Goal: Task Accomplishment & Management: Use online tool/utility

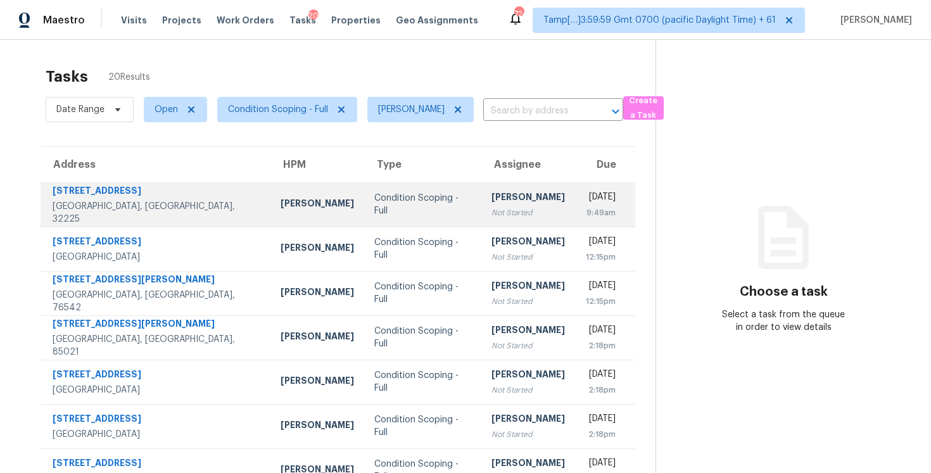
click at [492, 195] on div "[PERSON_NAME]" at bounding box center [529, 199] width 74 height 16
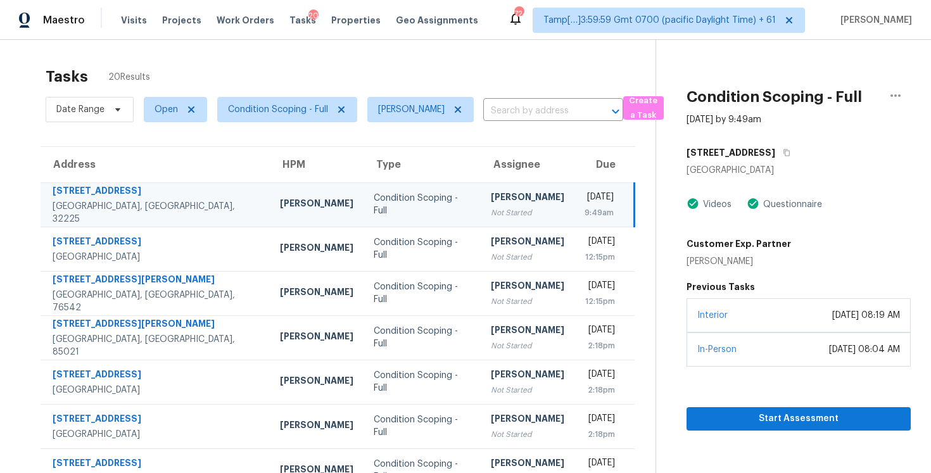
click at [791, 170] on div "Jacksonville, FL 32225" at bounding box center [799, 170] width 224 height 13
click at [789, 166] on div "Jacksonville, FL 32225" at bounding box center [799, 170] width 224 height 13
click at [789, 159] on button "button" at bounding box center [784, 152] width 17 height 23
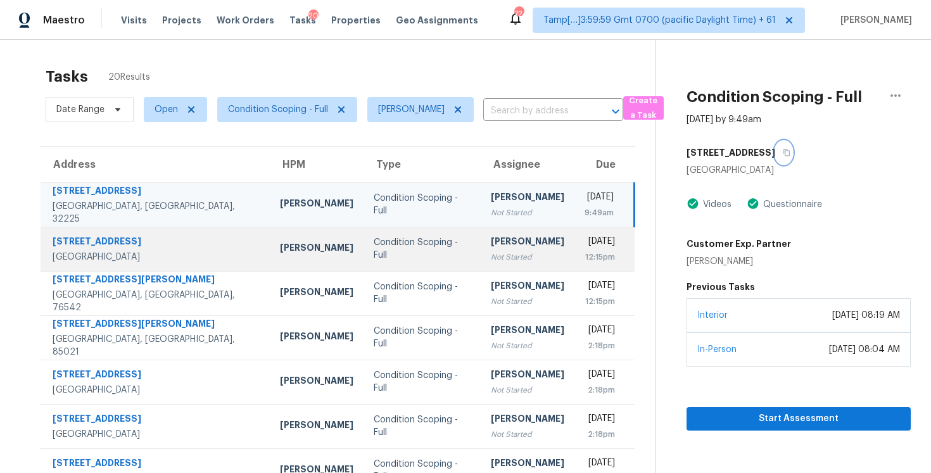
scroll to position [5, 0]
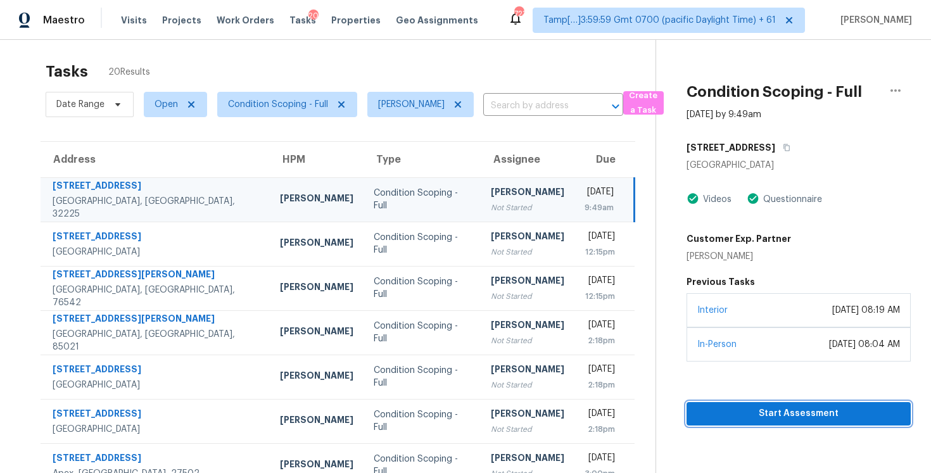
click at [791, 414] on span "Start Assessment" at bounding box center [799, 414] width 204 height 16
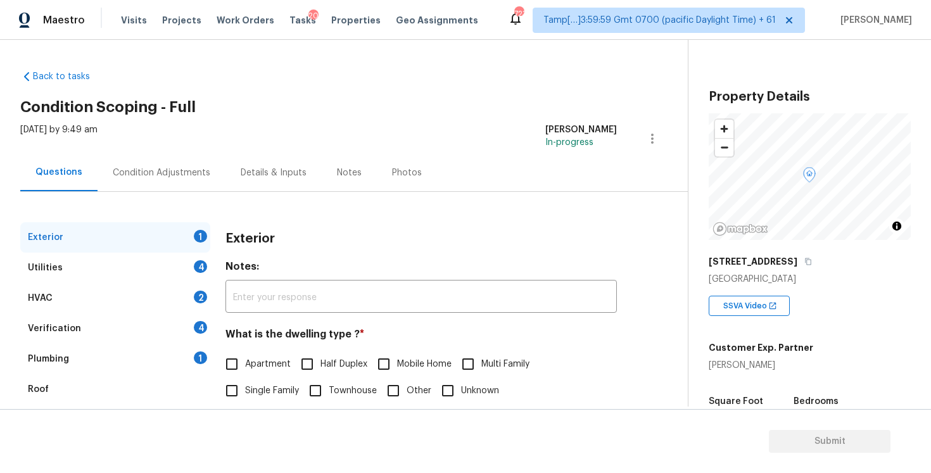
click at [161, 193] on div "Exterior 1 Utilities 4 HVAC 2 Verification 4 Plumbing 1 Roof Gated Community 1 …" at bounding box center [338, 366] width 637 height 348
click at [169, 183] on div "Condition Adjustments" at bounding box center [162, 172] width 128 height 37
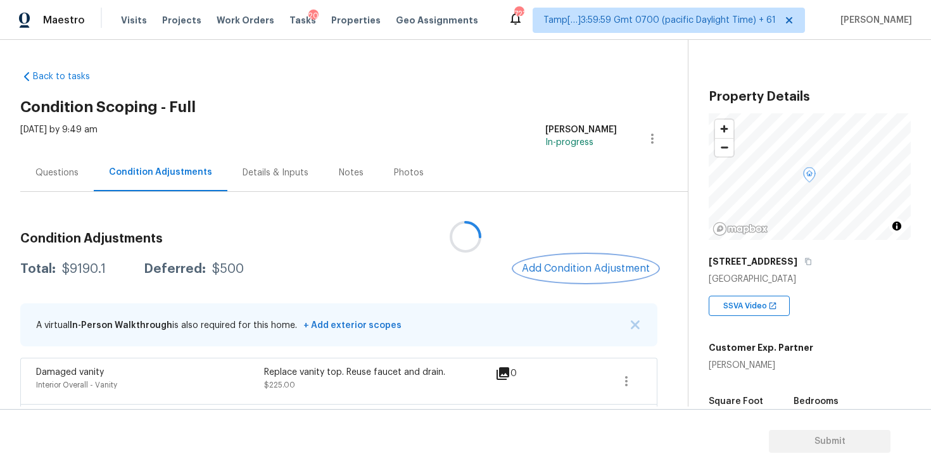
click at [549, 260] on button "Add Condition Adjustment" at bounding box center [586, 268] width 143 height 27
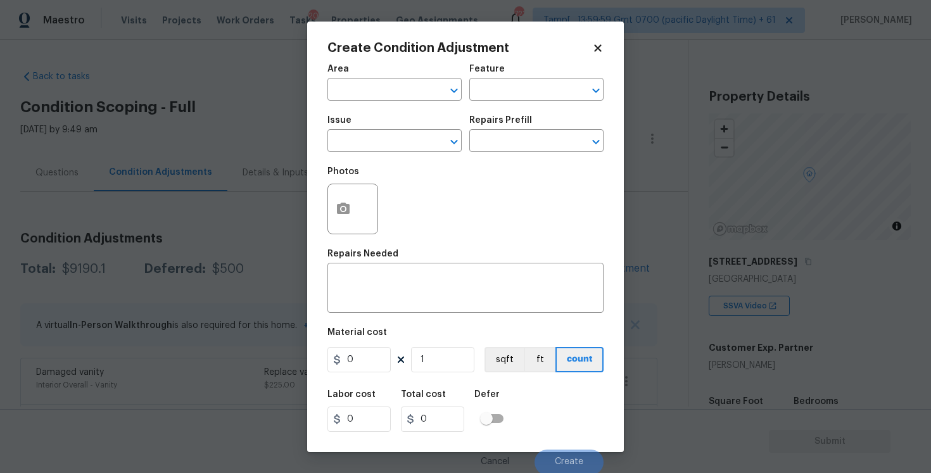
click at [366, 101] on span "Area ​" at bounding box center [395, 82] width 134 height 51
click at [366, 94] on input "text" at bounding box center [377, 91] width 99 height 20
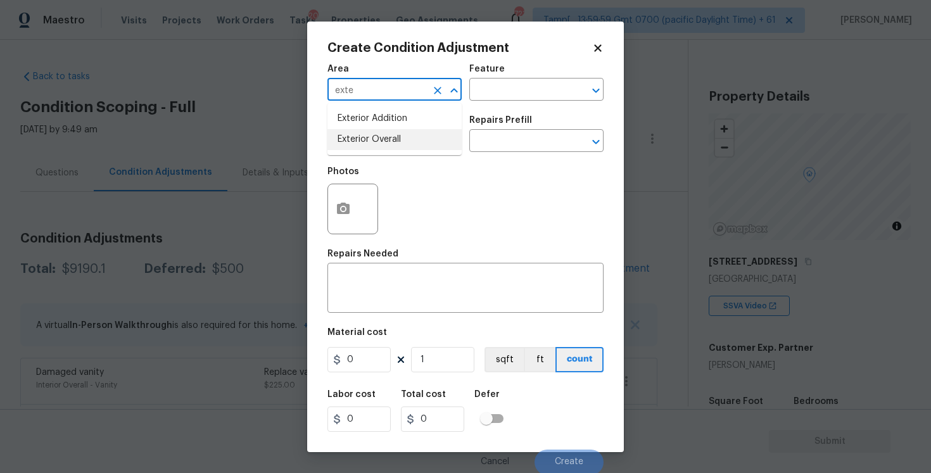
click at [376, 137] on li "Exterior Overall" at bounding box center [395, 139] width 134 height 21
type input "Exterior Overall"
click at [376, 137] on input "text" at bounding box center [377, 142] width 99 height 20
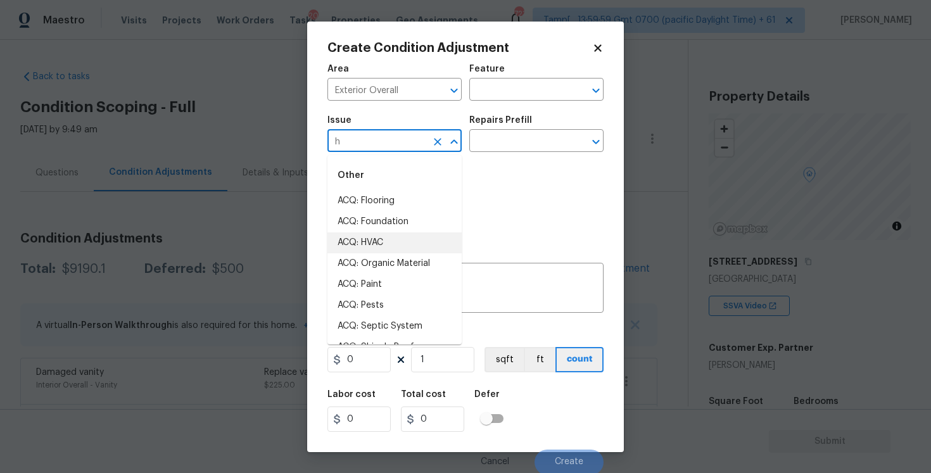
click at [426, 244] on li "ACQ: HVAC" at bounding box center [395, 243] width 134 height 21
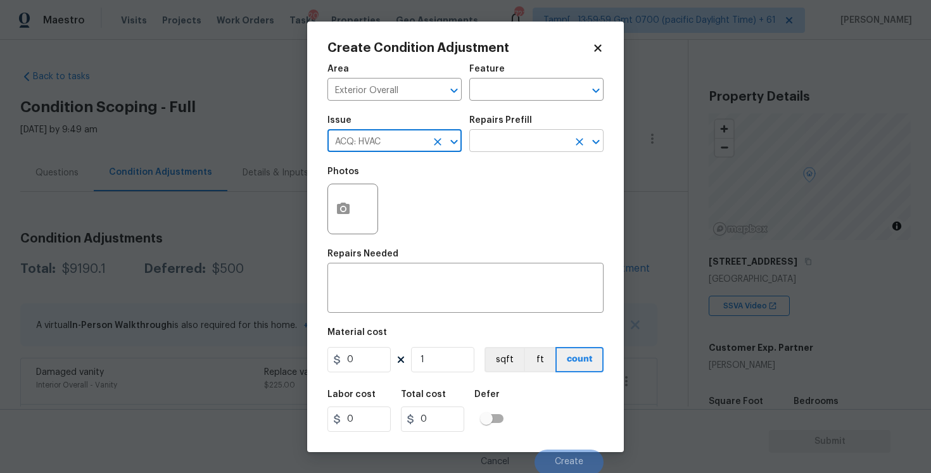
type input "ACQ: HVAC"
click at [507, 150] on input "text" at bounding box center [519, 142] width 99 height 20
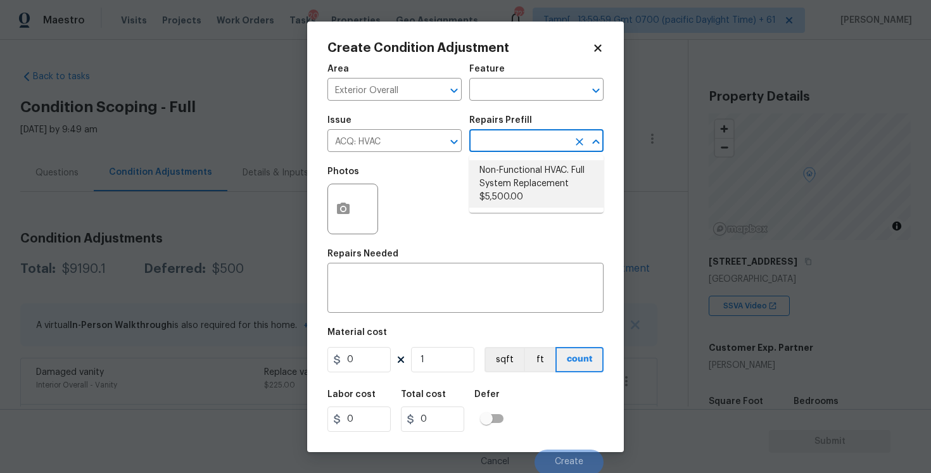
click at [520, 174] on li "Non-Functional HVAC. Full System Replacement $5,500.00" at bounding box center [537, 184] width 134 height 48
type input "Acquisition"
type textarea "Acquisition Scope: Full System Replacement"
type input "5500"
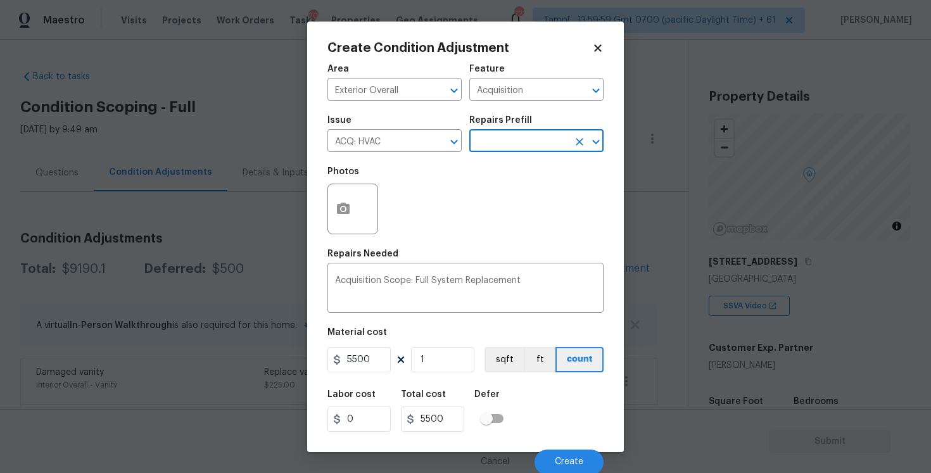
scroll to position [2, 0]
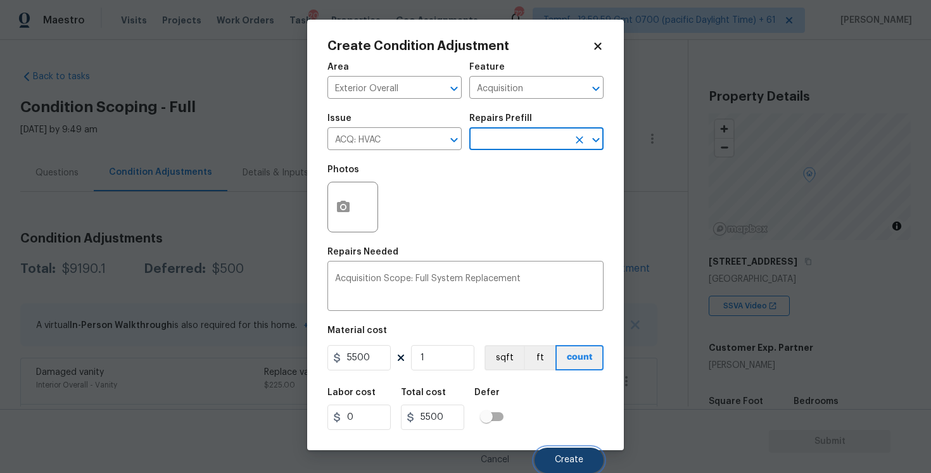
click at [570, 454] on button "Create" at bounding box center [569, 460] width 69 height 25
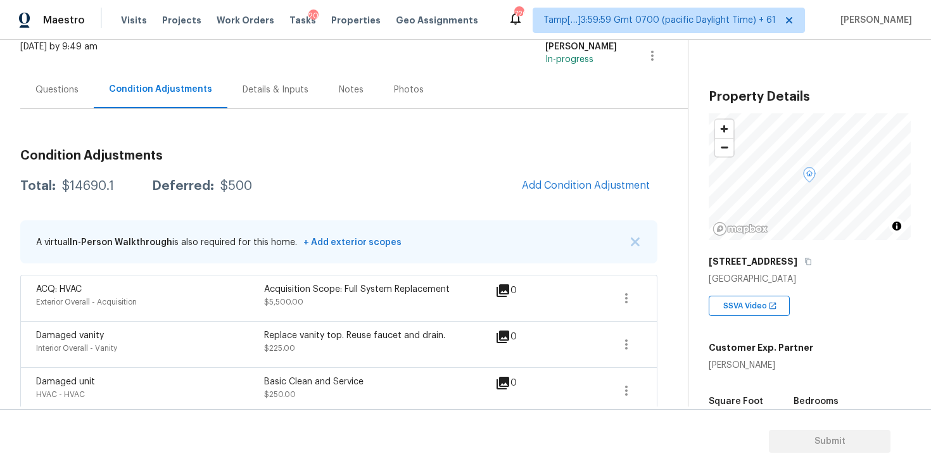
scroll to position [0, 0]
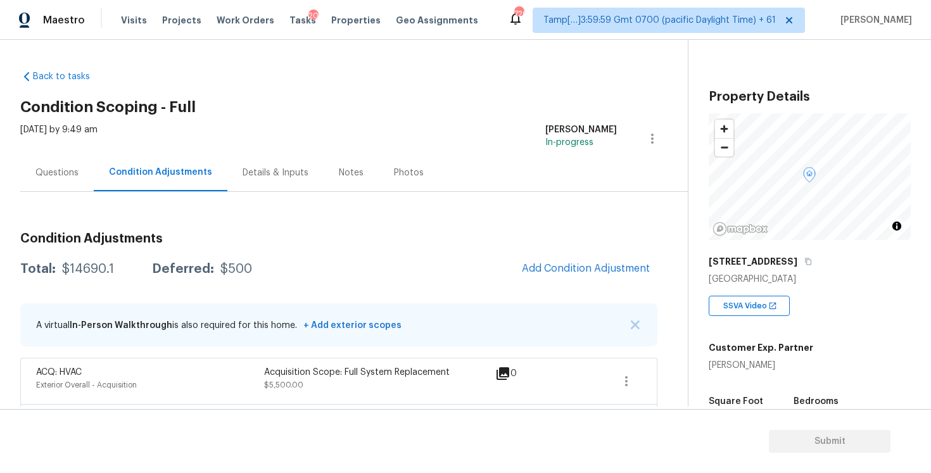
click at [72, 167] on div "Questions" at bounding box center [56, 173] width 43 height 13
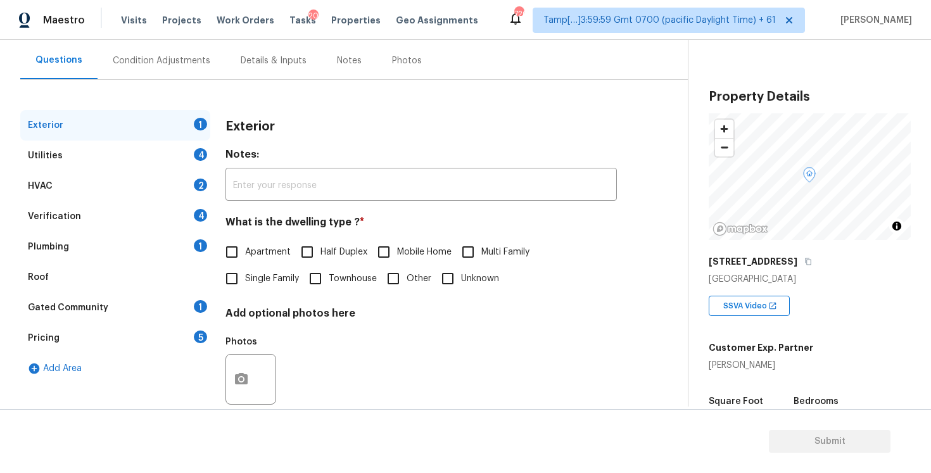
scroll to position [137, 0]
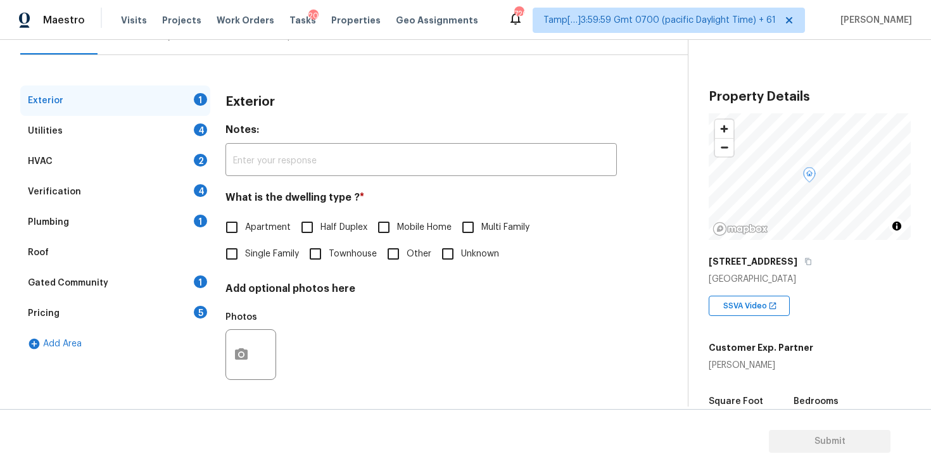
click at [102, 172] on div "HVAC 2" at bounding box center [115, 161] width 190 height 30
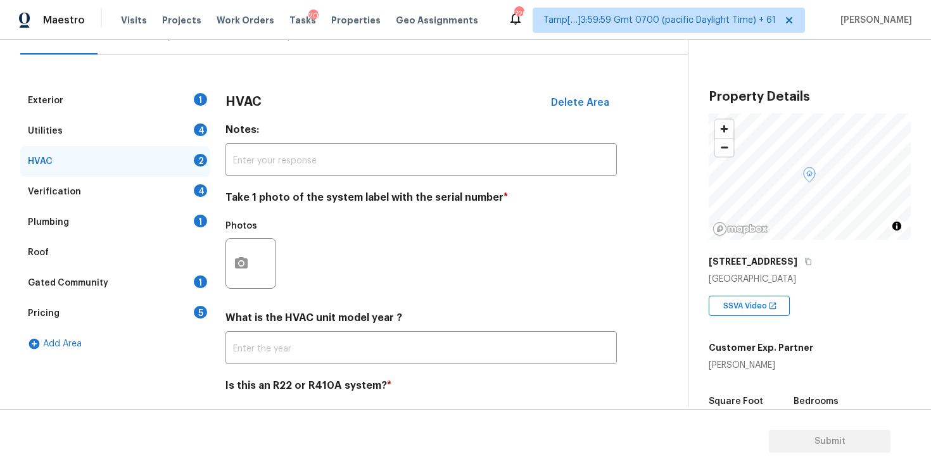
click at [108, 193] on div "Verification 4" at bounding box center [115, 192] width 190 height 30
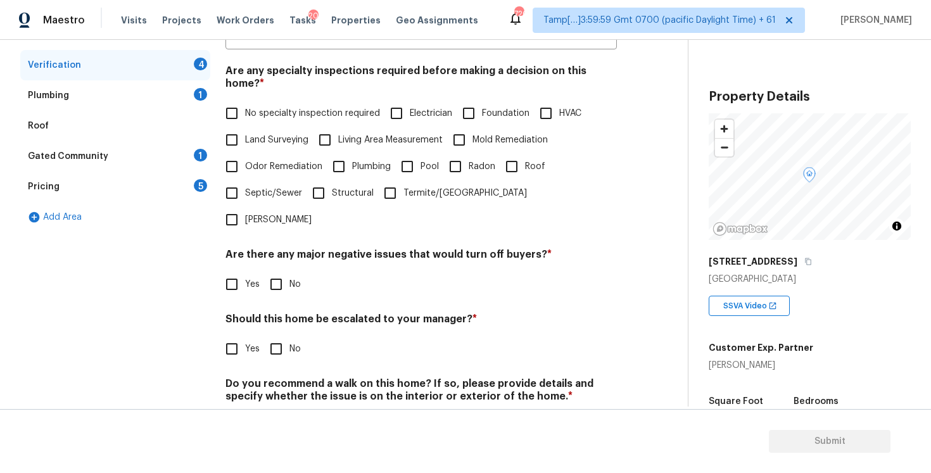
scroll to position [276, 0]
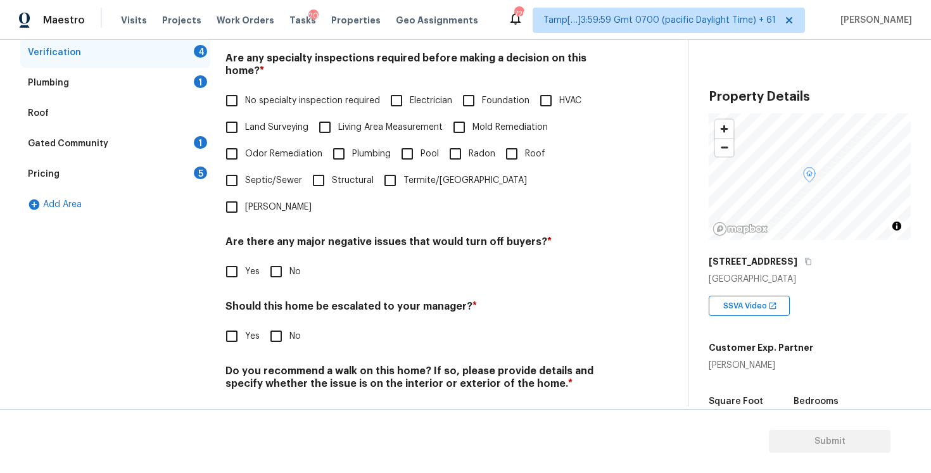
click at [235, 323] on input "Yes" at bounding box center [232, 336] width 27 height 27
checkbox input "true"
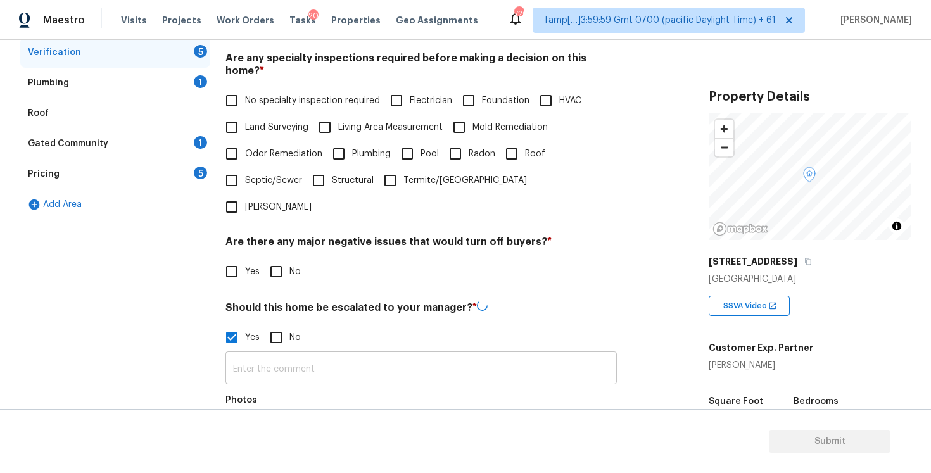
click at [262, 355] on input "text" at bounding box center [422, 370] width 392 height 30
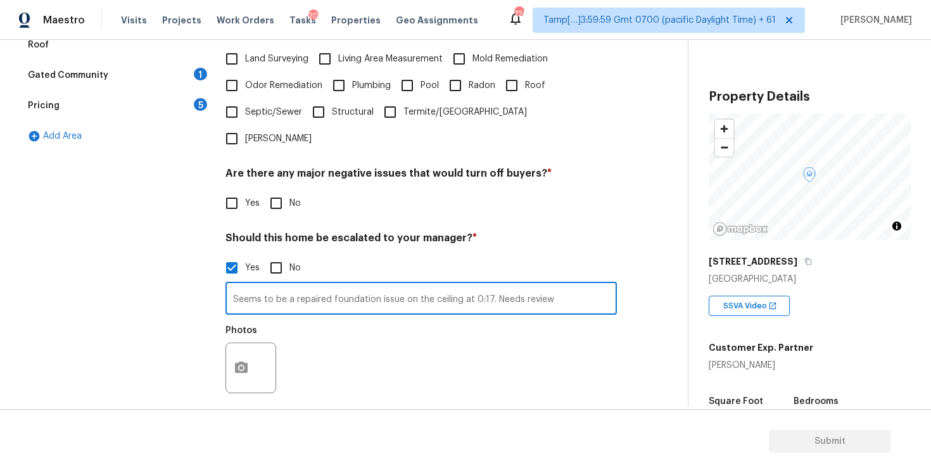
scroll to position [348, 0]
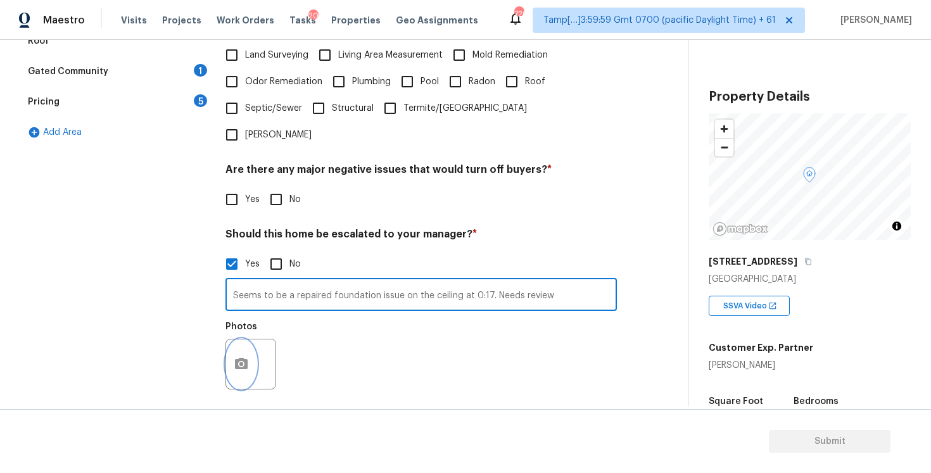
click at [254, 340] on button "button" at bounding box center [241, 364] width 30 height 49
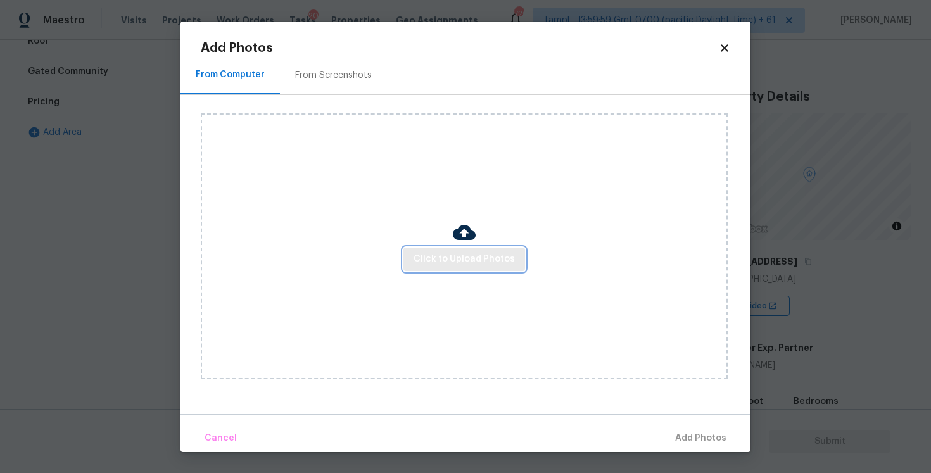
click at [444, 256] on span "Click to Upload Photos" at bounding box center [464, 260] width 101 height 16
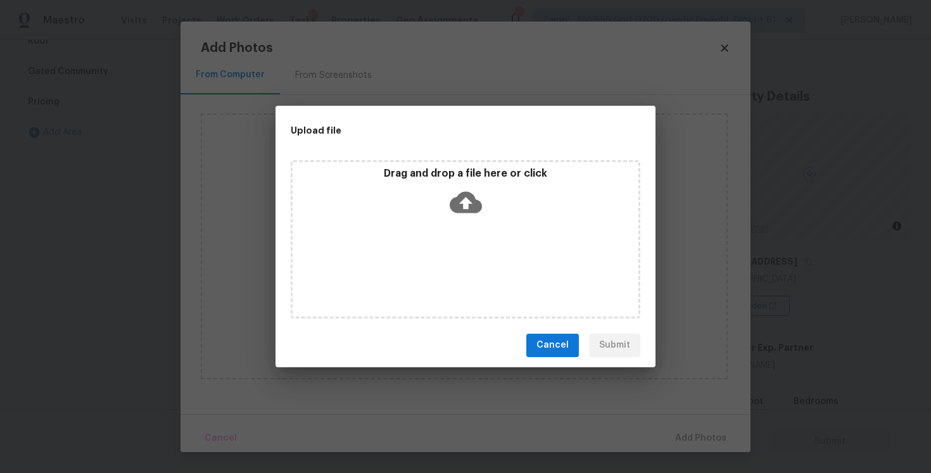
click at [463, 203] on icon at bounding box center [466, 202] width 32 height 22
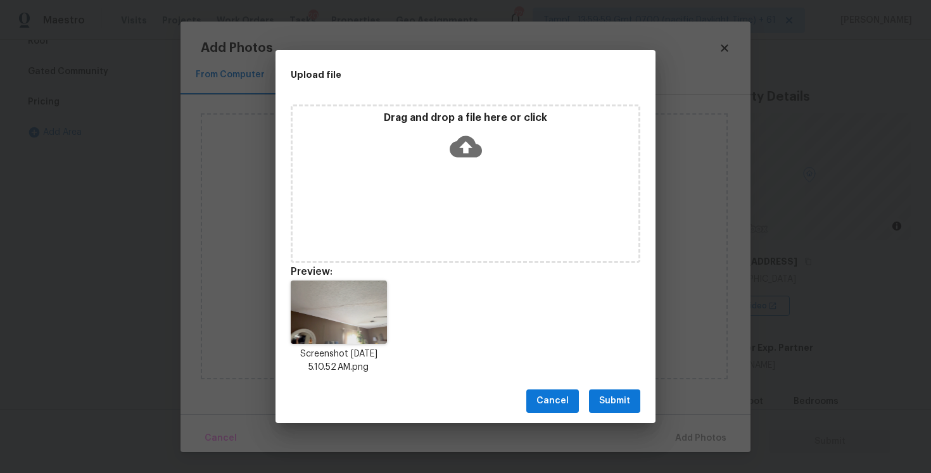
click at [627, 400] on span "Submit" at bounding box center [614, 401] width 31 height 16
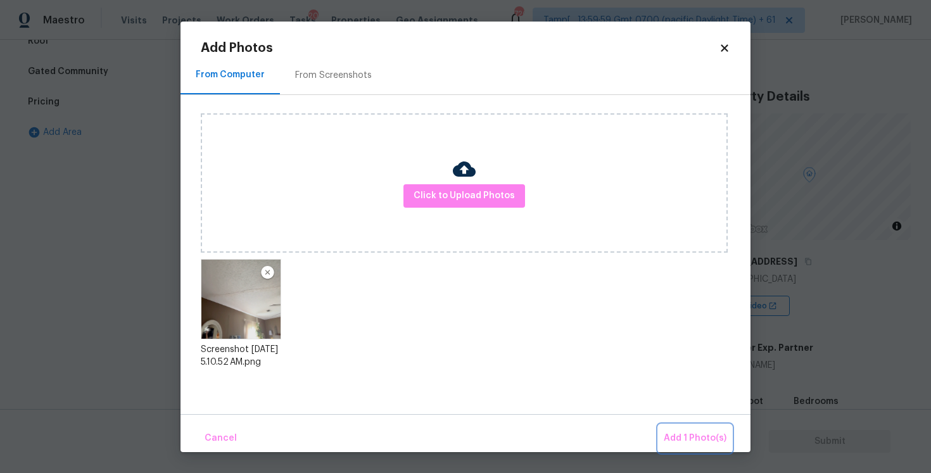
click at [681, 438] on span "Add 1 Photo(s)" at bounding box center [695, 439] width 63 height 16
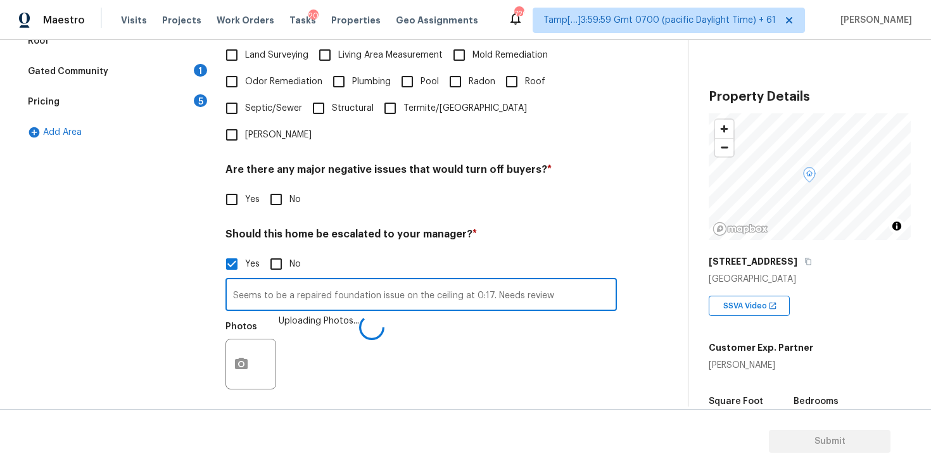
drag, startPoint x: 331, startPoint y: 256, endPoint x: 378, endPoint y: 256, distance: 47.5
click at [379, 281] on input "Seems to be a repaired foundation issue on the ceiling at 0:17. Needs review" at bounding box center [422, 296] width 392 height 30
drag, startPoint x: 356, startPoint y: 259, endPoint x: 381, endPoint y: 259, distance: 25.3
click at [381, 281] on input "Seems to be a repaired crack issue on the ceiling at 0:17. Needs review" at bounding box center [422, 296] width 392 height 30
type input "Seems to be a repaired crack on the ceiling at 0:17. Needs review. Scope has be…"
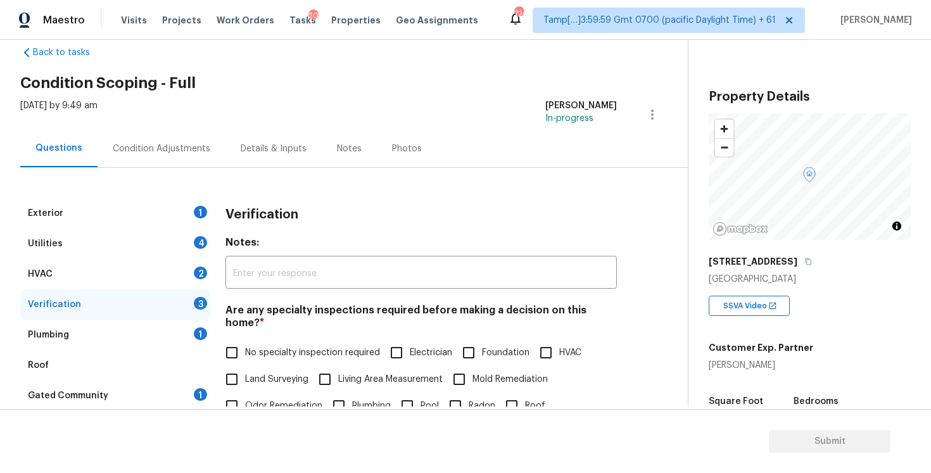
scroll to position [7, 0]
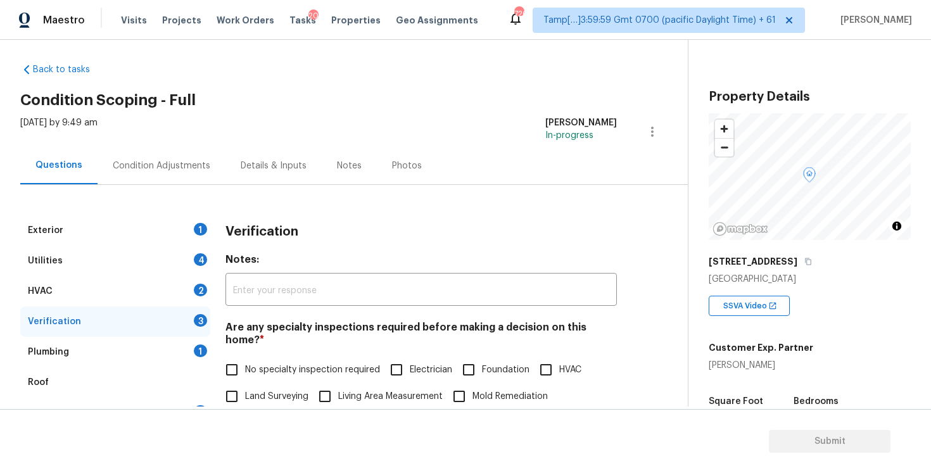
click at [206, 174] on div "Condition Adjustments" at bounding box center [162, 165] width 128 height 37
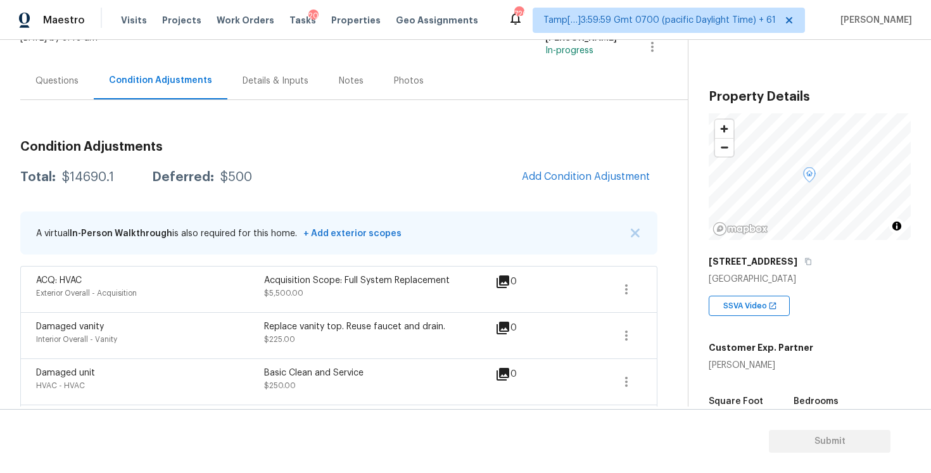
scroll to position [128, 0]
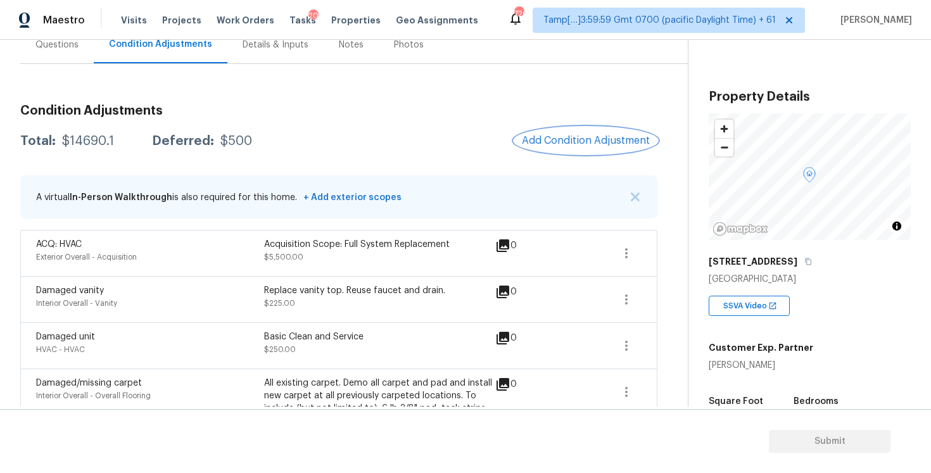
click at [550, 150] on button "Add Condition Adjustment" at bounding box center [586, 140] width 143 height 27
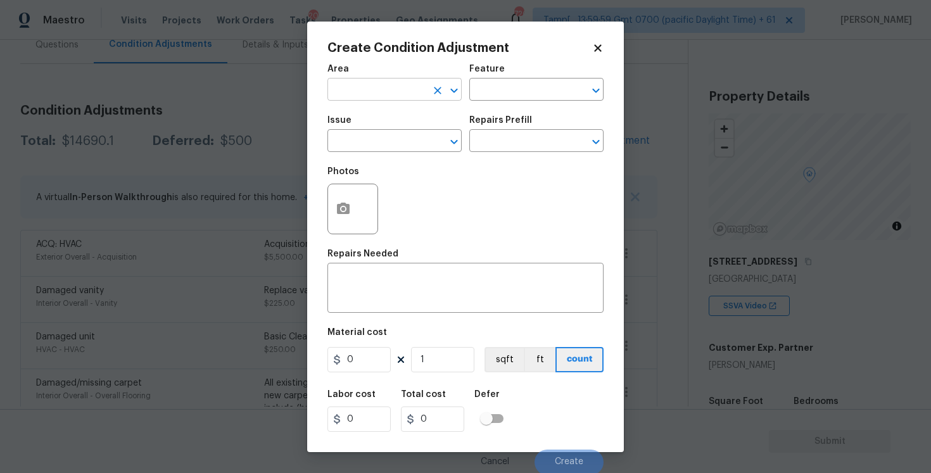
click at [407, 92] on input "text" at bounding box center [377, 91] width 99 height 20
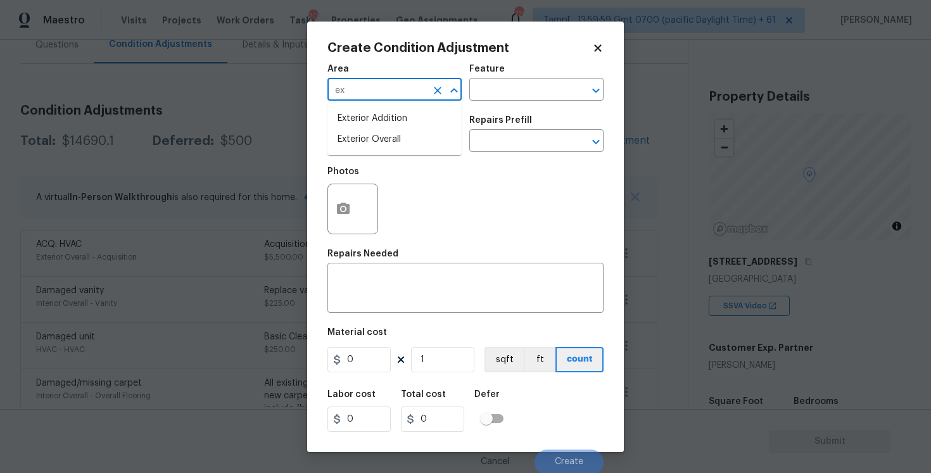
type input "e"
click at [411, 132] on li "Interior Overall" at bounding box center [395, 139] width 134 height 21
type input "Interior Overall"
click at [411, 132] on input "text" at bounding box center [377, 142] width 99 height 20
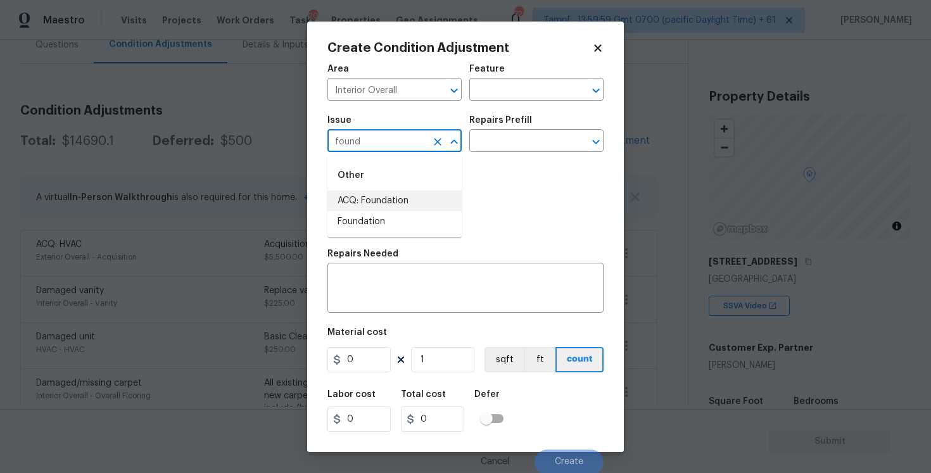
click at [392, 210] on li "ACQ: Foundation" at bounding box center [395, 201] width 134 height 21
type input "ACQ: Foundation"
click at [506, 139] on input "text" at bounding box center [519, 142] width 99 height 20
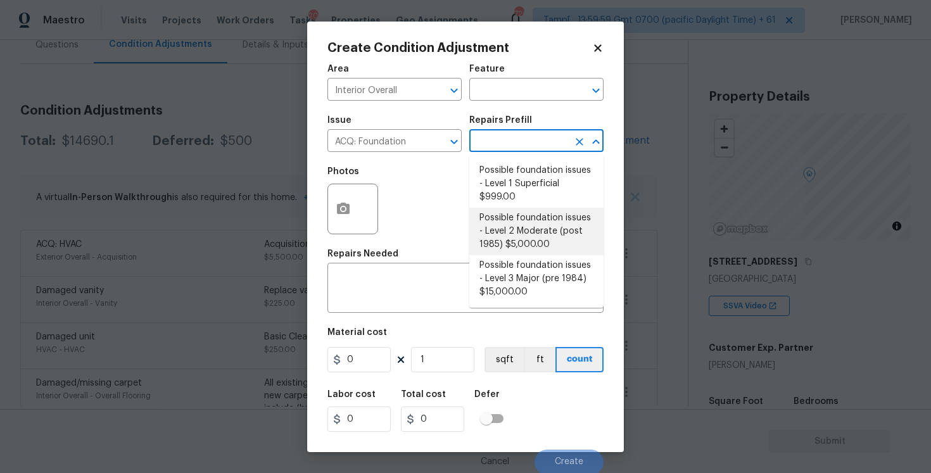
click at [513, 233] on li "Possible foundation issues - Level 2 Moderate (post 1985) $5,000.00" at bounding box center [537, 232] width 134 height 48
type input "Acquisition"
type textarea "Possible foundation issues - Level 2 Moderate: Disclaimer: This is NOT a techni…"
type input "5000"
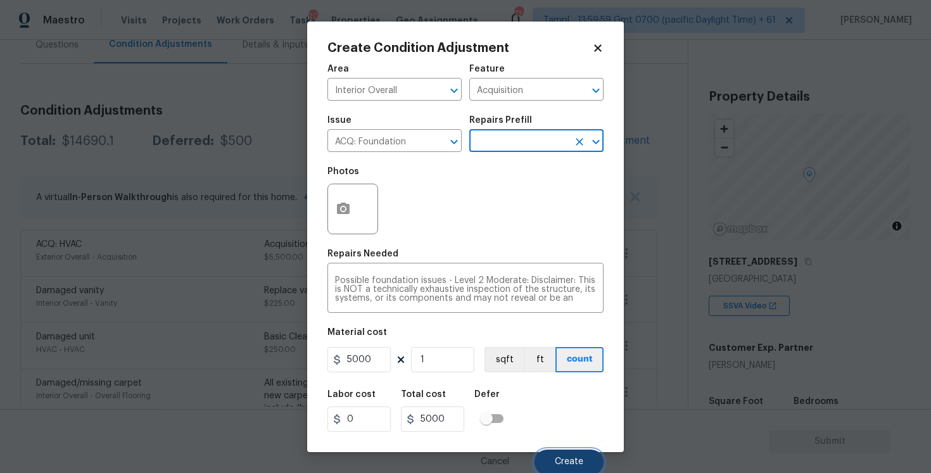
click at [563, 461] on span "Create" at bounding box center [569, 462] width 29 height 10
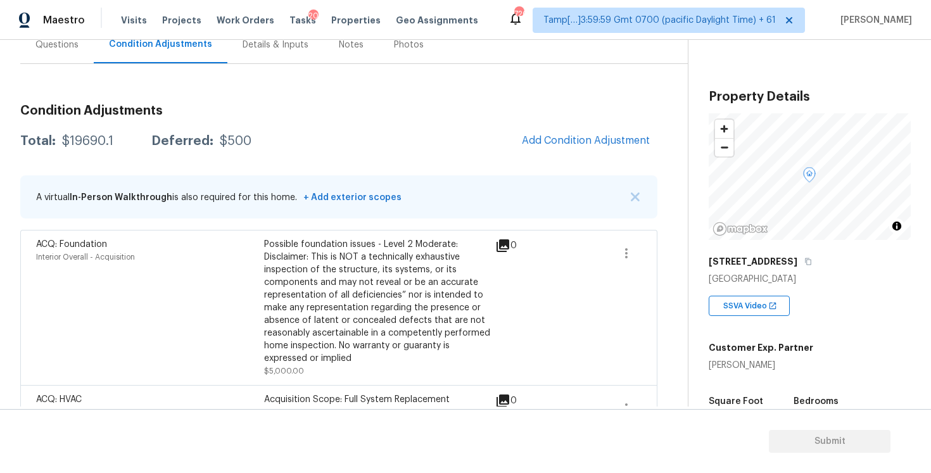
click at [530, 139] on span "Add Condition Adjustment" at bounding box center [586, 140] width 128 height 11
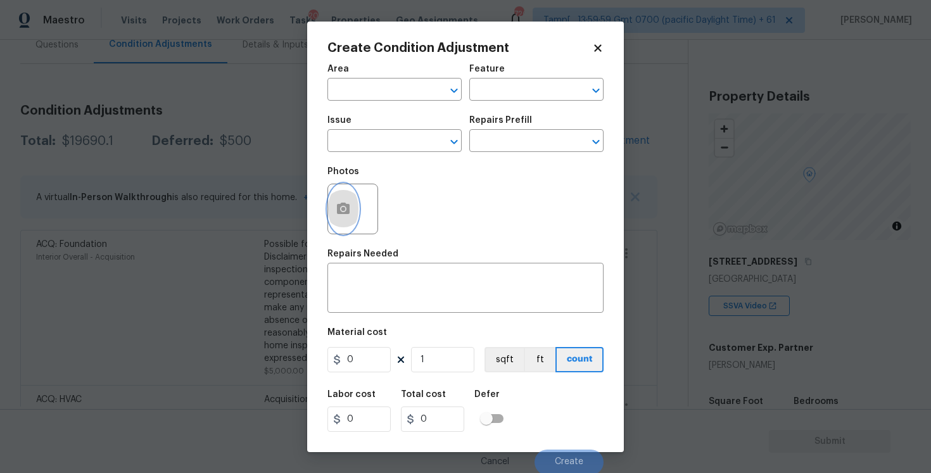
click at [349, 194] on button "button" at bounding box center [343, 208] width 30 height 49
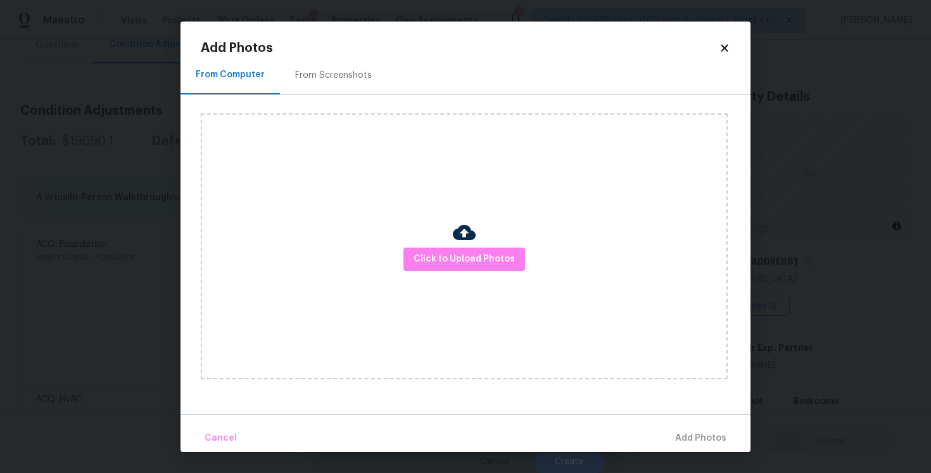
click at [436, 246] on div "Click to Upload Photos" at bounding box center [464, 246] width 527 height 266
click at [458, 263] on span "Click to Upload Photos" at bounding box center [464, 260] width 101 height 16
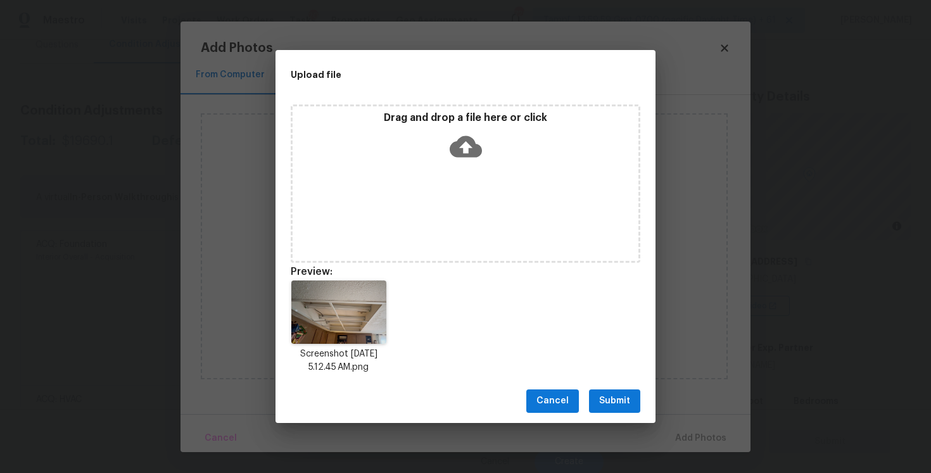
click at [601, 370] on div "Screenshot 2025-10-07 at 5.12.45 AM.png" at bounding box center [466, 327] width 380 height 124
click at [615, 399] on span "Submit" at bounding box center [614, 401] width 31 height 16
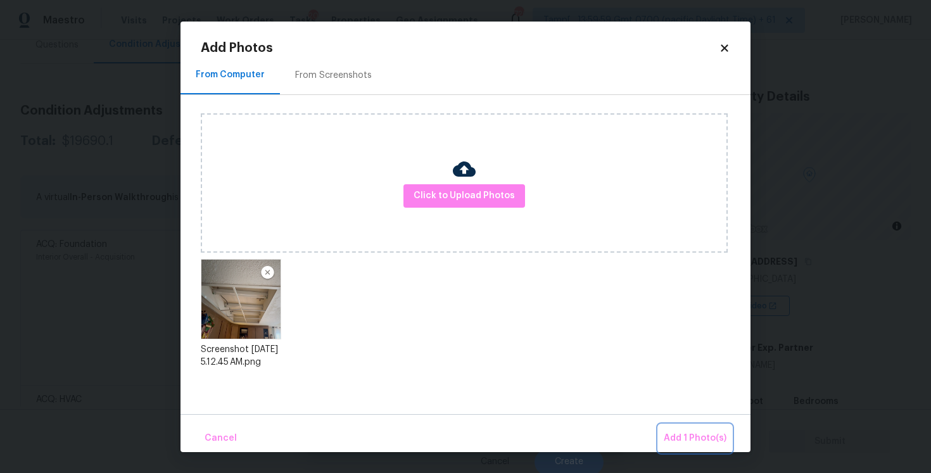
click at [672, 432] on span "Add 1 Photo(s)" at bounding box center [695, 439] width 63 height 16
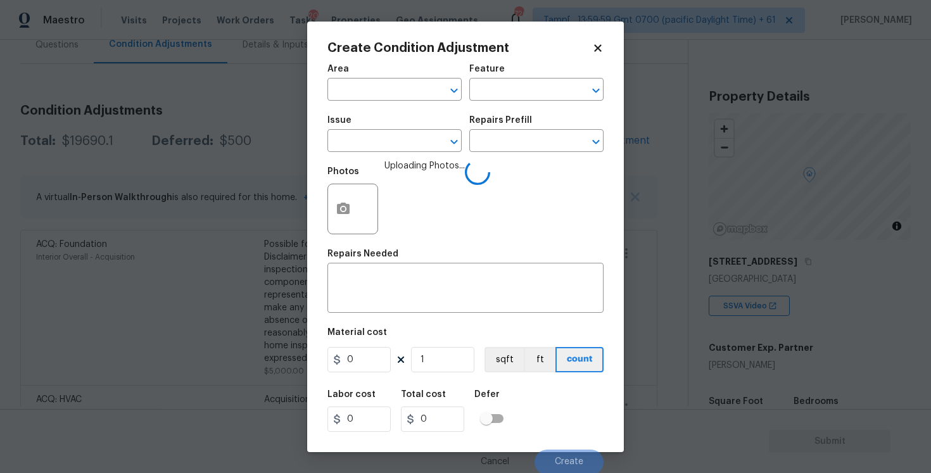
click at [400, 102] on span "Area ​" at bounding box center [395, 82] width 134 height 51
click at [398, 100] on input "text" at bounding box center [377, 91] width 99 height 20
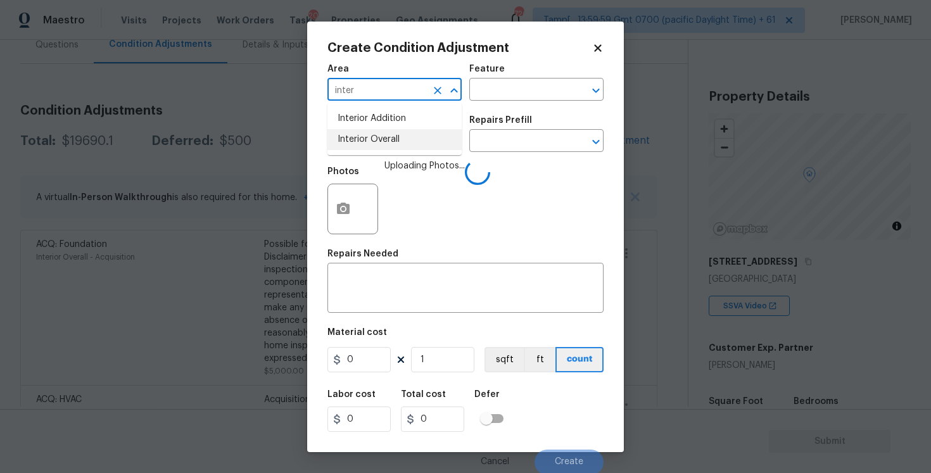
click at [399, 144] on li "Interior Overall" at bounding box center [395, 139] width 134 height 21
type input "Interior Overall"
click at [399, 144] on input "text" at bounding box center [377, 142] width 99 height 20
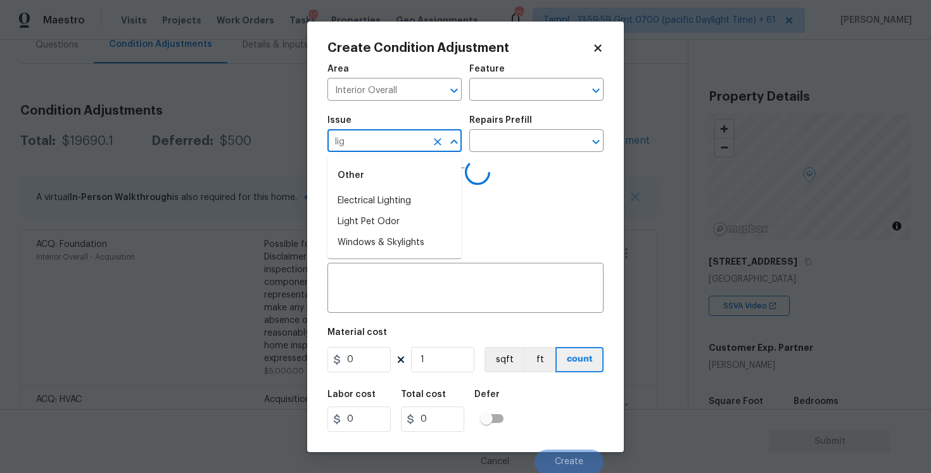
type input "ligh"
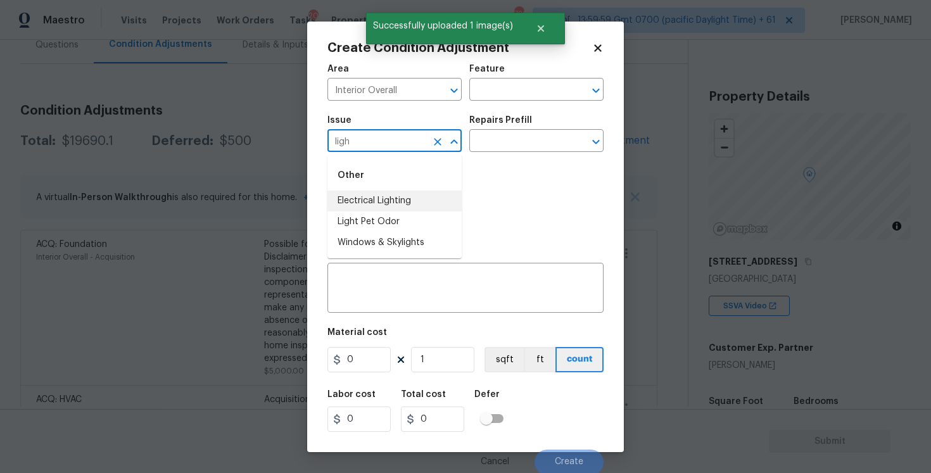
click at [397, 208] on li "Electrical Lighting" at bounding box center [395, 201] width 134 height 21
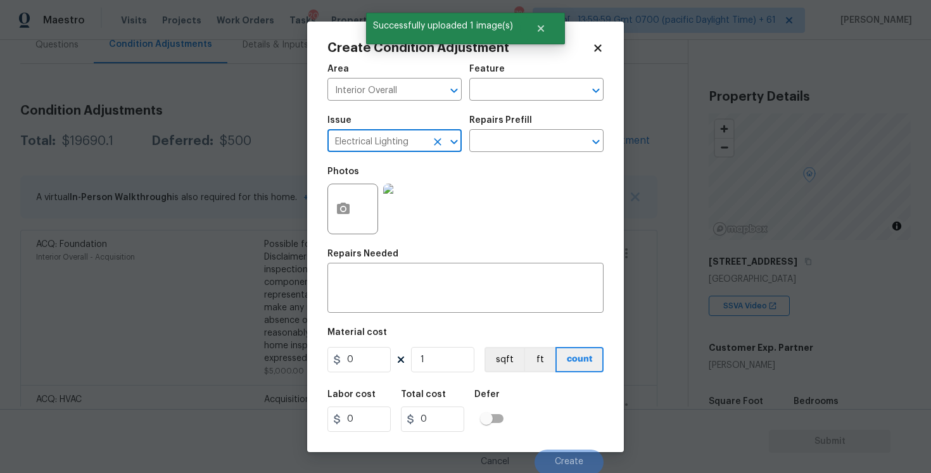
type input "Electrical Lighting"
click at [492, 157] on div "Issue Electrical Lighting ​ Repairs Prefill ​" at bounding box center [466, 133] width 276 height 51
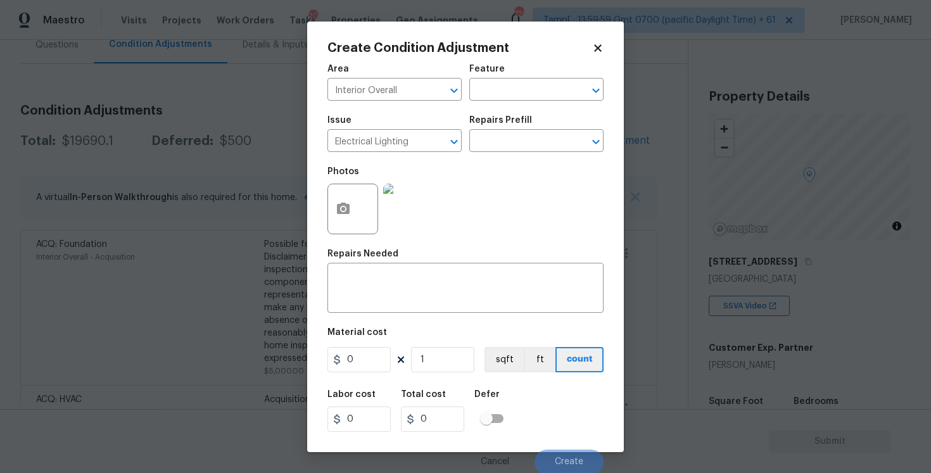
click at [492, 157] on div "Issue Electrical Lighting ​ Repairs Prefill ​" at bounding box center [466, 133] width 276 height 51
click at [492, 150] on input "text" at bounding box center [519, 142] width 99 height 20
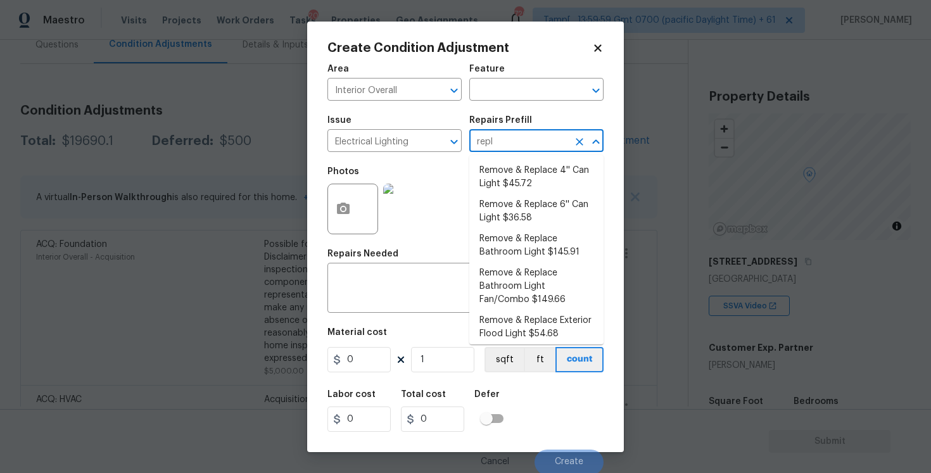
type input "repla"
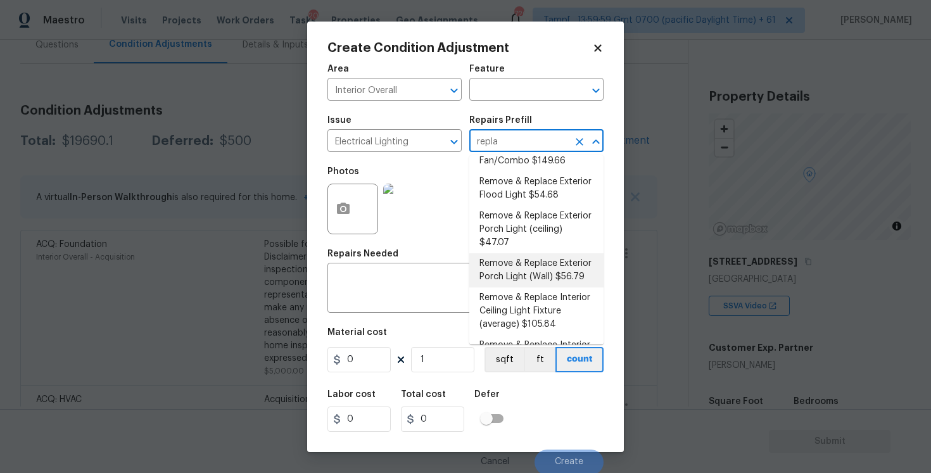
scroll to position [139, 0]
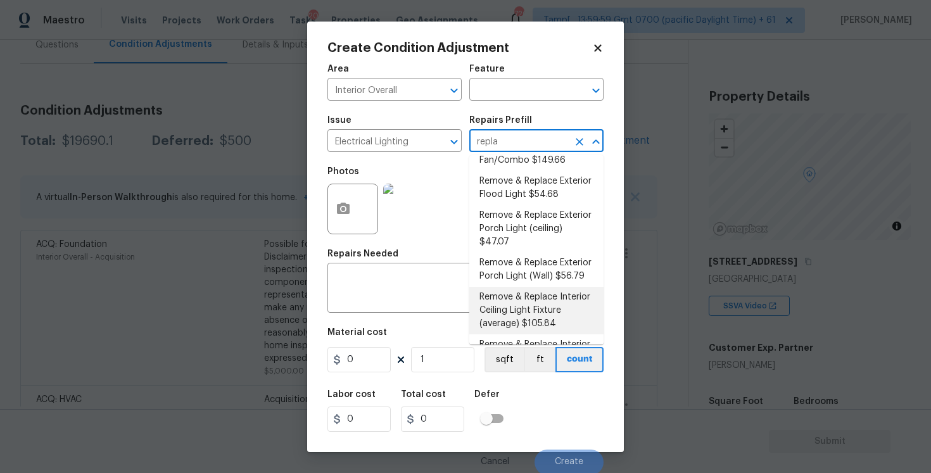
click at [551, 292] on li "Remove & Replace Interior Ceiling Light Fixture (average) $105.84" at bounding box center [537, 311] width 134 height 48
type textarea "Remove the existing interior ceiling light fixture and replace it with new AVER…"
type input "105.84"
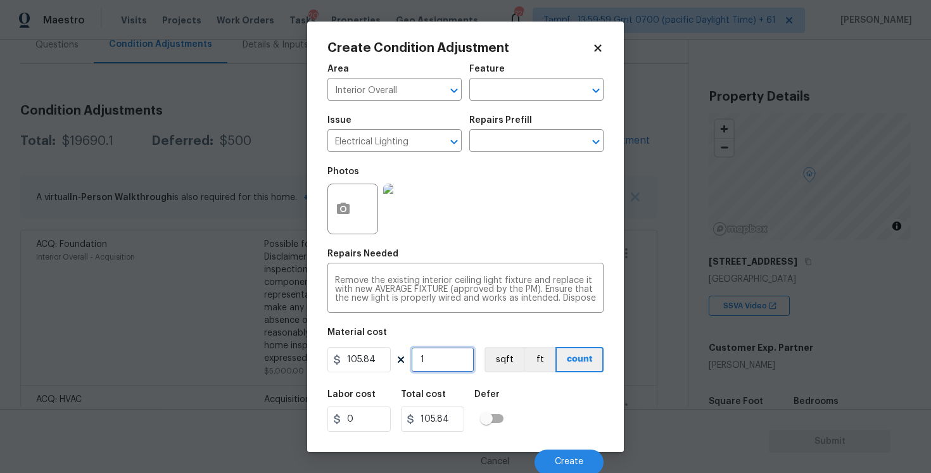
click at [449, 355] on input "1" at bounding box center [442, 359] width 63 height 25
type input "0"
type input "3"
type input "317.52"
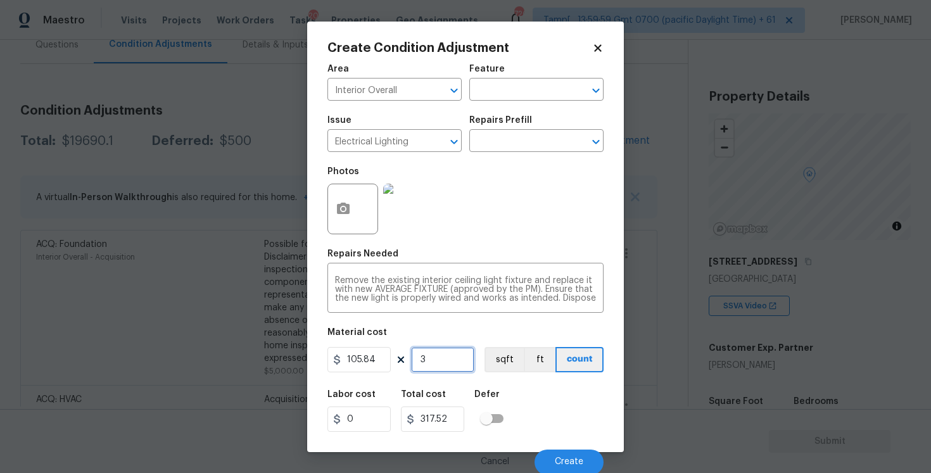
type input "3"
click at [580, 368] on button "count" at bounding box center [580, 359] width 48 height 25
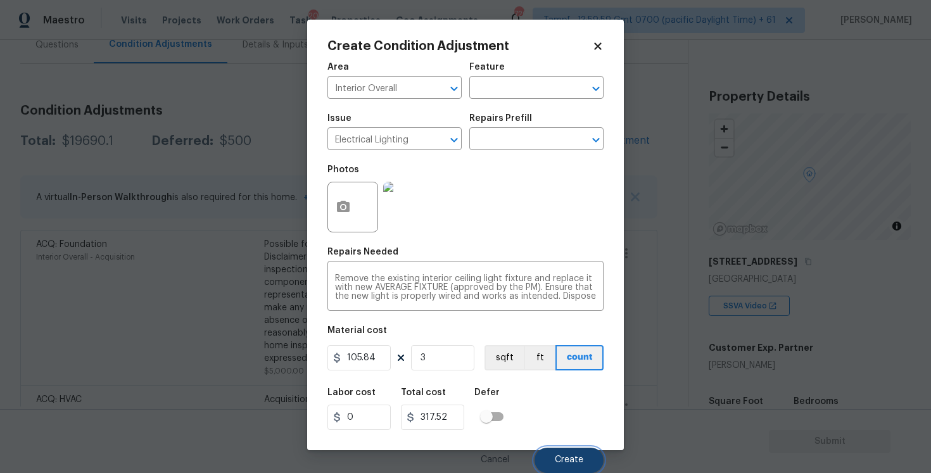
click at [577, 464] on span "Create" at bounding box center [569, 461] width 29 height 10
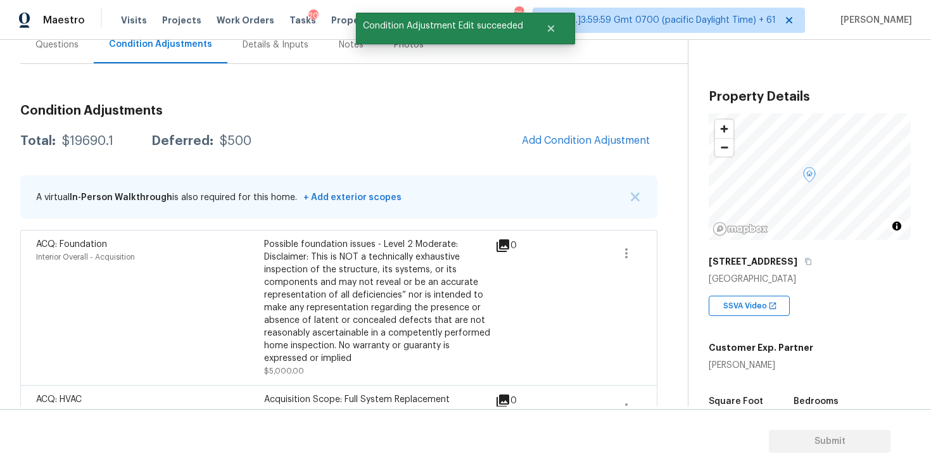
scroll to position [0, 0]
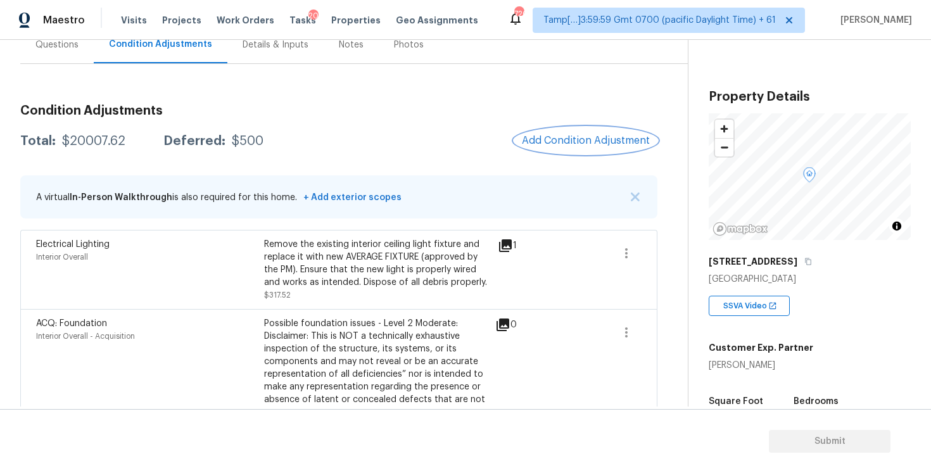
click at [605, 134] on button "Add Condition Adjustment" at bounding box center [586, 140] width 143 height 27
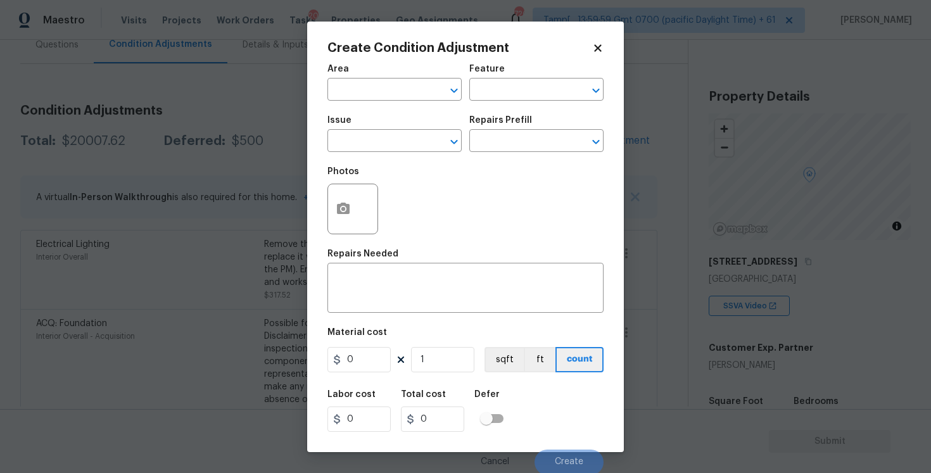
click at [363, 200] on div at bounding box center [353, 209] width 51 height 51
click at [347, 200] on button "button" at bounding box center [343, 208] width 30 height 49
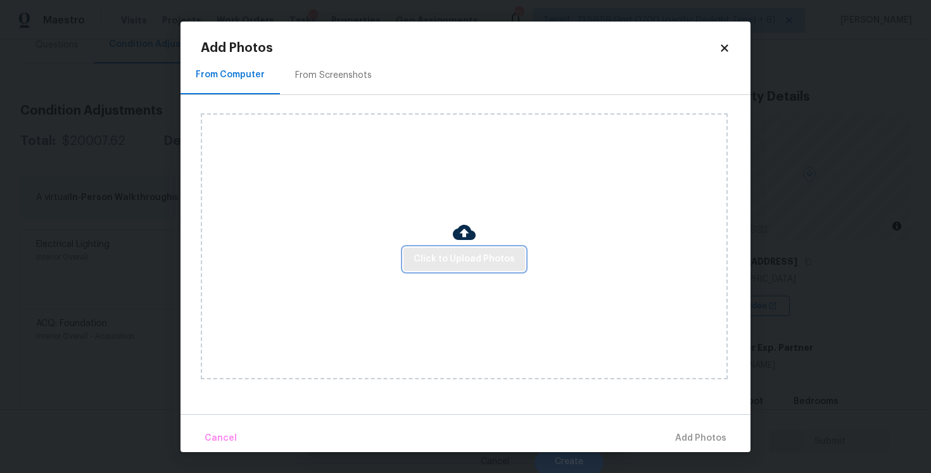
click at [485, 255] on span "Click to Upload Photos" at bounding box center [464, 260] width 101 height 16
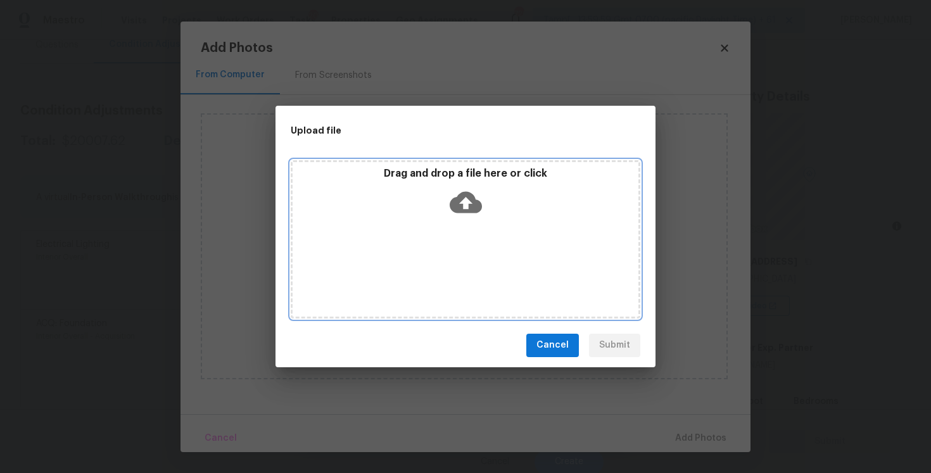
click at [520, 238] on div "Drag and drop a file here or click" at bounding box center [466, 239] width 350 height 158
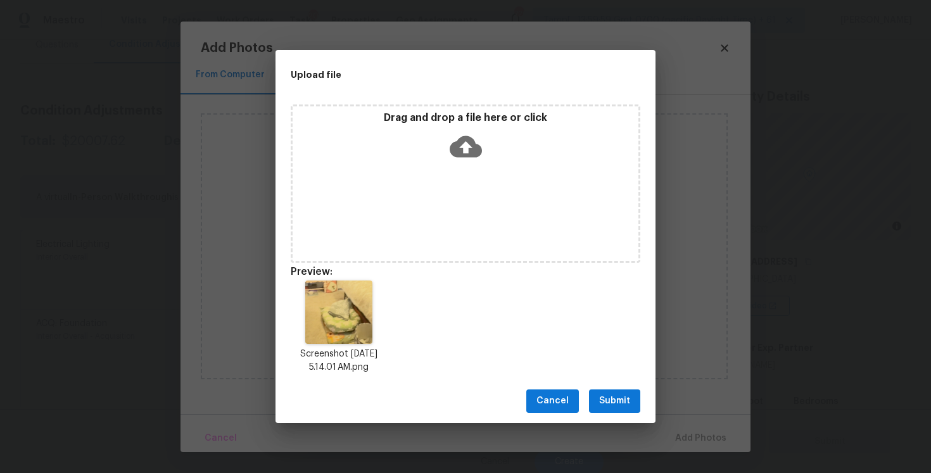
click at [615, 405] on span "Submit" at bounding box center [614, 401] width 31 height 16
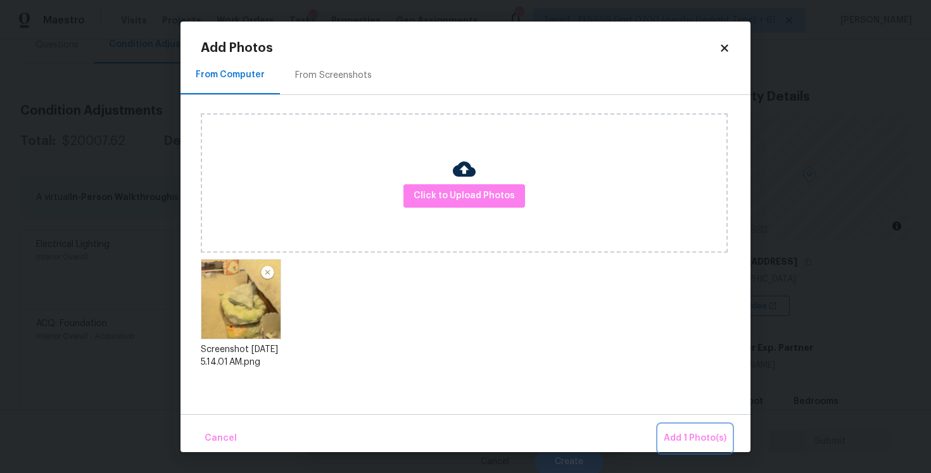
click at [682, 438] on span "Add 1 Photo(s)" at bounding box center [695, 439] width 63 height 16
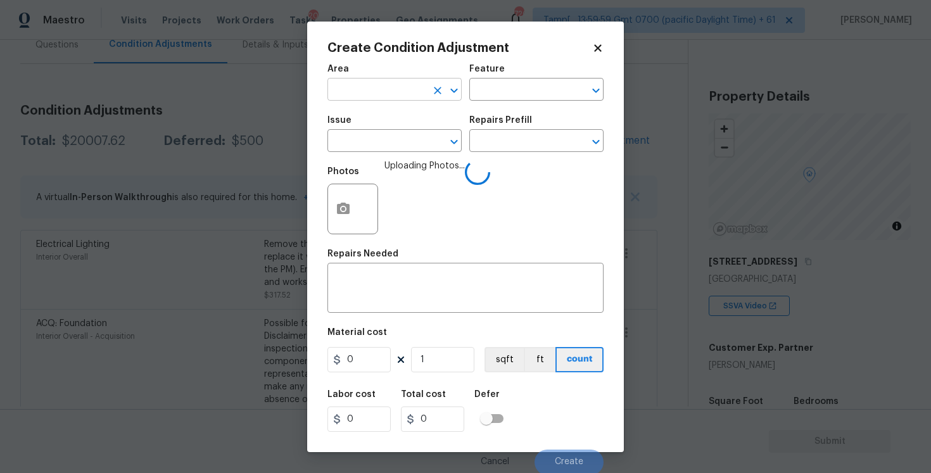
click at [383, 99] on input "text" at bounding box center [377, 91] width 99 height 20
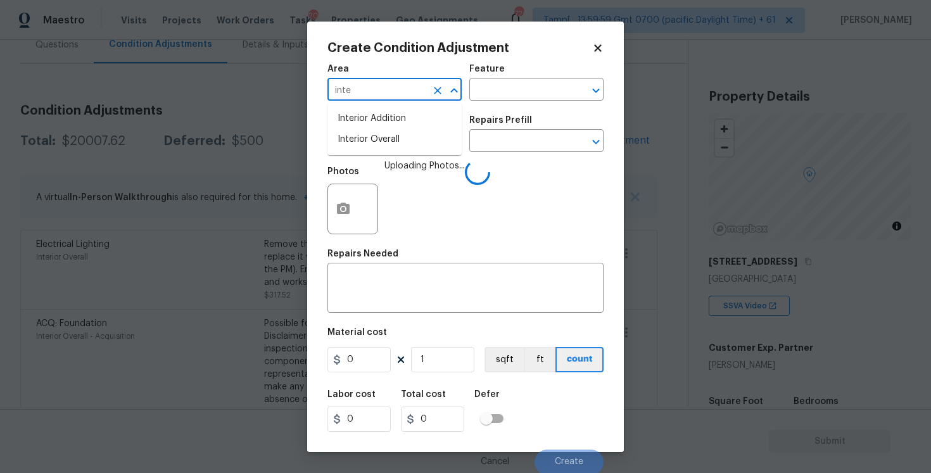
type input "inter"
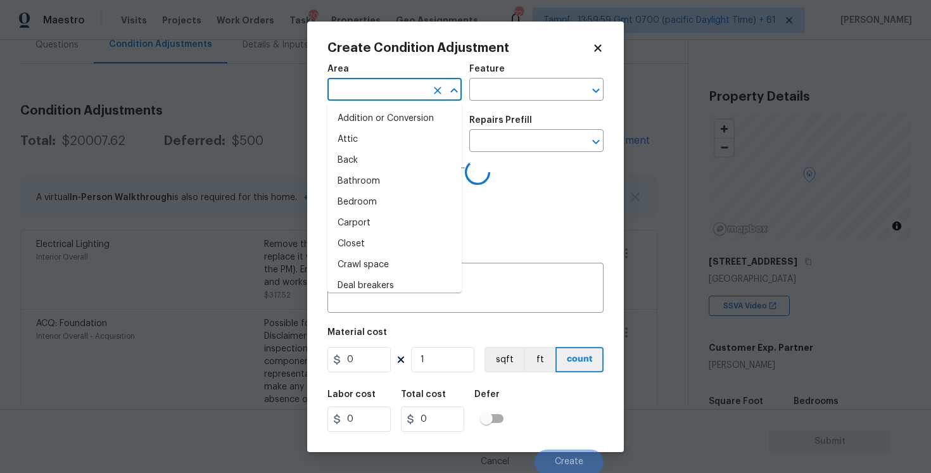
click at [385, 146] on li "Attic" at bounding box center [395, 139] width 134 height 21
type input "Attic"
click at [385, 146] on input "text" at bounding box center [377, 142] width 99 height 20
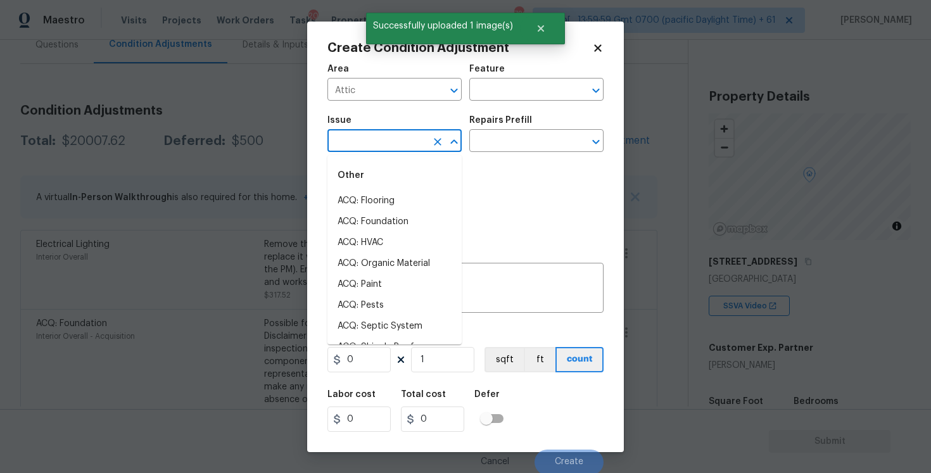
click at [414, 70] on div "Area" at bounding box center [395, 73] width 134 height 16
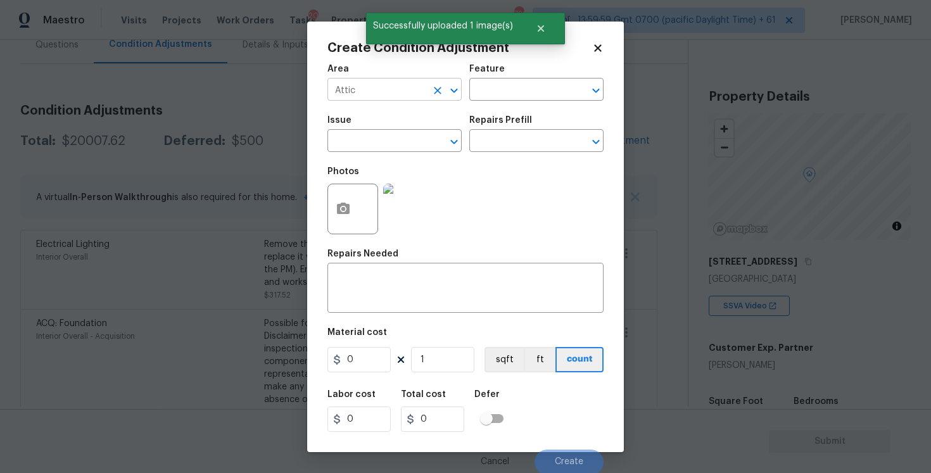
click at [414, 87] on input "Attic" at bounding box center [377, 91] width 99 height 20
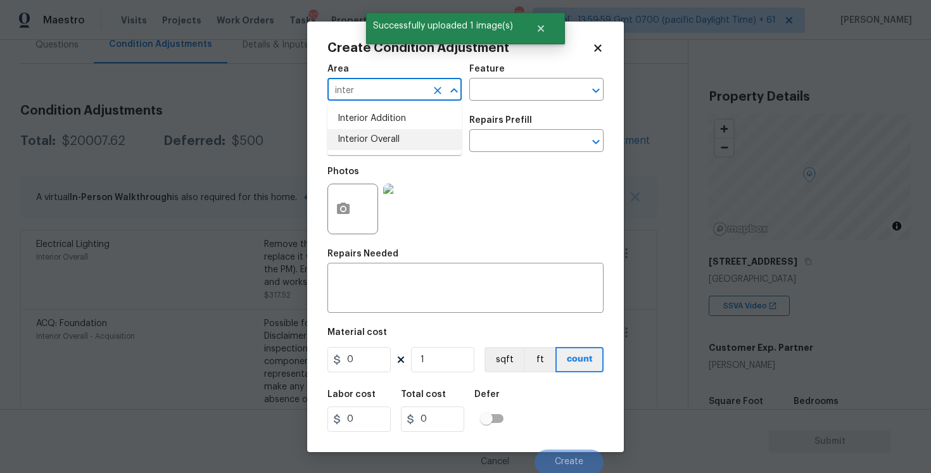
click at [412, 144] on li "Interior Overall" at bounding box center [395, 139] width 134 height 21
type input "Interior Overall"
click at [412, 144] on input "text" at bounding box center [377, 142] width 99 height 20
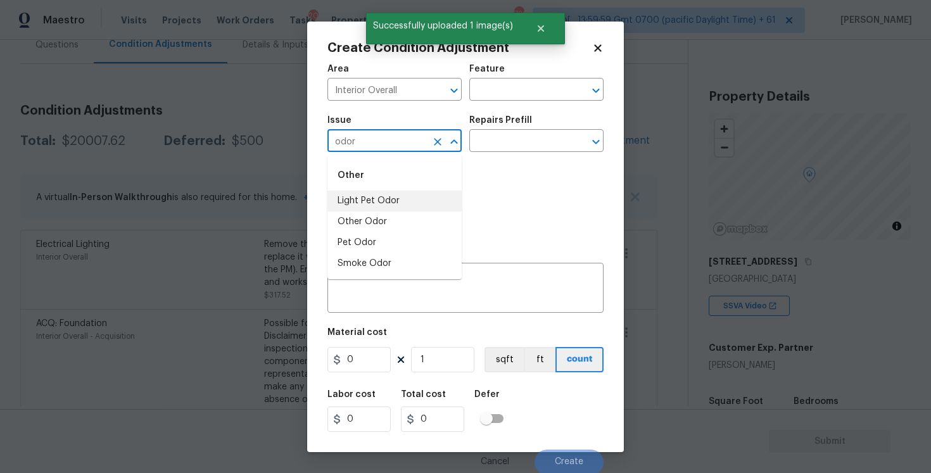
click at [400, 194] on li "Light Pet Odor" at bounding box center [395, 201] width 134 height 21
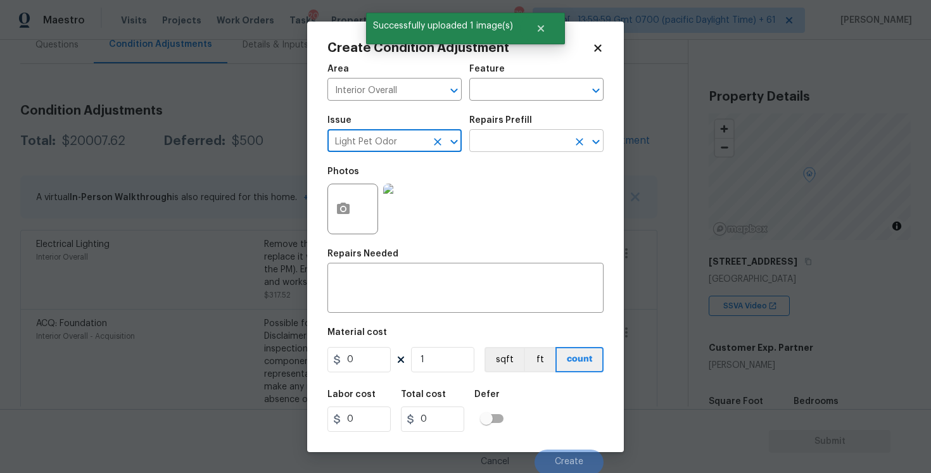
type input "Light Pet Odor"
click at [500, 146] on input "text" at bounding box center [519, 142] width 99 height 20
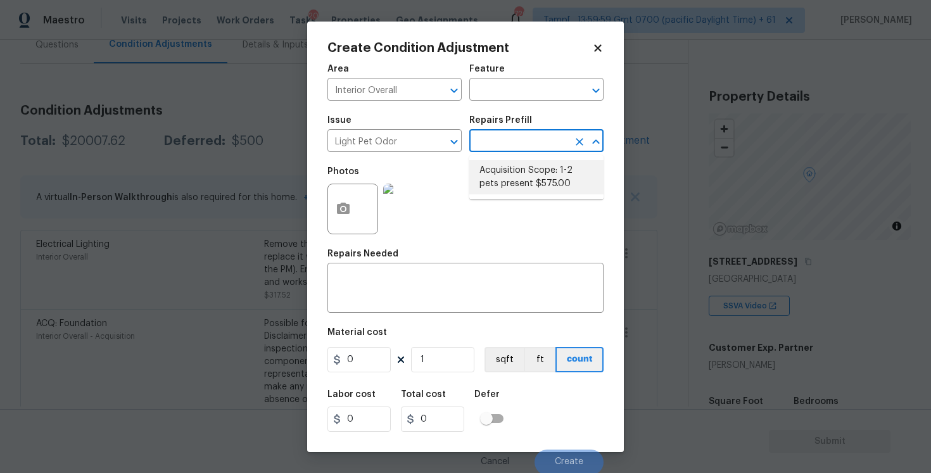
click at [511, 180] on li "Acquisition Scope: 1-2 pets present $575.00" at bounding box center [537, 177] width 134 height 34
type textarea "Acquisition Scope: 1-2 pets present"
type input "575"
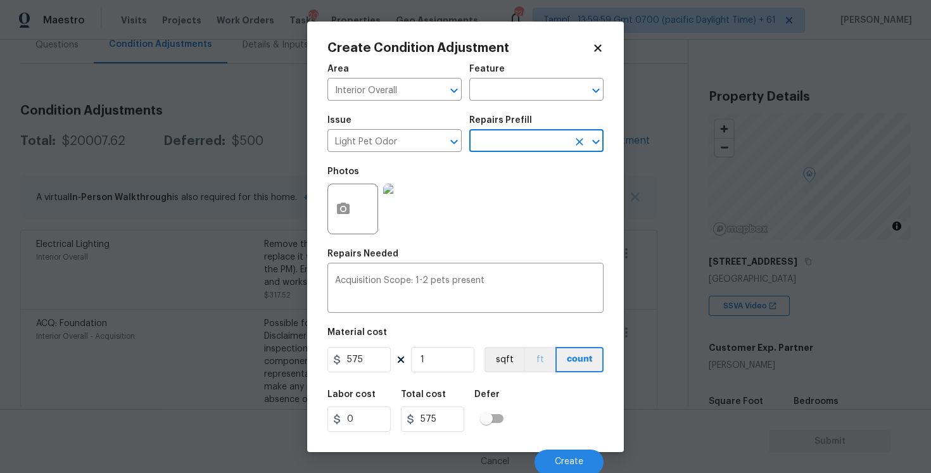
scroll to position [2, 0]
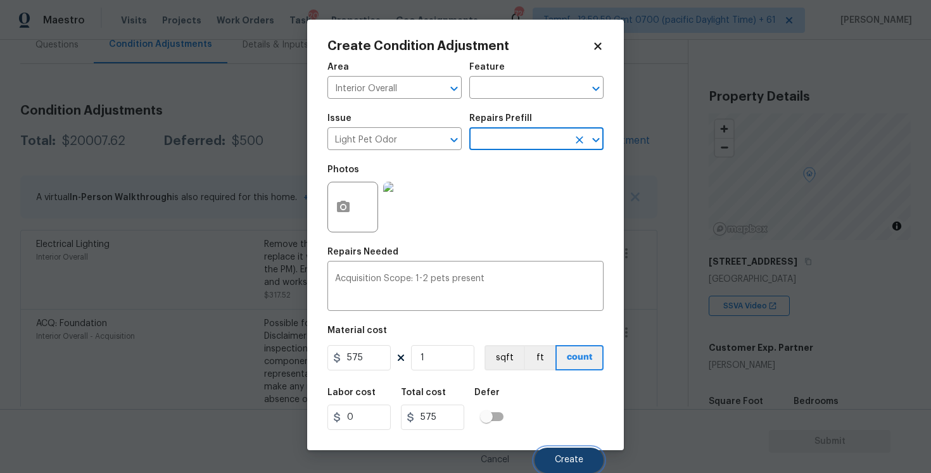
click at [568, 452] on button "Create" at bounding box center [569, 460] width 69 height 25
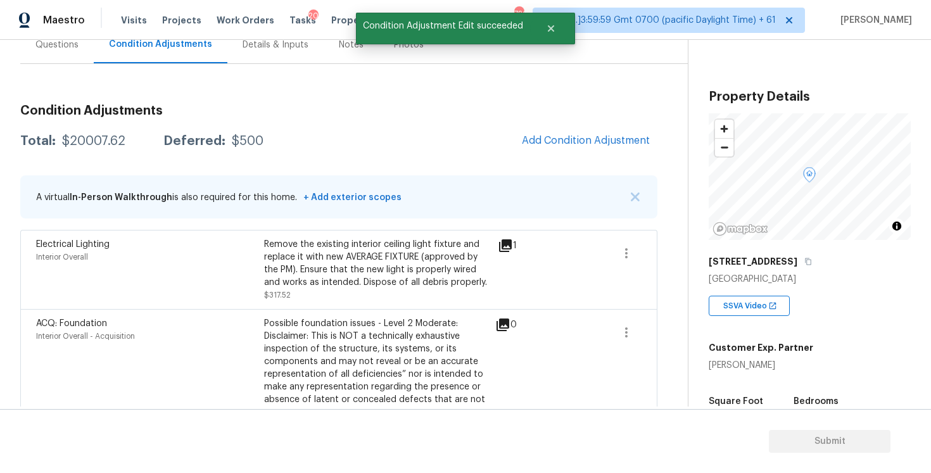
scroll to position [0, 0]
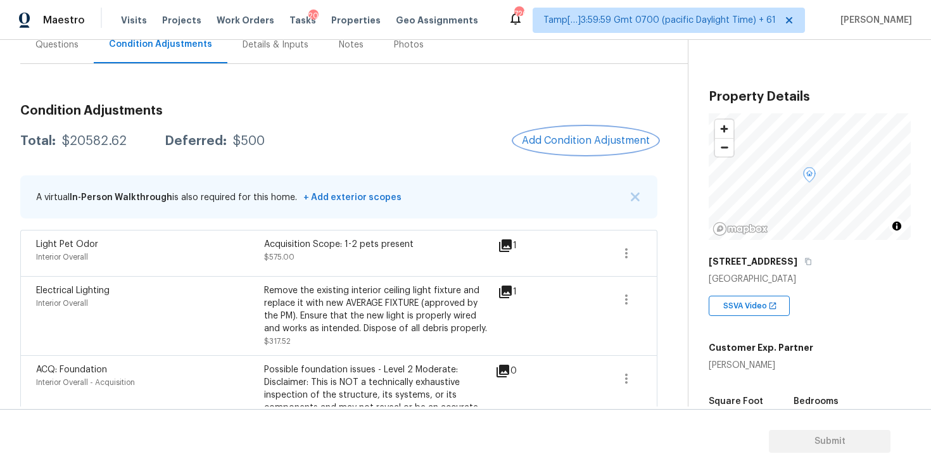
click at [558, 147] on button "Add Condition Adjustment" at bounding box center [586, 140] width 143 height 27
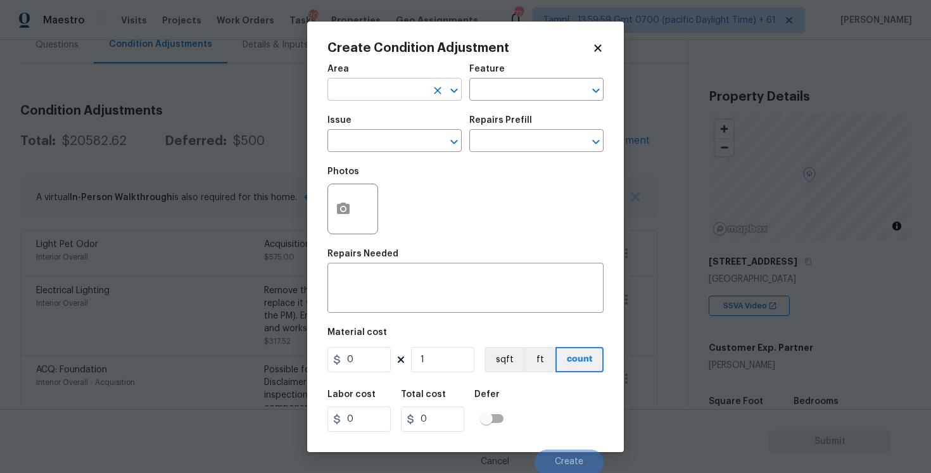
click at [360, 95] on input "text" at bounding box center [377, 91] width 99 height 20
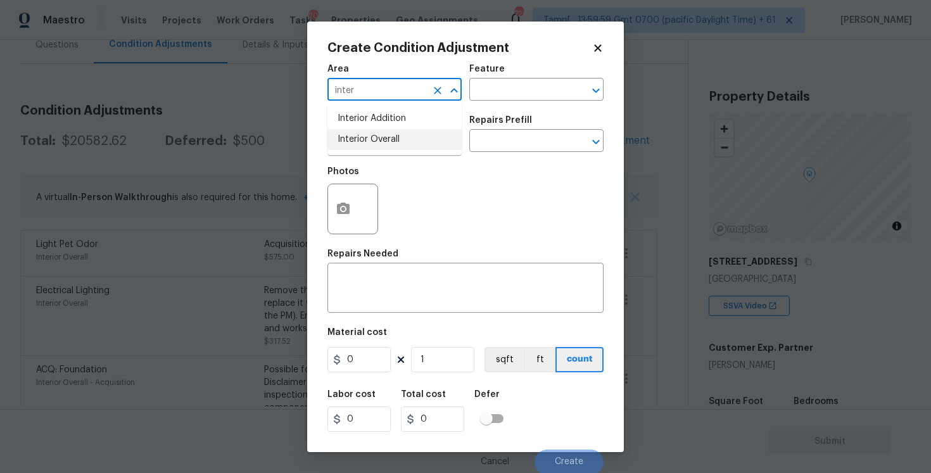
click at [359, 137] on li "Interior Overall" at bounding box center [395, 139] width 134 height 21
type input "Interior Overall"
click at [359, 137] on input "text" at bounding box center [377, 142] width 99 height 20
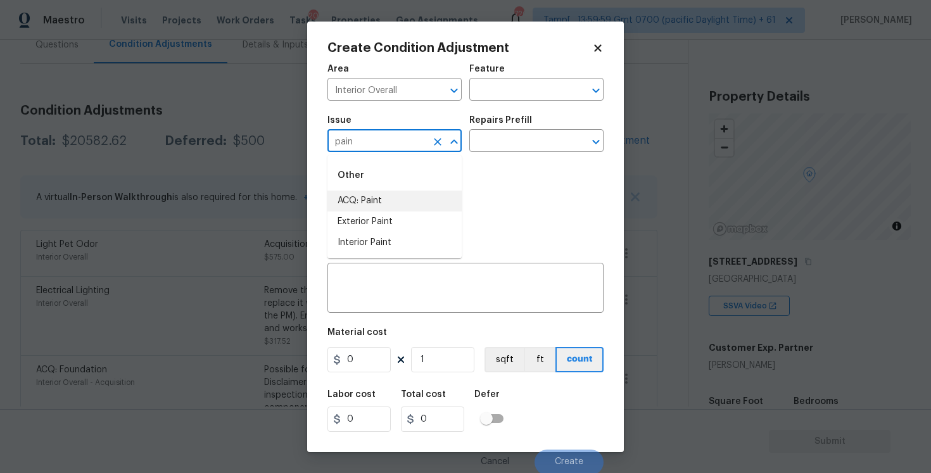
click at [357, 201] on li "ACQ: Paint" at bounding box center [395, 201] width 134 height 21
type input "ACQ: Paint"
click at [519, 137] on input "text" at bounding box center [519, 142] width 99 height 20
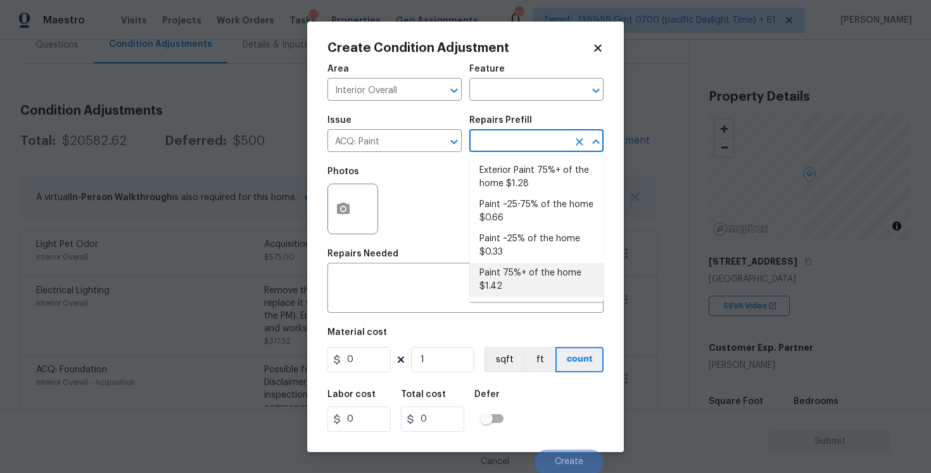
click at [528, 265] on li "Paint 75%+ of the home $1.42" at bounding box center [537, 280] width 134 height 34
type input "Acquisition"
type textarea "Acquisition Scope: 75%+ of the home will likely require interior paint"
type input "1.42"
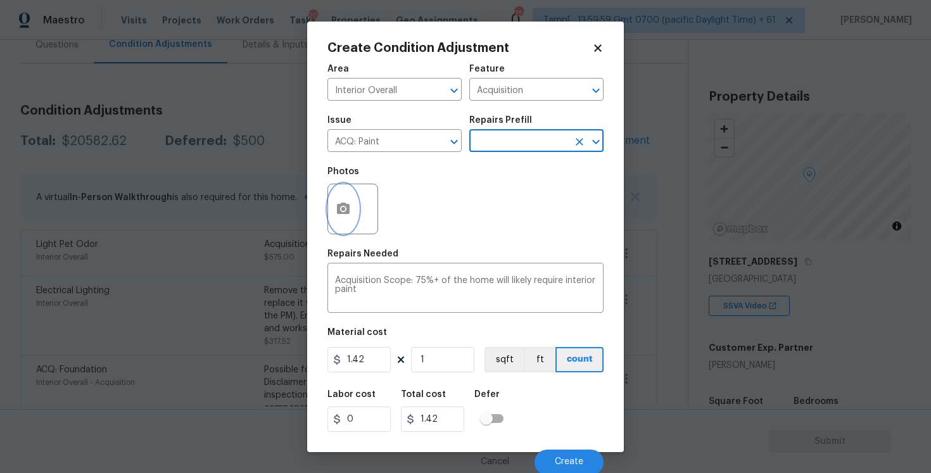
click at [342, 215] on icon "button" at bounding box center [343, 208] width 15 height 15
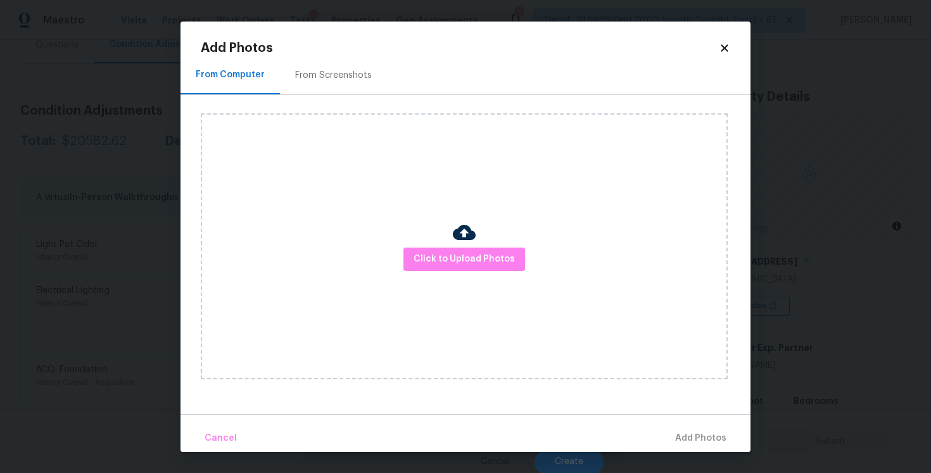
click at [460, 278] on div "Click to Upload Photos" at bounding box center [464, 246] width 527 height 266
click at [459, 264] on span "Click to Upload Photos" at bounding box center [464, 260] width 101 height 16
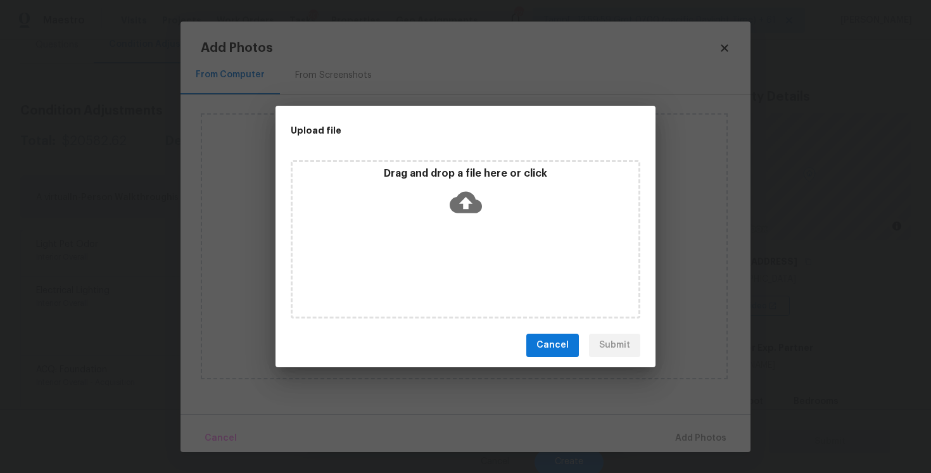
click at [456, 212] on icon at bounding box center [466, 202] width 32 height 22
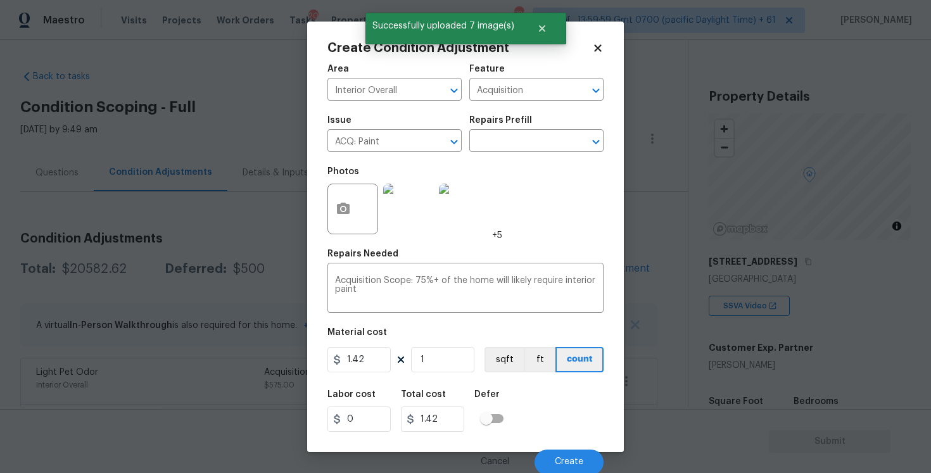
scroll to position [2, 0]
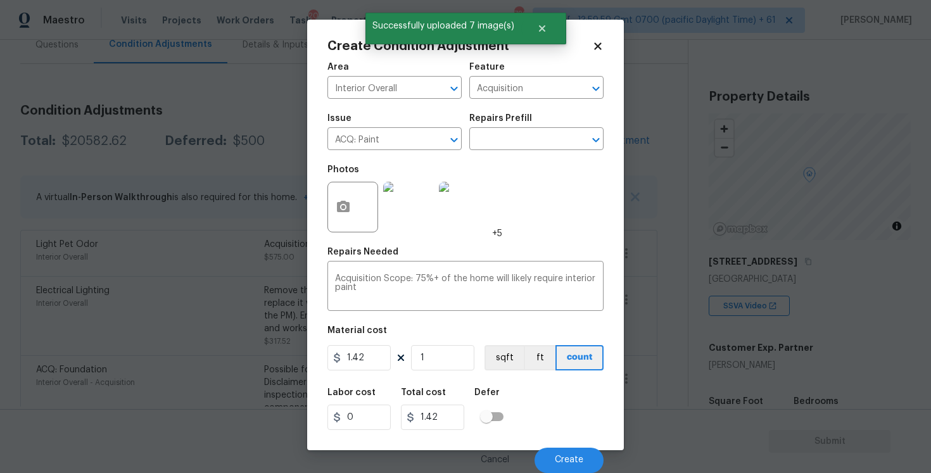
type input "0"
type input "1292"
type input "1834.64"
type input "1292"
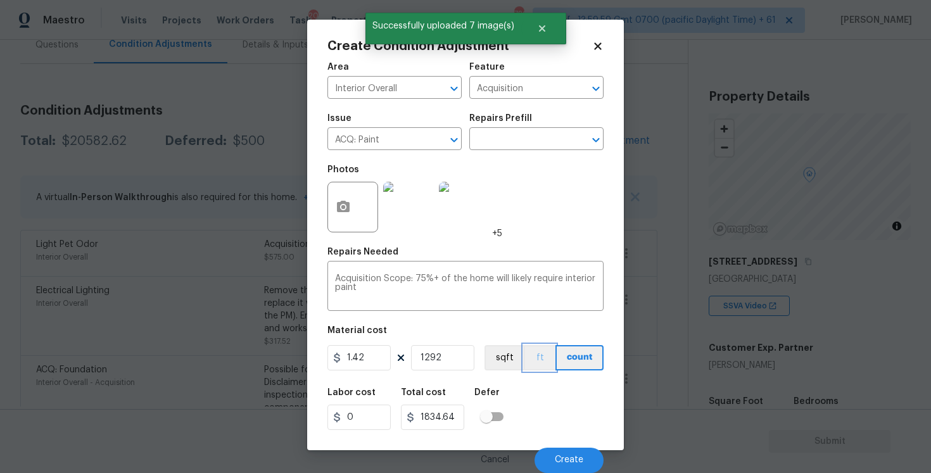
click at [532, 368] on button "ft" at bounding box center [540, 357] width 32 height 25
click at [520, 354] on button "sqft" at bounding box center [504, 357] width 39 height 25
click at [559, 452] on button "Create" at bounding box center [569, 460] width 69 height 25
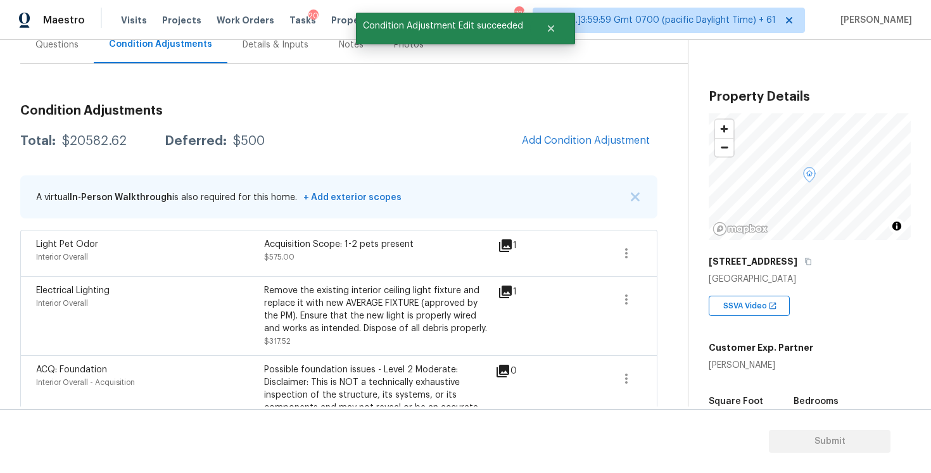
scroll to position [0, 0]
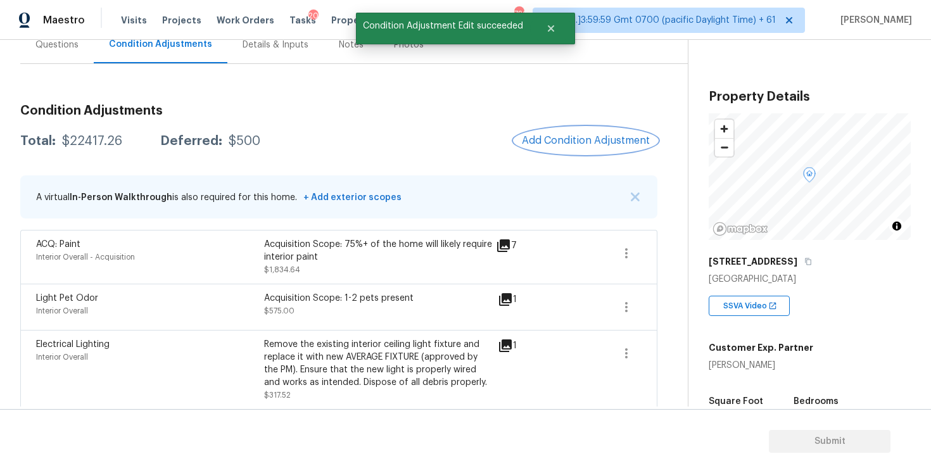
click at [559, 151] on button "Add Condition Adjustment" at bounding box center [586, 140] width 143 height 27
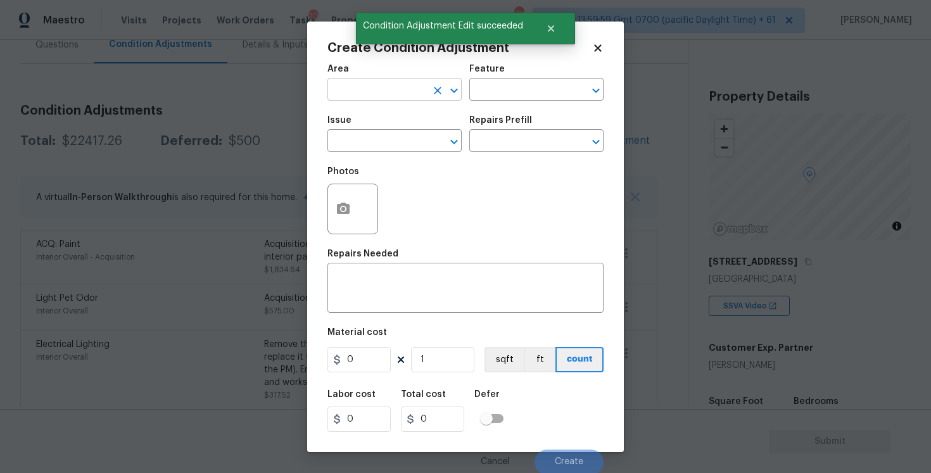
click at [412, 85] on input "text" at bounding box center [377, 91] width 99 height 20
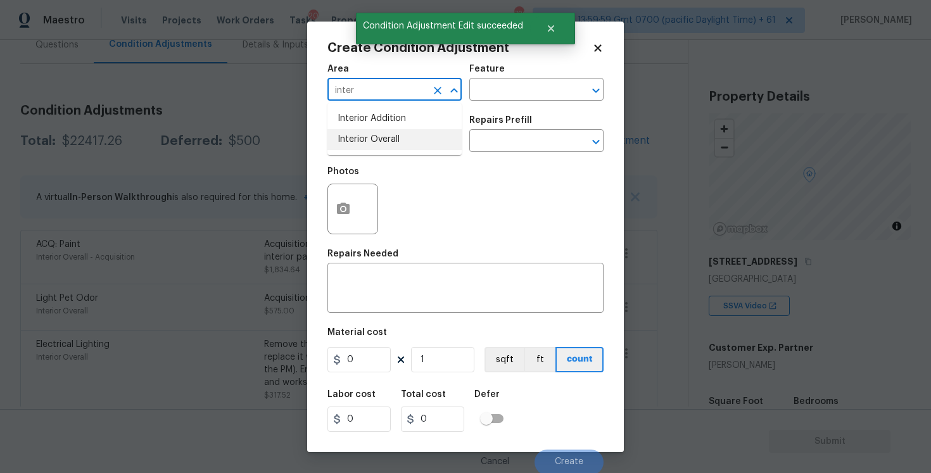
click at [411, 140] on li "Interior Overall" at bounding box center [395, 139] width 134 height 21
type input "Interior Overall"
click at [411, 140] on input "text" at bounding box center [377, 142] width 99 height 20
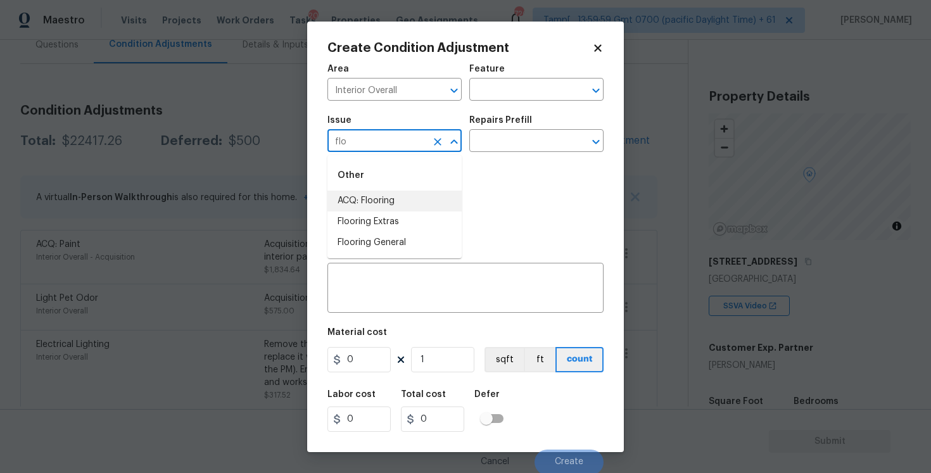
click at [409, 191] on li "ACQ: Flooring" at bounding box center [395, 201] width 134 height 21
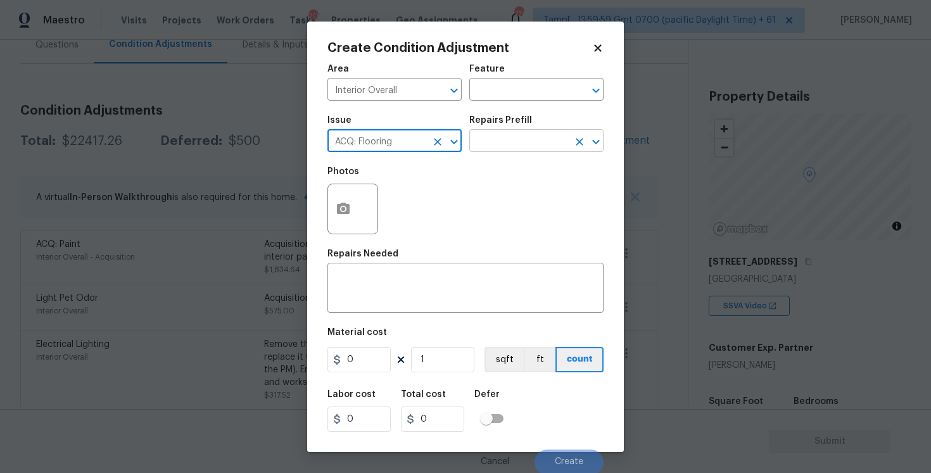
type input "ACQ: Flooring"
click at [516, 135] on input "text" at bounding box center [519, 142] width 99 height 20
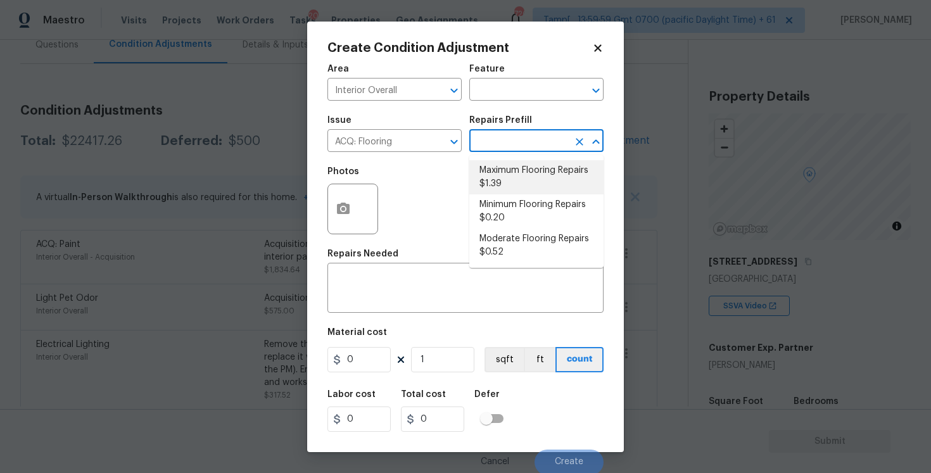
click at [520, 189] on li "Maximum Flooring Repairs $1.39" at bounding box center [537, 177] width 134 height 34
type input "Acquisition"
type textarea "Acquisition Scope: Maximum flooring repairs"
type input "1.39"
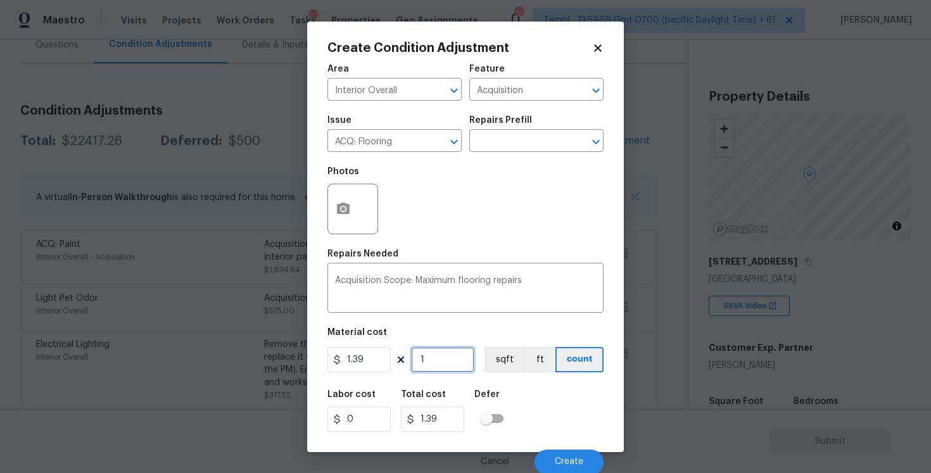
click at [447, 357] on input "1" at bounding box center [442, 359] width 63 height 25
type input "0"
paste input "1292"
type input "1292"
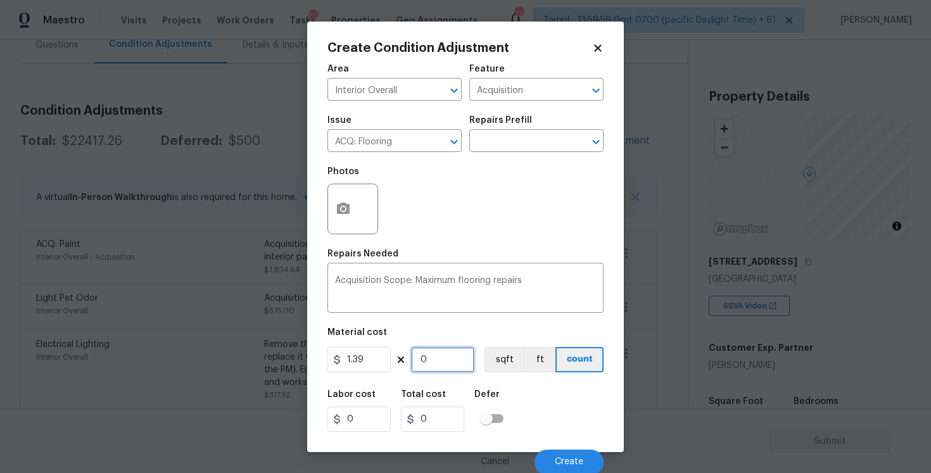
type input "1795.88"
type input "1292"
click at [501, 357] on button "sqft" at bounding box center [504, 359] width 39 height 25
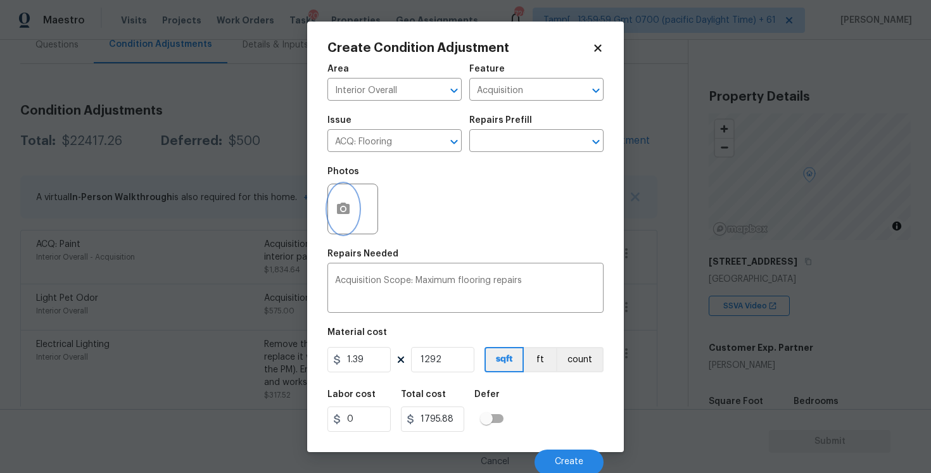
click at [350, 212] on icon "button" at bounding box center [343, 208] width 15 height 15
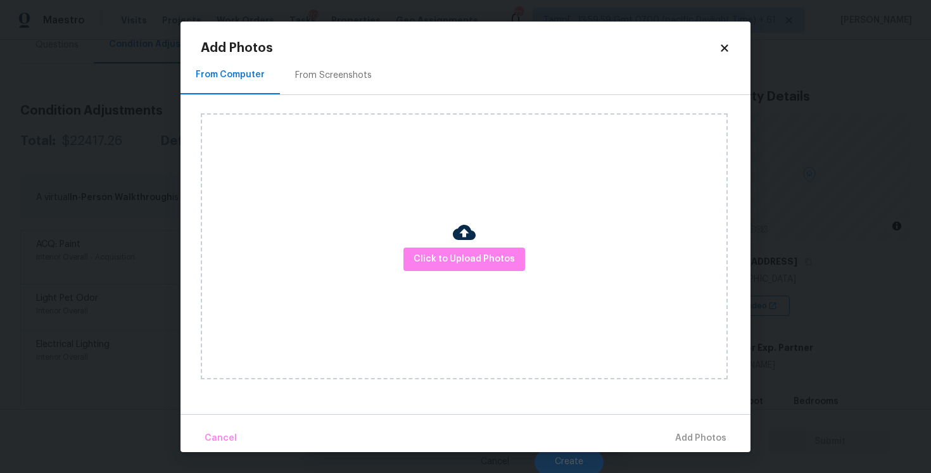
click at [374, 55] on div "Add Photos From Computer From Screenshots Click to Upload Photos Cancel Add Pho…" at bounding box center [466, 247] width 530 height 411
click at [365, 65] on div "From Screenshots" at bounding box center [333, 75] width 107 height 37
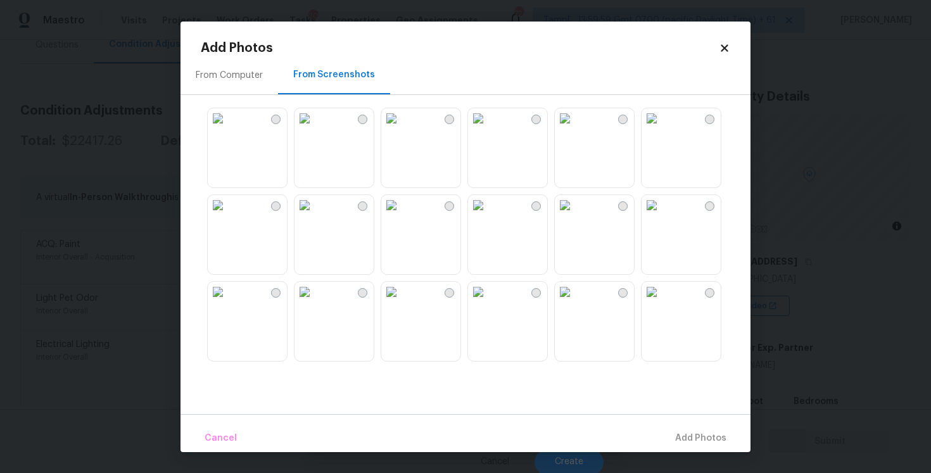
click at [402, 129] on img at bounding box center [391, 118] width 20 height 20
click at [575, 215] on img at bounding box center [565, 205] width 20 height 20
click at [402, 215] on img at bounding box center [391, 205] width 20 height 20
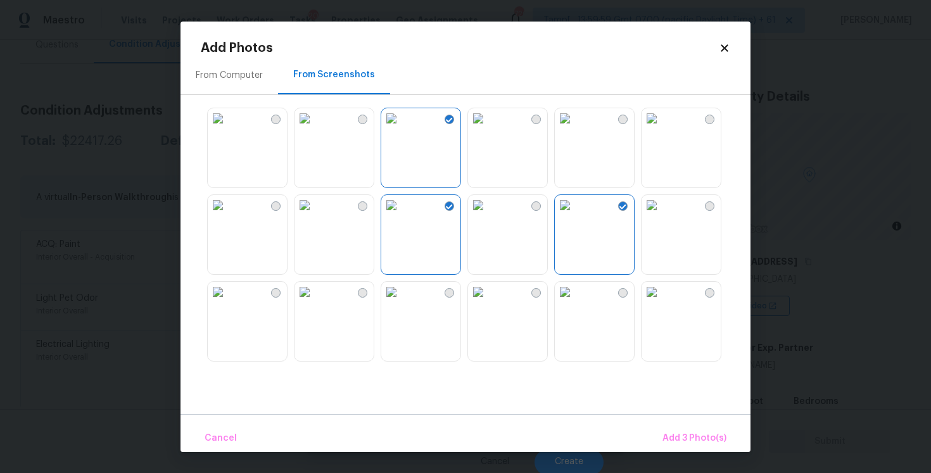
click at [228, 215] on img at bounding box center [218, 205] width 20 height 20
click at [700, 431] on span "Add 4 Photo(s)" at bounding box center [694, 439] width 65 height 16
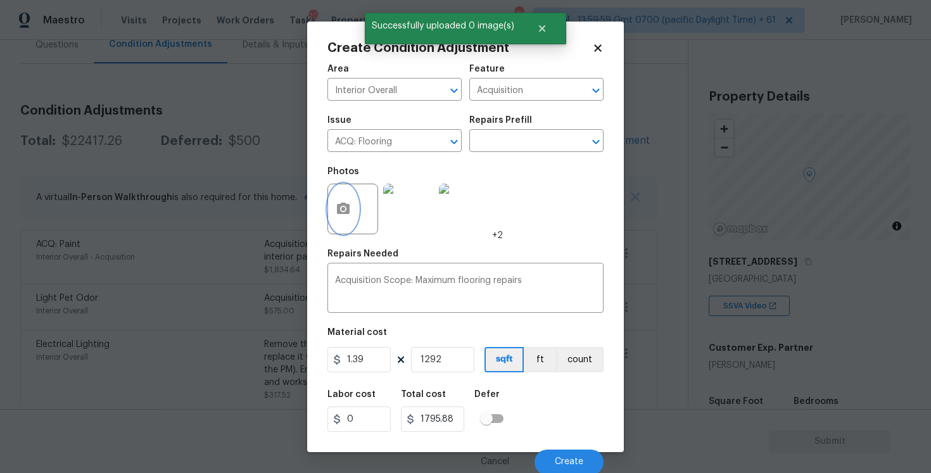
scroll to position [2, 0]
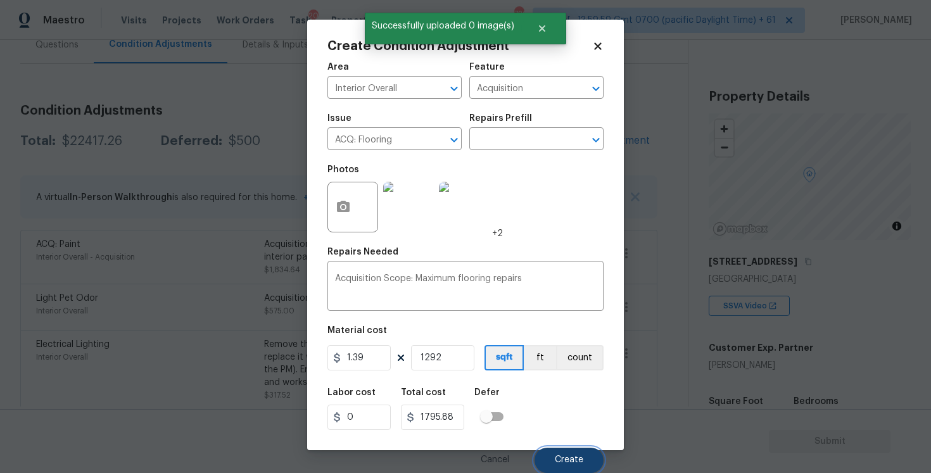
click at [572, 463] on span "Create" at bounding box center [569, 461] width 29 height 10
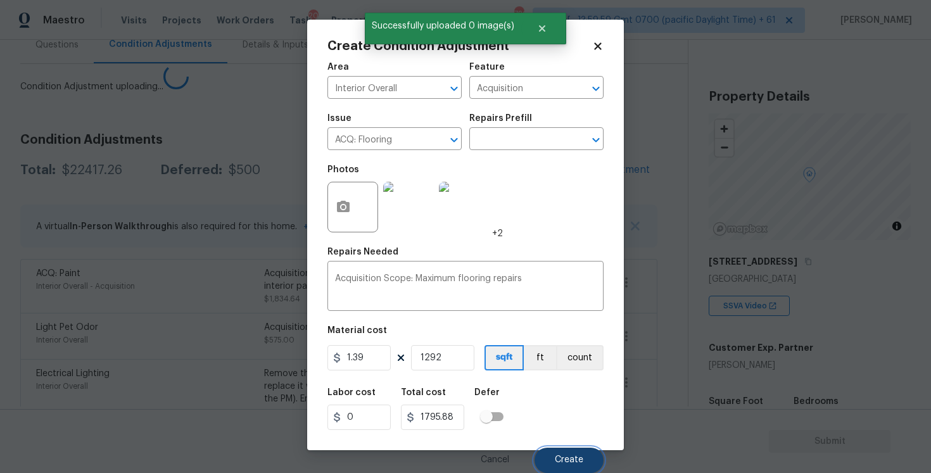
scroll to position [0, 0]
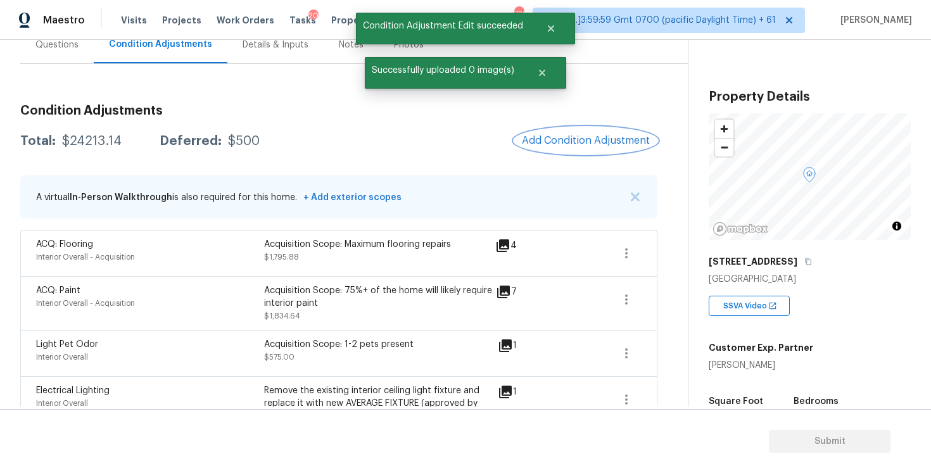
click at [573, 143] on span "Add Condition Adjustment" at bounding box center [586, 140] width 128 height 11
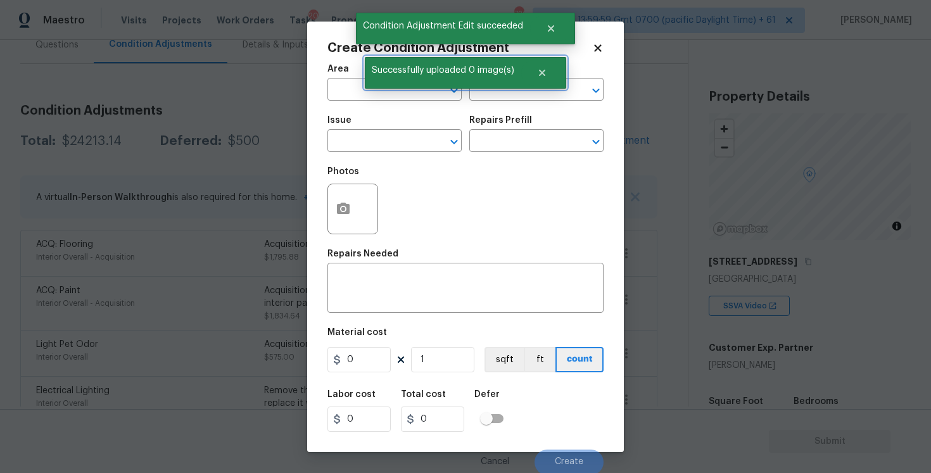
click at [397, 87] on div "Successfully uploaded 0 image(s)" at bounding box center [465, 73] width 201 height 32
click at [391, 99] on input "text" at bounding box center [377, 91] width 99 height 20
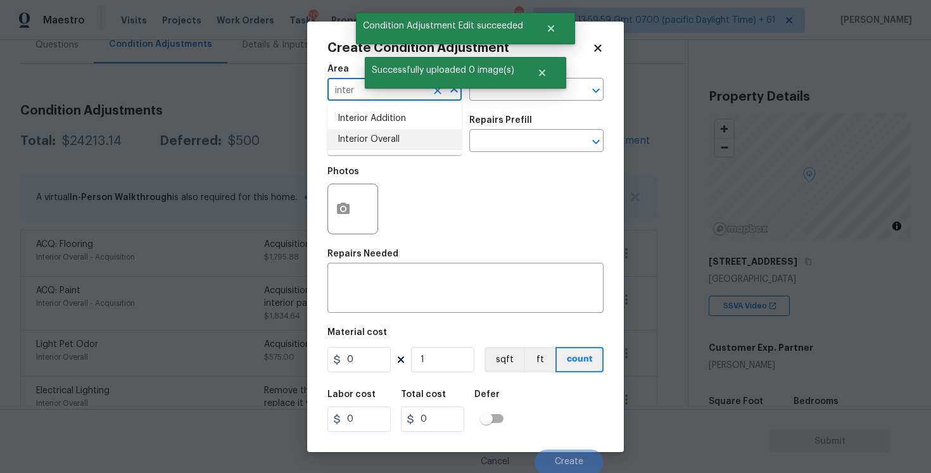
type input "inter"
click at [390, 160] on div "Photos" at bounding box center [466, 201] width 276 height 82
click at [386, 144] on input "text" at bounding box center [377, 142] width 99 height 20
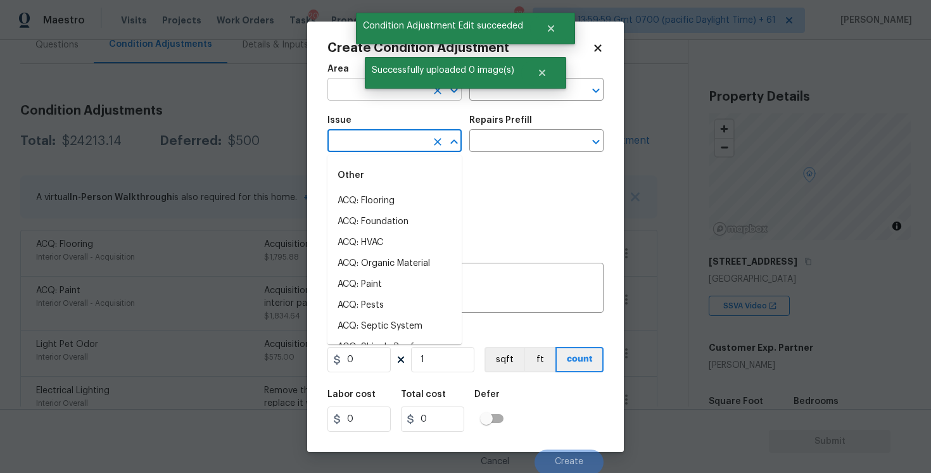
click at [353, 84] on input "text" at bounding box center [377, 91] width 99 height 20
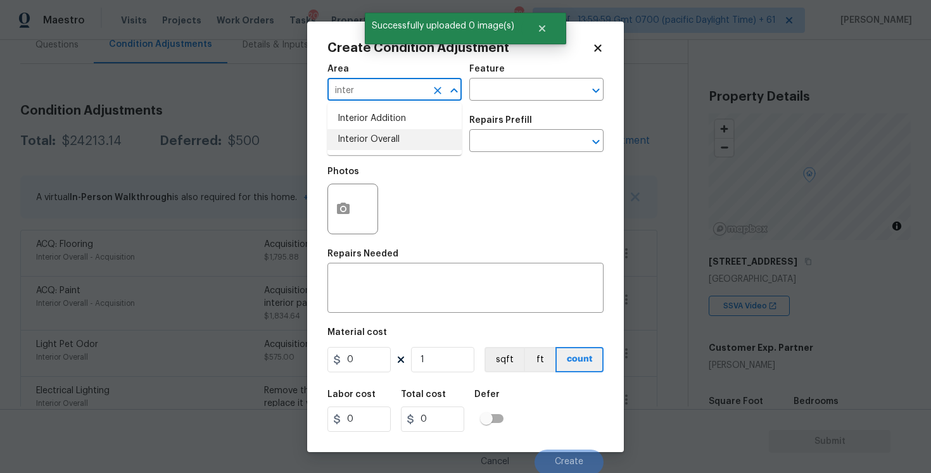
click at [363, 141] on li "Interior Overall" at bounding box center [395, 139] width 134 height 21
type input "Interior Overall"
click at [363, 141] on input "text" at bounding box center [377, 142] width 99 height 20
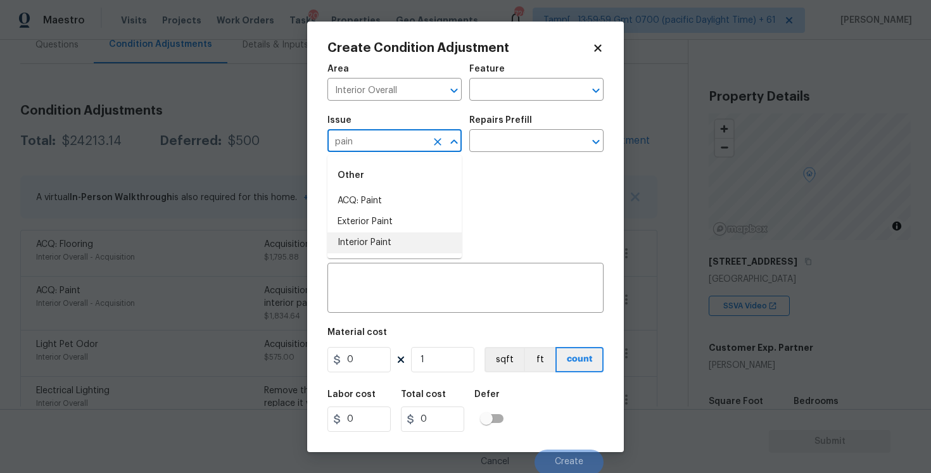
click at [364, 234] on li "Interior Paint" at bounding box center [395, 243] width 134 height 21
type input "Interior Paint"
click at [488, 153] on div "Issue Interior Paint ​ Repairs Prefill ​" at bounding box center [466, 133] width 276 height 51
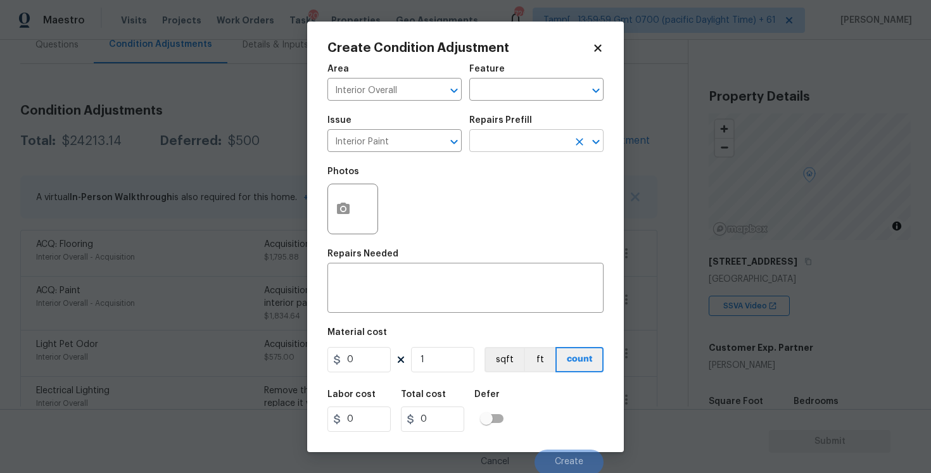
click at [487, 151] on input "text" at bounding box center [519, 142] width 99 height 20
type input "primer"
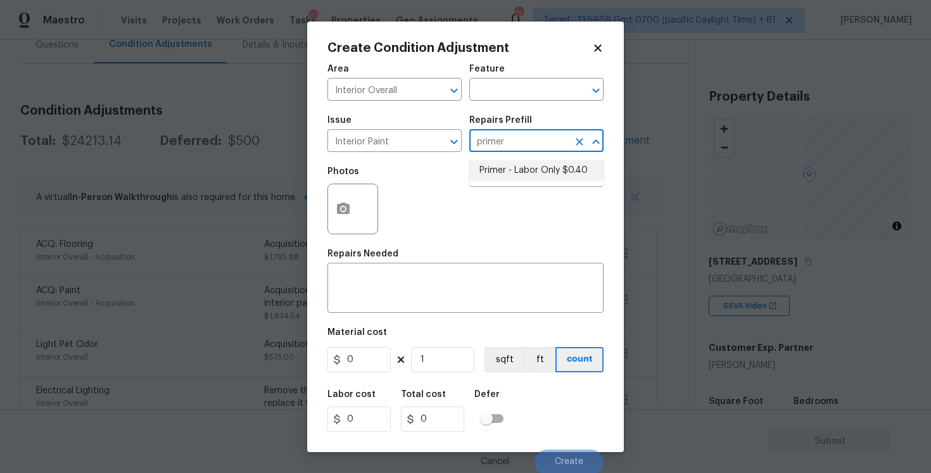
click at [498, 176] on li "Primer - Labor Only $0.40" at bounding box center [537, 170] width 134 height 21
type input "Overall Paint"
type textarea "Interior primer - PRIMER PROVIDED BY OPENDOOR - All nails, screws, drywall anch…"
type input "0.4"
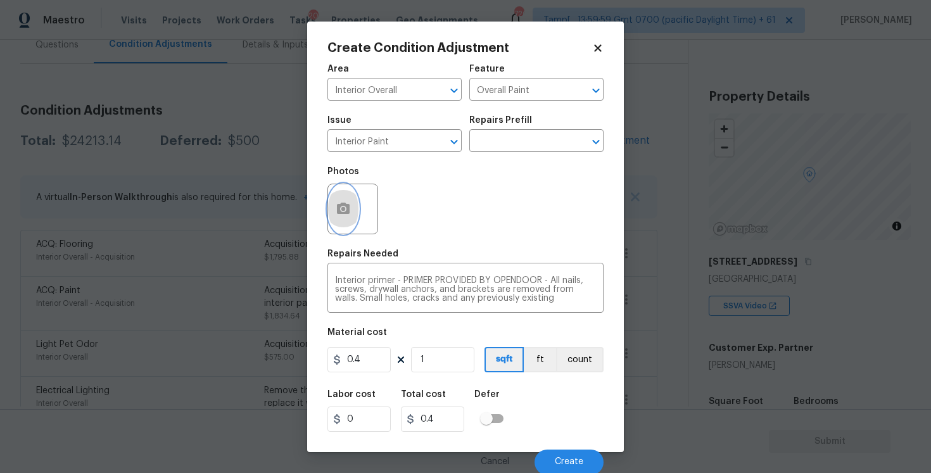
click at [352, 205] on button "button" at bounding box center [343, 208] width 30 height 49
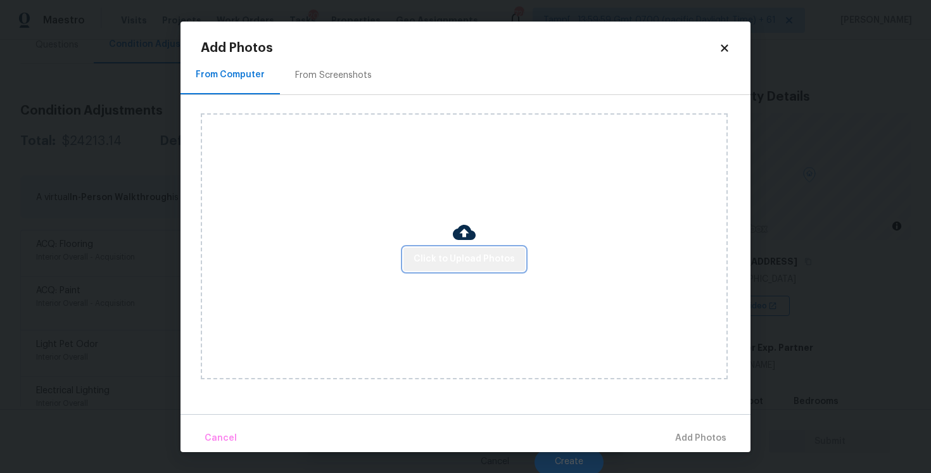
click at [478, 262] on span "Click to Upload Photos" at bounding box center [464, 260] width 101 height 16
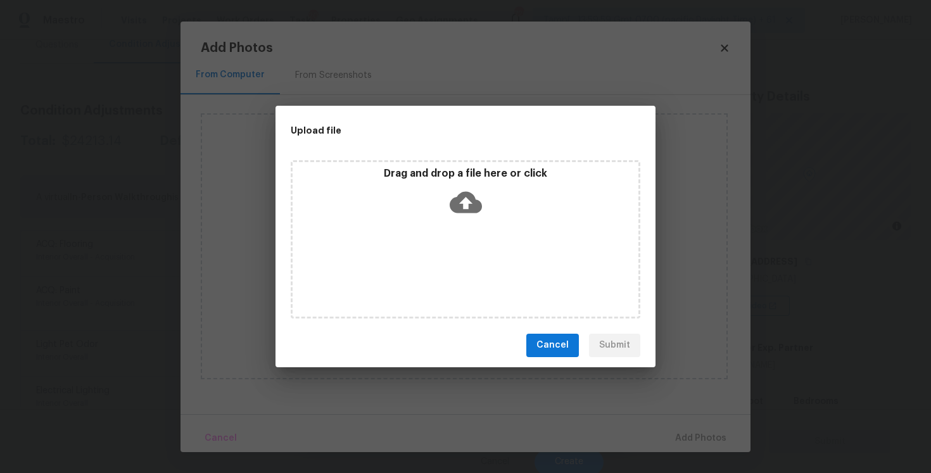
click at [464, 200] on icon at bounding box center [466, 202] width 32 height 32
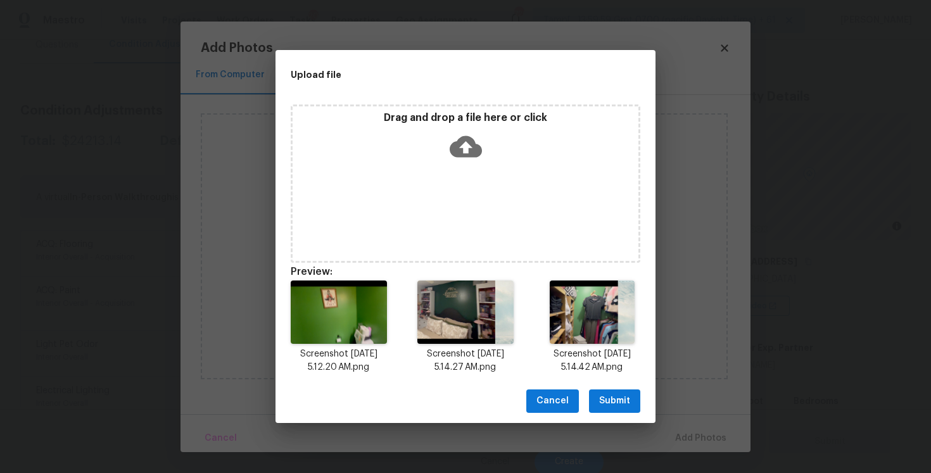
scroll to position [10, 0]
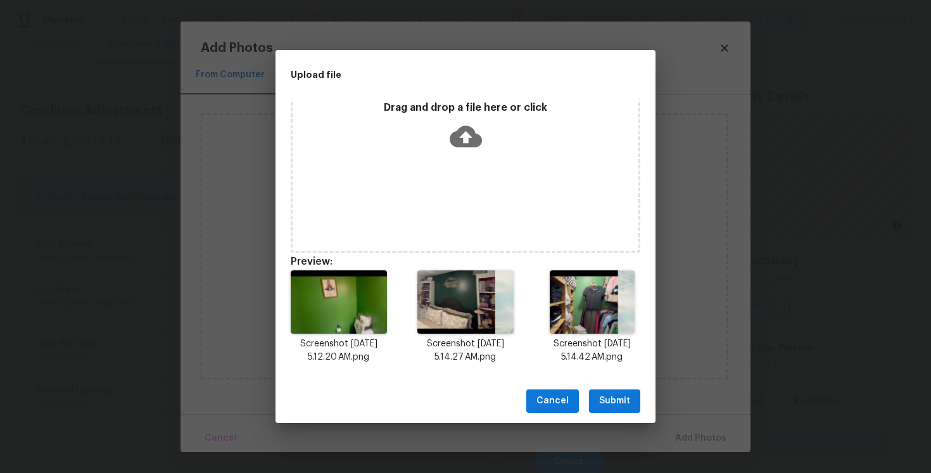
click at [610, 393] on span "Submit" at bounding box center [614, 401] width 31 height 16
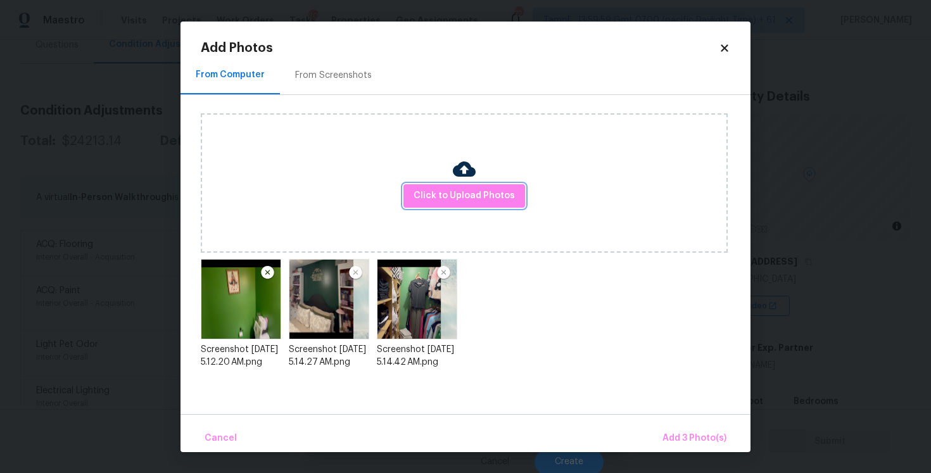
scroll to position [0, 0]
click at [689, 437] on span "Add 3 Photo(s)" at bounding box center [695, 439] width 64 height 16
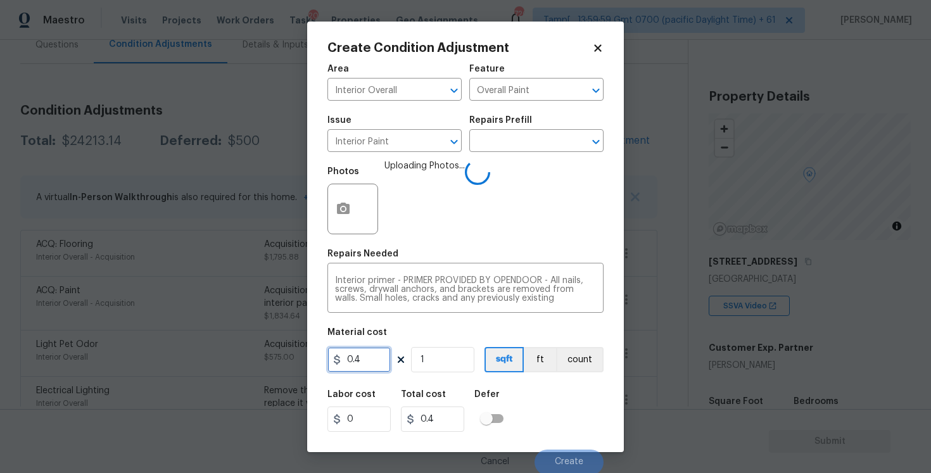
click at [384, 366] on input "0.4" at bounding box center [359, 359] width 63 height 25
type input "300"
click at [520, 396] on div "Labor cost 0 Total cost 0.4 Defer" at bounding box center [466, 411] width 276 height 57
type input "300"
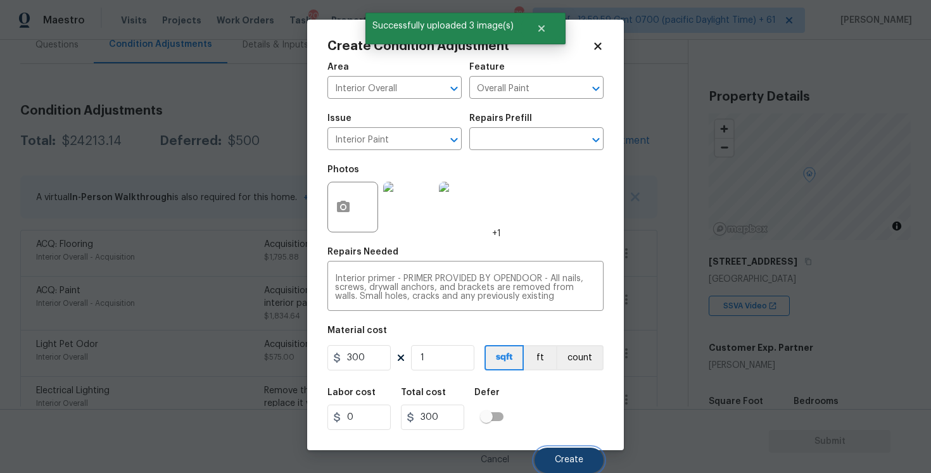
click at [568, 457] on span "Create" at bounding box center [569, 461] width 29 height 10
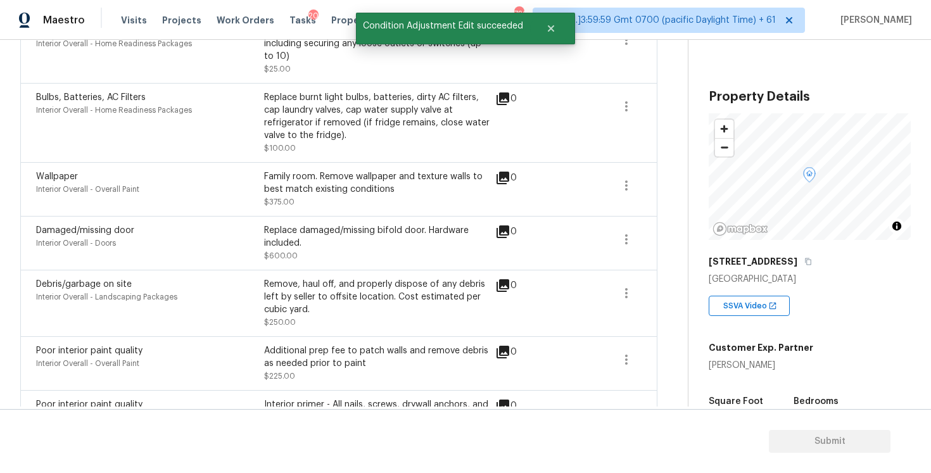
scroll to position [1913, 0]
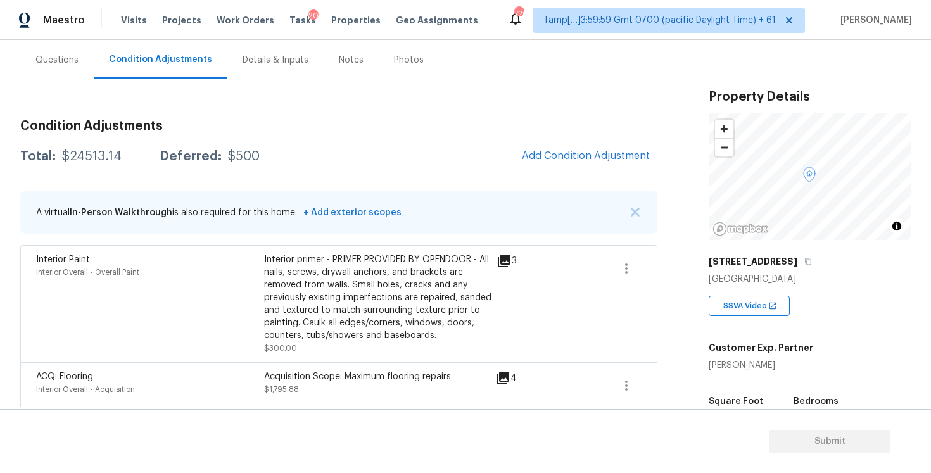
click at [74, 63] on div "Questions" at bounding box center [56, 60] width 43 height 13
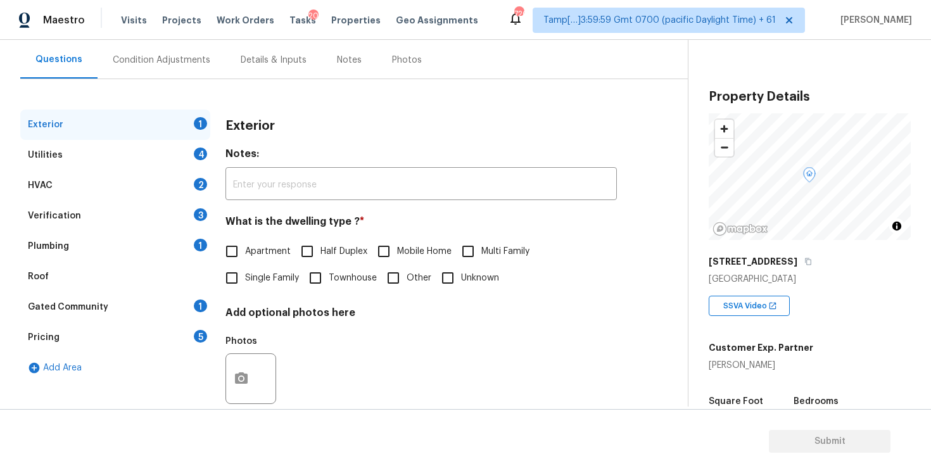
scroll to position [137, 0]
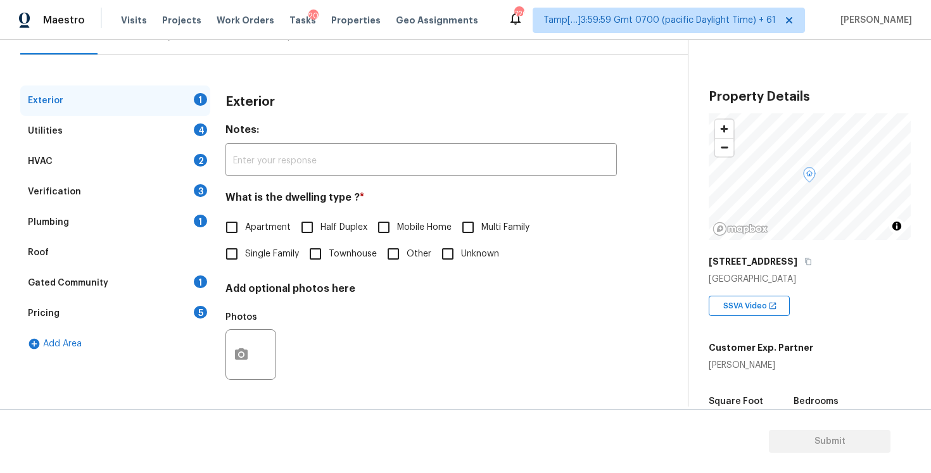
click at [233, 249] on input "Single Family" at bounding box center [232, 254] width 27 height 27
checkbox input "true"
click at [309, 253] on input "Townhouse" at bounding box center [315, 254] width 27 height 27
checkbox input "true"
checkbox input "false"
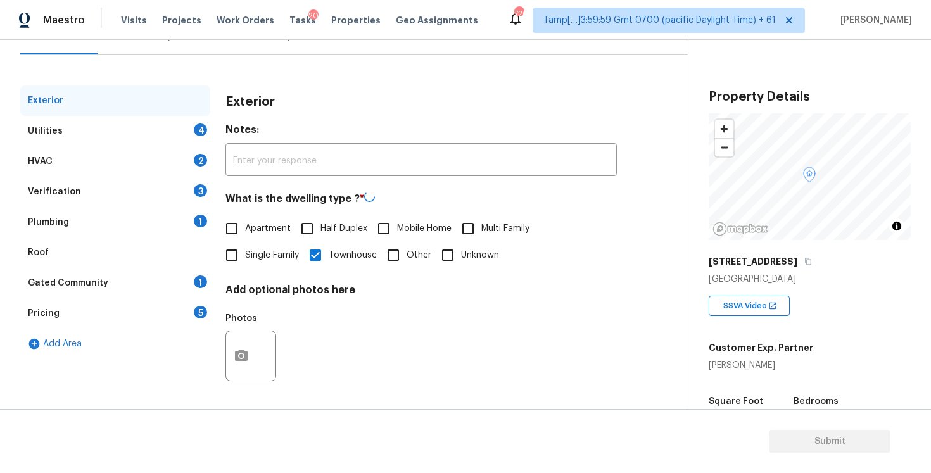
click at [188, 126] on div "Utilities 4" at bounding box center [115, 131] width 190 height 30
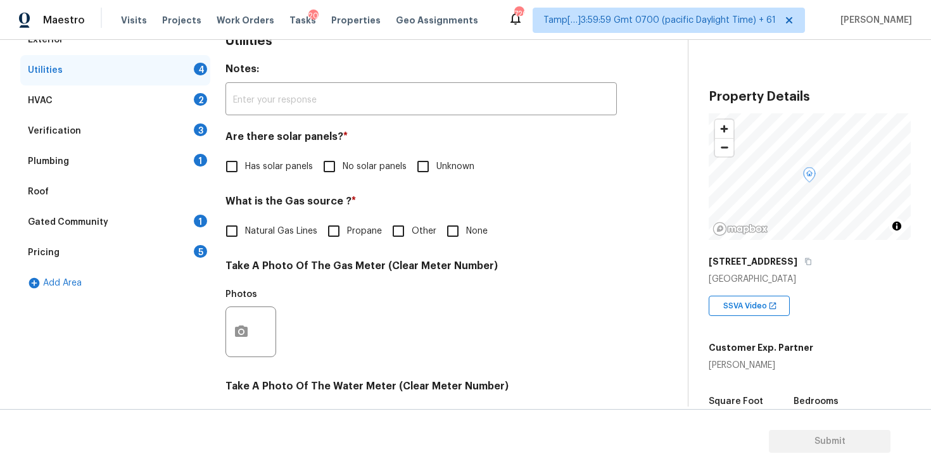
scroll to position [201, 0]
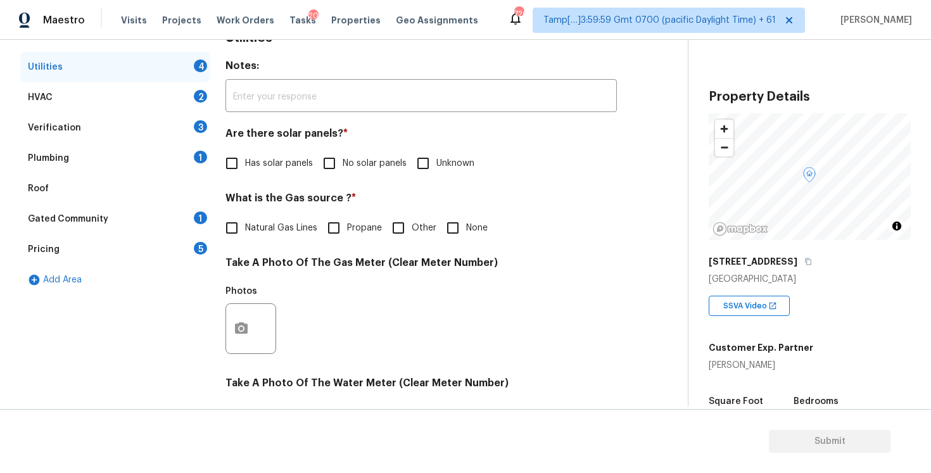
click at [312, 166] on span "Has solar panels" at bounding box center [279, 163] width 68 height 13
click at [245, 166] on input "Has solar panels" at bounding box center [232, 163] width 27 height 27
checkbox input "true"
click at [328, 165] on input "No solar panels" at bounding box center [329, 164] width 27 height 27
checkbox input "true"
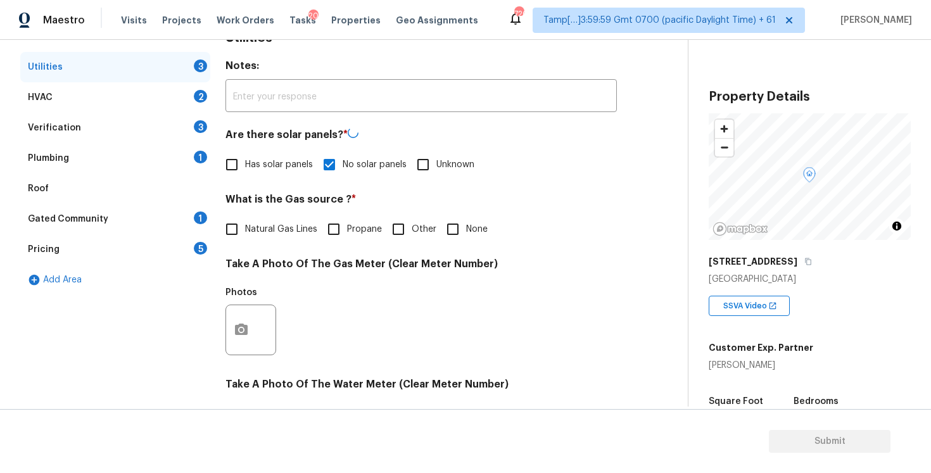
checkbox input "true"
checkbox input "false"
click at [473, 252] on div "Utilities Notes: ​ Are there solar panels? * Has solar panels No solar panels U…" at bounding box center [422, 353] width 392 height 662
click at [464, 231] on input "None" at bounding box center [453, 228] width 27 height 27
checkbox input "true"
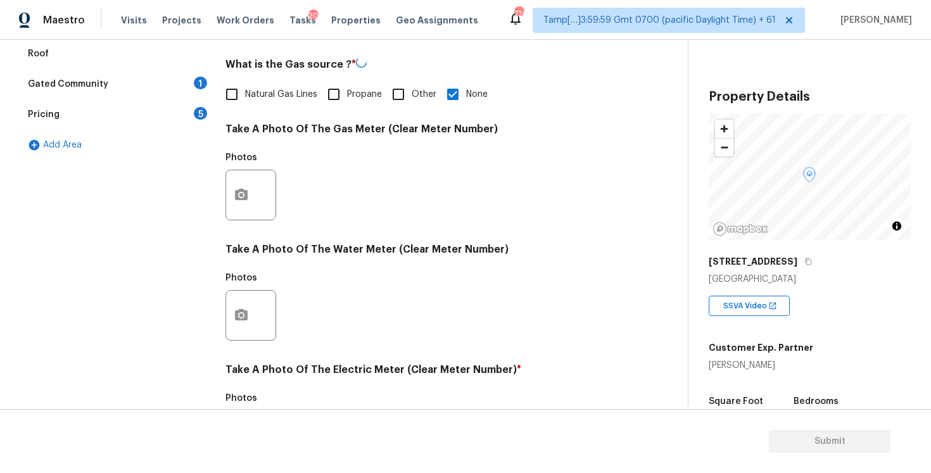
scroll to position [480, 0]
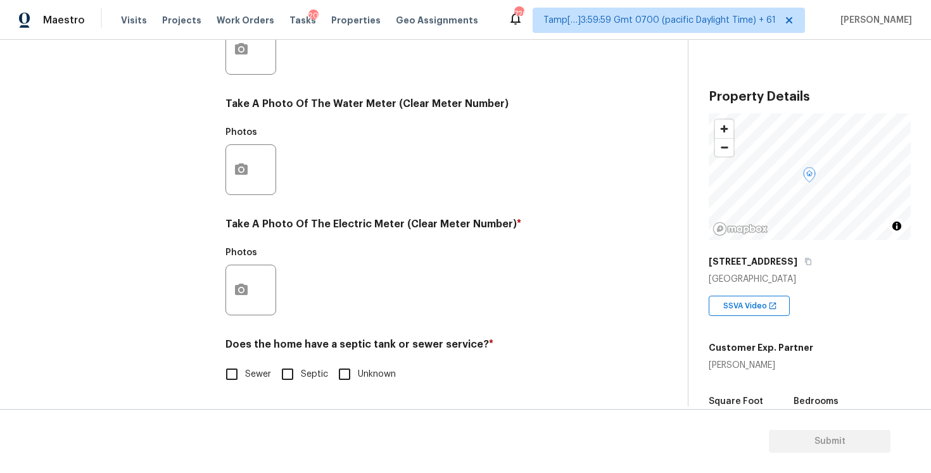
click at [224, 290] on div "Exterior Utilities 2 HVAC 2 Verification 3 Plumbing 1 Roof Gated Community 1 Pr…" at bounding box center [338, 72] width 637 height 661
click at [241, 286] on icon "button" at bounding box center [241, 289] width 13 height 11
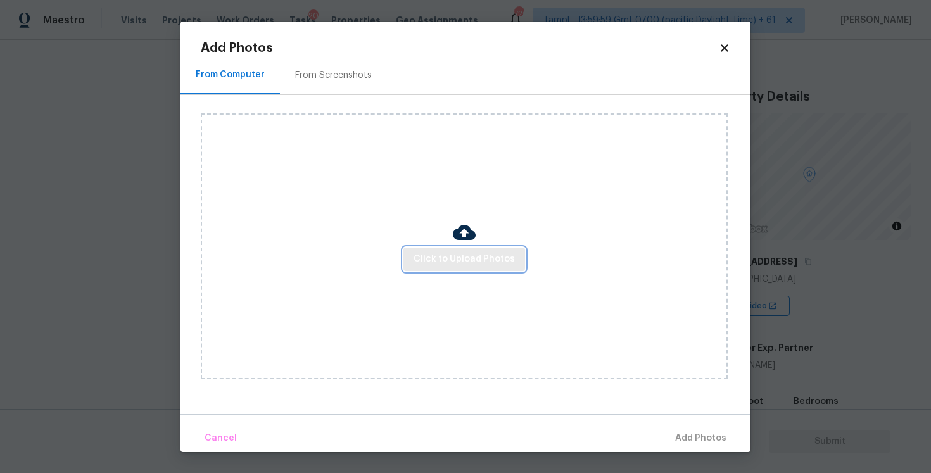
click at [464, 266] on span "Click to Upload Photos" at bounding box center [464, 260] width 101 height 16
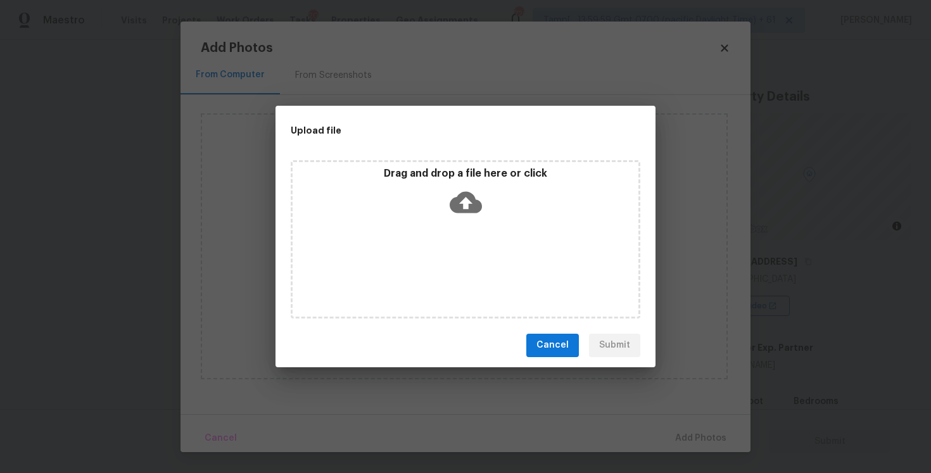
click at [463, 217] on div "Drag and drop a file here or click" at bounding box center [466, 194] width 346 height 54
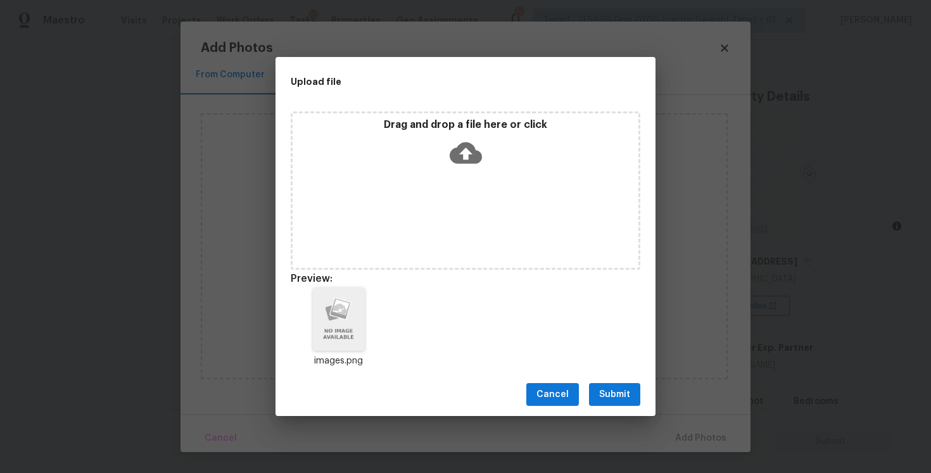
click at [611, 400] on span "Submit" at bounding box center [614, 395] width 31 height 16
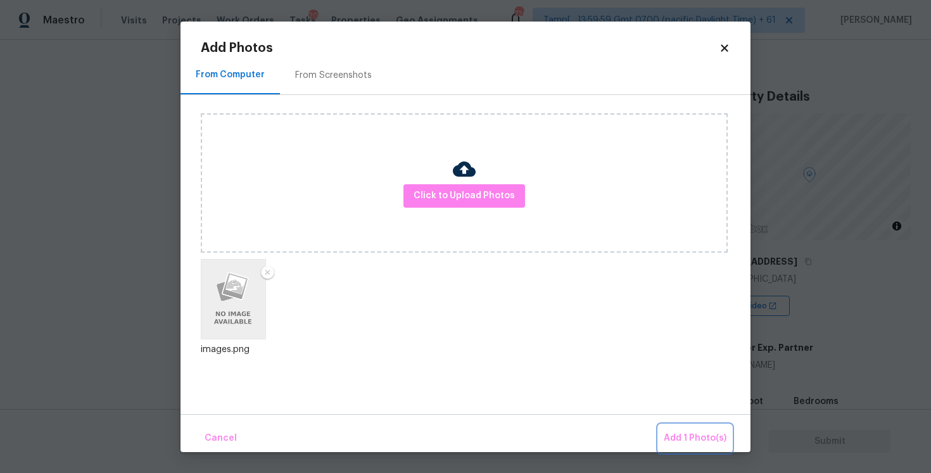
click at [681, 434] on span "Add 1 Photo(s)" at bounding box center [695, 439] width 63 height 16
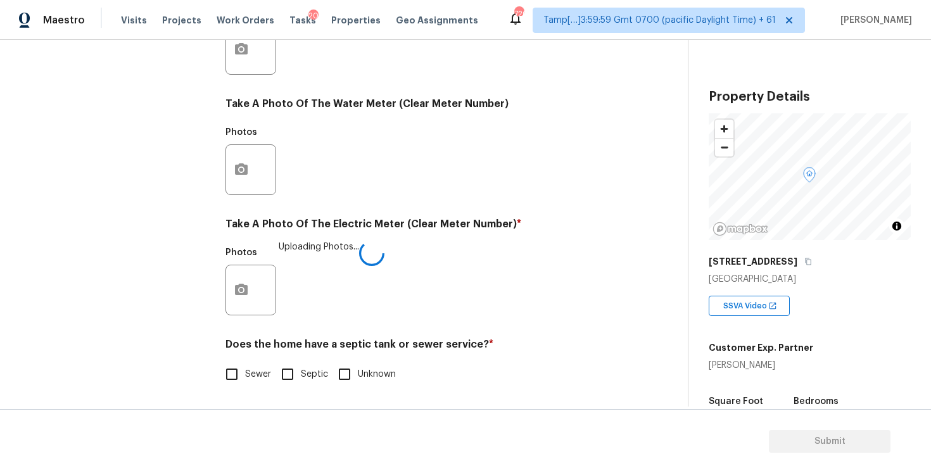
click at [221, 390] on div "Exterior Utilities 2 HVAC 2 Verification 3 Plumbing 1 Roof Gated Community 1 Pr…" at bounding box center [338, 72] width 637 height 661
click at [234, 364] on input "Sewer" at bounding box center [232, 374] width 27 height 27
checkbox input "true"
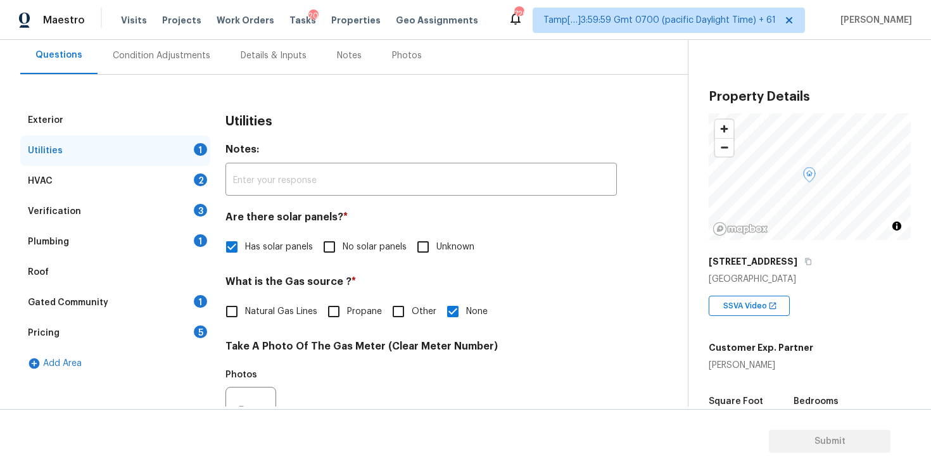
scroll to position [0, 0]
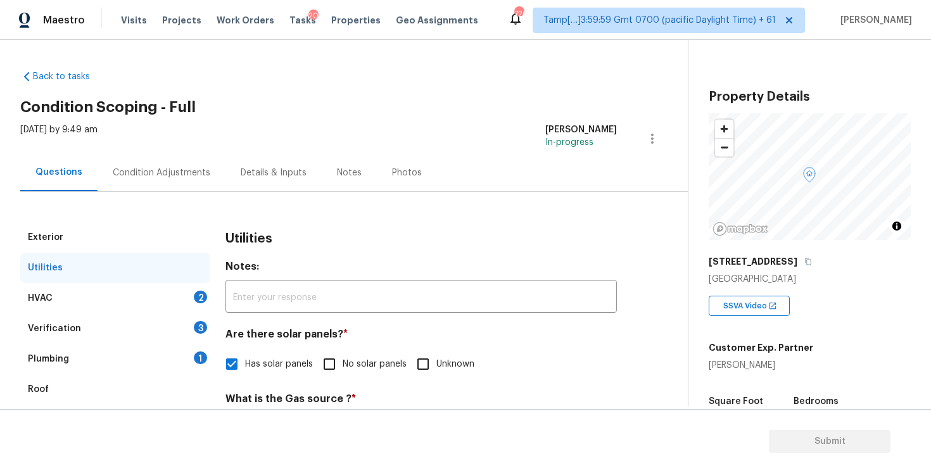
click at [185, 291] on div "HVAC 2" at bounding box center [115, 298] width 190 height 30
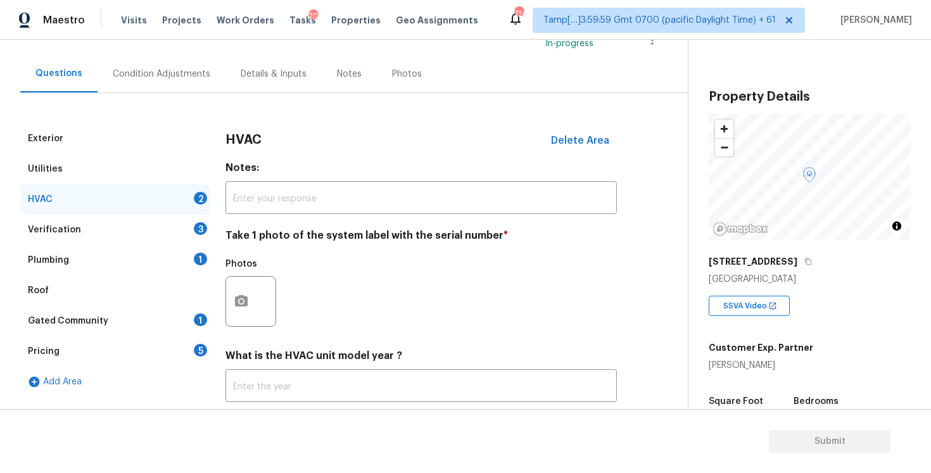
scroll to position [107, 0]
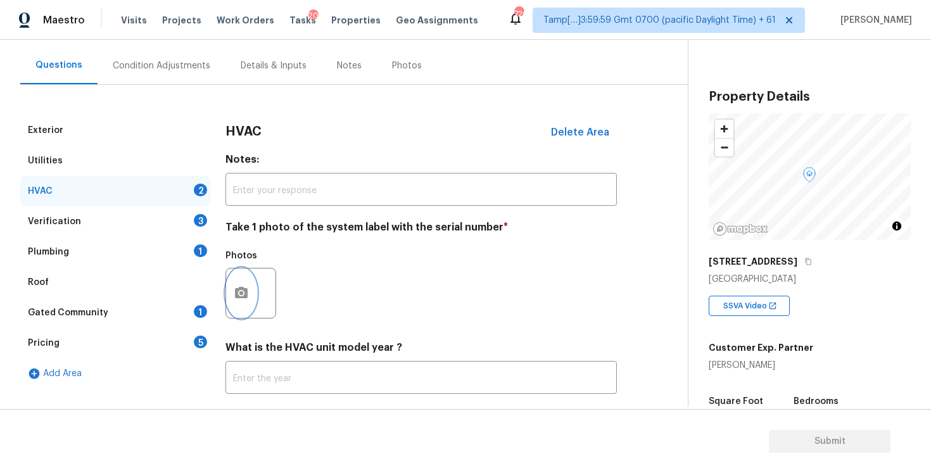
click at [246, 287] on icon "button" at bounding box center [241, 293] width 15 height 15
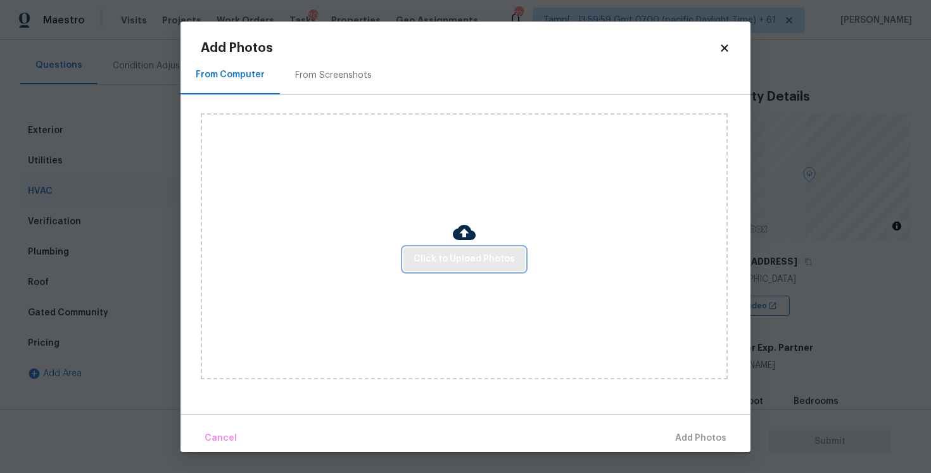
click at [438, 252] on span "Click to Upload Photos" at bounding box center [464, 260] width 101 height 16
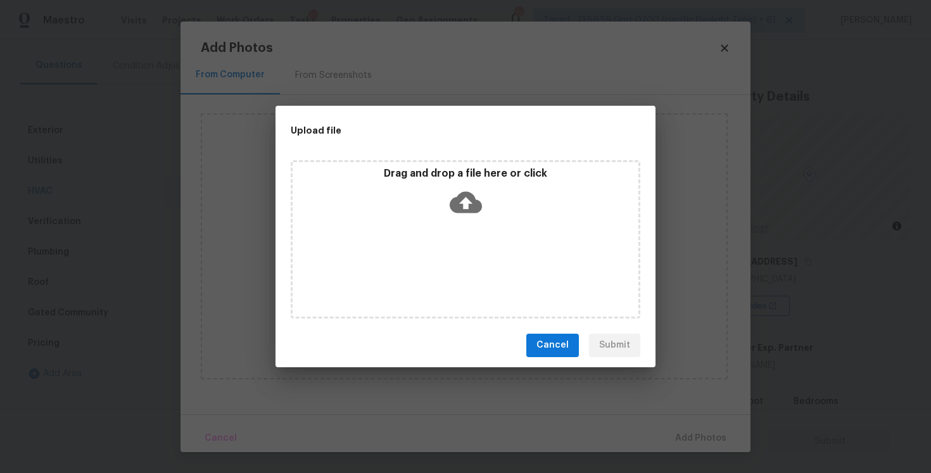
click at [466, 203] on icon at bounding box center [466, 202] width 32 height 32
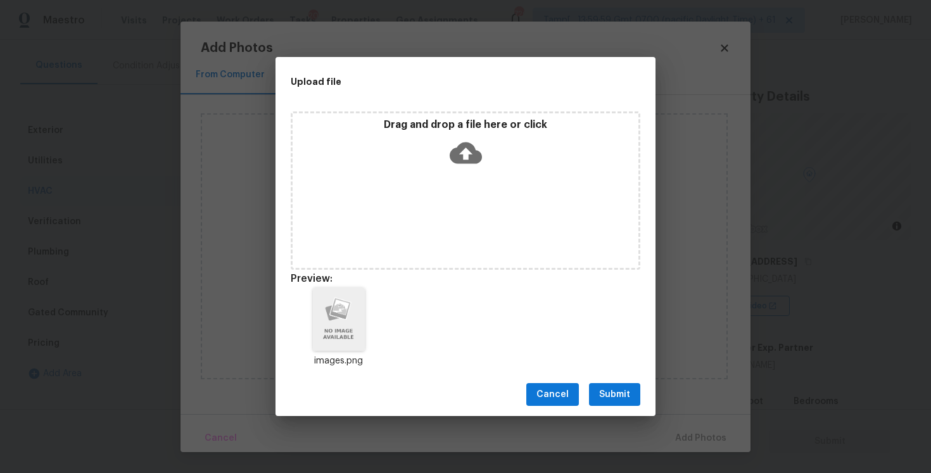
click at [606, 395] on span "Submit" at bounding box center [614, 395] width 31 height 16
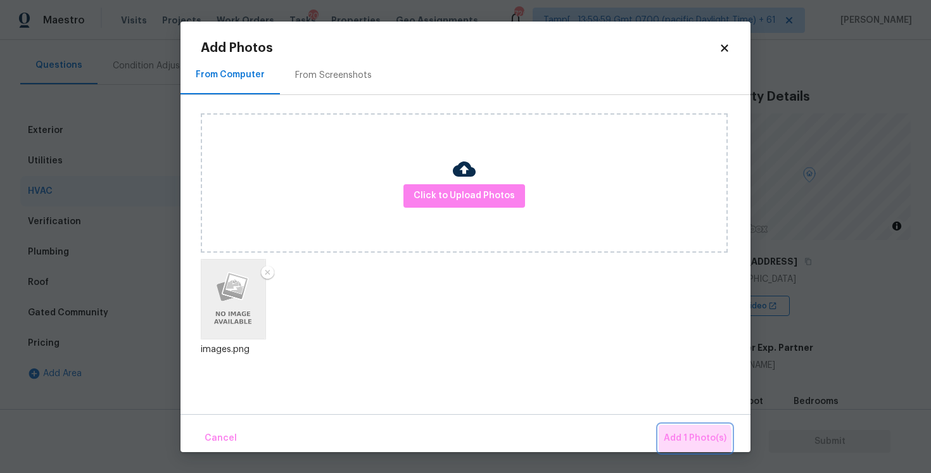
click at [692, 441] on span "Add 1 Photo(s)" at bounding box center [695, 439] width 63 height 16
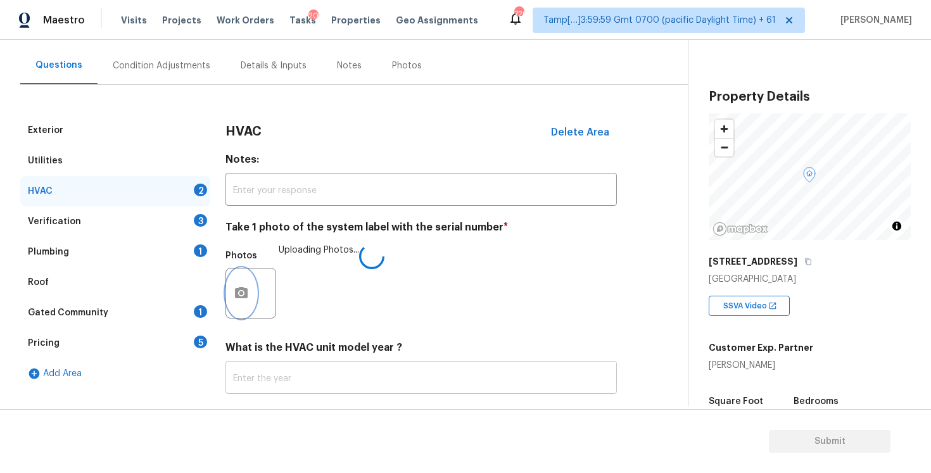
scroll to position [179, 0]
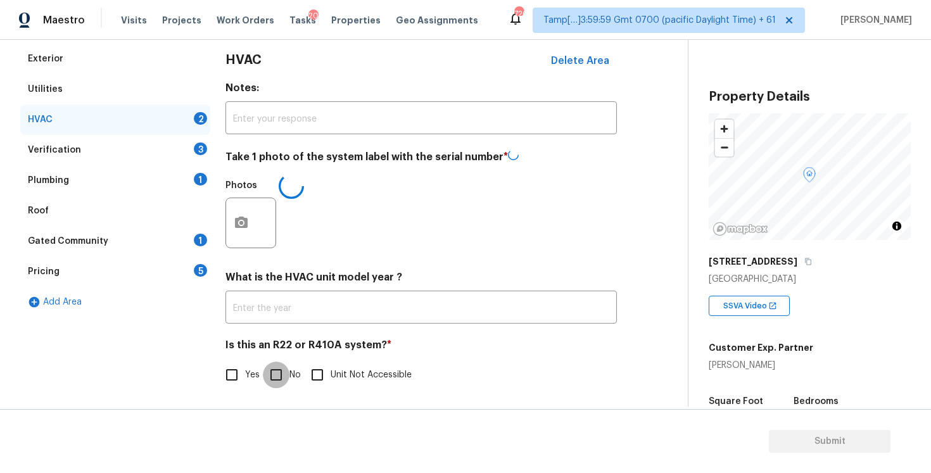
click at [279, 373] on input "No" at bounding box center [276, 375] width 27 height 27
checkbox input "true"
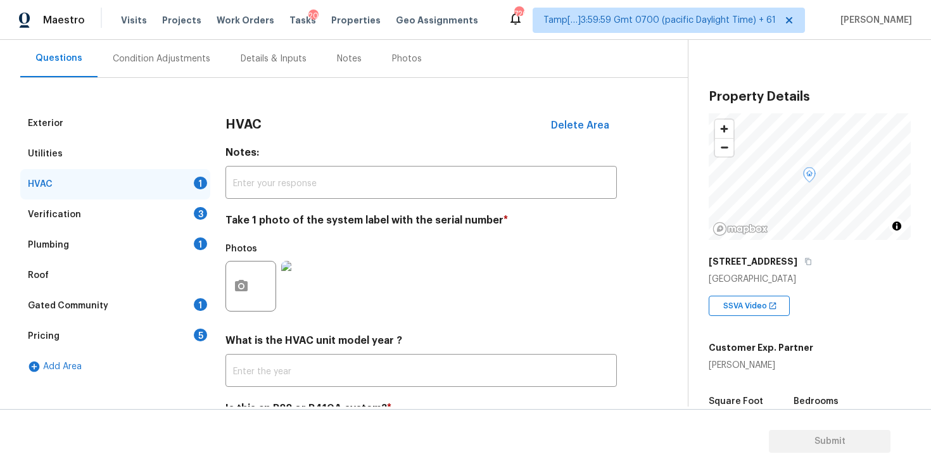
scroll to position [103, 0]
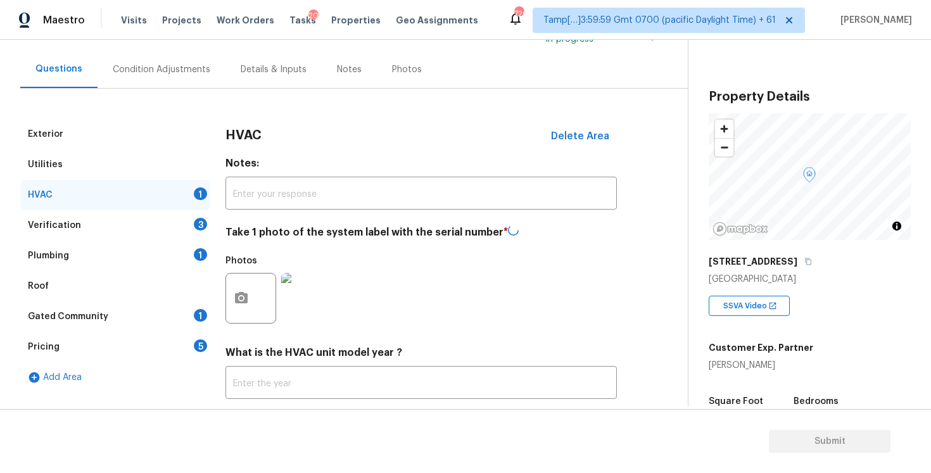
click at [182, 226] on div "Verification 3" at bounding box center [115, 225] width 190 height 30
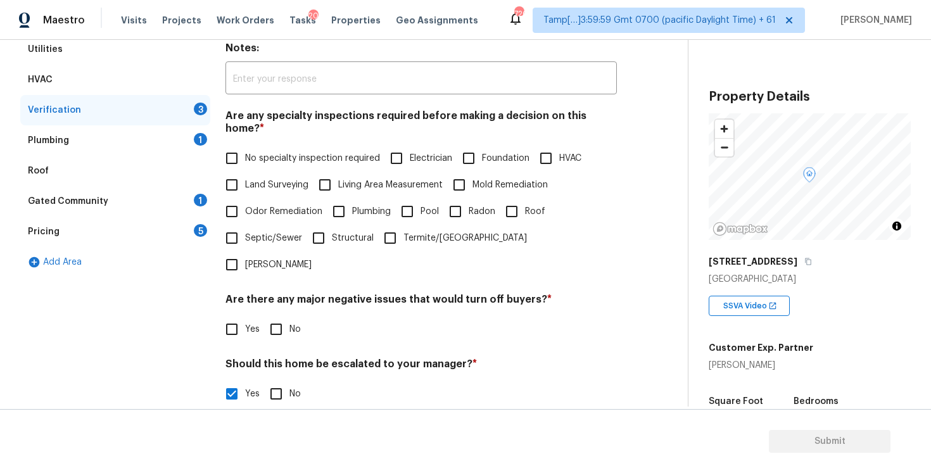
scroll to position [297, 0]
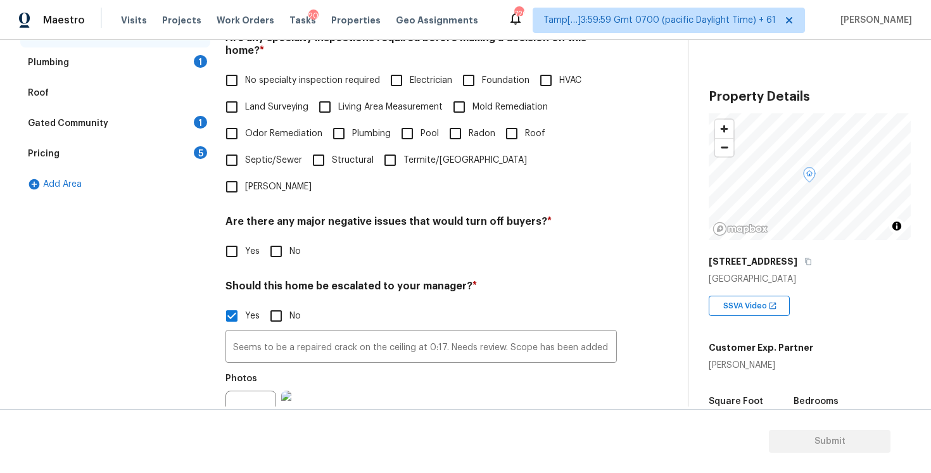
click at [476, 67] on input "Foundation" at bounding box center [469, 80] width 27 height 27
checkbox input "true"
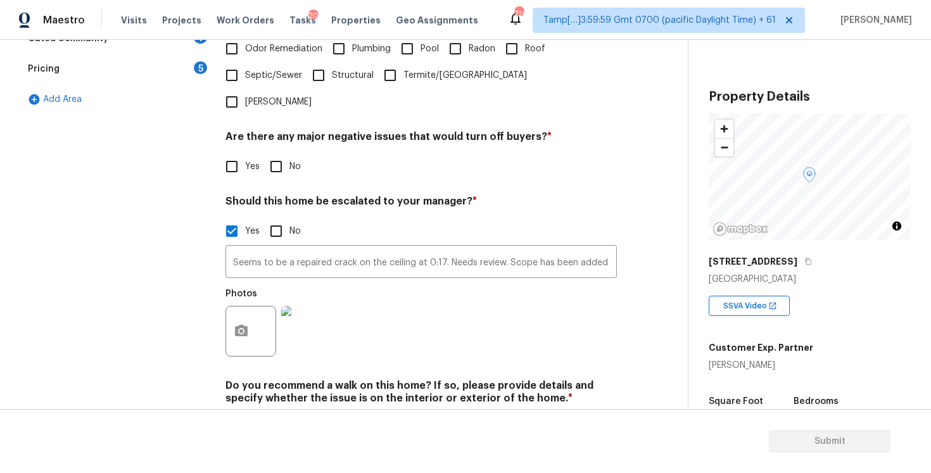
click at [279, 153] on input "No" at bounding box center [276, 166] width 27 height 27
checkbox input "true"
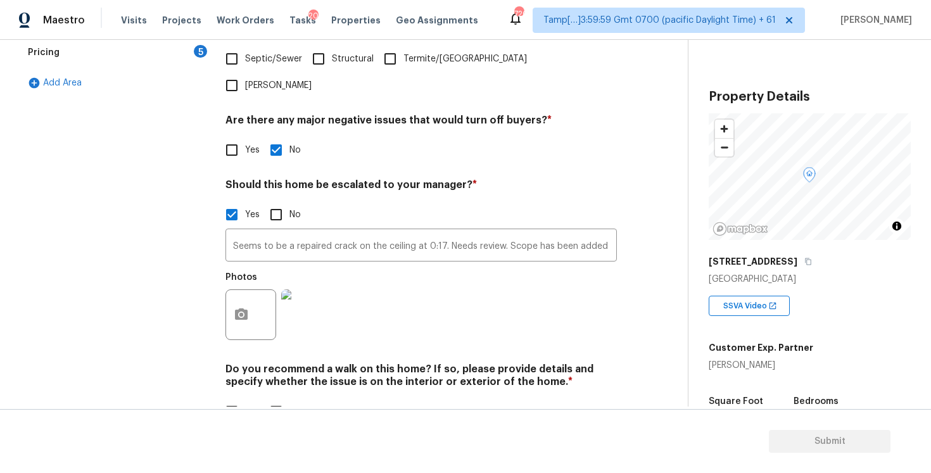
scroll to position [397, 0]
click at [285, 400] on input "No" at bounding box center [276, 413] width 27 height 27
checkbox input "true"
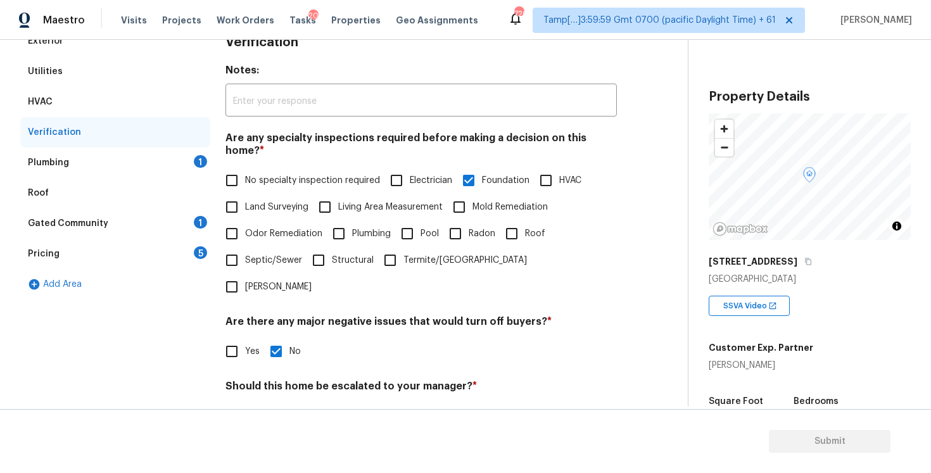
click at [195, 160] on div "1" at bounding box center [200, 161] width 13 height 13
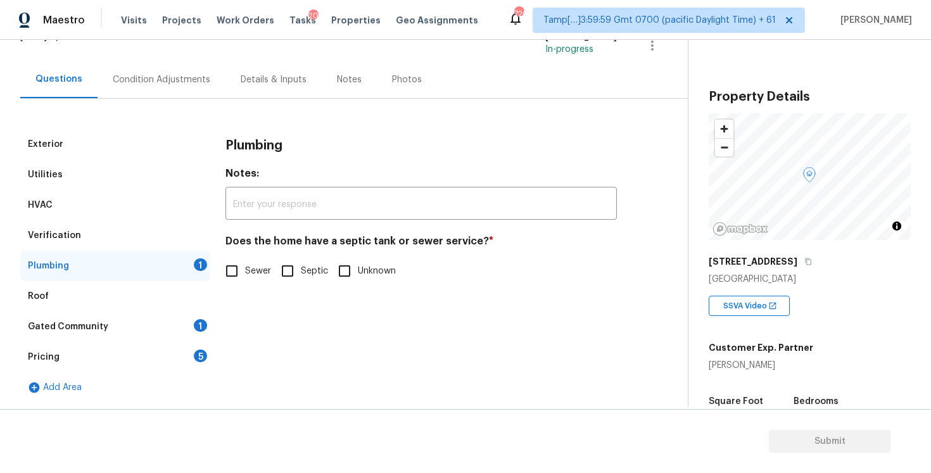
click at [237, 272] on input "Sewer" at bounding box center [232, 271] width 27 height 27
checkbox input "true"
click at [193, 310] on div "Roof" at bounding box center [115, 296] width 190 height 30
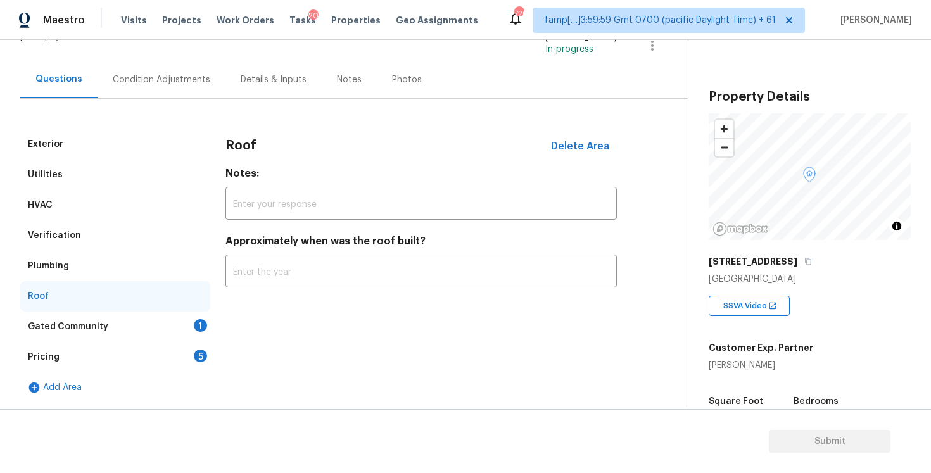
click at [193, 323] on div "Gated Community 1" at bounding box center [115, 327] width 190 height 30
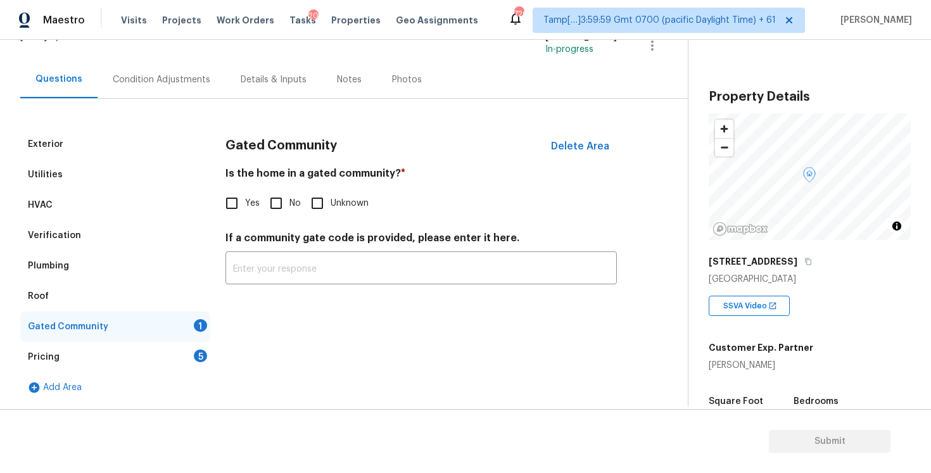
click at [284, 203] on input "No" at bounding box center [276, 203] width 27 height 27
checkbox input "true"
click at [189, 364] on div "Pricing 5" at bounding box center [115, 357] width 190 height 30
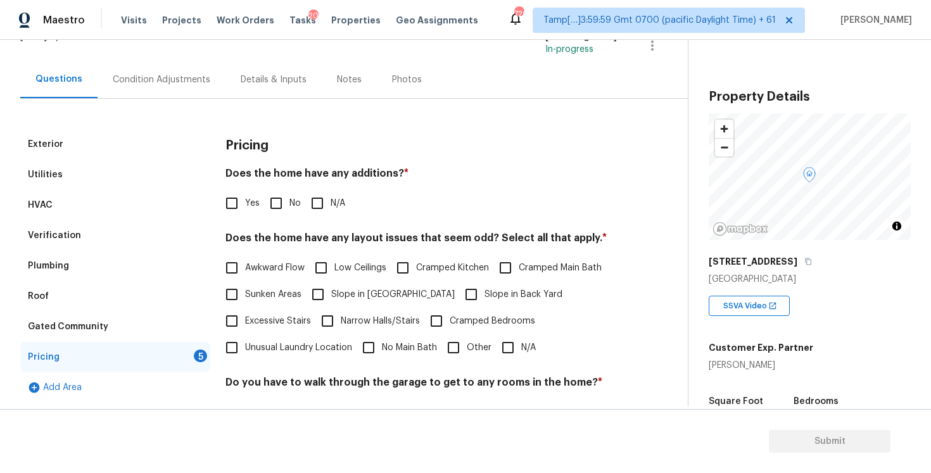
click at [283, 200] on input "No" at bounding box center [276, 203] width 27 height 27
checkbox input "true"
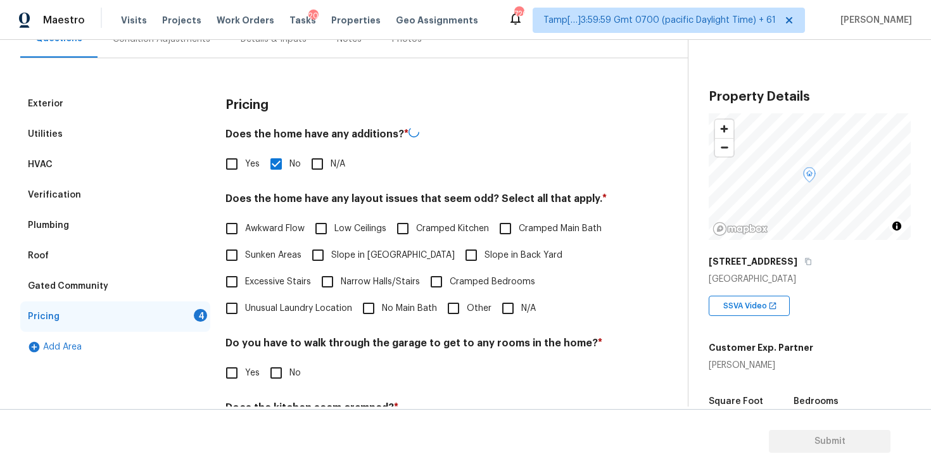
scroll to position [135, 0]
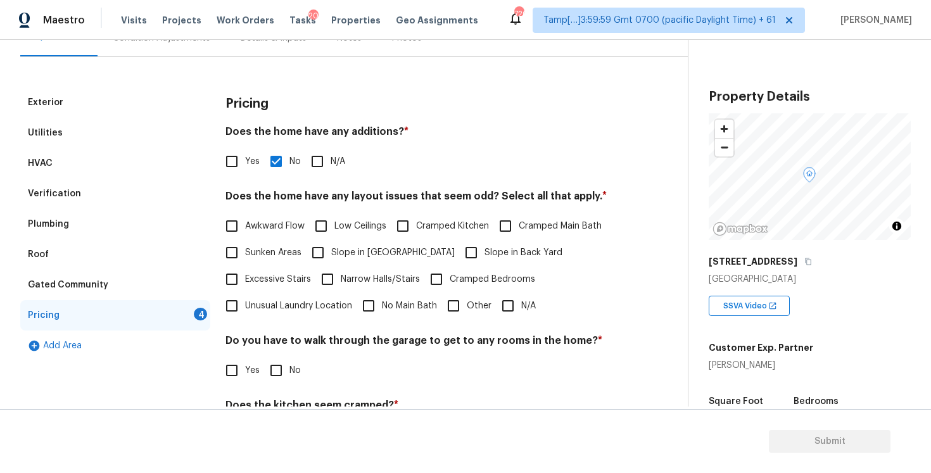
click at [485, 246] on span "Slope in Back Yard" at bounding box center [524, 252] width 78 height 13
click at [458, 246] on input "Slope in Back Yard" at bounding box center [471, 253] width 27 height 27
checkbox input "true"
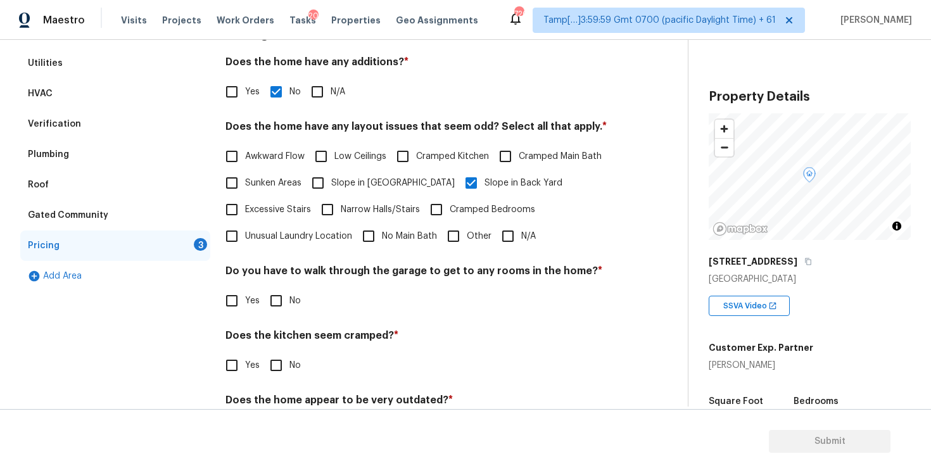
click at [300, 298] on span "No" at bounding box center [295, 301] width 11 height 13
click at [290, 298] on input "No" at bounding box center [276, 301] width 27 height 27
checkbox input "true"
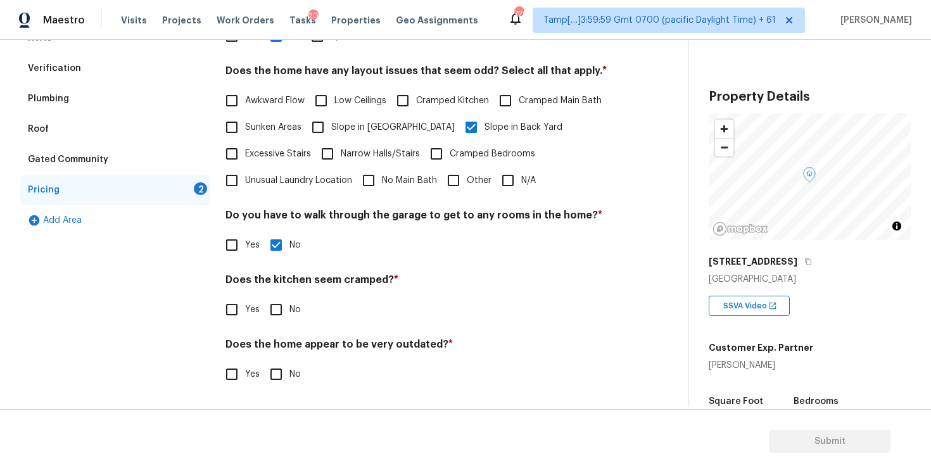
scroll to position [260, 0]
click at [276, 297] on input "No" at bounding box center [276, 310] width 27 height 27
checkbox input "true"
click at [282, 369] on input "No" at bounding box center [276, 374] width 27 height 27
checkbox input "true"
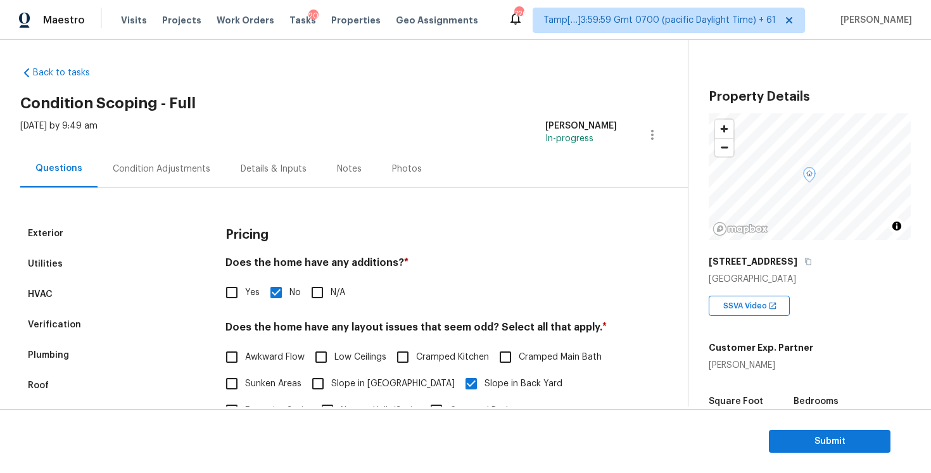
scroll to position [0, 0]
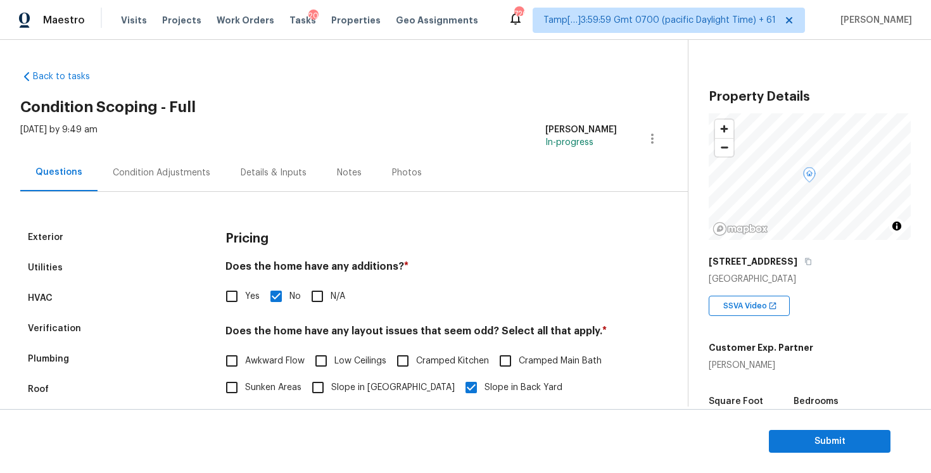
click at [156, 168] on div "Condition Adjustments" at bounding box center [162, 173] width 98 height 13
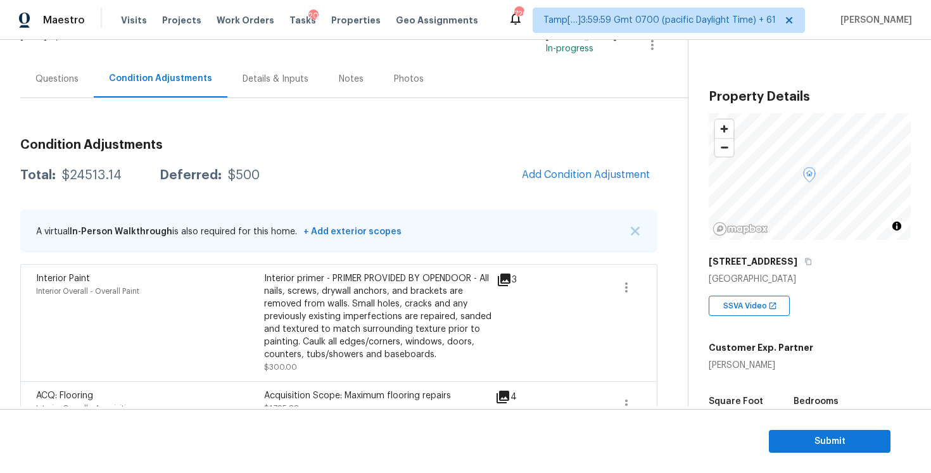
scroll to position [161, 0]
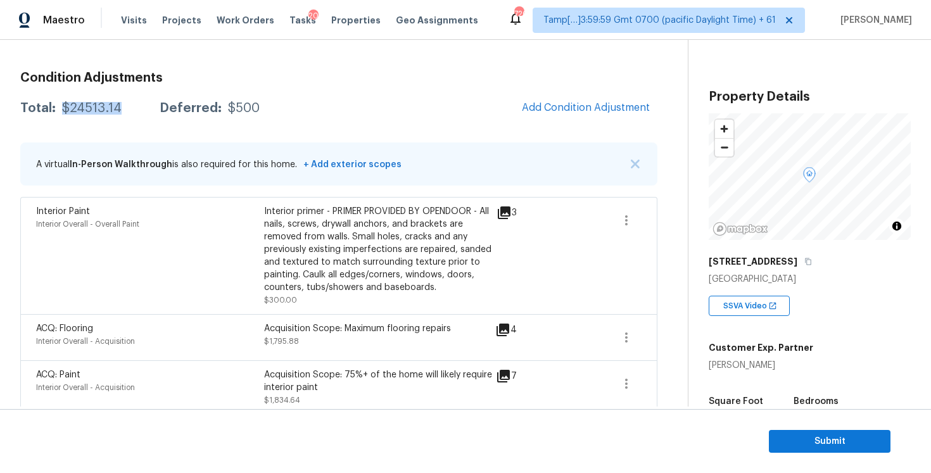
drag, startPoint x: 61, startPoint y: 103, endPoint x: 124, endPoint y: 101, distance: 62.1
click at [124, 102] on div "Total: $24513.14 Deferred: $500" at bounding box center [140, 108] width 240 height 13
copy div "$24513.14"
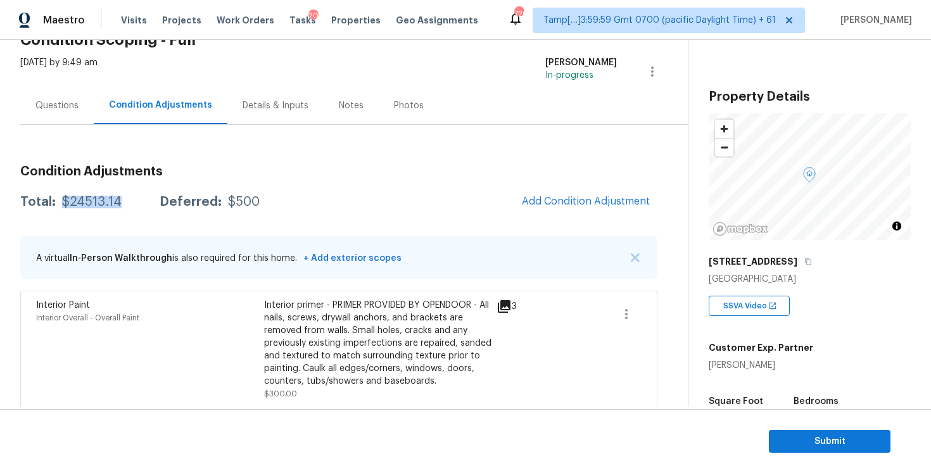
click at [50, 106] on div "Questions" at bounding box center [56, 105] width 43 height 13
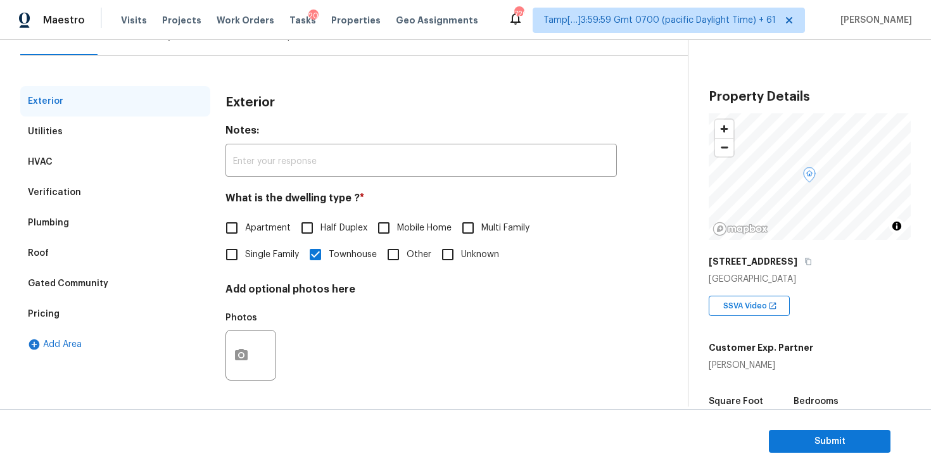
click at [108, 184] on div "Verification" at bounding box center [115, 192] width 190 height 30
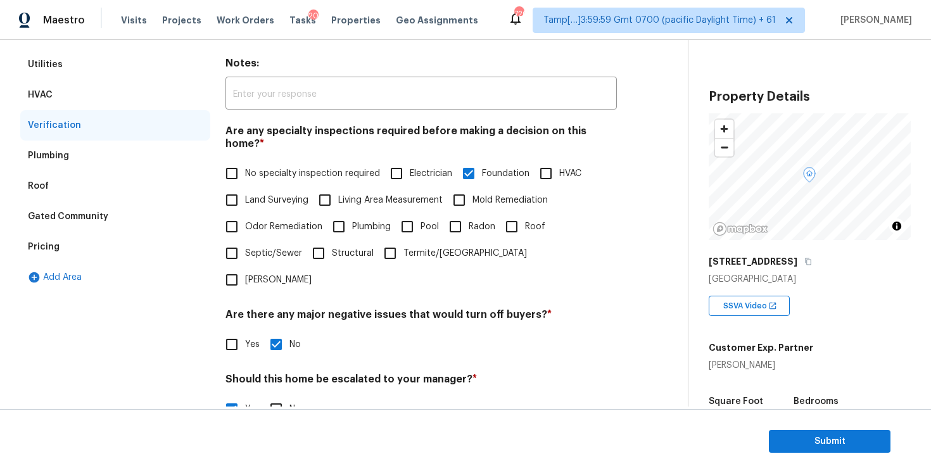
scroll to position [204, 0]
click at [407, 426] on input "Seems to be a repaired crack on the ceiling at 0:17. Needs review. Scope has be…" at bounding box center [422, 441] width 392 height 30
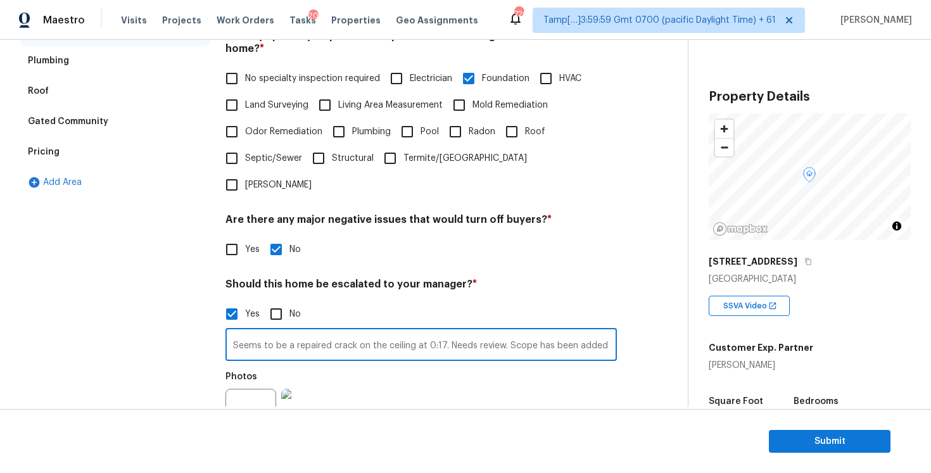
scroll to position [304, 0]
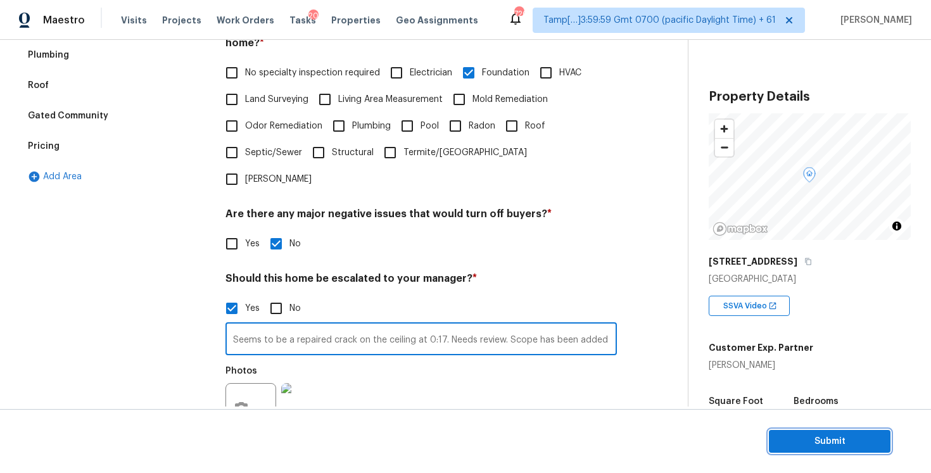
click at [819, 434] on span "Submit" at bounding box center [829, 442] width 101 height 16
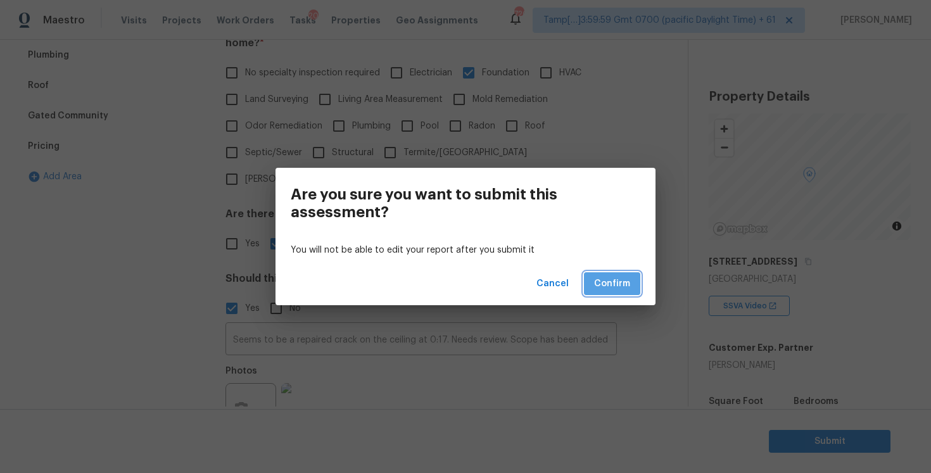
click at [596, 276] on span "Confirm" at bounding box center [612, 284] width 36 height 16
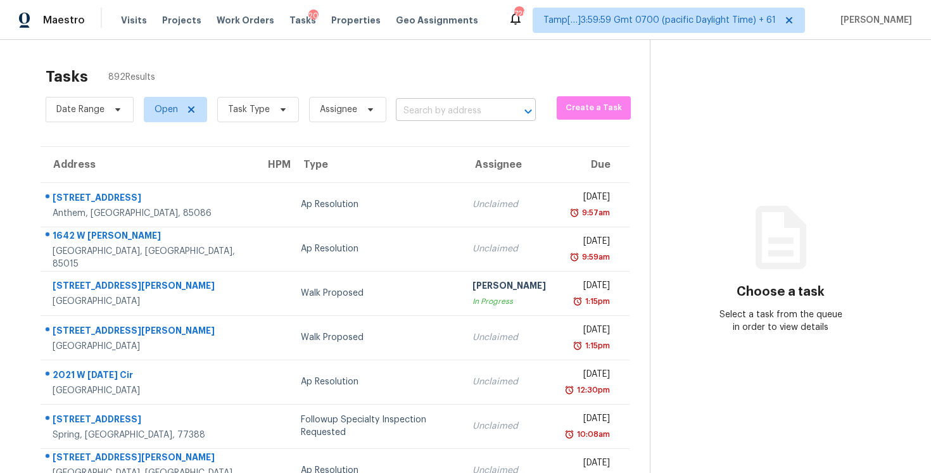
click at [418, 117] on input "text" at bounding box center [448, 111] width 105 height 20
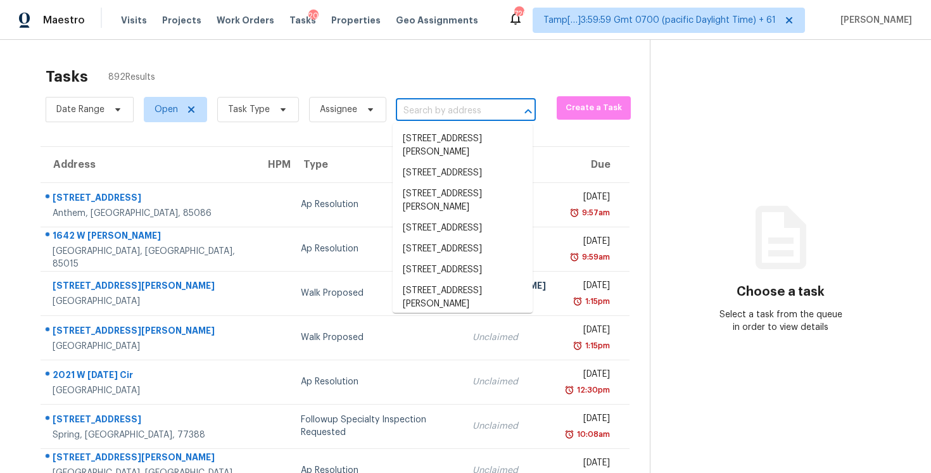
paste input "405 NE 32nd St, Grand Prairie, TX 75050"
type input "405 NE 32nd St, Grand Prairie, TX 75050"
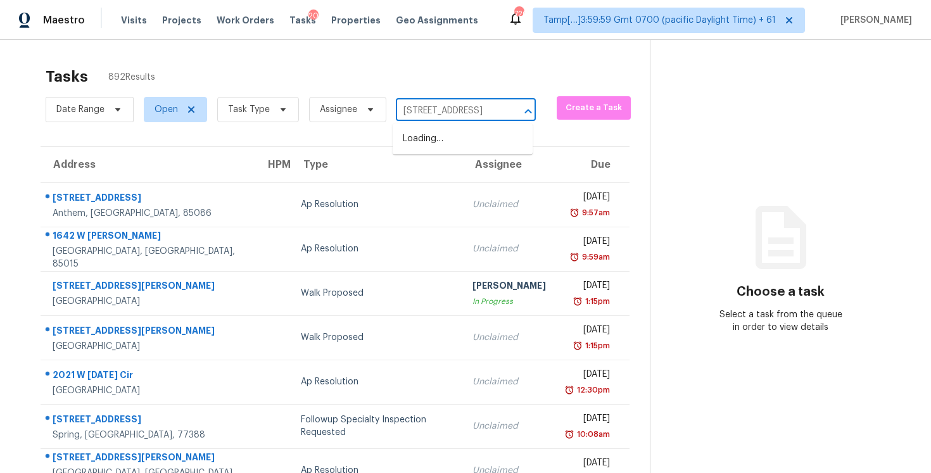
scroll to position [0, 72]
click at [452, 132] on li "405 NE 32nd St, Grand Prairie, TX 75050" at bounding box center [463, 139] width 140 height 21
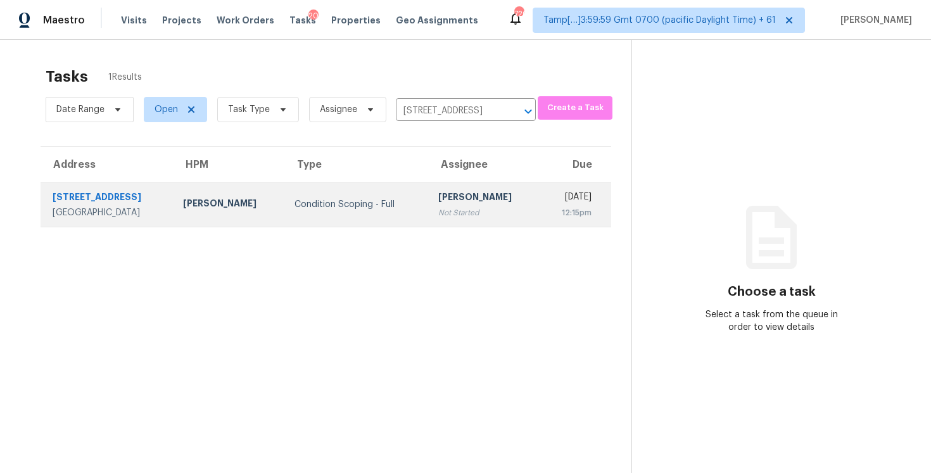
click at [482, 201] on div "[PERSON_NAME]" at bounding box center [484, 199] width 92 height 16
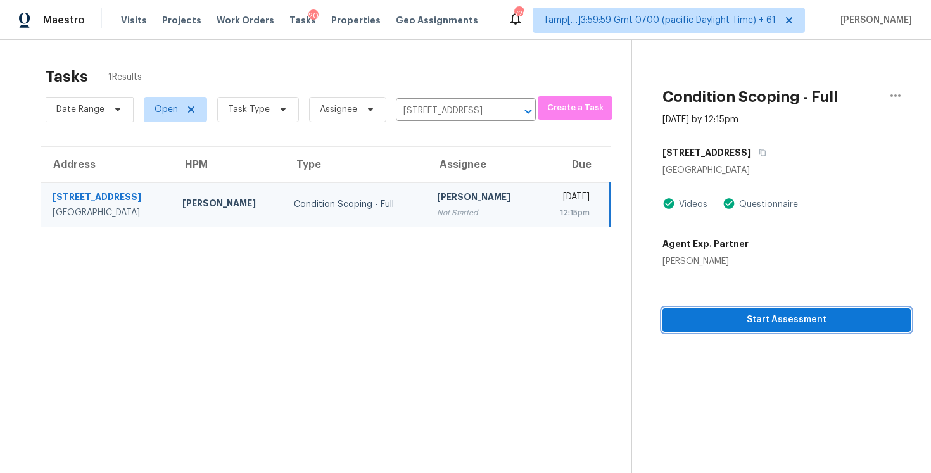
click at [720, 318] on span "Start Assessment" at bounding box center [787, 320] width 228 height 16
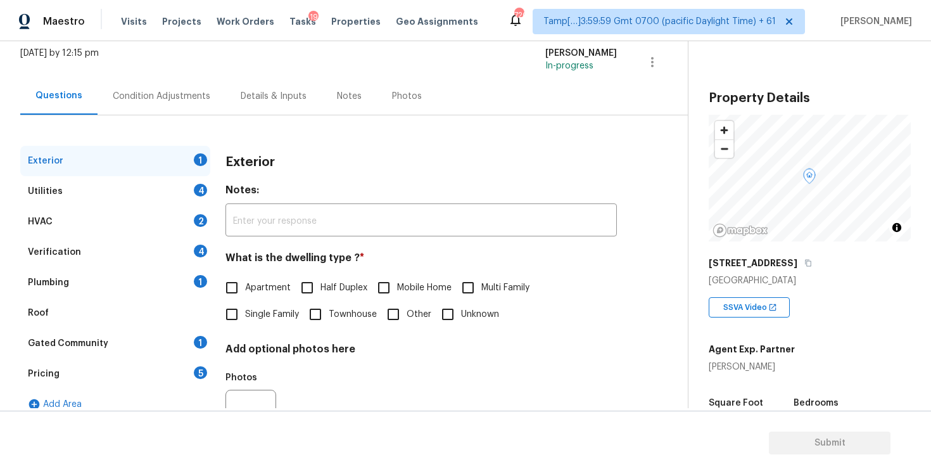
scroll to position [118, 0]
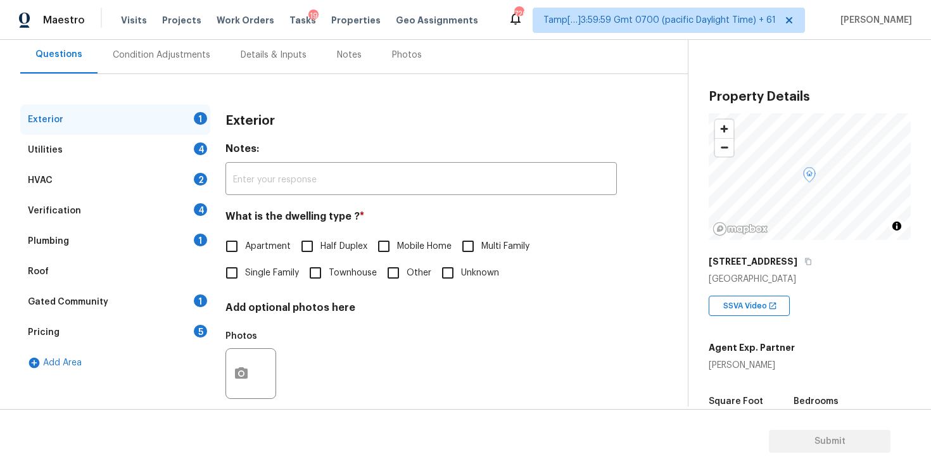
click at [269, 269] on span "Single Family" at bounding box center [272, 273] width 54 height 13
click at [245, 269] on input "Single Family" at bounding box center [232, 273] width 27 height 27
checkbox input "true"
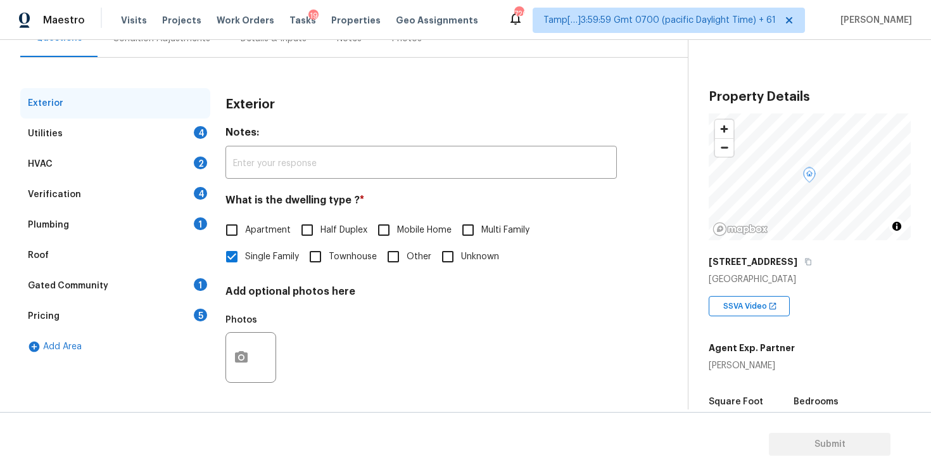
scroll to position [62, 0]
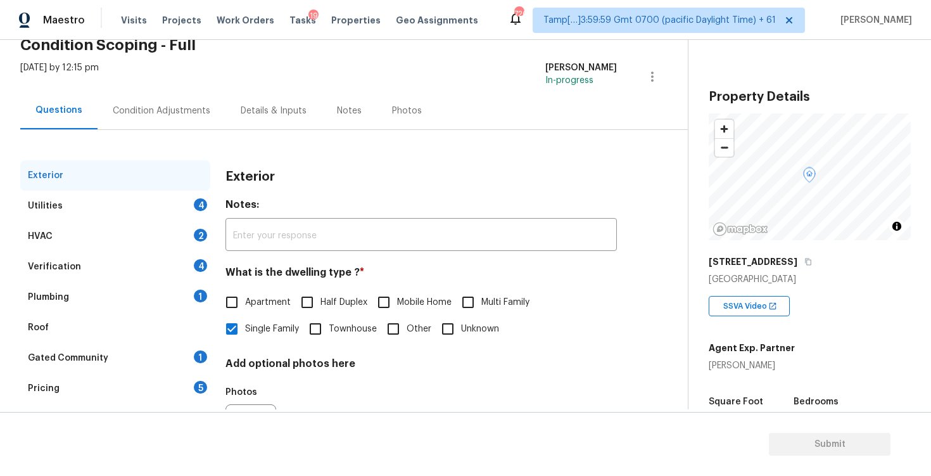
click at [154, 97] on div "Condition Adjustments" at bounding box center [162, 110] width 128 height 37
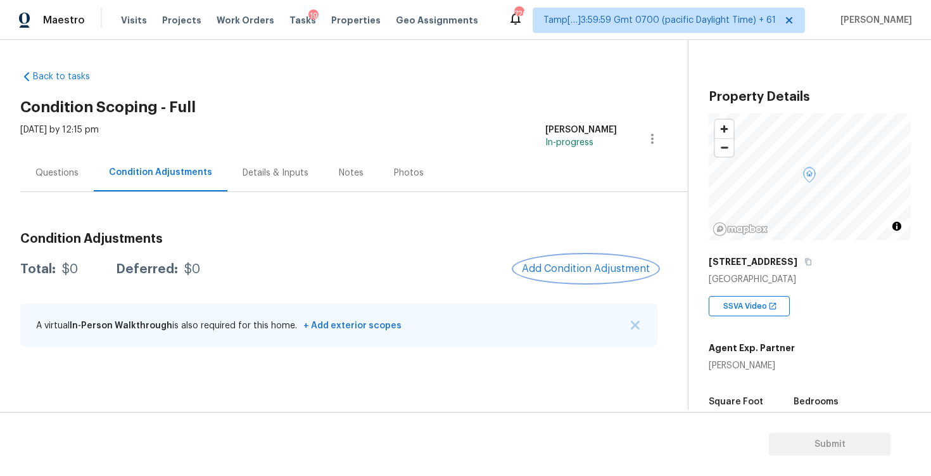
click at [583, 262] on button "Add Condition Adjustment" at bounding box center [586, 268] width 143 height 27
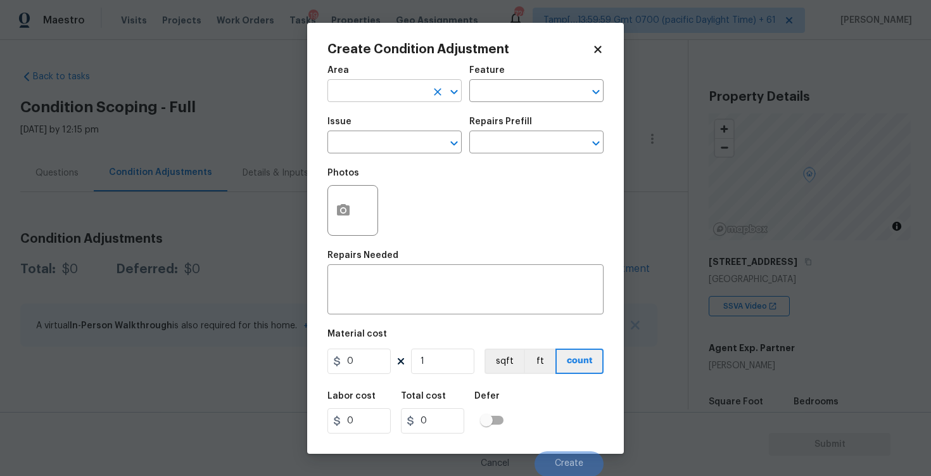
click at [385, 91] on input "text" at bounding box center [377, 92] width 99 height 20
type input "e"
type input "x"
click at [389, 136] on li "Exterior Overall" at bounding box center [395, 141] width 134 height 21
type input "Exterior Overall"
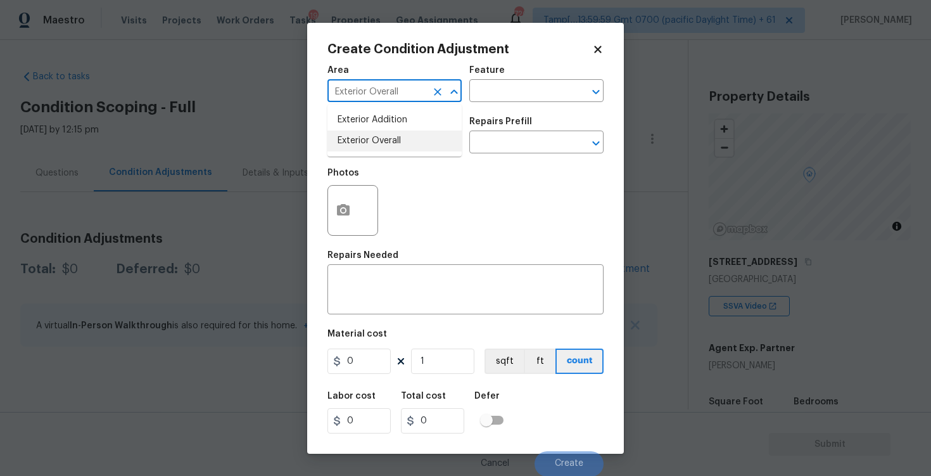
click at [389, 136] on input "text" at bounding box center [377, 144] width 99 height 20
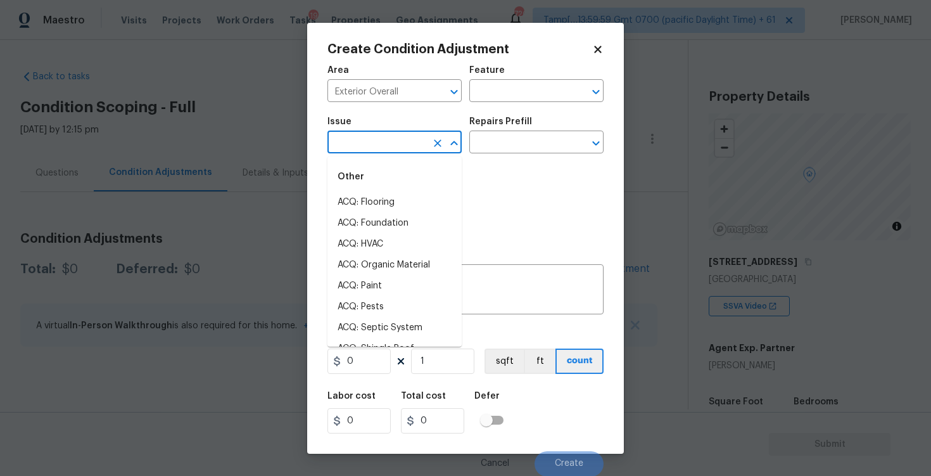
type input "a"
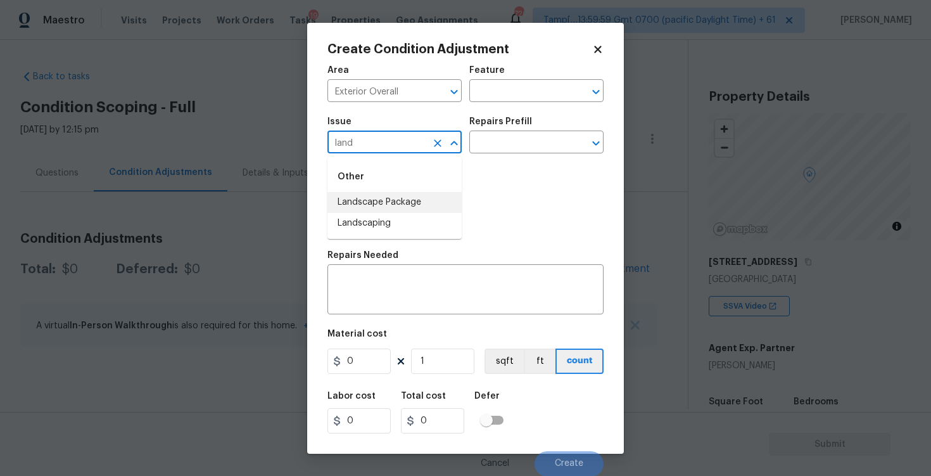
click at [386, 192] on li "Landscape Package" at bounding box center [395, 202] width 134 height 21
type input "Landscape Package"
click at [485, 145] on input "text" at bounding box center [519, 144] width 99 height 20
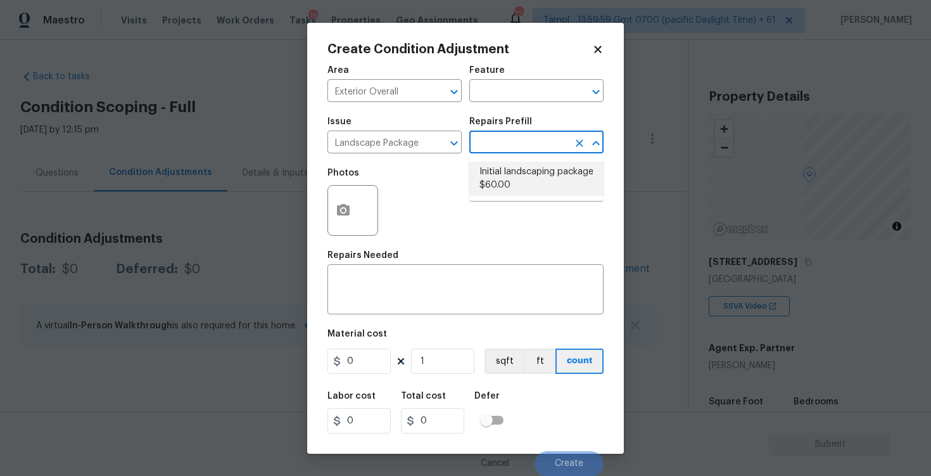
click at [514, 188] on li "Initial landscaping package $60.00" at bounding box center [537, 179] width 134 height 34
type input "Home Readiness Packages"
type textarea "Mowing of grass up to 6" in height. Mow, edge along driveways & sidewalks, trim…"
type input "60"
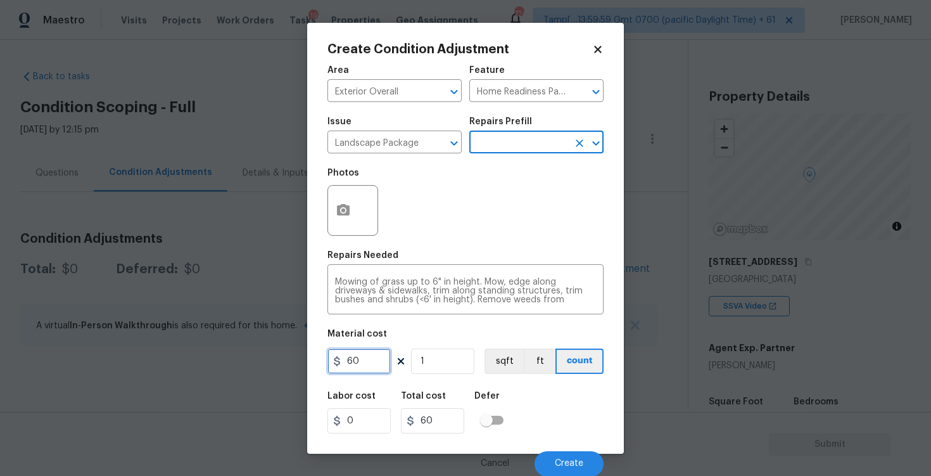
click at [370, 360] on input "60" at bounding box center [359, 360] width 63 height 25
type input "300"
click at [504, 404] on div "Defer" at bounding box center [493, 400] width 37 height 16
type input "300"
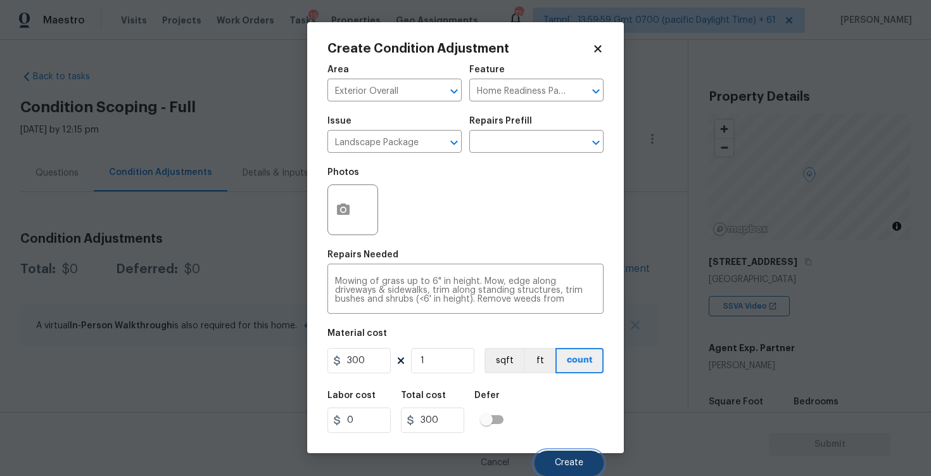
click at [551, 457] on button "Create" at bounding box center [569, 463] width 69 height 25
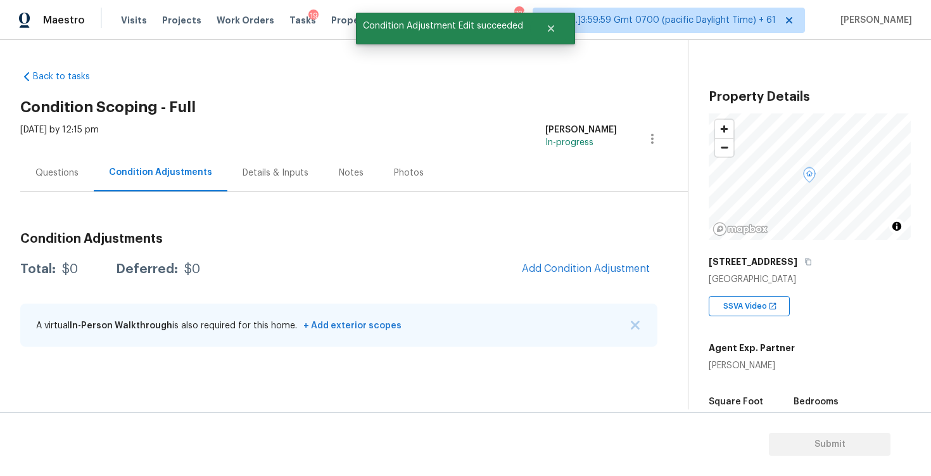
scroll to position [0, 0]
click at [604, 271] on span "Add Condition Adjustment" at bounding box center [586, 268] width 128 height 11
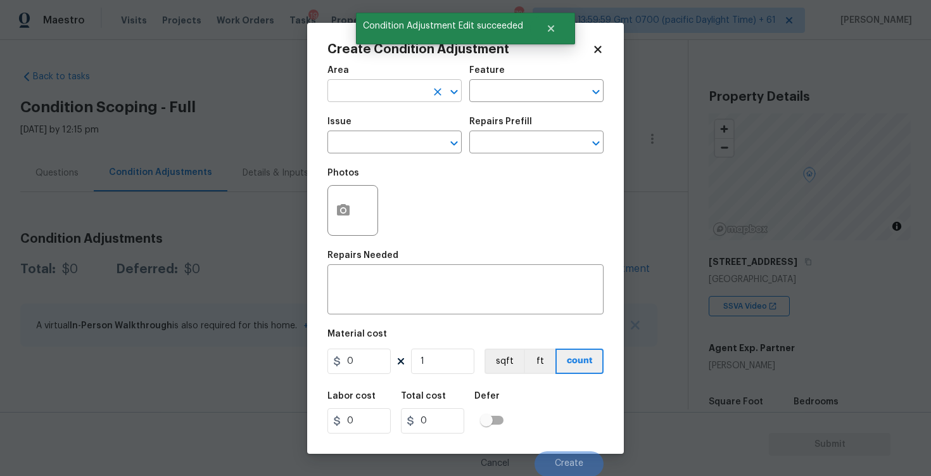
click at [399, 85] on input "text" at bounding box center [377, 92] width 99 height 20
click at [399, 85] on input "ex" at bounding box center [377, 92] width 99 height 20
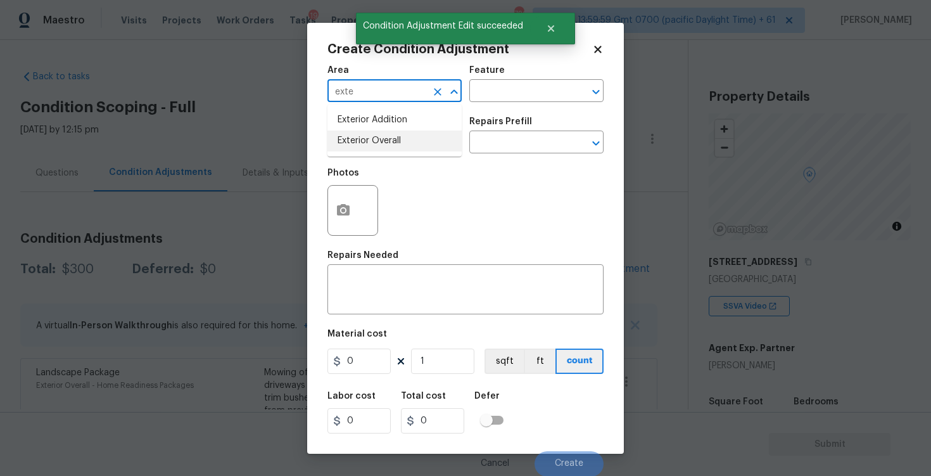
click at [379, 148] on li "Exterior Overall" at bounding box center [395, 141] width 134 height 21
type input "Exterior Overall"
click at [379, 148] on input "text" at bounding box center [377, 144] width 99 height 20
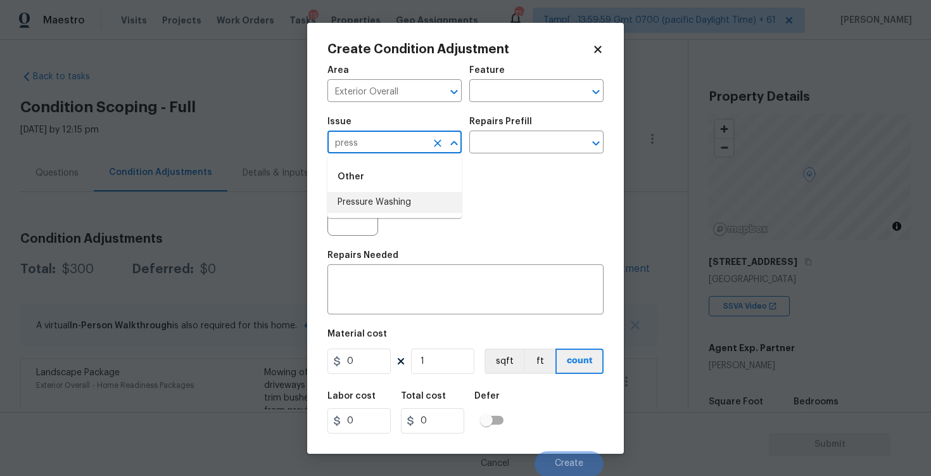
click at [390, 211] on li "Pressure Washing" at bounding box center [395, 202] width 134 height 21
type input "Pressure Washing"
click at [499, 160] on div "Issue Pressure Washing ​ Repairs Prefill ​" at bounding box center [466, 135] width 276 height 51
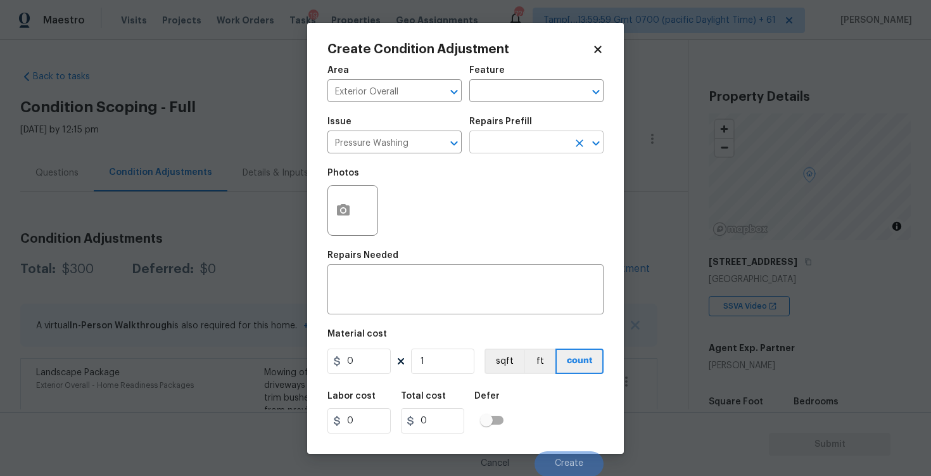
click at [502, 151] on input "text" at bounding box center [519, 144] width 99 height 20
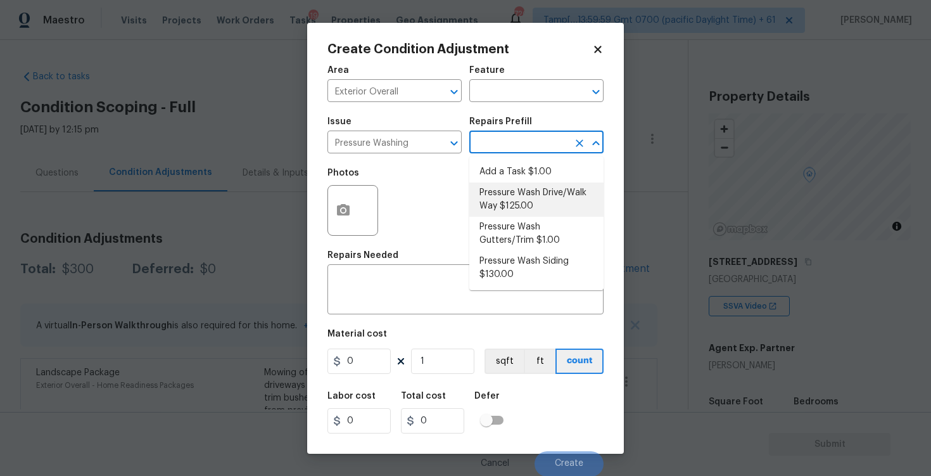
click at [521, 186] on li "Pressure Wash Drive/Walk Way $125.00" at bounding box center [537, 199] width 134 height 34
type input "Siding"
type textarea "Pressure wash the driveways/walkways as directed by the PM. Ensure that all deb…"
type input "125"
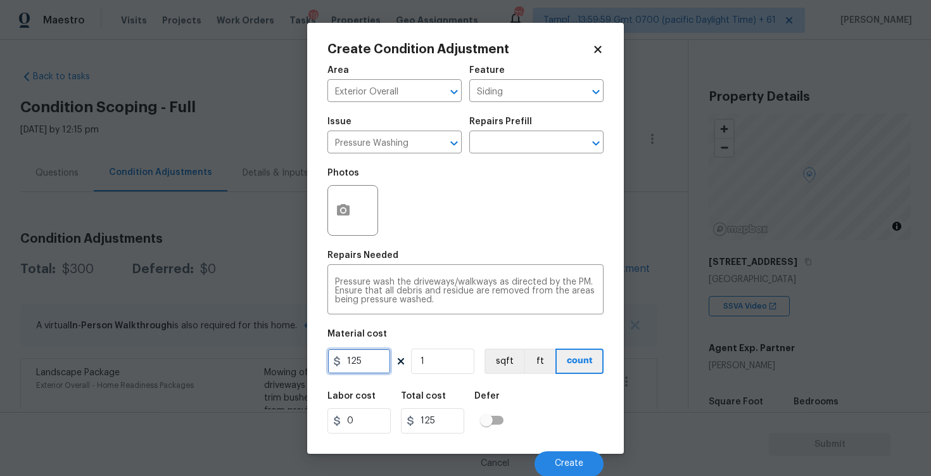
click at [389, 371] on input "125" at bounding box center [359, 360] width 63 height 25
type input "400"
click at [556, 402] on div "Labor cost 0 Total cost 400 Defer" at bounding box center [466, 412] width 276 height 57
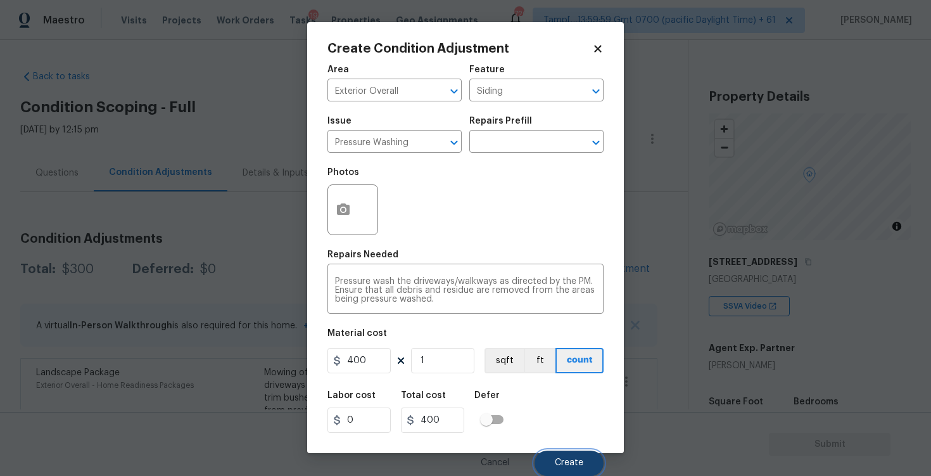
click at [582, 459] on span "Create" at bounding box center [569, 463] width 29 height 10
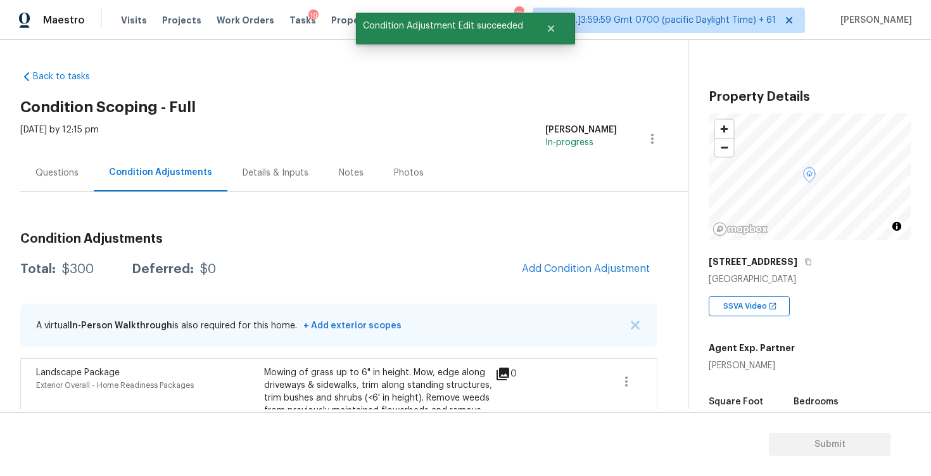
scroll to position [0, 0]
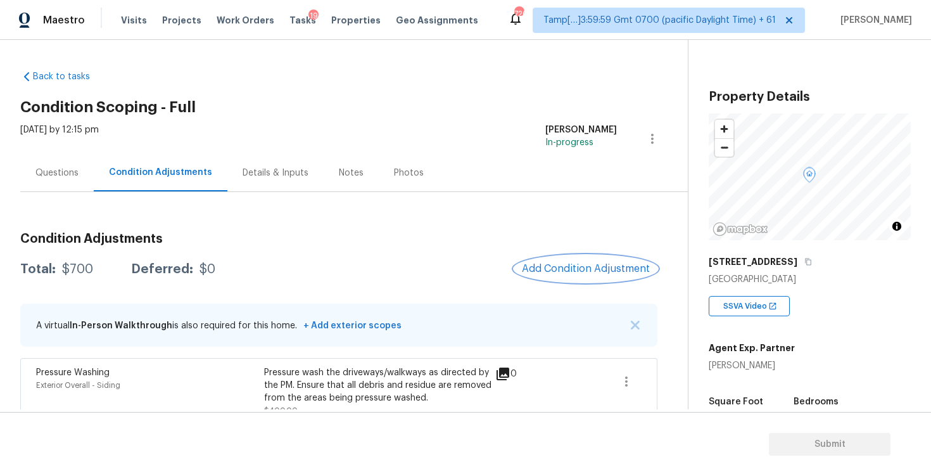
click at [584, 260] on button "Add Condition Adjustment" at bounding box center [586, 268] width 143 height 27
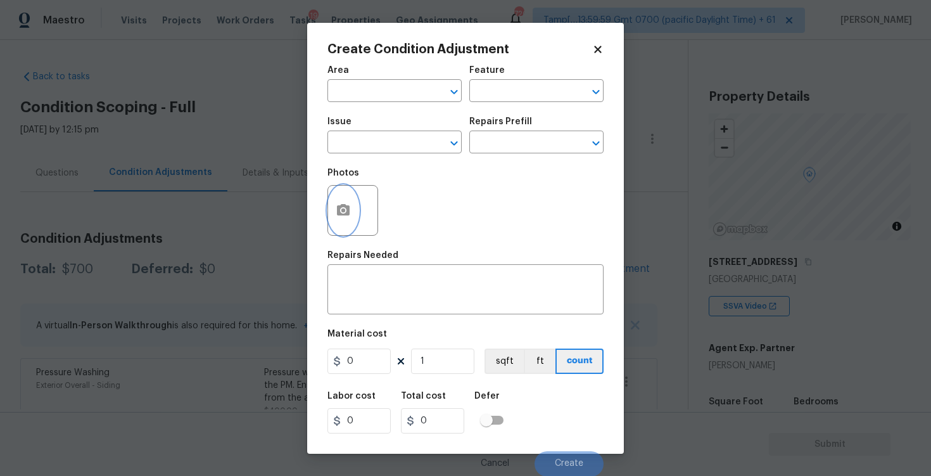
click at [333, 208] on button "button" at bounding box center [343, 210] width 30 height 49
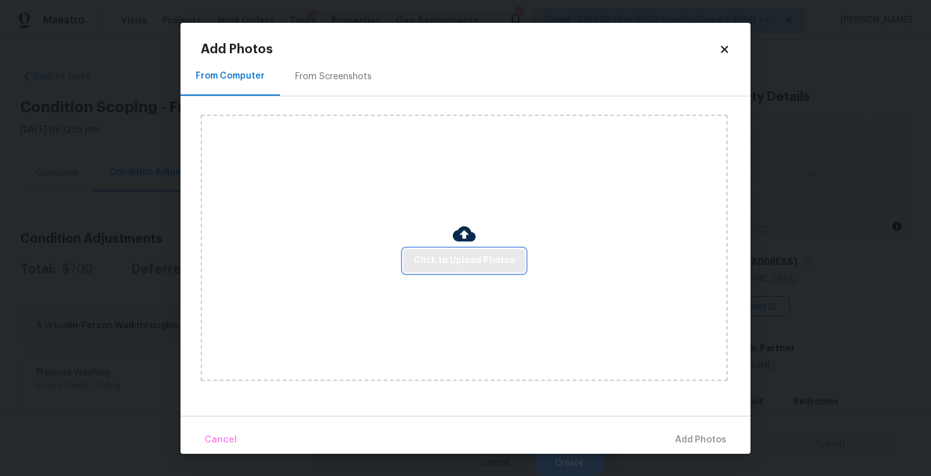
click at [456, 252] on button "Click to Upload Photos" at bounding box center [465, 260] width 122 height 23
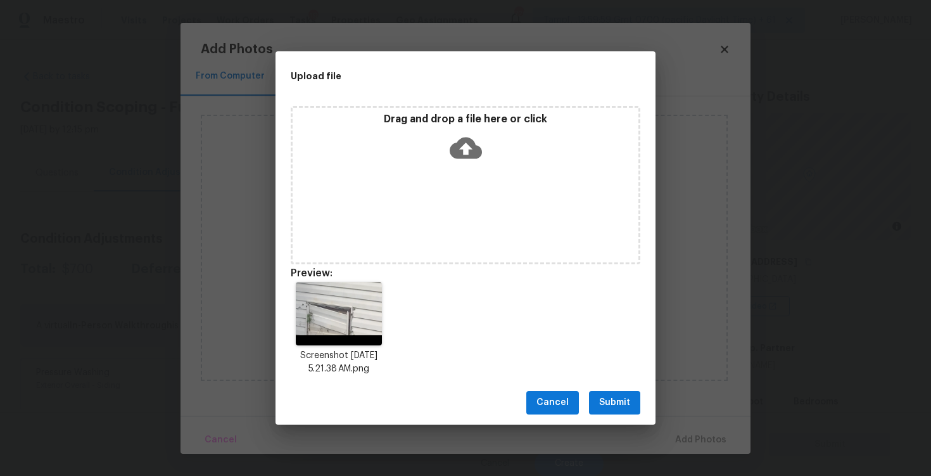
click at [606, 400] on span "Submit" at bounding box center [614, 403] width 31 height 16
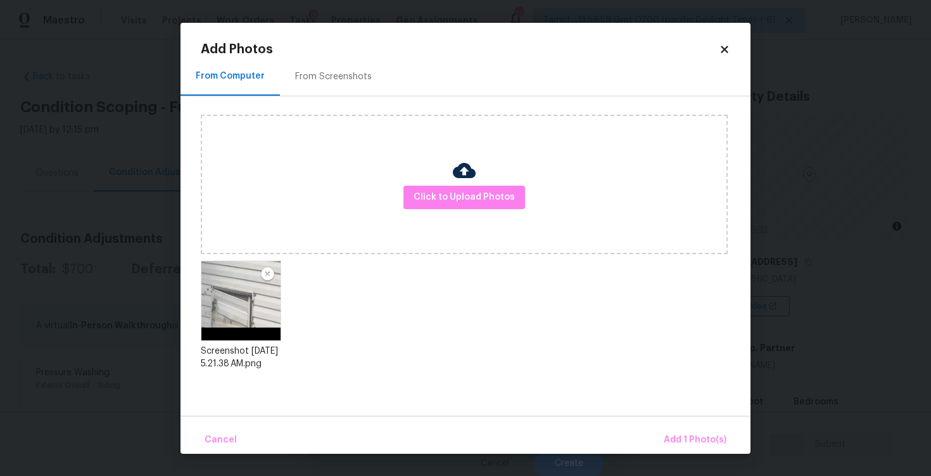
click at [666, 422] on div "Cancel Add 1 Photo(s)" at bounding box center [466, 435] width 570 height 38
click at [671, 425] on div "Cancel Add 1 Photo(s)" at bounding box center [466, 435] width 570 height 38
click at [682, 441] on span "Add 1 Photo(s)" at bounding box center [695, 440] width 63 height 16
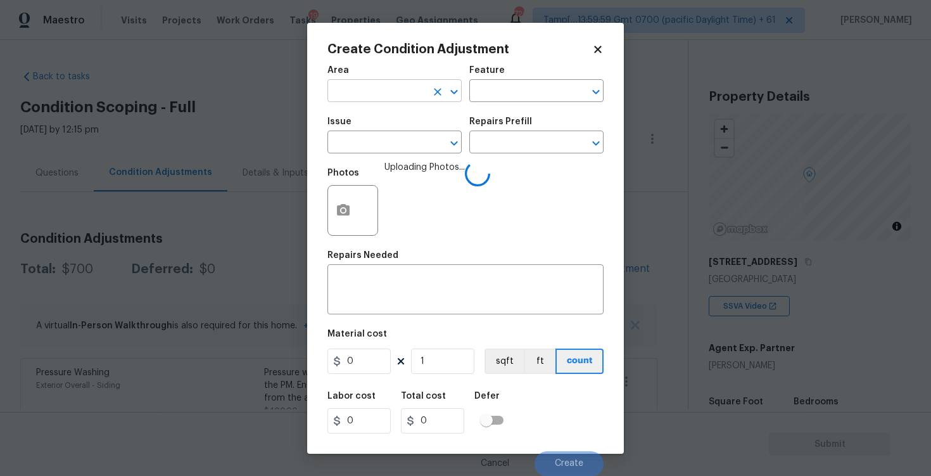
click at [379, 98] on input "text" at bounding box center [377, 92] width 99 height 20
click at [383, 141] on li "Exterior Overall" at bounding box center [395, 141] width 134 height 21
type input "Exterior Overall"
click at [383, 141] on input "text" at bounding box center [377, 144] width 99 height 20
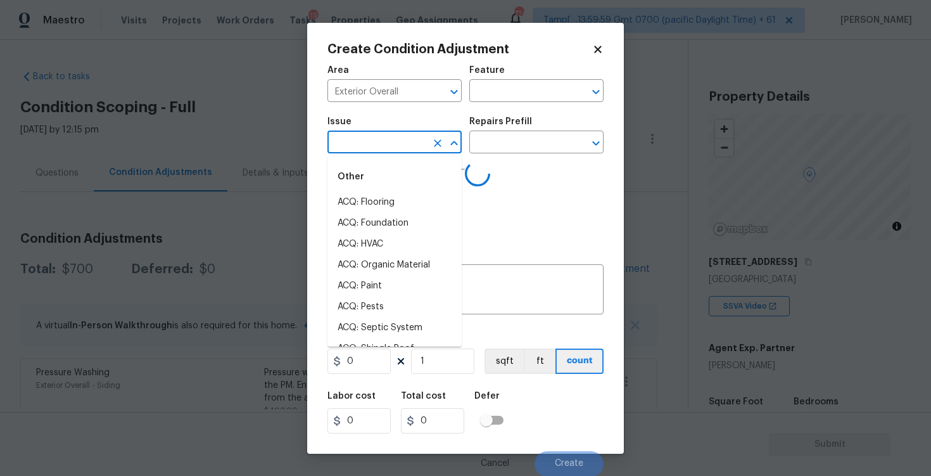
type input "s"
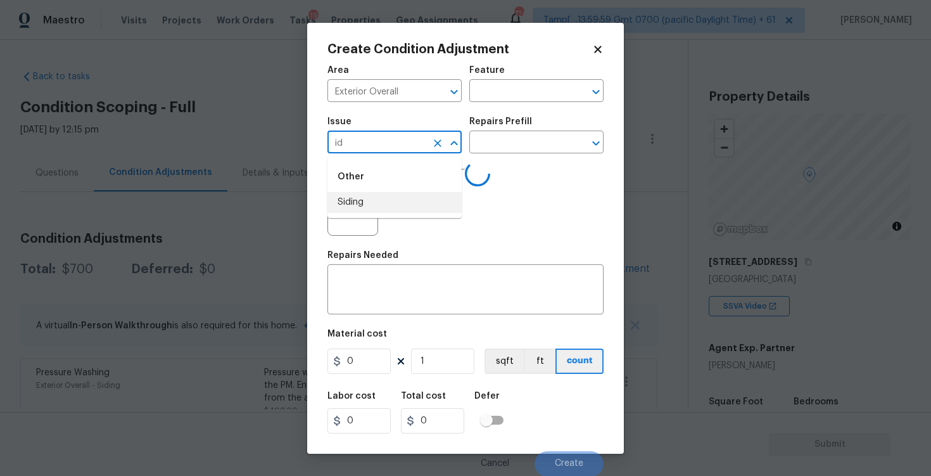
click at [353, 215] on ul "Other Siding" at bounding box center [395, 187] width 134 height 61
click at [361, 207] on li "Siding" at bounding box center [395, 202] width 134 height 21
type input "Siding"
click at [518, 150] on input "text" at bounding box center [519, 144] width 99 height 20
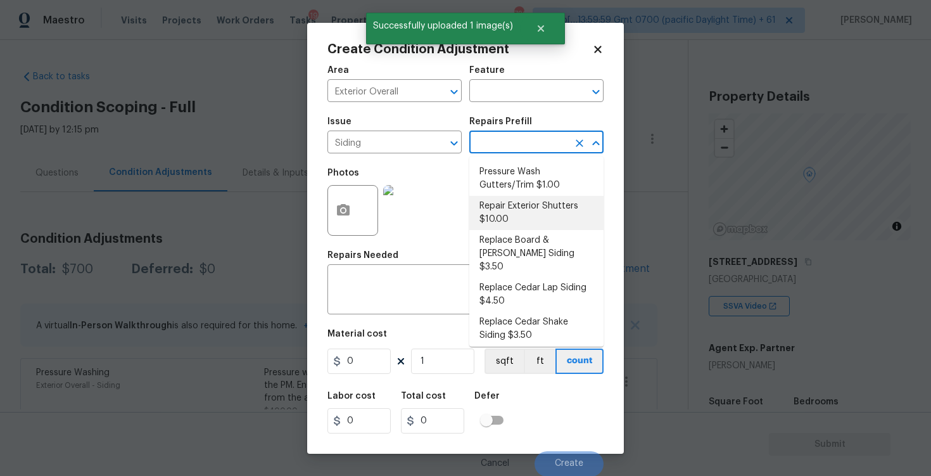
click at [514, 206] on li "Repair Exterior Shutters $10.00" at bounding box center [537, 213] width 134 height 34
type input "Siding"
type textarea "Repair the existing exterior shutters on the home (cracks, chips, holes, etc.).…"
type input "10"
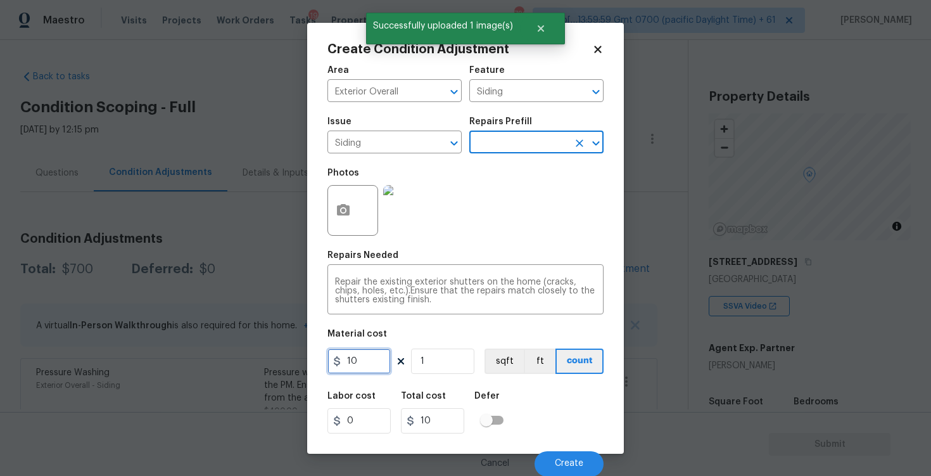
click at [376, 359] on input "10" at bounding box center [359, 360] width 63 height 25
type input "575"
click at [503, 400] on div "Defer" at bounding box center [493, 400] width 37 height 16
type input "575"
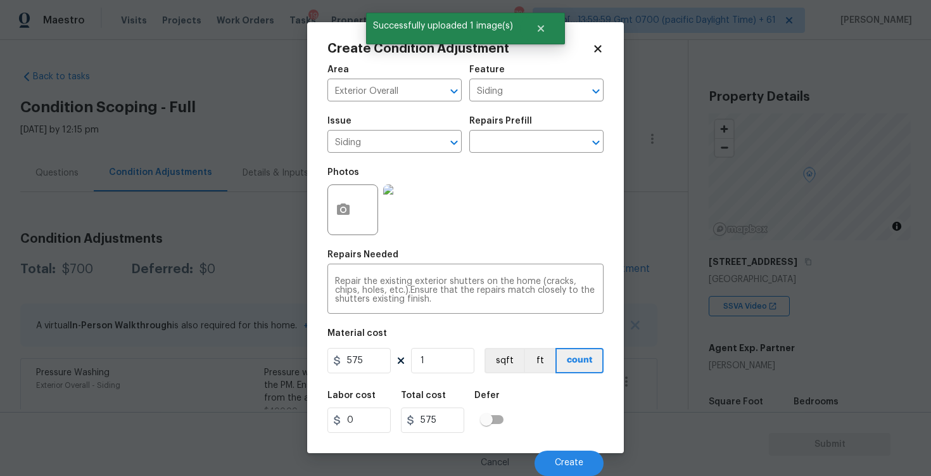
click at [571, 449] on div "Cancel Create" at bounding box center [466, 457] width 276 height 35
click at [568, 463] on span "Create" at bounding box center [569, 463] width 29 height 10
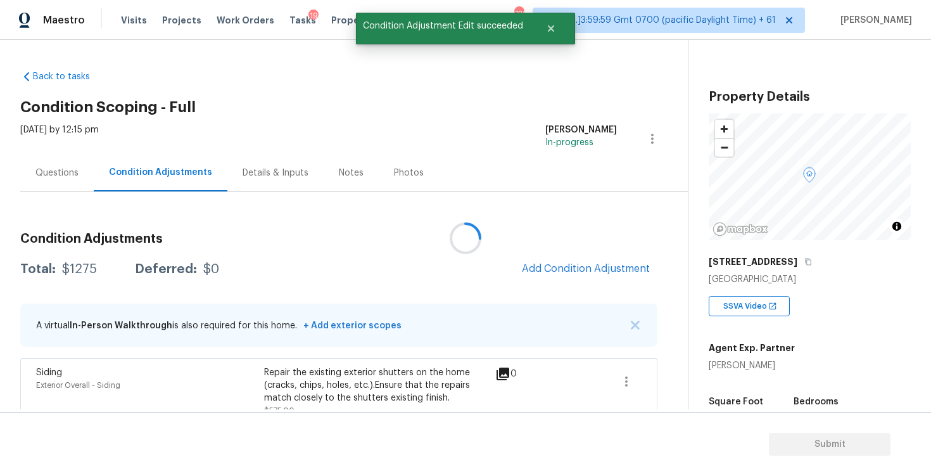
scroll to position [0, 0]
click at [75, 167] on div "Questions" at bounding box center [56, 173] width 43 height 13
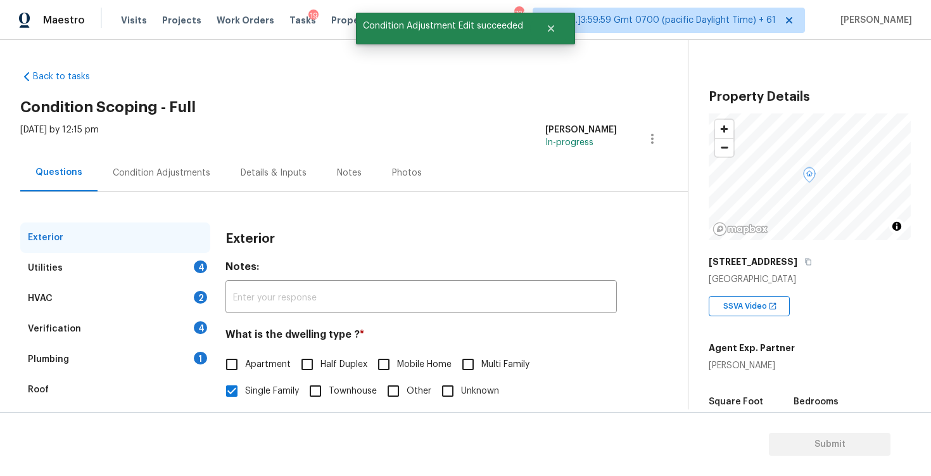
click at [143, 324] on div "Verification 4" at bounding box center [115, 329] width 190 height 30
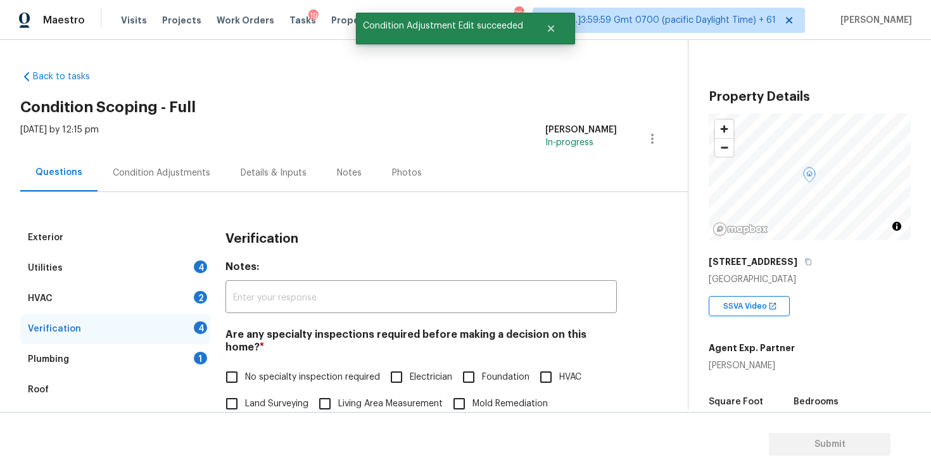
scroll to position [274, 0]
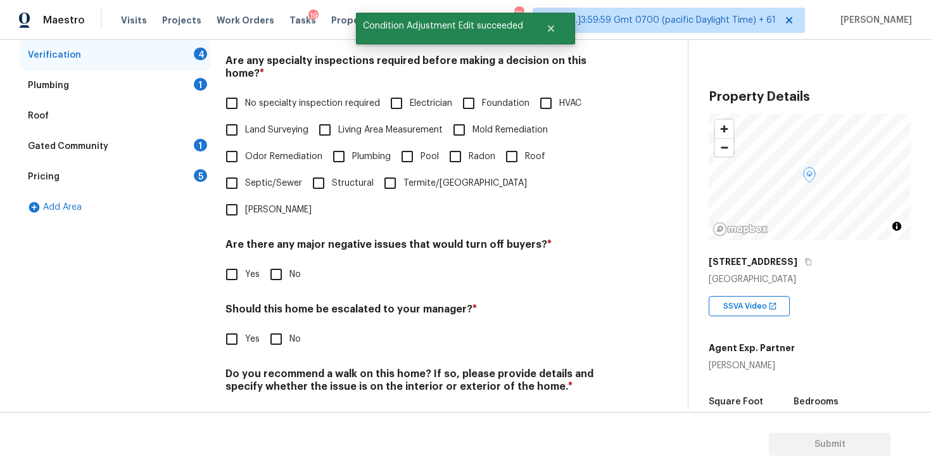
click at [247, 326] on label "Yes" at bounding box center [239, 339] width 41 height 27
click at [245, 326] on input "Yes" at bounding box center [232, 339] width 27 height 27
checkbox input "true"
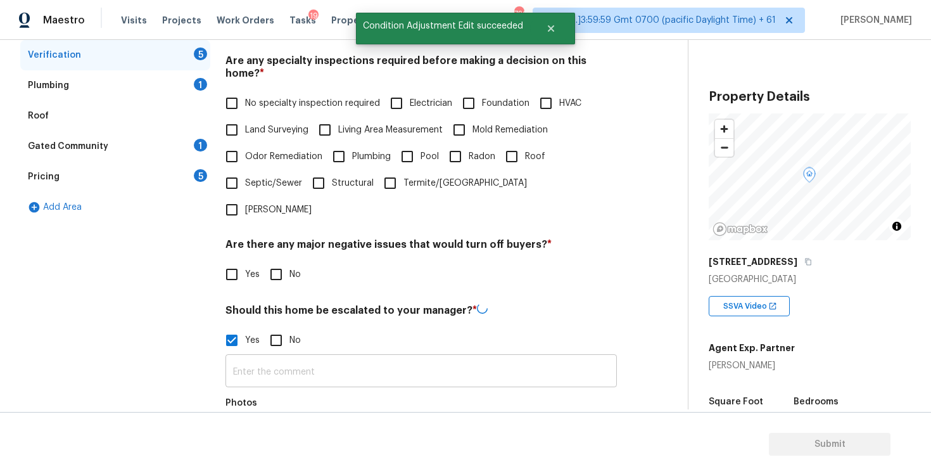
click at [261, 357] on input "text" at bounding box center [422, 372] width 392 height 30
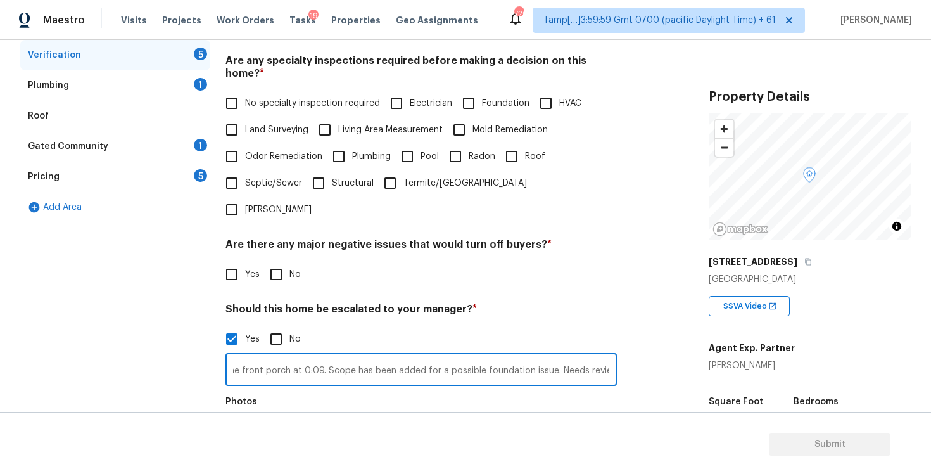
scroll to position [394, 0]
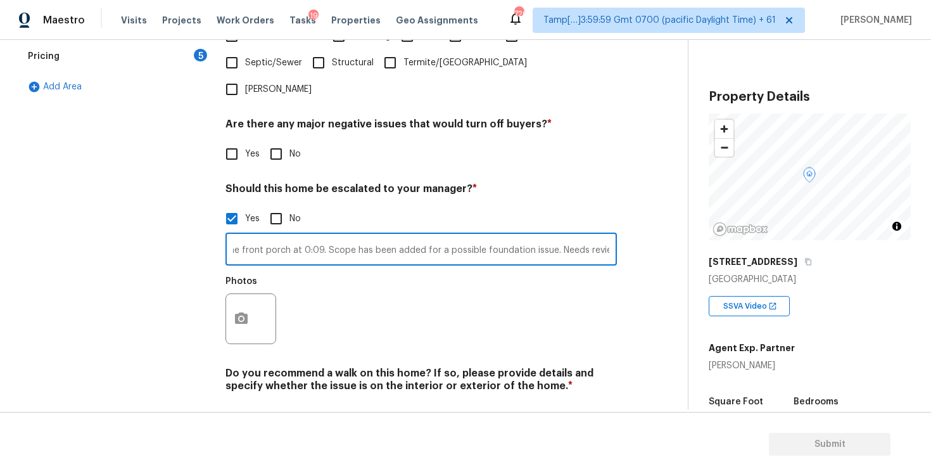
type input "Crack on the front porch at 0:09. Scope has been added for a possible foundatio…"
click at [246, 294] on button "button" at bounding box center [241, 318] width 30 height 49
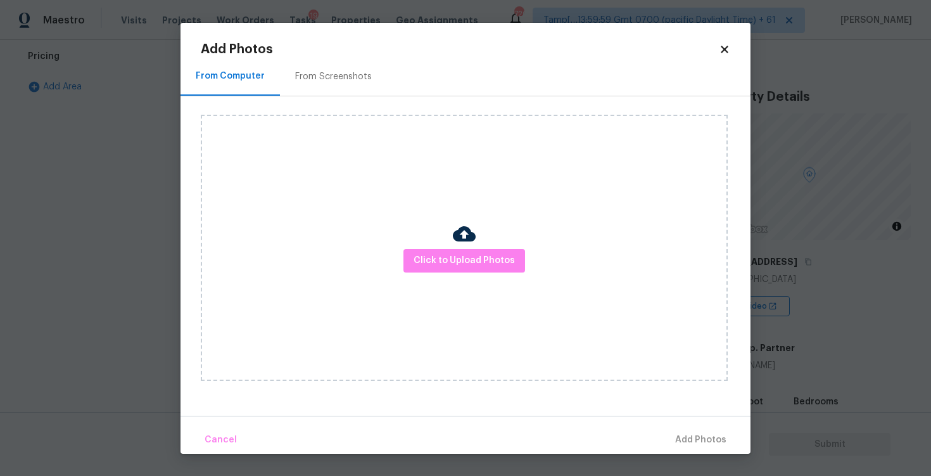
scroll to position [0, 0]
click at [470, 264] on span "Click to Upload Photos" at bounding box center [464, 261] width 101 height 16
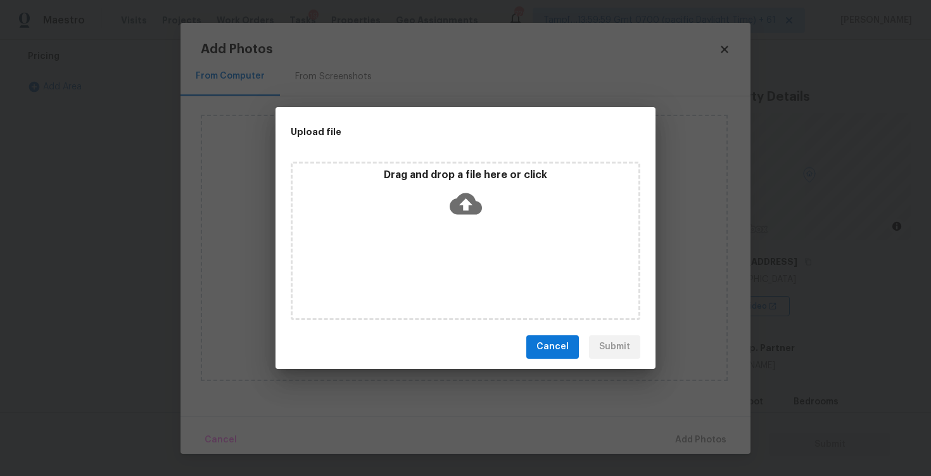
click at [468, 205] on icon at bounding box center [466, 204] width 32 height 22
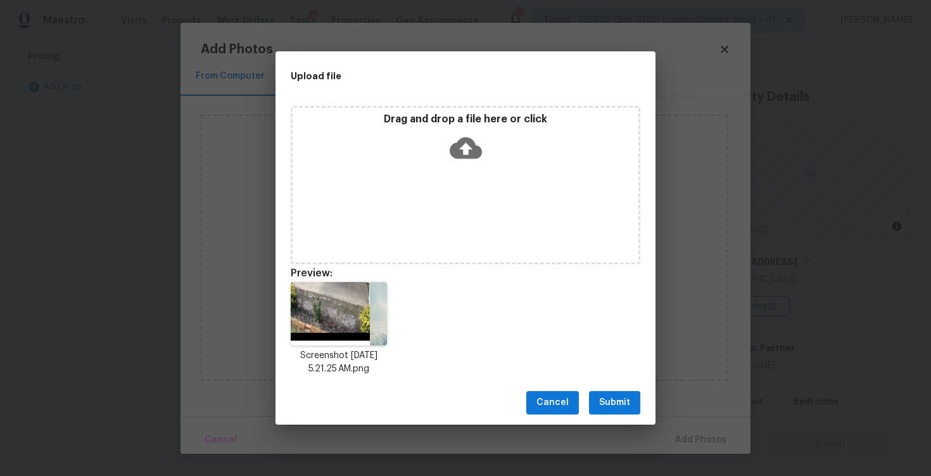
click at [627, 406] on span "Submit" at bounding box center [614, 403] width 31 height 16
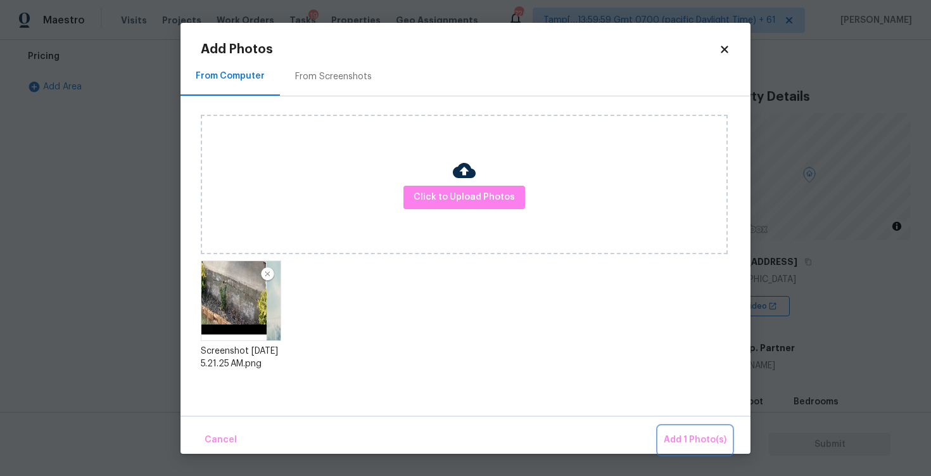
click at [682, 434] on span "Add 1 Photo(s)" at bounding box center [695, 440] width 63 height 16
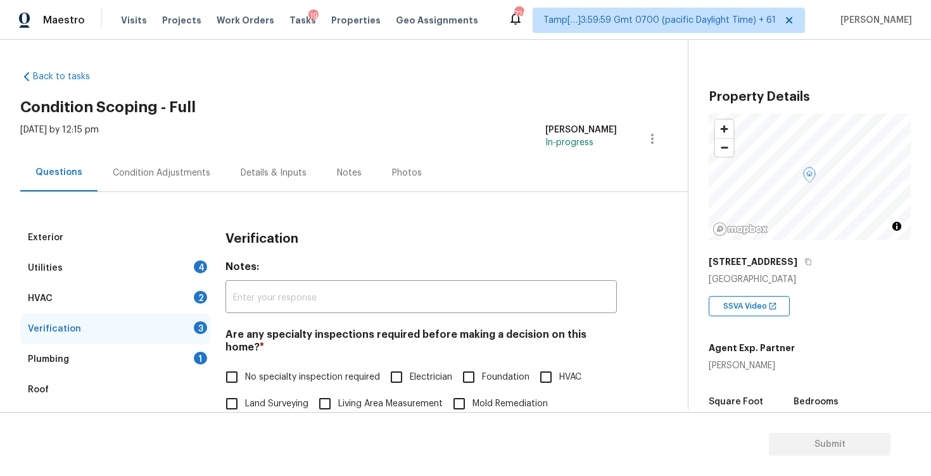
click at [193, 172] on div "Condition Adjustments" at bounding box center [162, 173] width 98 height 13
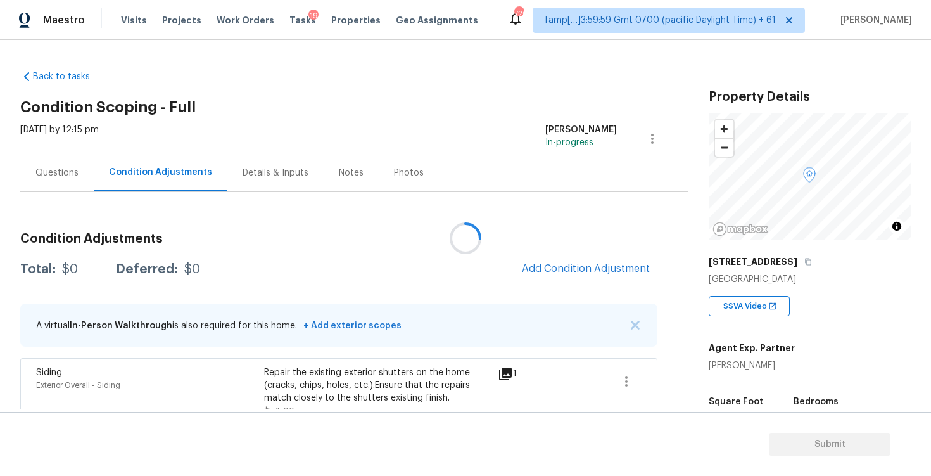
click at [570, 274] on div at bounding box center [465, 238] width 931 height 476
click at [561, 268] on span "Add Condition Adjustment" at bounding box center [586, 268] width 128 height 11
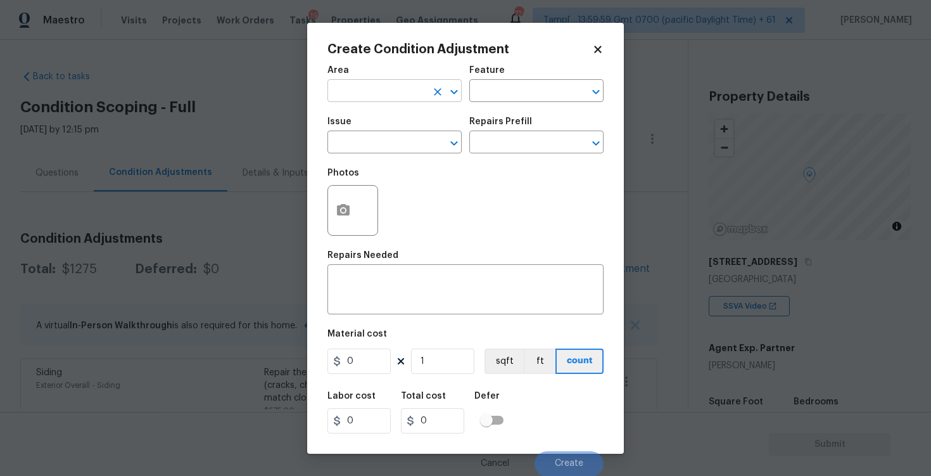
click at [414, 89] on input "text" at bounding box center [377, 92] width 99 height 20
click at [399, 148] on li "Exterior Overall" at bounding box center [395, 141] width 134 height 21
type input "Exterior Overall"
click at [399, 148] on input "text" at bounding box center [377, 144] width 99 height 20
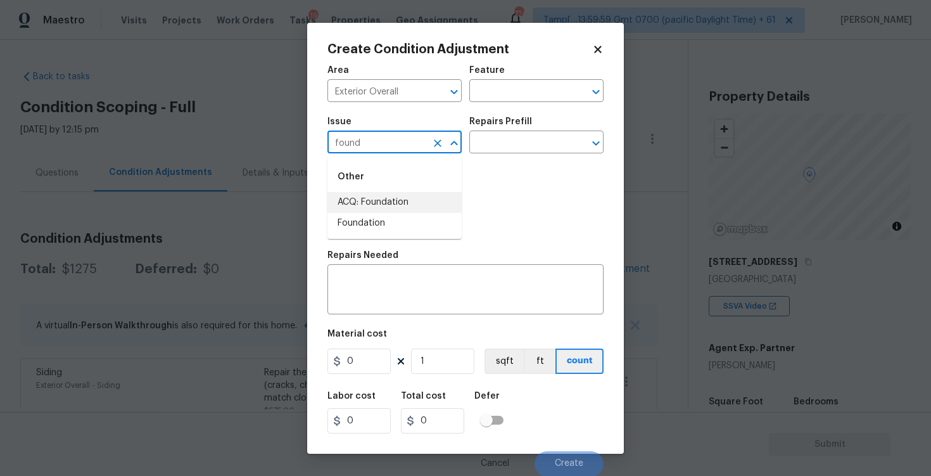
click at [401, 194] on li "ACQ: Foundation" at bounding box center [395, 202] width 134 height 21
type input "ACQ: Foundation"
click at [501, 141] on input "text" at bounding box center [519, 144] width 99 height 20
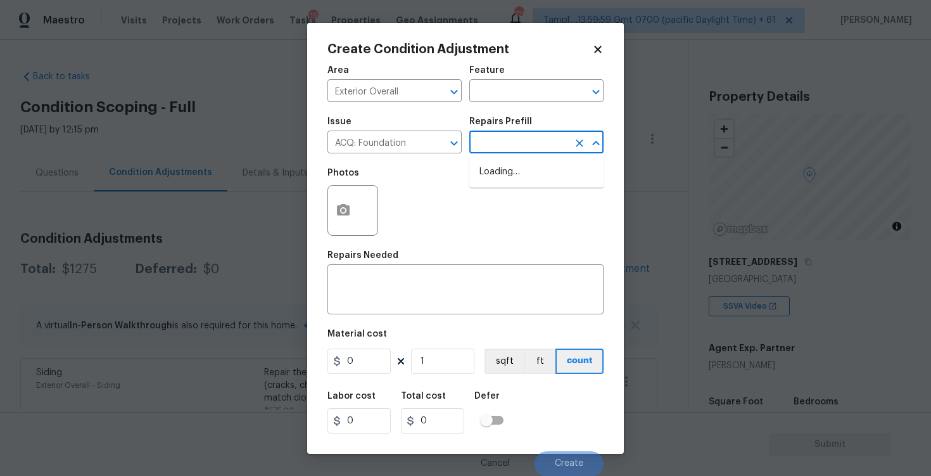
click at [520, 151] on input "text" at bounding box center [519, 144] width 99 height 20
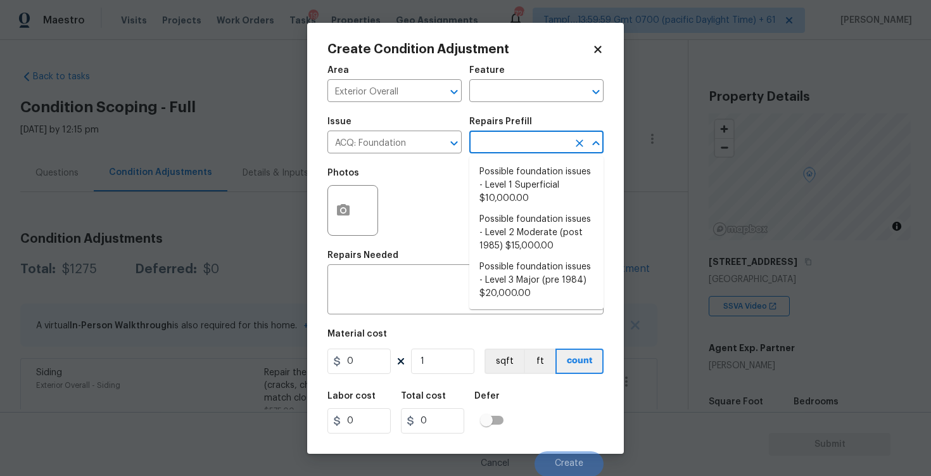
click at [520, 151] on input "text" at bounding box center [519, 144] width 99 height 20
click at [521, 147] on input "text" at bounding box center [519, 144] width 99 height 20
click at [530, 183] on li "Possible foundation issues - Level 1 Superficial $10,000.00" at bounding box center [537, 186] width 134 height 48
type input "Acquisition"
type textarea "Possible foundation issues - Level 1 - Superficial. Disclaimer: This is NOT a t…"
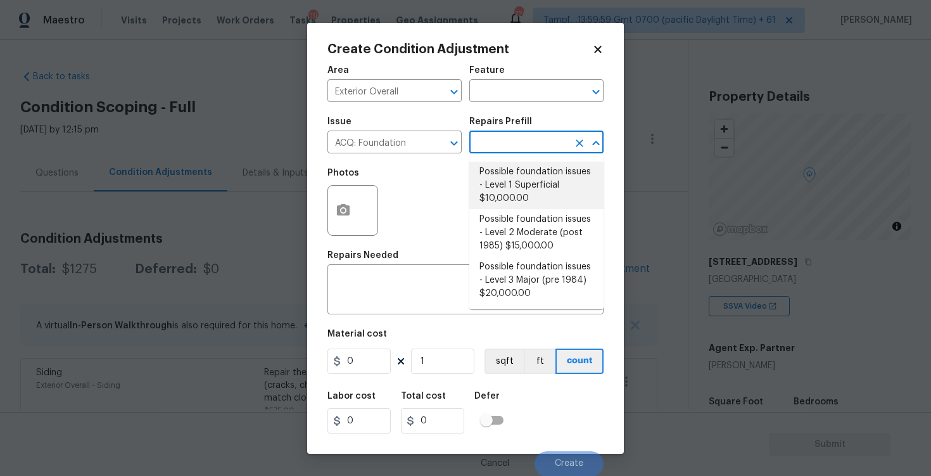
type input "10000"
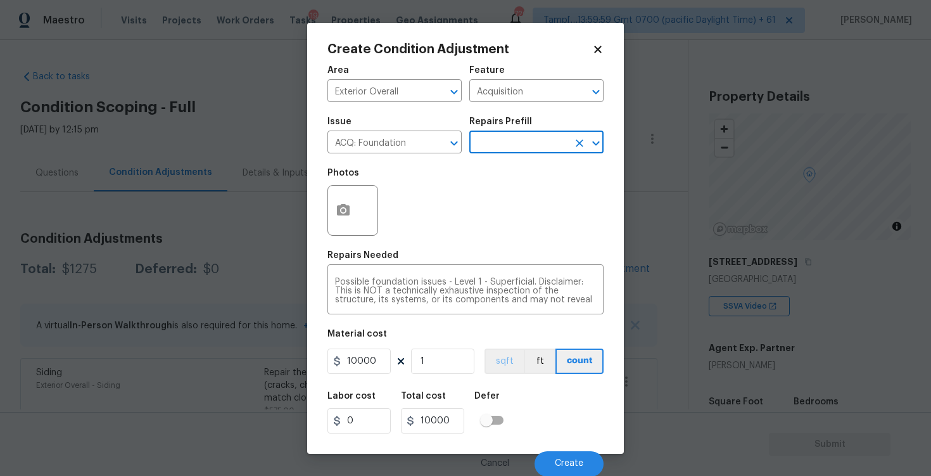
scroll to position [1, 0]
click at [560, 456] on button "Create" at bounding box center [569, 463] width 69 height 25
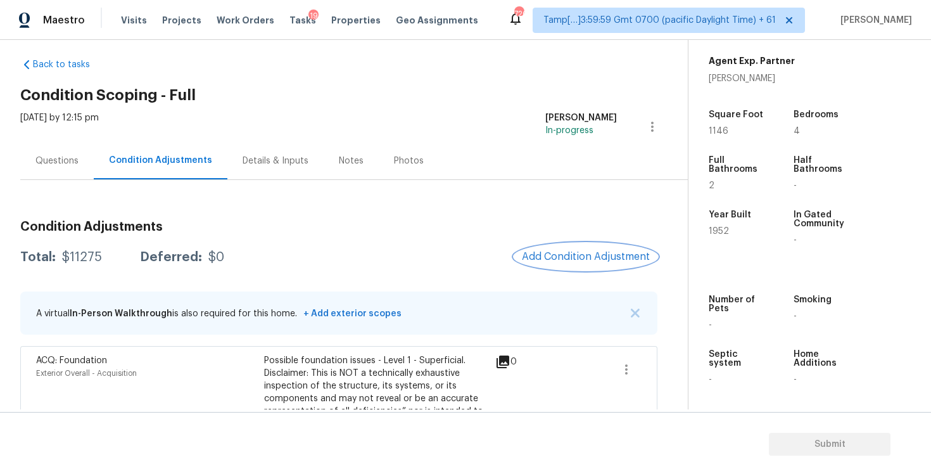
scroll to position [12, 0]
click at [605, 264] on button "Add Condition Adjustment" at bounding box center [586, 256] width 143 height 27
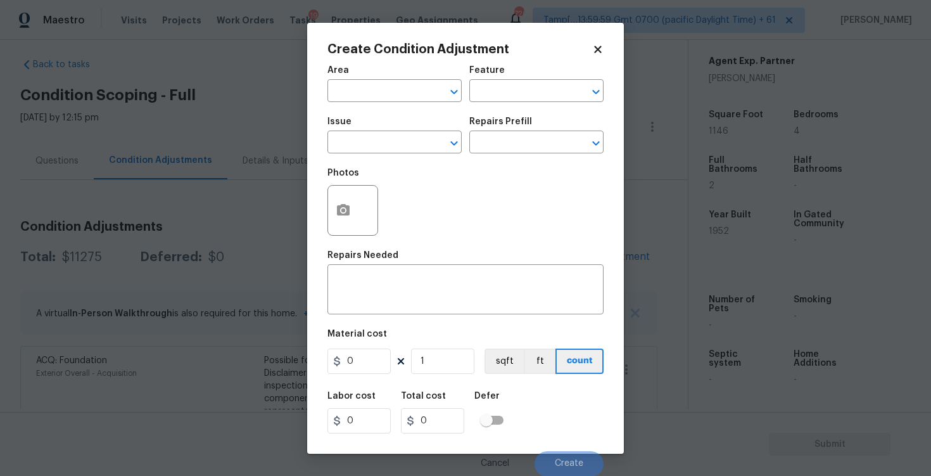
click at [404, 99] on input "text" at bounding box center [377, 92] width 99 height 20
click at [408, 148] on li "Interior Overall" at bounding box center [395, 141] width 134 height 21
type input "Interior Overall"
click at [408, 148] on input "text" at bounding box center [377, 144] width 99 height 20
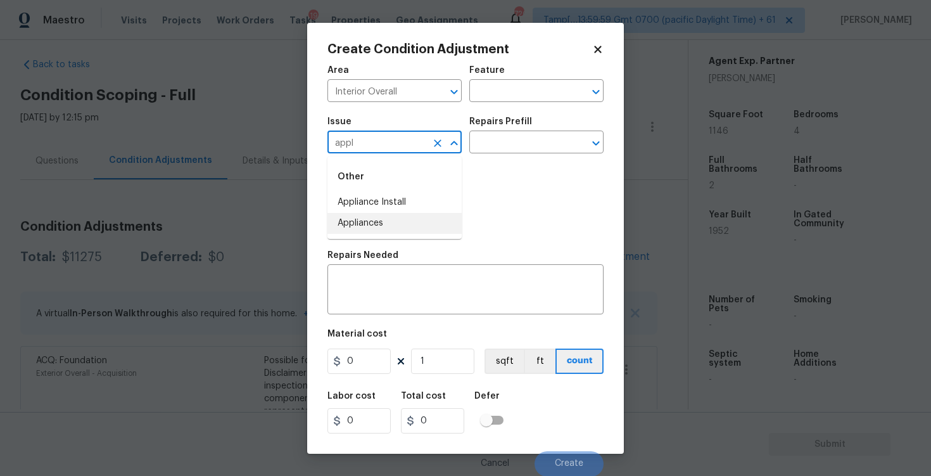
click at [378, 217] on li "Appliances" at bounding box center [395, 223] width 134 height 21
type input "Appliances"
click at [402, 274] on div "x ​" at bounding box center [466, 290] width 276 height 47
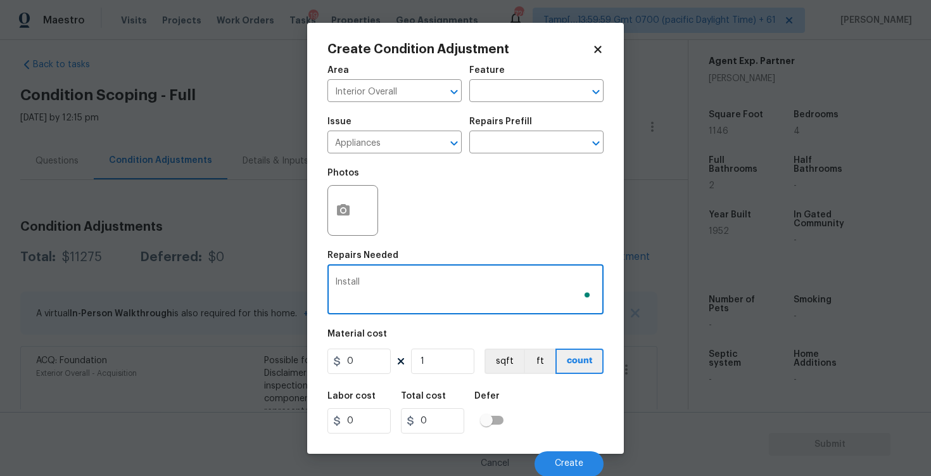
type textarea "Install"
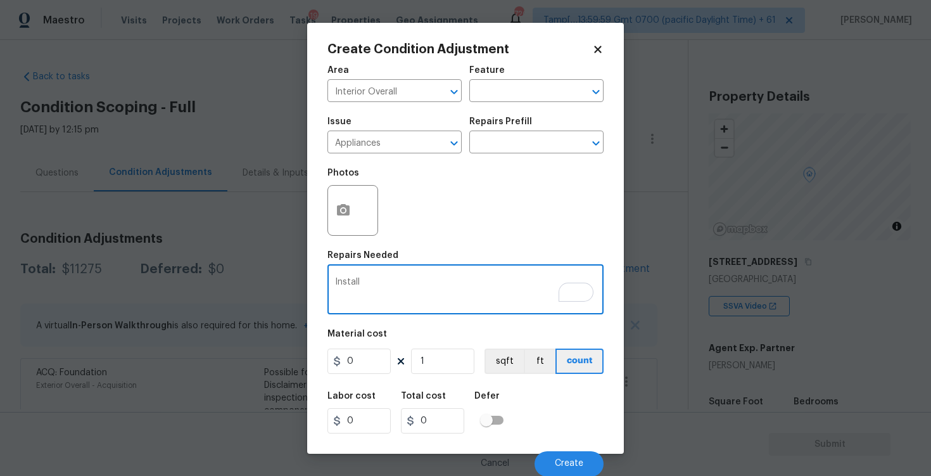
scroll to position [287, 0]
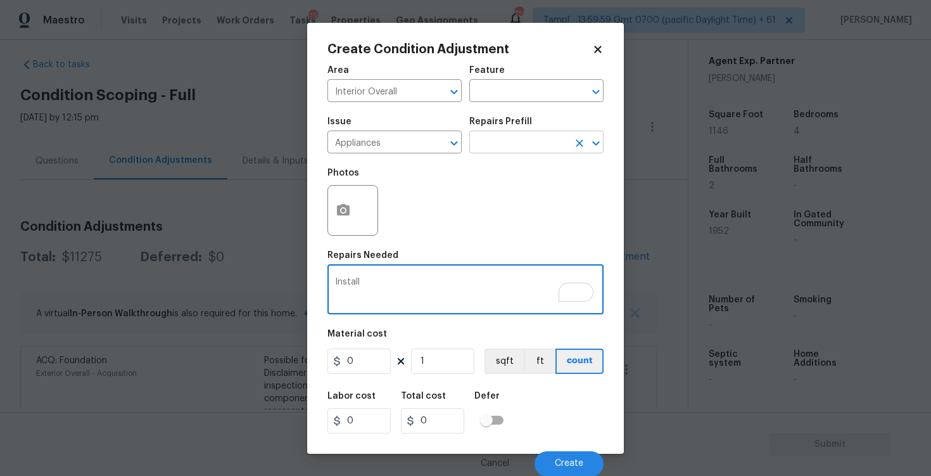
click at [507, 142] on input "text" at bounding box center [519, 144] width 99 height 20
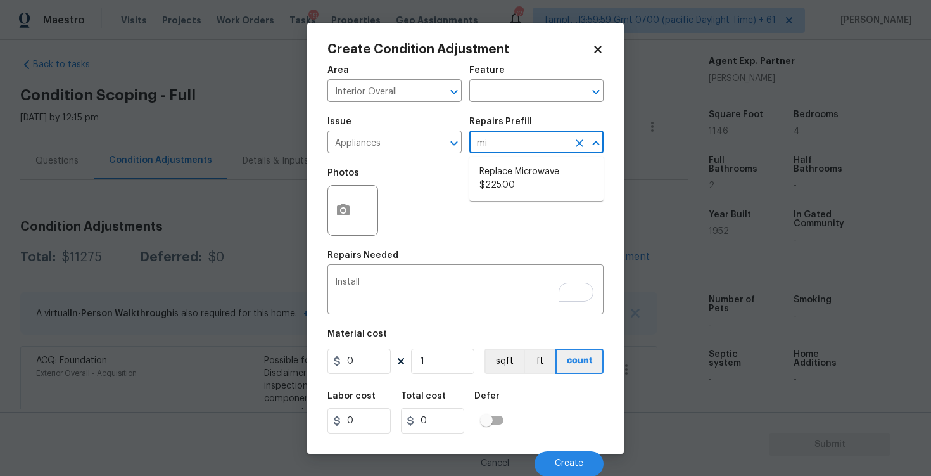
type input "mic"
click at [510, 167] on li "Replace Microwave $225.00" at bounding box center [537, 179] width 134 height 34
type input "Appliances"
type input "225"
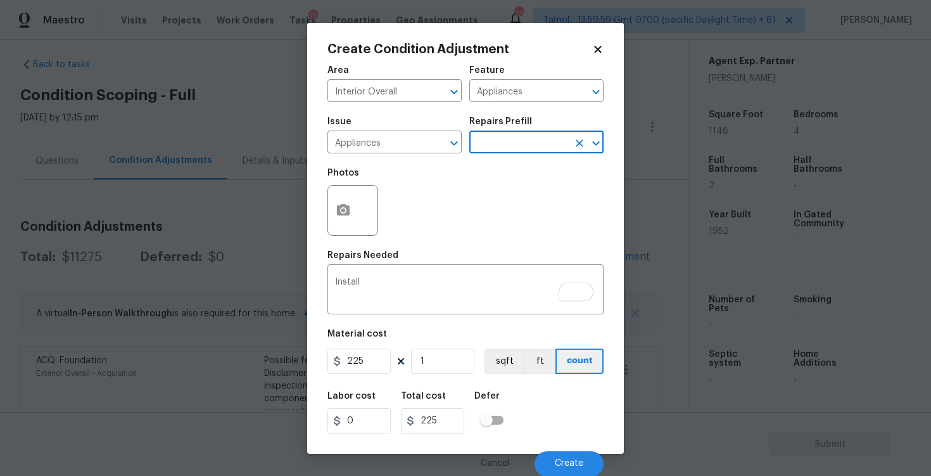
scroll to position [1, 0]
click at [577, 449] on div "Cancel Create" at bounding box center [466, 457] width 276 height 35
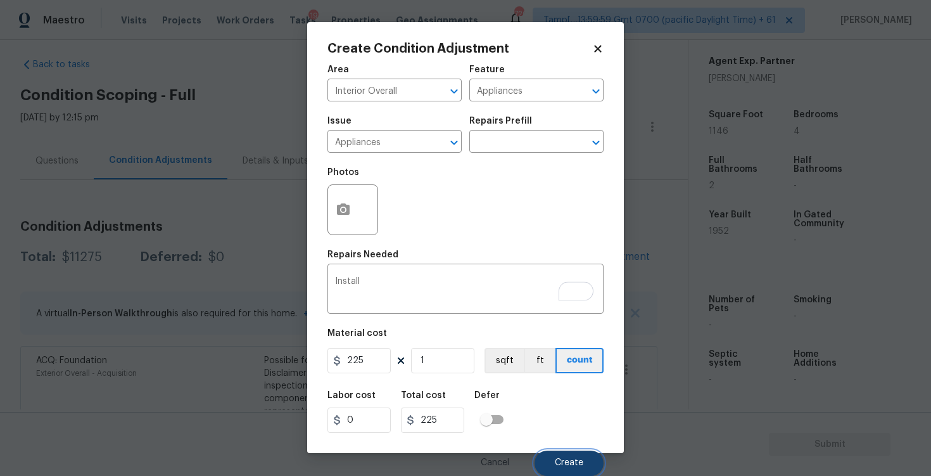
click at [578, 461] on span "Create" at bounding box center [569, 463] width 29 height 10
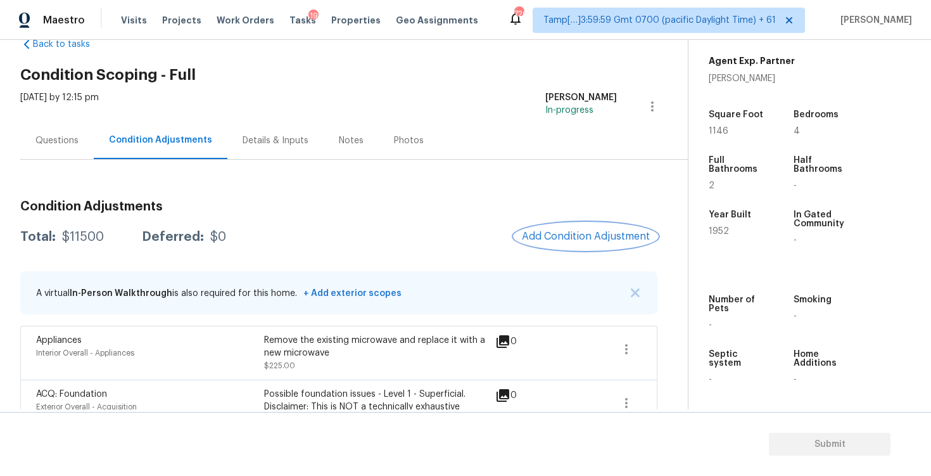
scroll to position [32, 0]
click at [596, 234] on span "Add Condition Adjustment" at bounding box center [586, 236] width 128 height 11
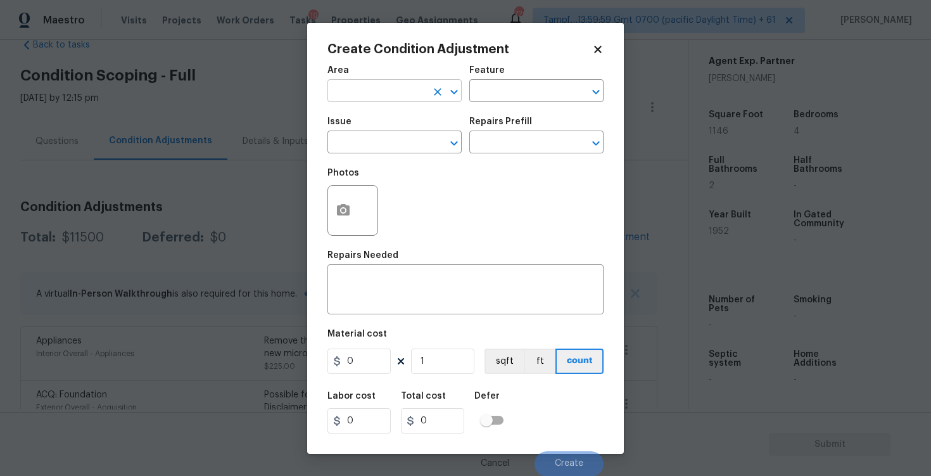
click at [390, 91] on input "text" at bounding box center [377, 92] width 99 height 20
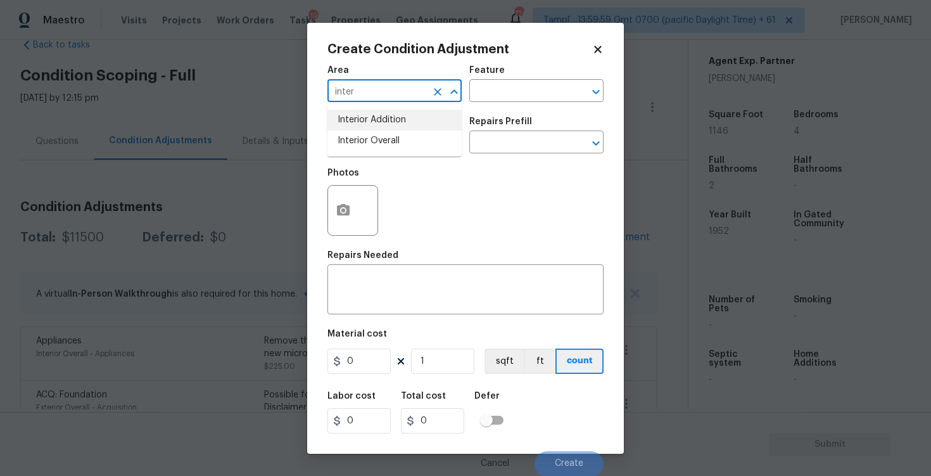
click at [393, 137] on li "Interior Overall" at bounding box center [395, 141] width 134 height 21
type input "Interior Overall"
click at [393, 137] on input "text" at bounding box center [377, 144] width 99 height 20
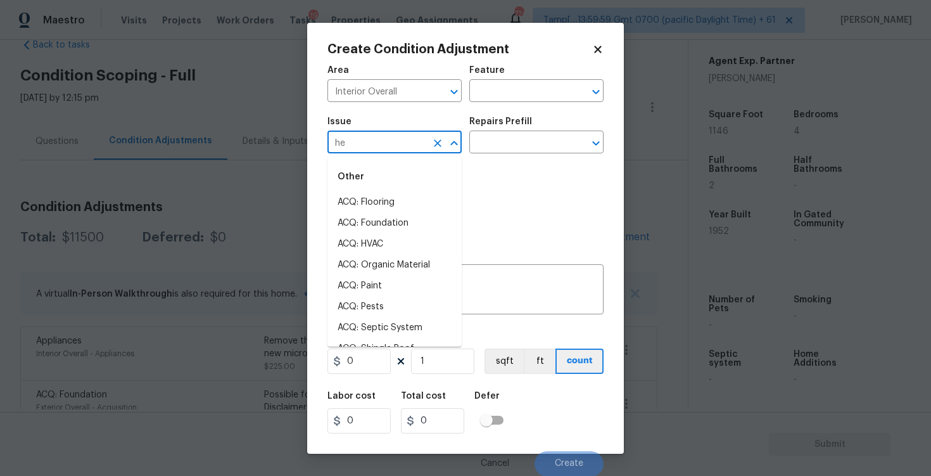
type input "h"
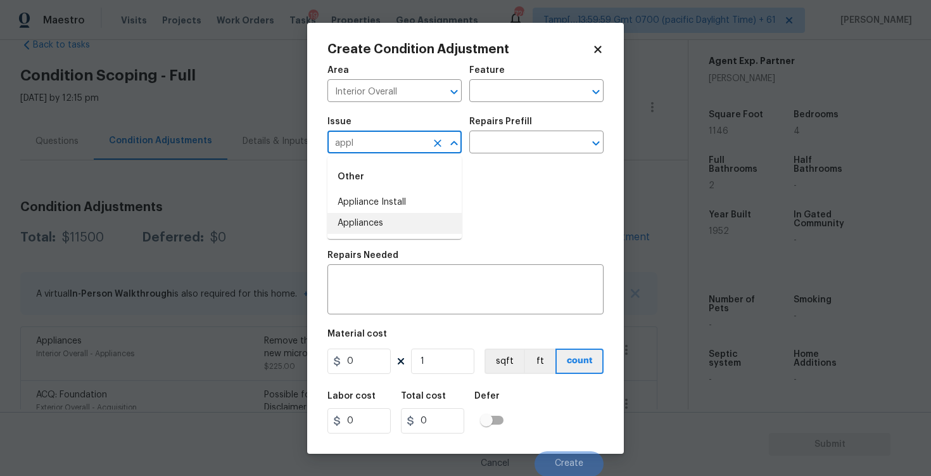
click at [386, 219] on li "Appliances" at bounding box center [395, 223] width 134 height 21
type input "Appliances"
click at [520, 132] on div "Repairs Prefill" at bounding box center [537, 125] width 134 height 16
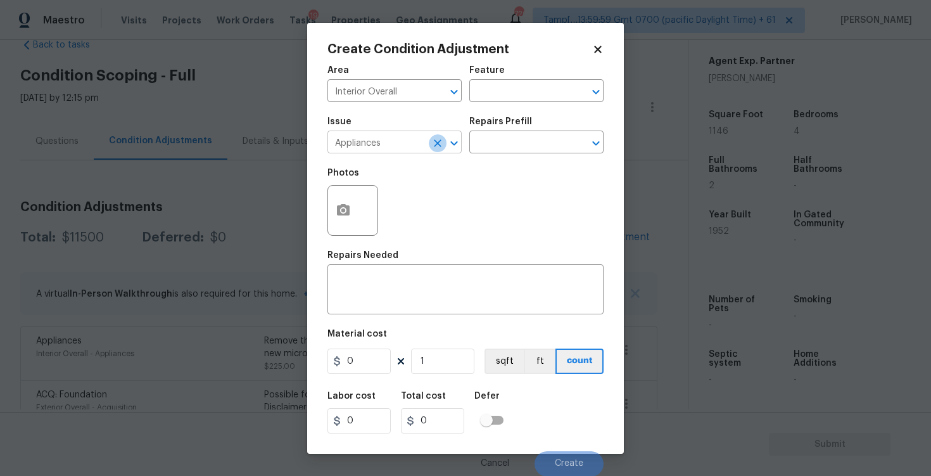
click at [443, 143] on icon "Clear" at bounding box center [437, 143] width 13 height 13
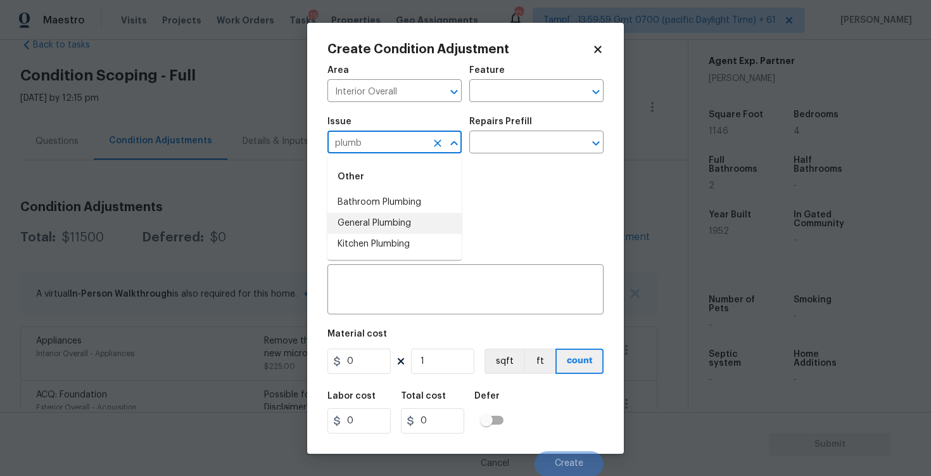
click at [427, 220] on li "General Plumbing" at bounding box center [395, 223] width 134 height 21
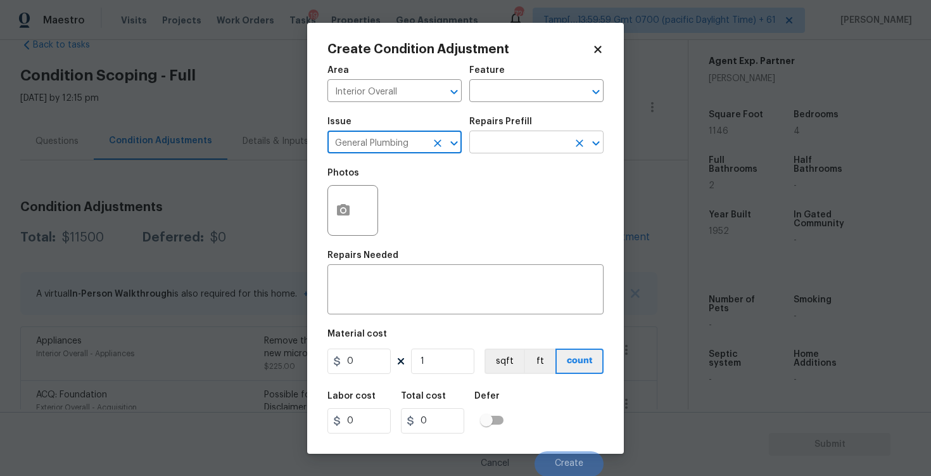
type input "General Plumbing"
click at [501, 150] on input "text" at bounding box center [519, 144] width 99 height 20
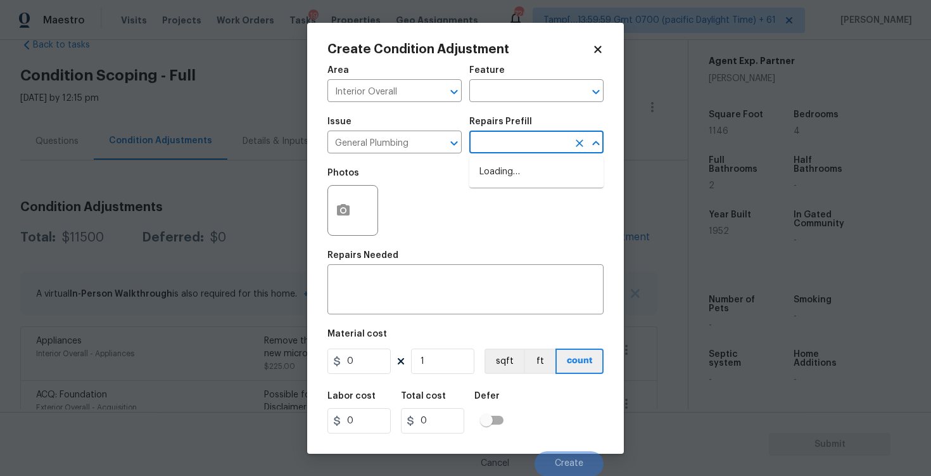
type input "j"
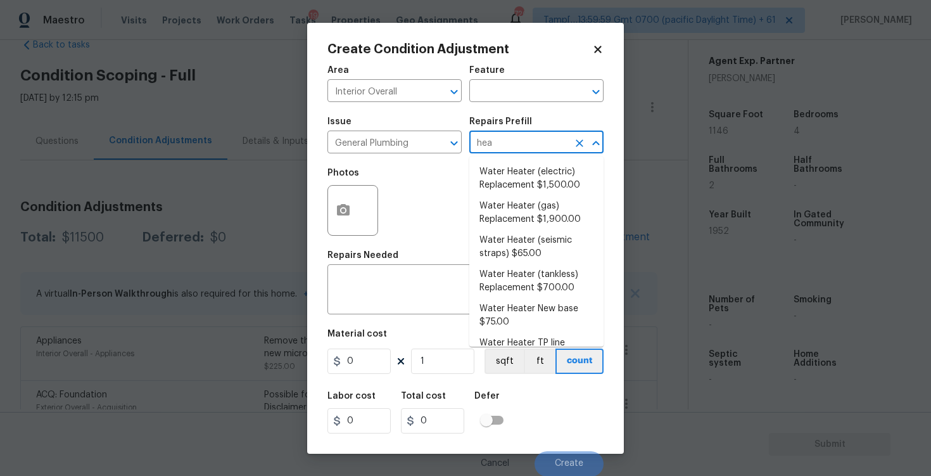
type input "heat"
click at [506, 174] on li "Water Heater (electric) Replacement $1,500.00" at bounding box center [537, 179] width 134 height 34
type input "Plumbing"
type textarea "Remove the existing electric water heater and install a new 40 gallon electric …"
type input "1500"
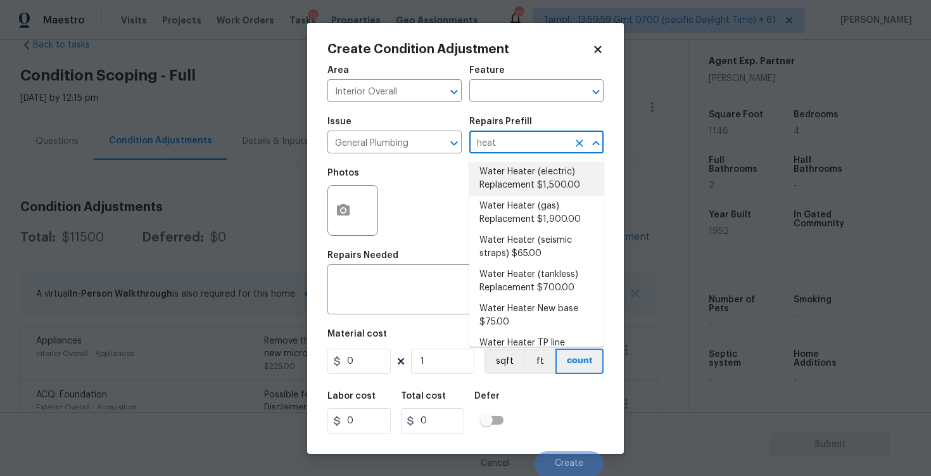
type input "1500"
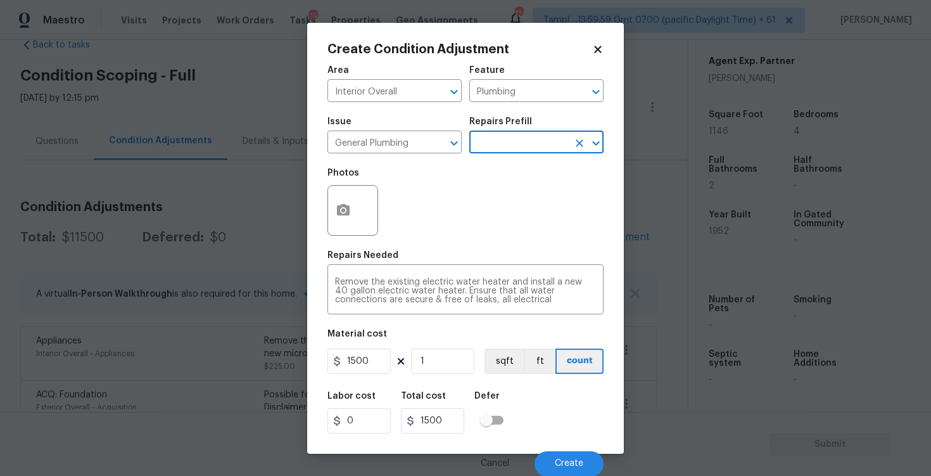
click at [565, 448] on div "Cancel Create" at bounding box center [466, 458] width 276 height 35
click at [563, 458] on button "Create" at bounding box center [569, 463] width 69 height 25
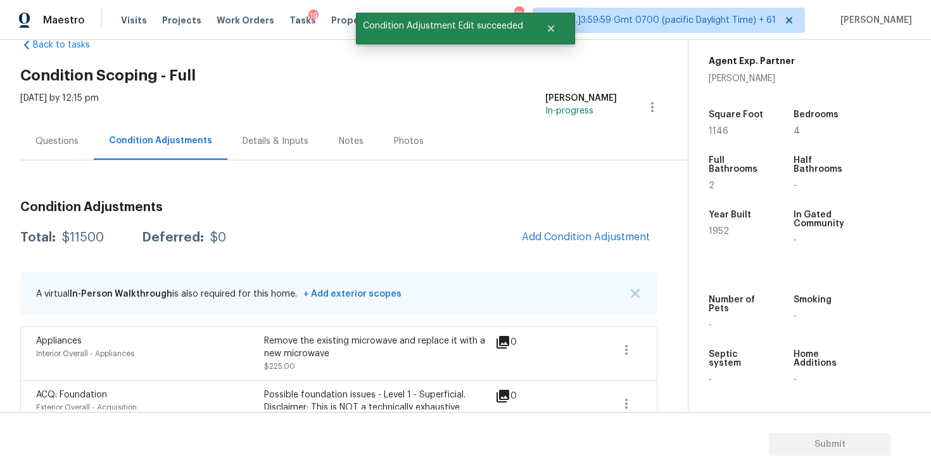
click at [87, 140] on div "Questions" at bounding box center [57, 140] width 74 height 37
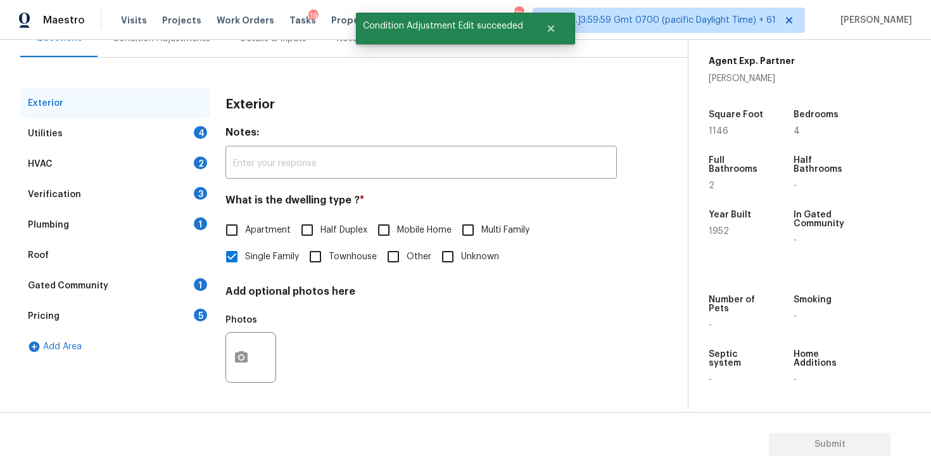
click at [183, 134] on div "Utilities 4" at bounding box center [115, 133] width 190 height 30
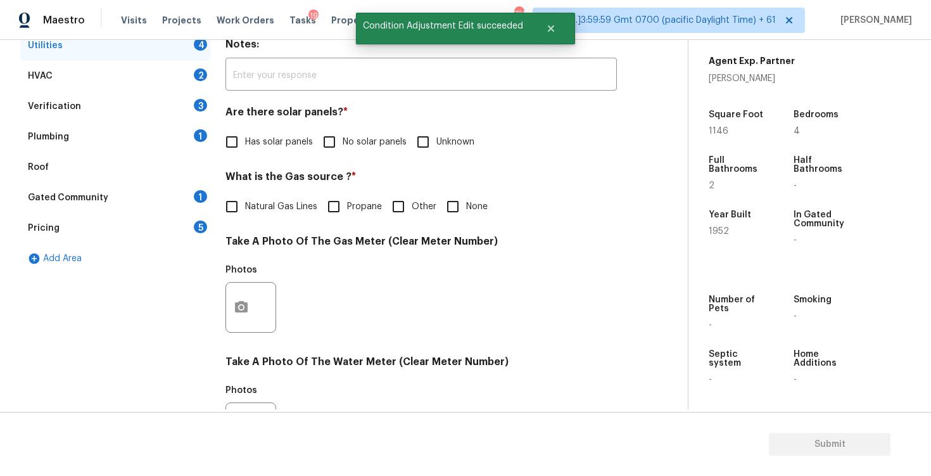
scroll to position [231, 0]
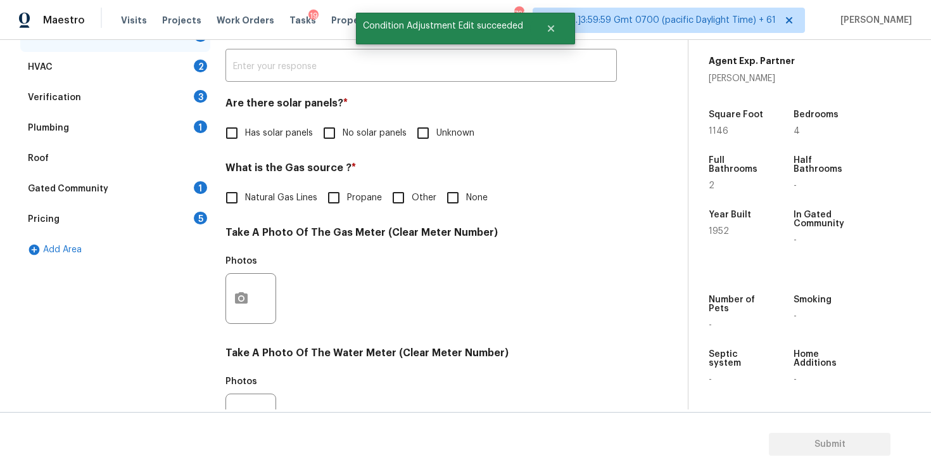
click at [336, 139] on input "No solar panels" at bounding box center [329, 133] width 27 height 27
checkbox input "true"
click at [468, 193] on span "None" at bounding box center [477, 199] width 22 height 13
click at [466, 193] on input "None" at bounding box center [453, 199] width 27 height 27
checkbox input "true"
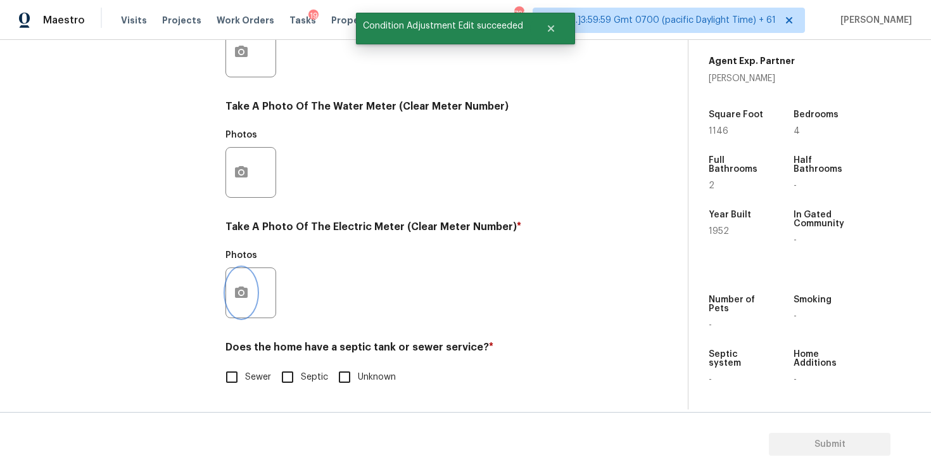
click at [234, 300] on button "button" at bounding box center [241, 292] width 30 height 49
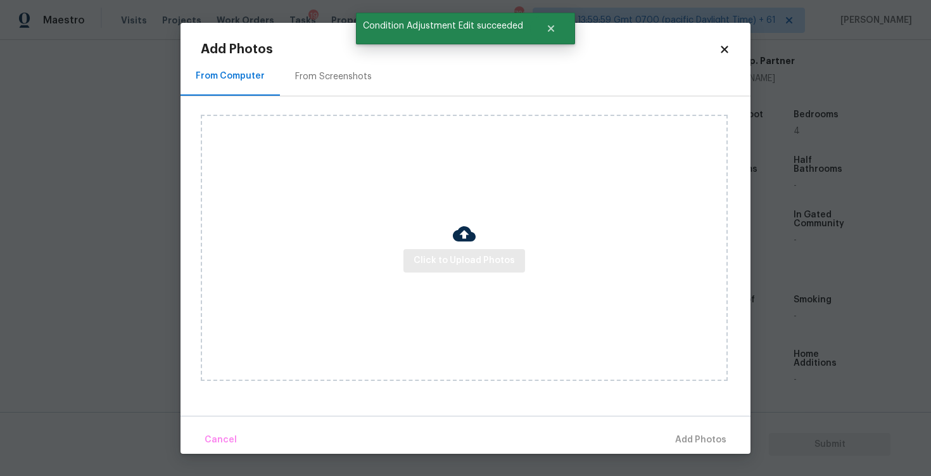
scroll to position [478, 0]
click at [459, 253] on span "Click to Upload Photos" at bounding box center [464, 261] width 101 height 16
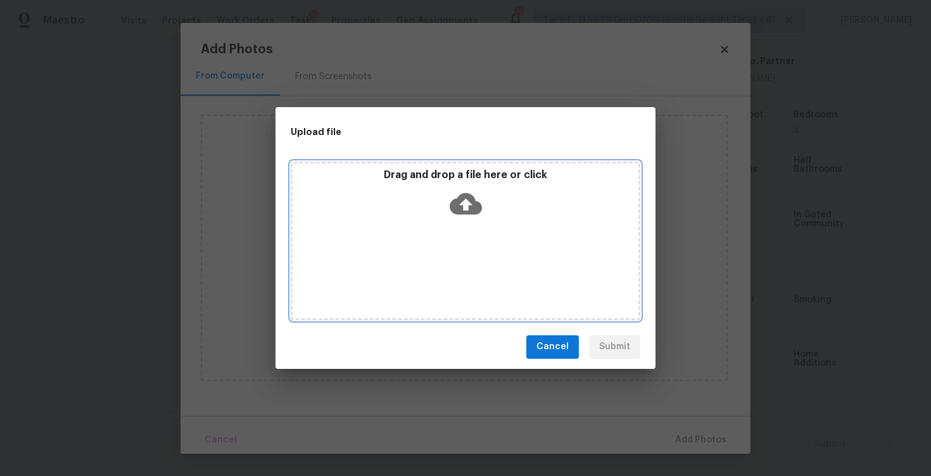
click at [458, 196] on icon at bounding box center [466, 204] width 32 height 22
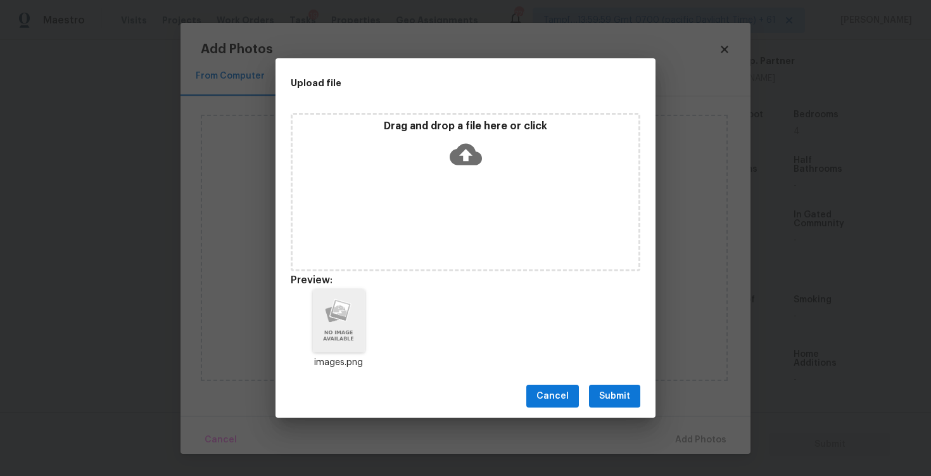
click at [630, 384] on div "Cancel Submit" at bounding box center [466, 396] width 380 height 44
click at [622, 388] on span "Submit" at bounding box center [614, 396] width 31 height 16
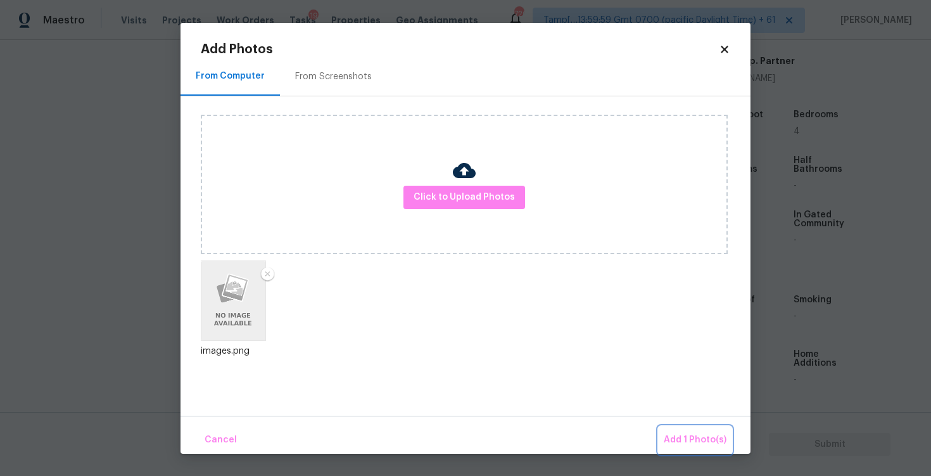
click at [696, 426] on button "Add 1 Photo(s)" at bounding box center [695, 439] width 73 height 27
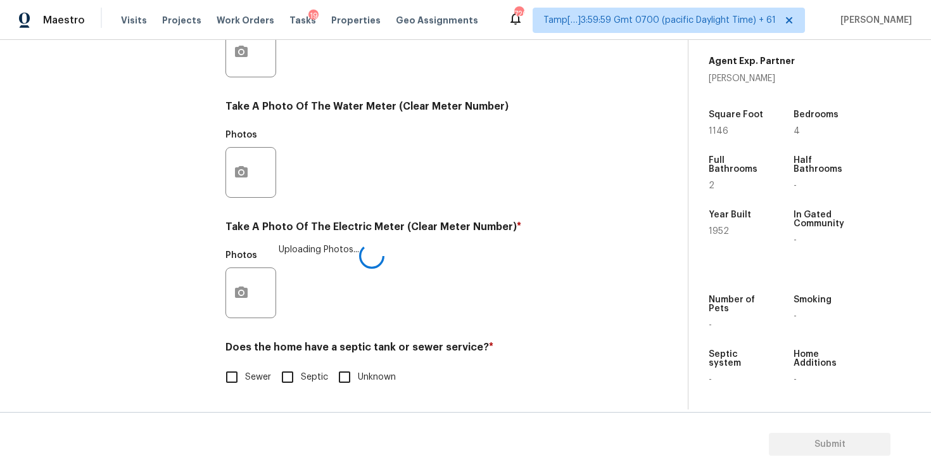
click at [241, 381] on input "Sewer" at bounding box center [232, 377] width 27 height 27
checkbox input "true"
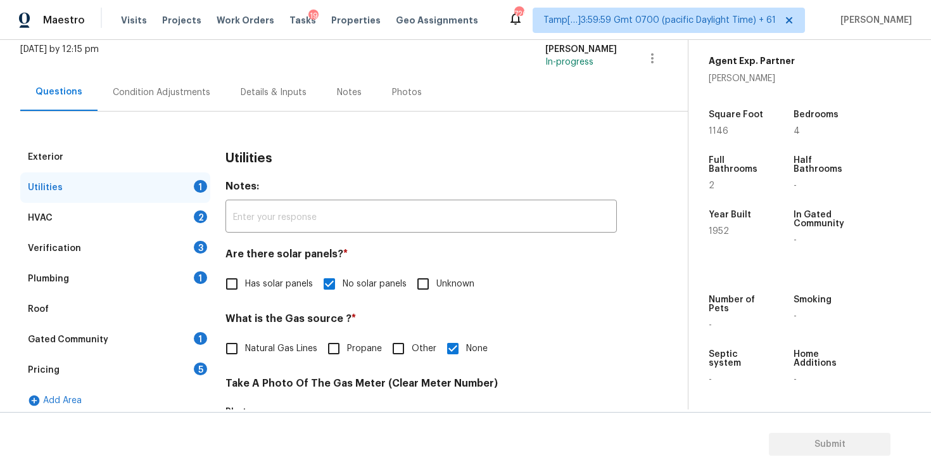
scroll to position [64, 0]
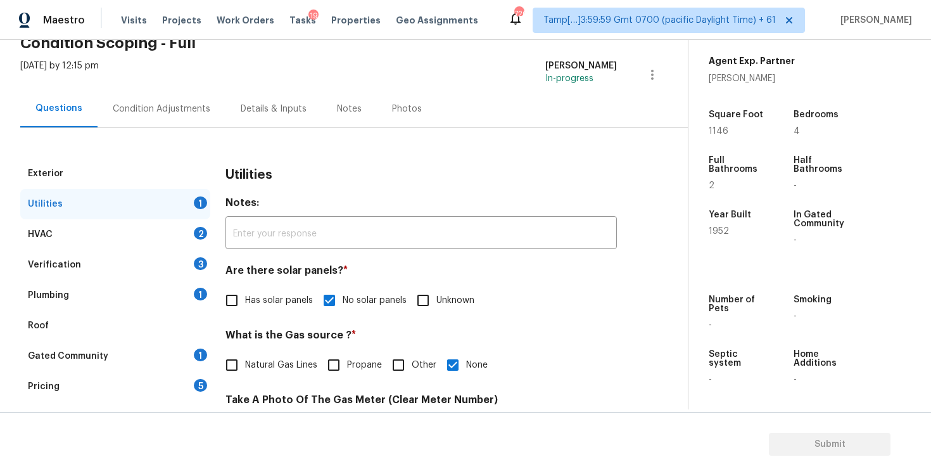
click at [191, 235] on div "HVAC 2" at bounding box center [115, 234] width 190 height 30
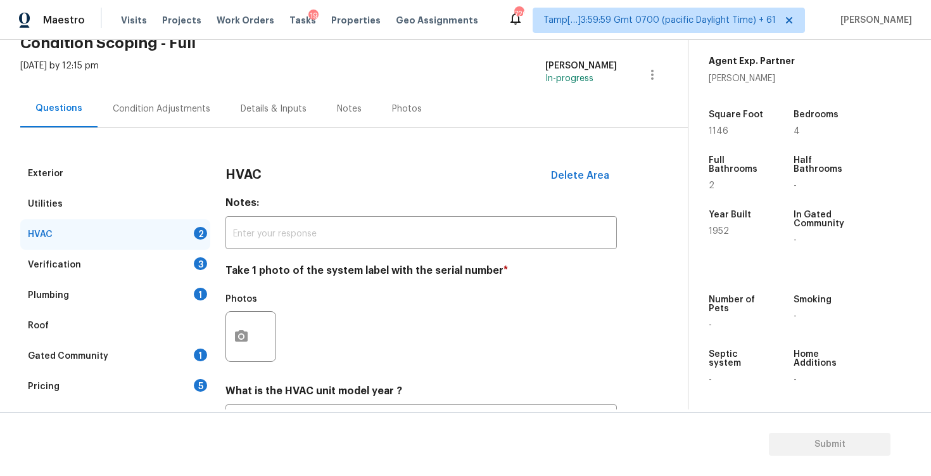
click at [184, 200] on div "Utilities" at bounding box center [115, 204] width 190 height 30
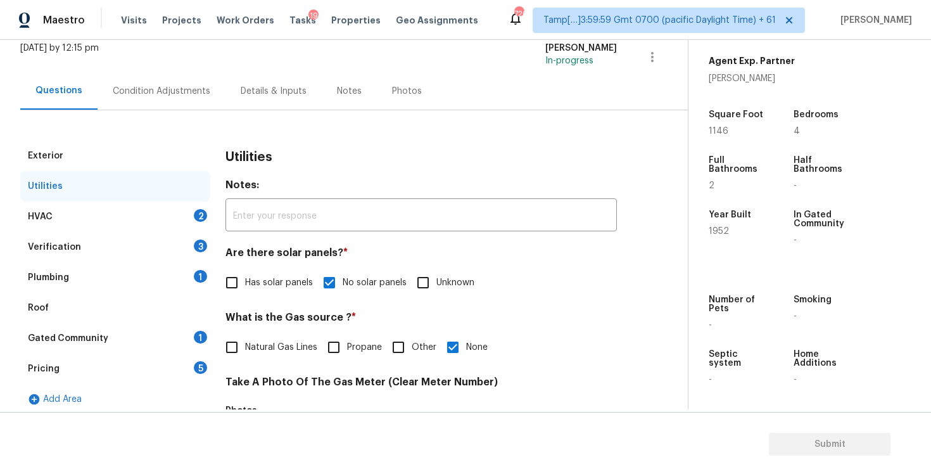
scroll to position [131, 0]
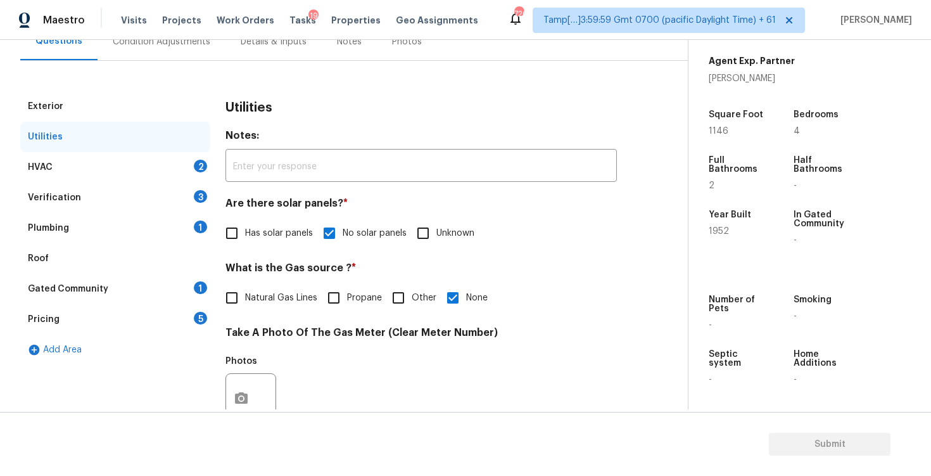
click at [188, 158] on div "HVAC 2" at bounding box center [115, 167] width 190 height 30
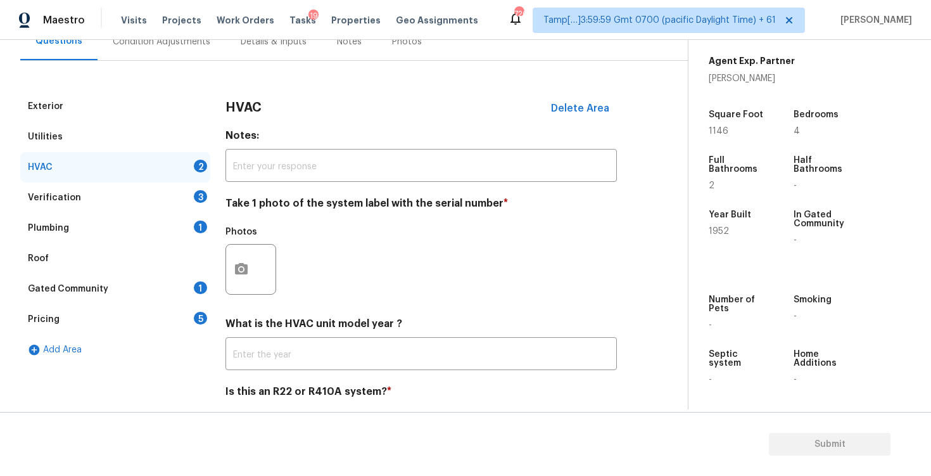
scroll to position [176, 0]
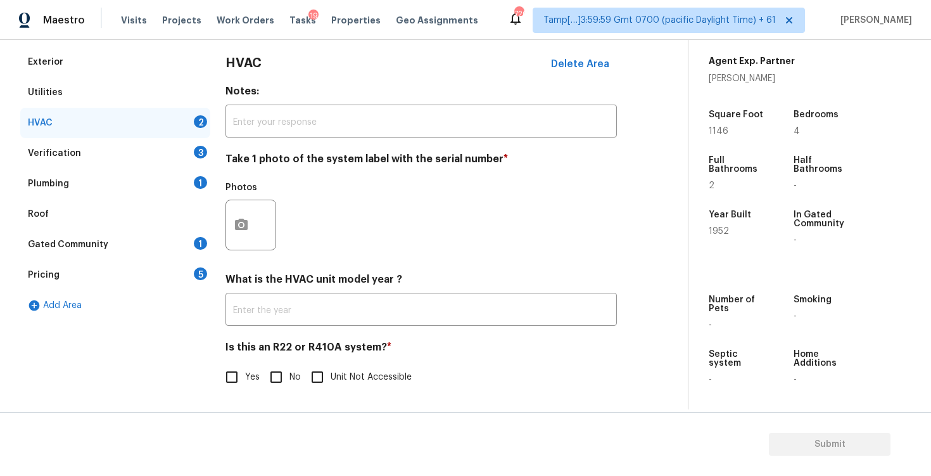
click at [262, 245] on div at bounding box center [251, 225] width 51 height 51
click at [248, 218] on icon "button" at bounding box center [241, 224] width 15 height 15
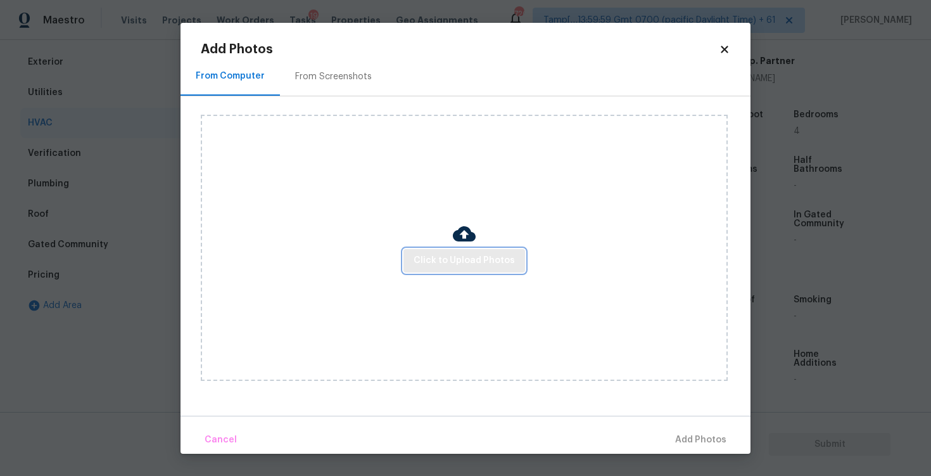
click at [456, 260] on span "Click to Upload Photos" at bounding box center [464, 261] width 101 height 16
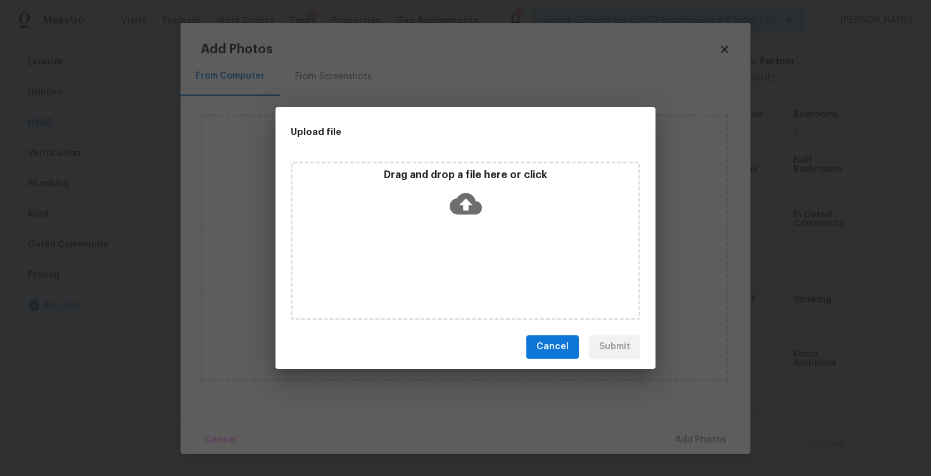
click at [457, 188] on icon at bounding box center [466, 204] width 32 height 32
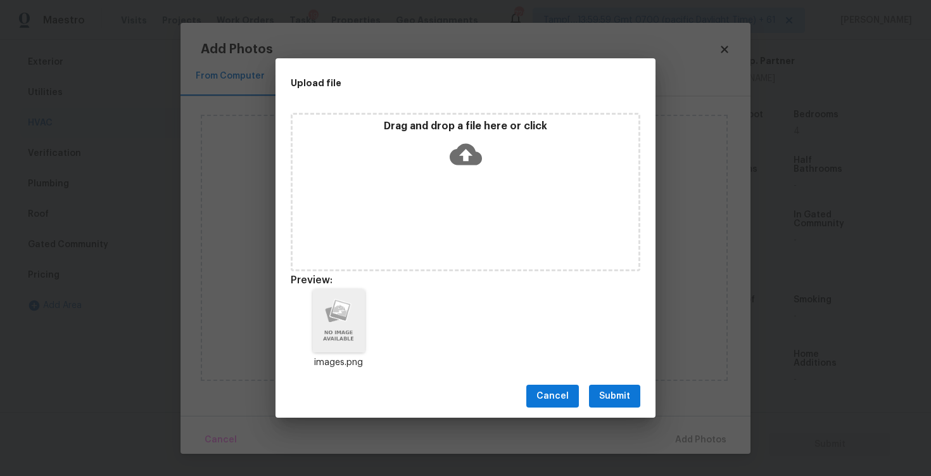
click at [624, 400] on span "Submit" at bounding box center [614, 396] width 31 height 16
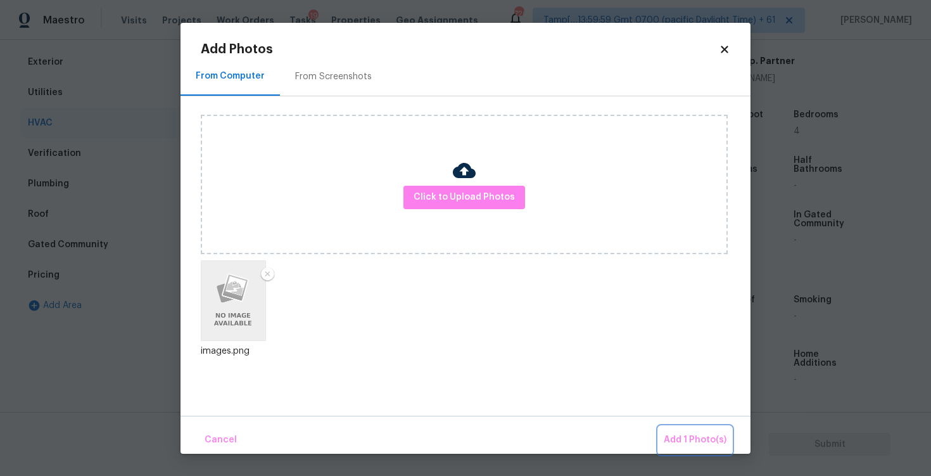
click at [694, 435] on span "Add 1 Photo(s)" at bounding box center [695, 440] width 63 height 16
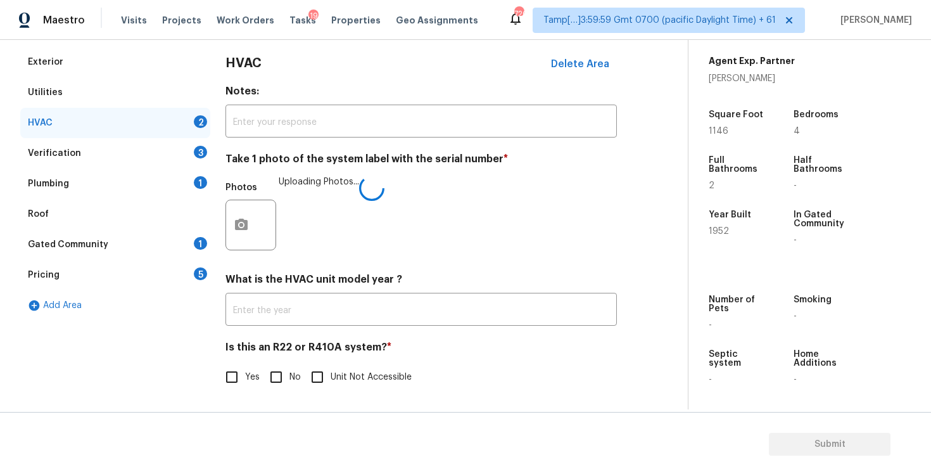
click at [278, 364] on input "No" at bounding box center [276, 377] width 27 height 27
checkbox input "true"
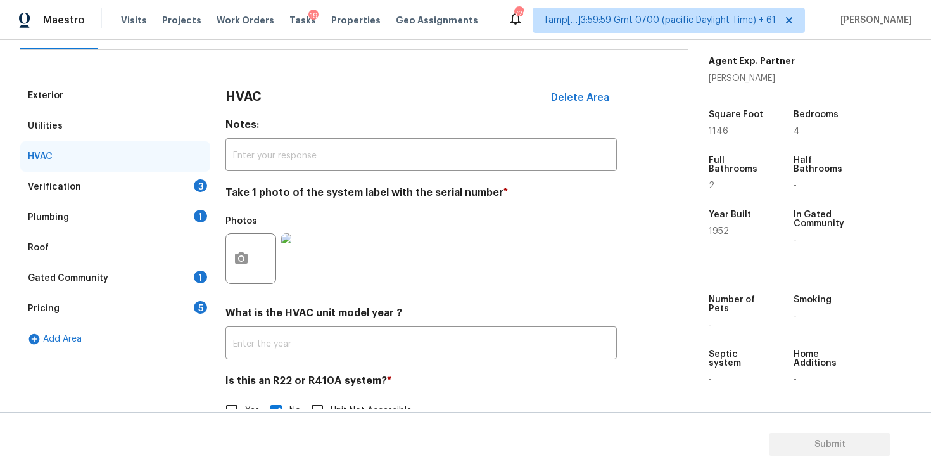
click at [200, 179] on div "3" at bounding box center [200, 185] width 13 height 13
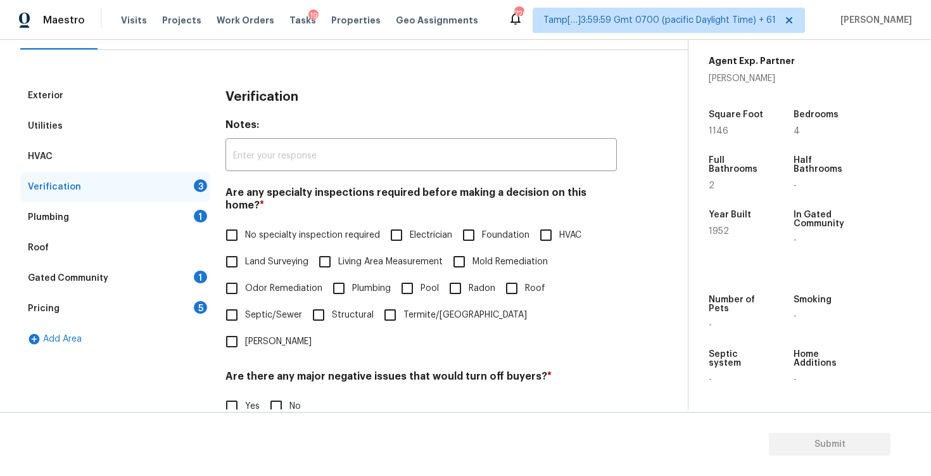
scroll to position [202, 0]
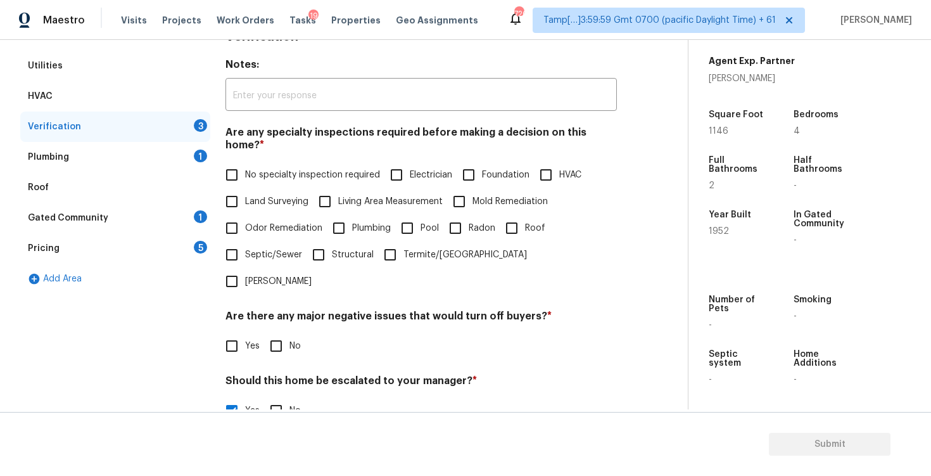
click at [479, 171] on input "Foundation" at bounding box center [469, 175] width 27 height 27
checkbox input "true"
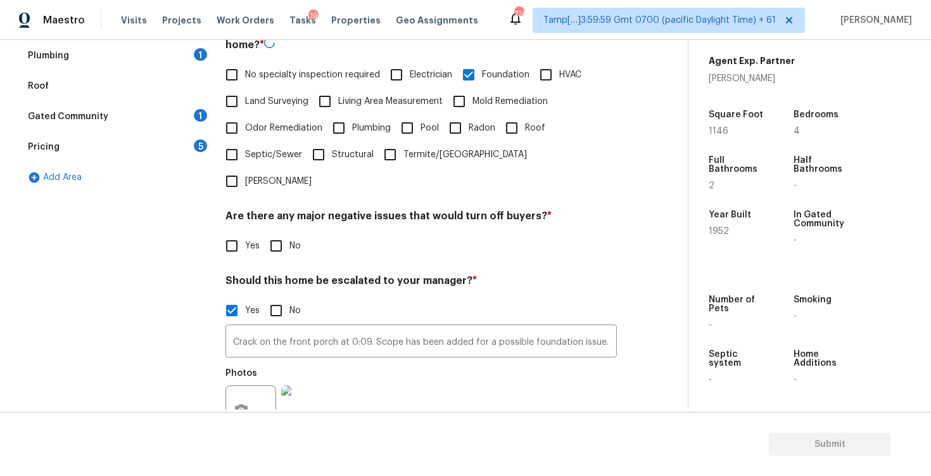
scroll to position [322, 0]
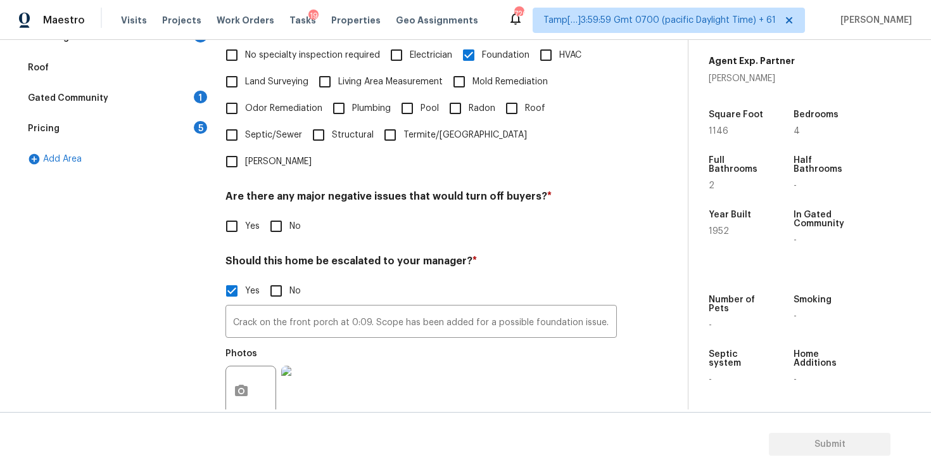
click at [280, 207] on div "Verification Notes: ​ Are any specialty inspections required before making a de…" at bounding box center [422, 209] width 392 height 616
click at [279, 213] on input "No" at bounding box center [276, 226] width 27 height 27
checkbox input "true"
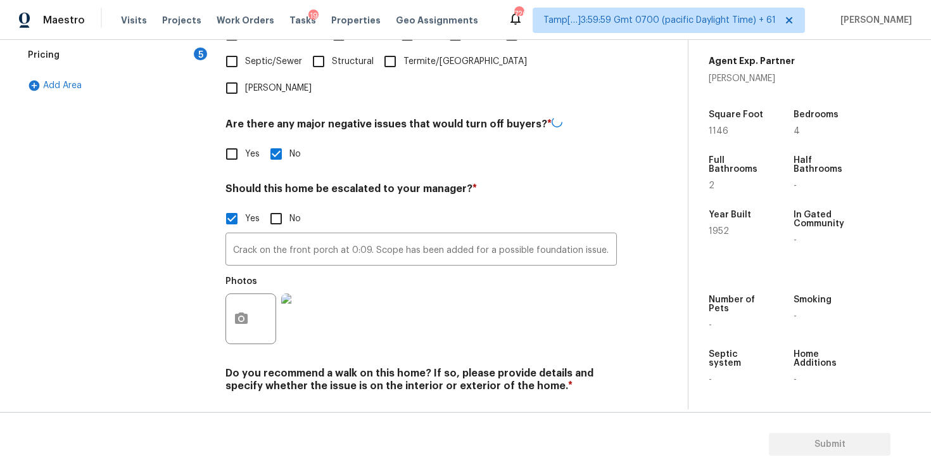
click at [284, 367] on div "Do you recommend a walk on this home? If so, please provide details and specify…" at bounding box center [422, 398] width 392 height 62
click at [279, 402] on input "No" at bounding box center [276, 415] width 27 height 27
checkbox input "true"
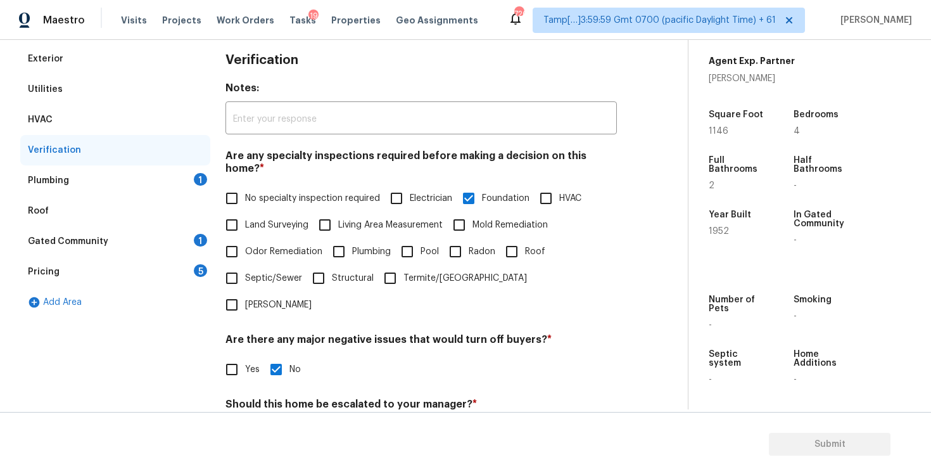
click at [174, 167] on div "Plumbing 1" at bounding box center [115, 180] width 190 height 30
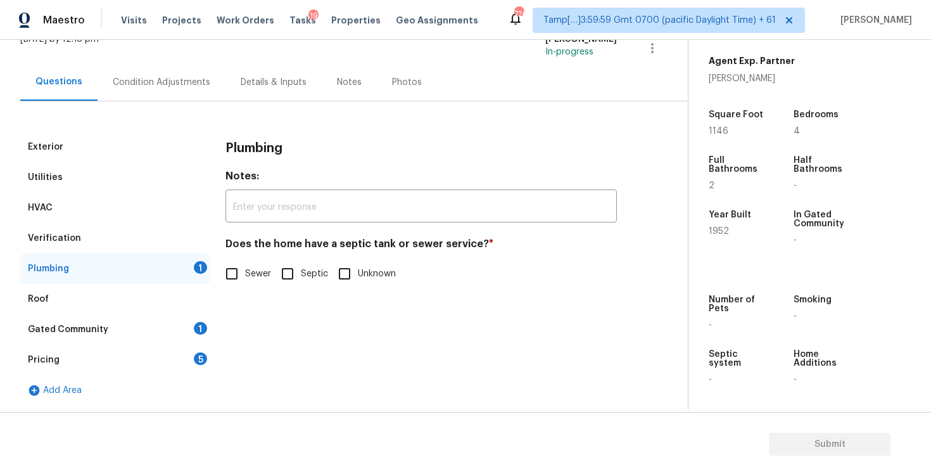
scroll to position [91, 0]
click at [241, 277] on input "Sewer" at bounding box center [232, 273] width 27 height 27
checkbox input "true"
click at [179, 335] on div "Gated Community 1" at bounding box center [115, 329] width 190 height 30
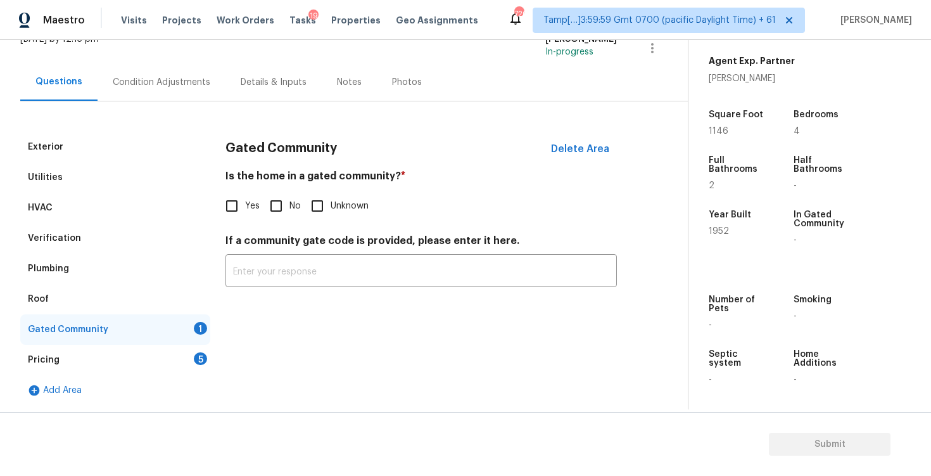
click at [270, 203] on input "No" at bounding box center [276, 206] width 27 height 27
checkbox input "true"
click at [178, 364] on div "Pricing 5" at bounding box center [115, 360] width 190 height 30
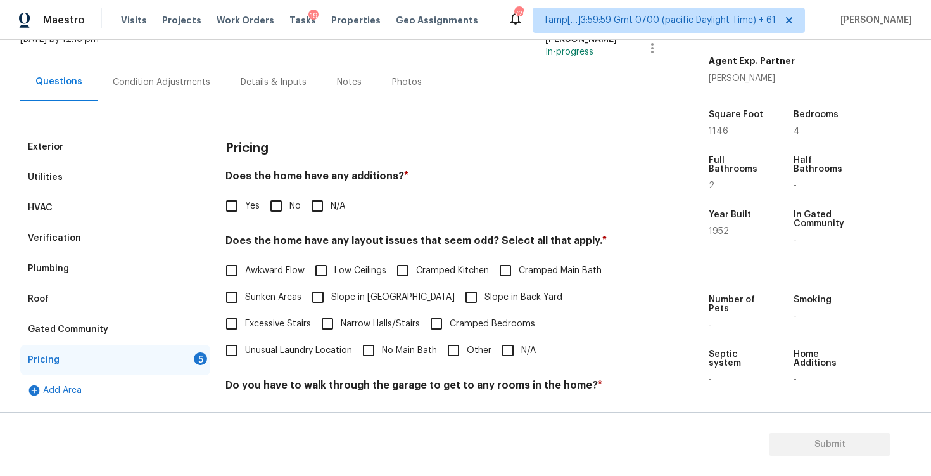
click at [270, 211] on input "No" at bounding box center [276, 206] width 27 height 27
checkbox input "true"
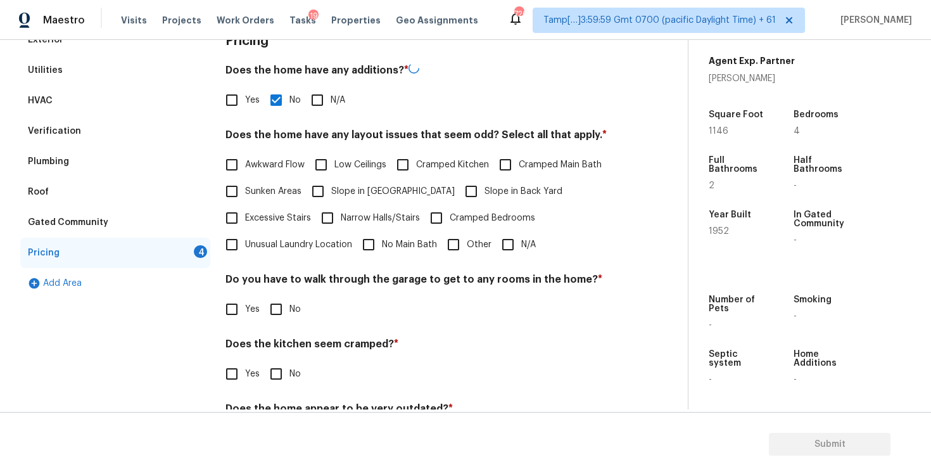
click at [485, 188] on span "Slope in Back Yard" at bounding box center [524, 191] width 78 height 13
click at [458, 188] on input "Slope in Back Yard" at bounding box center [471, 191] width 27 height 27
checkbox input "true"
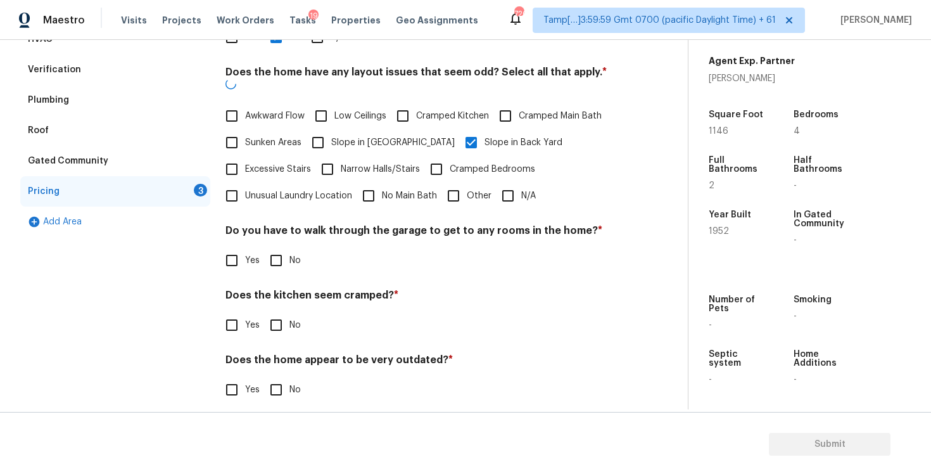
click at [279, 262] on div "Pricing Does the home have any additions? * Yes No N/A Does the home have any l…" at bounding box center [422, 190] width 392 height 455
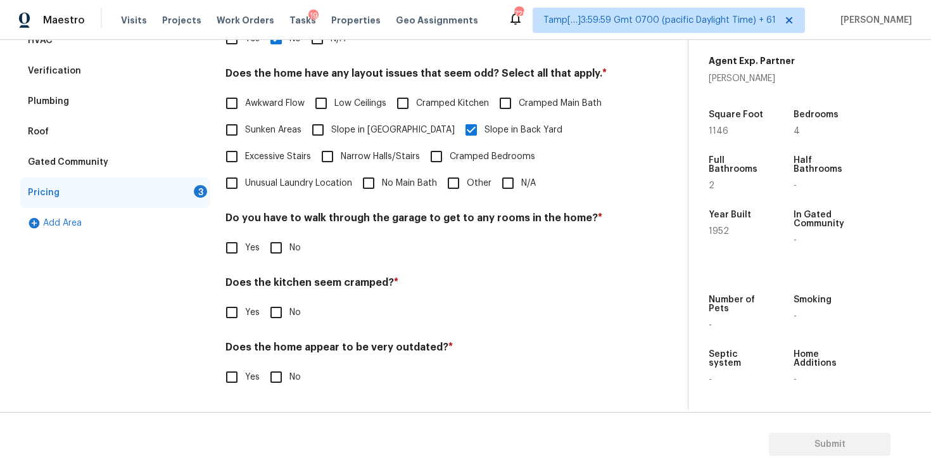
click at [269, 241] on input "No" at bounding box center [276, 247] width 27 height 27
checkbox input "true"
click at [270, 310] on input "No" at bounding box center [276, 313] width 27 height 27
checkbox input "true"
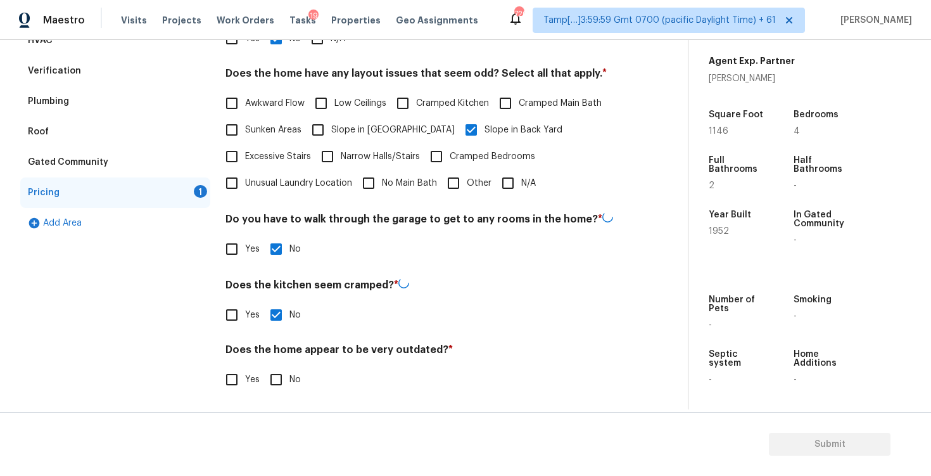
click at [282, 384] on input "No" at bounding box center [276, 379] width 27 height 27
checkbox input "true"
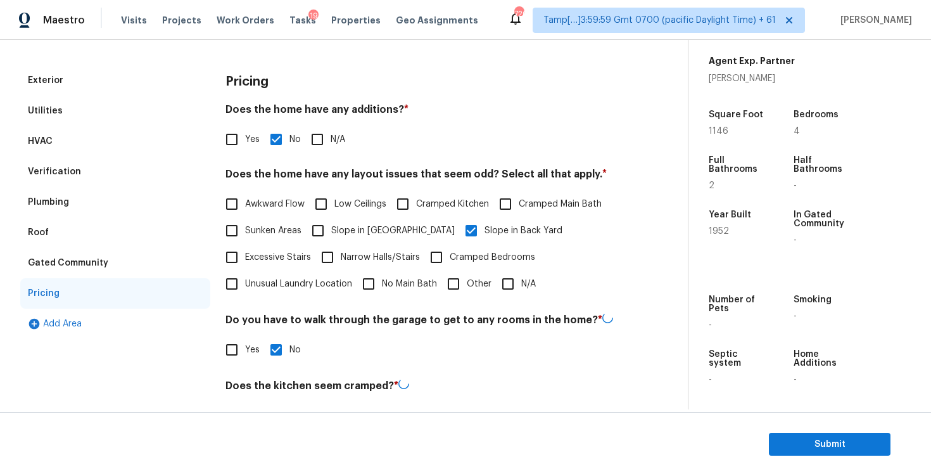
scroll to position [32, 0]
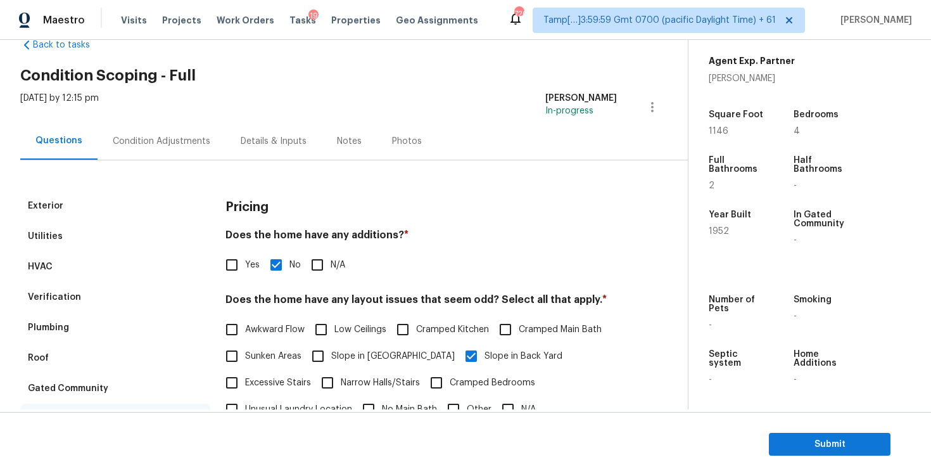
click at [191, 146] on div "Condition Adjustments" at bounding box center [162, 141] width 98 height 13
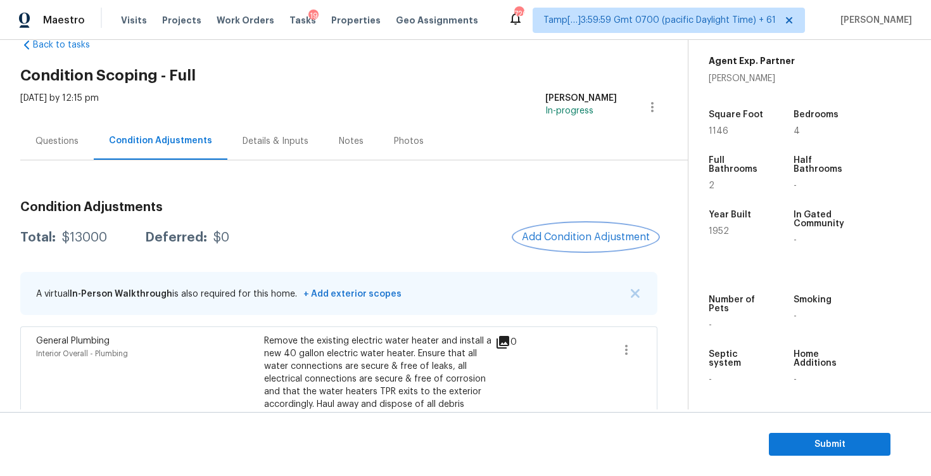
click at [618, 243] on button "Add Condition Adjustment" at bounding box center [586, 237] width 143 height 27
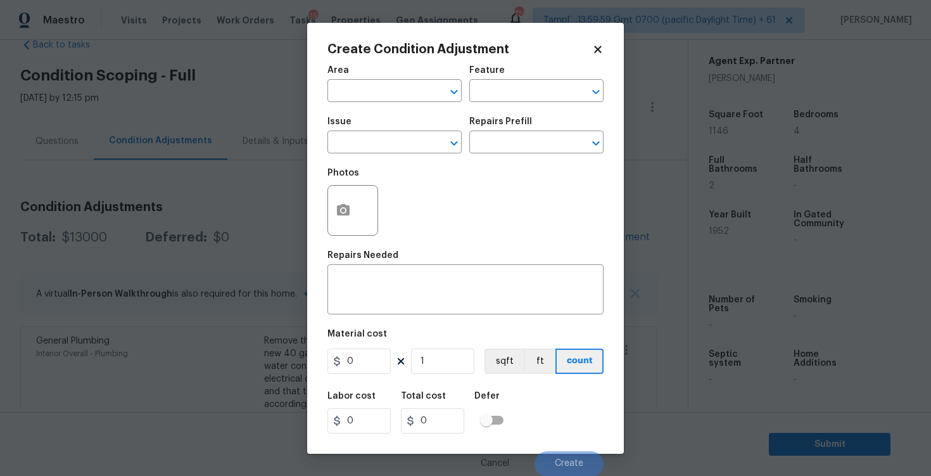
click at [417, 103] on span "Area ​" at bounding box center [395, 83] width 134 height 51
click at [407, 95] on input "text" at bounding box center [377, 92] width 99 height 20
click at [424, 134] on li "Interior Overall" at bounding box center [395, 141] width 134 height 21
type input "Interior Overall"
click at [423, 136] on input "text" at bounding box center [377, 144] width 99 height 20
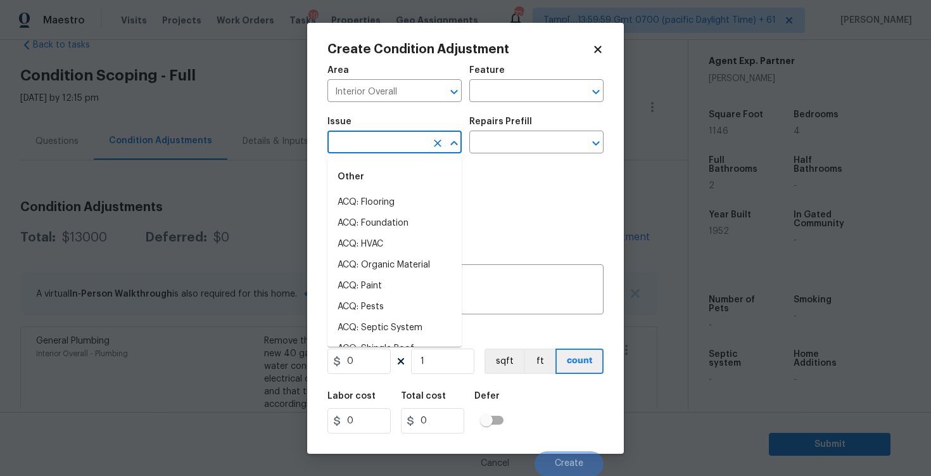
click at [423, 136] on input "text" at bounding box center [377, 144] width 99 height 20
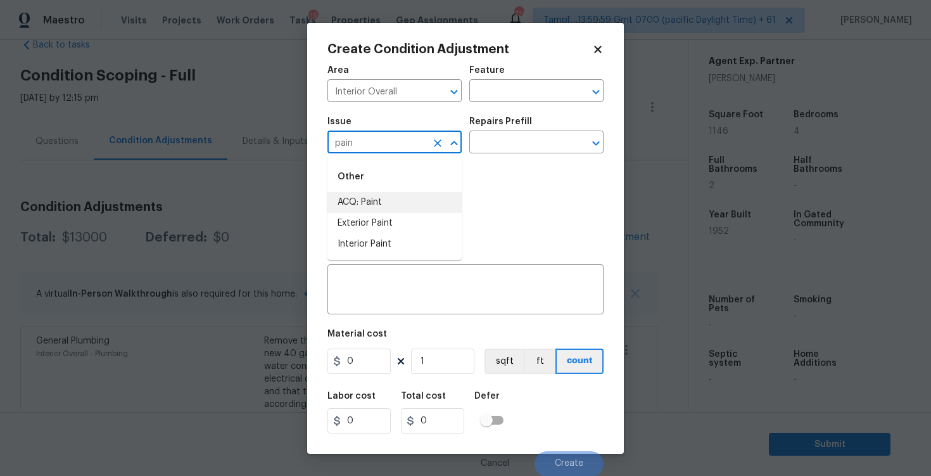
click at [387, 200] on li "ACQ: Paint" at bounding box center [395, 202] width 134 height 21
type input "ACQ: Paint"
click at [499, 134] on input "text" at bounding box center [519, 144] width 99 height 20
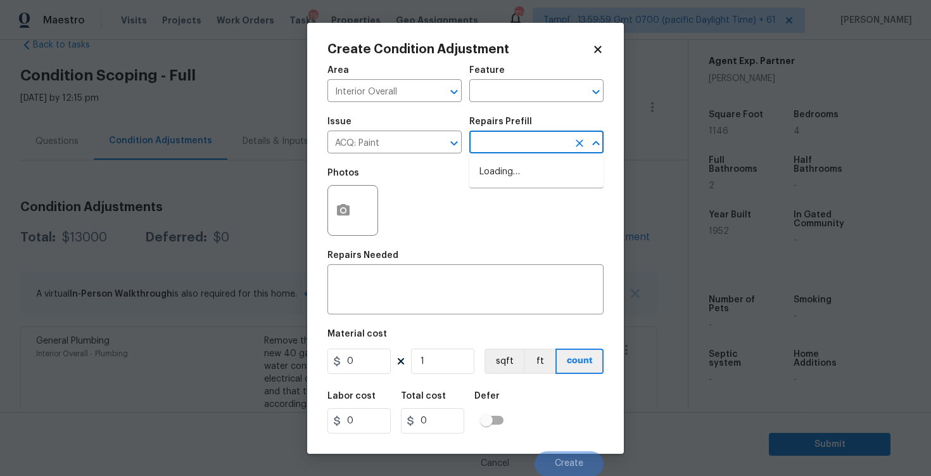
click at [499, 153] on input "text" at bounding box center [519, 144] width 99 height 20
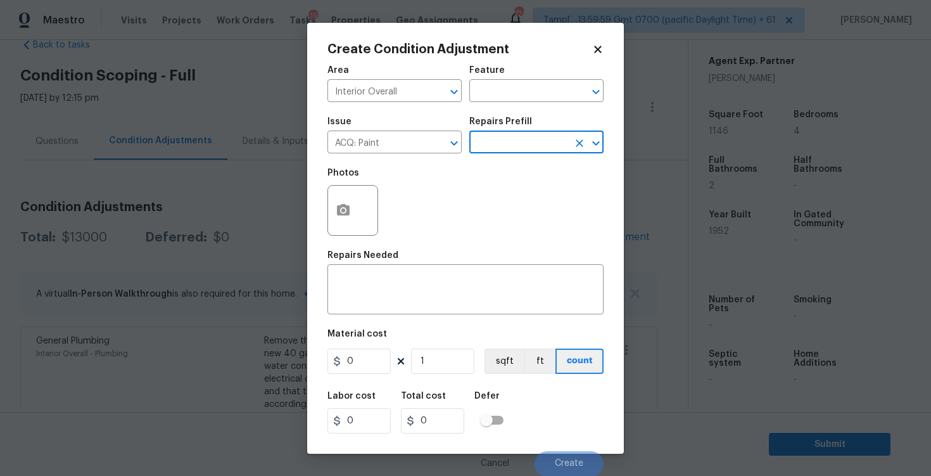
click at [499, 153] on input "text" at bounding box center [519, 144] width 99 height 20
click at [596, 46] on icon at bounding box center [597, 49] width 11 height 11
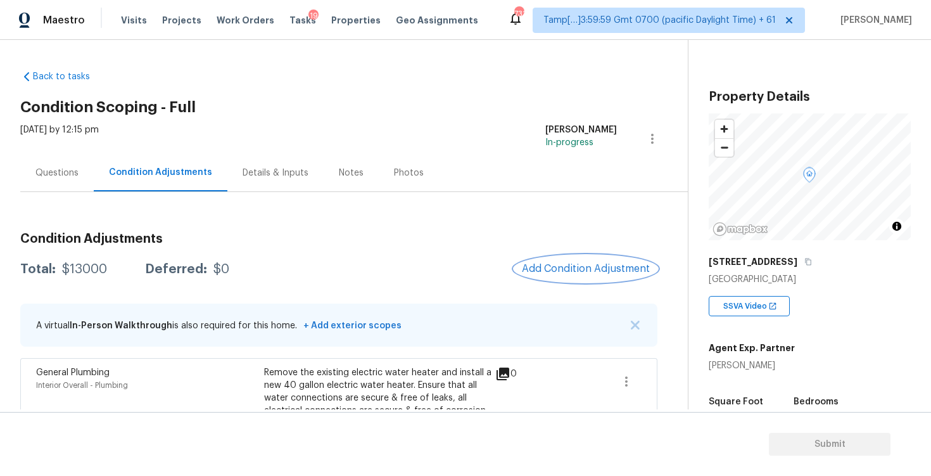
click at [561, 261] on button "Add Condition Adjustment" at bounding box center [586, 268] width 143 height 27
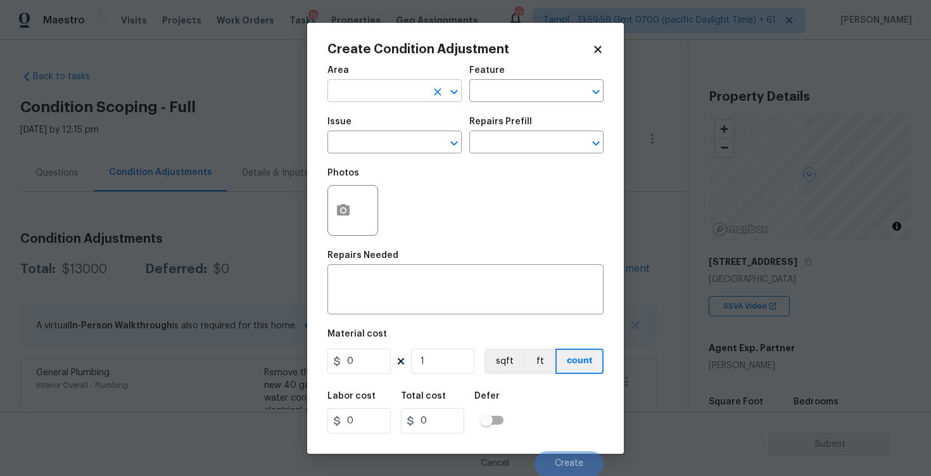
click at [409, 87] on input "text" at bounding box center [377, 92] width 99 height 20
type input "inter"
click at [396, 139] on li "Interior Overall" at bounding box center [395, 141] width 134 height 21
type input "Attic"
click at [396, 139] on input "text" at bounding box center [377, 144] width 99 height 20
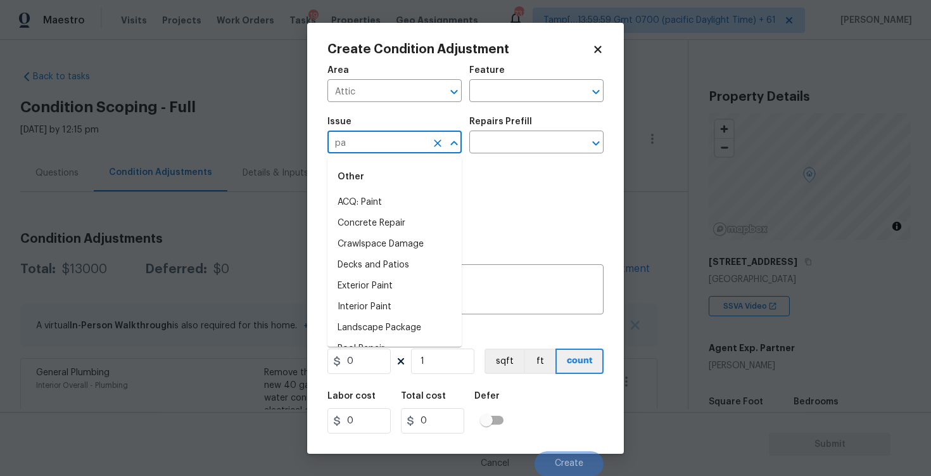
type input "pai"
click at [375, 87] on input "Attic" at bounding box center [377, 92] width 99 height 20
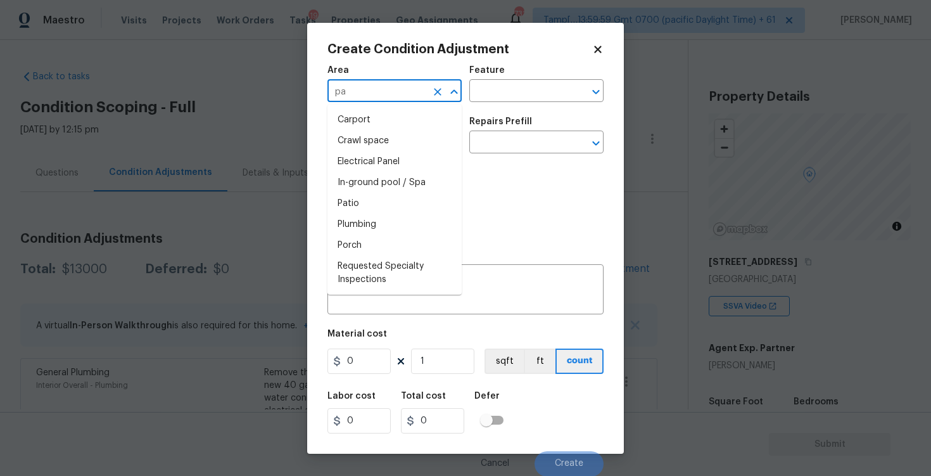
type input "pai"
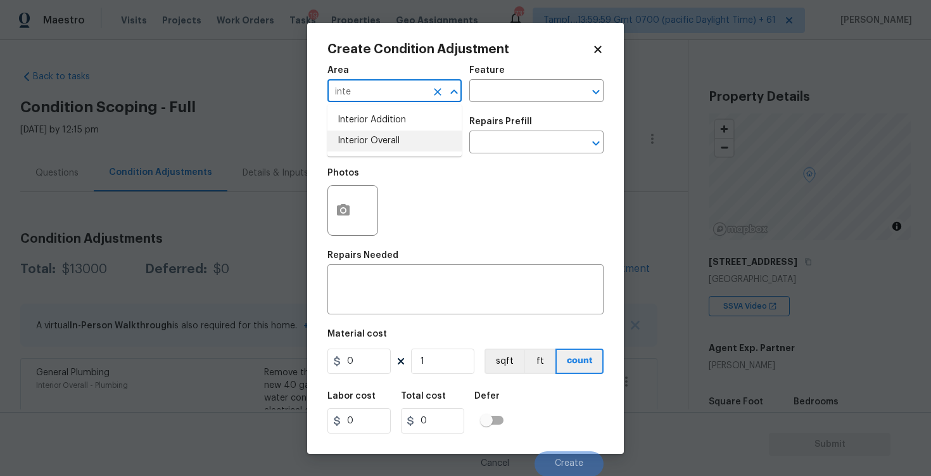
click at [373, 140] on li "Interior Overall" at bounding box center [395, 141] width 134 height 21
type input "Interior Overall"
click at [373, 140] on input "text" at bounding box center [377, 144] width 99 height 20
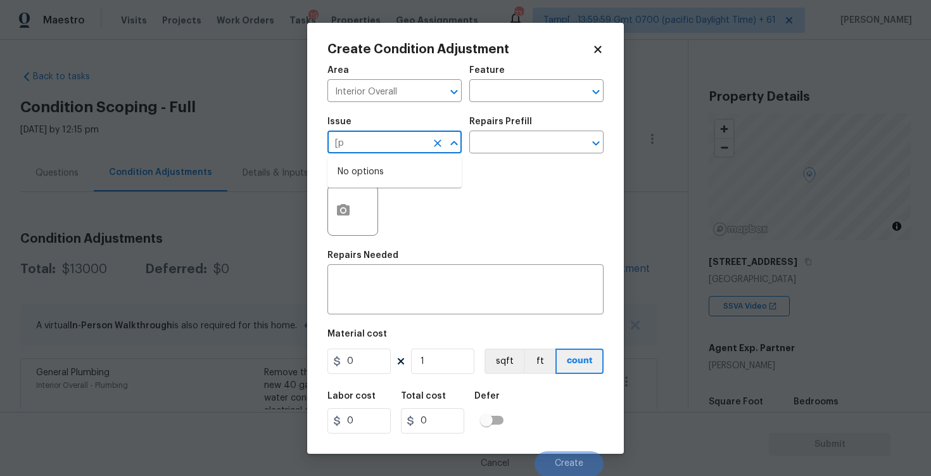
type input "["
click at [364, 196] on li "ACQ: Paint" at bounding box center [395, 202] width 134 height 21
type input "ACQ: Paint"
click at [514, 132] on div "Repairs Prefill" at bounding box center [537, 125] width 134 height 16
click at [515, 139] on input "text" at bounding box center [519, 144] width 99 height 20
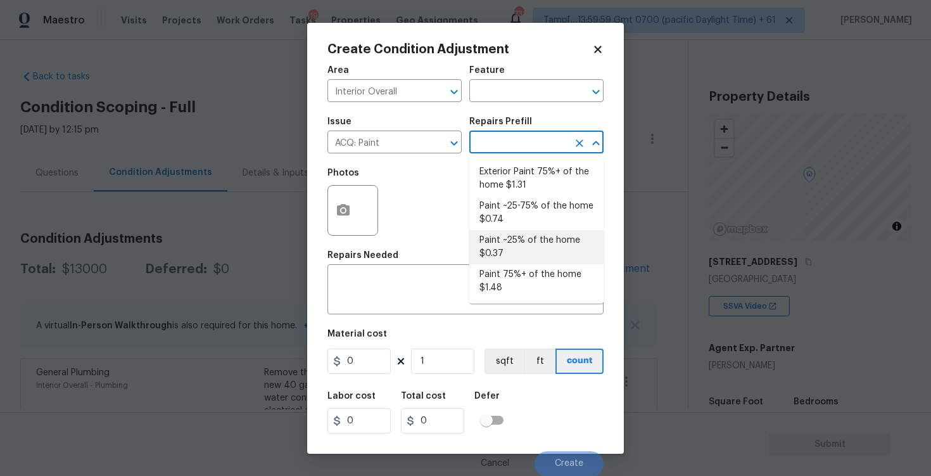
click at [511, 243] on li "Paint ~25% of the home $0.37" at bounding box center [537, 247] width 134 height 34
type input "Acquisition"
type textarea "Acquisition Scope: ~25% of the home needs interior paint"
type input "0.37"
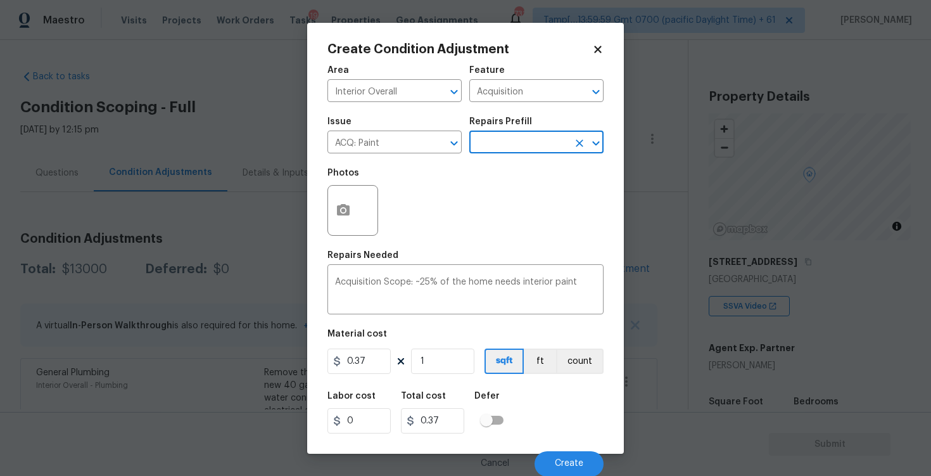
scroll to position [1, 0]
click at [450, 350] on input "1" at bounding box center [442, 360] width 63 height 25
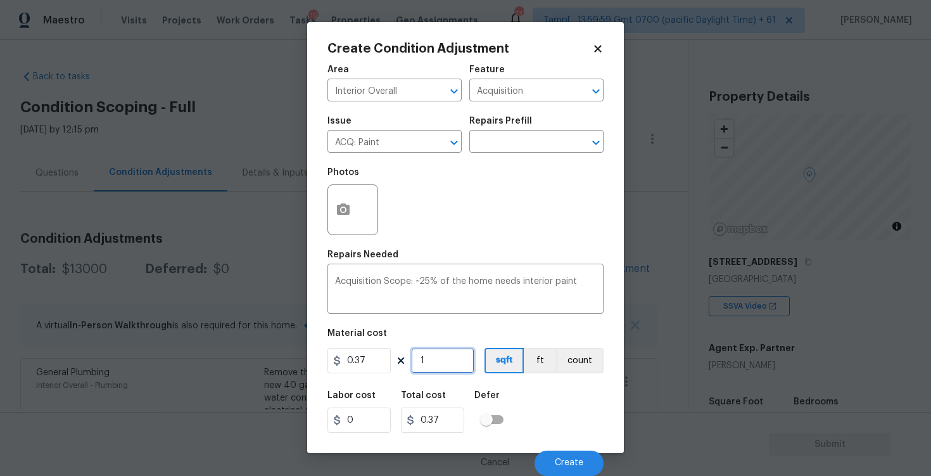
type input "11"
type input "4.07"
type input "111"
type input "41.07"
type input "1116"
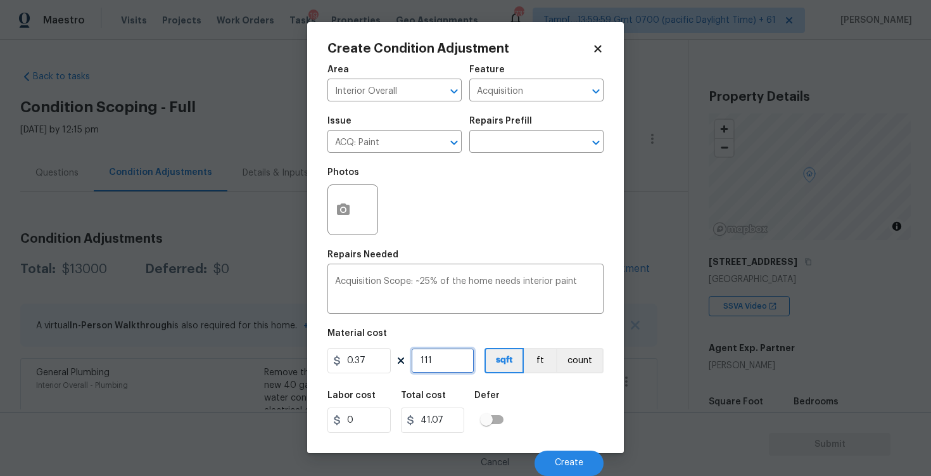
type input "412.92"
type input "1116"
click at [545, 438] on div "Labor cost 0 Total cost 412.92 Defer" at bounding box center [466, 411] width 276 height 57
click at [561, 457] on button "Create" at bounding box center [569, 463] width 69 height 25
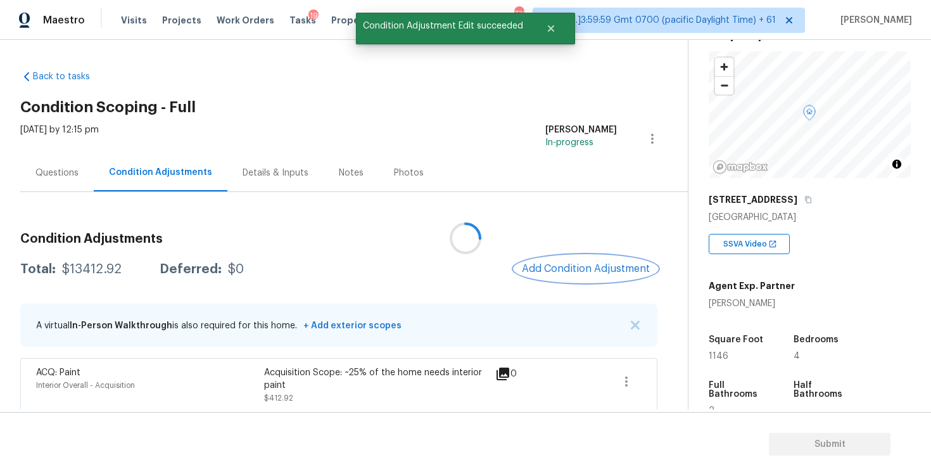
scroll to position [84, 0]
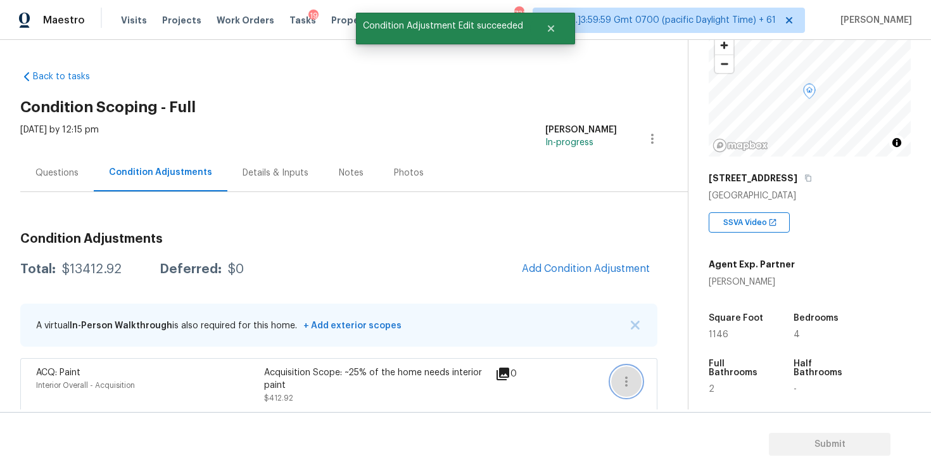
click at [632, 376] on icon "button" at bounding box center [626, 381] width 15 height 15
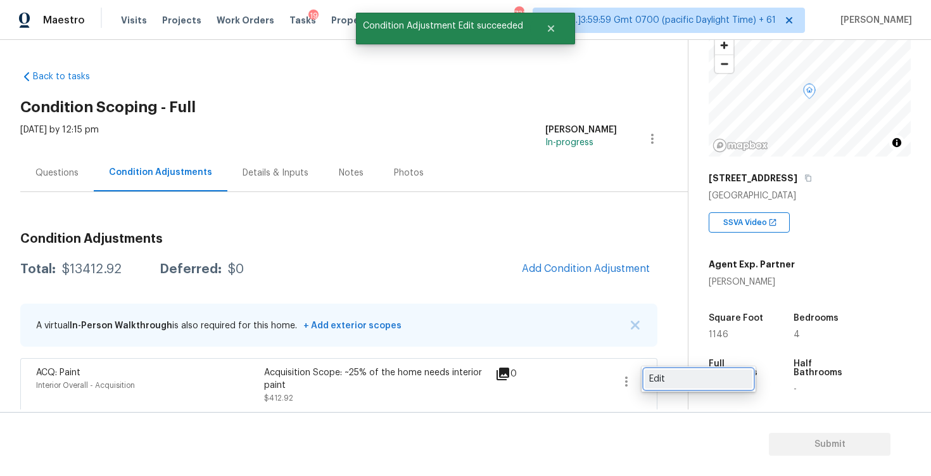
click at [651, 374] on div "Edit" at bounding box center [698, 379] width 99 height 13
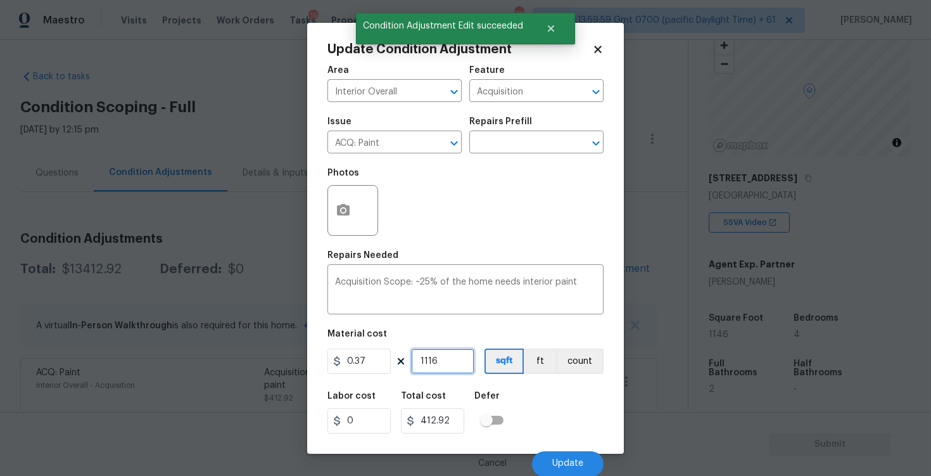
click at [430, 359] on input "1116" at bounding box center [442, 360] width 63 height 25
type input "116"
type input "42.92"
type input "1146"
type input "424.02"
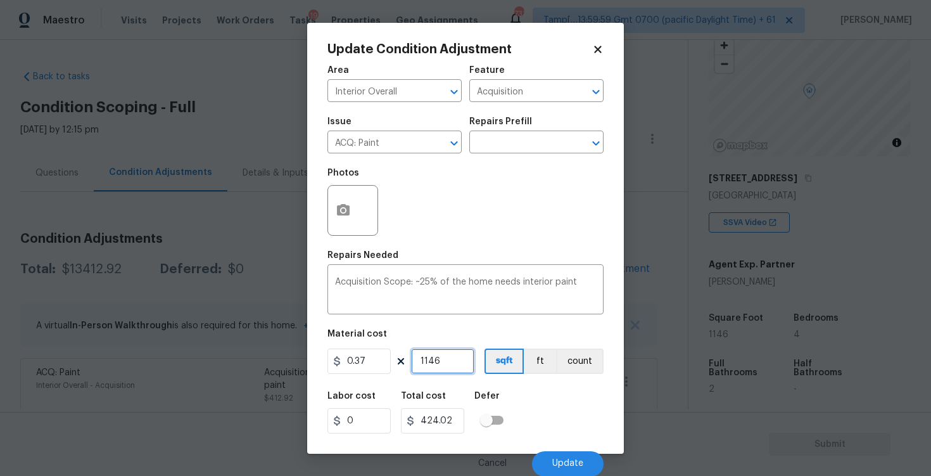
type input "1146"
click at [568, 391] on div "Labor cost 0 Total cost 424.02 Defer" at bounding box center [466, 412] width 276 height 57
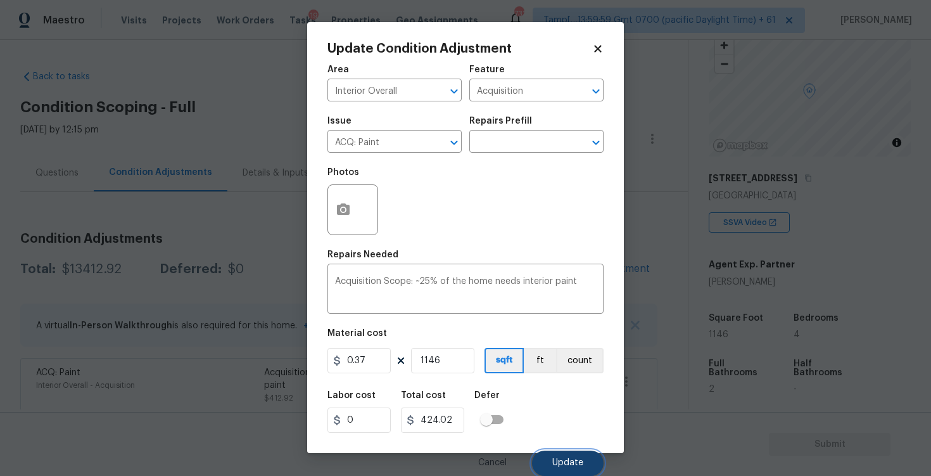
click at [578, 457] on button "Update" at bounding box center [568, 463] width 72 height 25
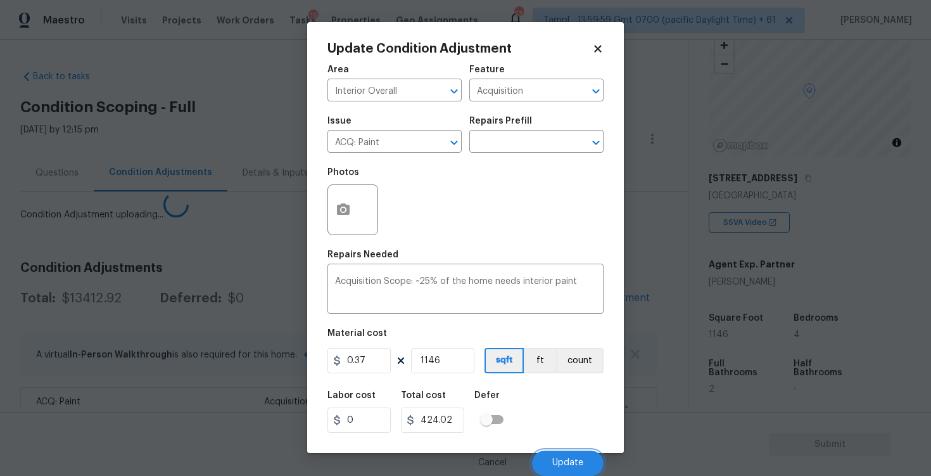
scroll to position [0, 0]
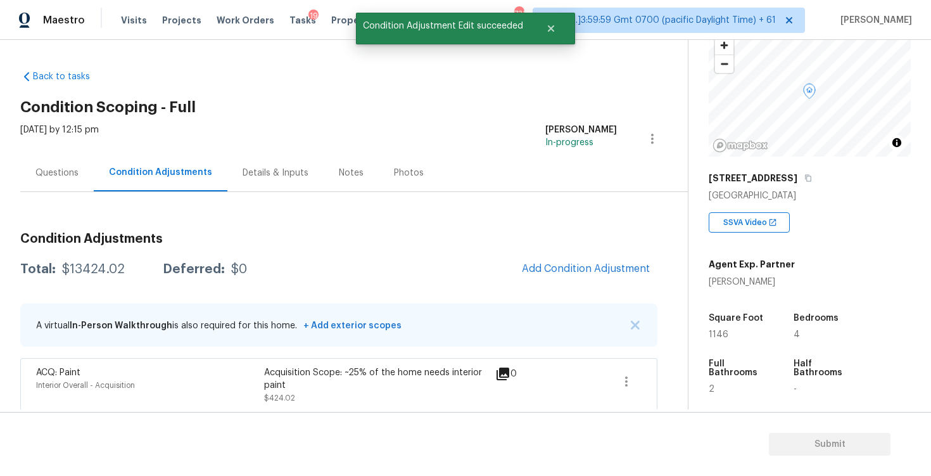
click at [580, 264] on span "Add Condition Adjustment" at bounding box center [586, 268] width 128 height 11
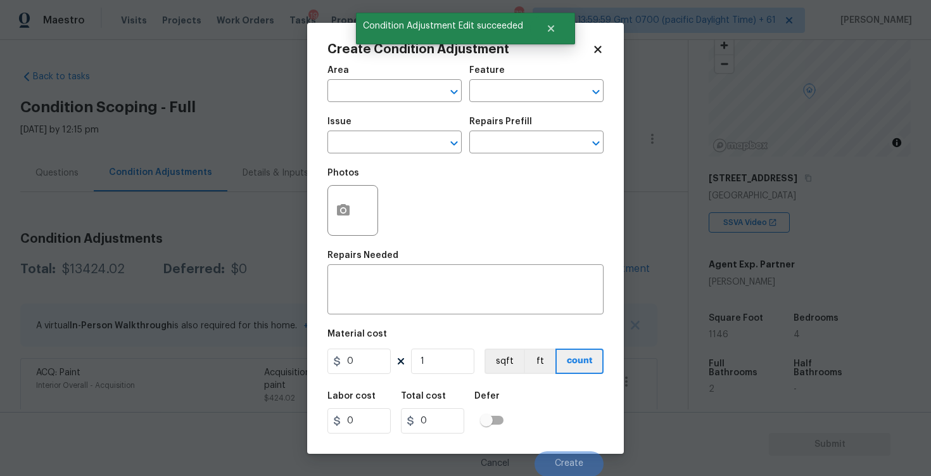
click at [383, 105] on span "Area ​" at bounding box center [395, 83] width 134 height 51
click at [382, 98] on input "text" at bounding box center [377, 92] width 99 height 20
click at [379, 138] on li "Interior Overall" at bounding box center [395, 141] width 134 height 21
type input "Interior Overall"
click at [379, 138] on input "text" at bounding box center [377, 144] width 99 height 20
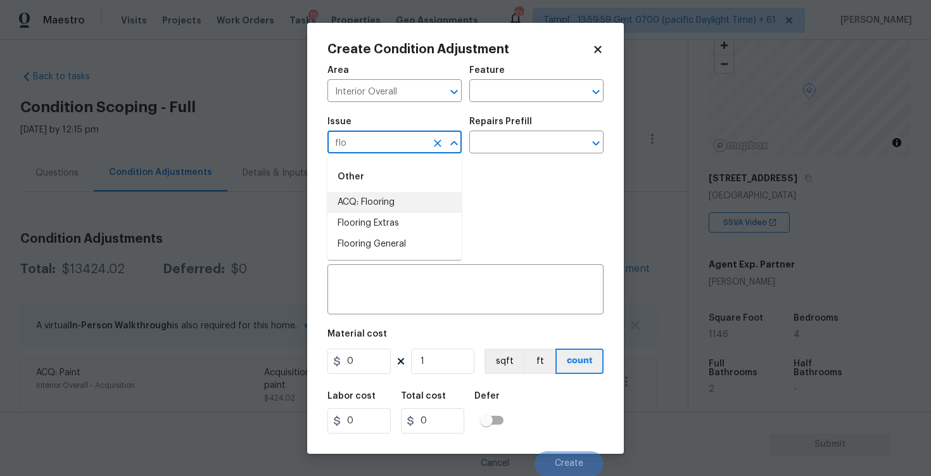
click at [385, 197] on li "ACQ: Flooring" at bounding box center [395, 202] width 134 height 21
type input "ACQ: Flooring"
click at [518, 139] on input "text" at bounding box center [519, 144] width 99 height 20
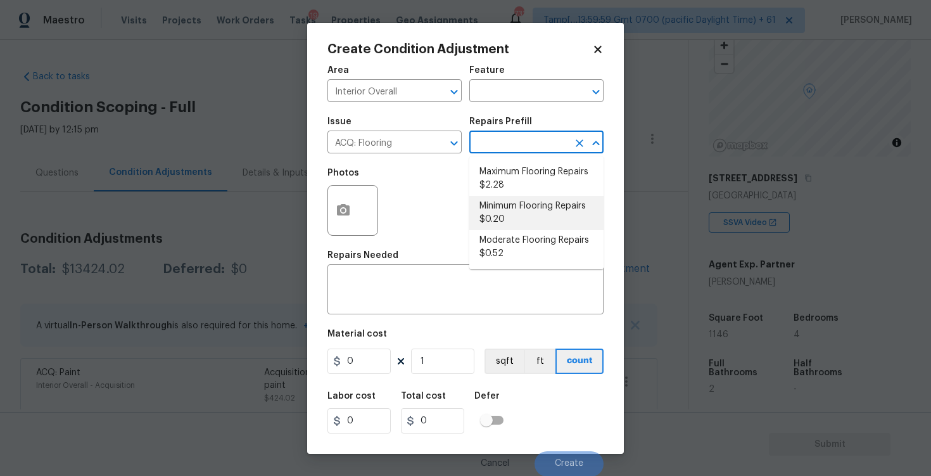
click at [512, 227] on li "Minimum Flooring Repairs $0.20" at bounding box center [537, 213] width 134 height 34
type input "Acquisition"
type textarea "Acquisition Scope: Minimum flooring repairs"
type input "0.2"
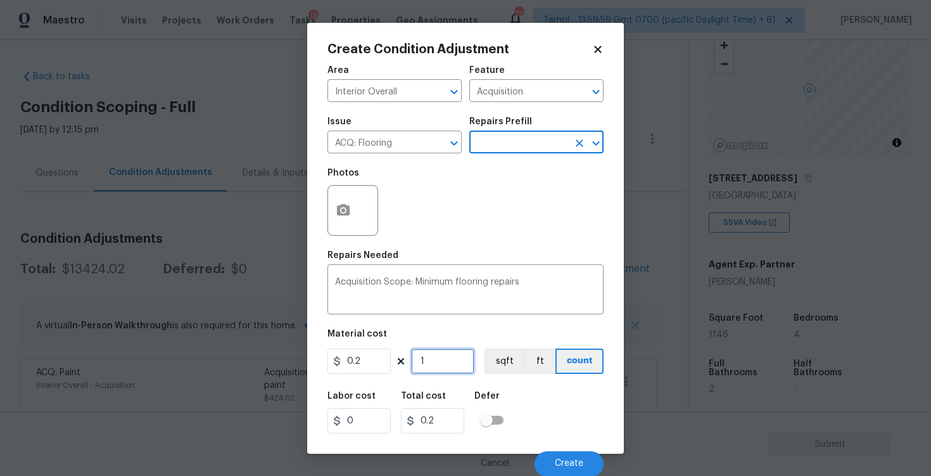
click at [455, 371] on input "1" at bounding box center [442, 360] width 63 height 25
type input "11"
type input "2.2"
type input "114"
type input "22.8"
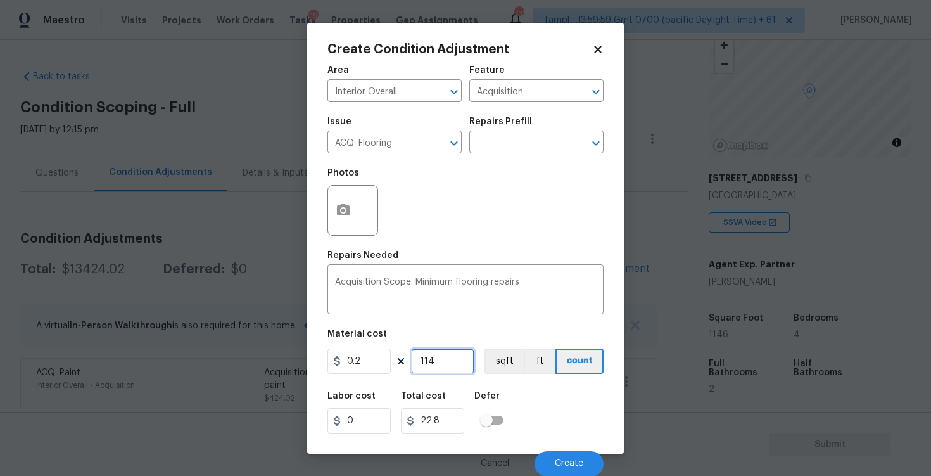
type input "1146"
type input "229.2"
type input "1146"
click at [482, 369] on div "0.2 1146 sqft ft count" at bounding box center [466, 360] width 276 height 25
click at [507, 361] on button "sqft" at bounding box center [504, 360] width 39 height 25
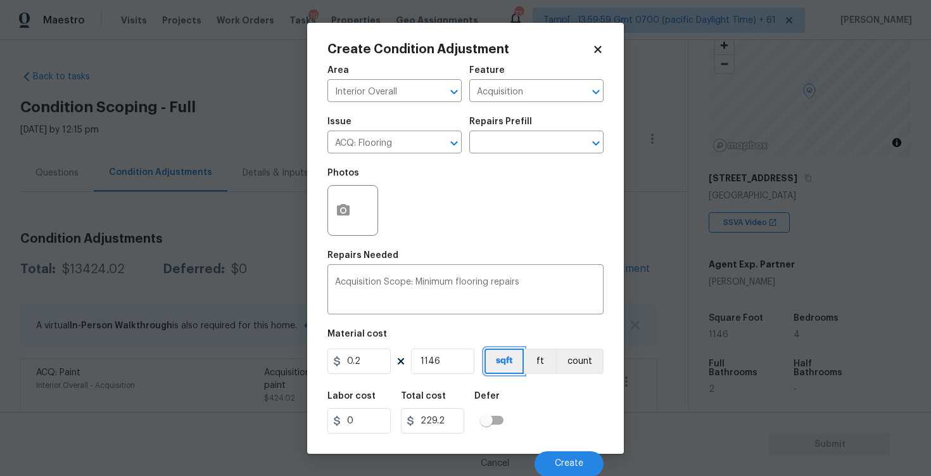
scroll to position [1, 0]
click at [575, 464] on span "Create" at bounding box center [569, 463] width 29 height 10
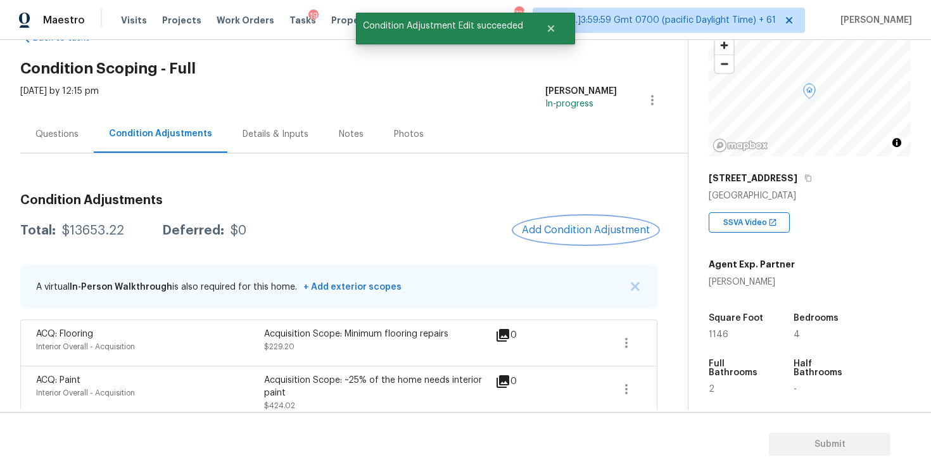
scroll to position [0, 0]
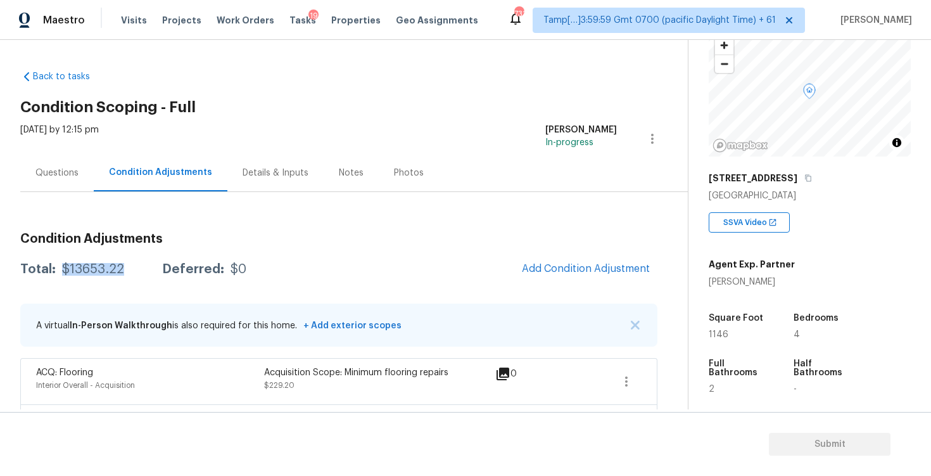
drag, startPoint x: 59, startPoint y: 263, endPoint x: 121, endPoint y: 259, distance: 62.2
click at [121, 263] on div "Total: $13653.22 Deferred: $0" at bounding box center [133, 269] width 226 height 13
copy div "$13653.22"
click at [74, 150] on div "[DATE] by 12:15 pm" at bounding box center [59, 139] width 79 height 30
click at [81, 165] on div "Questions" at bounding box center [57, 172] width 74 height 37
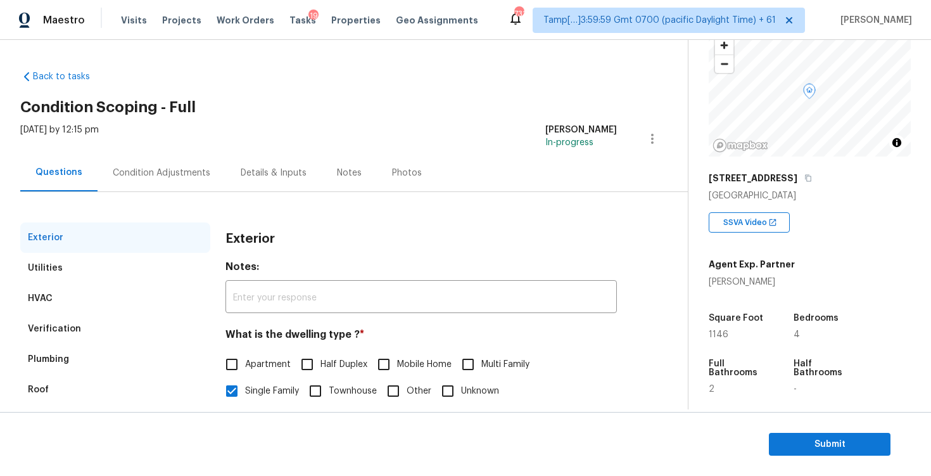
scroll to position [134, 0]
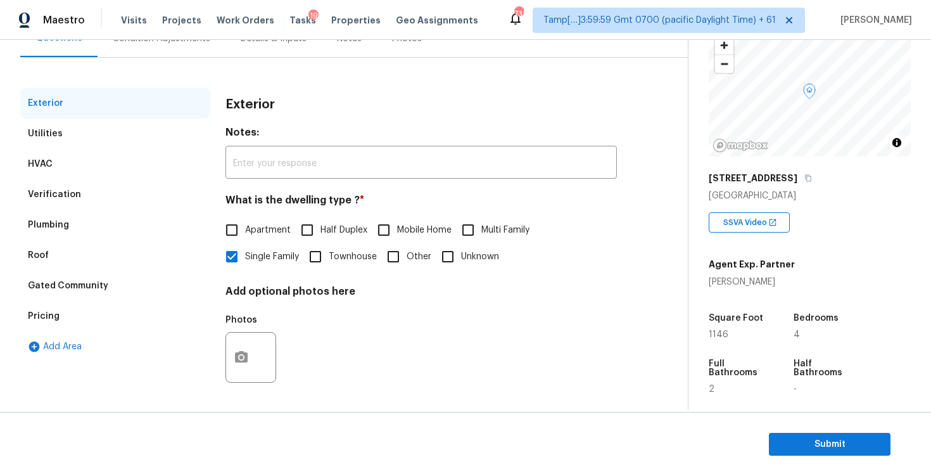
click at [115, 189] on div "Verification" at bounding box center [115, 194] width 190 height 30
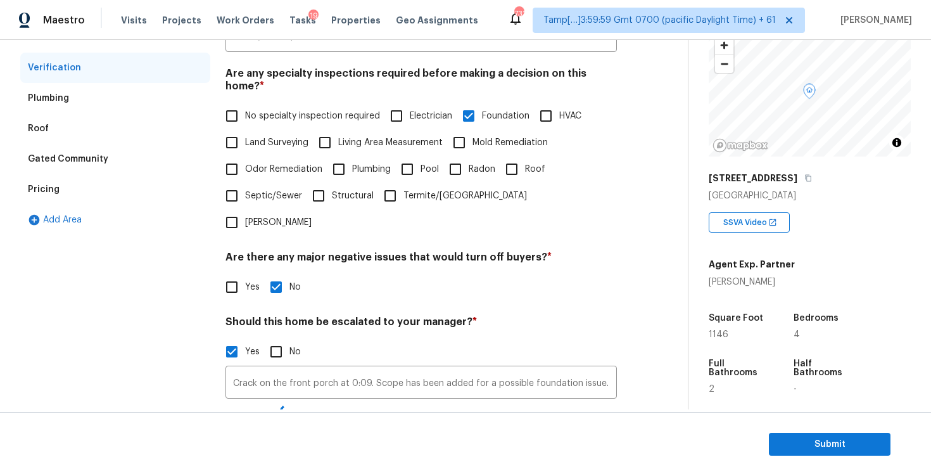
scroll to position [283, 0]
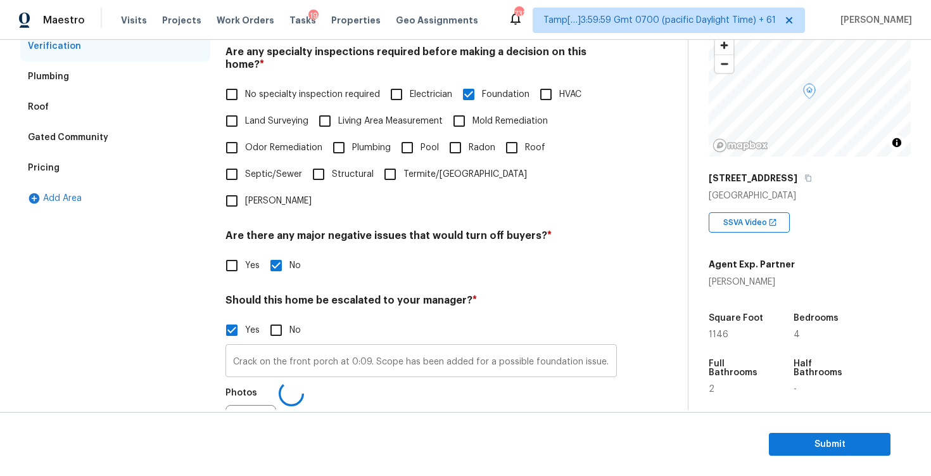
click at [348, 347] on input "Crack on the front porch at 0:09. Scope has been added for a possible foundatio…" at bounding box center [422, 362] width 392 height 30
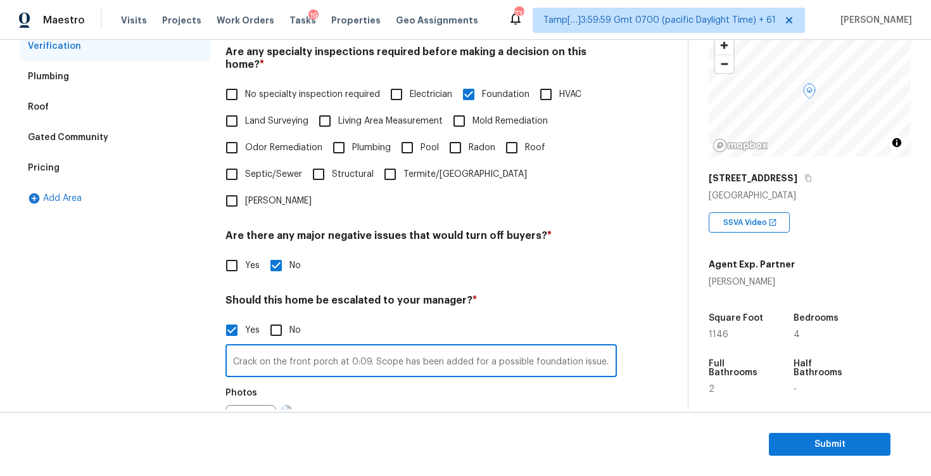
click at [348, 347] on input "Crack on the front porch at 0:09. Scope has been added for a possible foundatio…" at bounding box center [422, 362] width 392 height 30
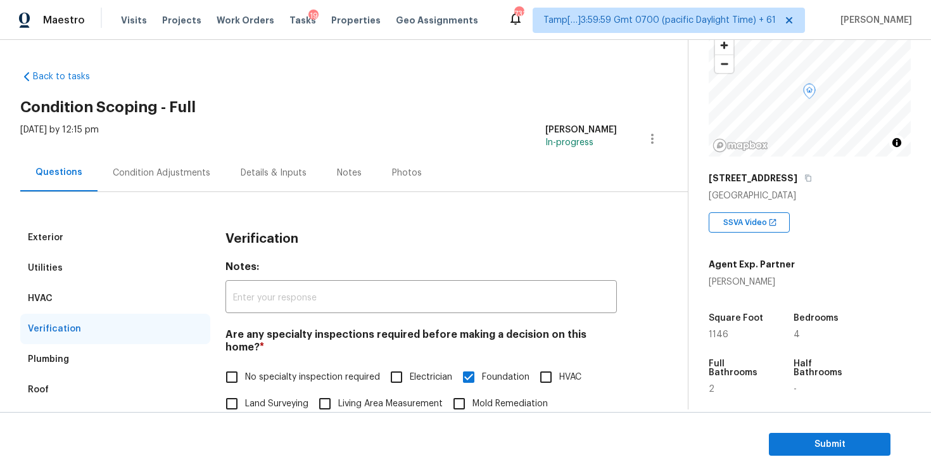
click at [150, 187] on div "Condition Adjustments" at bounding box center [162, 172] width 128 height 37
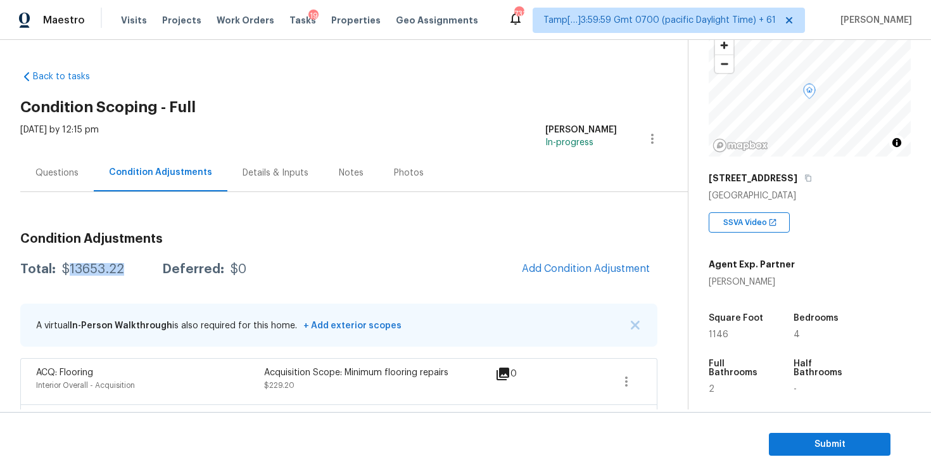
drag, startPoint x: 66, startPoint y: 269, endPoint x: 124, endPoint y: 269, distance: 58.3
click at [124, 270] on div "Total: $13653.22 Deferred: $0" at bounding box center [133, 269] width 226 height 13
copy div "13653.22"
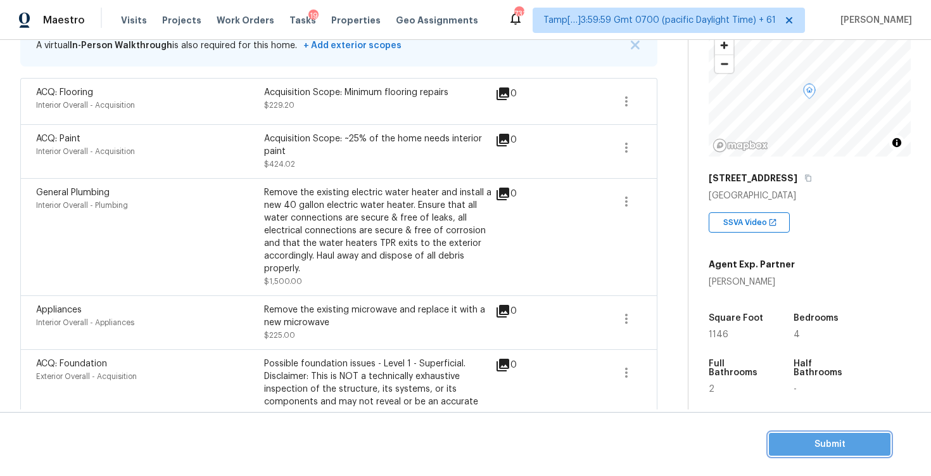
click at [857, 446] on span "Submit" at bounding box center [829, 445] width 101 height 16
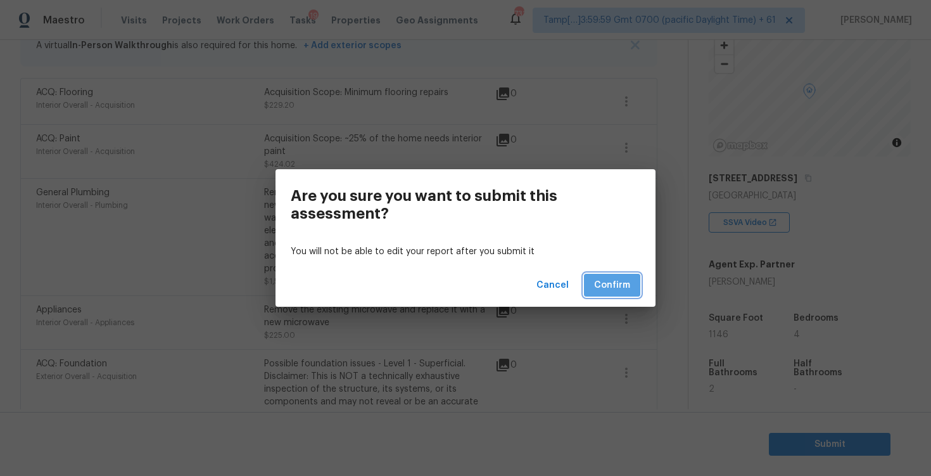
click at [630, 287] on button "Confirm" at bounding box center [612, 285] width 56 height 23
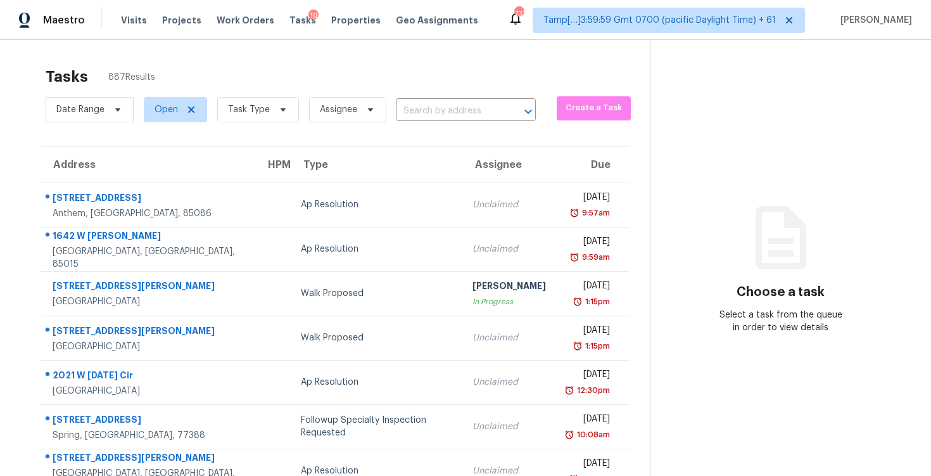
click at [431, 124] on div "Date Range Open Task Type Assignee ​" at bounding box center [291, 109] width 490 height 33
click at [429, 109] on input "text" at bounding box center [448, 111] width 105 height 20
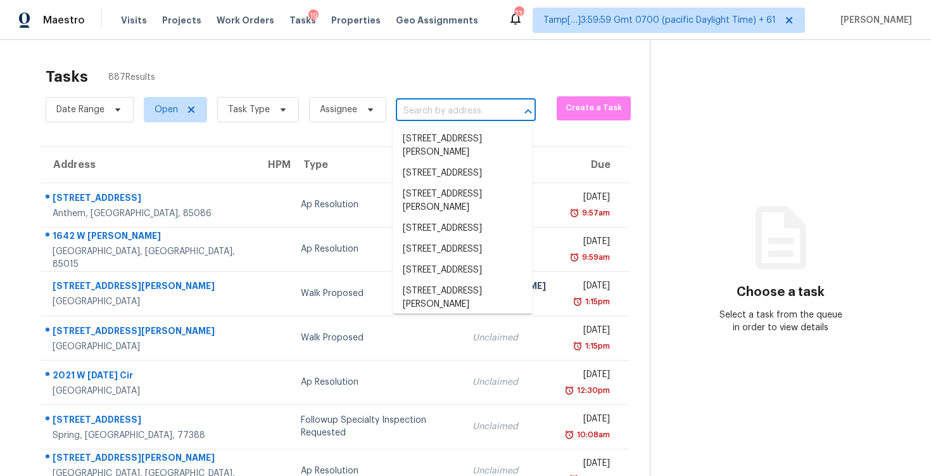
paste input "4202 Carolyn Dr, Killeen, TX 76542"
type input "4202 Carolyn Dr, Killeen, TX 76542"
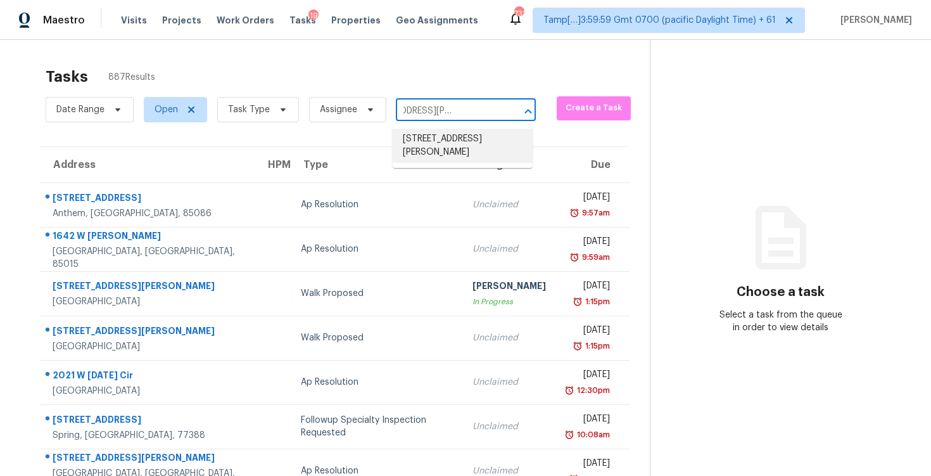
click at [453, 141] on li "4202 Carolyn Dr, Killeen, TX 76542" at bounding box center [463, 146] width 140 height 34
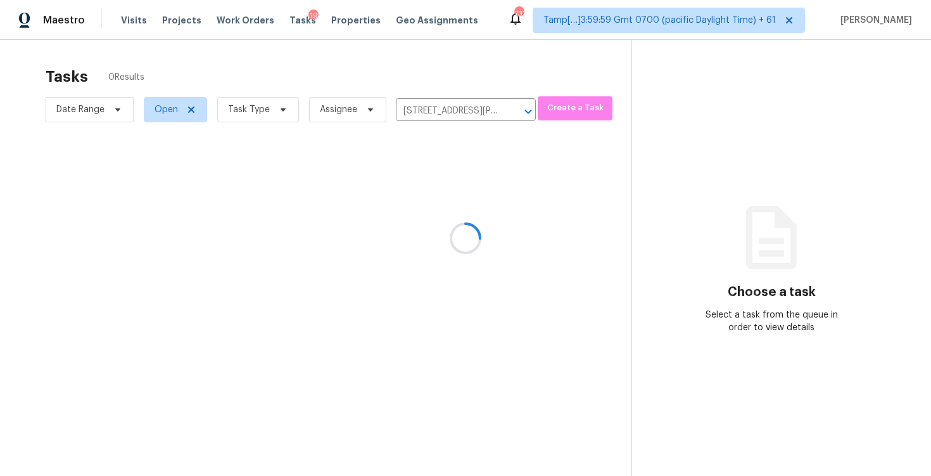
click at [487, 200] on div at bounding box center [465, 238] width 931 height 476
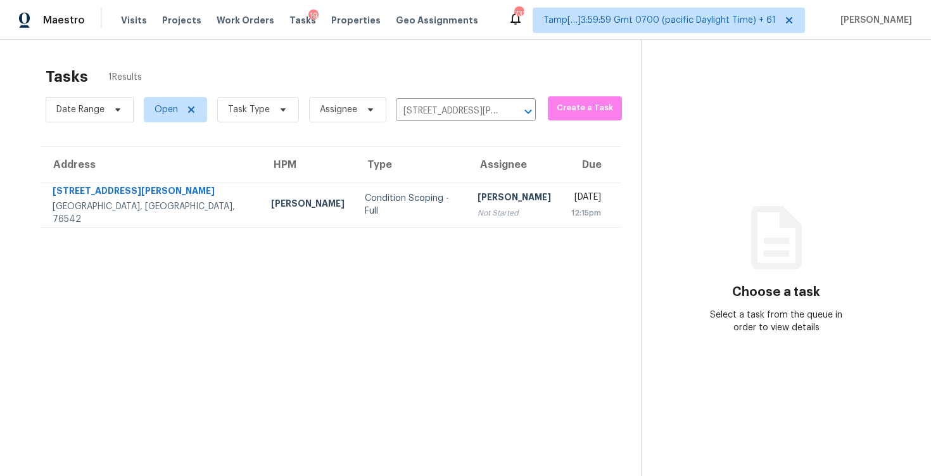
click at [487, 200] on td "Vigneshwaran B Not Started" at bounding box center [515, 204] width 94 height 44
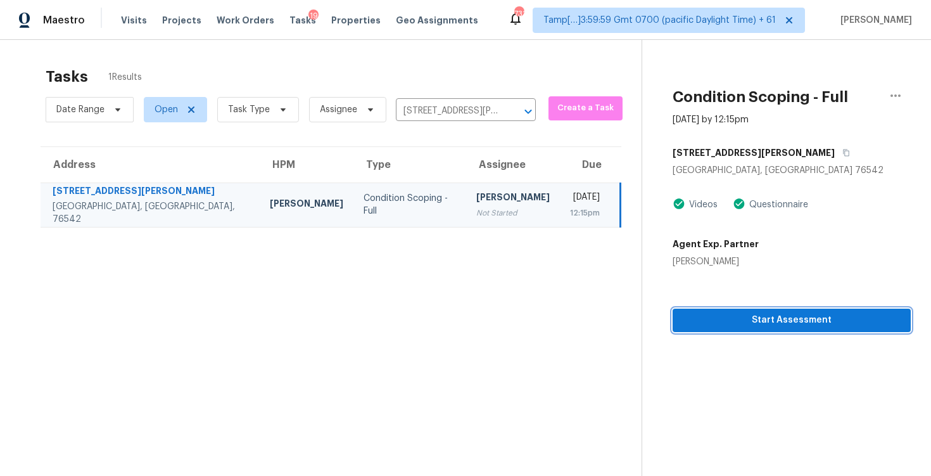
click at [744, 314] on span "Start Assessment" at bounding box center [792, 320] width 218 height 16
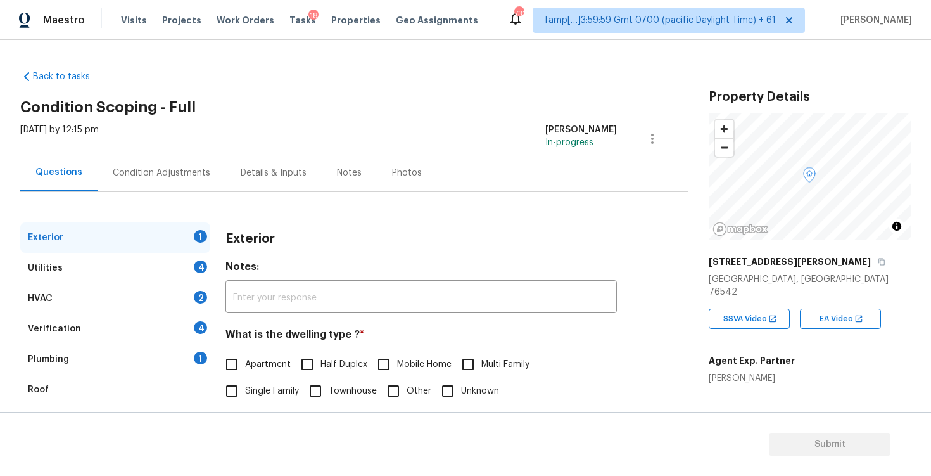
click at [200, 170] on div "Condition Adjustments" at bounding box center [162, 173] width 98 height 13
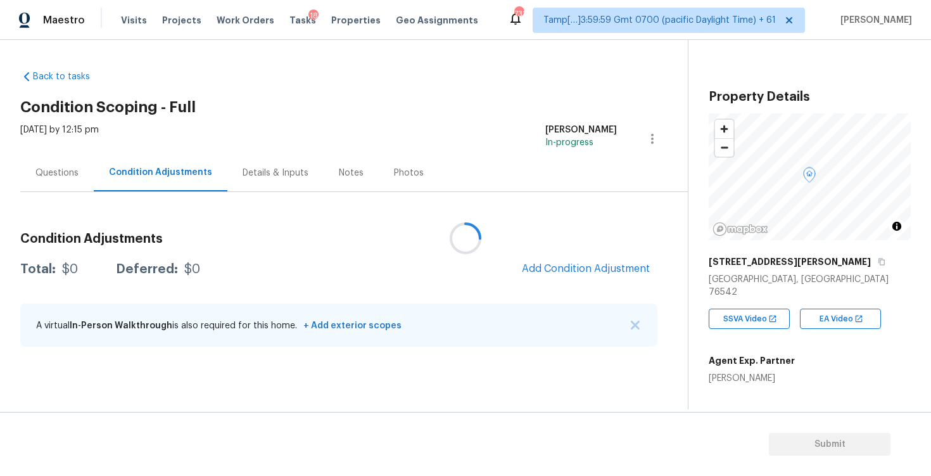
click at [599, 272] on div at bounding box center [465, 238] width 931 height 476
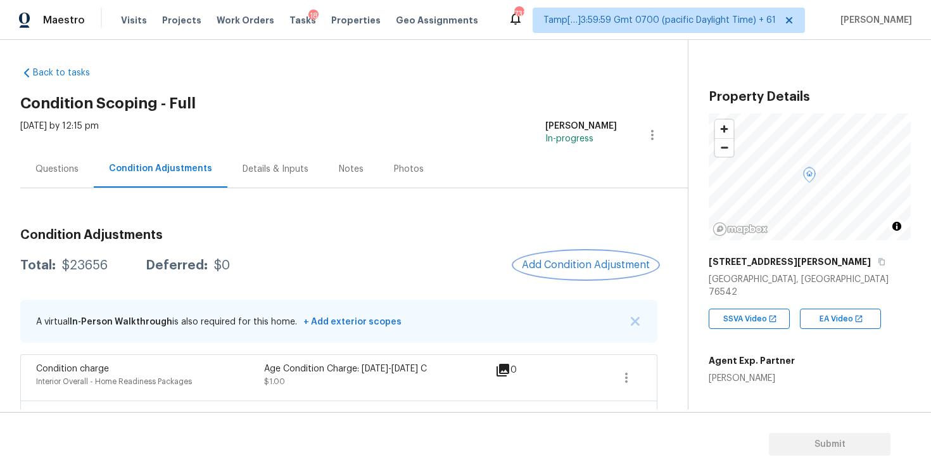
click at [568, 274] on button "Add Condition Adjustment" at bounding box center [586, 265] width 143 height 27
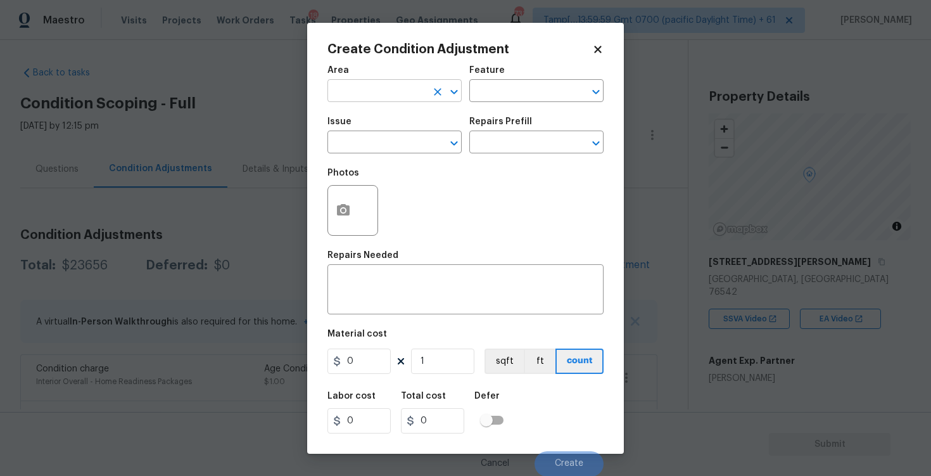
click at [391, 94] on input "text" at bounding box center [377, 92] width 99 height 20
click at [391, 146] on li "Exterior Overall" at bounding box center [395, 141] width 134 height 21
type input "Exterior Overall"
click at [391, 146] on input "text" at bounding box center [377, 144] width 99 height 20
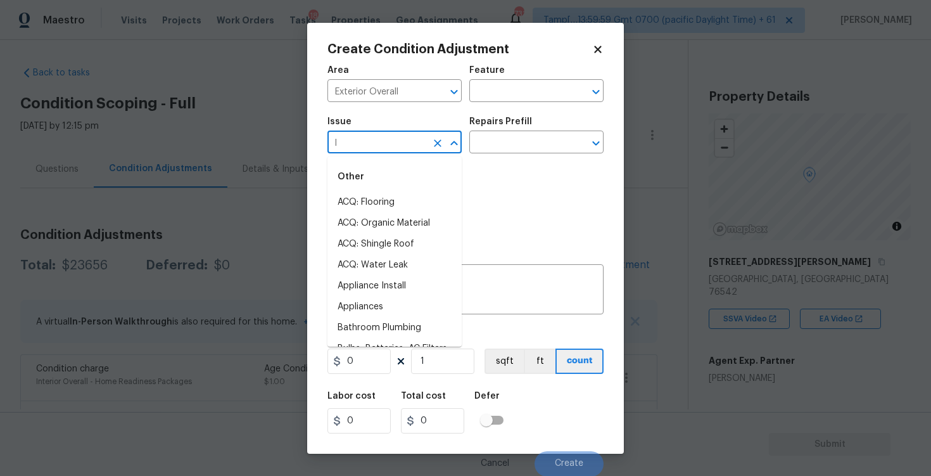
type input "la"
type input "nd"
type input ";"
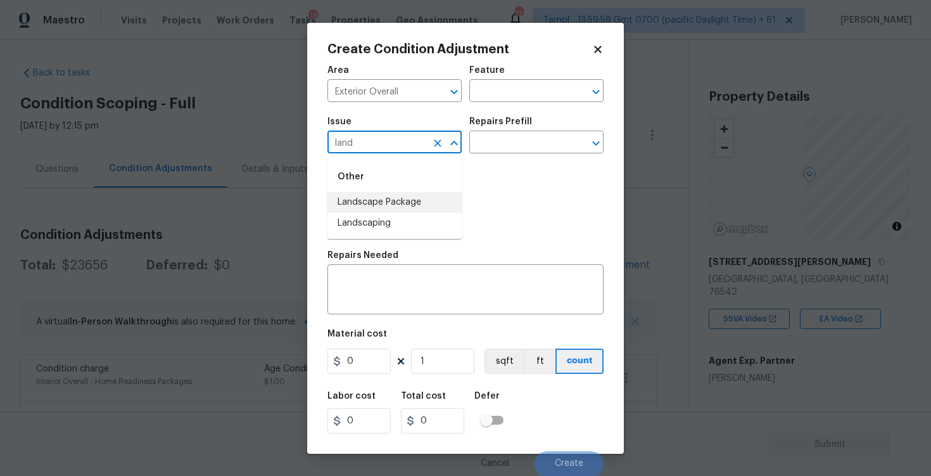
click at [445, 198] on li "Landscape Package" at bounding box center [395, 202] width 134 height 21
type input "Landscape Package"
click at [493, 148] on input "text" at bounding box center [519, 144] width 99 height 20
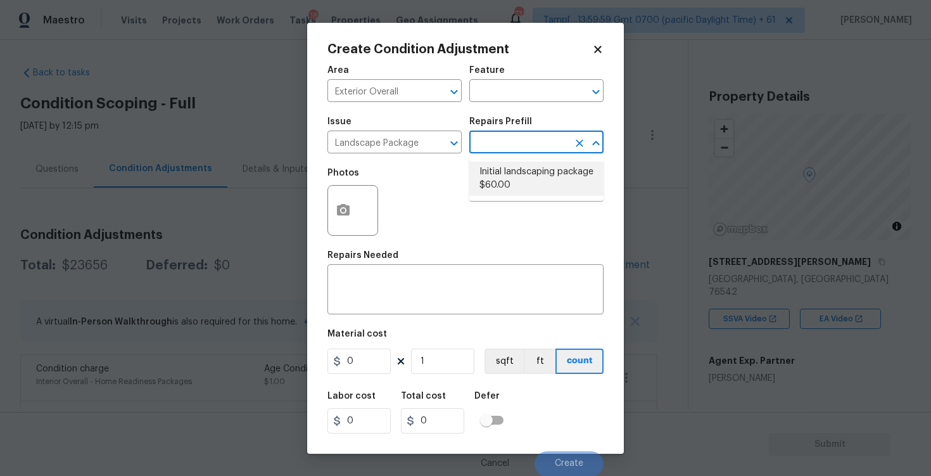
click at [501, 170] on li "Initial landscaping package $60.00" at bounding box center [537, 179] width 134 height 34
type input "Home Readiness Packages"
type textarea "Mowing of grass up to 6" in height. Mow, edge along driveways & sidewalks, trim…"
type input "60"
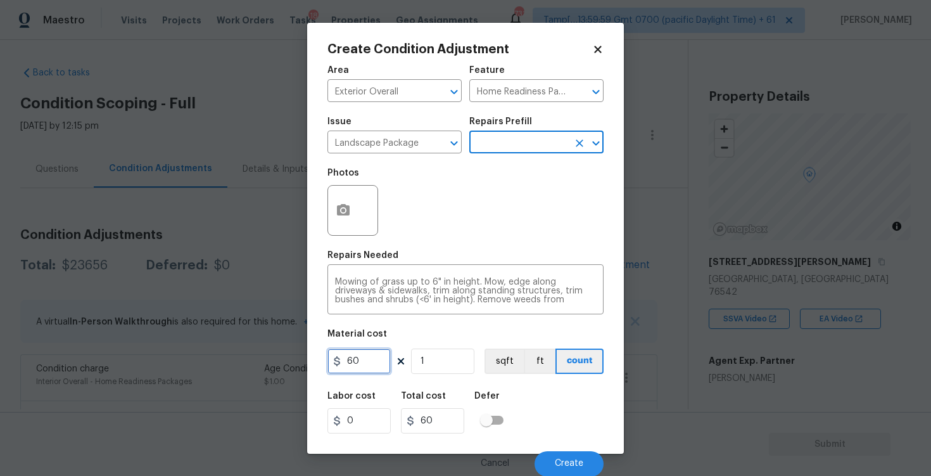
click at [363, 370] on input "60" at bounding box center [359, 360] width 63 height 25
type input "750"
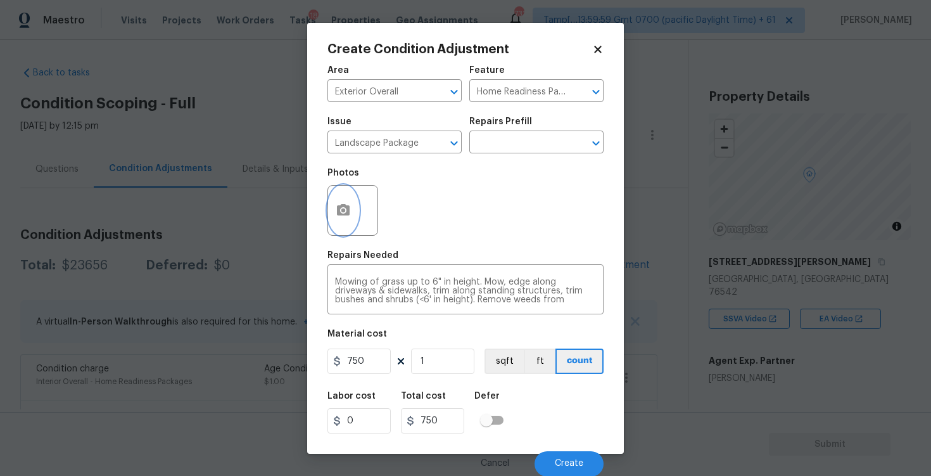
click at [339, 206] on icon "button" at bounding box center [343, 209] width 13 height 11
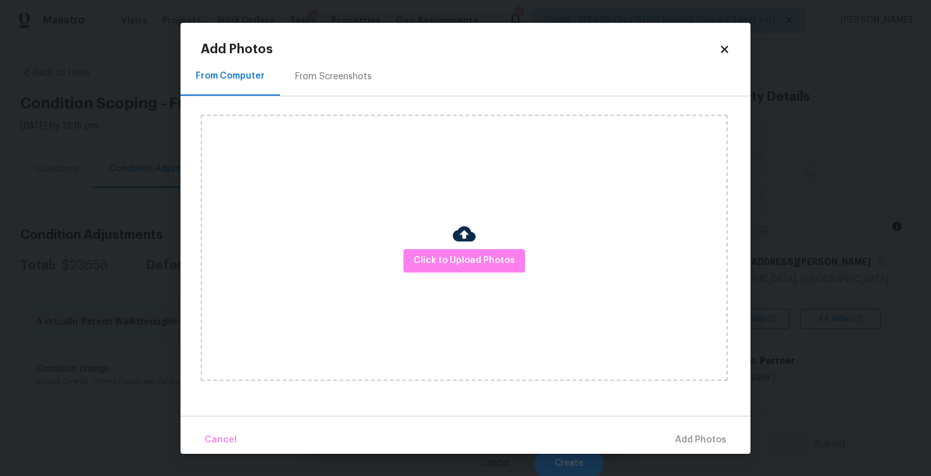
click at [337, 69] on div "From Screenshots" at bounding box center [333, 76] width 107 height 37
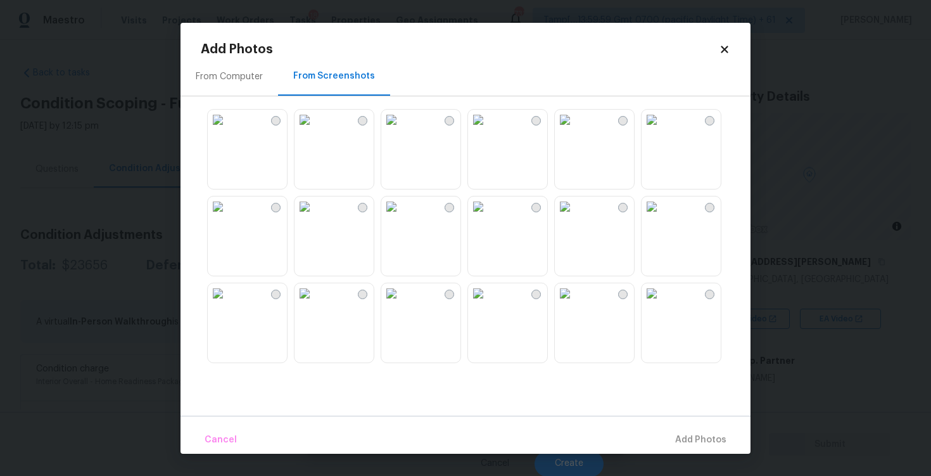
click at [402, 304] on img at bounding box center [391, 293] width 20 height 20
click at [575, 222] on img at bounding box center [565, 211] width 20 height 20
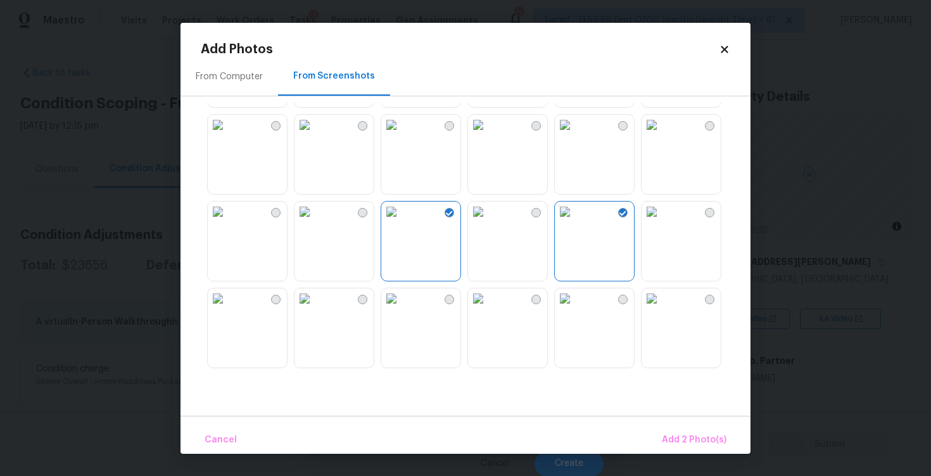
scroll to position [183, 0]
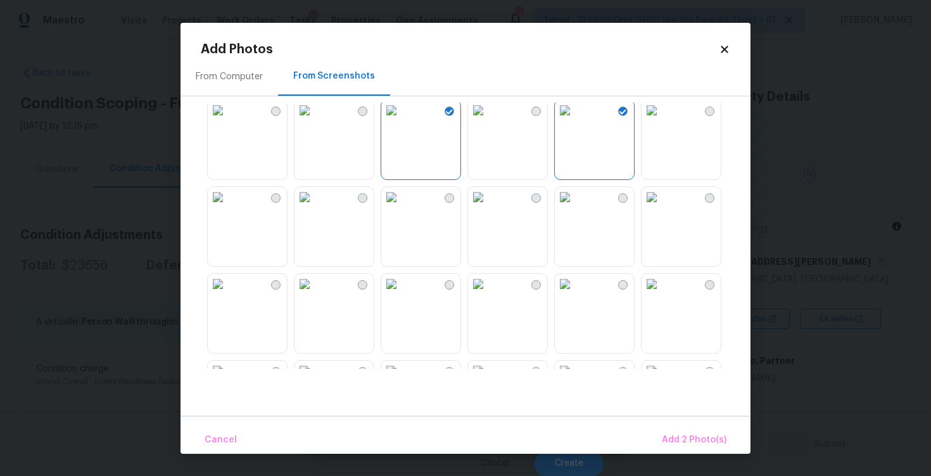
click at [489, 207] on img at bounding box center [478, 197] width 20 height 20
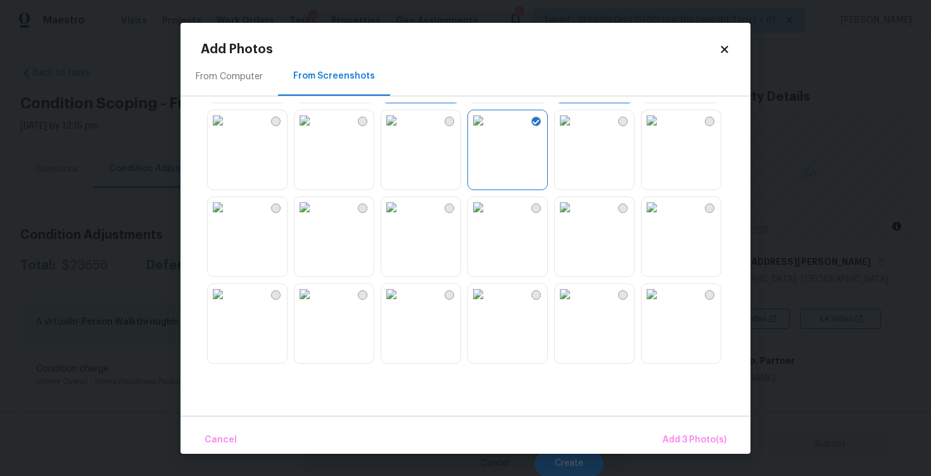
click at [315, 217] on img at bounding box center [305, 207] width 20 height 20
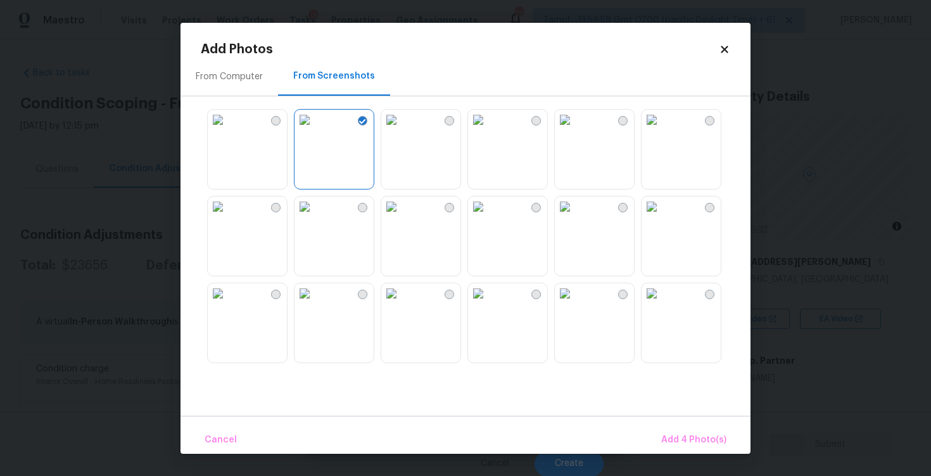
click at [567, 130] on img at bounding box center [565, 120] width 20 height 20
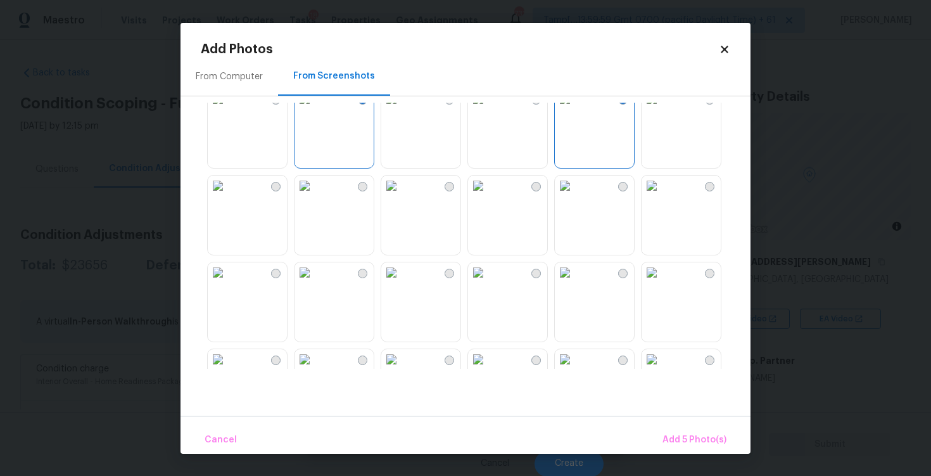
click at [662, 109] on img at bounding box center [652, 99] width 20 height 20
click at [675, 435] on span "Add 6 Photo(s)" at bounding box center [694, 440] width 65 height 16
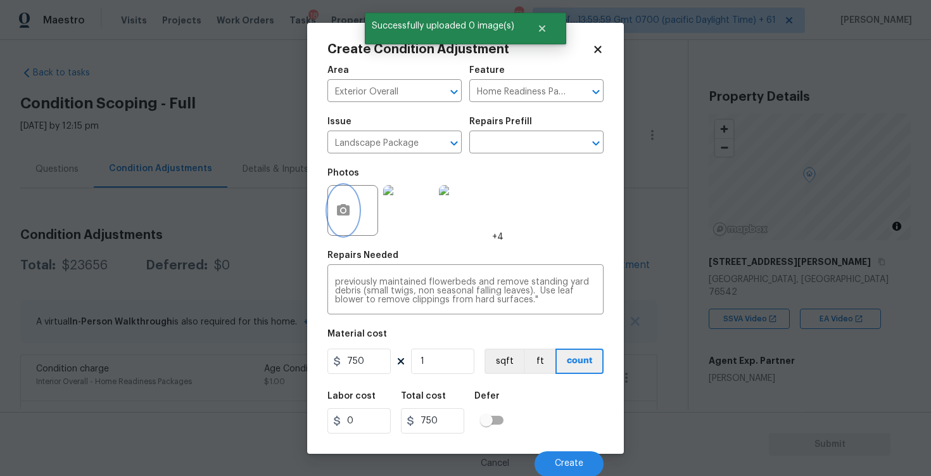
scroll to position [1, 0]
click at [579, 456] on button "Create" at bounding box center [569, 463] width 69 height 25
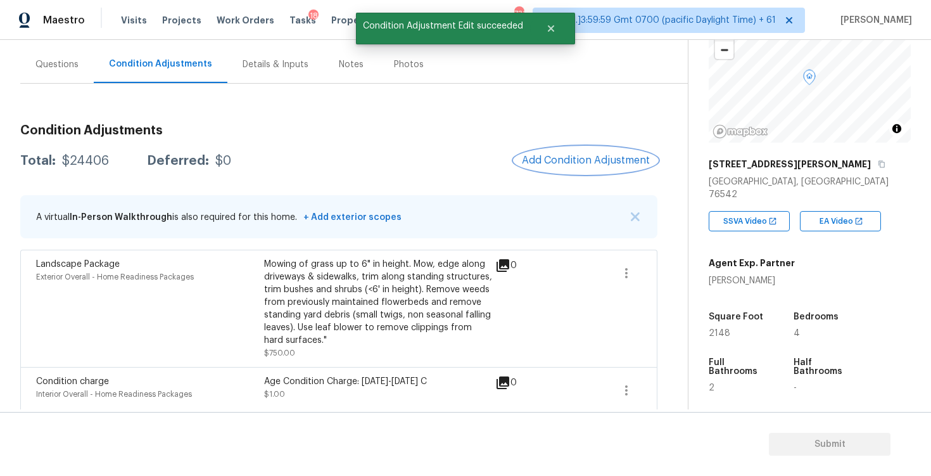
scroll to position [117, 0]
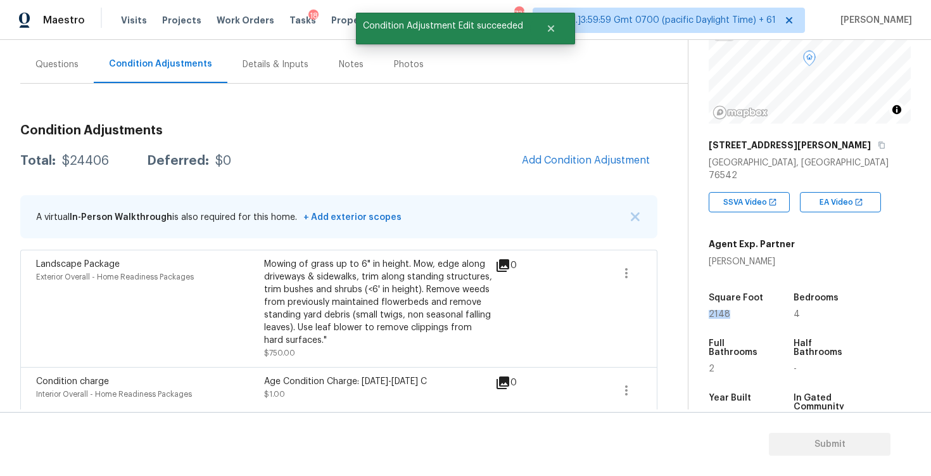
drag, startPoint x: 709, startPoint y: 300, endPoint x: 735, endPoint y: 300, distance: 26.0
click at [735, 310] on div "2148" at bounding box center [739, 314] width 60 height 9
copy span "2148"
click at [577, 158] on span "Add Condition Adjustment" at bounding box center [586, 160] width 128 height 11
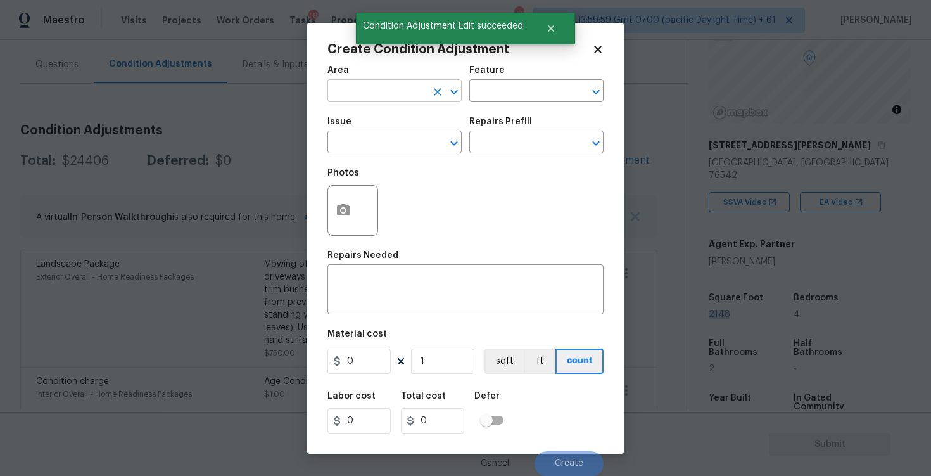
click at [378, 84] on input "text" at bounding box center [377, 92] width 99 height 20
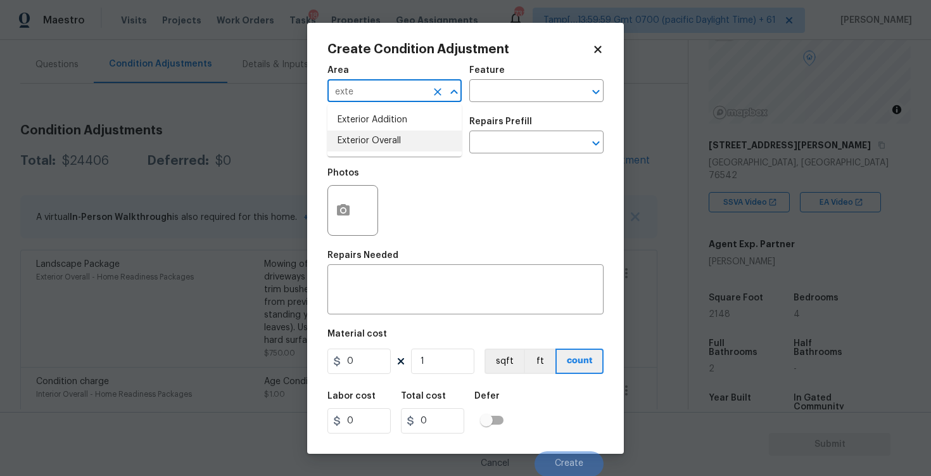
click at [394, 140] on li "Exterior Overall" at bounding box center [395, 141] width 134 height 21
type input "Exterior Overall"
click at [394, 140] on input "text" at bounding box center [377, 144] width 99 height 20
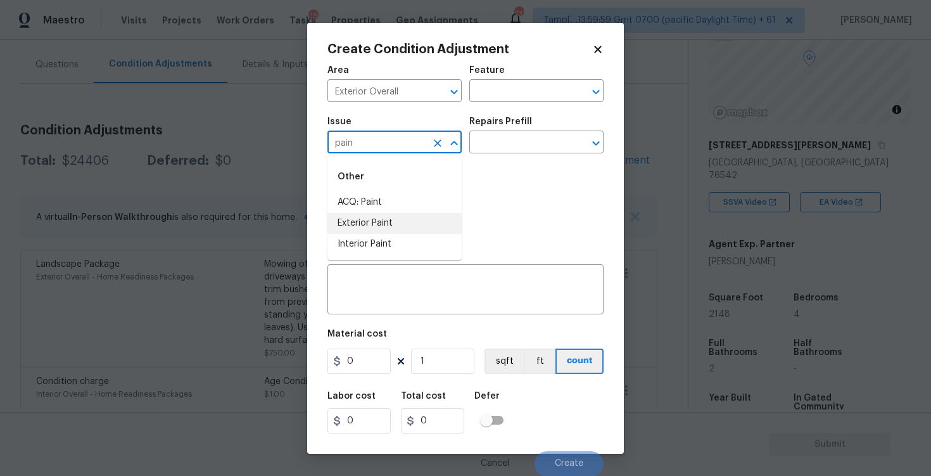
click at [377, 229] on li "Exterior Paint" at bounding box center [395, 223] width 134 height 21
type input "Exterior Paint"
click at [427, 141] on div "Exterior Paint ​" at bounding box center [395, 144] width 134 height 20
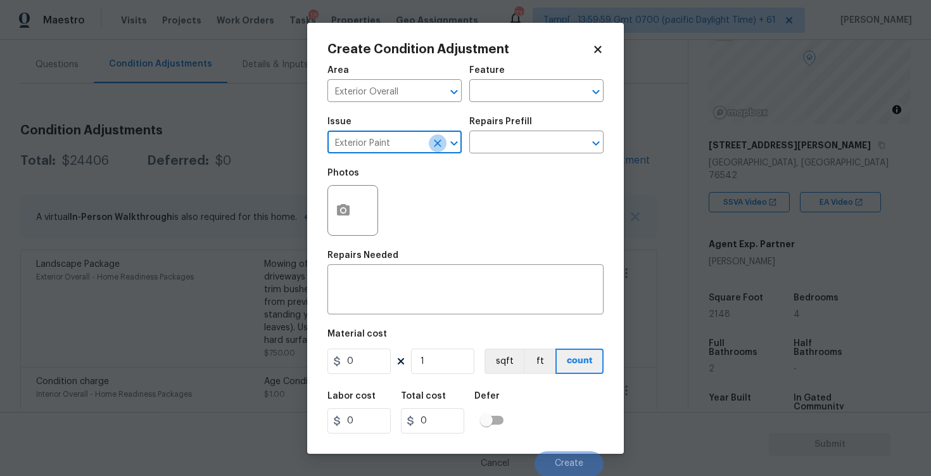
click at [437, 139] on icon "Clear" at bounding box center [437, 143] width 13 height 13
click at [419, 206] on li "ACQ: Paint" at bounding box center [395, 202] width 134 height 21
type input "ACQ: Paint"
click at [520, 157] on div "Issue ACQ: Paint ​ Repairs Prefill ​" at bounding box center [466, 135] width 276 height 51
click at [517, 146] on input "text" at bounding box center [519, 144] width 99 height 20
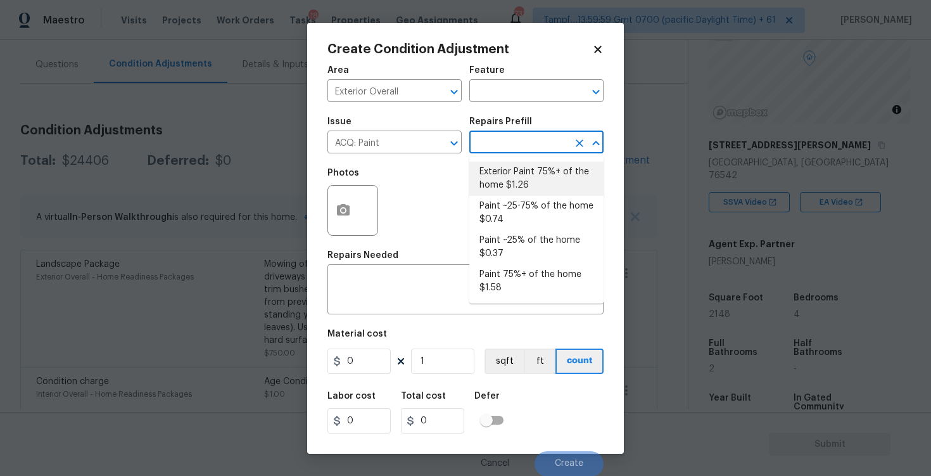
click at [518, 189] on li "Exterior Paint 75%+ of the home $1.26" at bounding box center [537, 179] width 134 height 34
type input "Acquisition"
type textarea "Acquisition Scope: 75%+ of the home exterior will likely require paint"
type input "1.26"
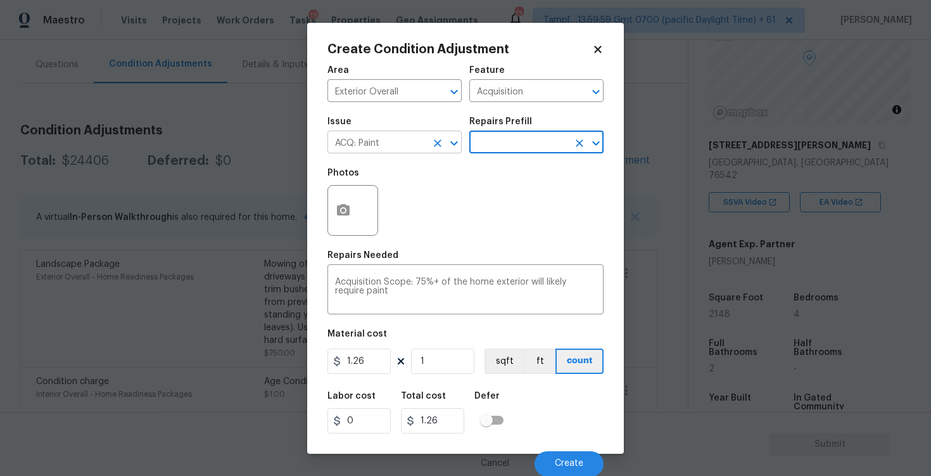
click at [442, 143] on icon "Clear" at bounding box center [437, 143] width 13 height 13
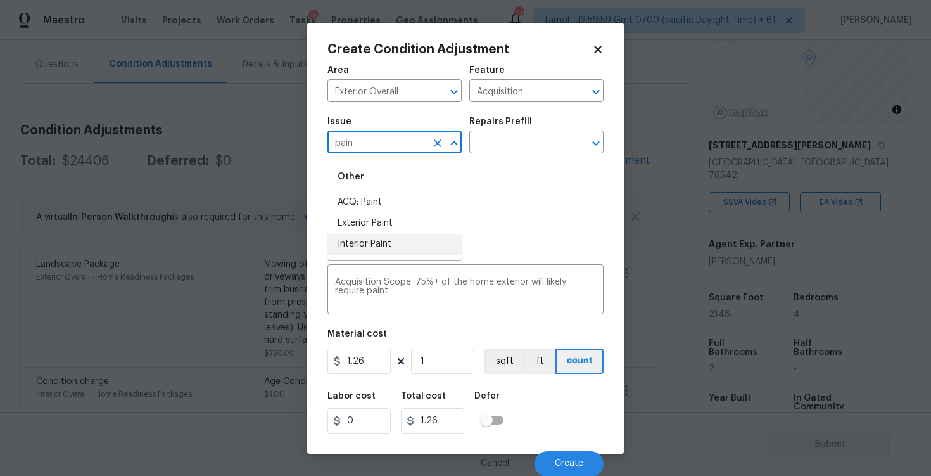
click at [426, 234] on li "Interior Paint" at bounding box center [395, 244] width 134 height 21
type input "Interior Paint"
click at [439, 141] on icon "Clear" at bounding box center [437, 143] width 13 height 13
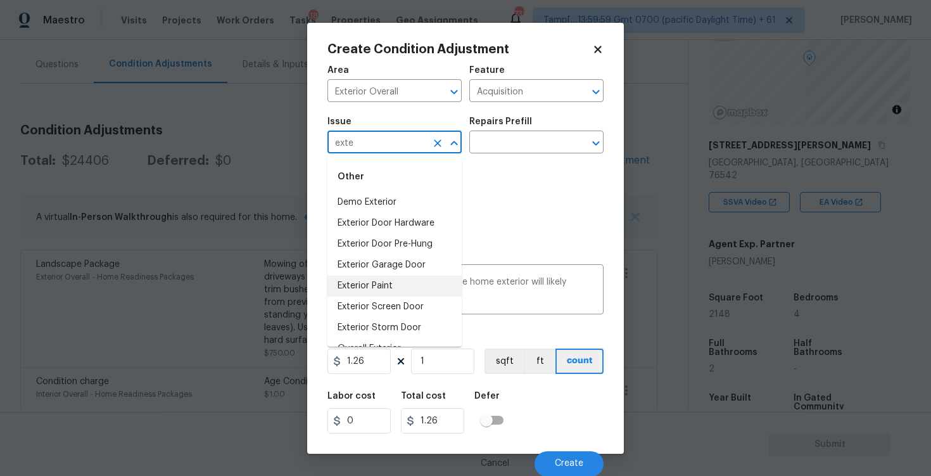
click at [383, 281] on li "Exterior Paint" at bounding box center [395, 286] width 134 height 21
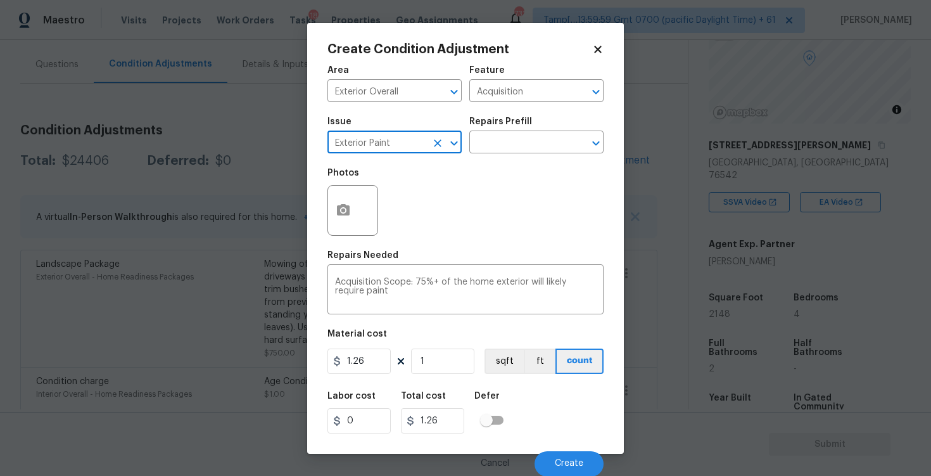
scroll to position [1, 0]
type input "Exterior Paint"
click at [340, 204] on icon "button" at bounding box center [343, 209] width 15 height 15
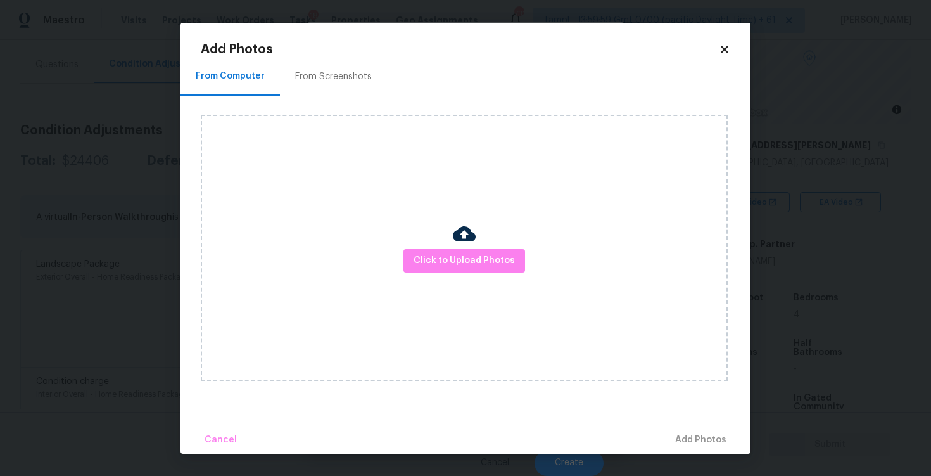
click at [309, 72] on div "From Screenshots" at bounding box center [333, 76] width 77 height 13
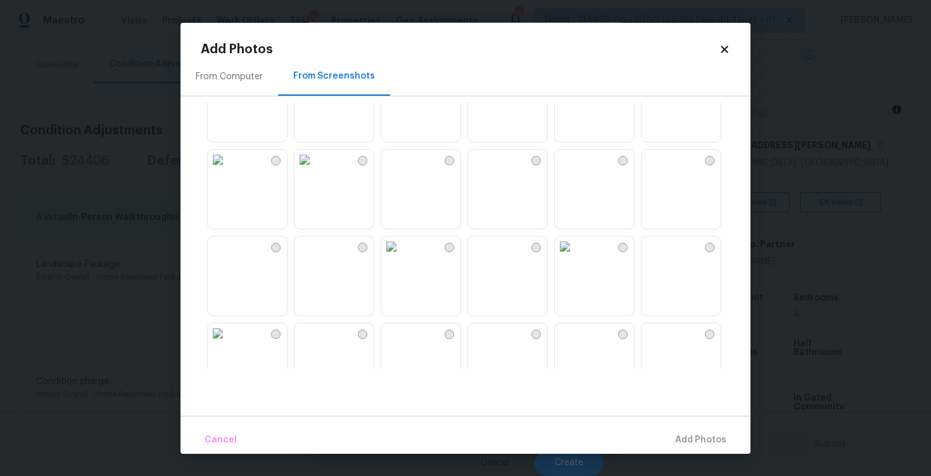
click at [402, 170] on img at bounding box center [391, 160] width 20 height 20
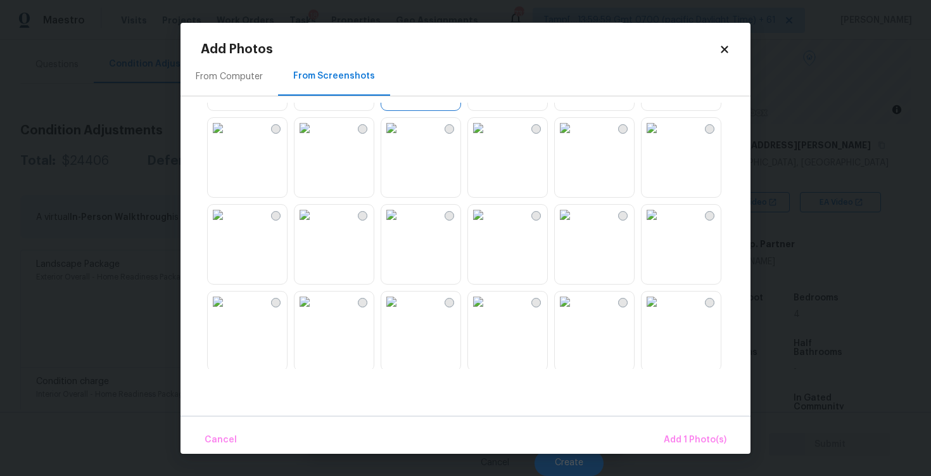
scroll to position [165, 0]
click at [489, 139] on img at bounding box center [478, 128] width 20 height 20
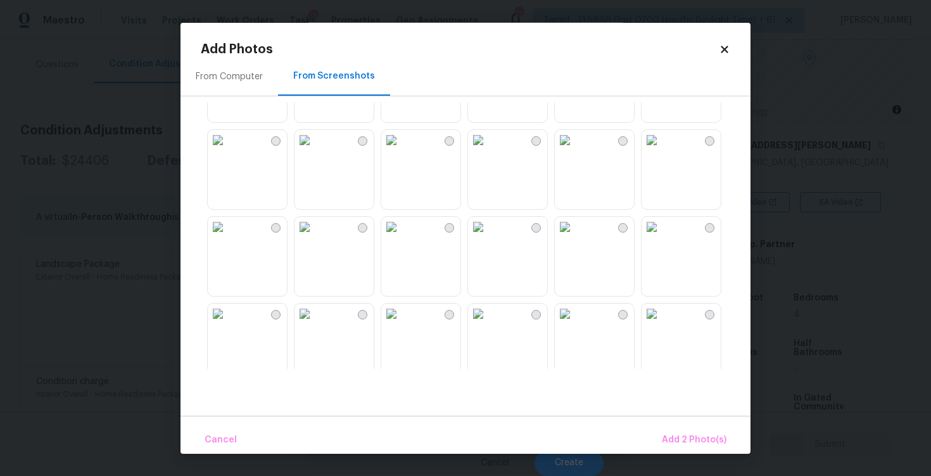
click at [489, 150] on img at bounding box center [478, 140] width 20 height 20
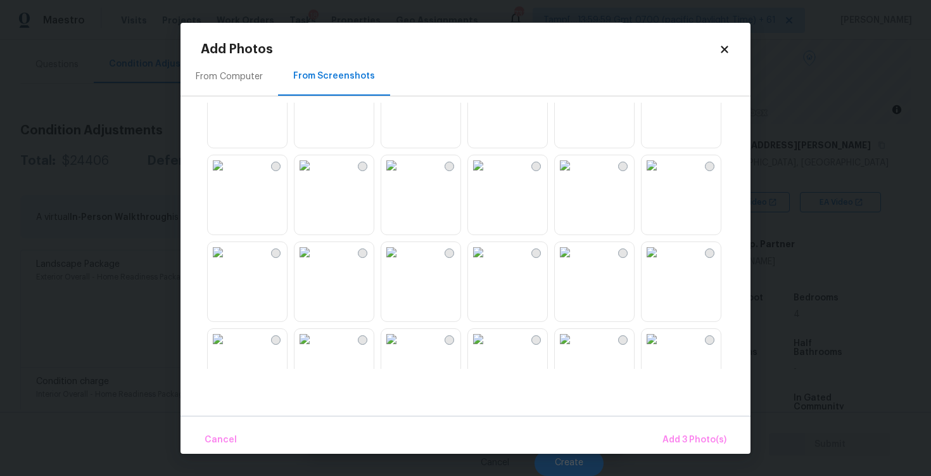
click at [489, 176] on img at bounding box center [478, 165] width 20 height 20
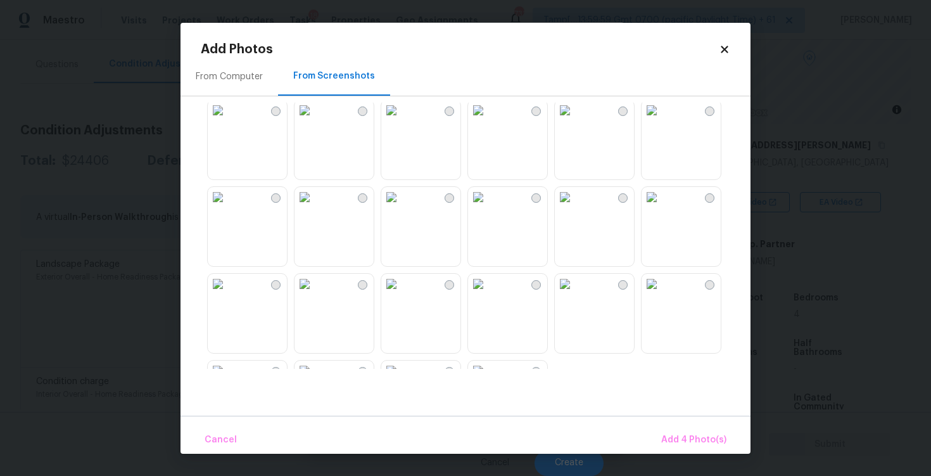
scroll to position [1182, 0]
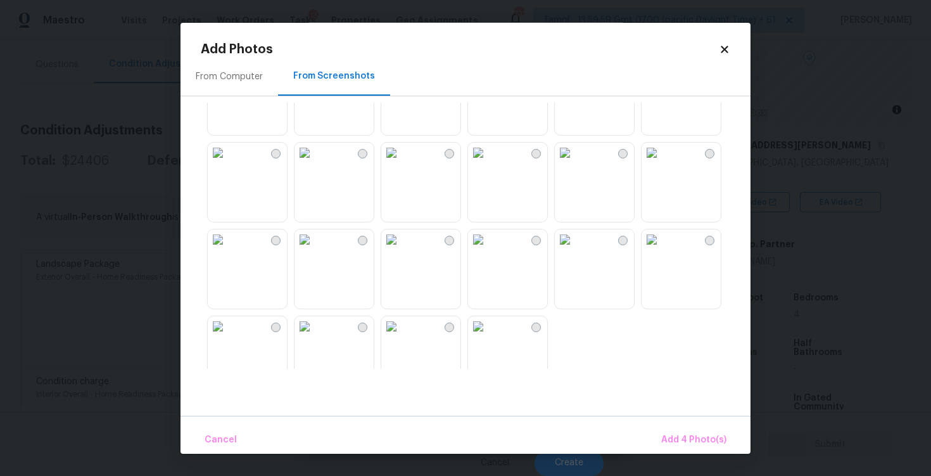
click at [662, 163] on img at bounding box center [652, 153] width 20 height 20
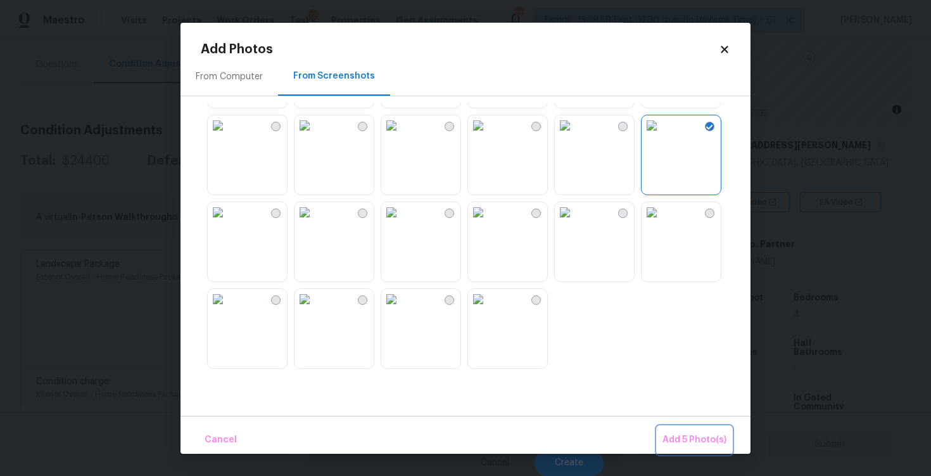
click at [694, 438] on span "Add 5 Photo(s)" at bounding box center [695, 440] width 64 height 16
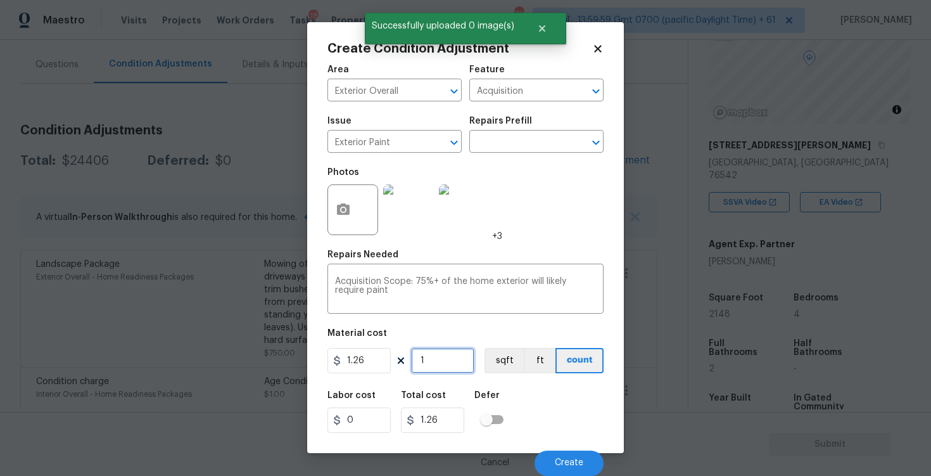
click at [452, 359] on input "1" at bounding box center [442, 360] width 63 height 25
type input "0"
paste input "2148"
type input "2148"
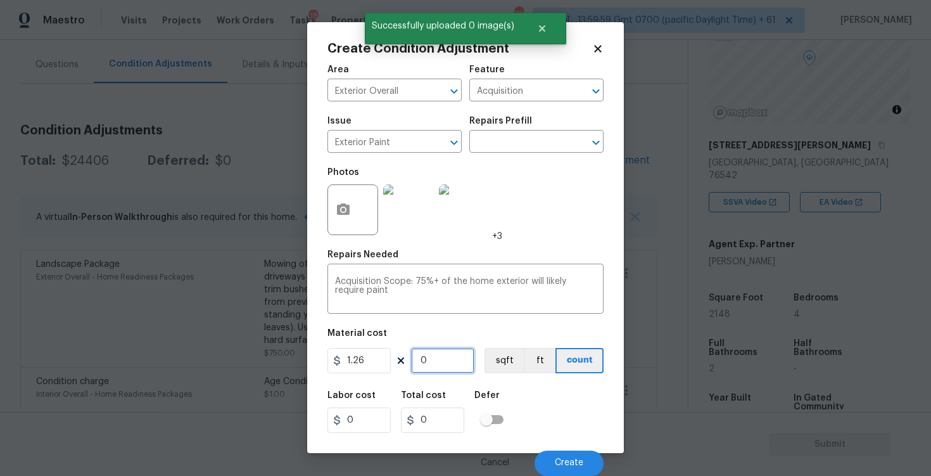
type input "2706.48"
type input "2148"
click at [490, 357] on button "sqft" at bounding box center [504, 360] width 39 height 25
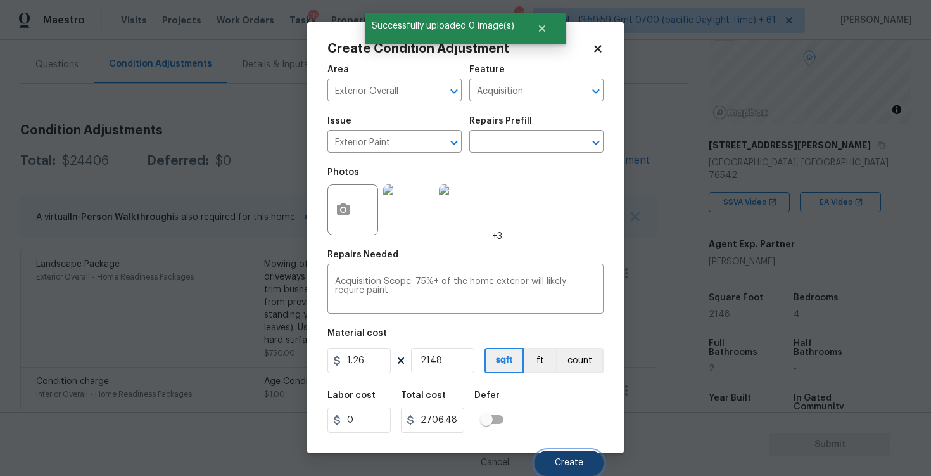
click at [559, 469] on button "Create" at bounding box center [569, 463] width 69 height 25
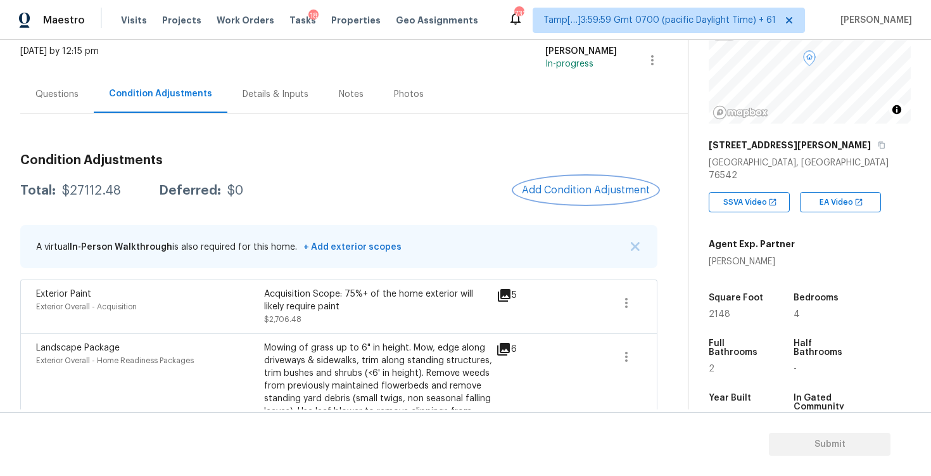
scroll to position [60, 0]
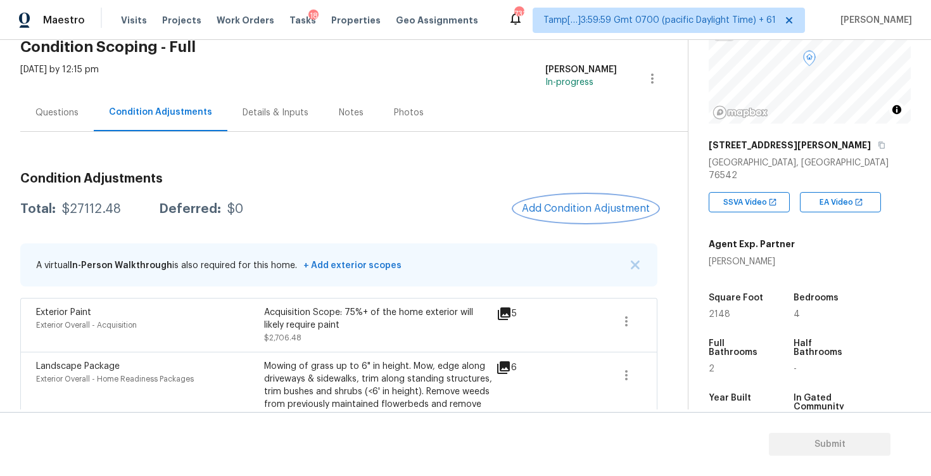
click at [569, 196] on button "Add Condition Adjustment" at bounding box center [586, 208] width 143 height 27
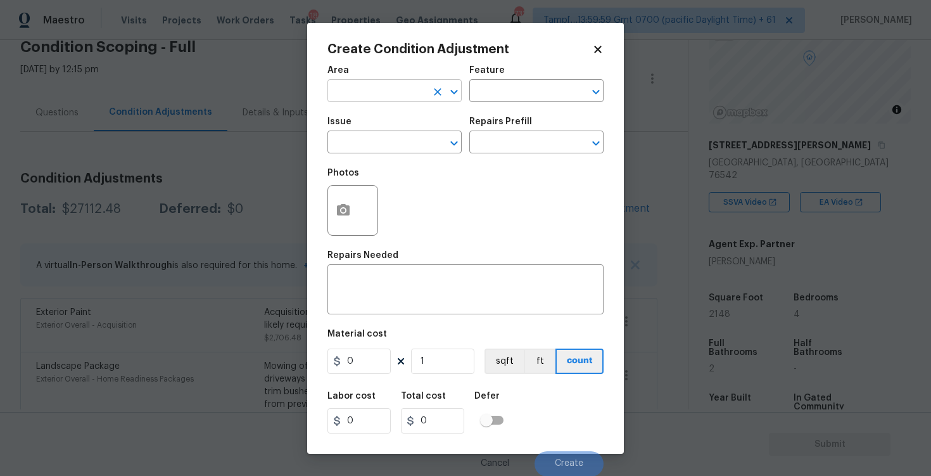
click at [406, 99] on input "text" at bounding box center [377, 92] width 99 height 20
click at [409, 139] on li "Exterior Overall" at bounding box center [395, 141] width 134 height 21
type input "Exterior Overall"
click at [409, 139] on input "text" at bounding box center [377, 144] width 99 height 20
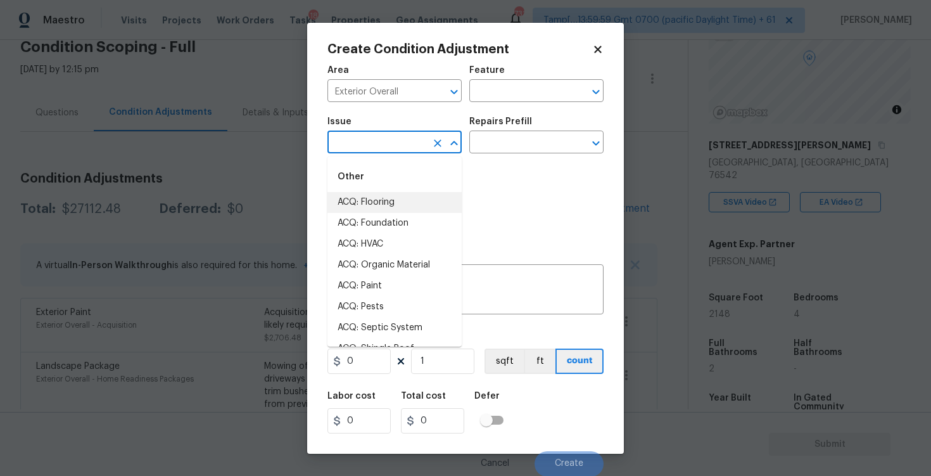
click at [212, 328] on body "Maestro Visits Projects Work Orders Tasks 18 Properties Geo Assignments 731 Tam…" at bounding box center [465, 238] width 931 height 476
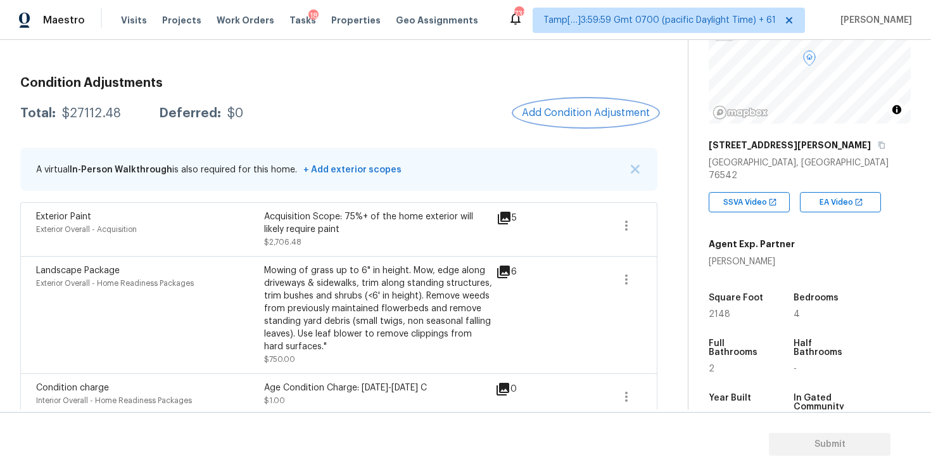
scroll to position [162, 0]
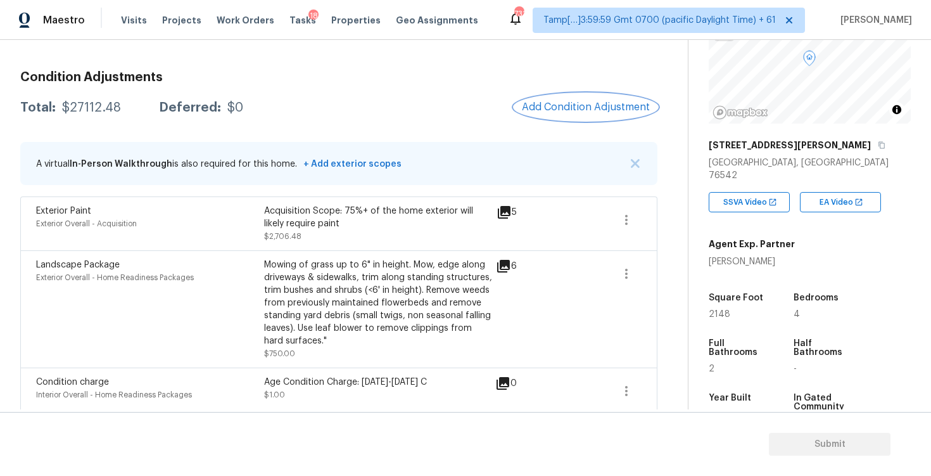
click at [570, 107] on span "Add Condition Adjustment" at bounding box center [586, 106] width 128 height 11
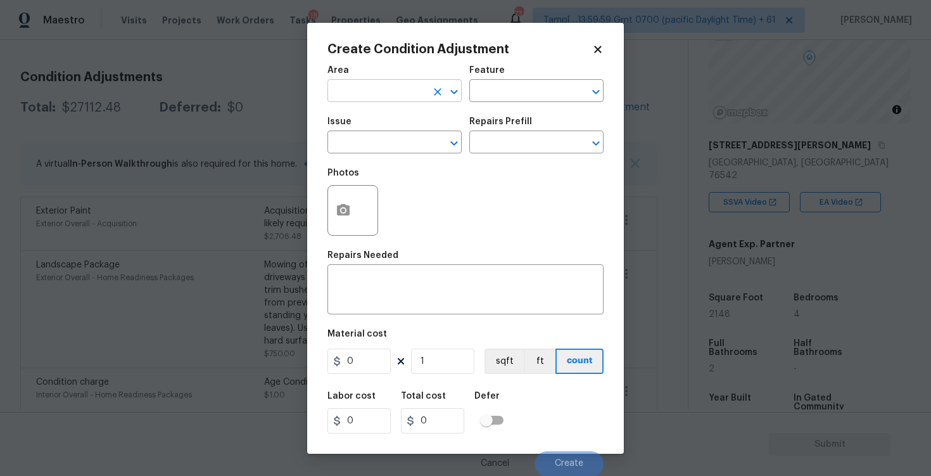
click at [420, 83] on input "text" at bounding box center [377, 92] width 99 height 20
click at [359, 140] on li "Exterior Overall" at bounding box center [395, 141] width 134 height 21
type input "Exterior Overall"
click at [359, 140] on input "text" at bounding box center [377, 144] width 99 height 20
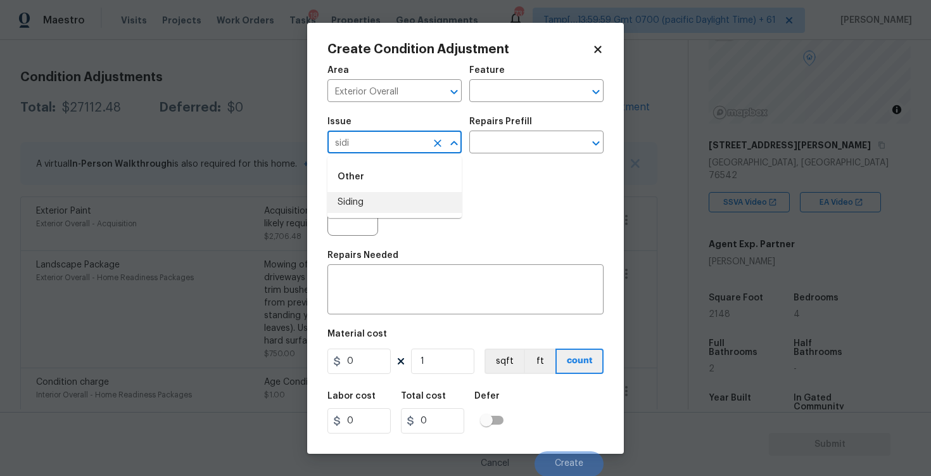
click at [357, 200] on li "Siding" at bounding box center [395, 202] width 134 height 21
type input "Siding"
click at [504, 137] on input "text" at bounding box center [519, 144] width 99 height 20
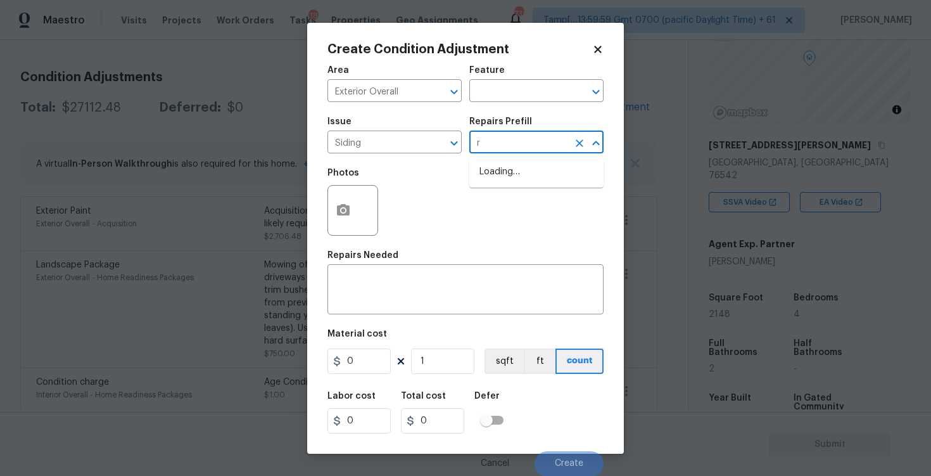
type input "re"
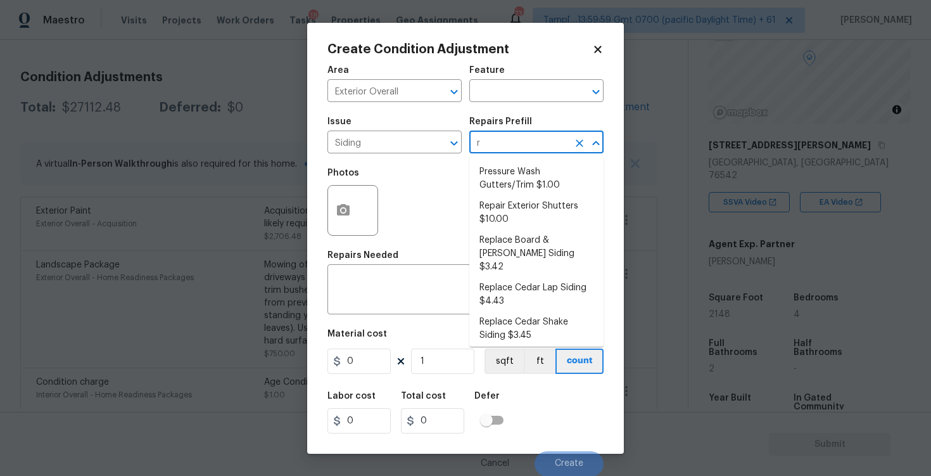
type input "re"
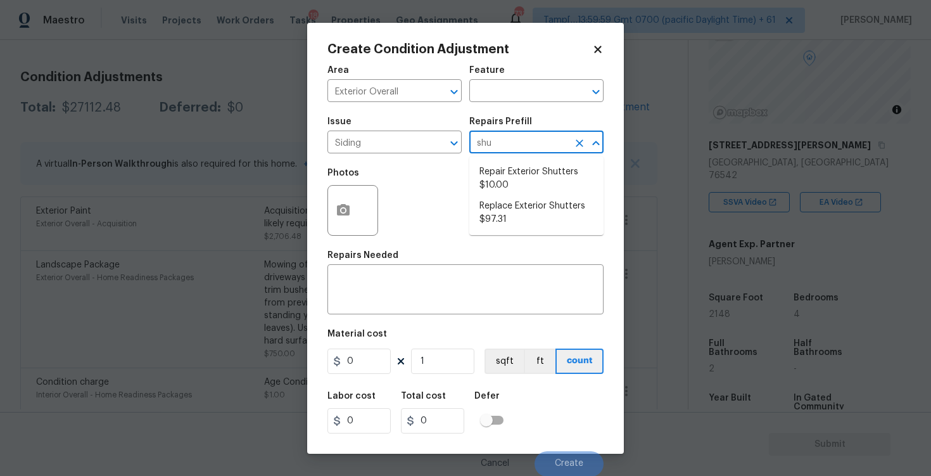
type input "shut"
click at [517, 170] on li "Repair Exterior Shutters $10.00" at bounding box center [537, 179] width 134 height 34
type input "Siding"
type textarea "Repair the existing exterior shutters on the home (cracks, chips, holes, etc.).…"
type input "10"
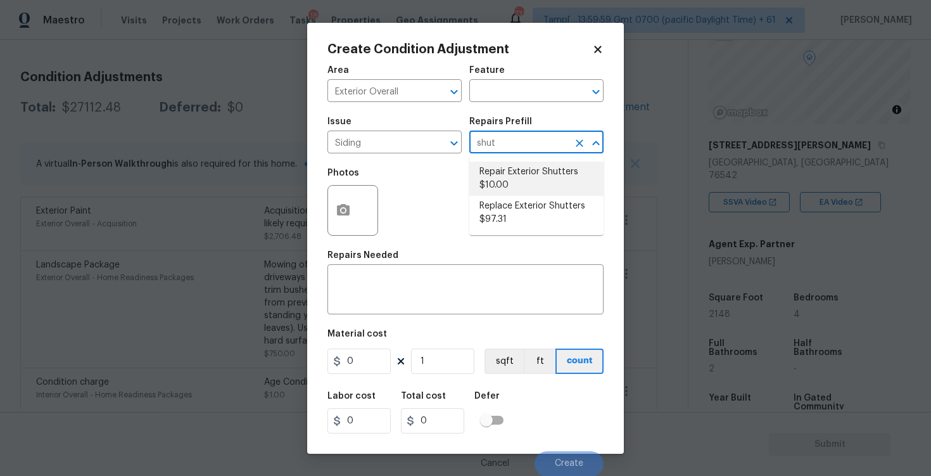
type input "10"
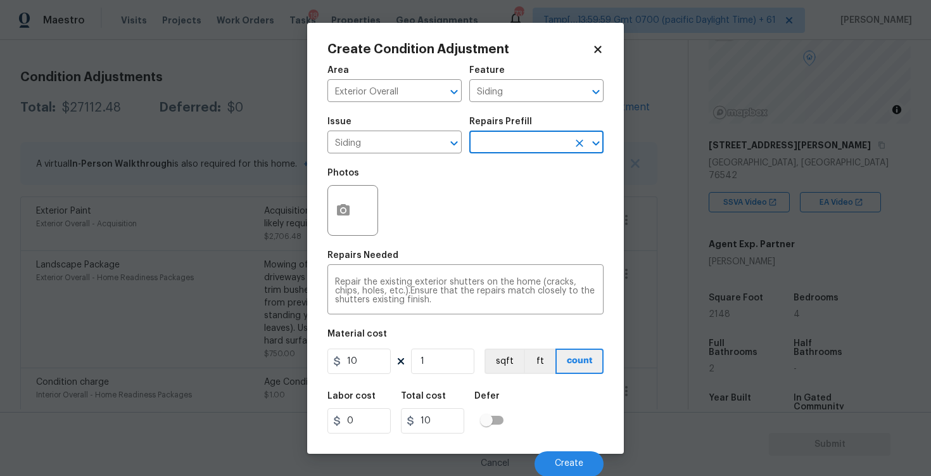
click at [376, 383] on div "Area Exterior Overall ​ Feature Siding ​ Issue Siding ​ Repairs Prefill ​ Photo…" at bounding box center [466, 267] width 276 height 418
click at [376, 362] on input "10" at bounding box center [359, 360] width 63 height 25
type input "575"
click at [410, 323] on div "Area Exterior Overall ​ Feature Siding ​ Issue Siding ​ Repairs Prefill ​ Photo…" at bounding box center [466, 267] width 276 height 418
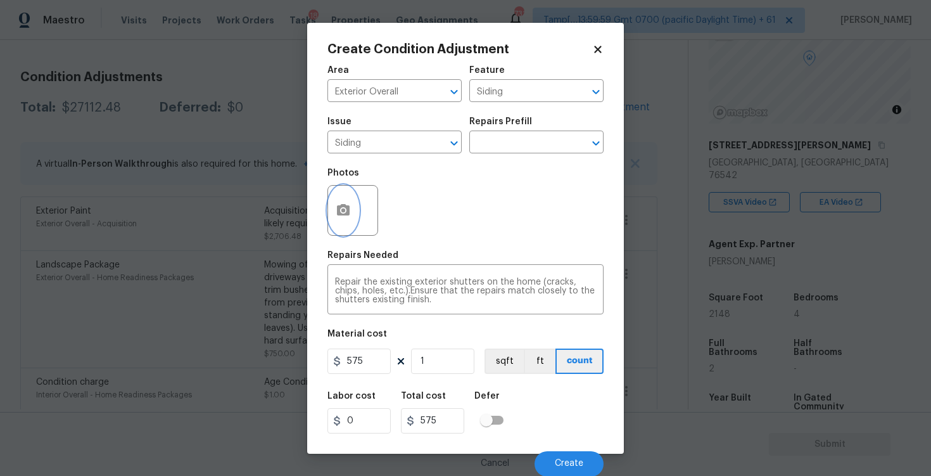
click at [340, 222] on button "button" at bounding box center [343, 210] width 30 height 49
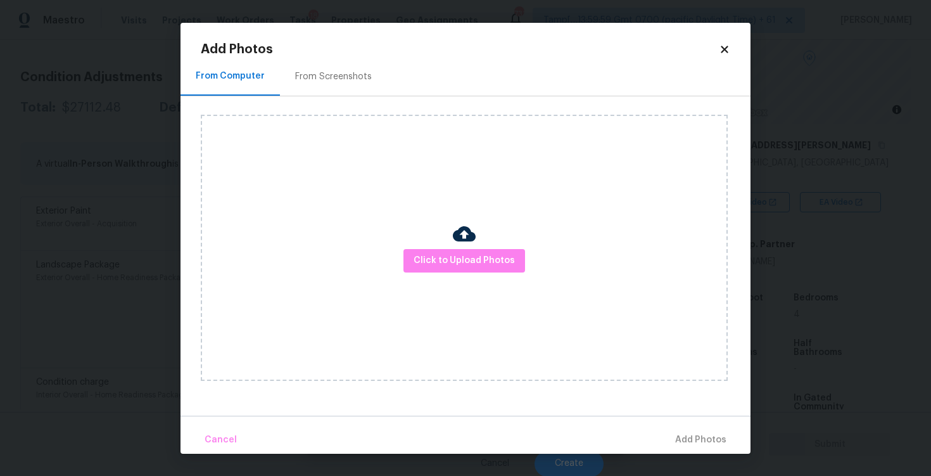
click at [321, 69] on div "From Screenshots" at bounding box center [333, 76] width 107 height 37
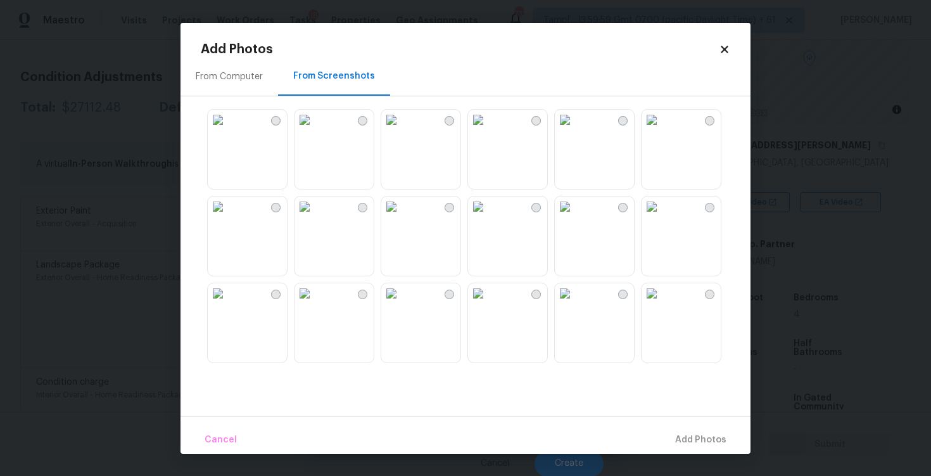
click at [402, 215] on img at bounding box center [391, 206] width 20 height 20
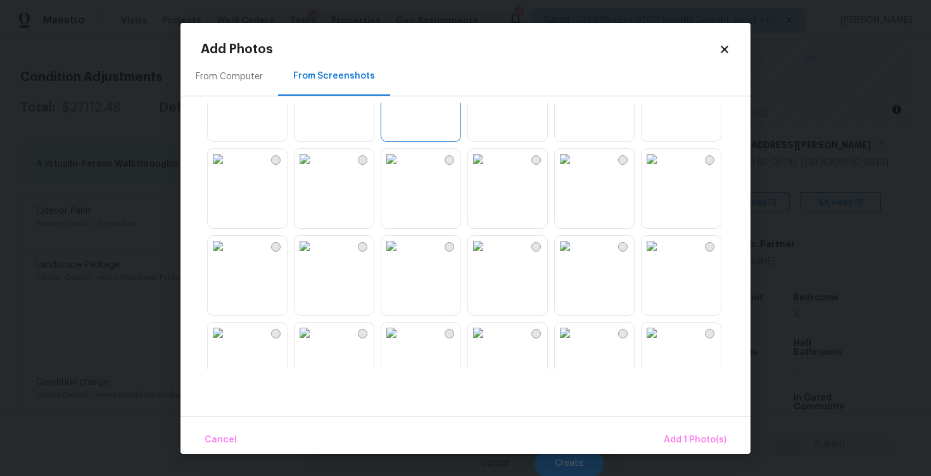
scroll to position [147, 0]
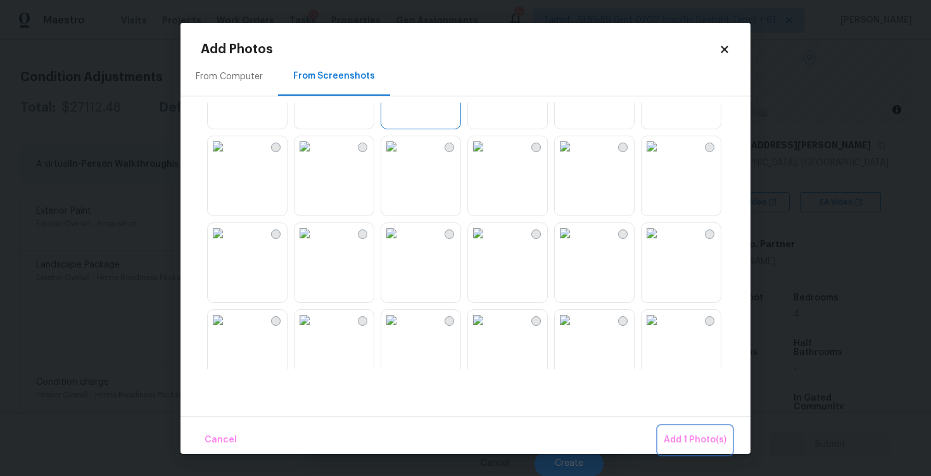
click at [726, 432] on span "Add 1 Photo(s)" at bounding box center [695, 440] width 63 height 16
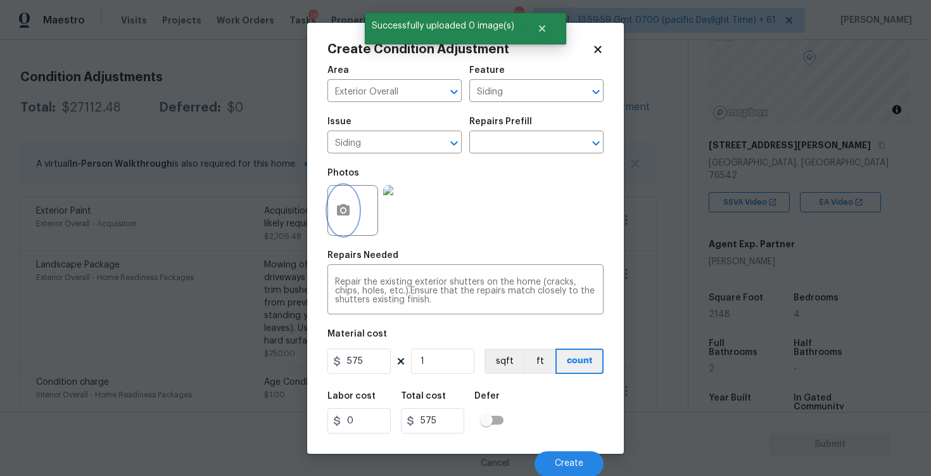
scroll to position [1, 0]
click at [567, 461] on span "Create" at bounding box center [569, 463] width 29 height 10
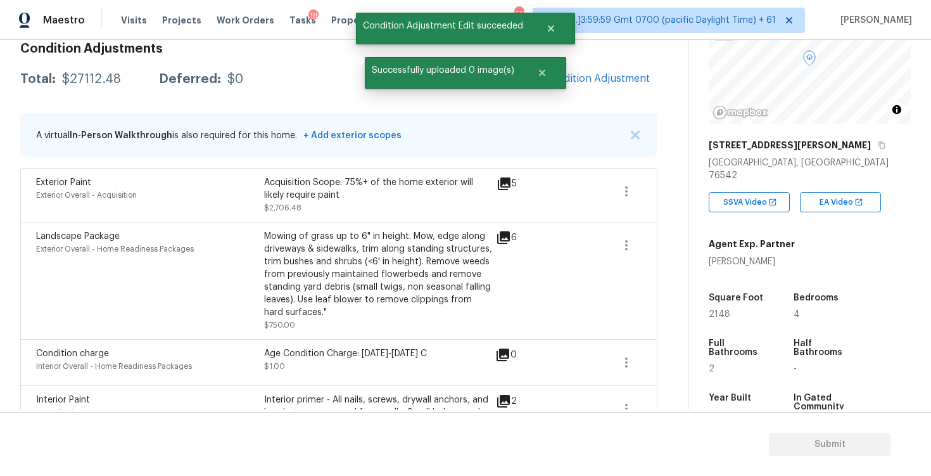
scroll to position [0, 0]
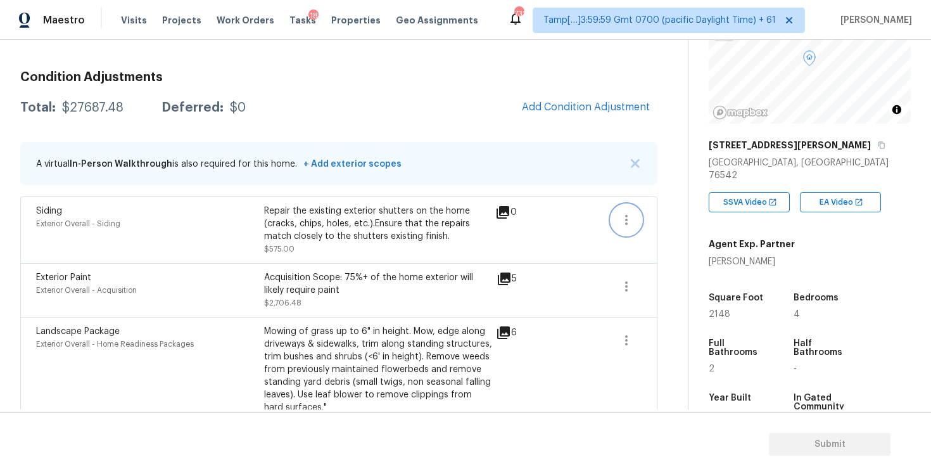
click at [624, 214] on icon "button" at bounding box center [626, 219] width 15 height 15
click at [665, 212] on div "Edit" at bounding box center [698, 217] width 99 height 13
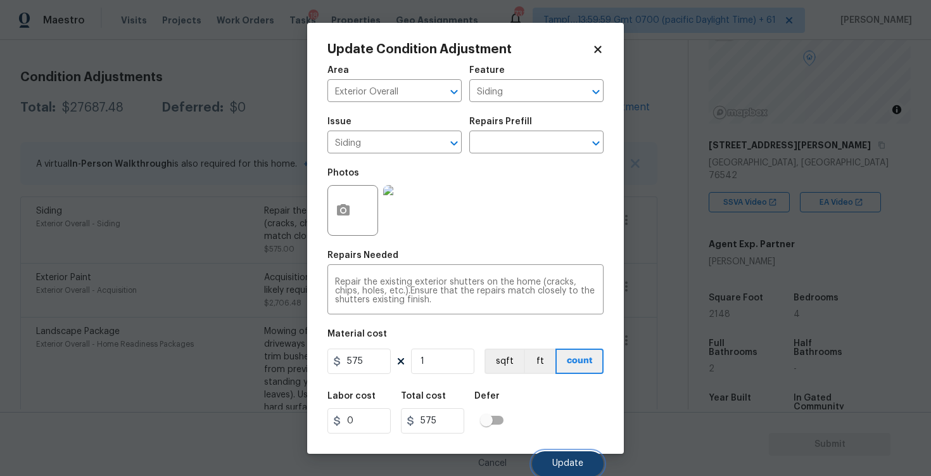
click at [572, 465] on span "Update" at bounding box center [568, 464] width 31 height 10
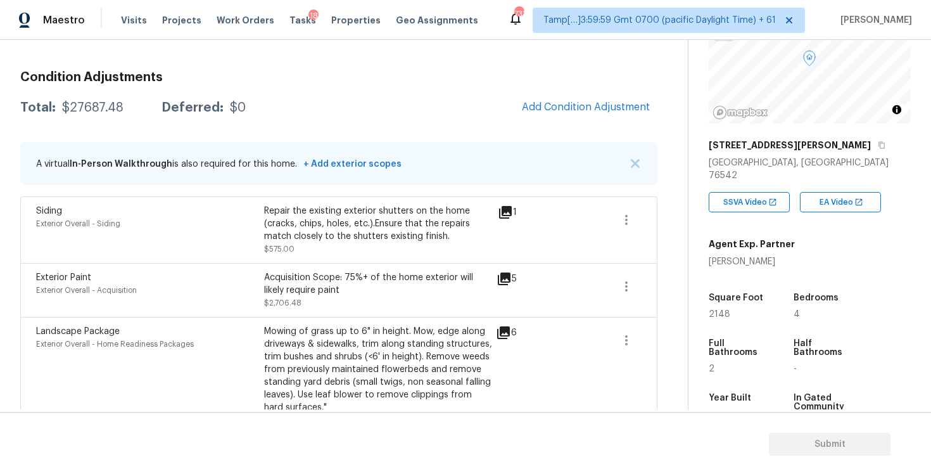
scroll to position [118, 0]
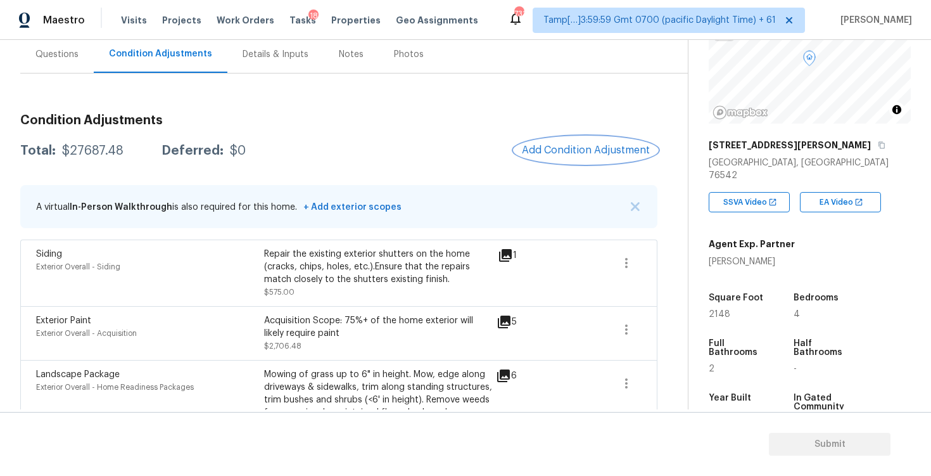
click at [589, 145] on span "Add Condition Adjustment" at bounding box center [586, 149] width 128 height 11
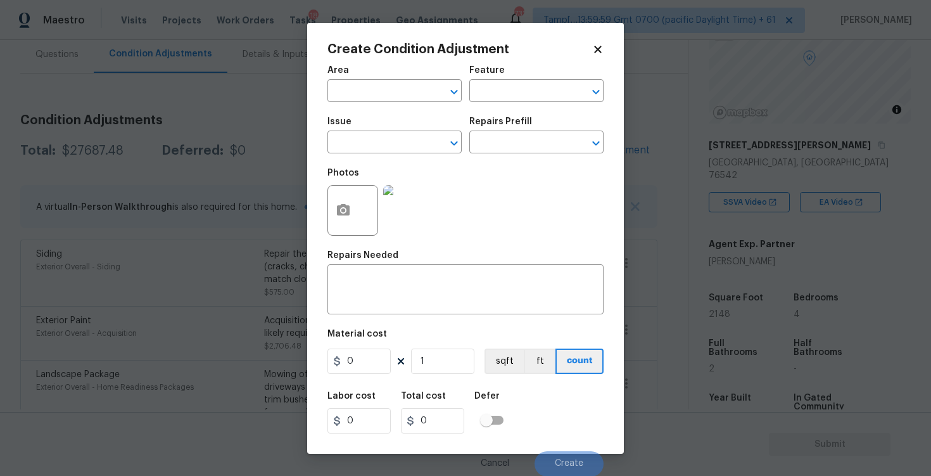
click at [586, 145] on icon "Clear" at bounding box center [579, 143] width 13 height 13
click at [332, 223] on button "button" at bounding box center [343, 210] width 30 height 49
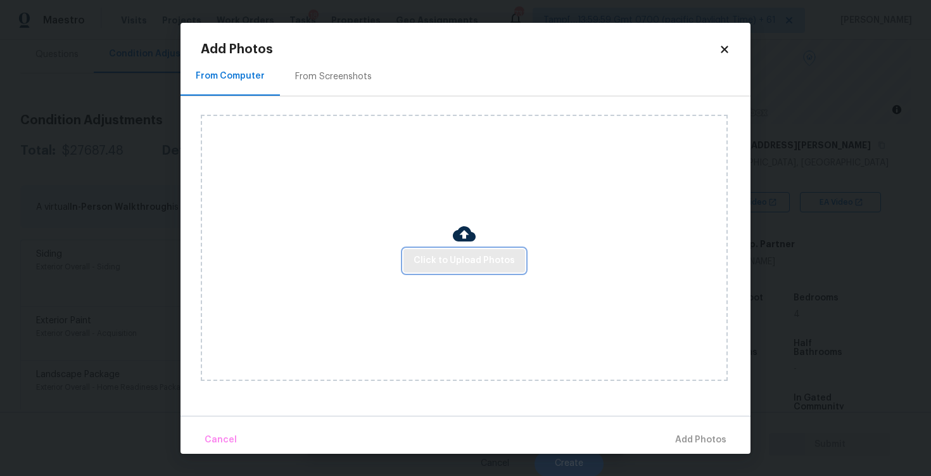
click at [487, 255] on span "Click to Upload Photos" at bounding box center [464, 261] width 101 height 16
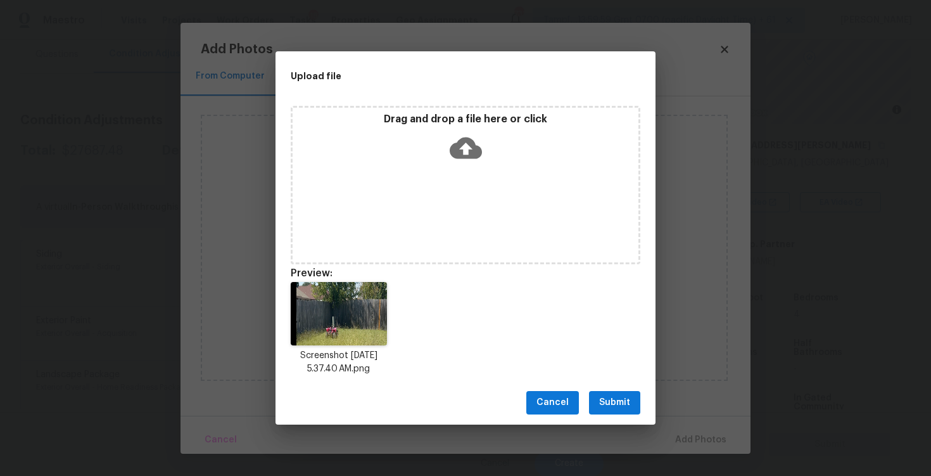
click at [615, 401] on span "Submit" at bounding box center [614, 403] width 31 height 16
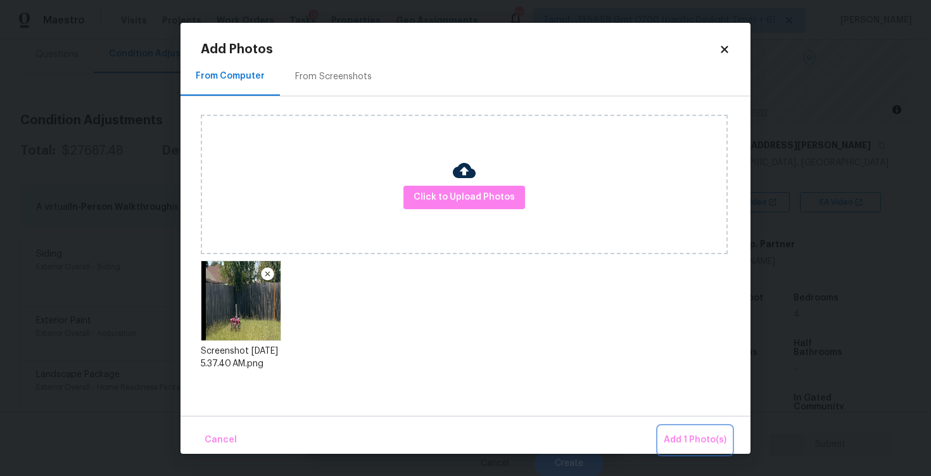
click at [672, 428] on button "Add 1 Photo(s)" at bounding box center [695, 439] width 73 height 27
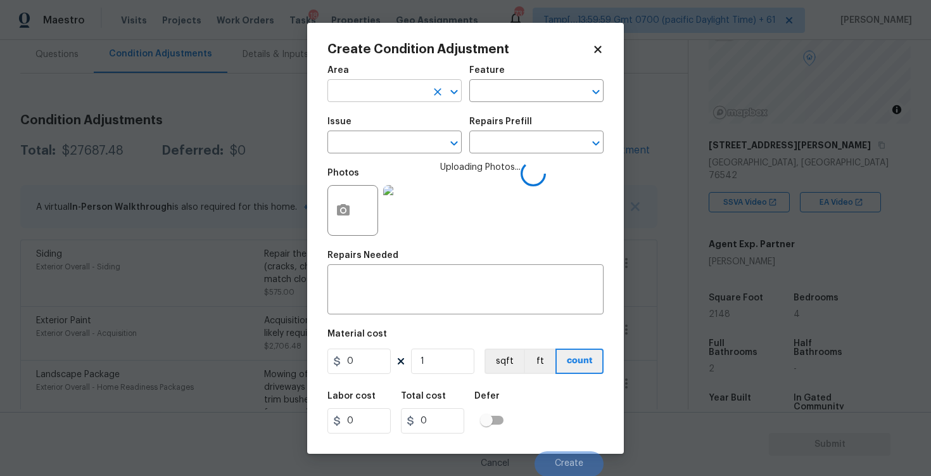
click at [399, 96] on input "text" at bounding box center [377, 92] width 99 height 20
click at [399, 148] on li "Exterior Overall" at bounding box center [395, 141] width 134 height 21
type input "Exterior Overall"
click at [399, 148] on input "text" at bounding box center [377, 144] width 99 height 20
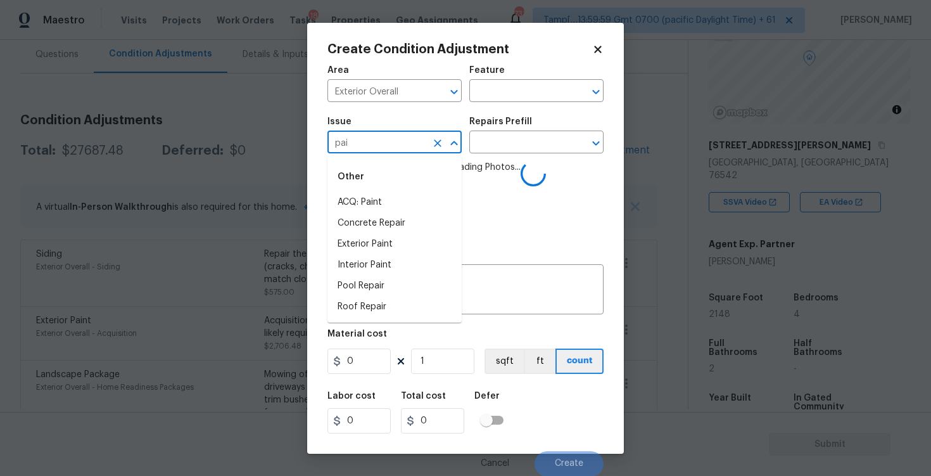
type input "pa"
type input "fen"
click at [390, 195] on li "ACQ: Flooring" at bounding box center [395, 202] width 134 height 21
type input "ACQ: Flooring"
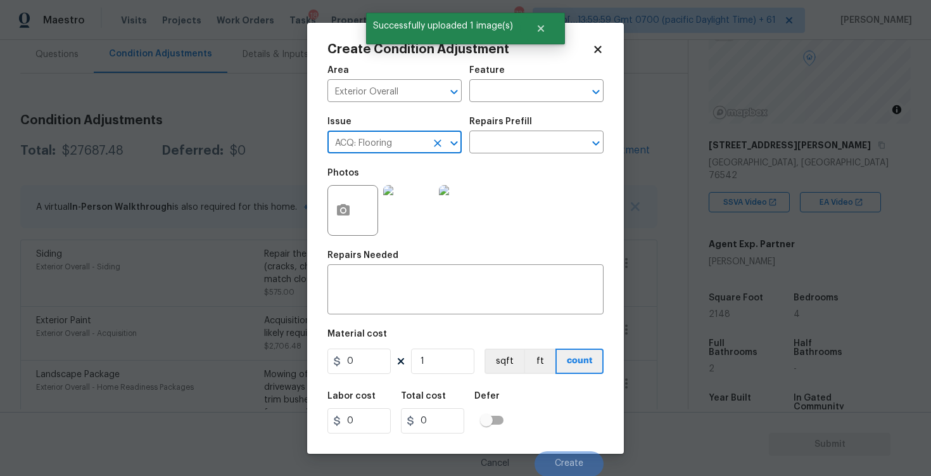
click at [433, 140] on icon "Clear" at bounding box center [437, 143] width 13 height 13
click at [430, 189] on div "Other" at bounding box center [395, 177] width 134 height 30
click at [430, 201] on li "Fencing" at bounding box center [395, 202] width 134 height 21
type input "Fencing"
click at [433, 285] on textarea at bounding box center [465, 291] width 261 height 27
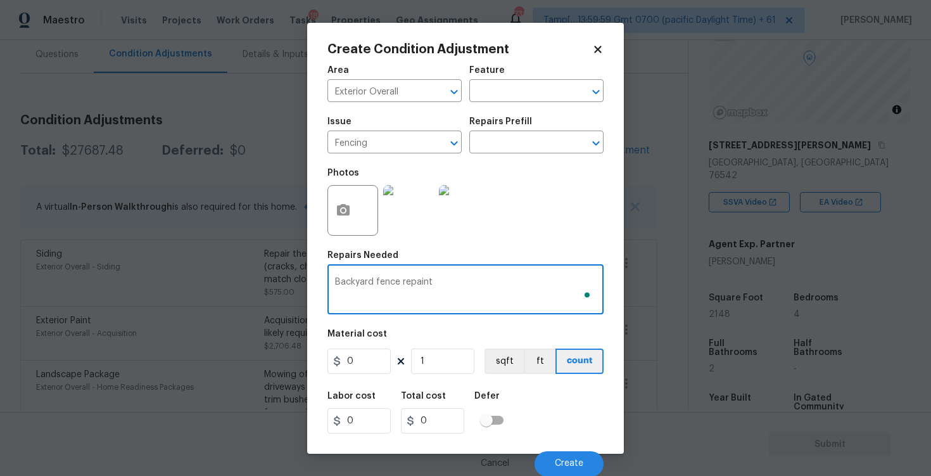
type textarea "Backyard fence repaint"
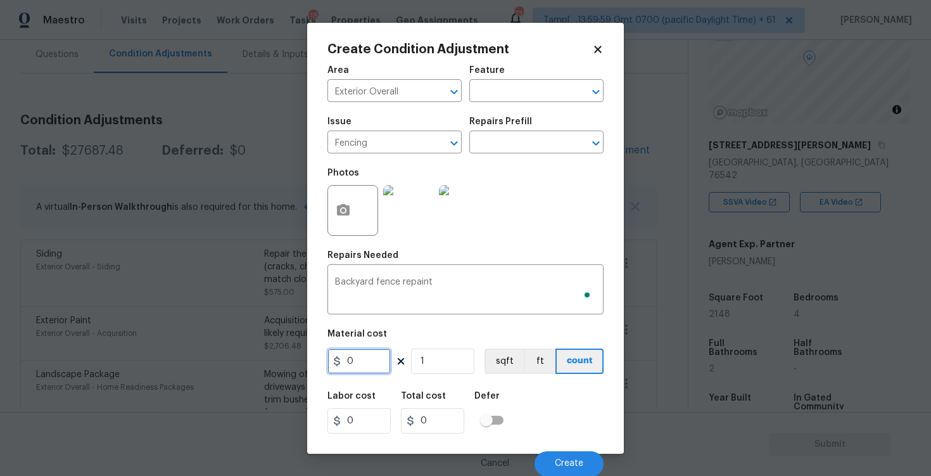
click at [389, 356] on input "0" at bounding box center [359, 360] width 63 height 25
type input "800"
click at [522, 407] on div "Labor cost 0 Total cost 0 Defer" at bounding box center [466, 412] width 276 height 57
type input "800"
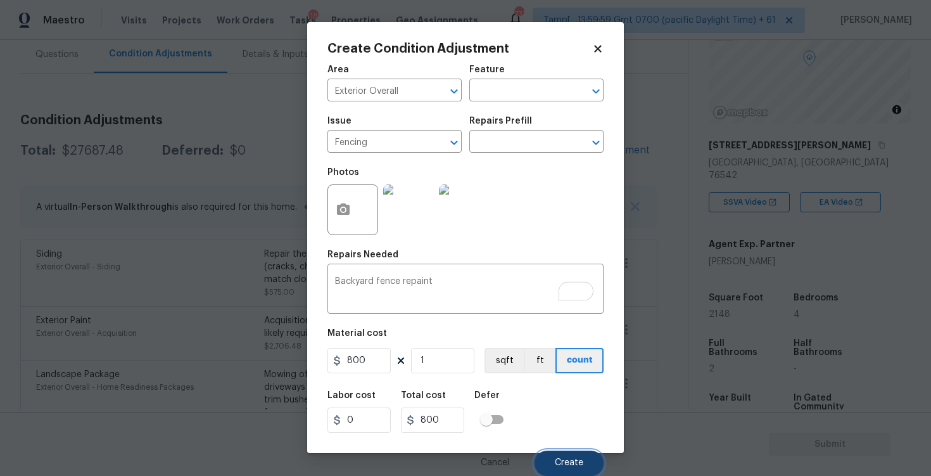
click at [575, 460] on span "Create" at bounding box center [569, 463] width 29 height 10
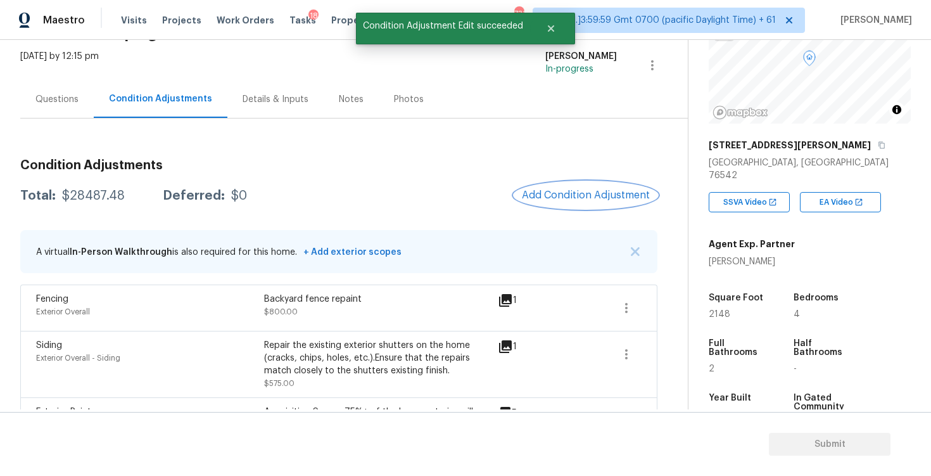
scroll to position [67, 0]
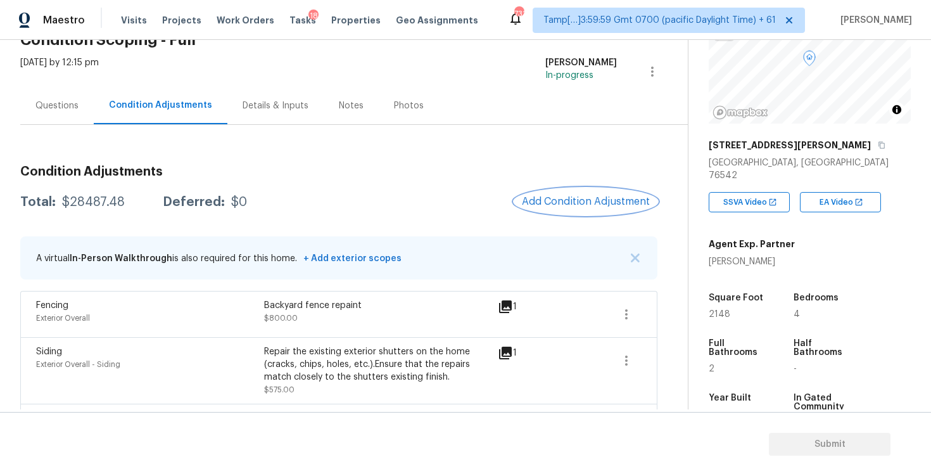
click at [607, 190] on button "Add Condition Adjustment" at bounding box center [586, 201] width 143 height 27
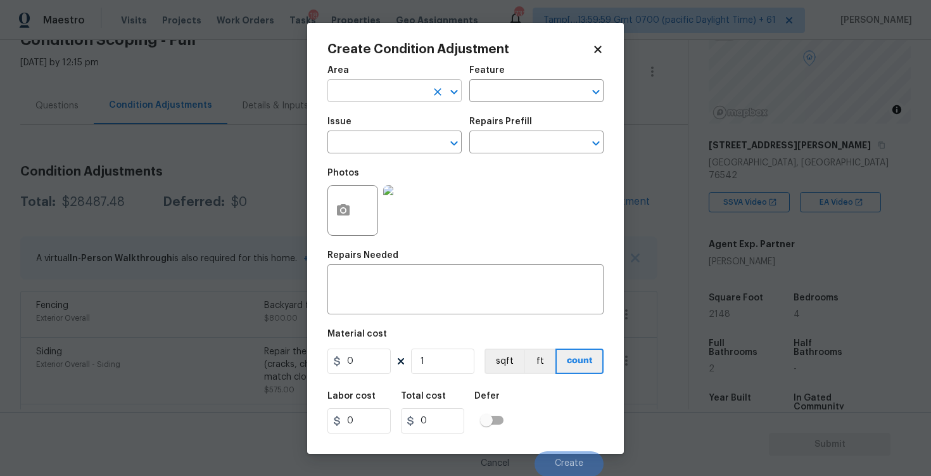
click at [399, 92] on input "text" at bounding box center [377, 92] width 99 height 20
click at [400, 150] on li "Exterior Overall" at bounding box center [395, 141] width 134 height 21
type input "Exterior Overall"
click at [400, 150] on input "text" at bounding box center [377, 144] width 99 height 20
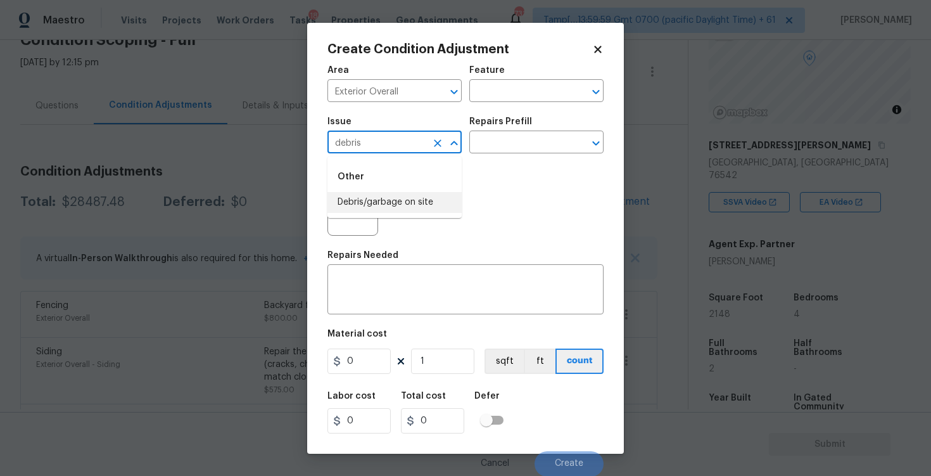
click at [393, 196] on li "Debris/garbage on site" at bounding box center [395, 202] width 134 height 21
type input "Debris/garbage on site"
click at [401, 304] on textarea at bounding box center [465, 291] width 261 height 27
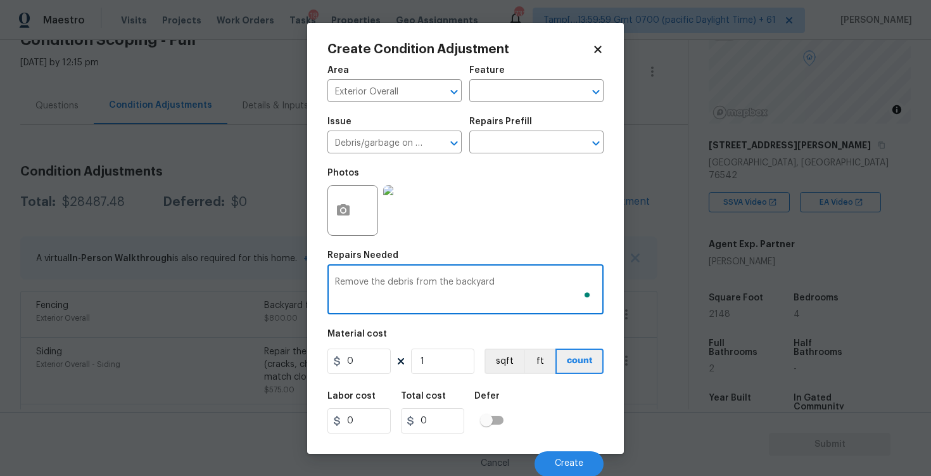
type textarea "Remove the debris from the backyard"
click at [366, 366] on input "0" at bounding box center [359, 360] width 63 height 25
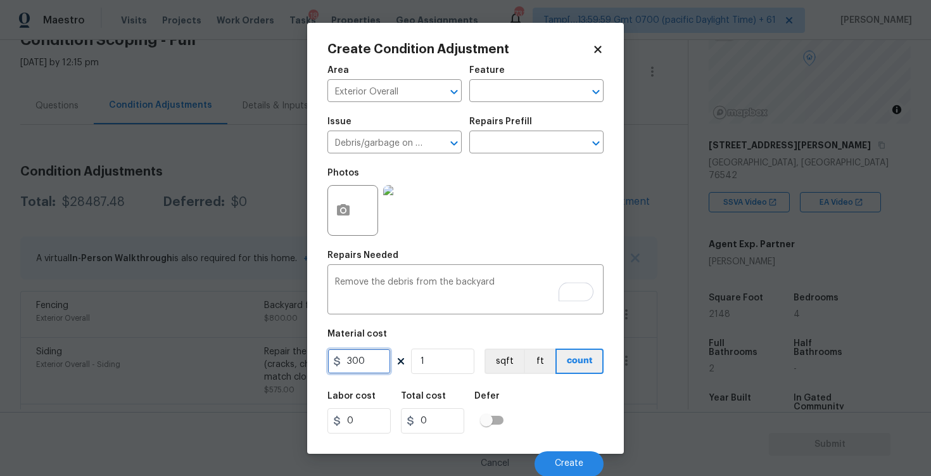
type input "300"
click at [338, 219] on button "button" at bounding box center [343, 210] width 30 height 49
type input "300"
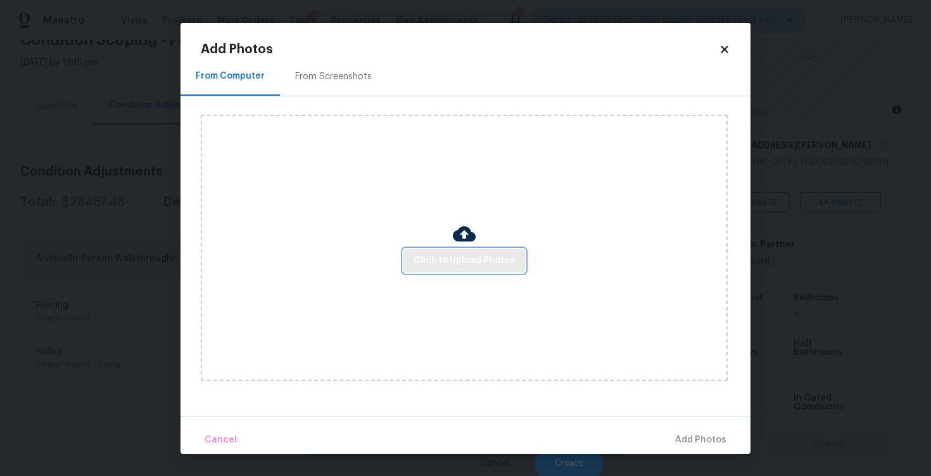
click at [421, 250] on button "Click to Upload Photos" at bounding box center [465, 260] width 122 height 23
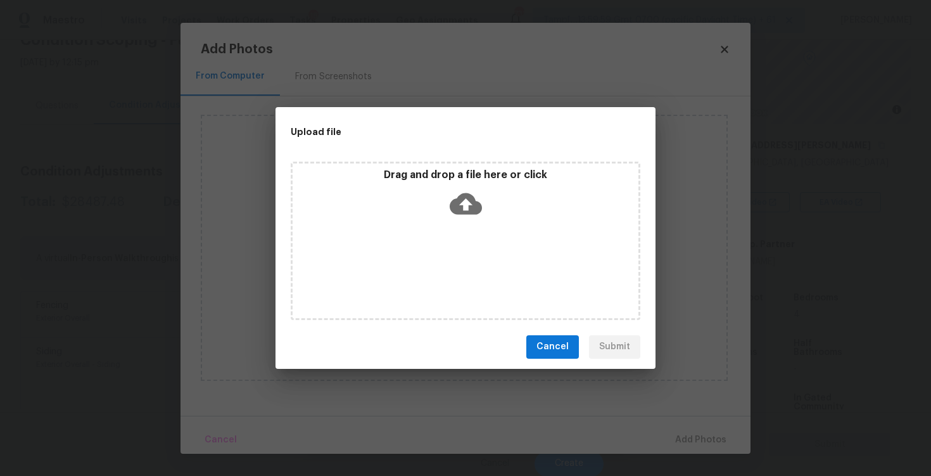
click at [447, 204] on div "Drag and drop a file here or click" at bounding box center [466, 196] width 346 height 54
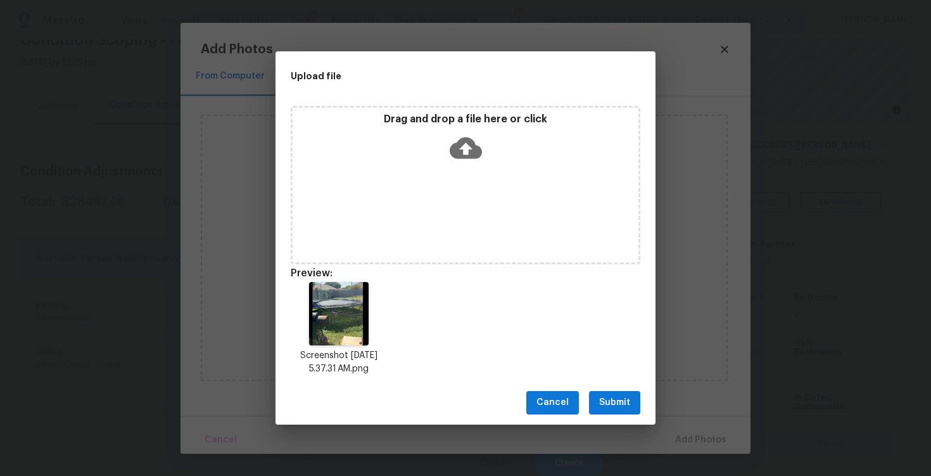
click at [631, 403] on button "Submit" at bounding box center [614, 402] width 51 height 23
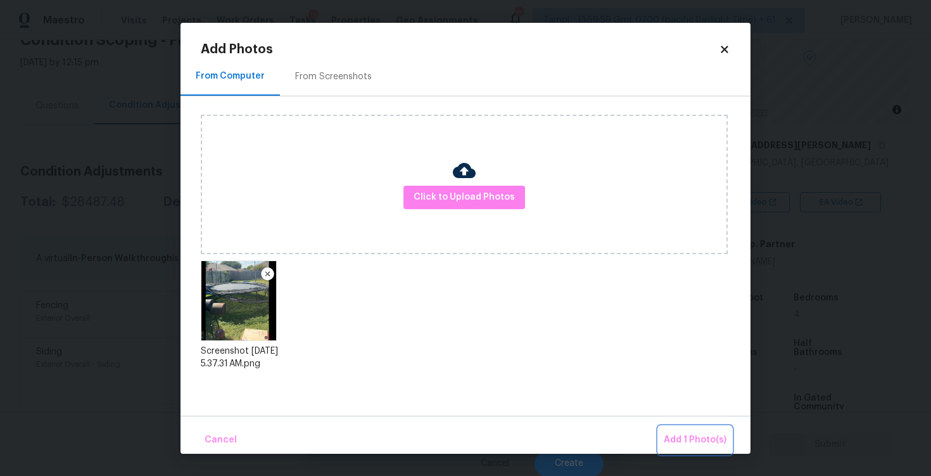
click at [670, 432] on span "Add 1 Photo(s)" at bounding box center [695, 440] width 63 height 16
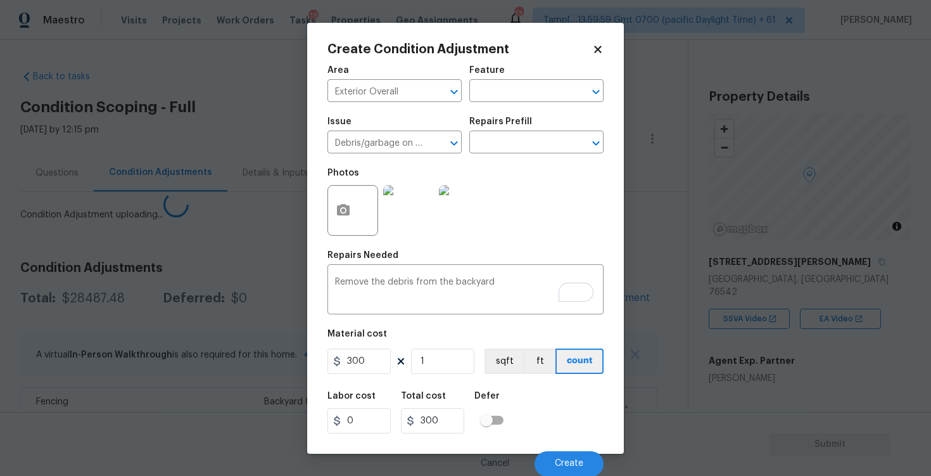
scroll to position [117, 0]
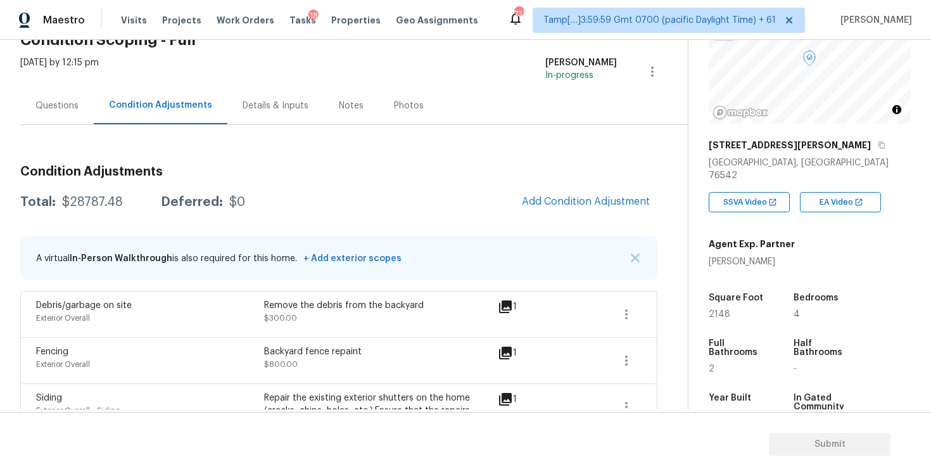
click at [453, 208] on div "Total: $28787.48 Deferred: $0 Add Condition Adjustment" at bounding box center [338, 202] width 637 height 28
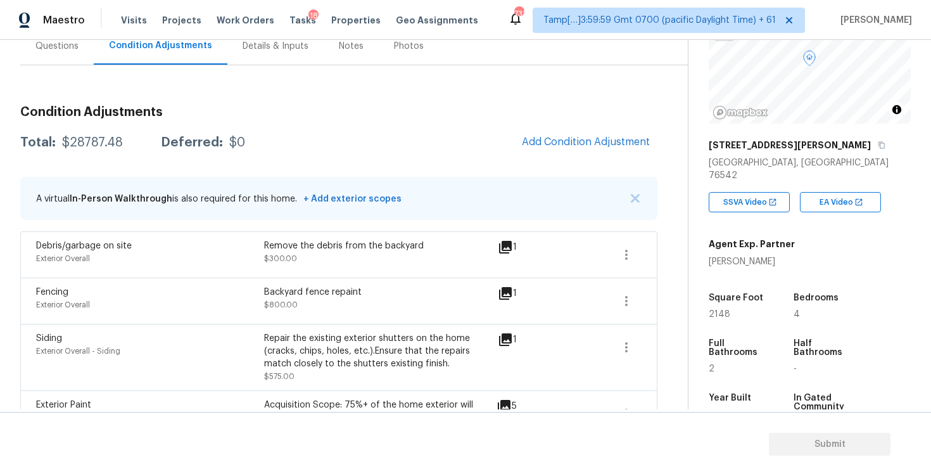
scroll to position [115, 0]
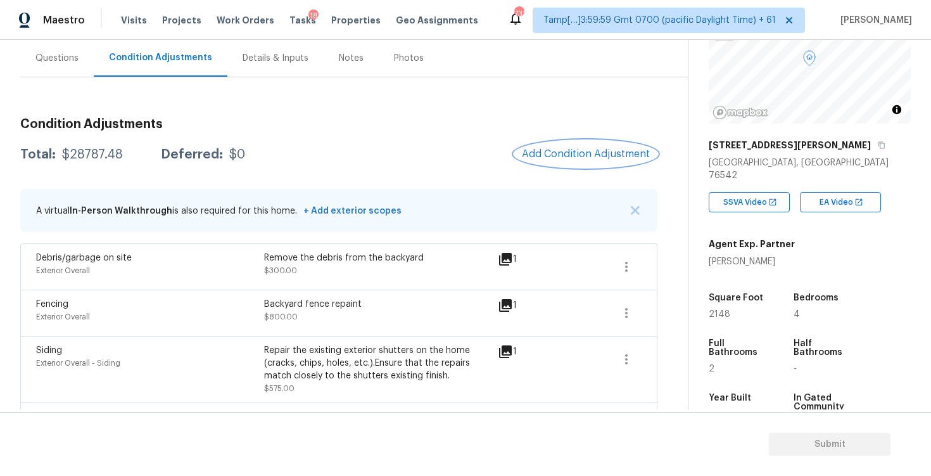
click at [591, 141] on button "Add Condition Adjustment" at bounding box center [586, 154] width 143 height 27
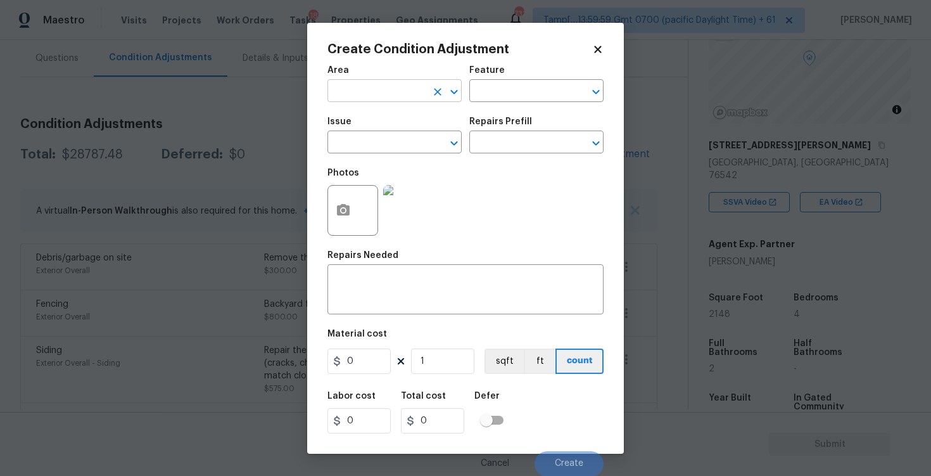
click at [362, 90] on input "text" at bounding box center [377, 92] width 99 height 20
click at [372, 143] on li "Exterior Overall" at bounding box center [395, 141] width 134 height 21
type input "Exterior Overall"
click at [372, 143] on input "text" at bounding box center [377, 144] width 99 height 20
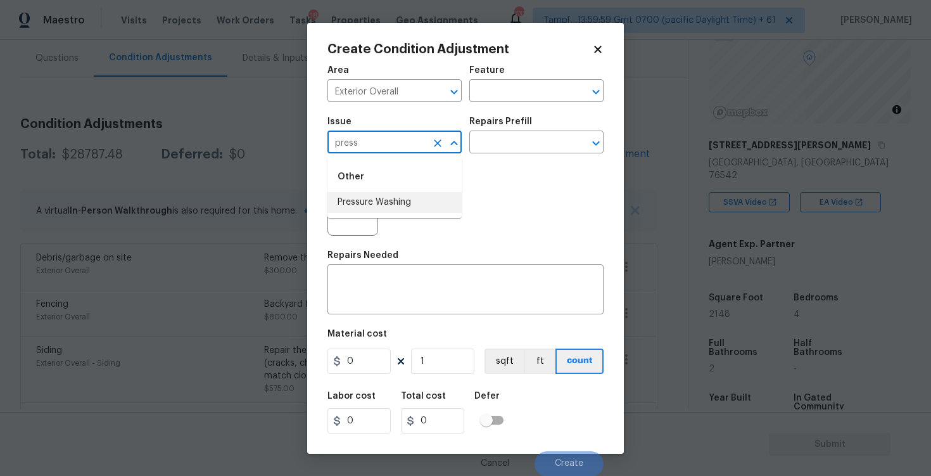
click at [392, 207] on li "Pressure Washing" at bounding box center [395, 202] width 134 height 21
type input "Pressure Washing"
click at [485, 153] on input "text" at bounding box center [519, 144] width 99 height 20
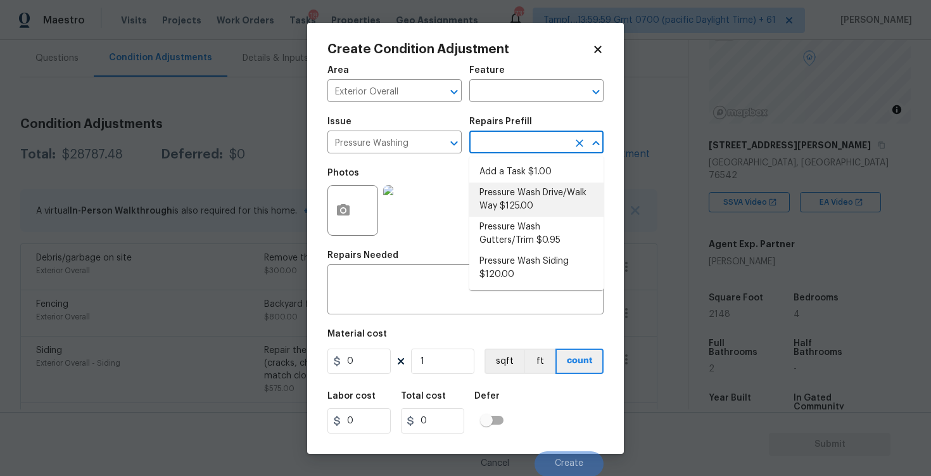
click at [499, 200] on li "Pressure Wash Drive/Walk Way $125.00" at bounding box center [537, 199] width 134 height 34
type input "Siding"
type textarea "Pressure wash the driveways/walkways as directed by the PM. Ensure that all deb…"
type input "125"
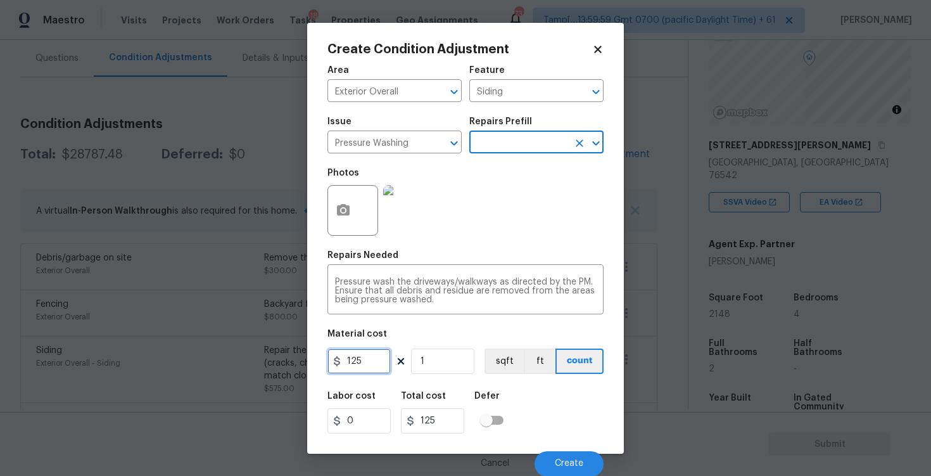
click at [385, 359] on input "125" at bounding box center [359, 360] width 63 height 25
type input "200"
click at [499, 403] on div "Defer" at bounding box center [493, 400] width 37 height 16
type input "200"
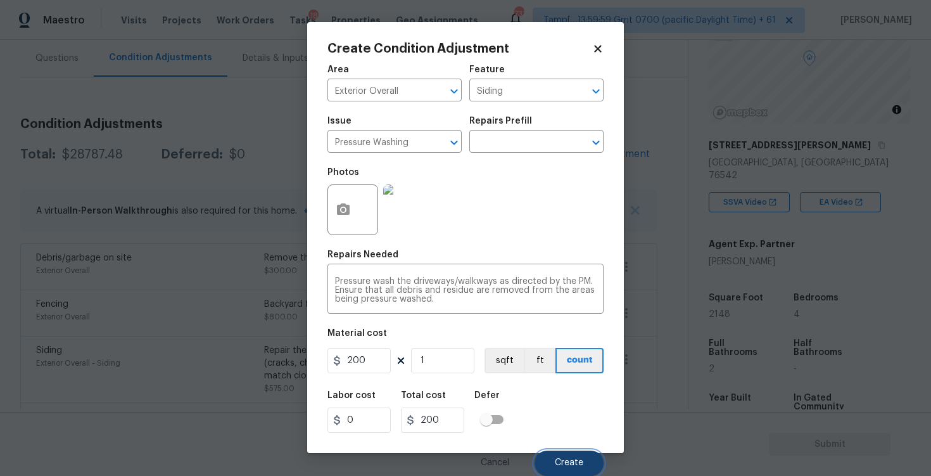
click at [556, 453] on button "Create" at bounding box center [569, 463] width 69 height 25
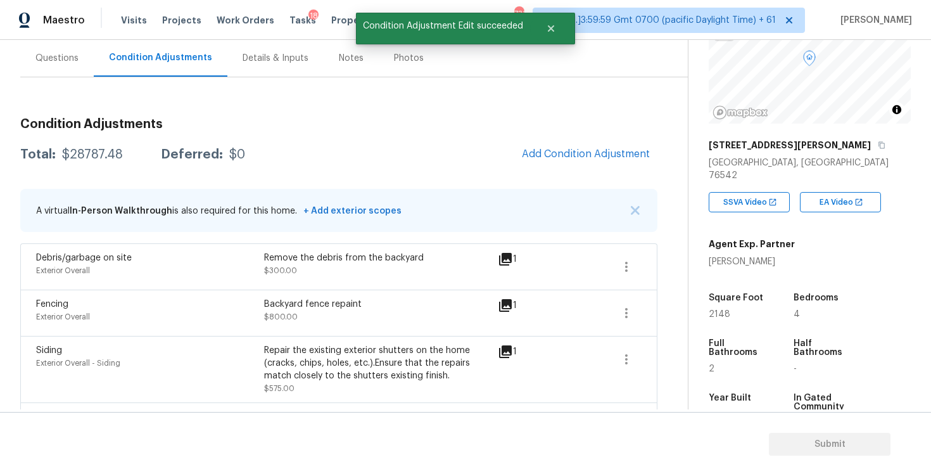
scroll to position [0, 0]
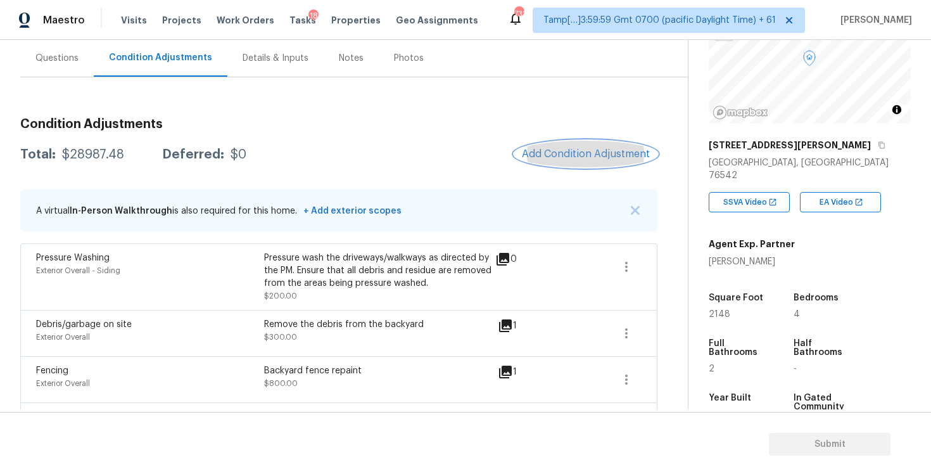
click at [547, 160] on button "Add Condition Adjustment" at bounding box center [586, 154] width 143 height 27
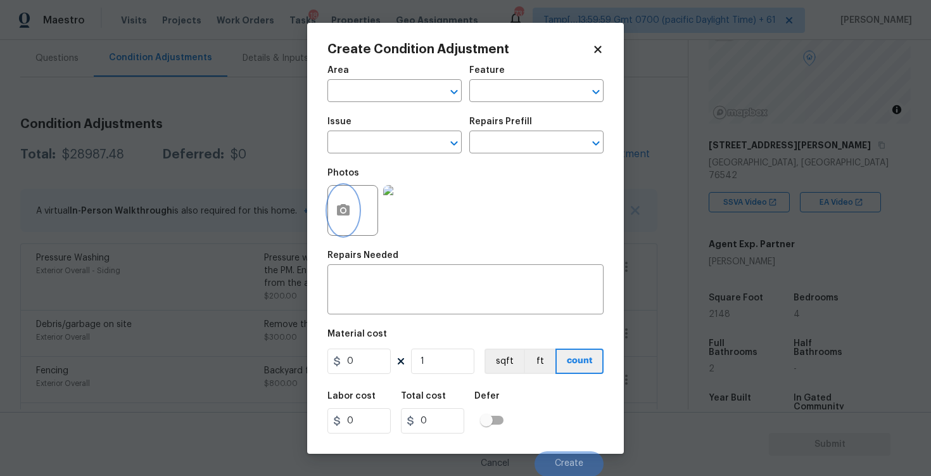
click at [336, 212] on icon "button" at bounding box center [343, 210] width 15 height 15
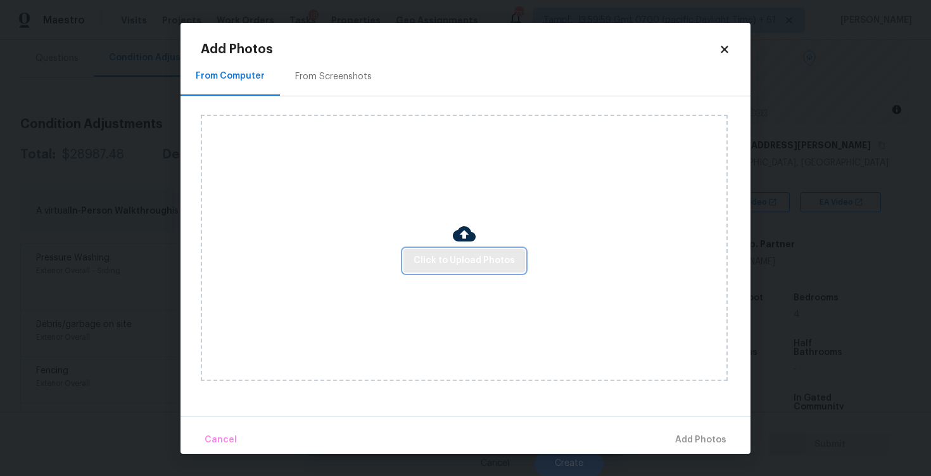
click at [468, 259] on span "Click to Upload Photos" at bounding box center [464, 261] width 101 height 16
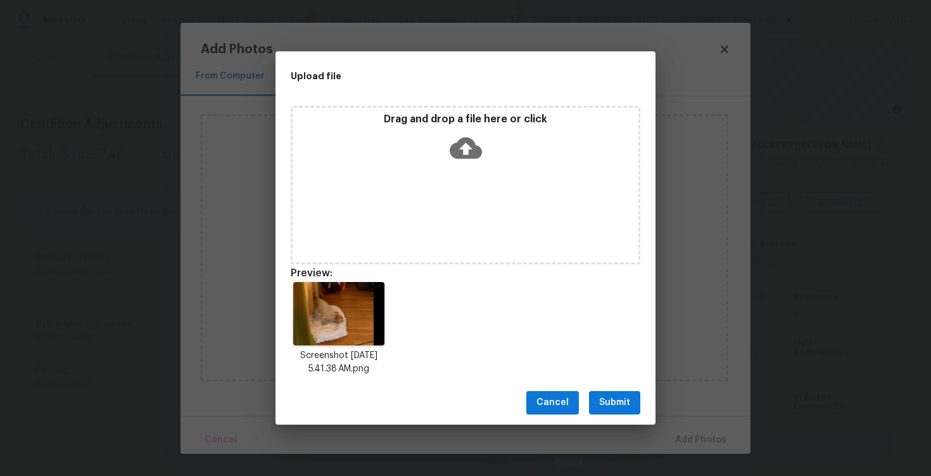
click at [618, 414] on button "Submit" at bounding box center [614, 402] width 51 height 23
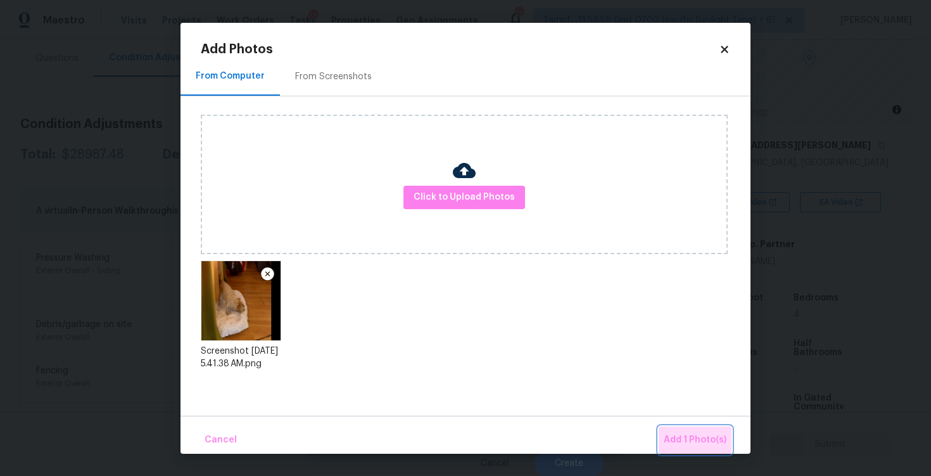
click at [690, 452] on button "Add 1 Photo(s)" at bounding box center [695, 439] width 73 height 27
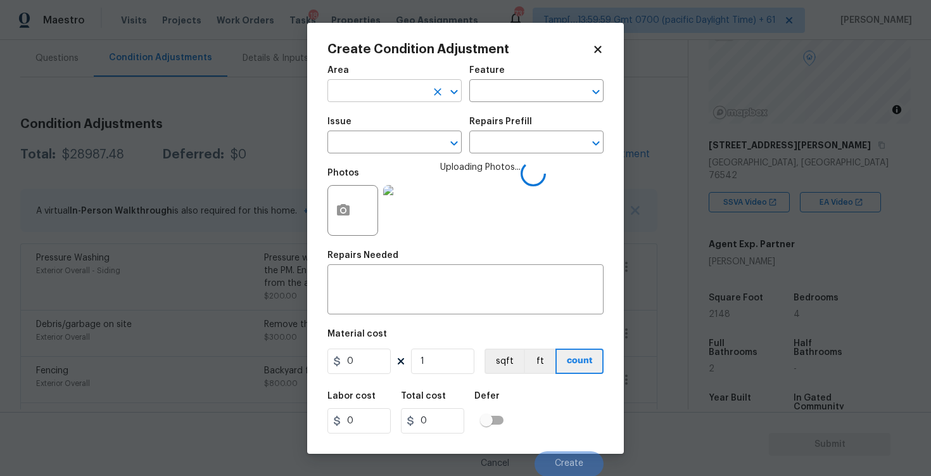
click at [385, 92] on input "text" at bounding box center [377, 92] width 99 height 20
click at [385, 136] on li "Interior Overall" at bounding box center [395, 141] width 134 height 21
type input "Interior Overall"
click at [385, 136] on input "text" at bounding box center [377, 144] width 99 height 20
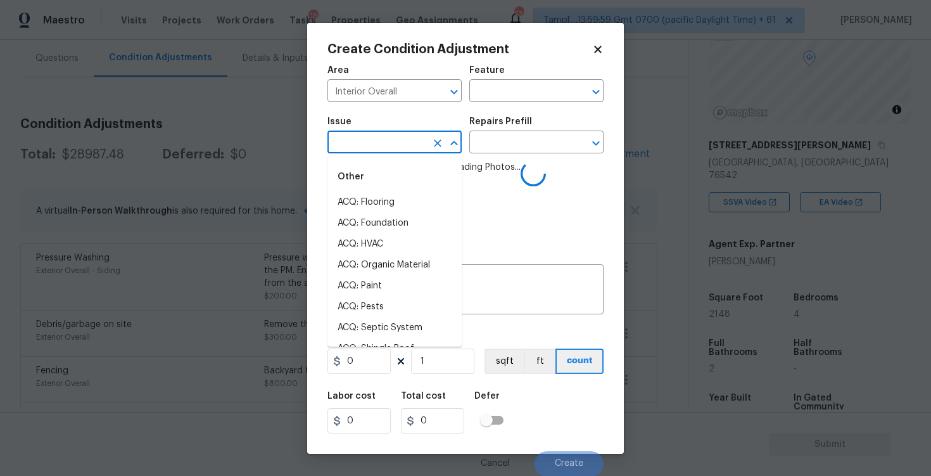
type input "o"
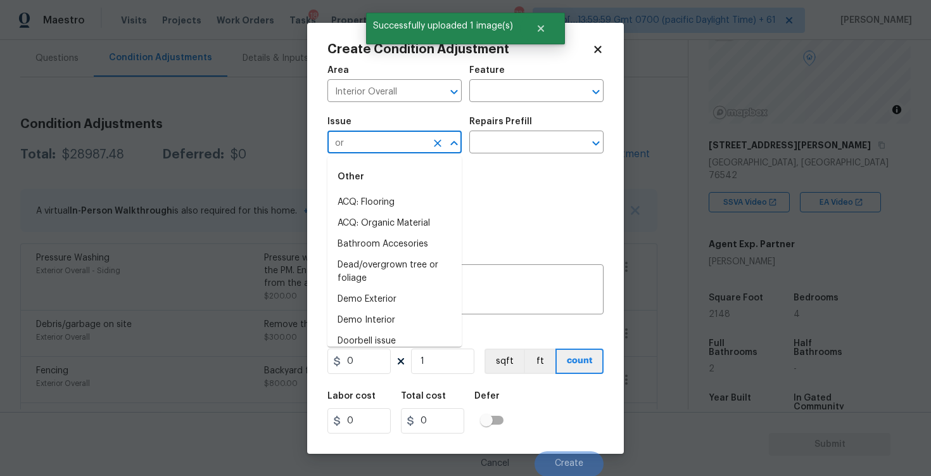
type input "o"
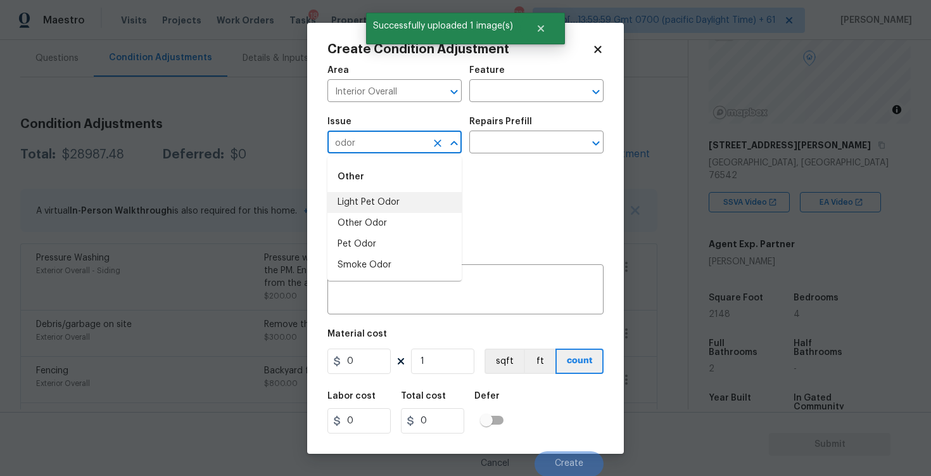
click at [380, 199] on li "Light Pet Odor" at bounding box center [395, 202] width 134 height 21
type input "Light Pet Odor"
click at [493, 134] on input "text" at bounding box center [519, 144] width 99 height 20
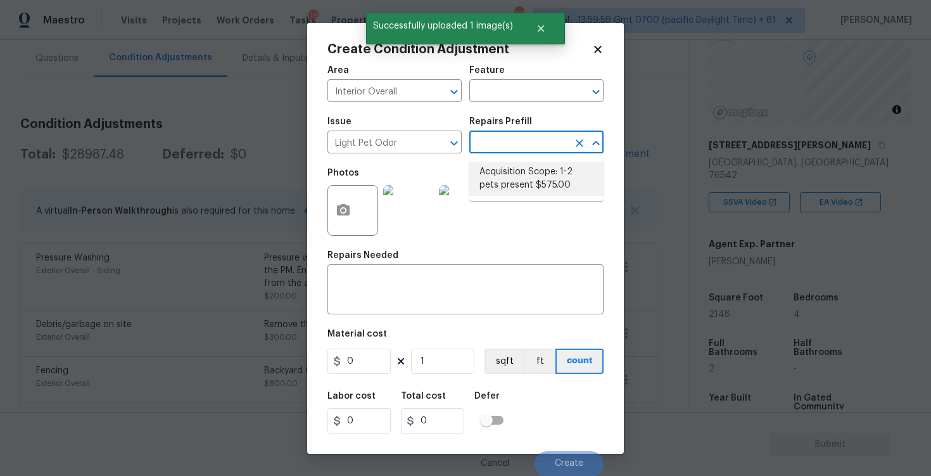
click at [527, 191] on li "Acquisition Scope: 1-2 pets present $575.00" at bounding box center [537, 179] width 134 height 34
type textarea "Acquisition Scope: 1-2 pets present"
type input "575"
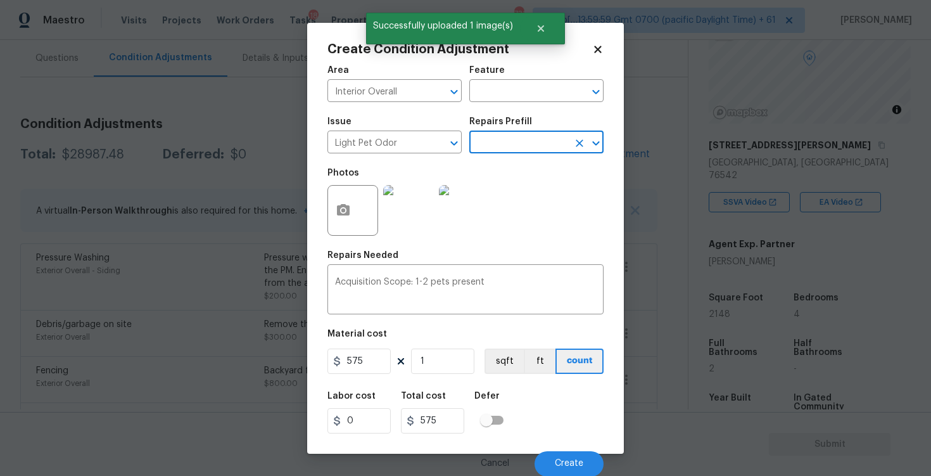
scroll to position [1, 0]
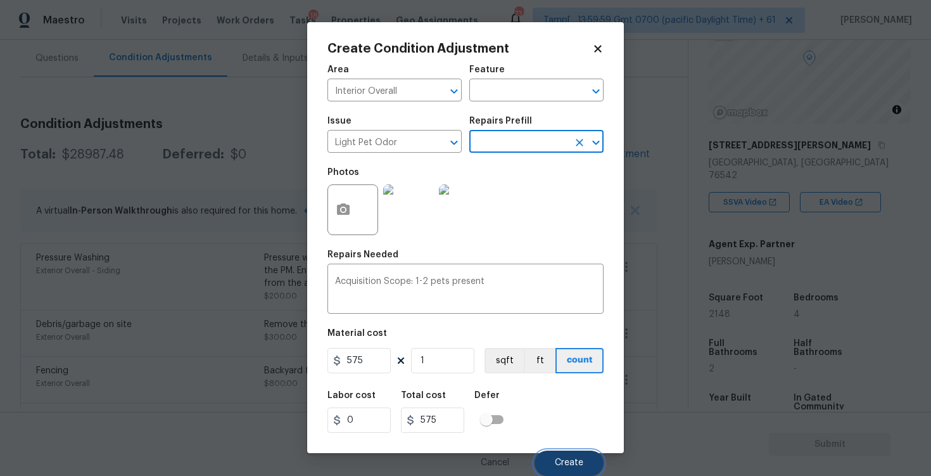
click at [584, 459] on button "Create" at bounding box center [569, 463] width 69 height 25
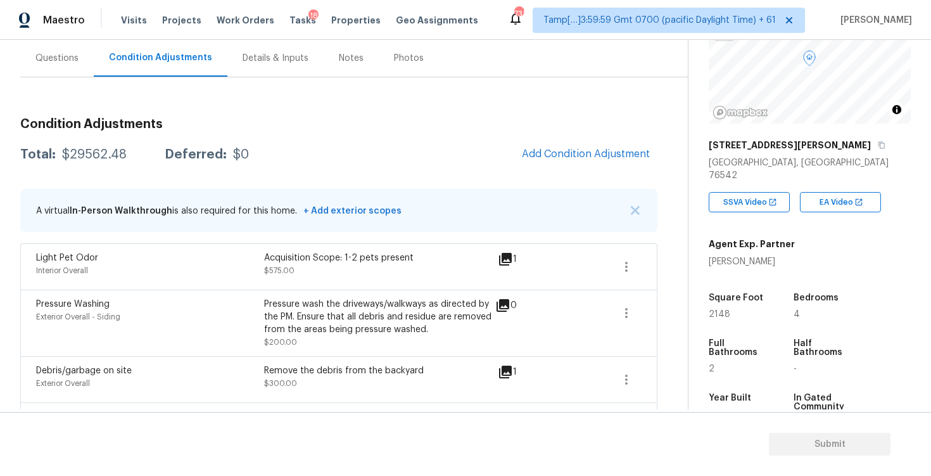
scroll to position [0, 0]
click at [608, 141] on button "Add Condition Adjustment" at bounding box center [586, 154] width 143 height 27
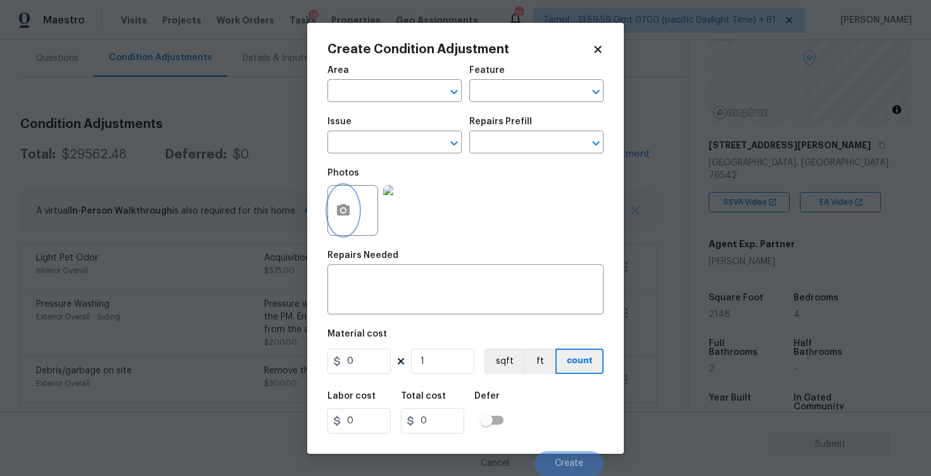
click at [348, 210] on icon "button" at bounding box center [343, 209] width 13 height 11
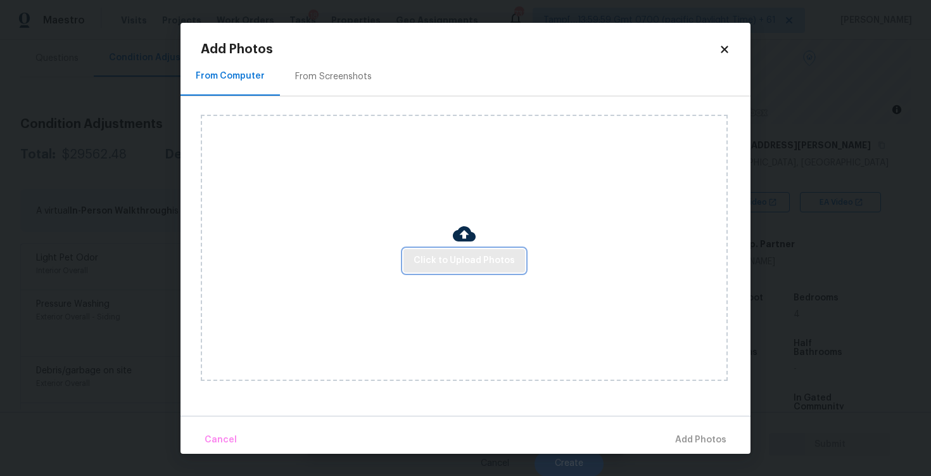
click at [486, 265] on span "Click to Upload Photos" at bounding box center [464, 261] width 101 height 16
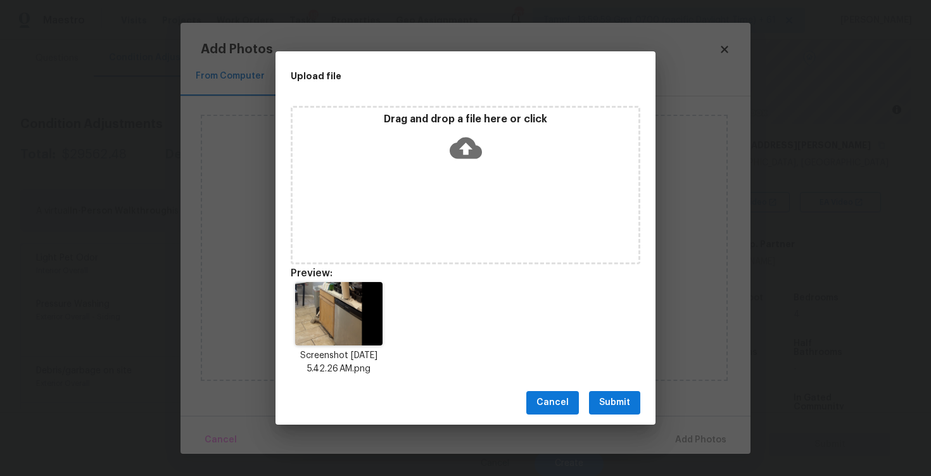
click at [599, 392] on button "Submit" at bounding box center [614, 402] width 51 height 23
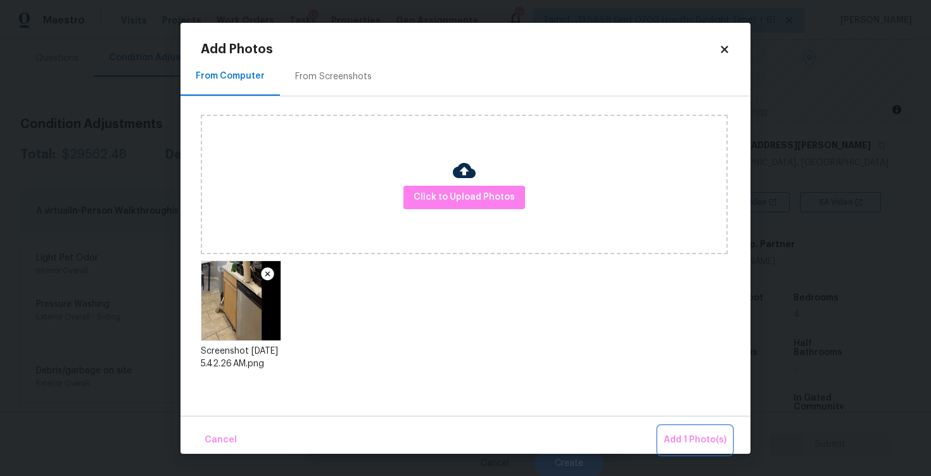
click at [684, 426] on button "Add 1 Photo(s)" at bounding box center [695, 439] width 73 height 27
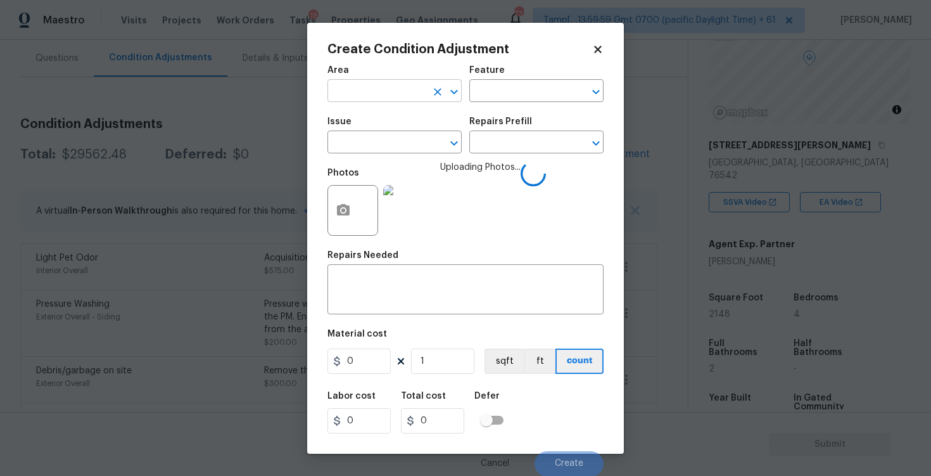
click at [364, 85] on input "text" at bounding box center [377, 92] width 99 height 20
click at [365, 143] on li "Interior Overall" at bounding box center [395, 141] width 134 height 21
type input "Interior Overall"
click at [365, 143] on input "text" at bounding box center [377, 144] width 99 height 20
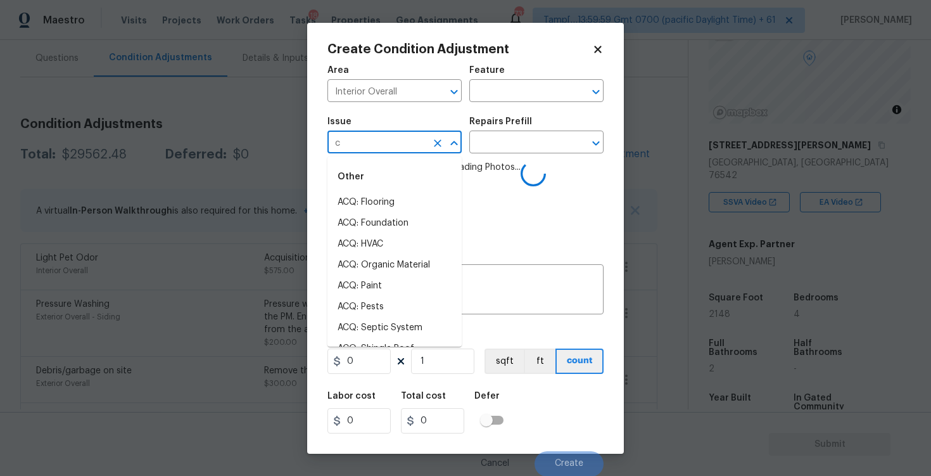
type input "ca"
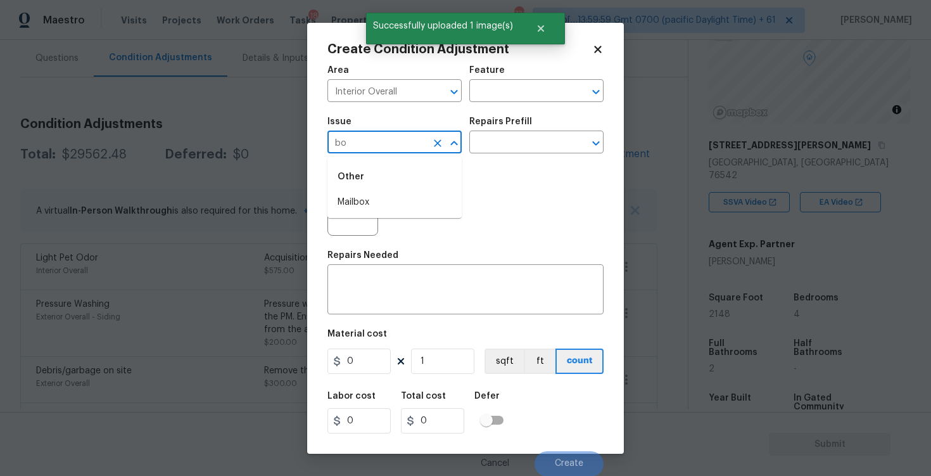
type input "b"
click at [371, 234] on li "Kitchen Cabinets" at bounding box center [395, 244] width 134 height 21
type input "Kitchen Cabinets"
click at [496, 161] on div "Photos" at bounding box center [466, 202] width 276 height 82
click at [499, 151] on input "text" at bounding box center [519, 144] width 99 height 20
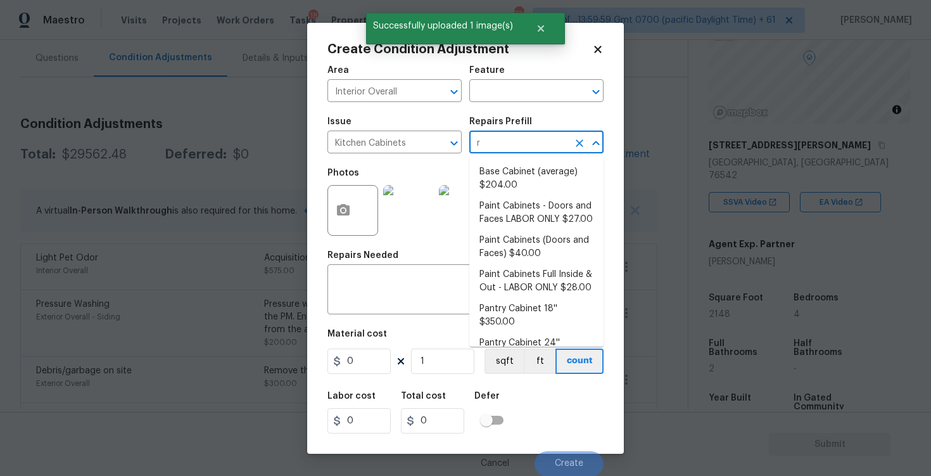
type input "re"
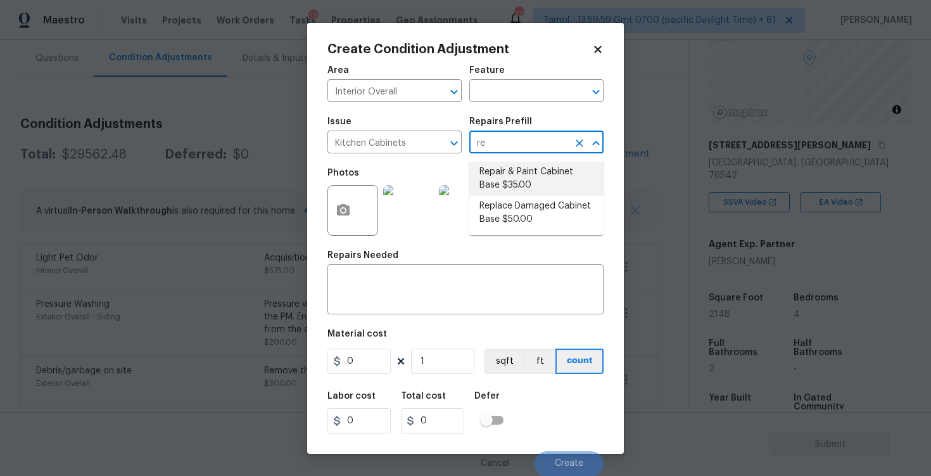
click at [504, 176] on li "Repair & Paint Cabinet Base $35.00" at bounding box center [537, 179] width 134 height 34
type input "Cabinets"
type textarea "Prep/Paint the damaged cabinet base and repair to meet current standard. Remove…"
type input "35"
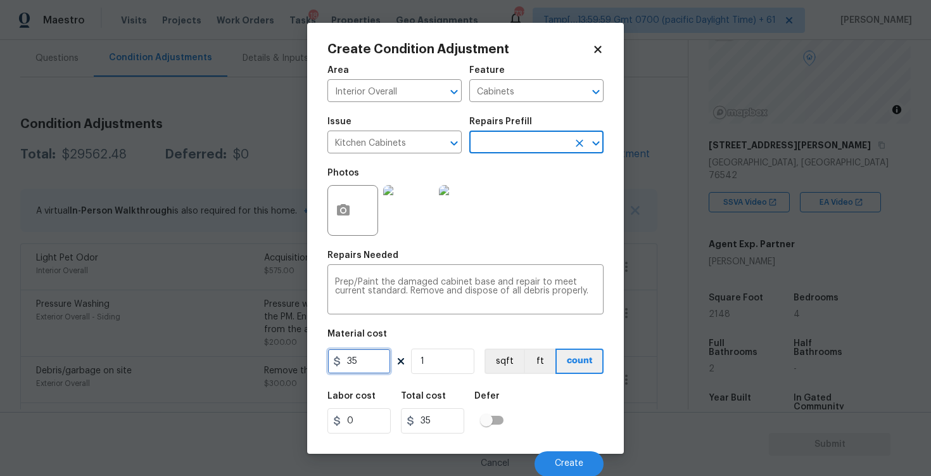
click at [375, 364] on input "35" at bounding box center [359, 360] width 63 height 25
type input "1200"
click at [556, 392] on div "Labor cost 0 Total cost 35 Defer" at bounding box center [466, 412] width 276 height 57
type input "1200"
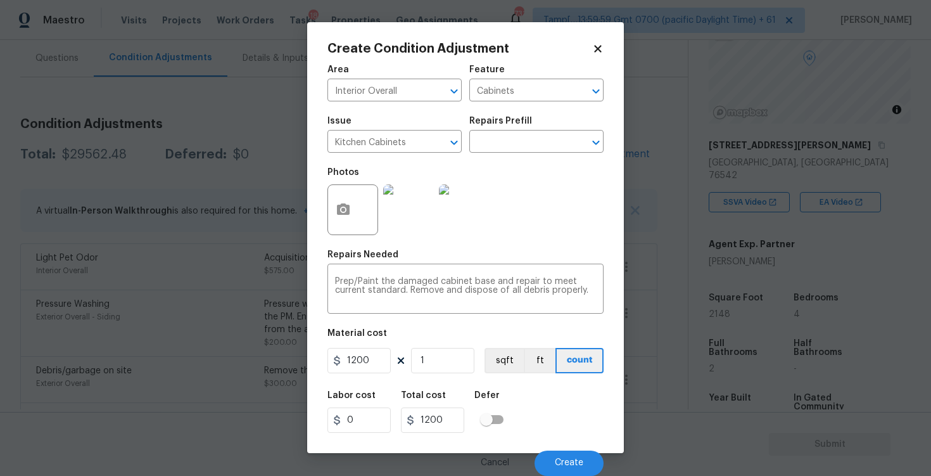
click at [580, 449] on div "Cancel Create" at bounding box center [466, 457] width 276 height 35
click at [580, 469] on button "Create" at bounding box center [569, 463] width 69 height 25
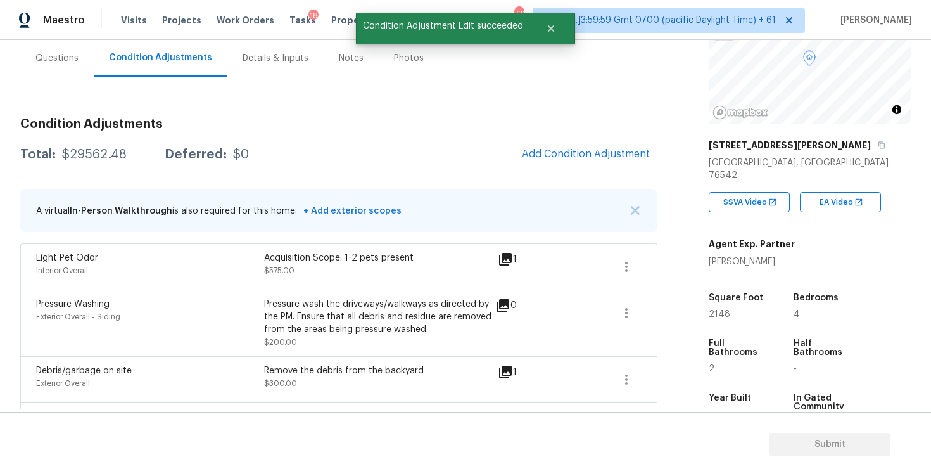
scroll to position [0, 0]
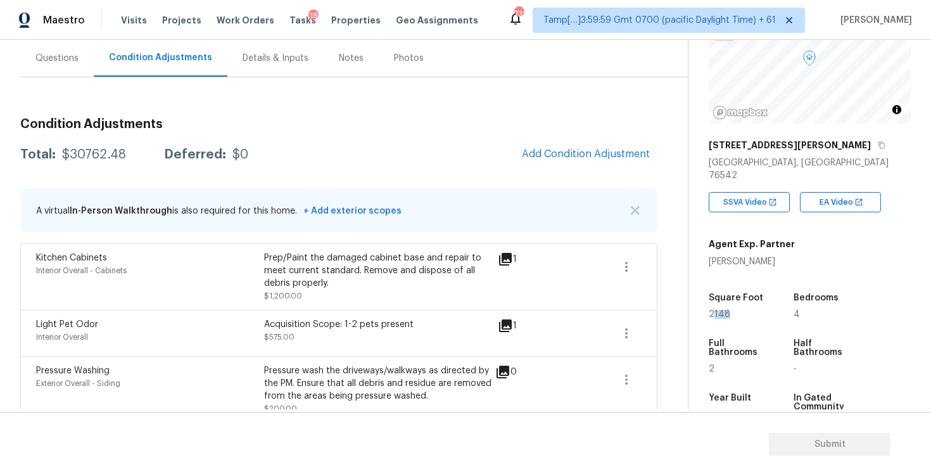
drag, startPoint x: 712, startPoint y: 303, endPoint x: 810, endPoint y: 302, distance: 98.2
click at [810, 303] on div "Square Foot 2148 Bedrooms 4 Full Bathrooms 2 Half Bathrooms - Year Built 1989 I…" at bounding box center [810, 360] width 202 height 185
drag, startPoint x: 703, startPoint y: 302, endPoint x: 755, endPoint y: 302, distance: 52.0
click at [755, 302] on div "Property Details © Mapbox © OpenStreetMap Improve this map [STREET_ADDRESS][PER…" at bounding box center [800, 257] width 222 height 669
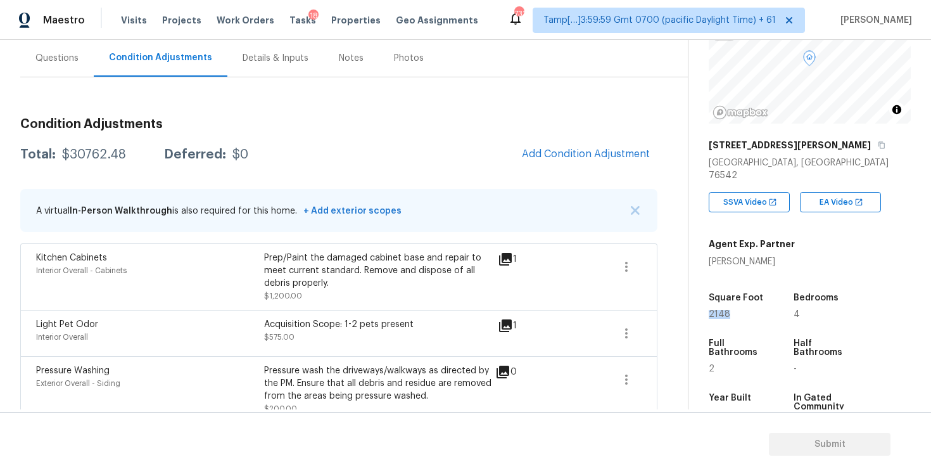
copy span "2148"
click at [568, 153] on span "Add Condition Adjustment" at bounding box center [586, 153] width 128 height 11
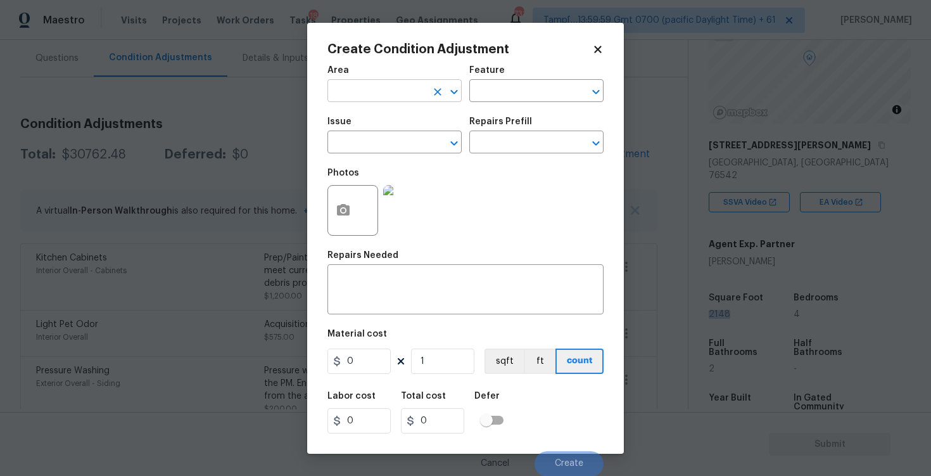
click at [366, 89] on input "text" at bounding box center [377, 92] width 99 height 20
click at [369, 139] on li "Interior Overall" at bounding box center [395, 141] width 134 height 21
type input "Interior Overall"
click at [369, 139] on input "text" at bounding box center [377, 144] width 99 height 20
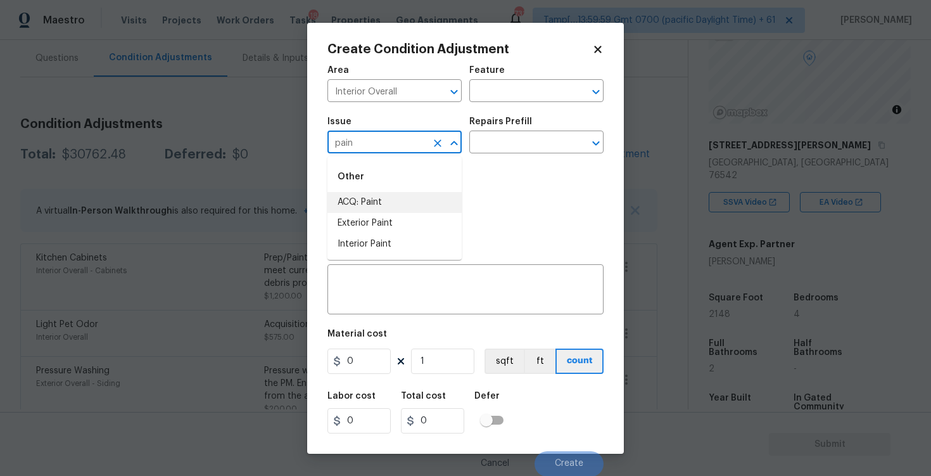
click at [380, 208] on li "ACQ: Paint" at bounding box center [395, 202] width 134 height 21
type input "ACQ: Paint"
click at [507, 162] on div "Photos" at bounding box center [466, 202] width 276 height 82
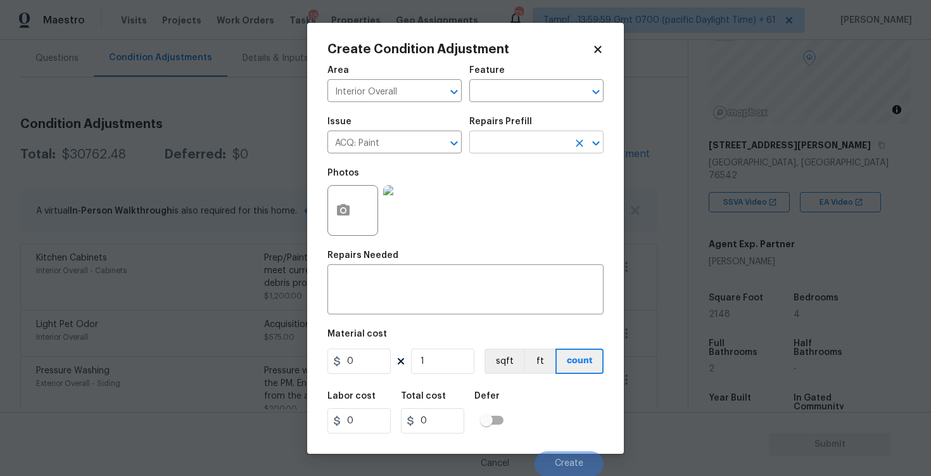
click at [506, 148] on input "text" at bounding box center [519, 144] width 99 height 20
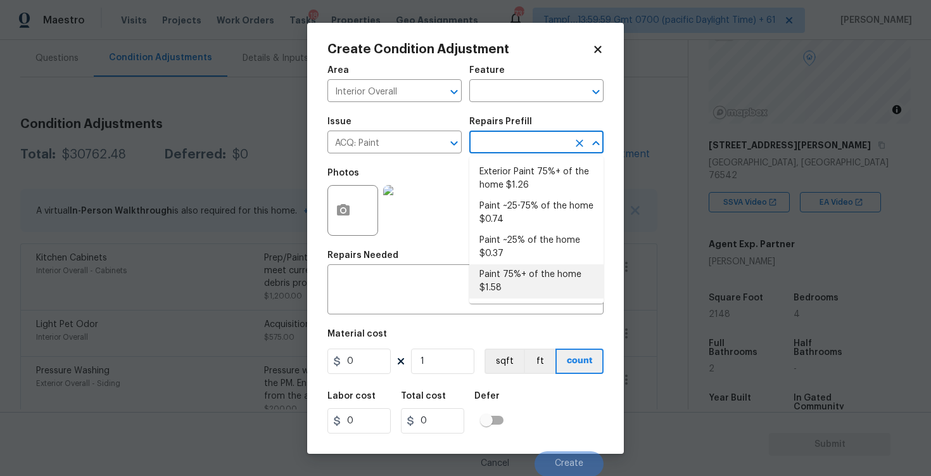
click at [519, 267] on li "Paint 75%+ of the home $1.58" at bounding box center [537, 281] width 134 height 34
type input "Acquisition"
type textarea "Acquisition Scope: 75%+ of the home will likely require interior paint"
type input "1.58"
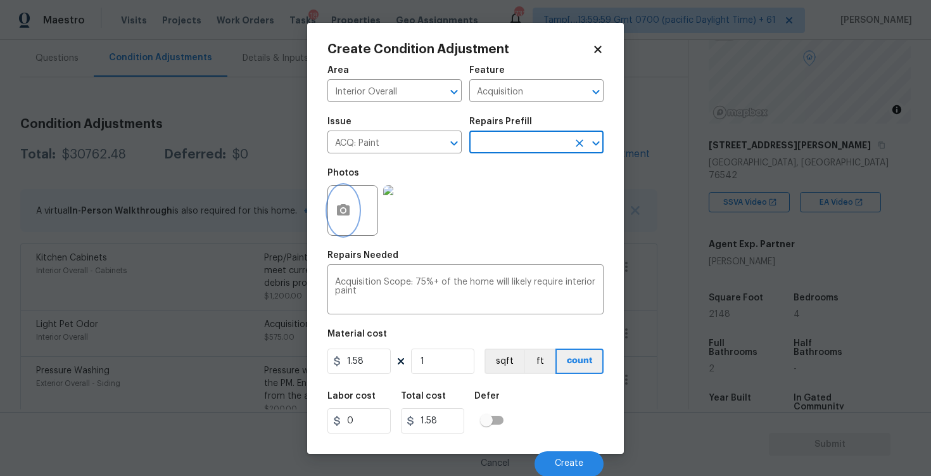
click at [349, 199] on button "button" at bounding box center [343, 210] width 30 height 49
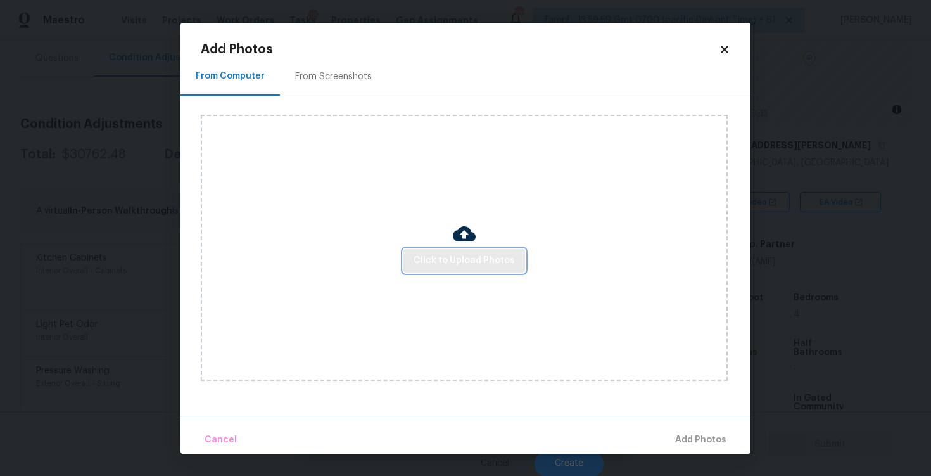
click at [498, 253] on span "Click to Upload Photos" at bounding box center [464, 261] width 101 height 16
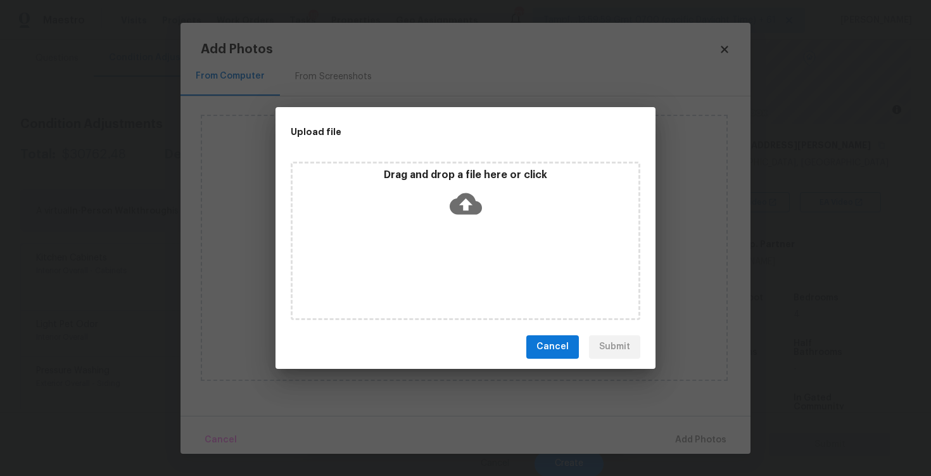
click at [484, 217] on div "Drag and drop a file here or click" at bounding box center [466, 196] width 346 height 54
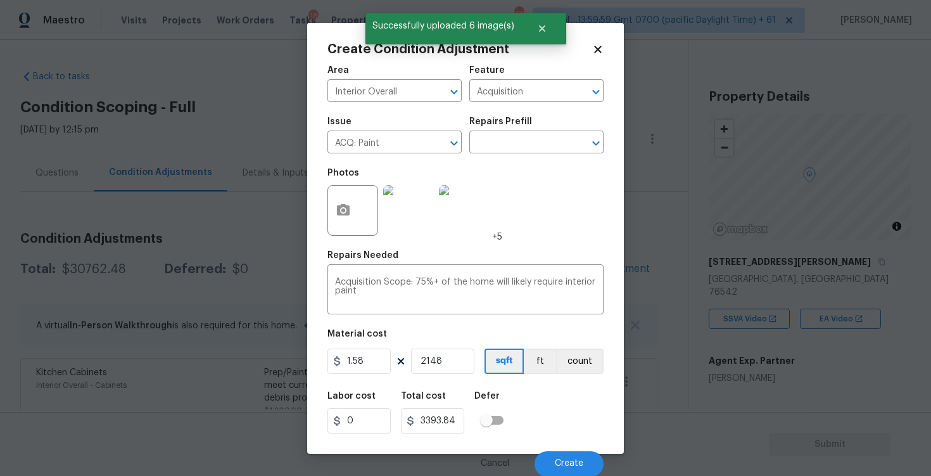
scroll to position [1, 0]
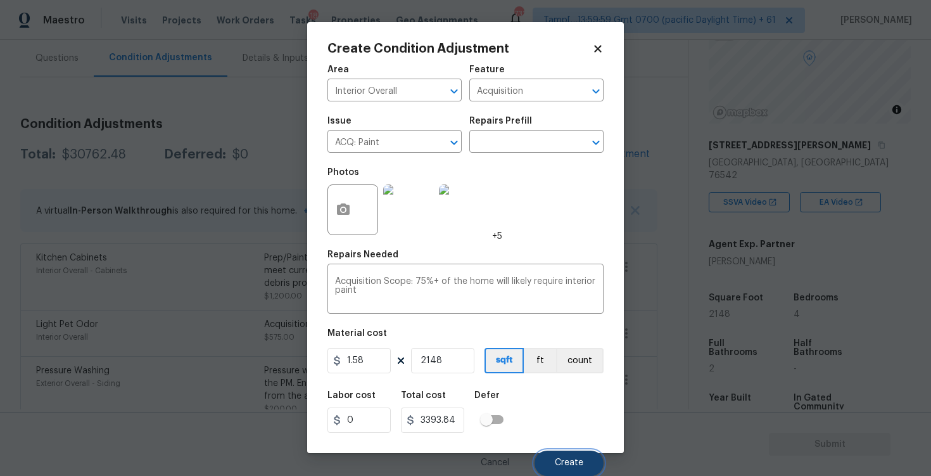
click at [573, 451] on button "Create" at bounding box center [569, 463] width 69 height 25
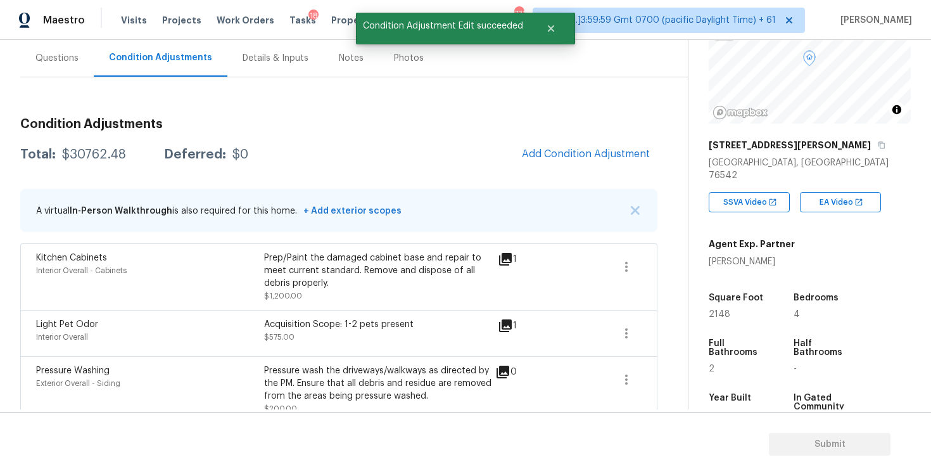
scroll to position [0, 0]
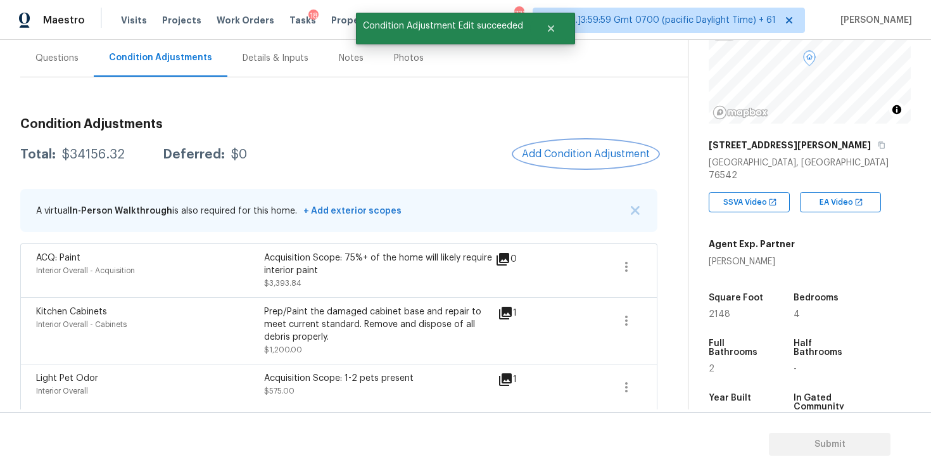
click at [606, 157] on span "Add Condition Adjustment" at bounding box center [586, 153] width 128 height 11
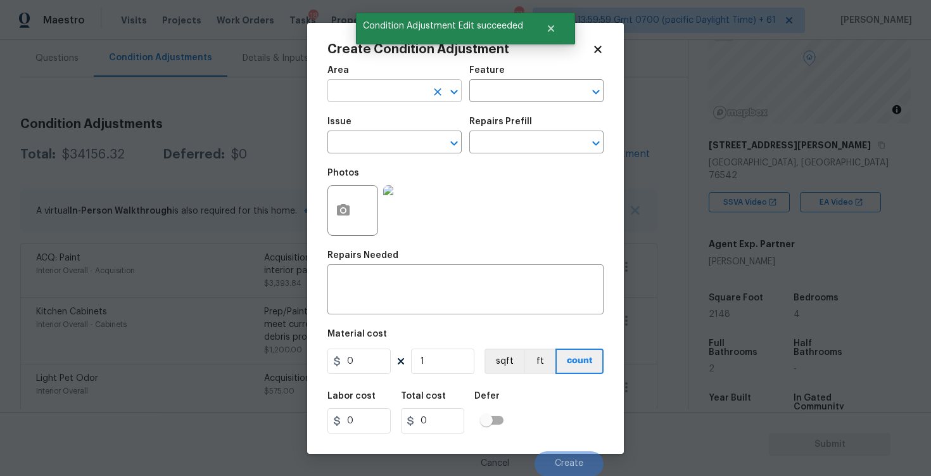
click at [420, 98] on input "text" at bounding box center [377, 92] width 99 height 20
click at [400, 150] on li "Interior Overall" at bounding box center [395, 141] width 134 height 21
type input "Interior Overall"
click at [400, 150] on input "text" at bounding box center [377, 144] width 99 height 20
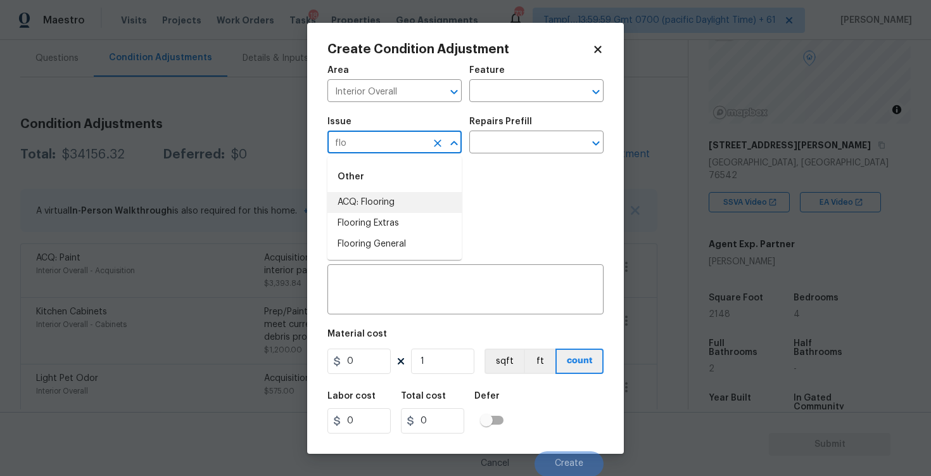
click at [383, 203] on li "ACQ: Flooring" at bounding box center [395, 202] width 134 height 21
type input "ACQ: Flooring"
click at [467, 160] on div "Issue ACQ: Flooring ​ Repairs Prefill ​" at bounding box center [466, 135] width 276 height 51
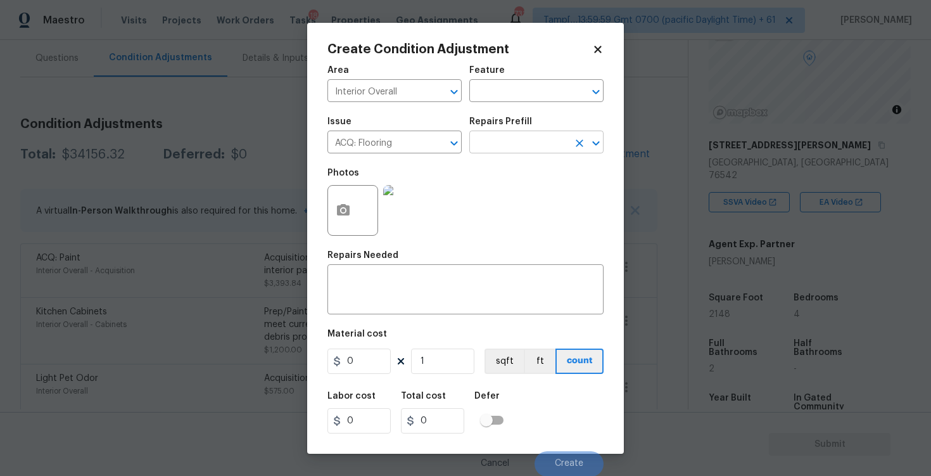
click at [490, 153] on input "text" at bounding box center [519, 144] width 99 height 20
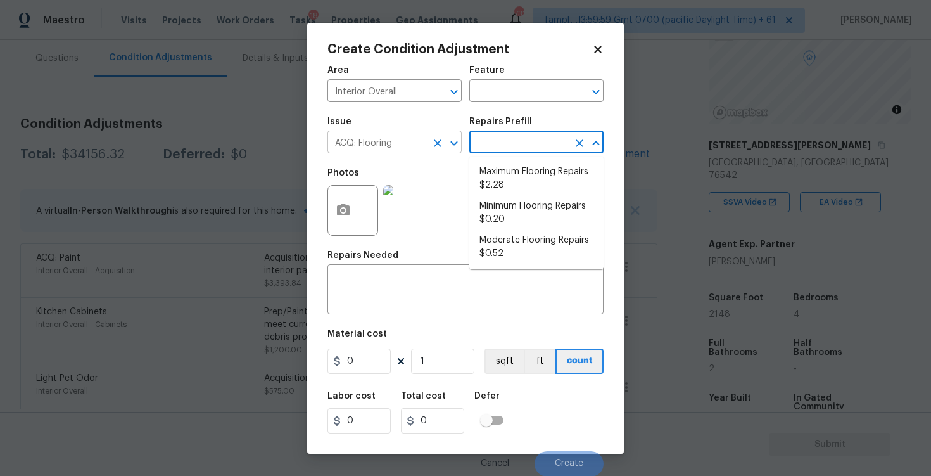
click at [428, 139] on div "ACQ: Flooring ​" at bounding box center [395, 144] width 134 height 20
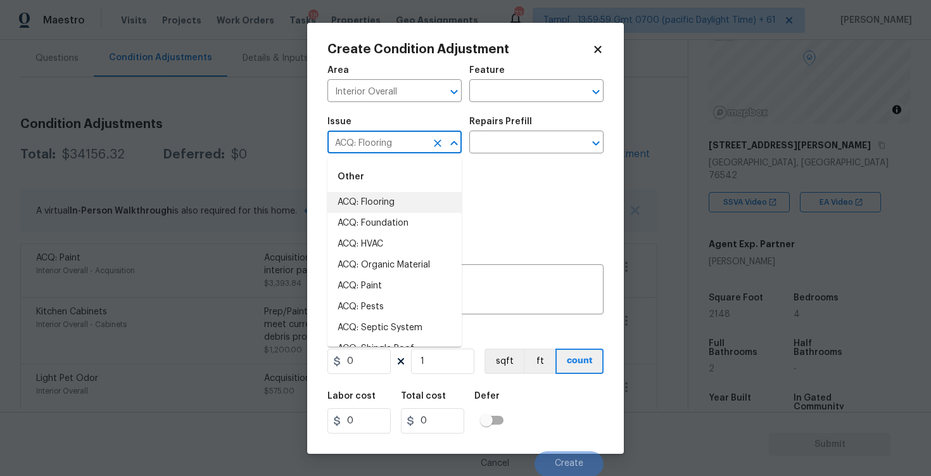
click at [432, 141] on icon "Clear" at bounding box center [437, 143] width 13 height 13
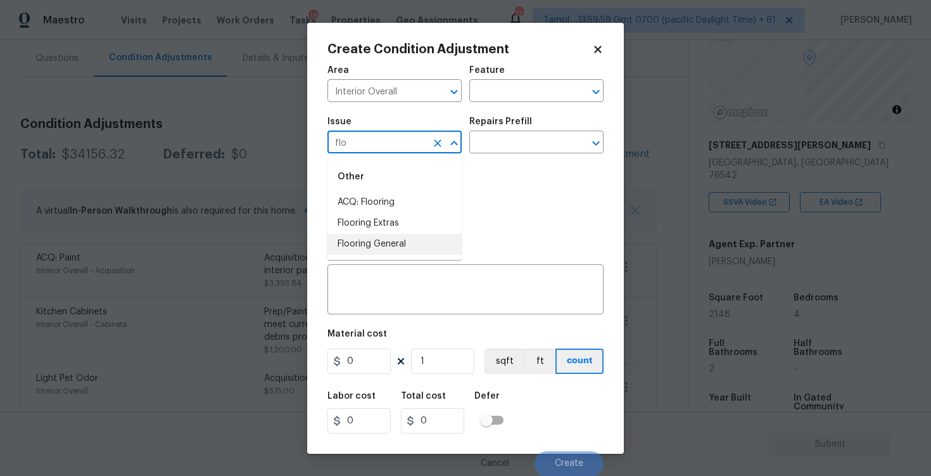
click at [401, 239] on li "Flooring General" at bounding box center [395, 244] width 134 height 21
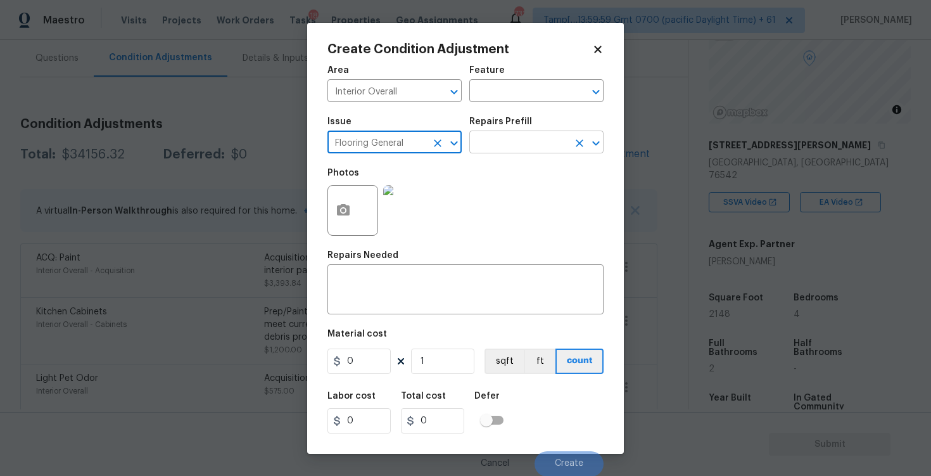
type input "Flooring General"
click at [507, 143] on input "text" at bounding box center [519, 144] width 99 height 20
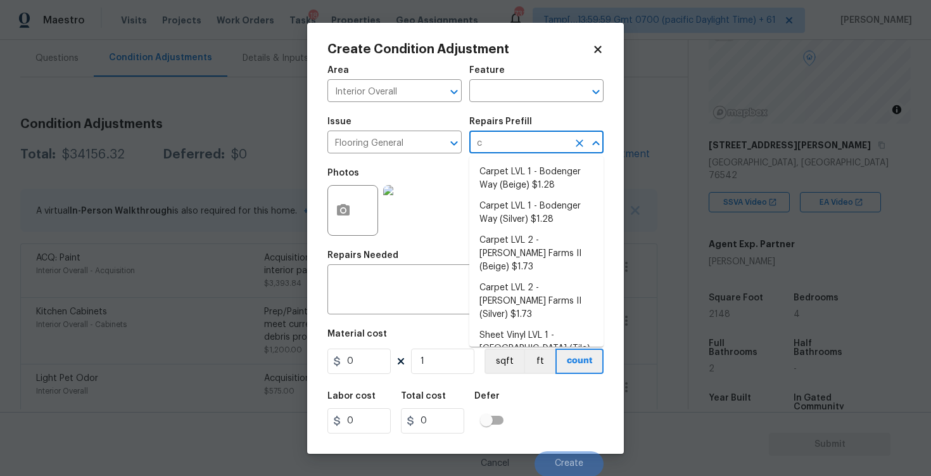
type input "ca"
click at [501, 179] on li "Carpet LVL 1 - Bodenger Way (Beige) $1.28" at bounding box center [537, 179] width 134 height 34
type input "Overall Flooring"
type textarea "Install new carpet. (Bodenger Way 749 Bird Bath, Beige) at all previously carpe…"
type input "1.28"
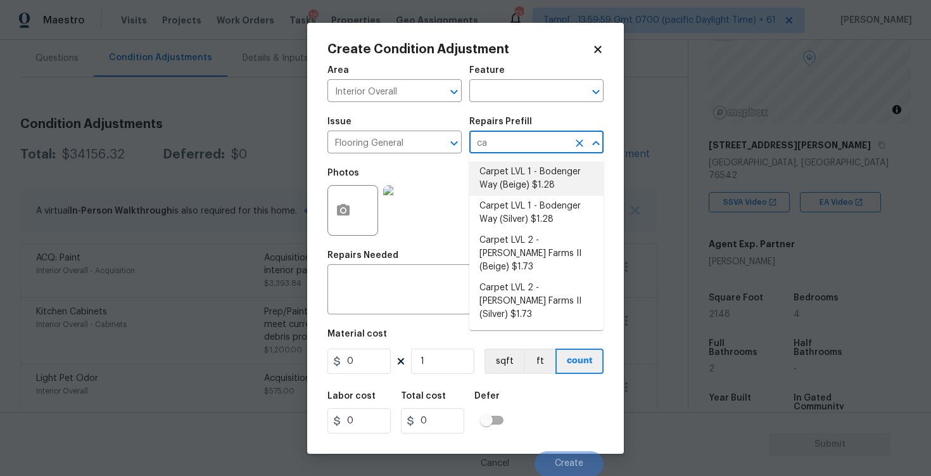
type input "1.28"
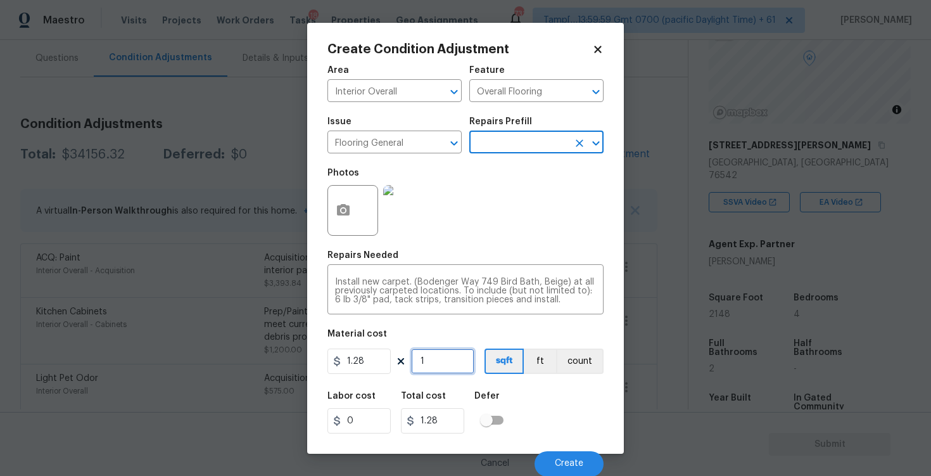
click at [442, 352] on input "1" at bounding box center [442, 360] width 63 height 25
type input "0"
type input "1"
type input "1.28"
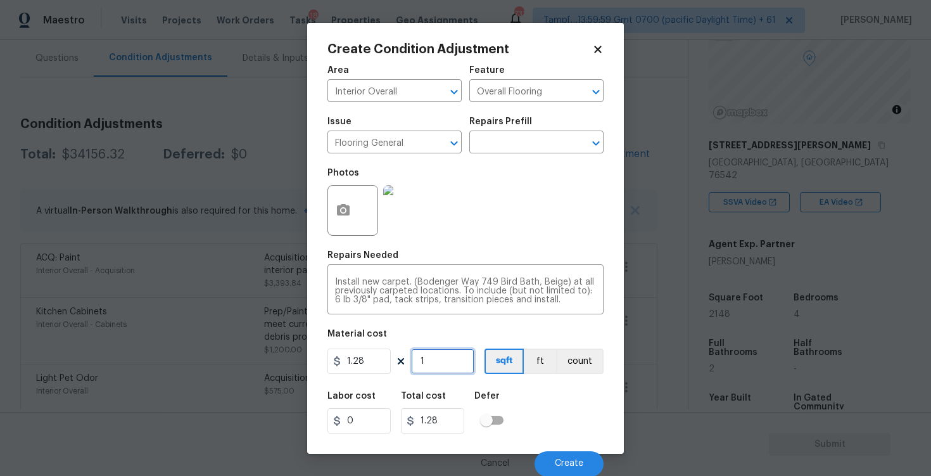
type input "10"
type input "12.8"
type input "107"
type input "136.96"
type input "1074"
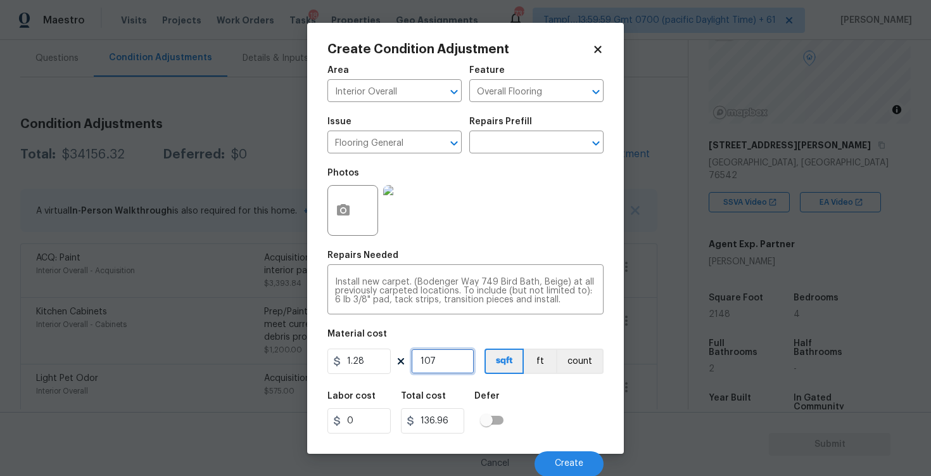
type input "1374.72"
type input "1074"
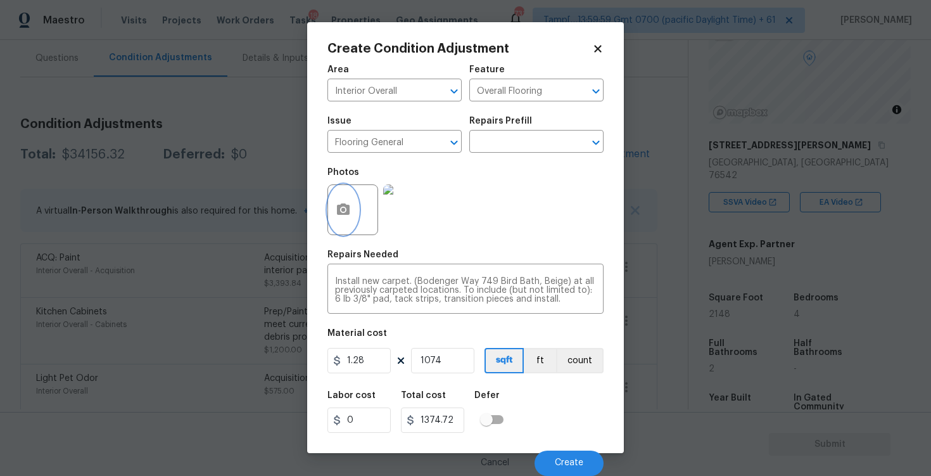
click at [345, 208] on icon "button" at bounding box center [343, 208] width 13 height 11
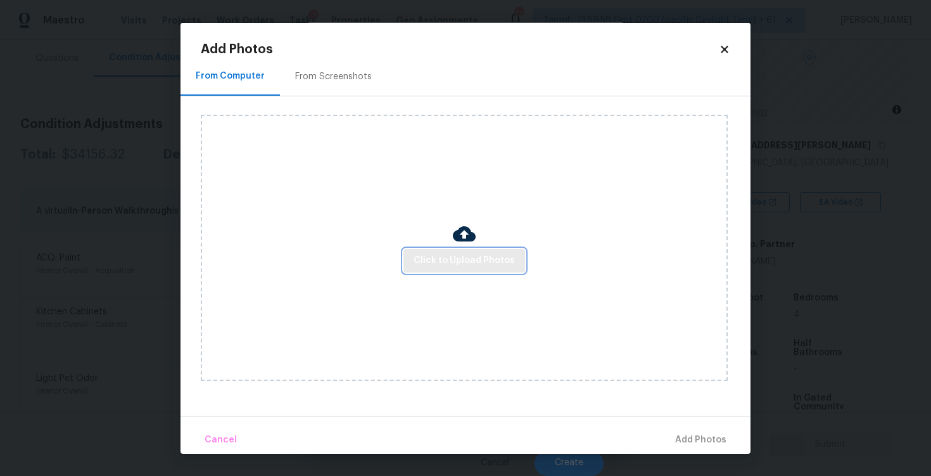
click at [459, 253] on span "Click to Upload Photos" at bounding box center [464, 261] width 101 height 16
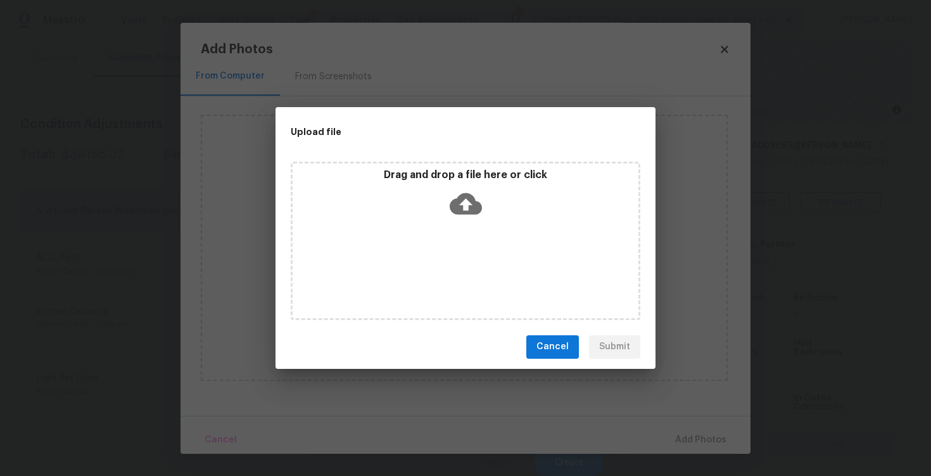
click at [458, 196] on icon at bounding box center [466, 204] width 32 height 22
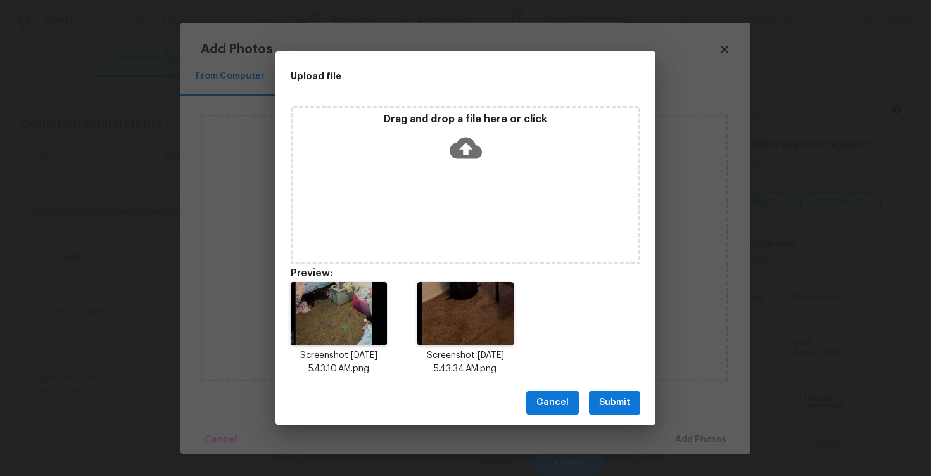
scroll to position [10, 0]
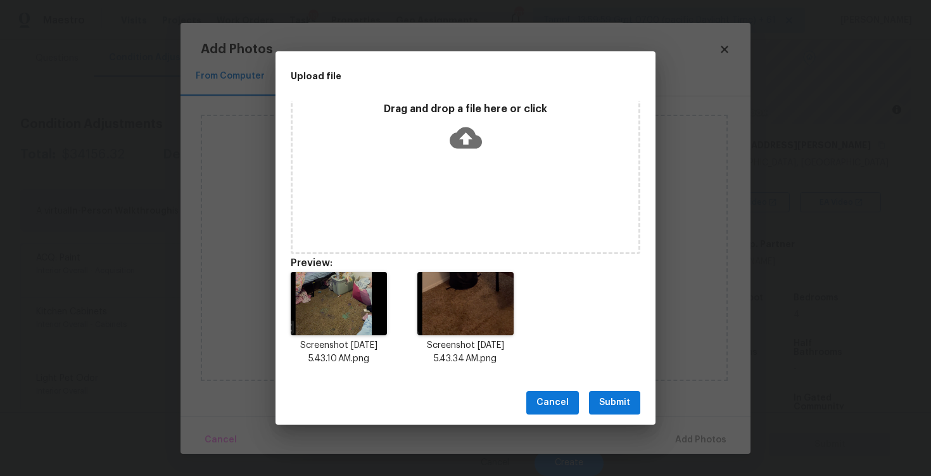
click at [613, 402] on span "Submit" at bounding box center [614, 403] width 31 height 16
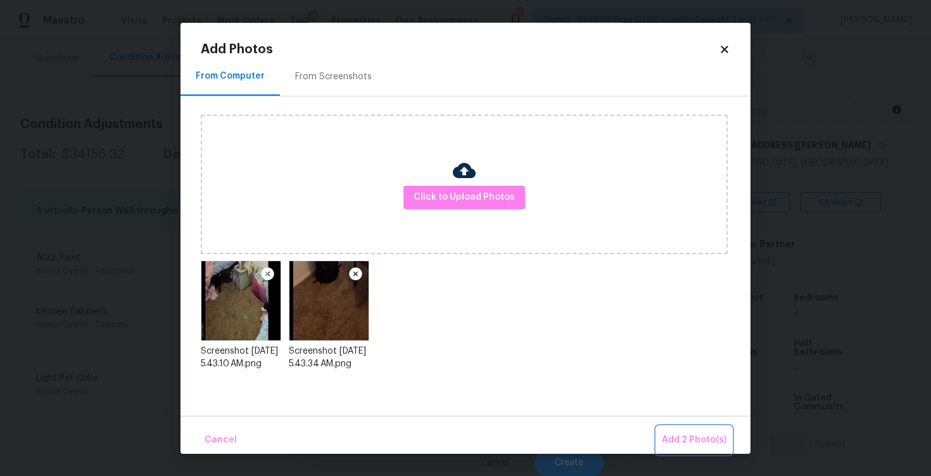
click at [687, 431] on button "Add 2 Photo(s)" at bounding box center [694, 439] width 75 height 27
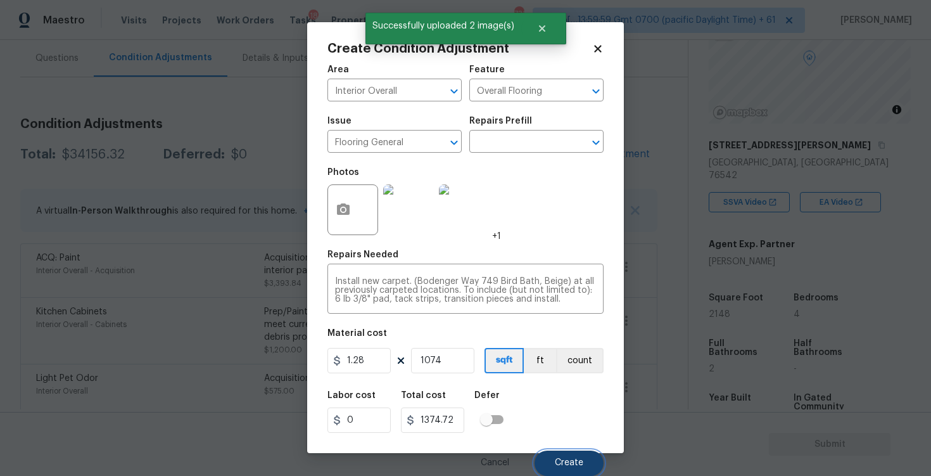
click at [576, 471] on button "Create" at bounding box center [569, 463] width 69 height 25
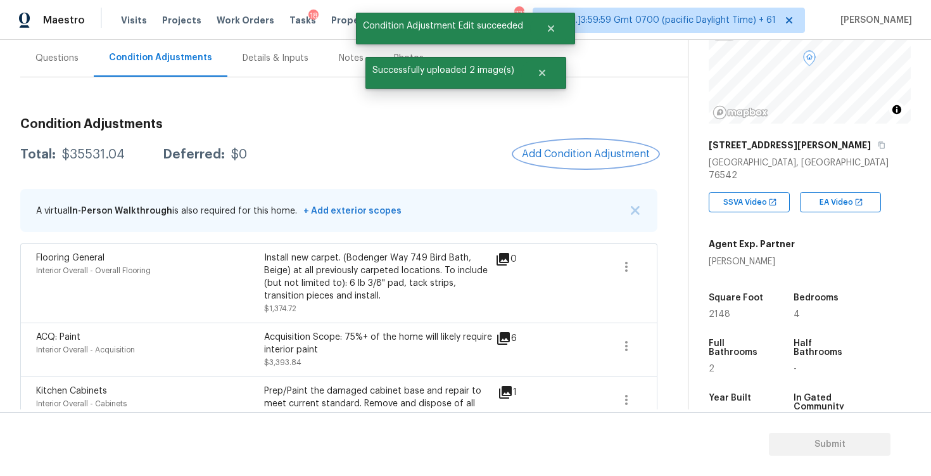
click at [563, 162] on button "Add Condition Adjustment" at bounding box center [586, 154] width 143 height 27
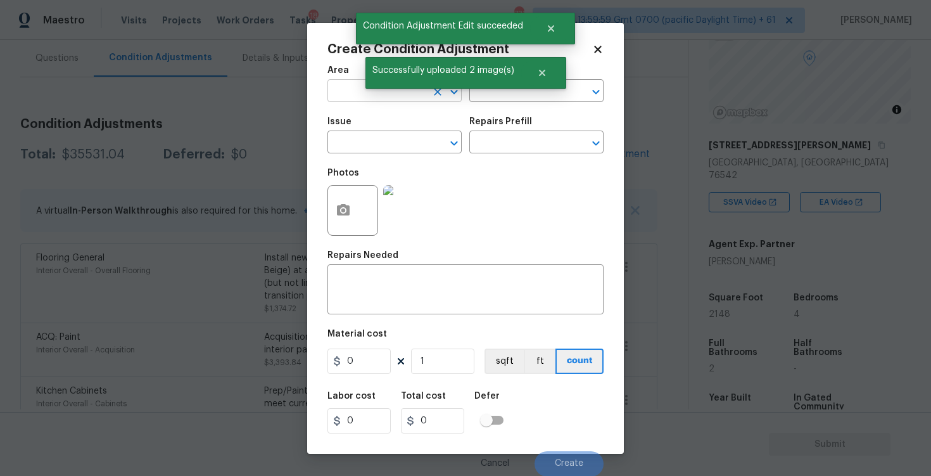
click at [342, 90] on input "text" at bounding box center [377, 92] width 99 height 20
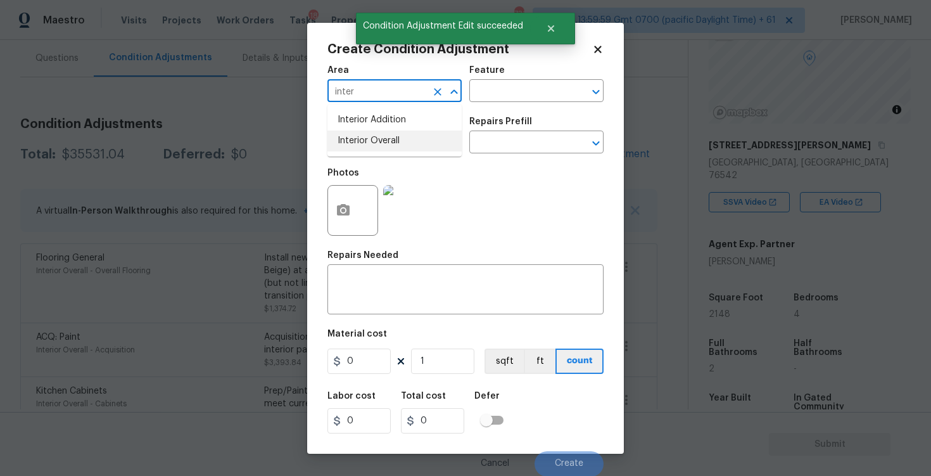
click at [357, 137] on li "Interior Overall" at bounding box center [395, 141] width 134 height 21
type input "Interior Overall"
click at [357, 137] on input "text" at bounding box center [377, 144] width 99 height 20
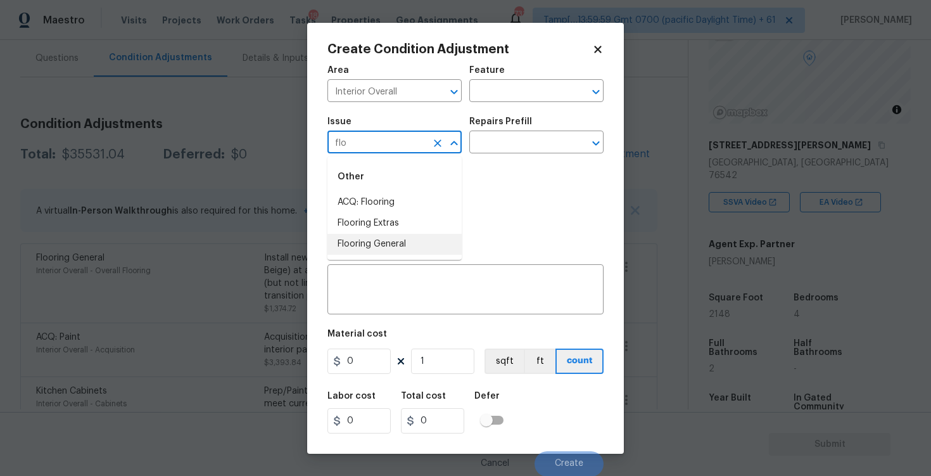
click at [416, 246] on li "Flooring General" at bounding box center [395, 244] width 134 height 21
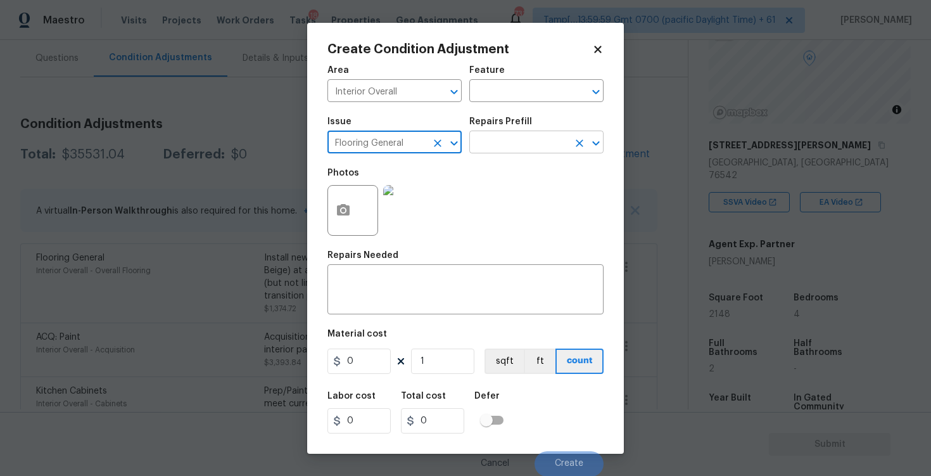
type input "Flooring General"
click at [523, 145] on input "text" at bounding box center [519, 144] width 99 height 20
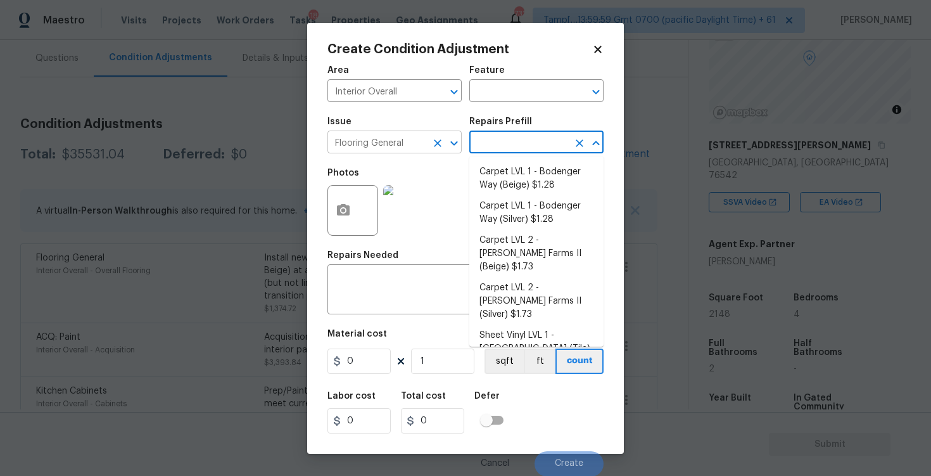
click at [444, 139] on button "Clear" at bounding box center [438, 143] width 18 height 18
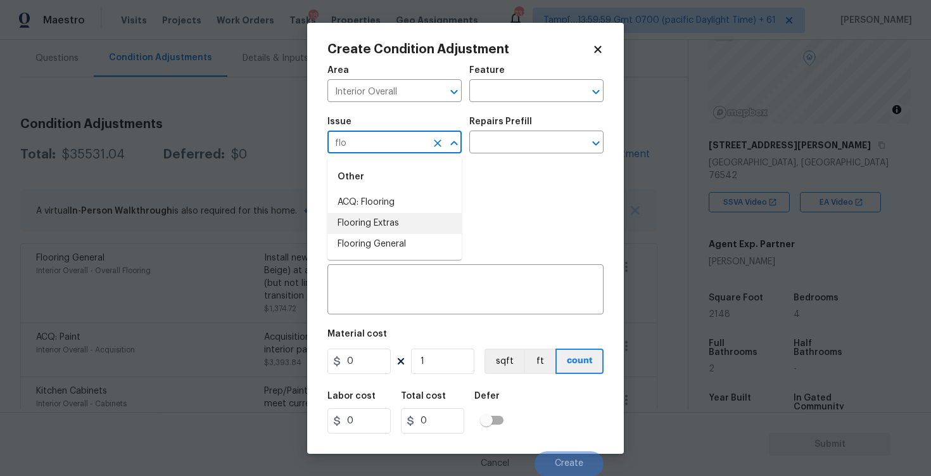
click at [423, 221] on li "Flooring Extras" at bounding box center [395, 223] width 134 height 21
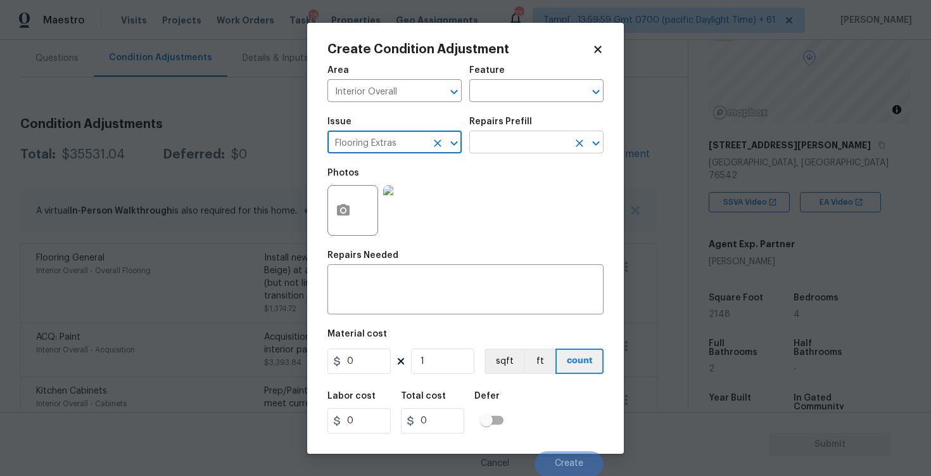
type input "Flooring Extras"
click at [507, 150] on input "text" at bounding box center [519, 144] width 99 height 20
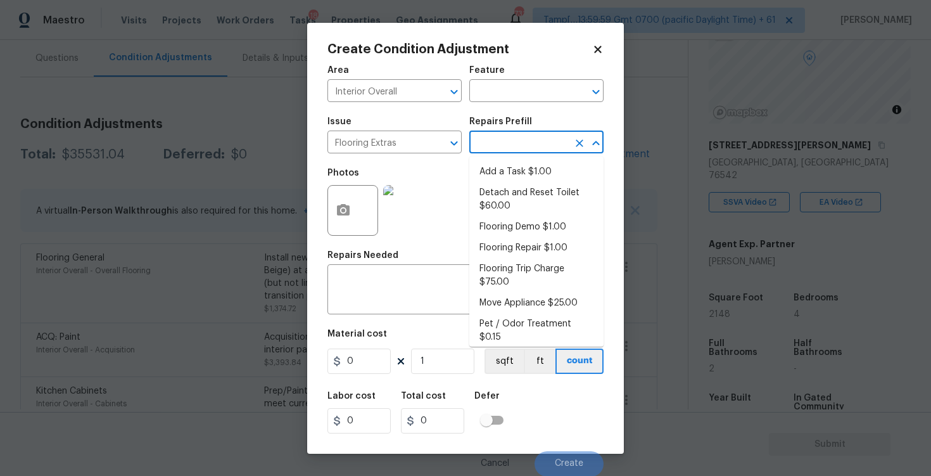
type input "d"
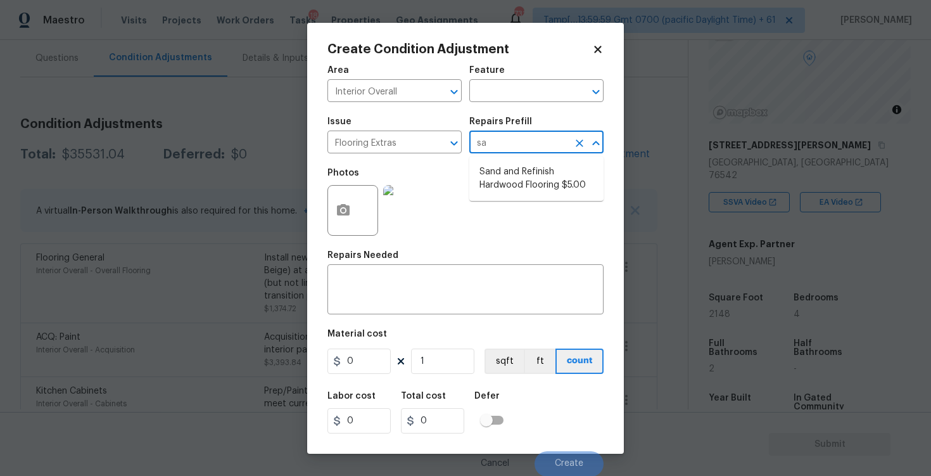
type input "san"
click at [511, 165] on li "Sand and Refinish Hardwood Flooring $5.00" at bounding box center [537, 179] width 134 height 34
type input "Overall Flooring"
type textarea "Sand and refinish the existing hardwood floors. PM to confirm color/sheen."
type input "5"
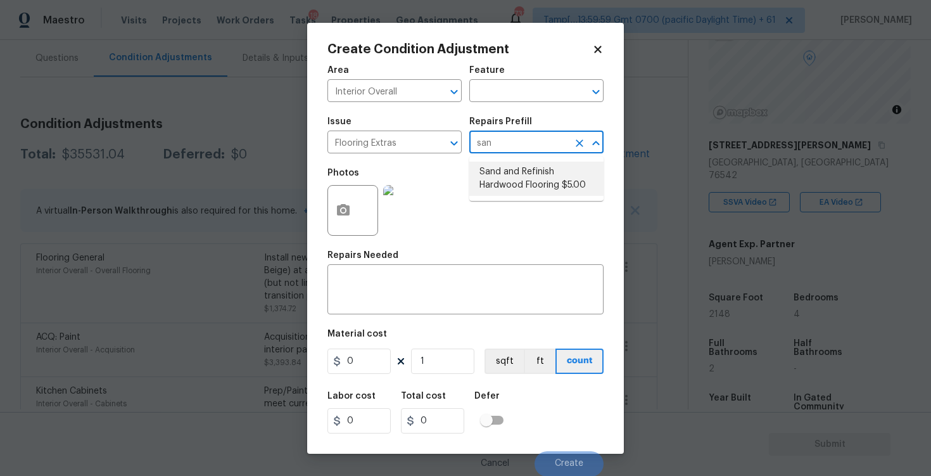
type input "5"
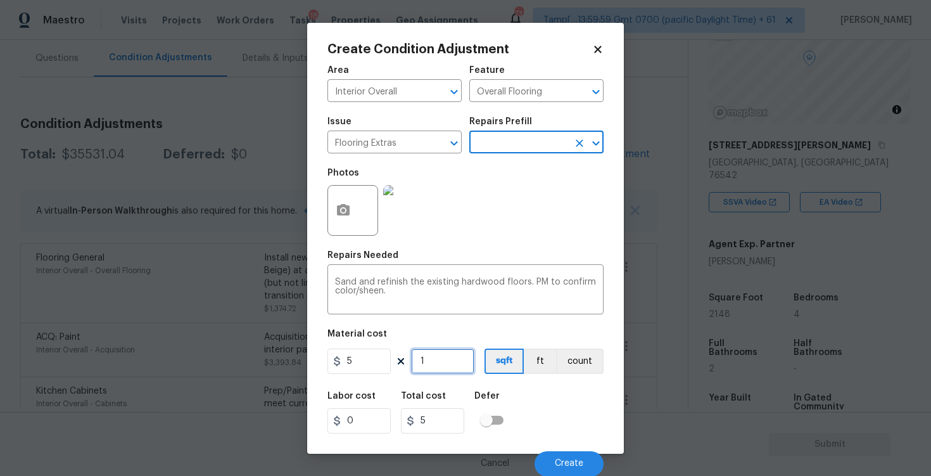
click at [438, 364] on input "1" at bounding box center [442, 360] width 63 height 25
type input "10"
type input "50"
type input "107"
type input "535"
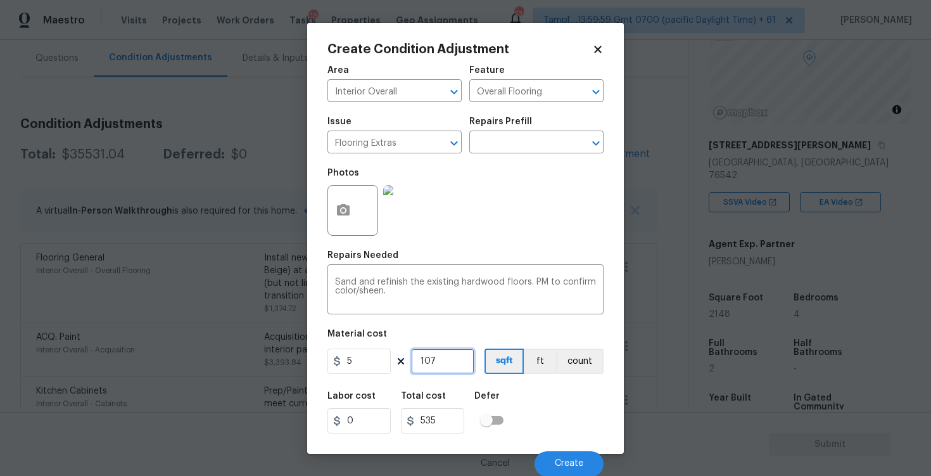
type input "1074"
type input "5370"
type input "1074"
click at [495, 406] on div "Defer" at bounding box center [493, 400] width 37 height 16
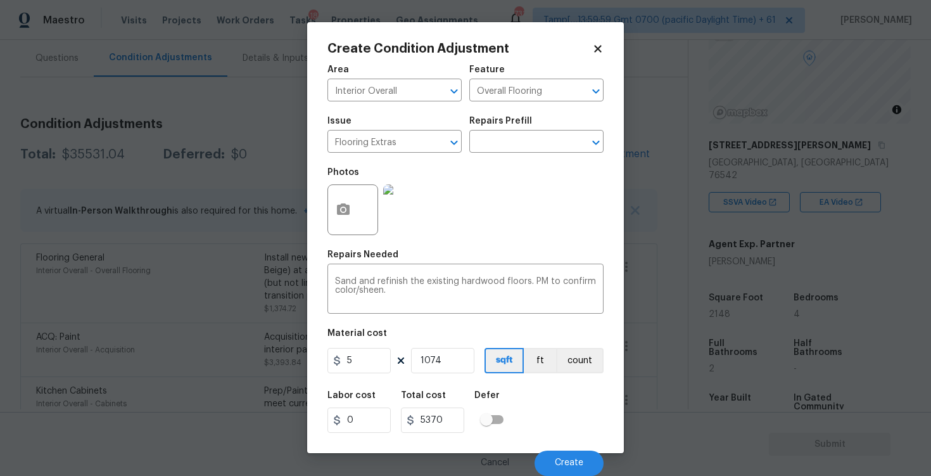
click at [361, 213] on div at bounding box center [353, 209] width 51 height 51
click at [343, 196] on button "button" at bounding box center [343, 209] width 30 height 49
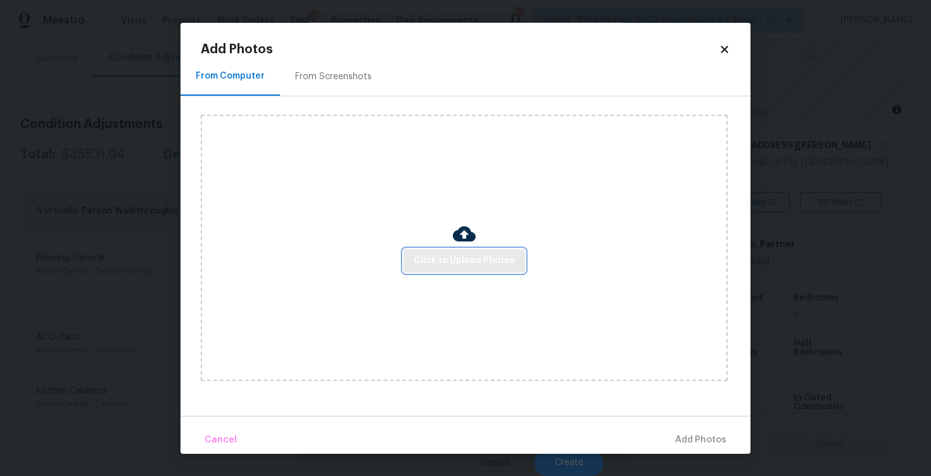
click at [473, 270] on button "Click to Upload Photos" at bounding box center [465, 260] width 122 height 23
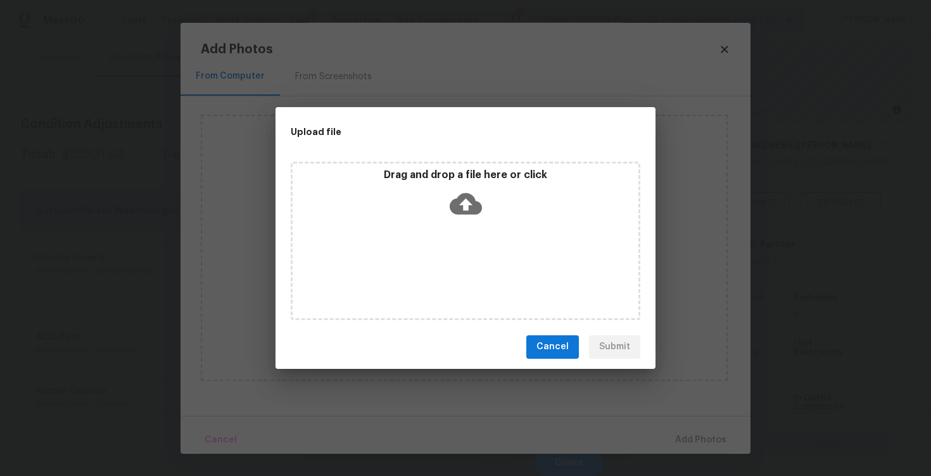
click at [466, 217] on icon at bounding box center [466, 204] width 32 height 32
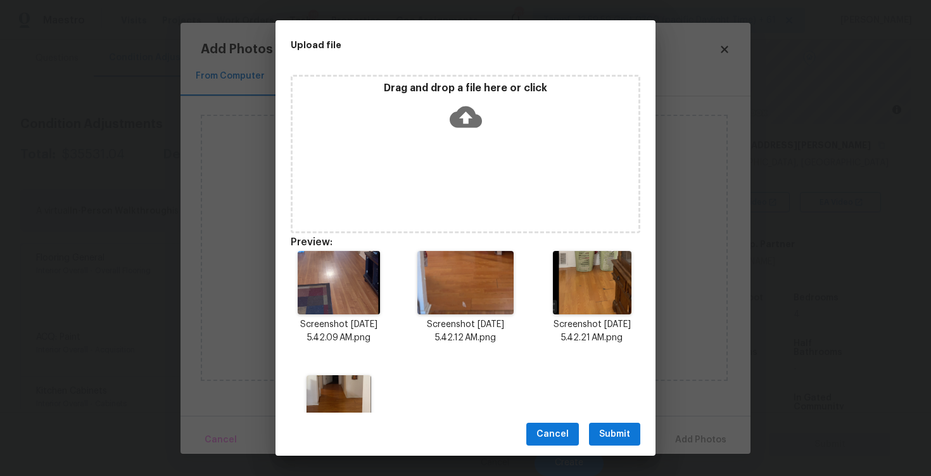
scroll to position [72, 0]
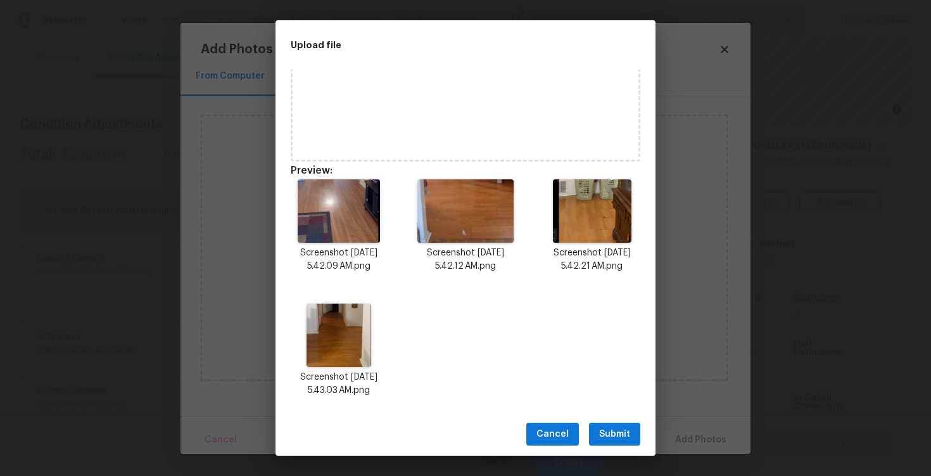
click at [606, 438] on span "Submit" at bounding box center [614, 434] width 31 height 16
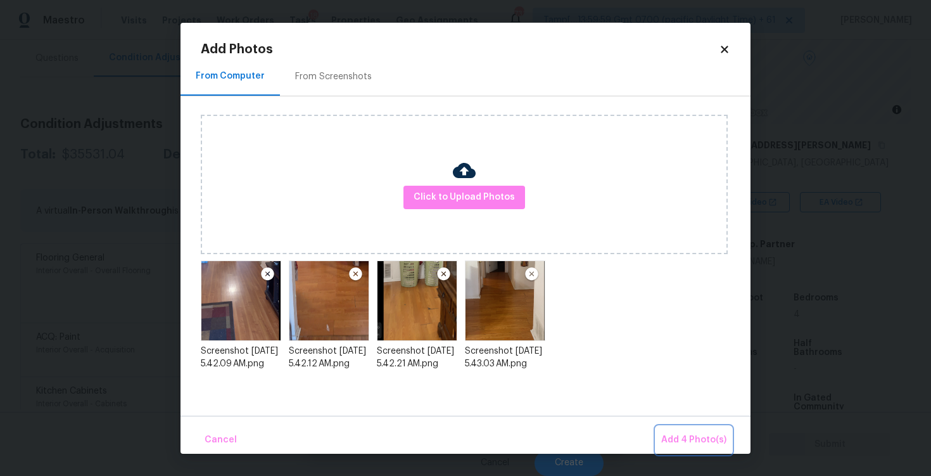
click at [675, 449] on button "Add 4 Photo(s)" at bounding box center [693, 439] width 75 height 27
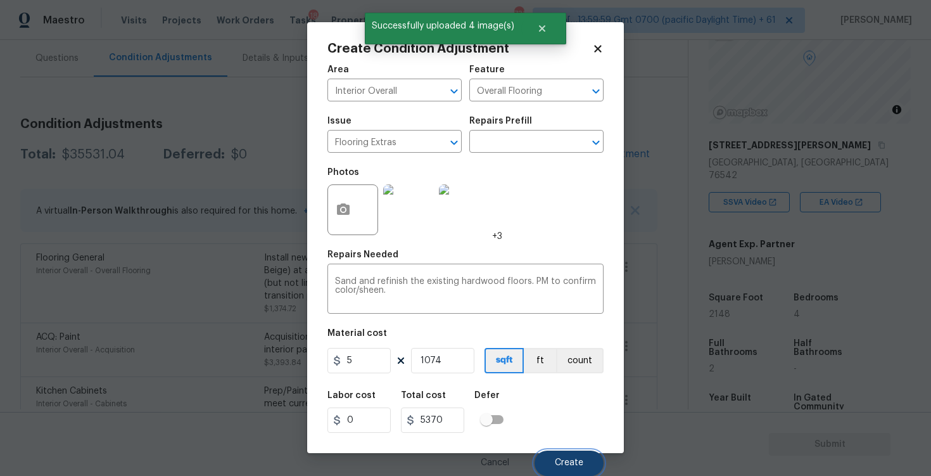
click at [579, 454] on button "Create" at bounding box center [569, 463] width 69 height 25
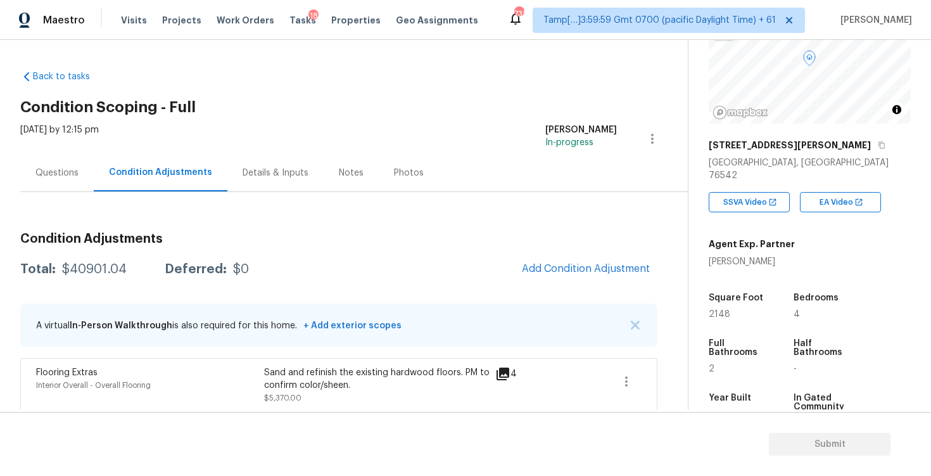
click at [67, 168] on div "Questions" at bounding box center [56, 173] width 43 height 13
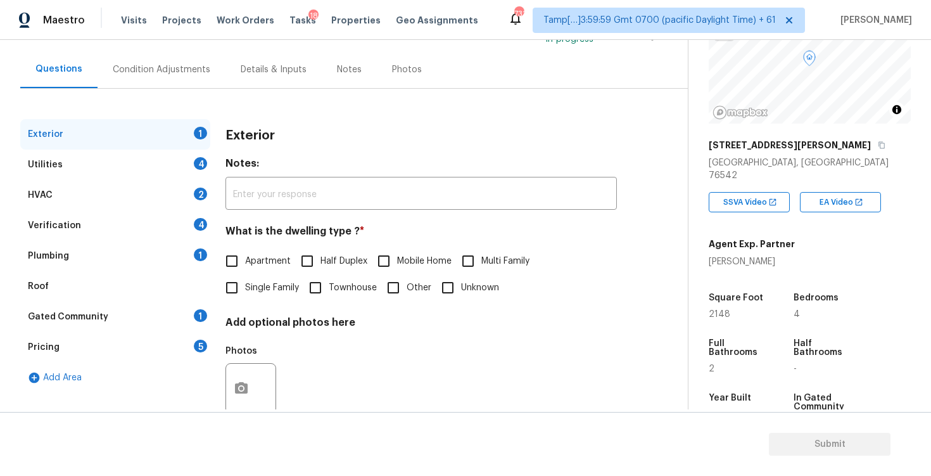
scroll to position [121, 0]
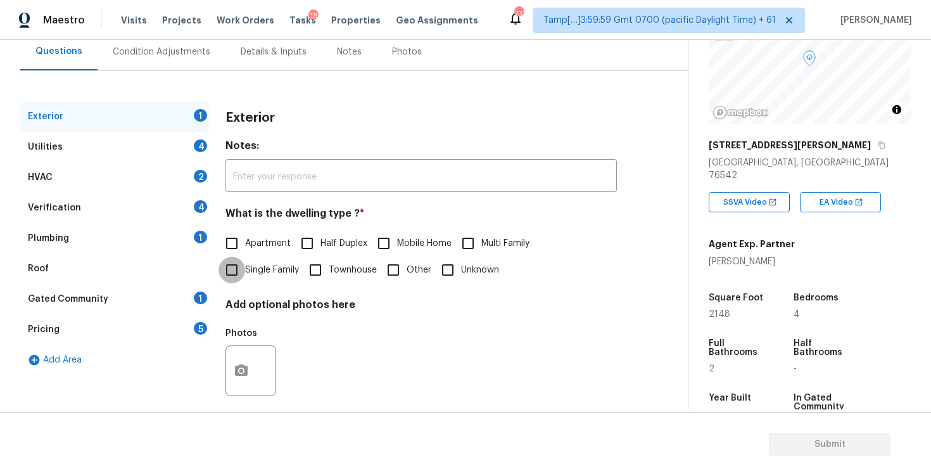
click at [239, 272] on input "Single Family" at bounding box center [232, 270] width 27 height 27
checkbox input "true"
click at [165, 153] on div "Utilities 4" at bounding box center [115, 147] width 190 height 30
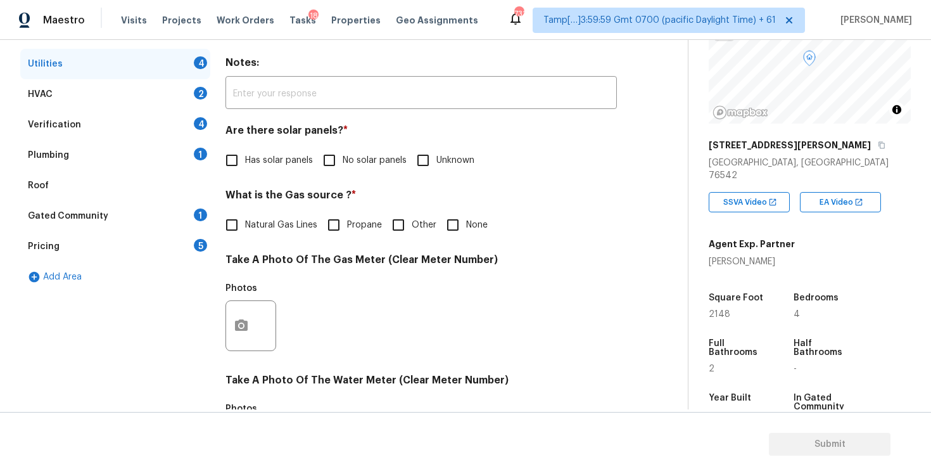
click at [332, 165] on input "No solar panels" at bounding box center [329, 160] width 27 height 27
checkbox input "true"
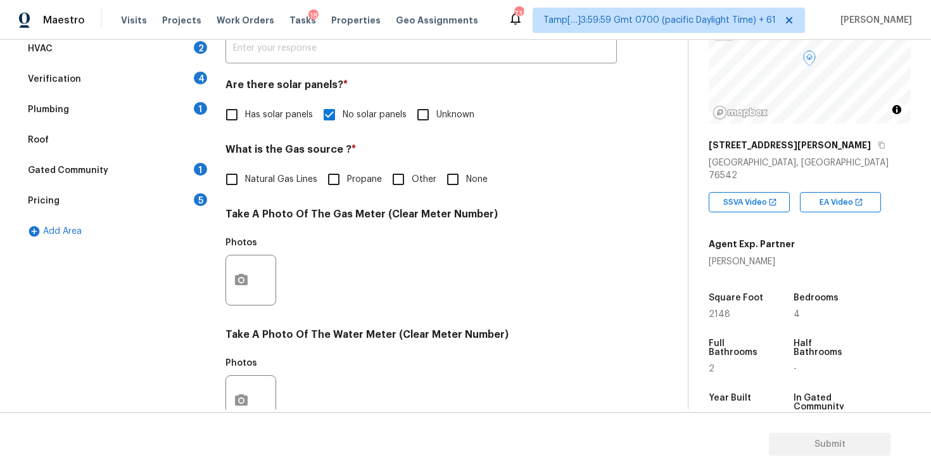
scroll to position [252, 0]
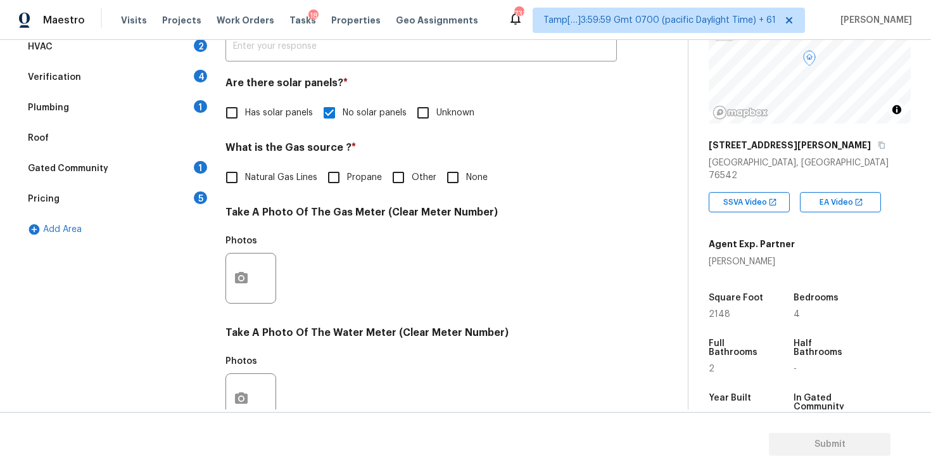
click at [474, 177] on span "None" at bounding box center [477, 177] width 22 height 13
click at [466, 177] on input "None" at bounding box center [453, 177] width 27 height 27
checkbox input "true"
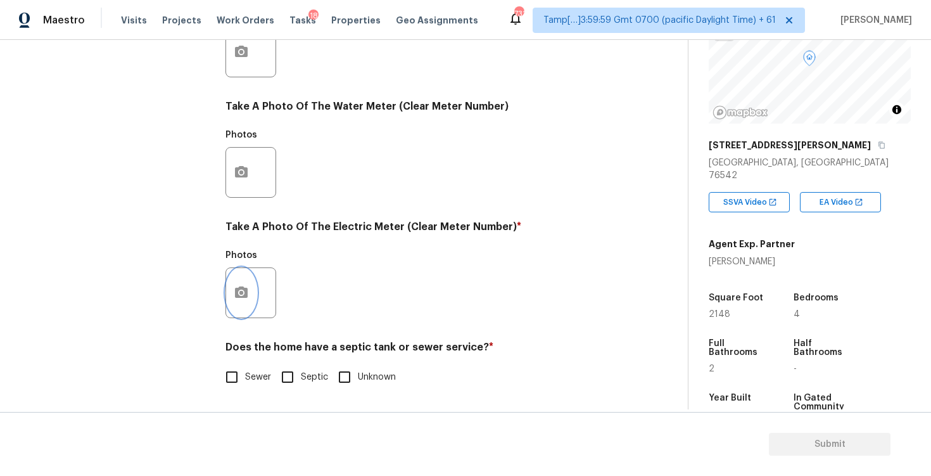
click at [246, 305] on button "button" at bounding box center [241, 292] width 30 height 49
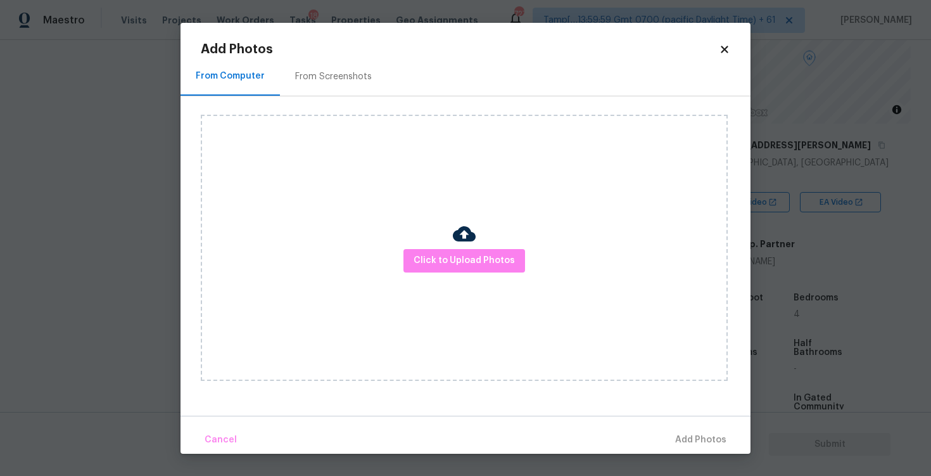
click at [440, 243] on div "Click to Upload Photos" at bounding box center [464, 248] width 527 height 266
click at [440, 257] on span "Click to Upload Photos" at bounding box center [464, 261] width 101 height 16
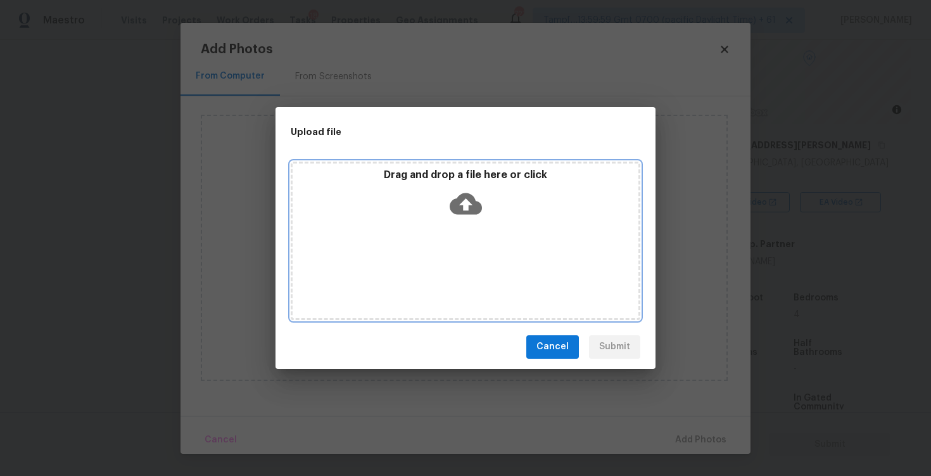
click at [457, 210] on icon at bounding box center [466, 204] width 32 height 22
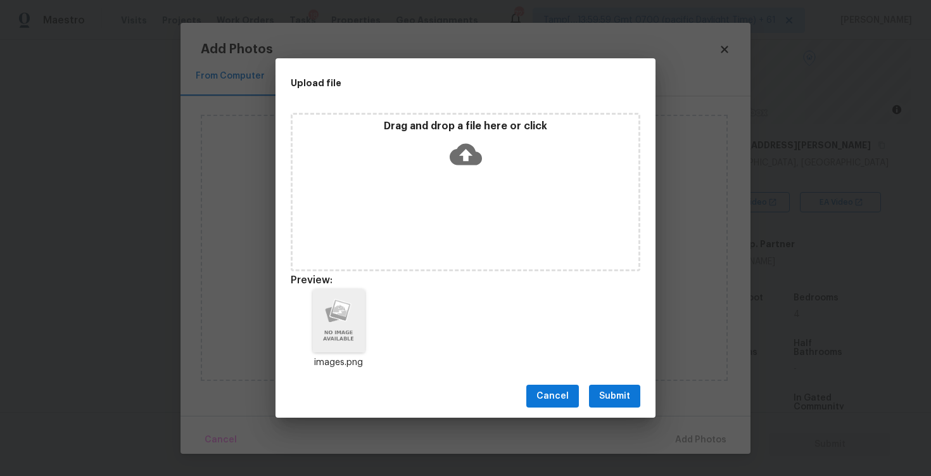
click at [629, 371] on div "images.png" at bounding box center [466, 329] width 380 height 111
click at [629, 392] on span "Submit" at bounding box center [614, 396] width 31 height 16
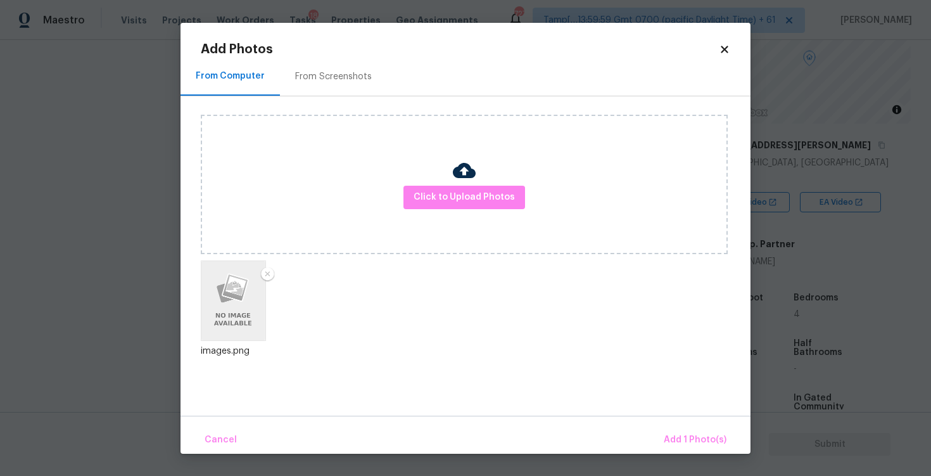
click at [675, 416] on div "Cancel Add 1 Photo(s)" at bounding box center [466, 435] width 570 height 38
click at [683, 435] on span "Add 1 Photo(s)" at bounding box center [695, 440] width 63 height 16
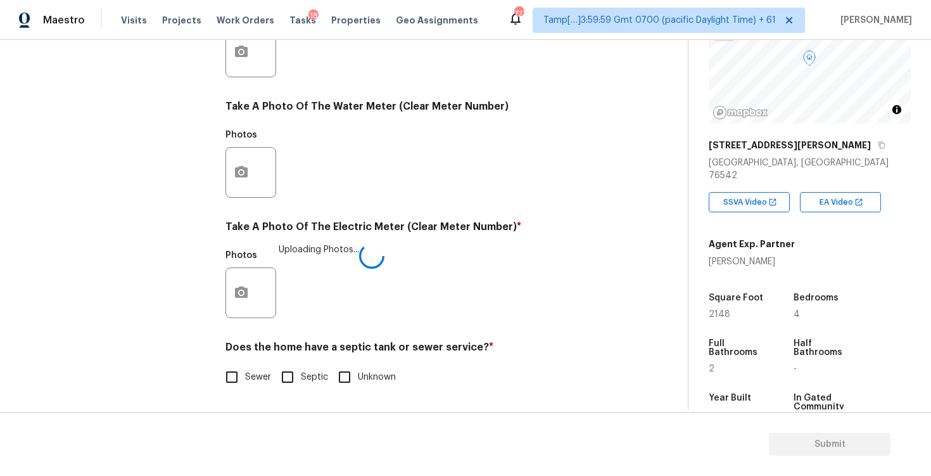
click at [227, 375] on input "Sewer" at bounding box center [232, 377] width 27 height 27
checkbox input "true"
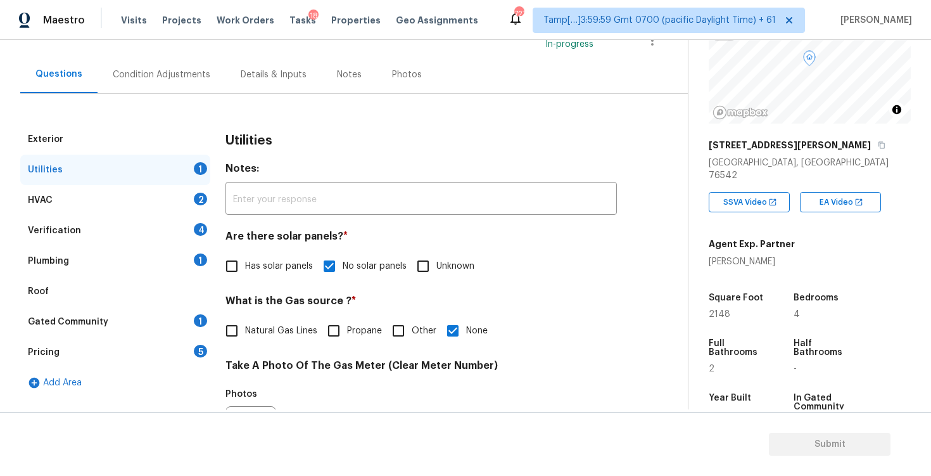
scroll to position [91, 0]
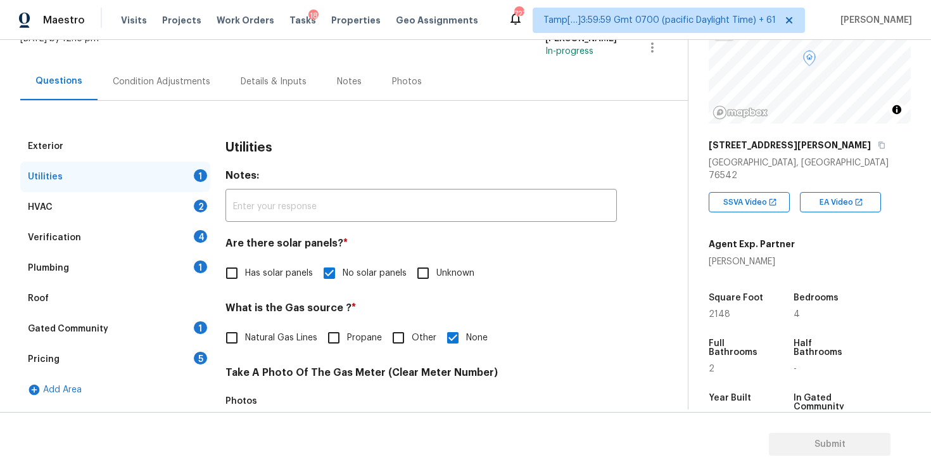
click at [187, 203] on div "HVAC 2" at bounding box center [115, 207] width 190 height 30
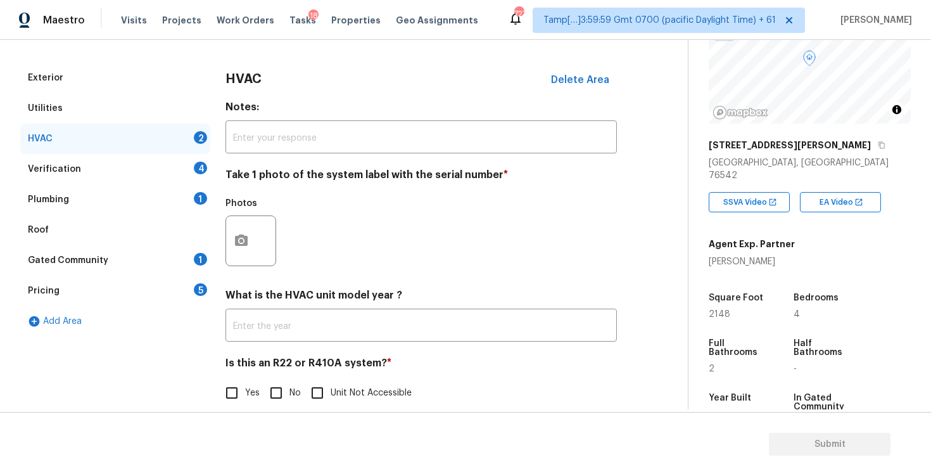
scroll to position [169, 0]
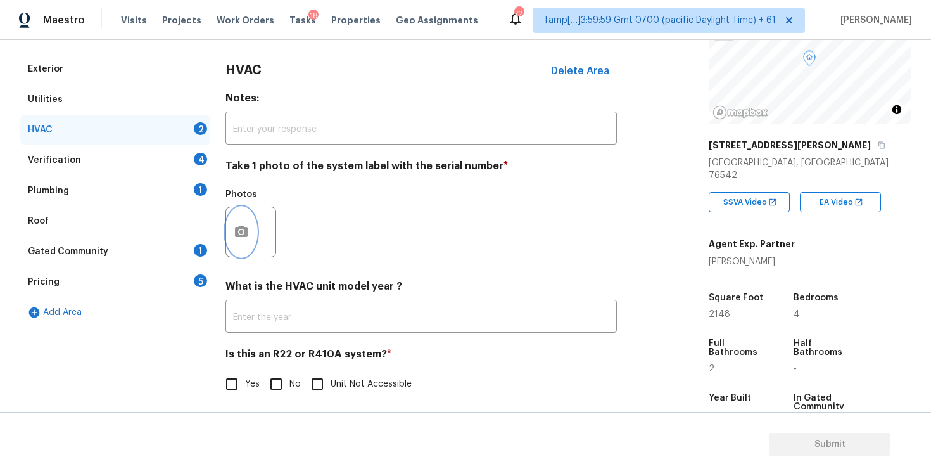
click at [248, 217] on button "button" at bounding box center [241, 231] width 30 height 49
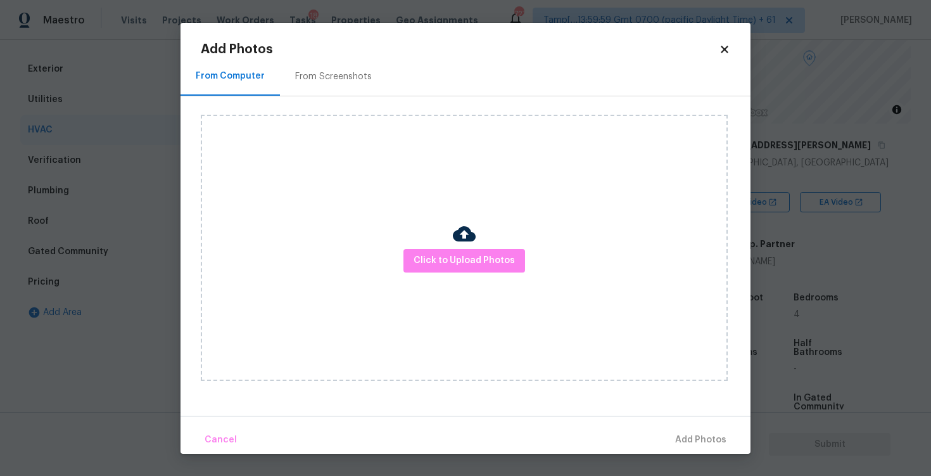
click at [442, 272] on div "Click to Upload Photos" at bounding box center [464, 248] width 527 height 266
click at [452, 245] on div "Click to Upload Photos" at bounding box center [464, 248] width 527 height 266
click at [454, 267] on span "Click to Upload Photos" at bounding box center [464, 261] width 101 height 16
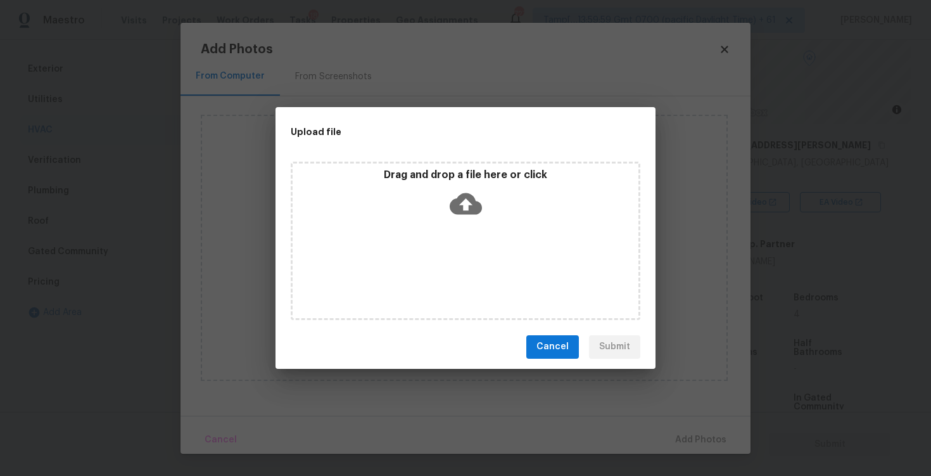
click at [464, 198] on icon at bounding box center [466, 204] width 32 height 32
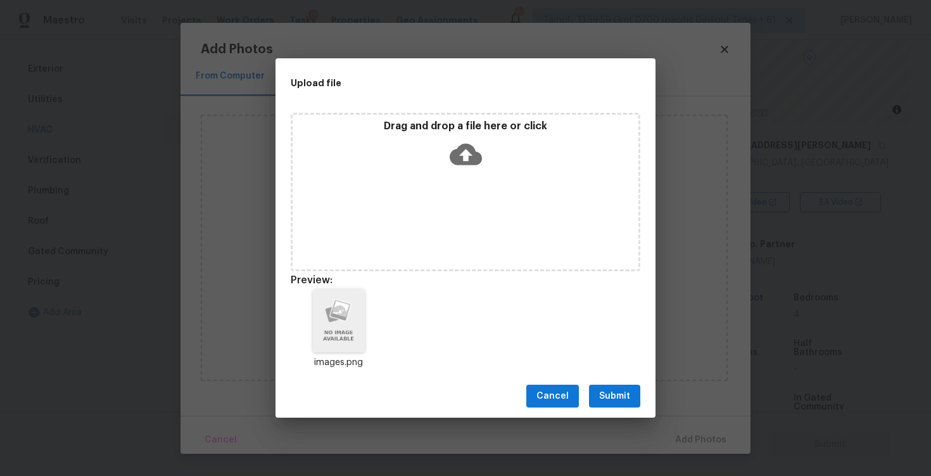
click at [623, 395] on span "Submit" at bounding box center [614, 396] width 31 height 16
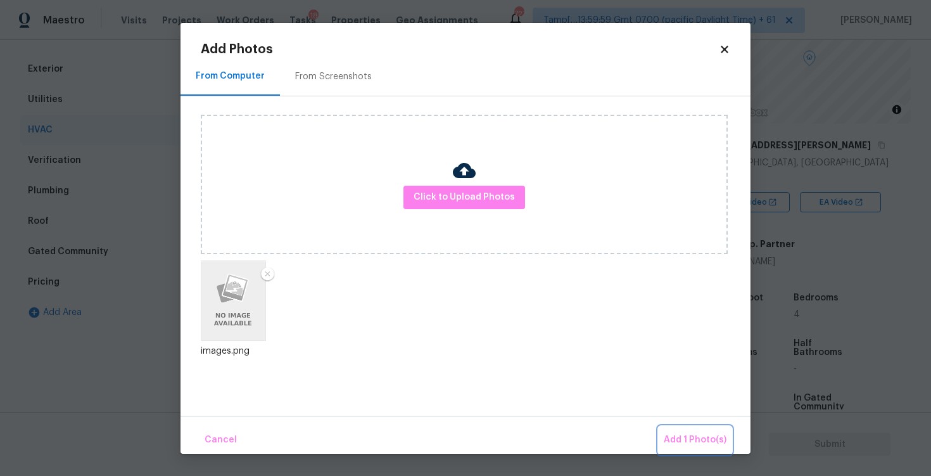
click at [686, 441] on span "Add 1 Photo(s)" at bounding box center [695, 440] width 63 height 16
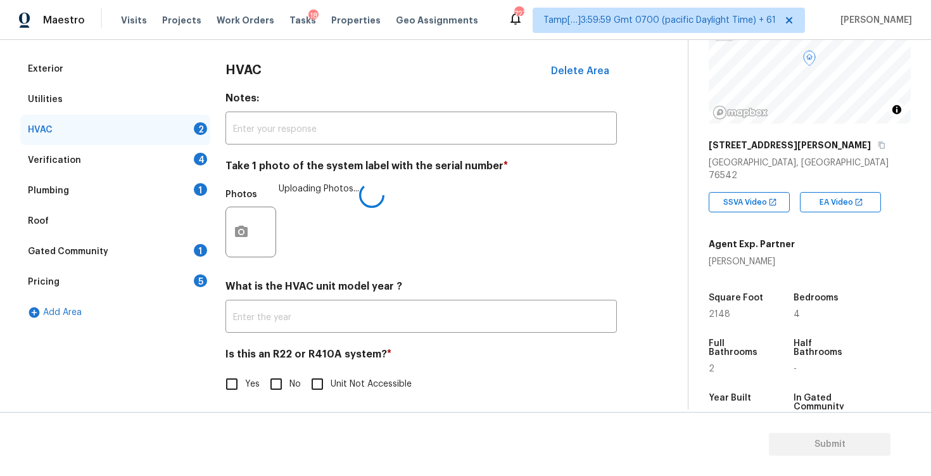
click at [279, 376] on input "No" at bounding box center [276, 384] width 27 height 27
checkbox input "true"
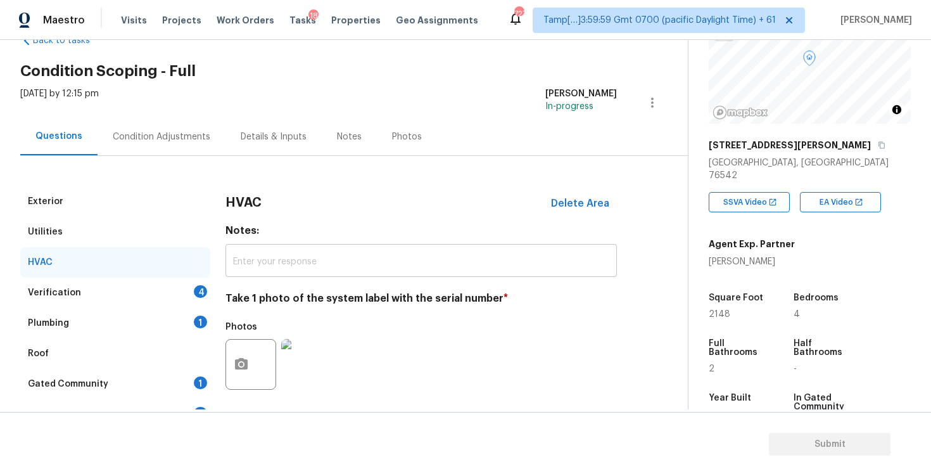
scroll to position [39, 0]
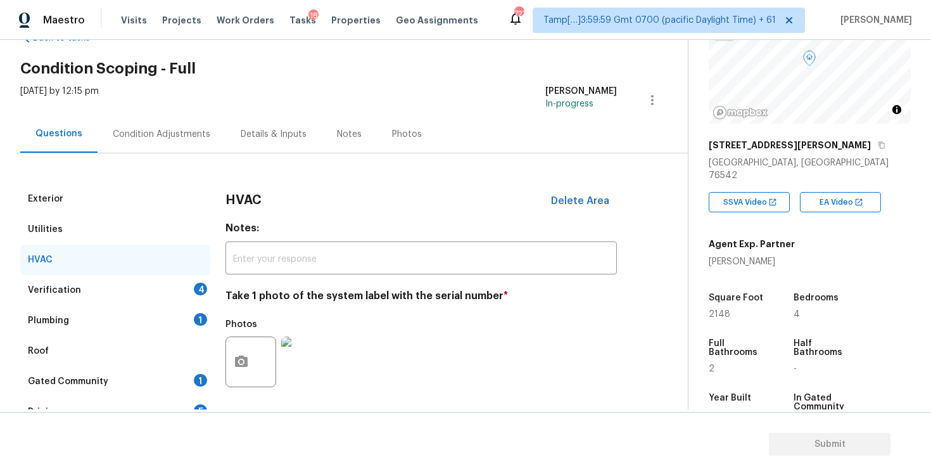
click at [192, 295] on div "Verification 4" at bounding box center [115, 290] width 190 height 30
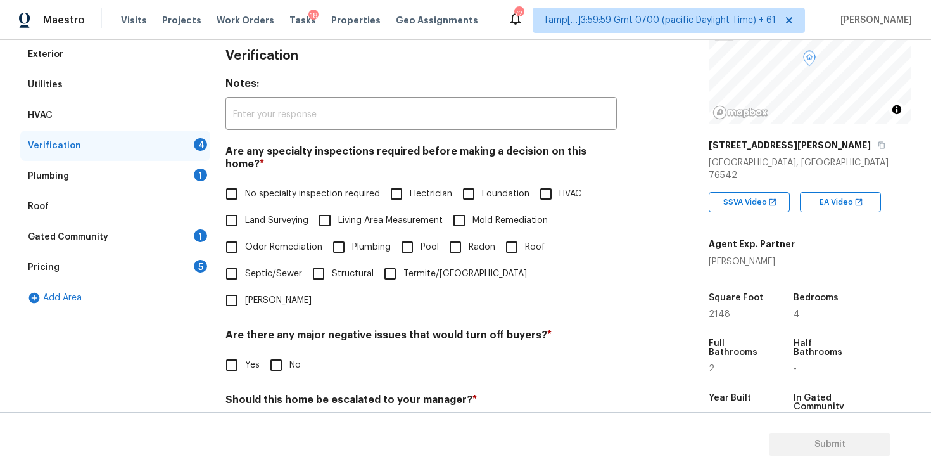
scroll to position [246, 0]
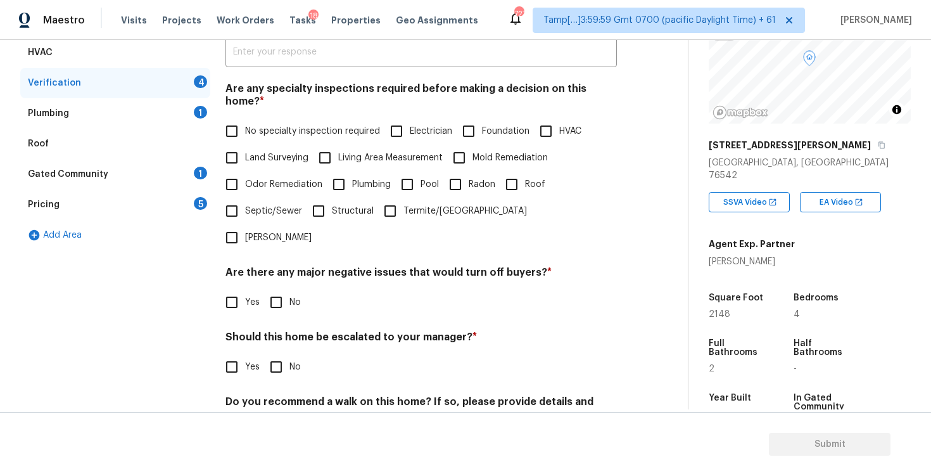
click at [467, 122] on input "Foundation" at bounding box center [469, 131] width 27 height 27
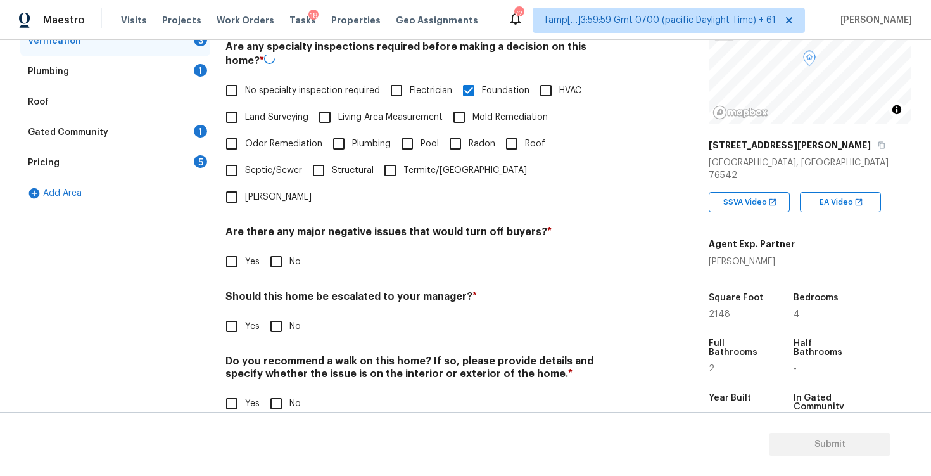
scroll to position [274, 0]
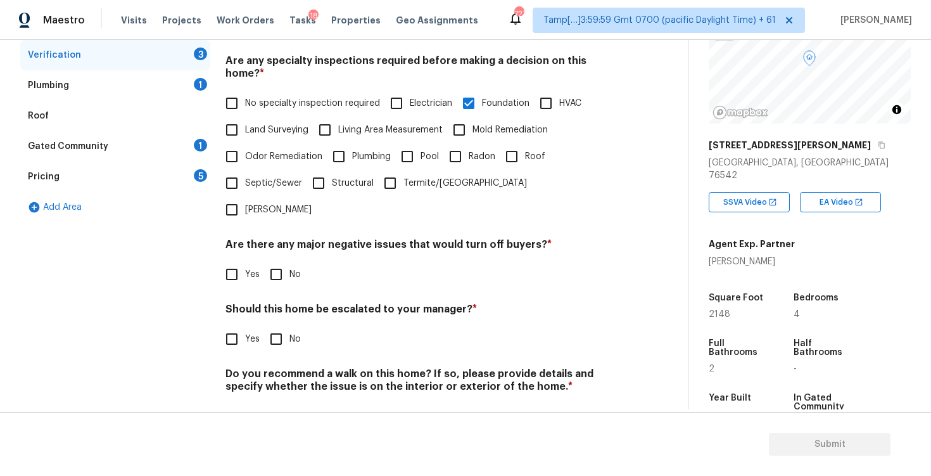
click at [484, 97] on span "Foundation" at bounding box center [506, 103] width 48 height 13
click at [482, 90] on input "Foundation" at bounding box center [469, 103] width 27 height 27
checkbox input "false"
click at [341, 97] on span "No specialty inspection required" at bounding box center [312, 103] width 135 height 13
click at [245, 96] on input "No specialty inspection required" at bounding box center [232, 103] width 27 height 27
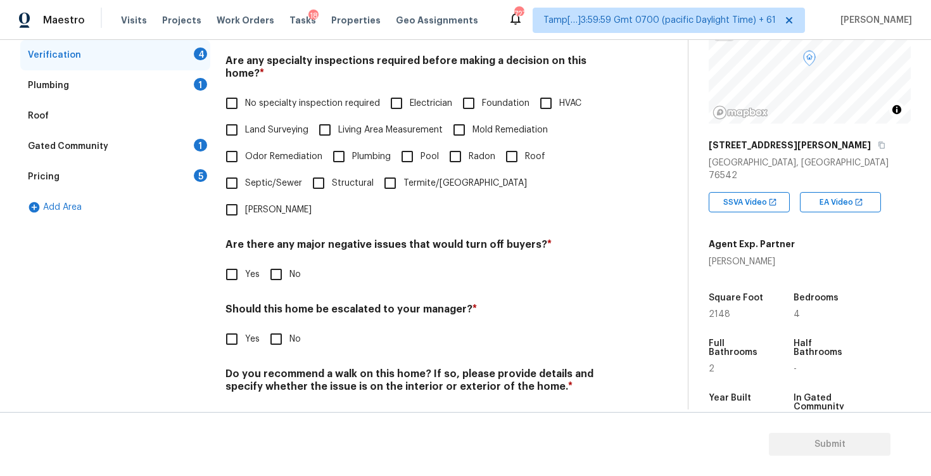
checkbox input "true"
click at [281, 261] on input "No" at bounding box center [276, 274] width 27 height 27
checkbox input "true"
click at [265, 319] on div "Verification Notes: ​ Are any specialty inspections required before making a de…" at bounding box center [422, 197] width 392 height 497
click at [276, 327] on input "No" at bounding box center [276, 340] width 27 height 27
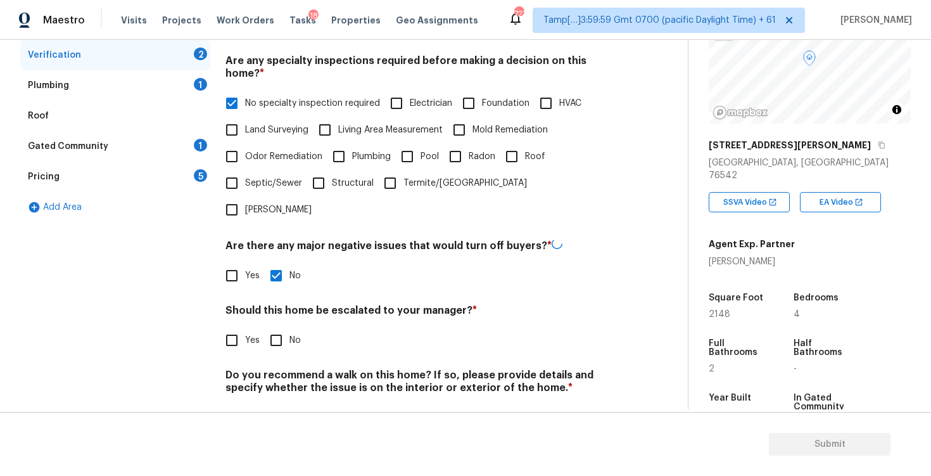
checkbox input "true"
click at [280, 404] on input "No" at bounding box center [276, 417] width 27 height 27
checkbox input "true"
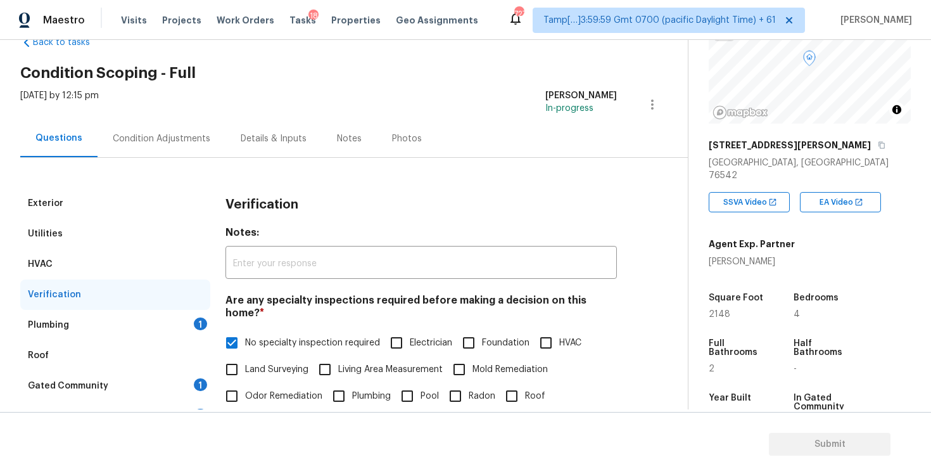
click at [193, 326] on div "Plumbing 1" at bounding box center [115, 325] width 190 height 30
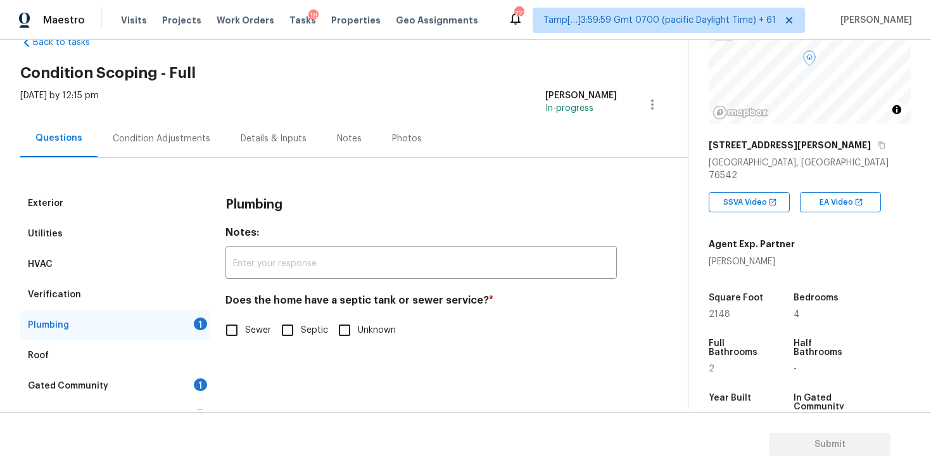
scroll to position [91, 0]
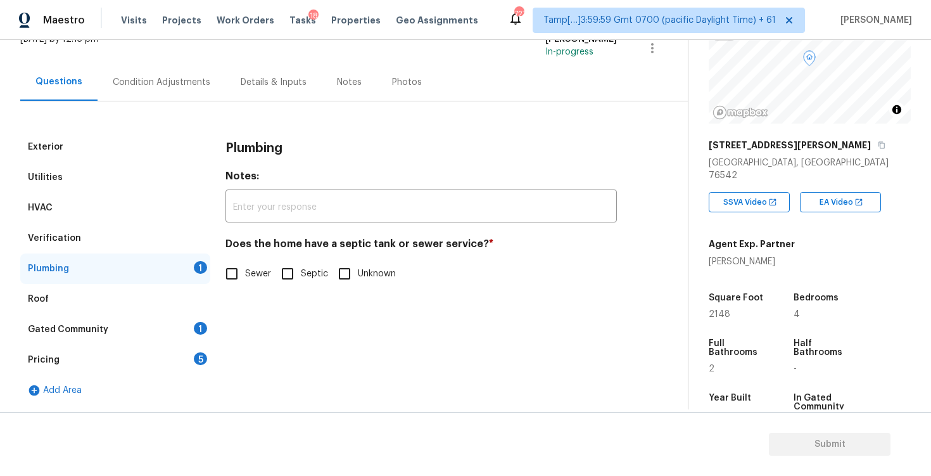
click at [218, 274] on div "Exterior Utilities HVAC Verification Plumbing 1 Roof Gated Community 1 Pricing …" at bounding box center [338, 269] width 637 height 274
click at [231, 276] on input "Sewer" at bounding box center [232, 273] width 27 height 27
checkbox input "true"
click at [191, 321] on div "Gated Community 1" at bounding box center [115, 329] width 190 height 30
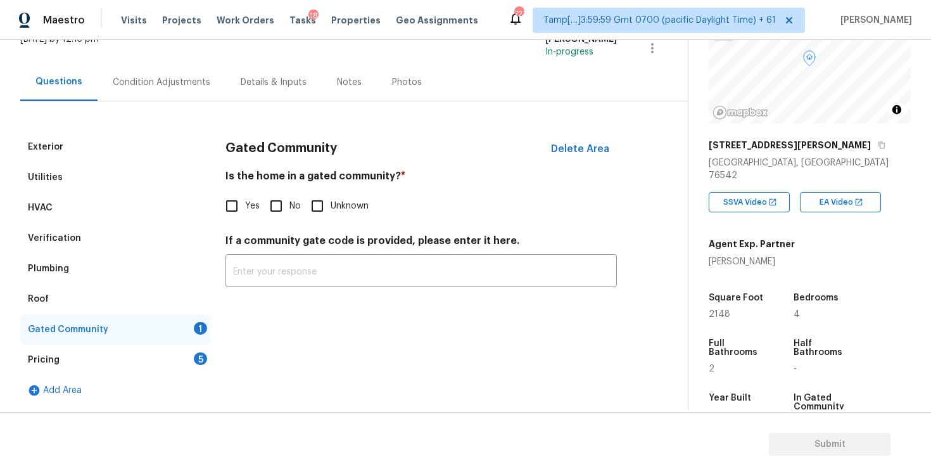
click at [281, 203] on input "No" at bounding box center [276, 206] width 27 height 27
checkbox input "true"
click at [186, 356] on div "Pricing 5" at bounding box center [115, 360] width 190 height 30
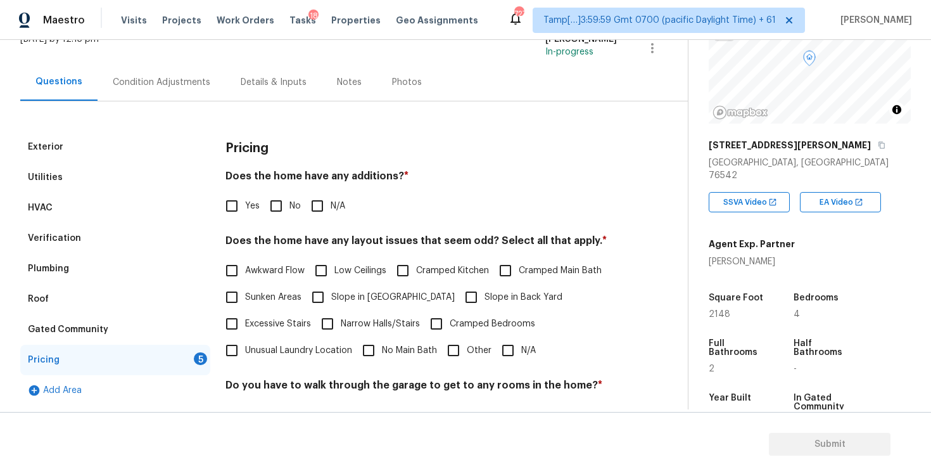
click at [280, 204] on input "No" at bounding box center [276, 206] width 27 height 27
checkbox input "true"
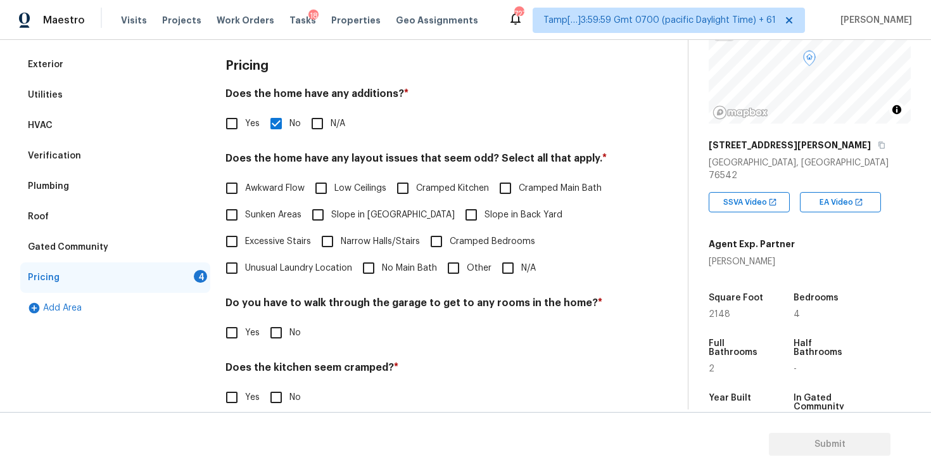
scroll to position [181, 0]
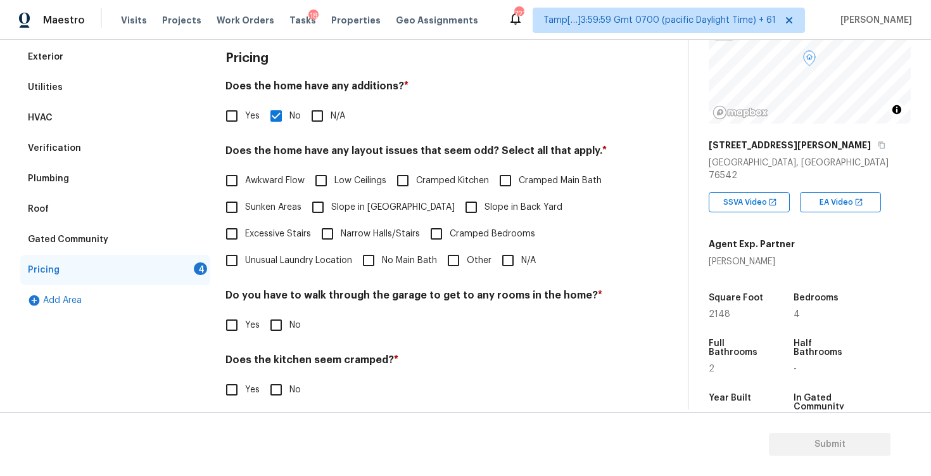
click at [513, 254] on input "N/A" at bounding box center [508, 260] width 27 height 27
checkbox input "true"
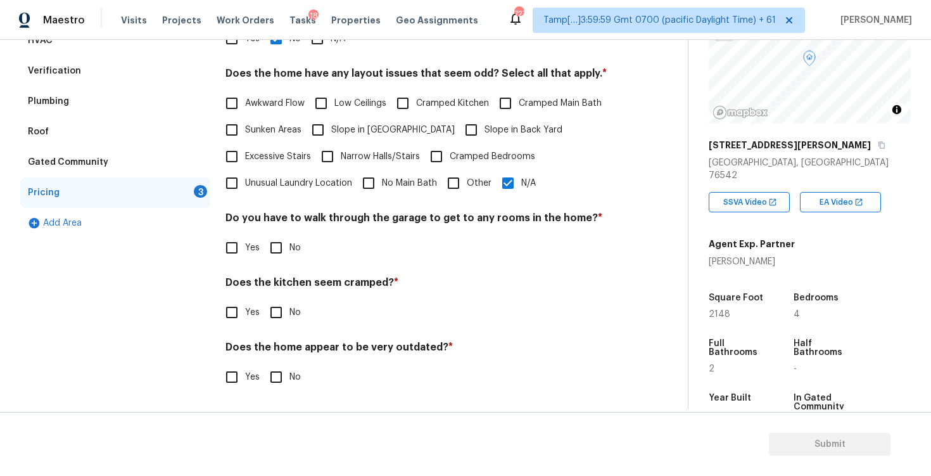
scroll to position [258, 0]
click at [275, 244] on input "No" at bounding box center [276, 247] width 27 height 27
checkbox input "true"
click at [283, 312] on input "No" at bounding box center [276, 313] width 27 height 27
checkbox input "true"
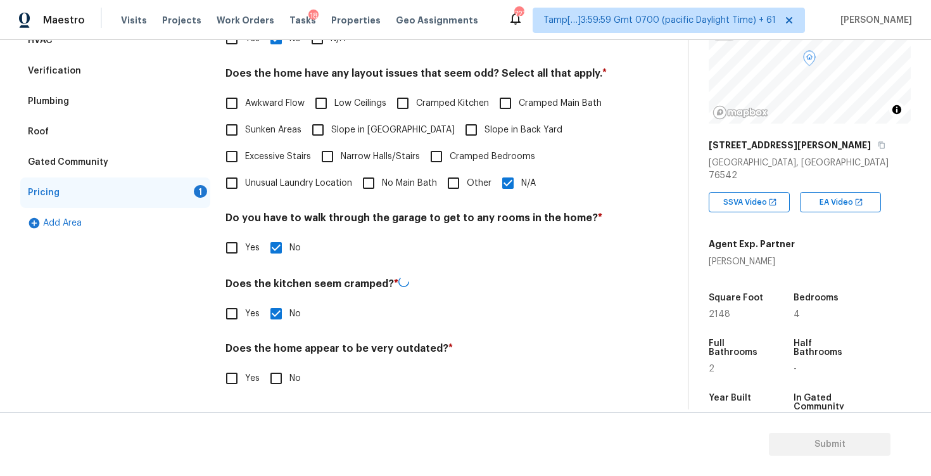
click at [284, 368] on input "No" at bounding box center [276, 378] width 27 height 27
checkbox input "true"
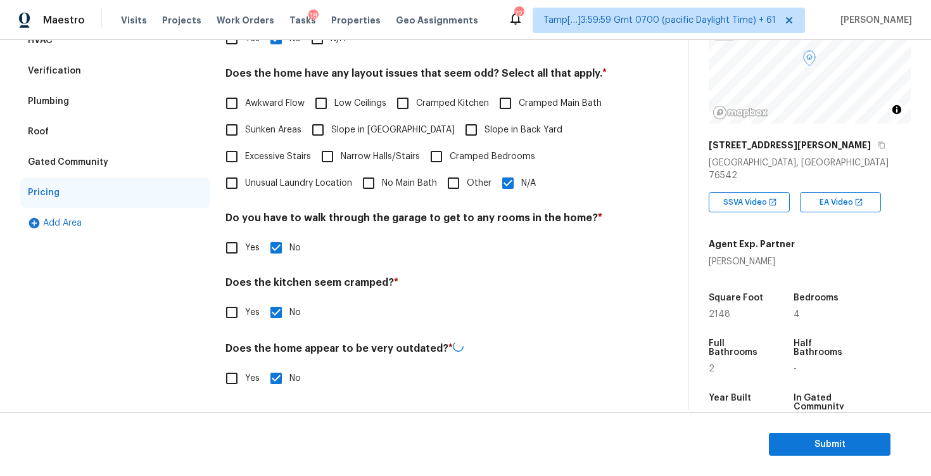
scroll to position [25, 0]
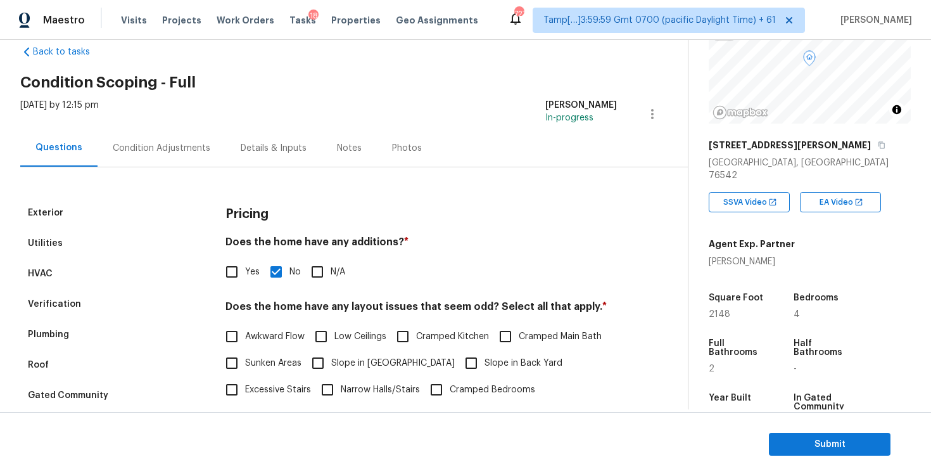
click at [184, 151] on div "Condition Adjustments" at bounding box center [162, 148] width 98 height 13
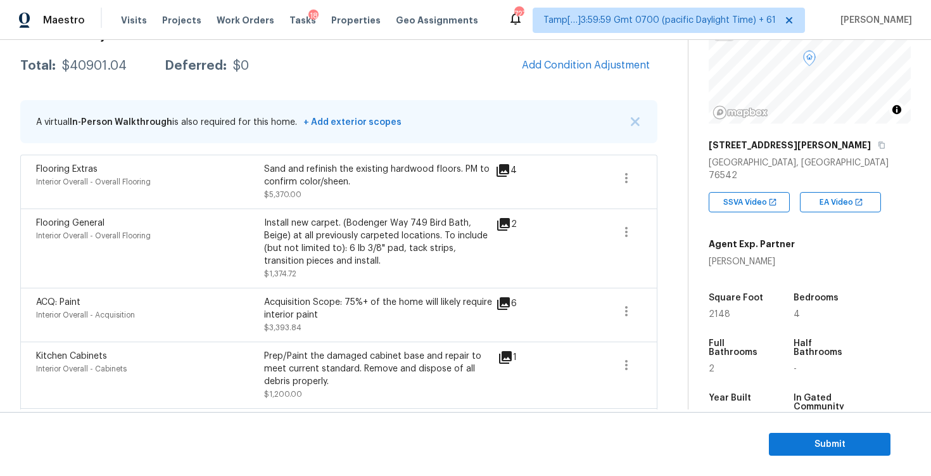
scroll to position [201, 0]
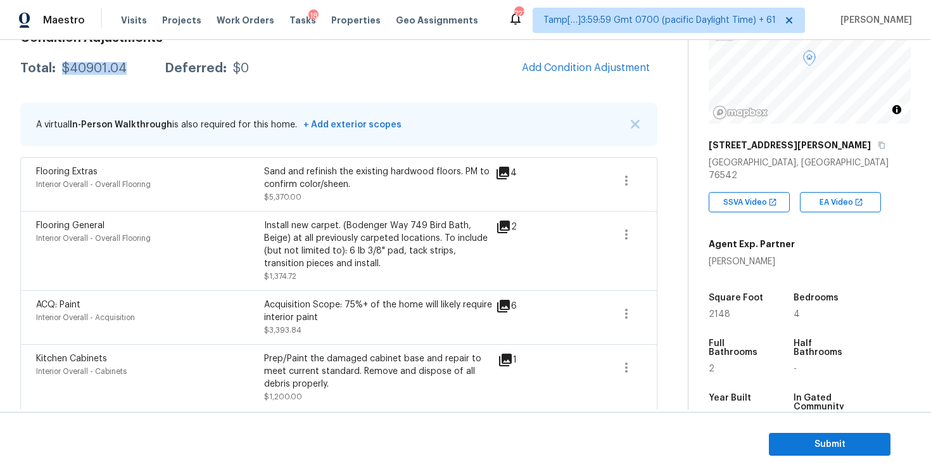
drag, startPoint x: 66, startPoint y: 62, endPoint x: 127, endPoint y: 60, distance: 60.9
click at [127, 61] on div "Total: $40901.04 Deferred: $0 Add Condition Adjustment" at bounding box center [338, 68] width 637 height 28
drag, startPoint x: 68, startPoint y: 66, endPoint x: 129, endPoint y: 65, distance: 60.8
click at [129, 65] on div "Total: $40901.04 Deferred: $0" at bounding box center [134, 68] width 229 height 13
copy div "40901.04"
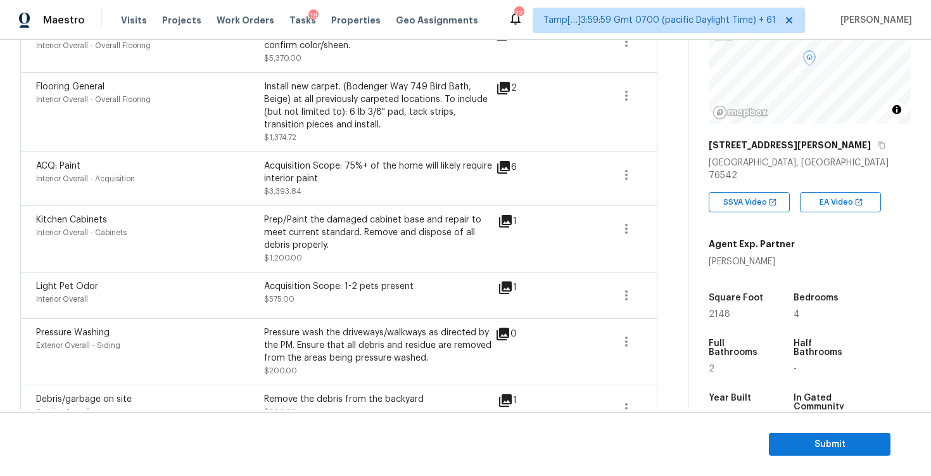
scroll to position [451, 0]
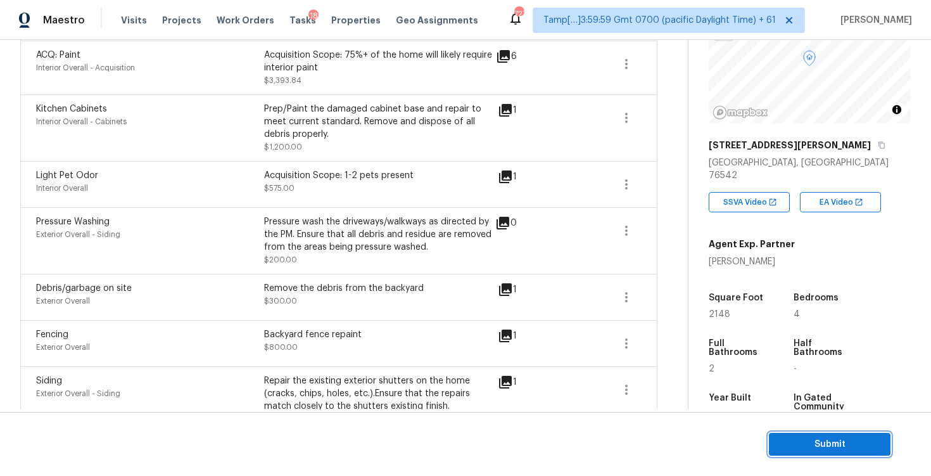
click at [853, 449] on span "Submit" at bounding box center [829, 445] width 101 height 16
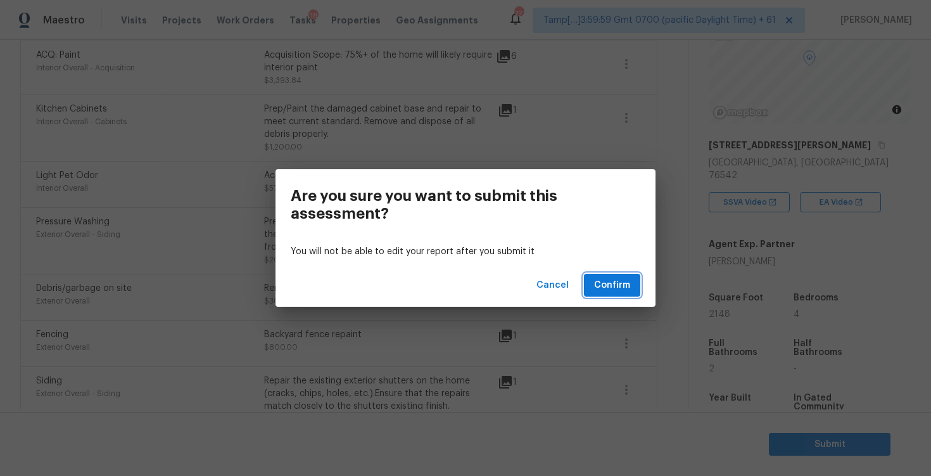
click at [612, 284] on span "Confirm" at bounding box center [612, 286] width 36 height 16
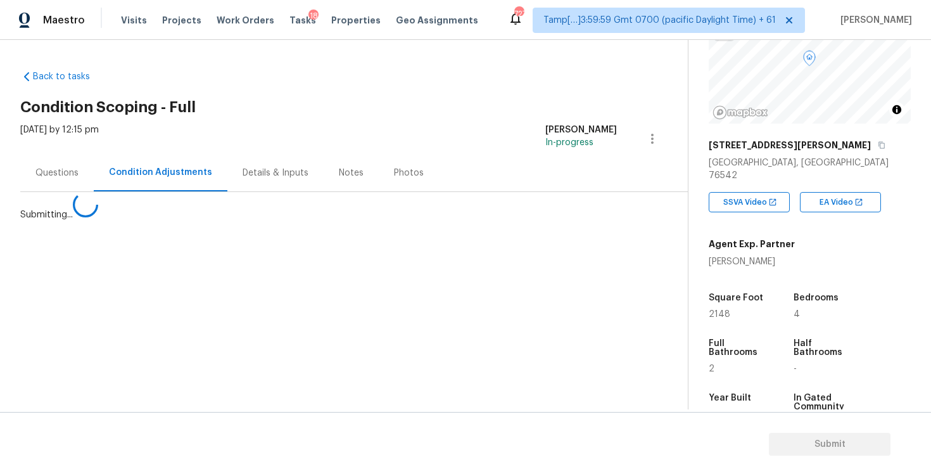
scroll to position [0, 0]
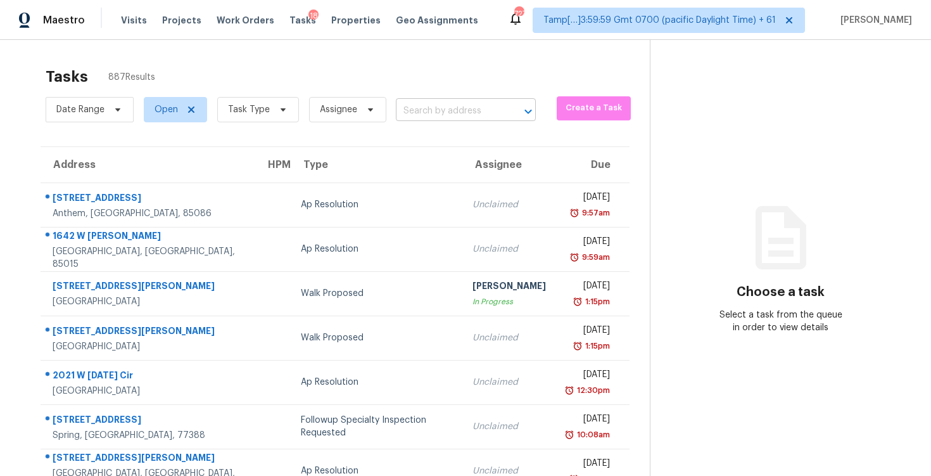
click at [491, 103] on input "text" at bounding box center [448, 111] width 105 height 20
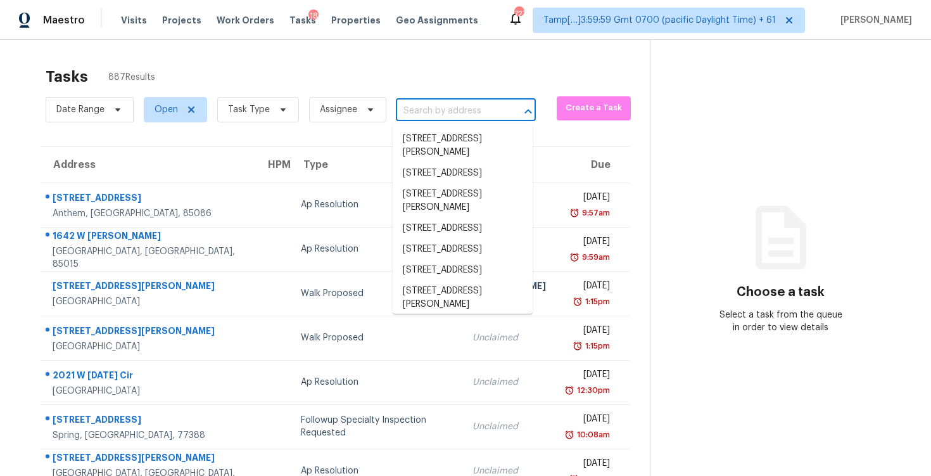
paste input "31 W Beryl Ave, Phoenix, AZ 85021"
type input "31 W Beryl Ave, Phoenix, AZ 85021"
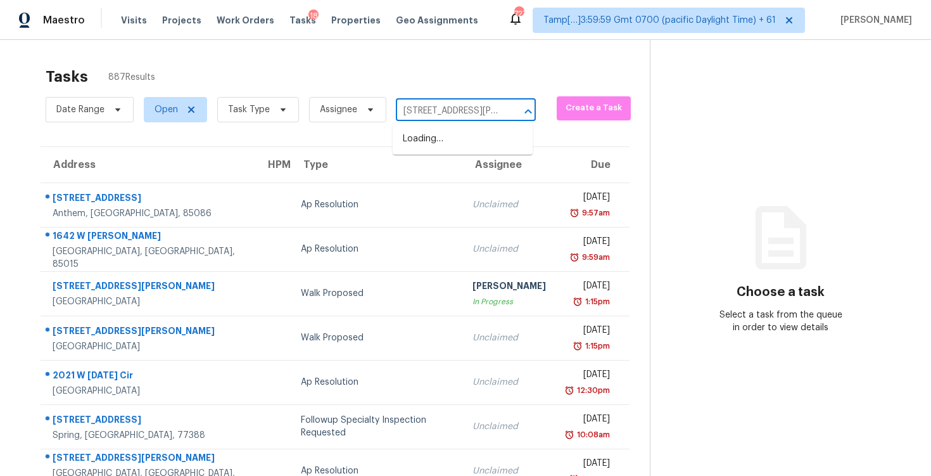
scroll to position [0, 45]
click at [498, 139] on li "31 W Beryl Ave, Phoenix, AZ 85021" at bounding box center [463, 146] width 140 height 34
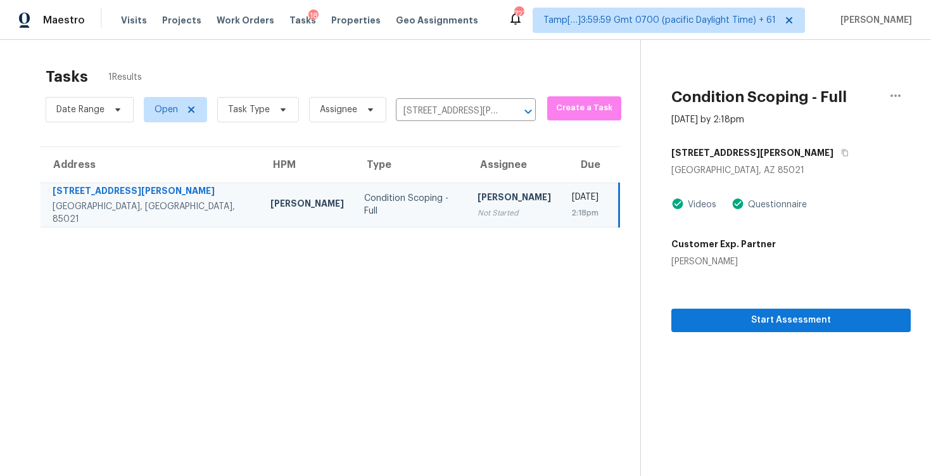
click at [866, 298] on div "Start Assessment" at bounding box center [792, 300] width 240 height 64
click at [861, 314] on span "Start Assessment" at bounding box center [791, 320] width 219 height 16
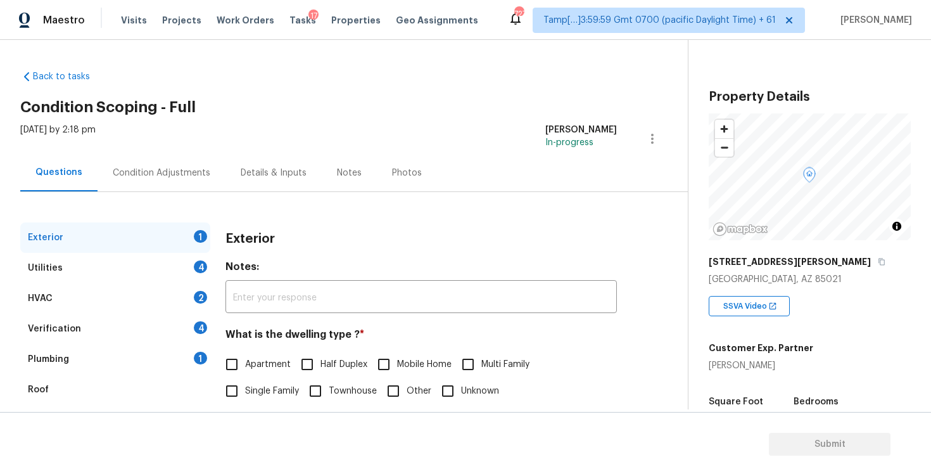
scroll to position [126, 0]
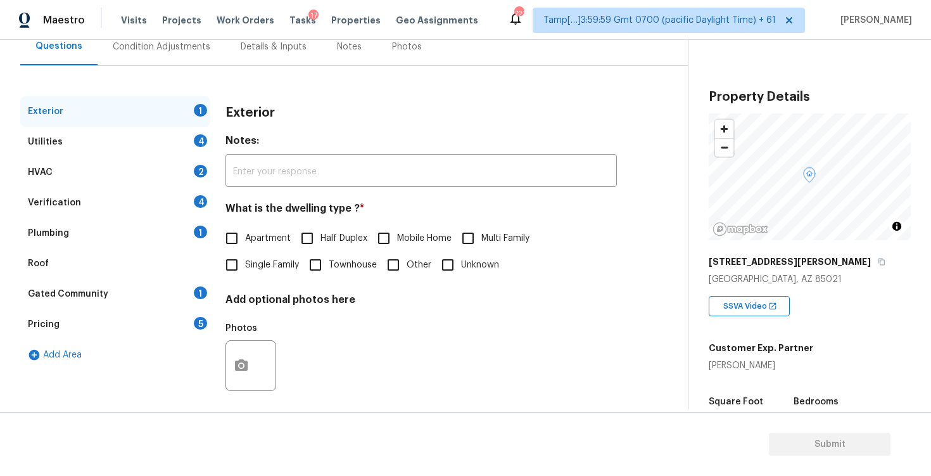
click at [243, 270] on input "Single Family" at bounding box center [232, 265] width 27 height 27
click at [241, 268] on input "Single Family" at bounding box center [232, 265] width 27 height 27
checkbox input "true"
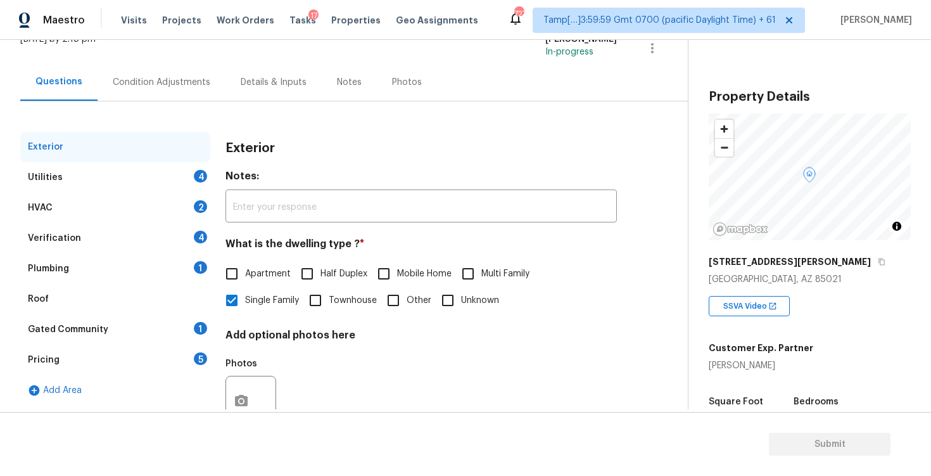
scroll to position [53, 0]
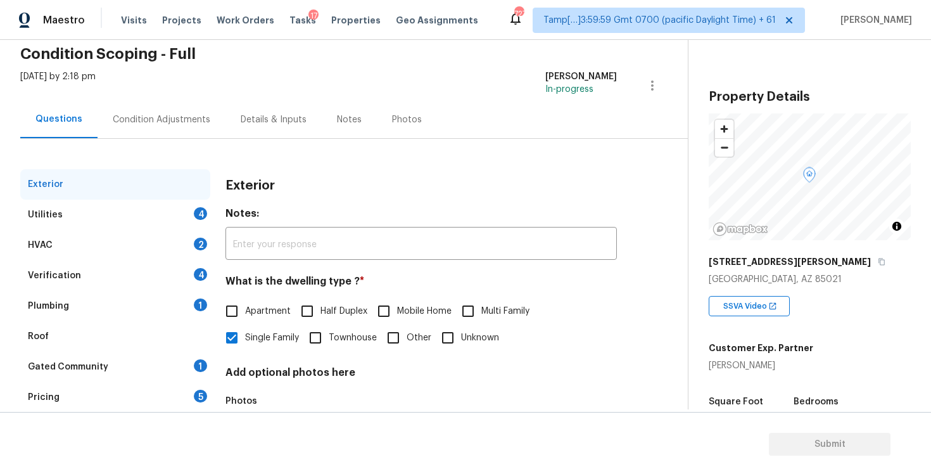
click at [217, 125] on div "Condition Adjustments" at bounding box center [162, 119] width 128 height 37
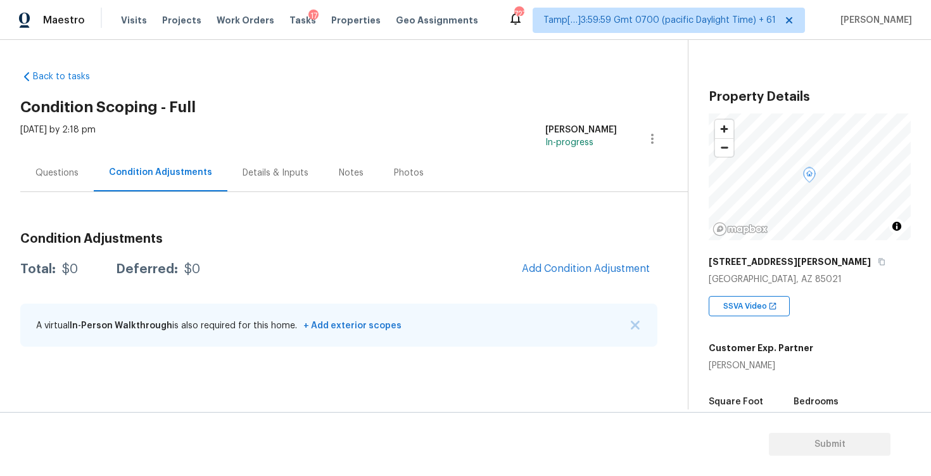
click at [69, 177] on div "Questions" at bounding box center [56, 173] width 43 height 13
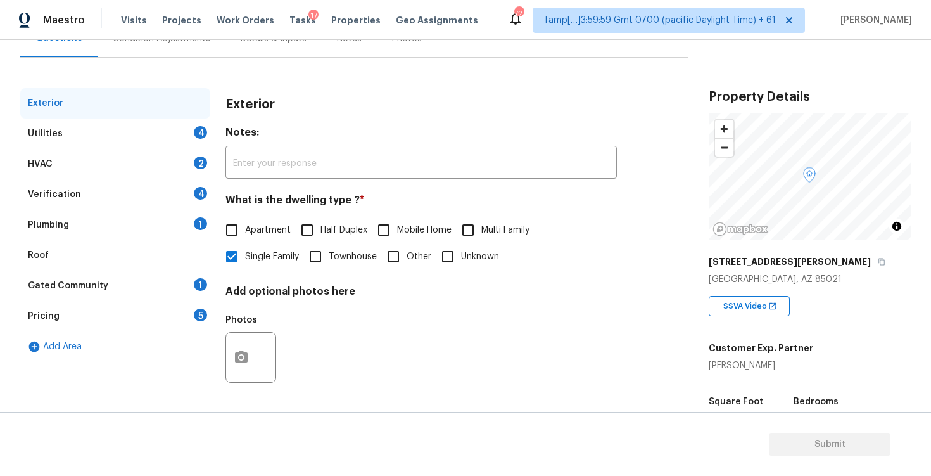
click at [122, 276] on div "Gated Community 1" at bounding box center [115, 286] width 190 height 30
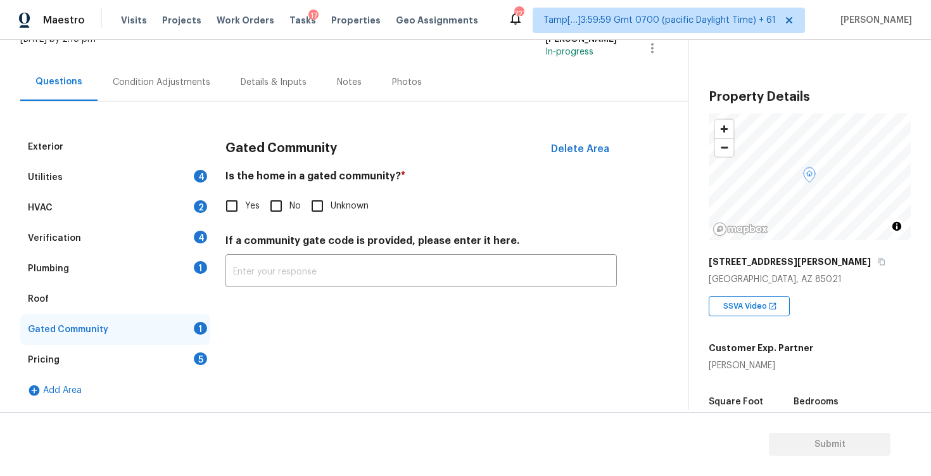
scroll to position [91, 0]
click at [240, 208] on input "Yes" at bounding box center [232, 206] width 27 height 27
checkbox input "true"
click at [271, 286] on input "text" at bounding box center [422, 274] width 392 height 30
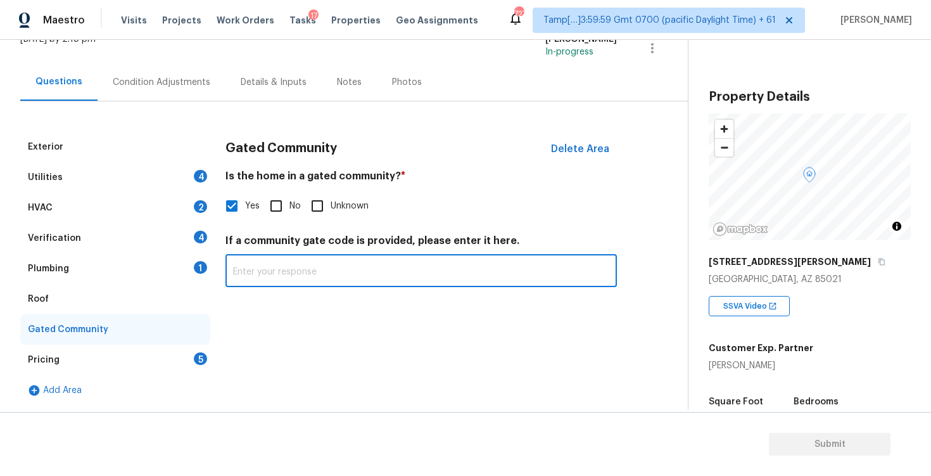
paste input "#1120"
type input "#1120"
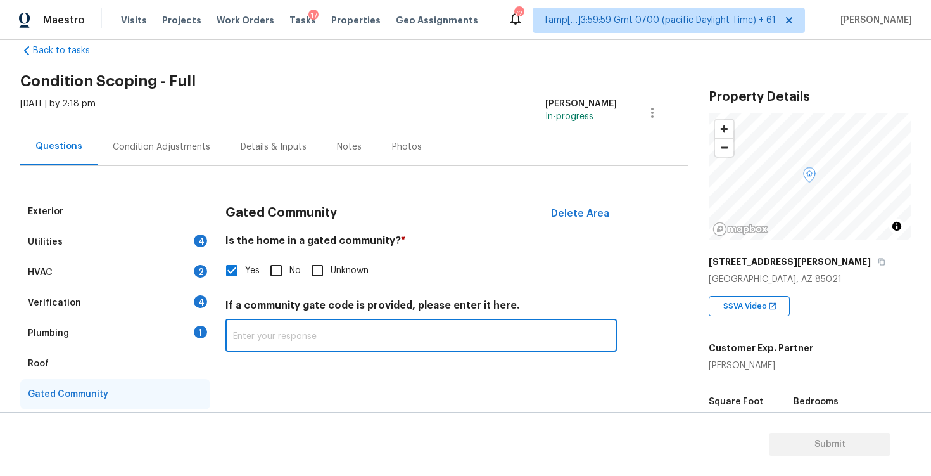
click at [167, 155] on div "Condition Adjustments" at bounding box center [162, 146] width 128 height 37
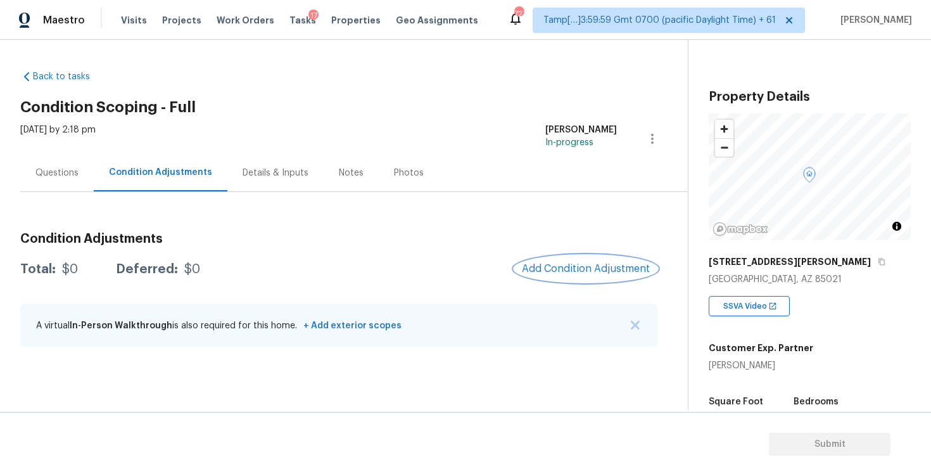
click at [570, 264] on span "Add Condition Adjustment" at bounding box center [586, 268] width 128 height 11
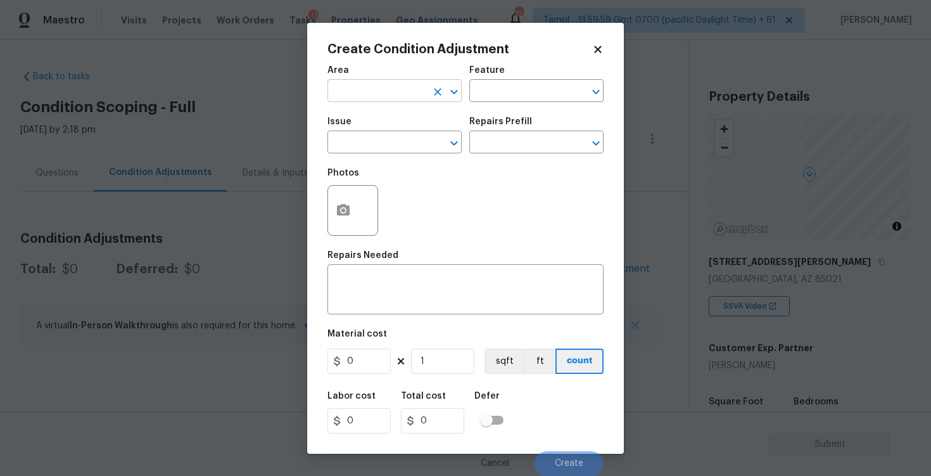
click at [399, 98] on input "text" at bounding box center [377, 92] width 99 height 20
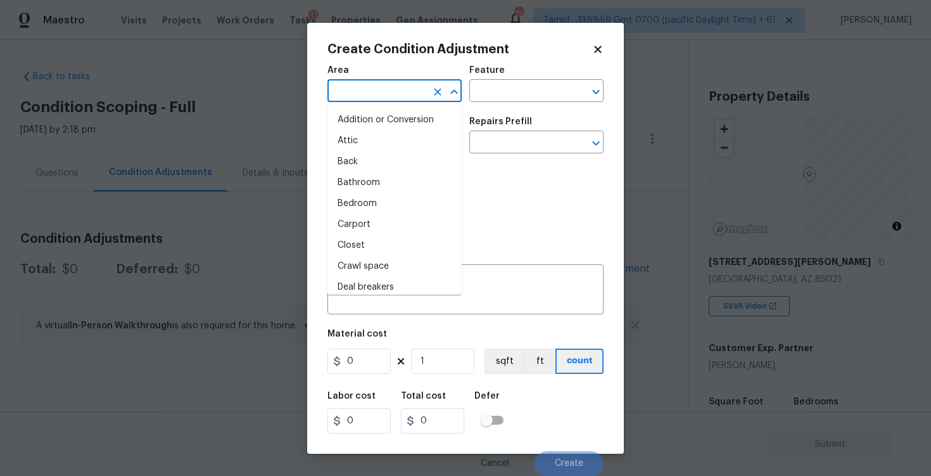
type input "e"
type input "xt"
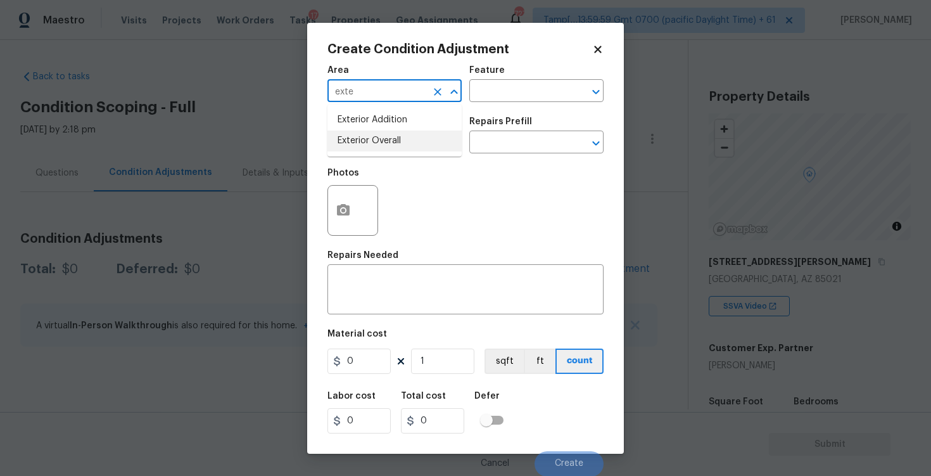
click at [370, 143] on li "Exterior Overall" at bounding box center [395, 141] width 134 height 21
type input "Exterior Overall"
click at [370, 143] on input "text" at bounding box center [377, 144] width 99 height 20
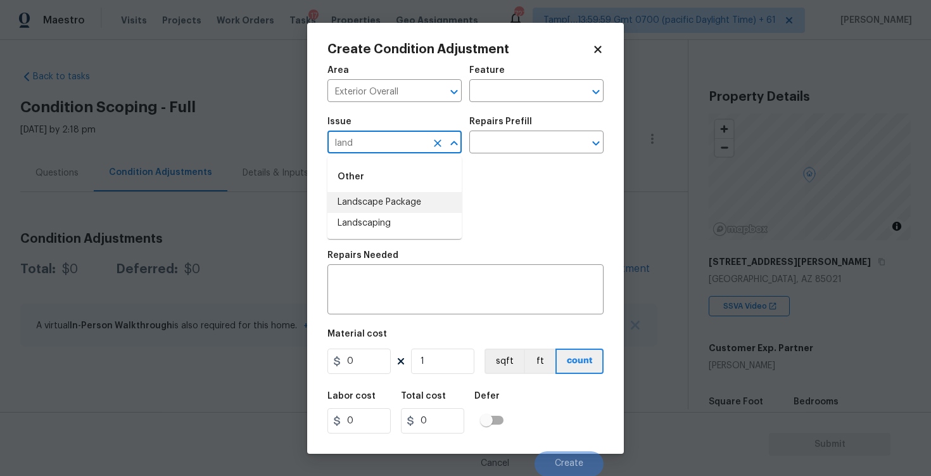
click at [376, 194] on li "Landscape Package" at bounding box center [395, 202] width 134 height 21
type input "Landscape Package"
click at [499, 146] on input "text" at bounding box center [519, 144] width 99 height 20
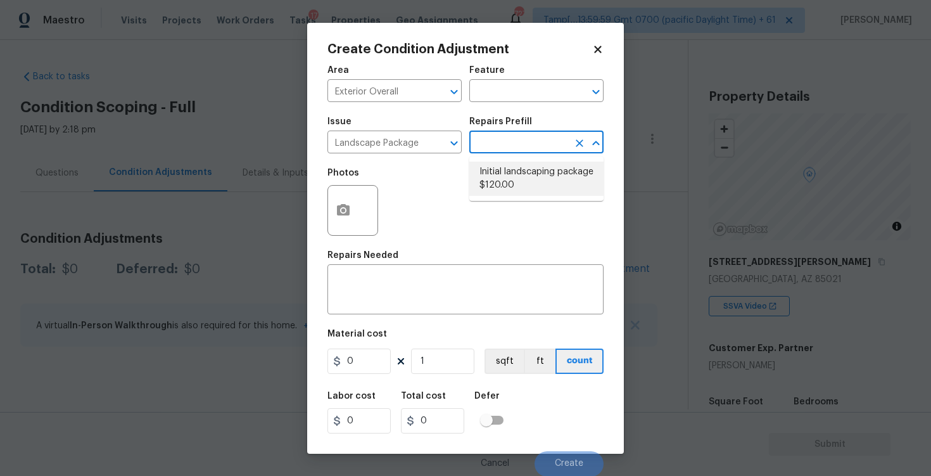
click at [507, 167] on li "Initial landscaping package $120.00" at bounding box center [537, 179] width 134 height 34
type input "Home Readiness Packages"
type textarea "Mowing of grass up to 6" in height. Mow, edge along driveways & sidewalks, trim…"
type input "120"
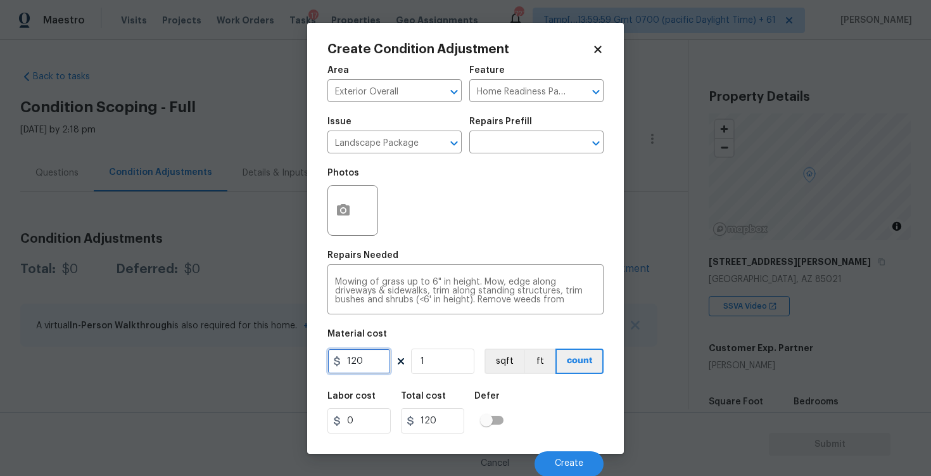
click at [369, 351] on input "120" at bounding box center [359, 360] width 63 height 25
type input "300"
click at [488, 394] on h5 "Defer" at bounding box center [487, 396] width 25 height 9
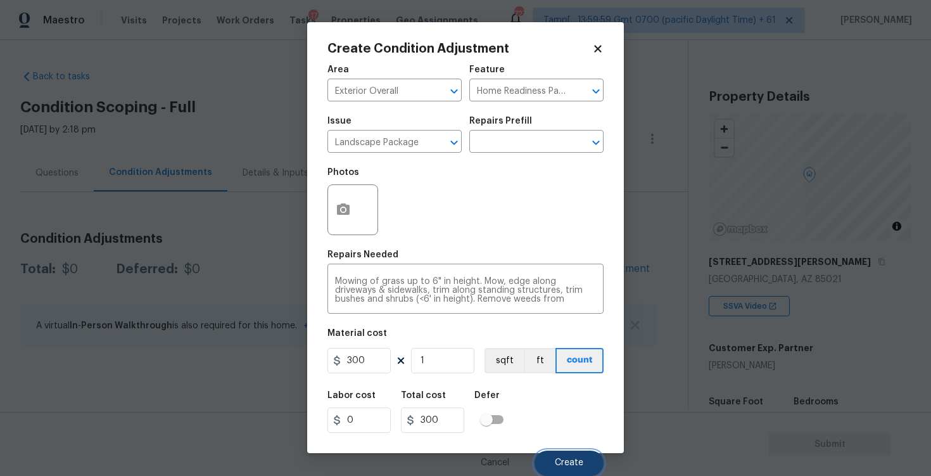
click at [582, 456] on button "Create" at bounding box center [569, 463] width 69 height 25
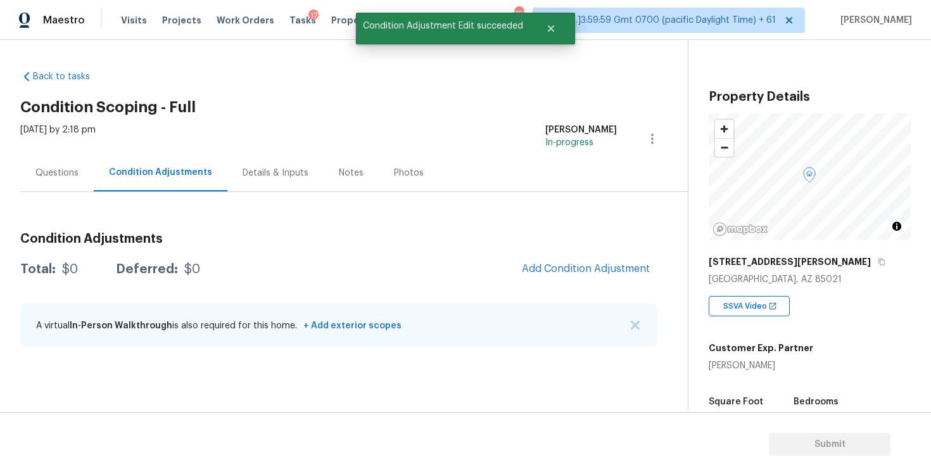
scroll to position [0, 0]
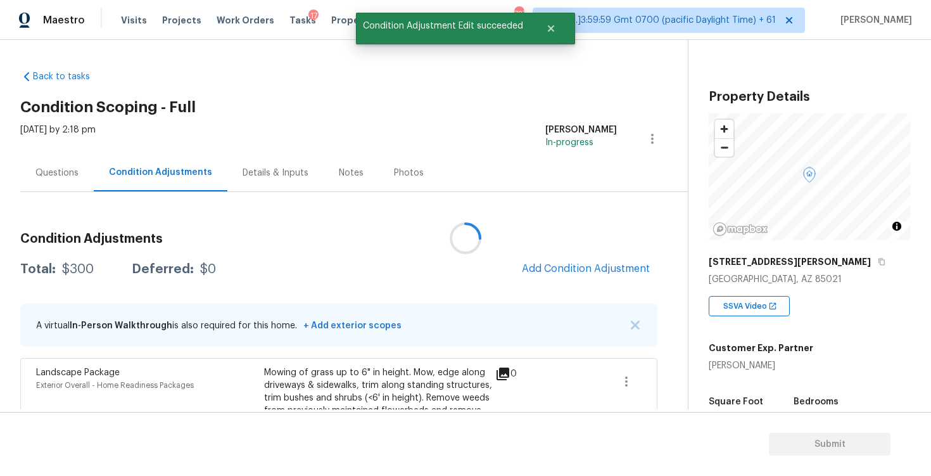
click at [578, 266] on div at bounding box center [465, 238] width 931 height 476
click at [571, 278] on button "Add Condition Adjustment" at bounding box center [586, 268] width 143 height 27
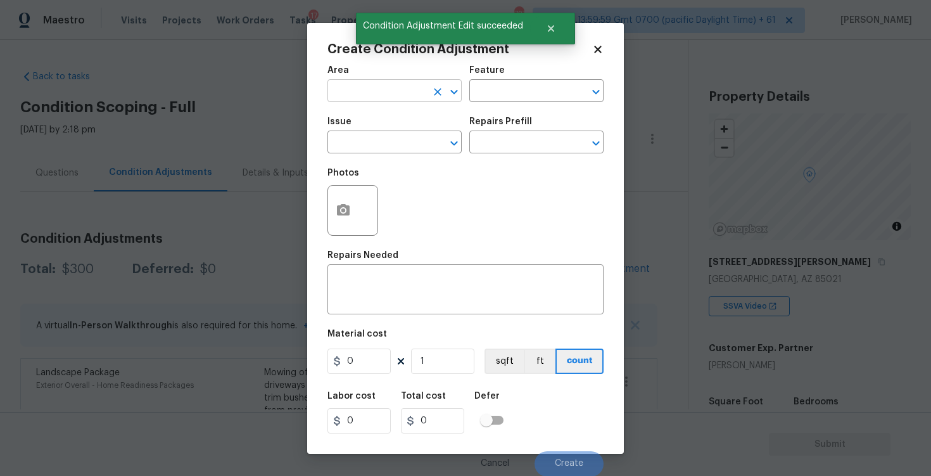
click at [392, 96] on input "text" at bounding box center [377, 92] width 99 height 20
click at [408, 141] on li "Exterior Overall" at bounding box center [395, 141] width 134 height 21
type input "Exterior Overall"
click at [408, 141] on input "text" at bounding box center [377, 144] width 99 height 20
click at [402, 201] on li "Pressure Washing" at bounding box center [395, 202] width 134 height 21
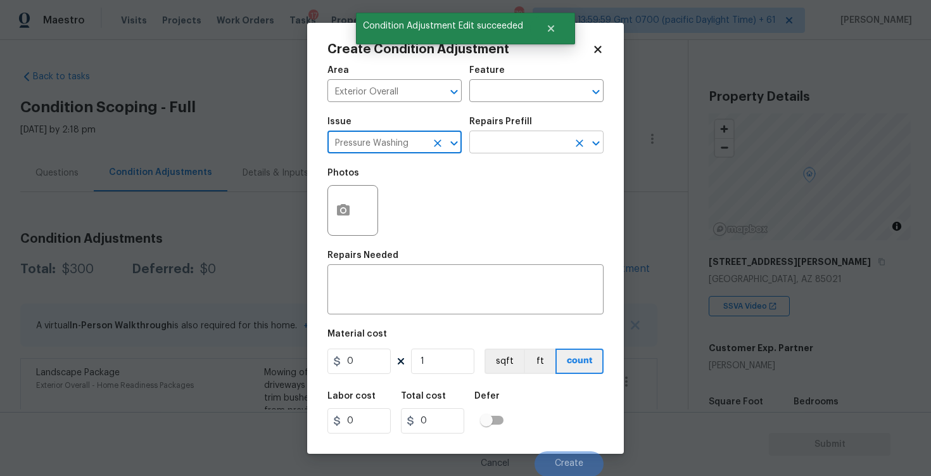
type input "Pressure Washing"
click at [532, 145] on input "text" at bounding box center [519, 144] width 99 height 20
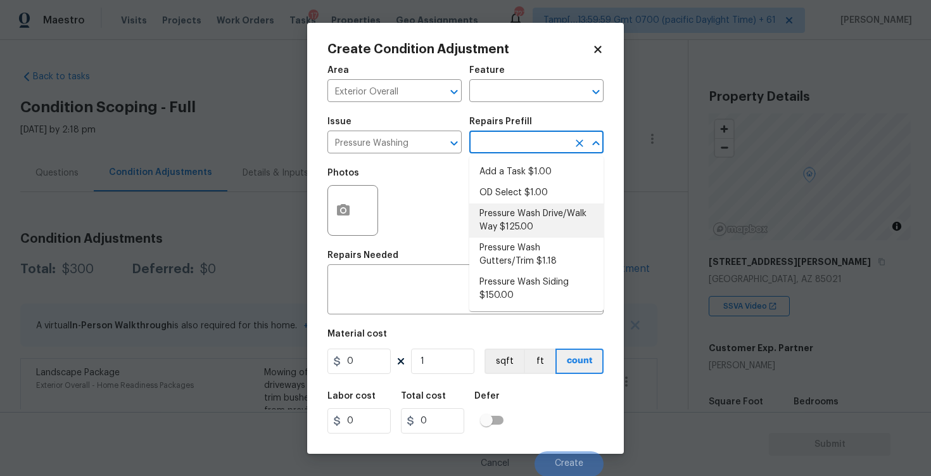
click at [538, 205] on li "Pressure Wash Drive/Walk Way $125.00" at bounding box center [537, 220] width 134 height 34
type input "Siding"
type textarea "Pressure wash the driveways/walkways as directed by the PM. Ensure that all deb…"
type input "125"
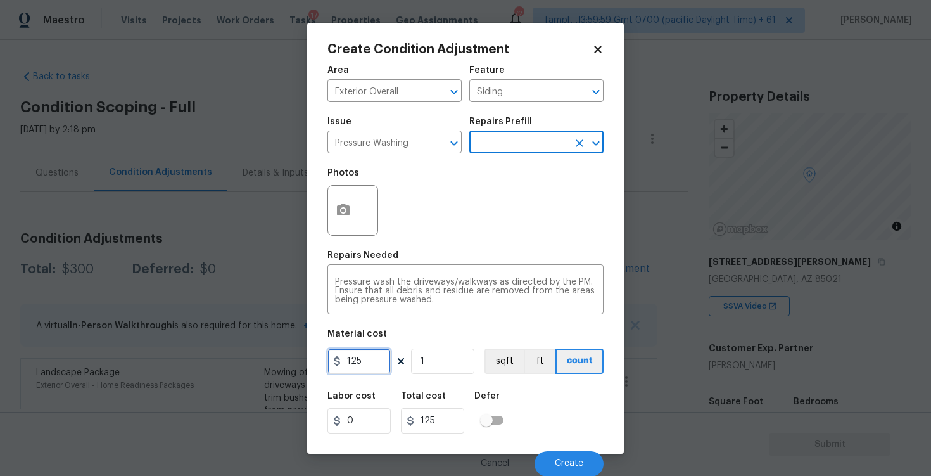
click at [369, 367] on input "125" at bounding box center [359, 360] width 63 height 25
type input "200"
click at [505, 390] on div "Labor cost 0 Total cost 200 Defer" at bounding box center [466, 412] width 276 height 57
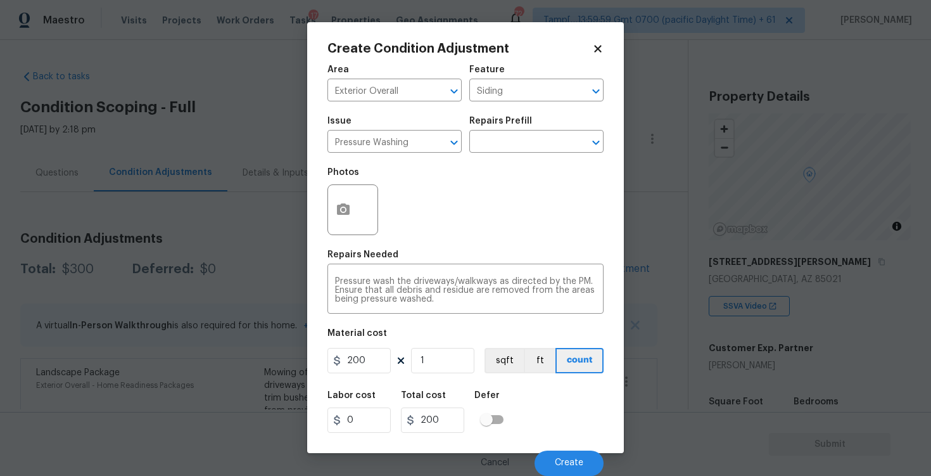
click at [549, 447] on div "Cancel Create" at bounding box center [466, 457] width 276 height 35
click at [559, 458] on span "Create" at bounding box center [569, 463] width 29 height 10
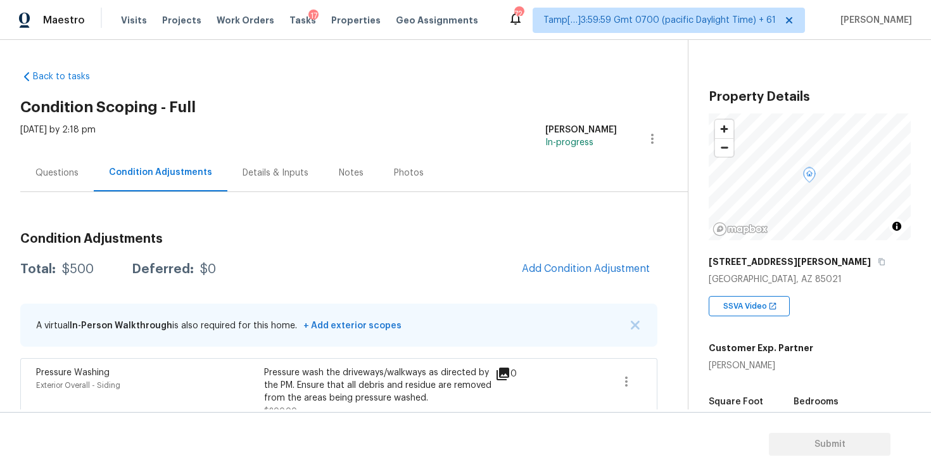
scroll to position [137, 0]
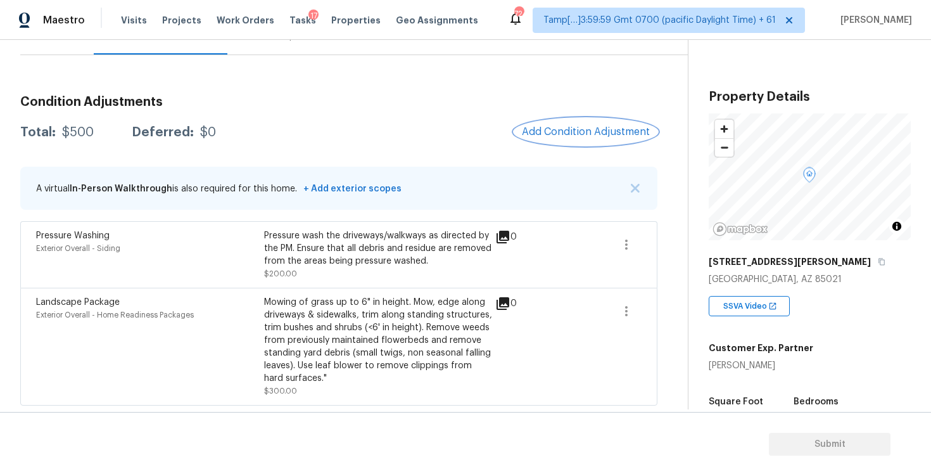
click at [544, 137] on button "Add Condition Adjustment" at bounding box center [586, 131] width 143 height 27
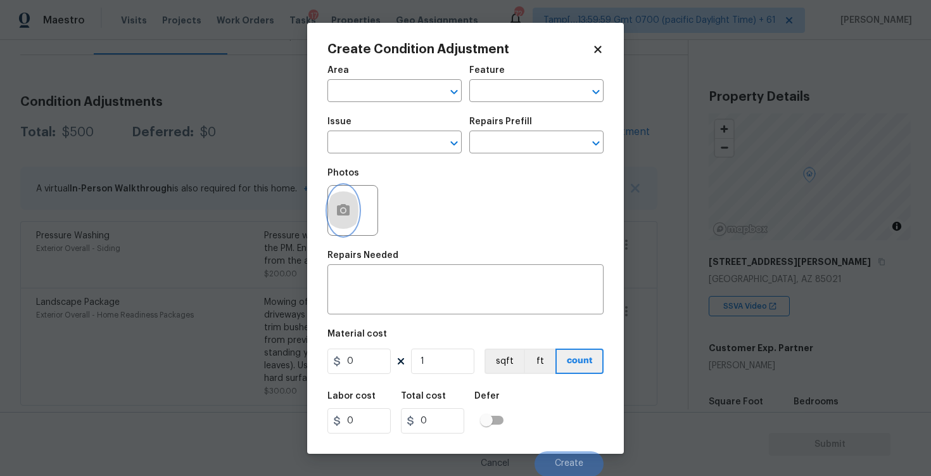
click at [338, 222] on button "button" at bounding box center [343, 210] width 30 height 49
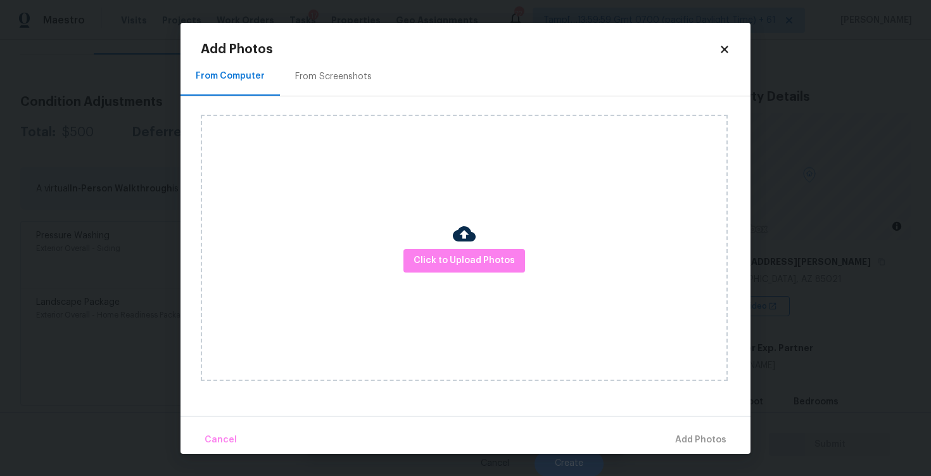
click at [430, 246] on div "Click to Upload Photos" at bounding box center [464, 248] width 527 height 266
click at [469, 269] on button "Click to Upload Photos" at bounding box center [465, 260] width 122 height 23
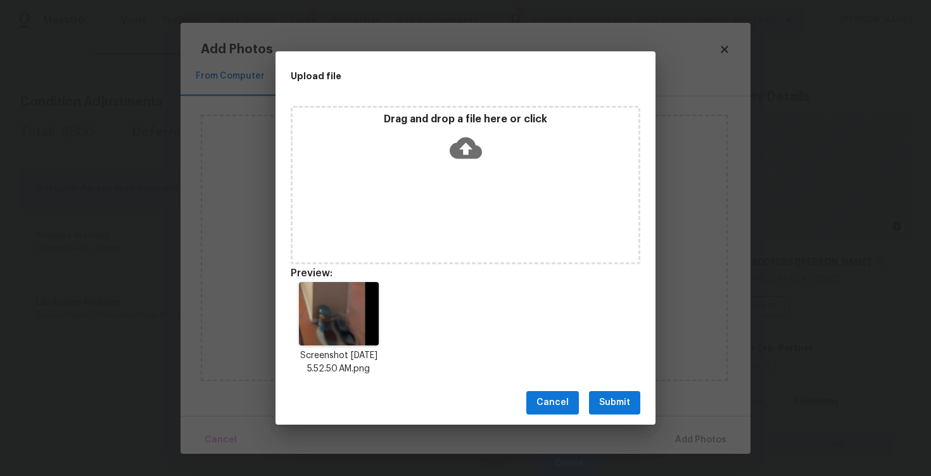
click at [595, 392] on button "Submit" at bounding box center [614, 402] width 51 height 23
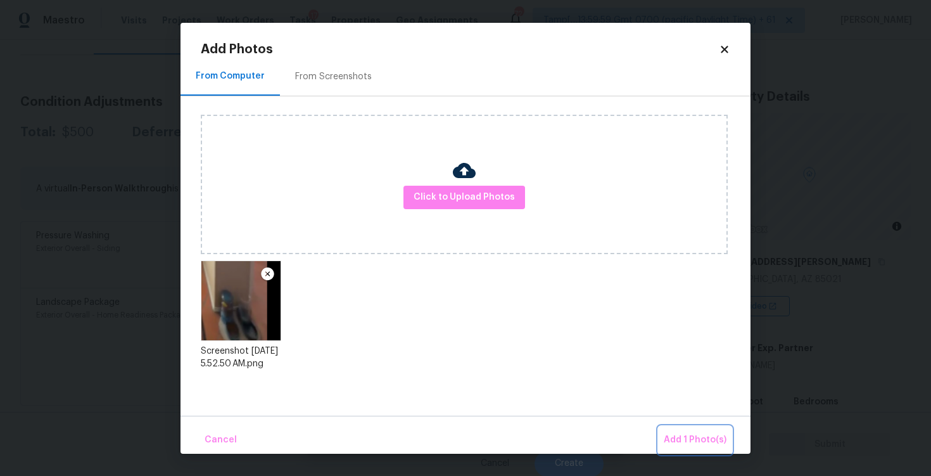
click at [678, 433] on span "Add 1 Photo(s)" at bounding box center [695, 440] width 63 height 16
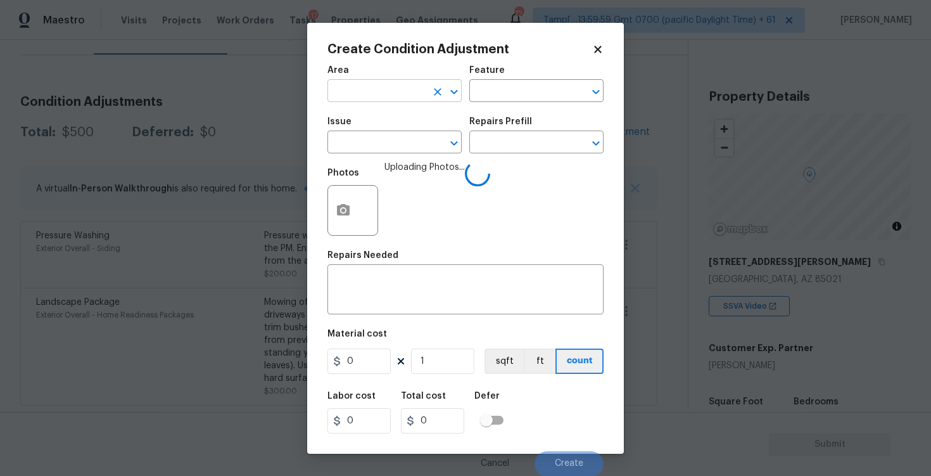
click at [405, 91] on input "text" at bounding box center [377, 92] width 99 height 20
type input "inter"
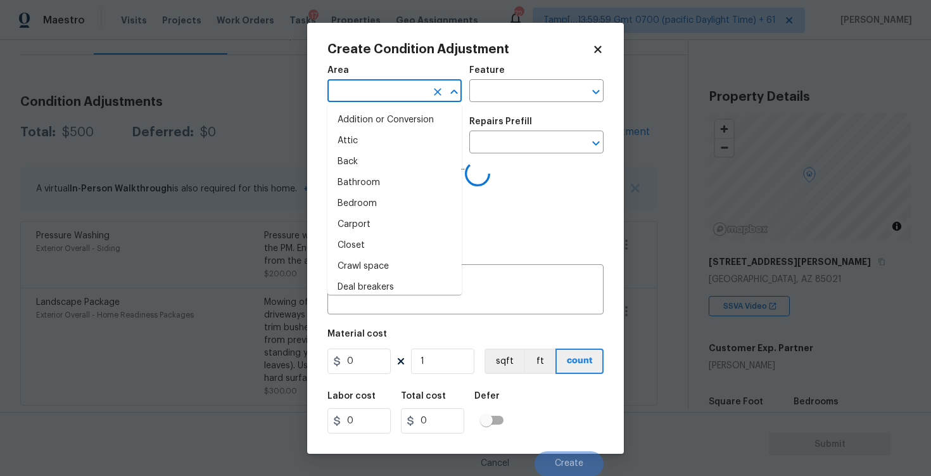
click at [404, 136] on li "Attic" at bounding box center [395, 141] width 134 height 21
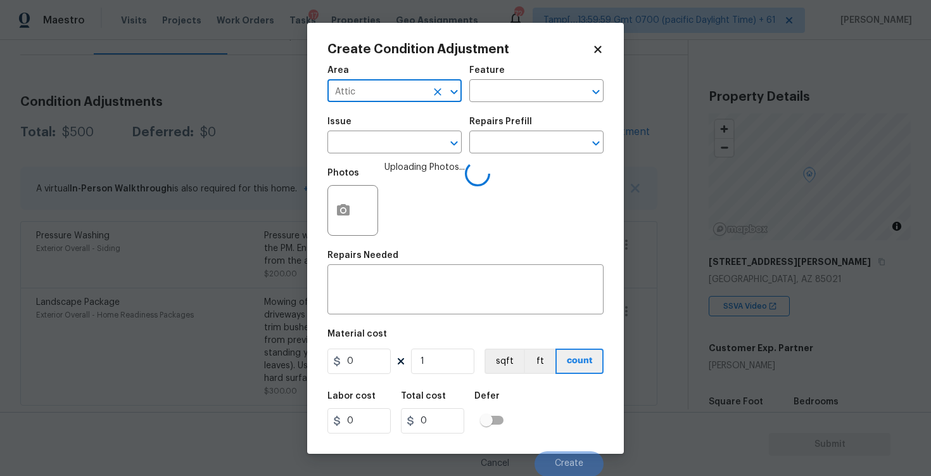
type input "Attic"
click at [404, 136] on input "text" at bounding box center [377, 144] width 99 height 20
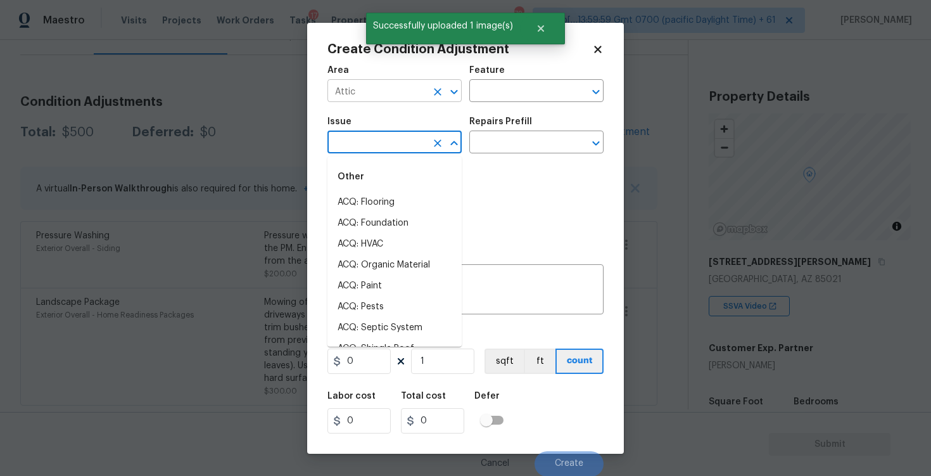
click at [407, 87] on input "Attic" at bounding box center [377, 92] width 99 height 20
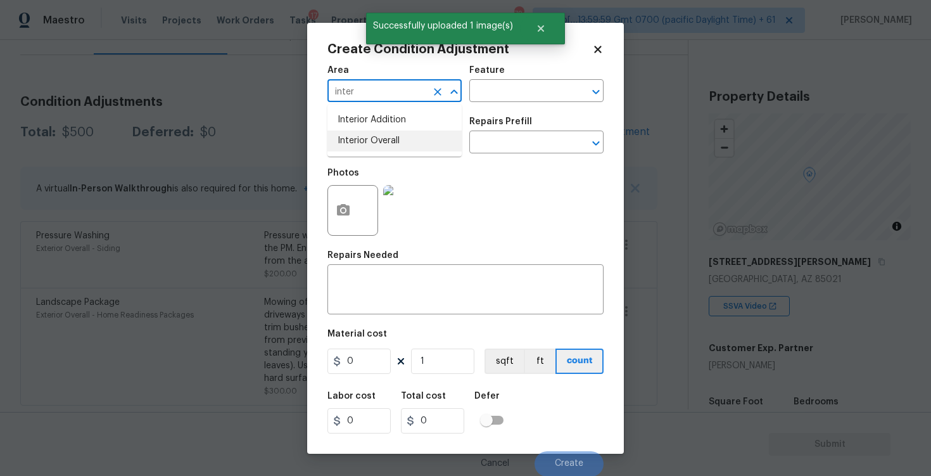
click at [397, 139] on li "Interior Overall" at bounding box center [395, 141] width 134 height 21
type input "Interior Overall"
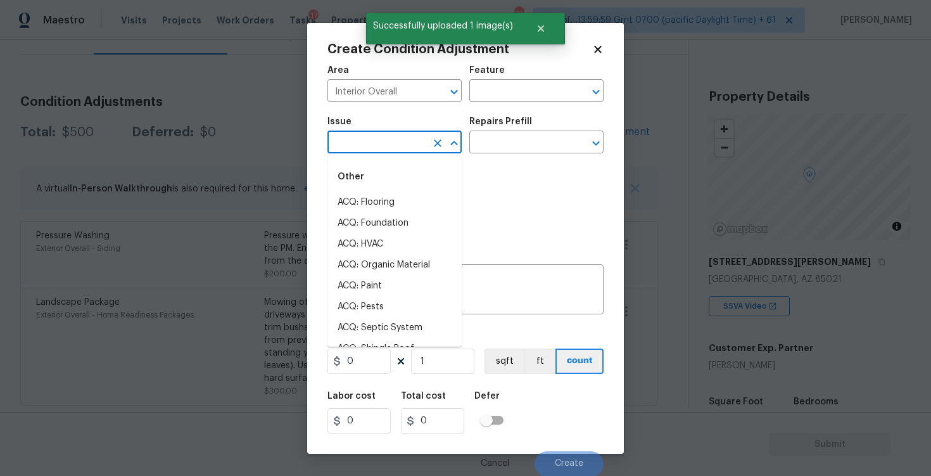
click at [397, 139] on input "text" at bounding box center [377, 144] width 99 height 20
click at [387, 200] on li "Light Pet Odor" at bounding box center [395, 202] width 134 height 21
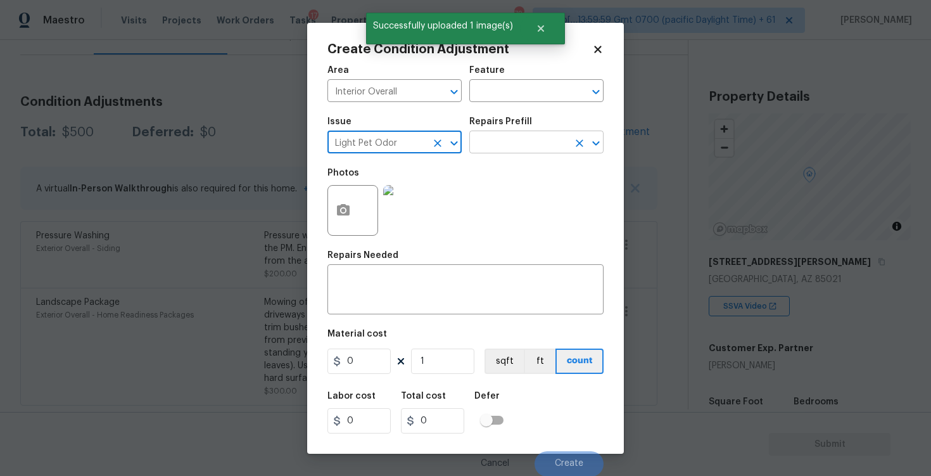
type input "Light Pet Odor"
click at [480, 143] on input "text" at bounding box center [519, 144] width 99 height 20
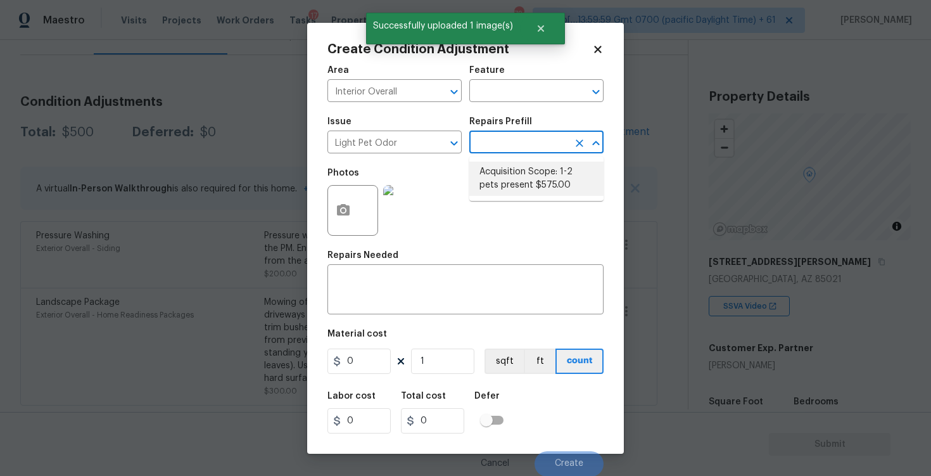
click at [500, 174] on li "Acquisition Scope: 1-2 pets present $575.00" at bounding box center [537, 179] width 134 height 34
type textarea "Acquisition Scope: 1-2 pets present"
type input "575"
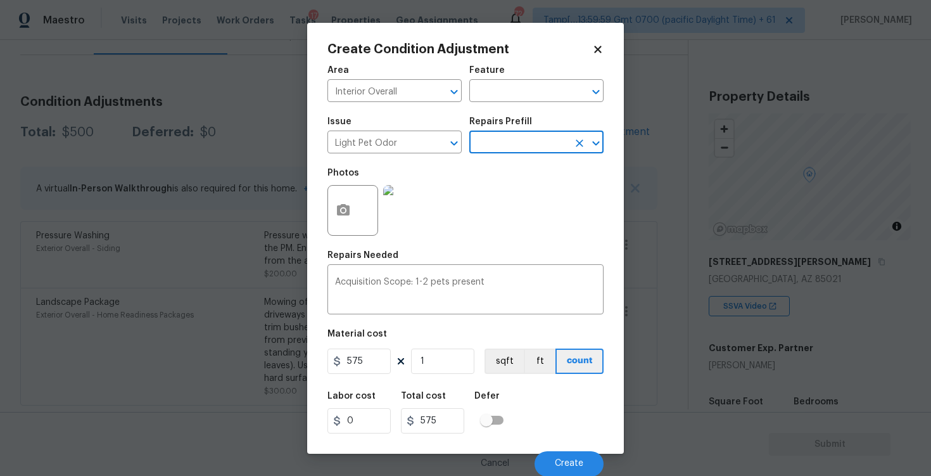
scroll to position [1, 0]
click at [553, 447] on div "Cancel Create" at bounding box center [466, 457] width 276 height 35
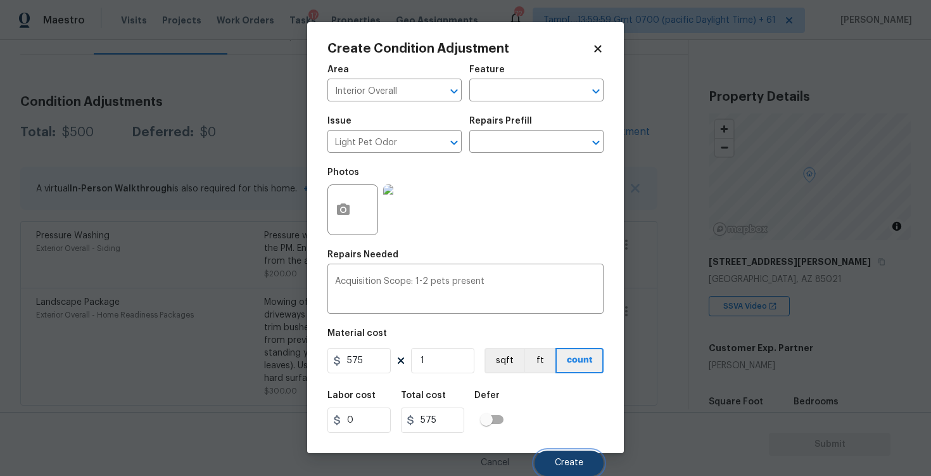
click at [557, 464] on span "Create" at bounding box center [569, 463] width 29 height 10
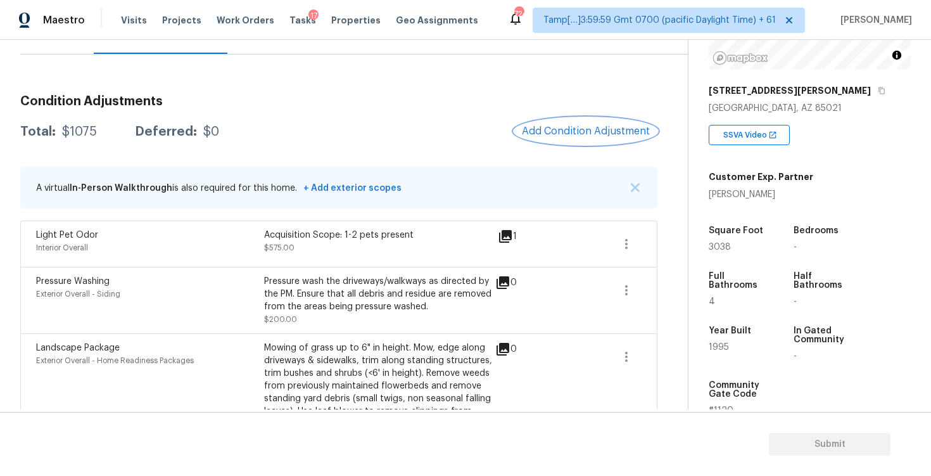
scroll to position [96, 0]
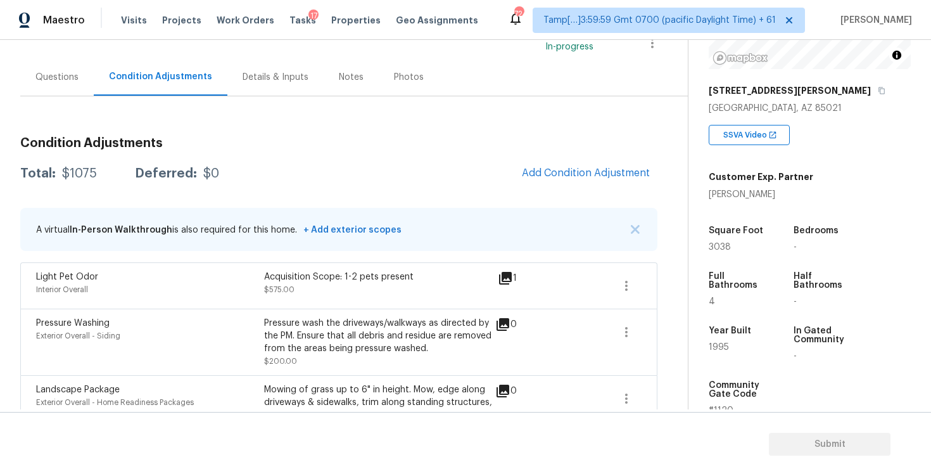
click at [575, 155] on div "Condition Adjustments Total: $1075 Deferred: $0 Add Condition Adjustment A virt…" at bounding box center [338, 310] width 637 height 366
click at [570, 181] on button "Add Condition Adjustment" at bounding box center [586, 173] width 143 height 27
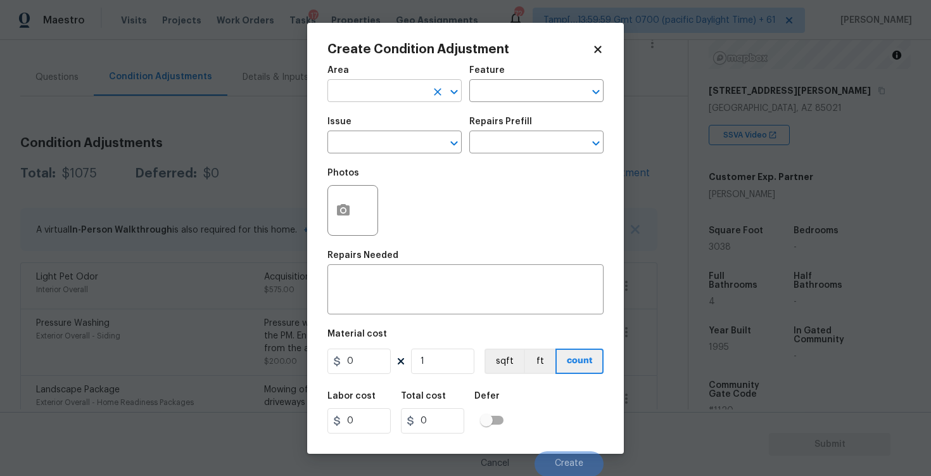
click at [386, 91] on input "text" at bounding box center [377, 92] width 99 height 20
click at [393, 131] on li "Interior Overall" at bounding box center [395, 141] width 134 height 21
type input "Interior Overall"
click at [394, 137] on input "text" at bounding box center [377, 144] width 99 height 20
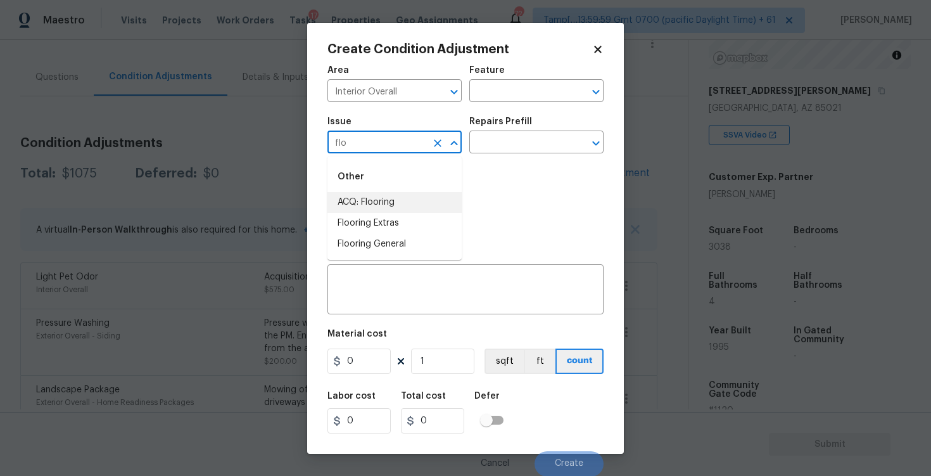
click at [390, 200] on li "ACQ: Flooring" at bounding box center [395, 202] width 134 height 21
type input "ACQ: Flooring"
click at [484, 158] on div "Issue ACQ: Flooring ​ Repairs Prefill ​" at bounding box center [466, 135] width 276 height 51
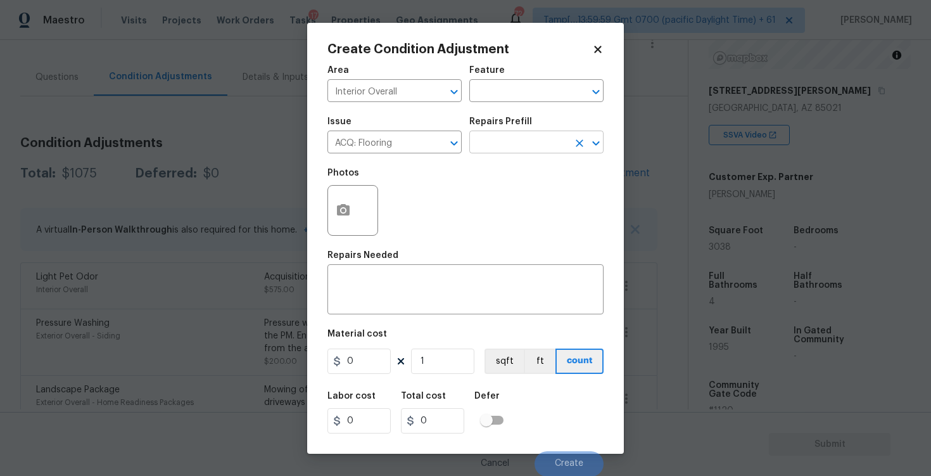
click at [498, 142] on input "text" at bounding box center [519, 144] width 99 height 20
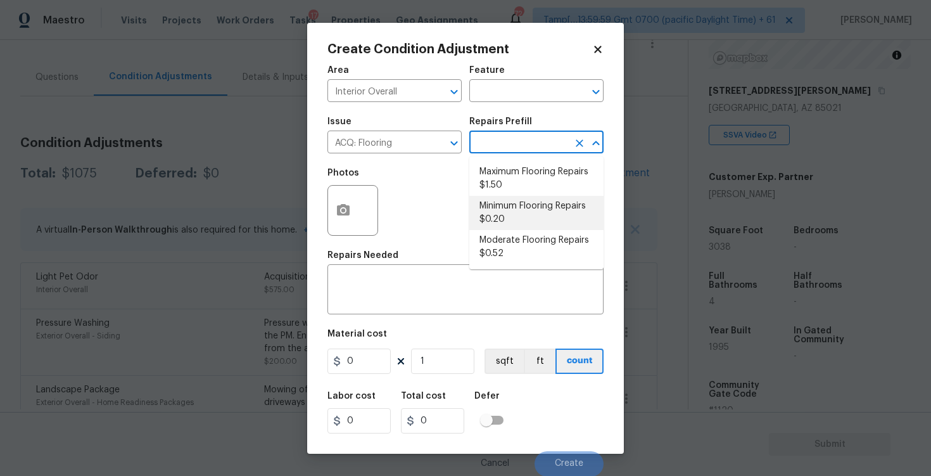
click at [507, 208] on li "Minimum Flooring Repairs $0.20" at bounding box center [537, 213] width 134 height 34
type input "Acquisition"
type textarea "Acquisition Scope: Minimum flooring repairs"
type input "0.2"
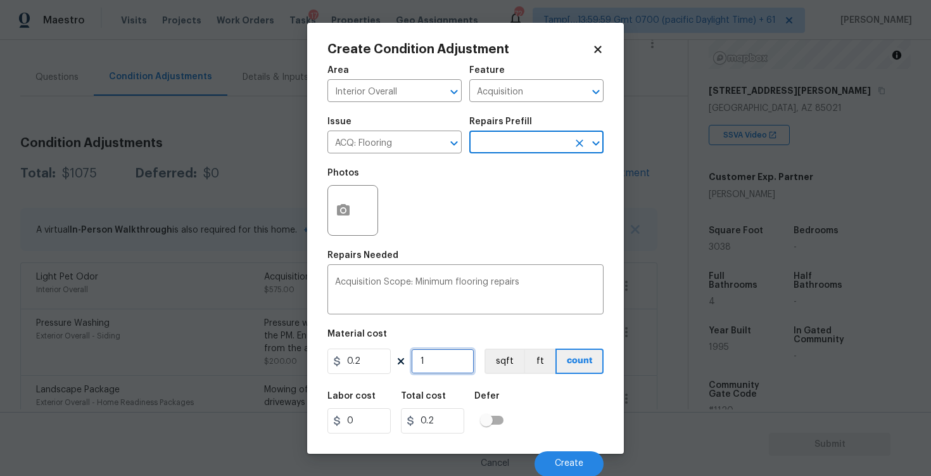
click at [457, 364] on input "1" at bounding box center [442, 360] width 63 height 25
type input "0"
paste input "2839"
type input "2839"
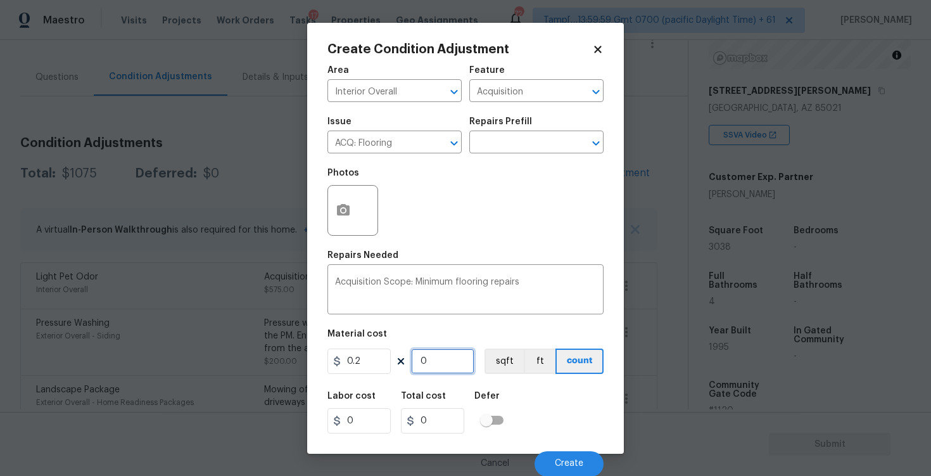
type input "567.8"
type input "2839"
click at [499, 367] on button "sqft" at bounding box center [504, 360] width 39 height 25
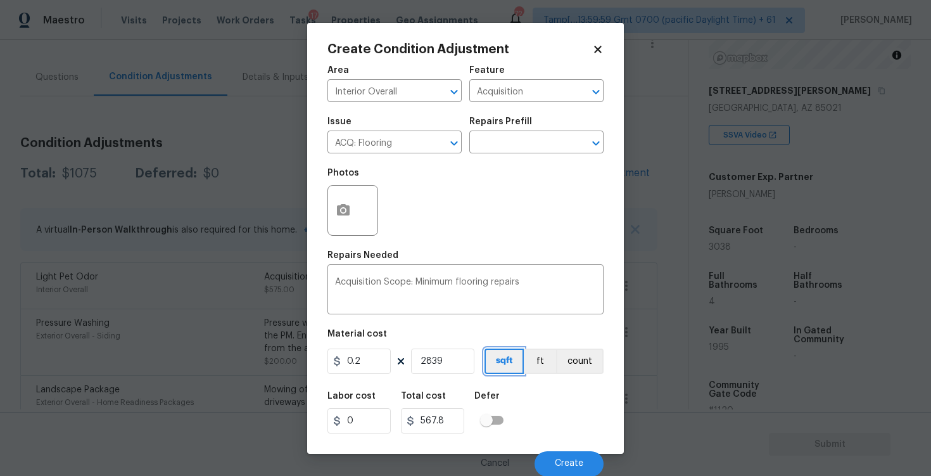
scroll to position [1, 0]
click at [554, 455] on button "Create" at bounding box center [569, 463] width 69 height 25
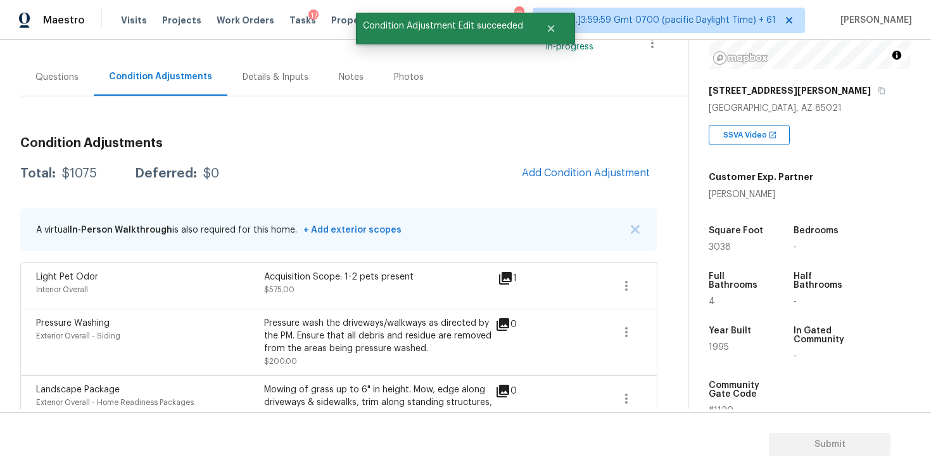
scroll to position [0, 0]
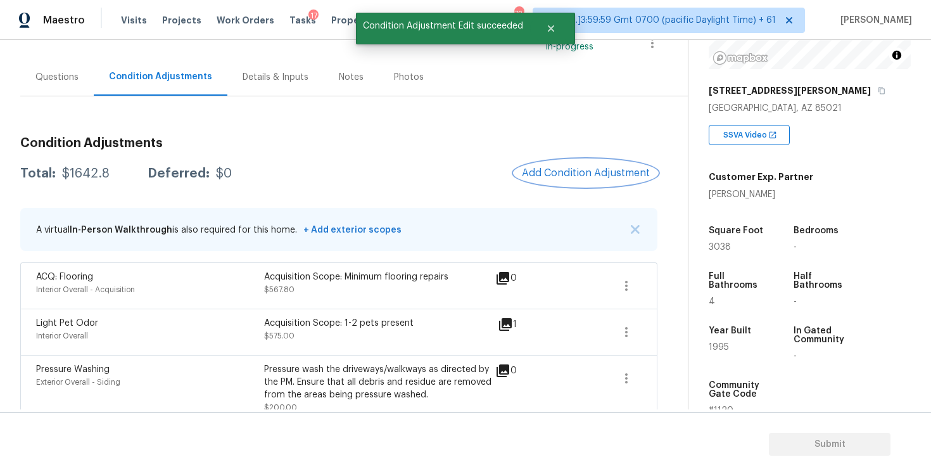
click at [572, 179] on button "Add Condition Adjustment" at bounding box center [586, 173] width 143 height 27
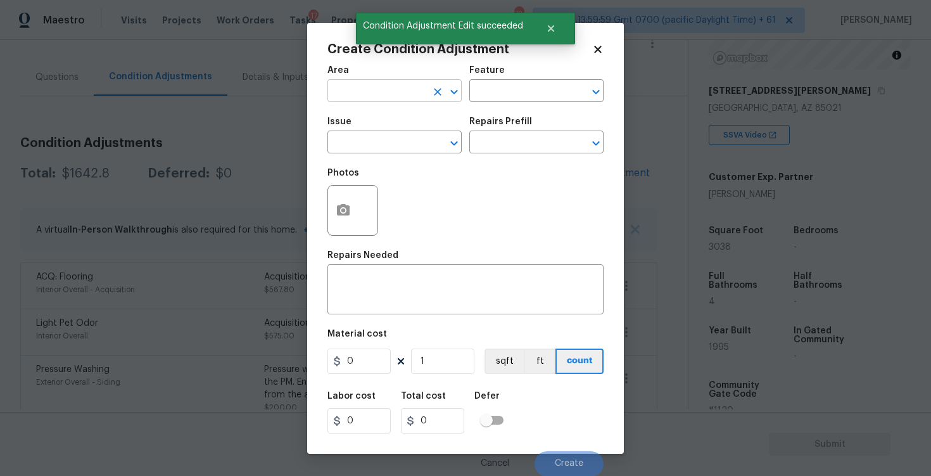
click at [369, 91] on input "text" at bounding box center [377, 92] width 99 height 20
click at [373, 144] on li "Interior Overall" at bounding box center [395, 141] width 134 height 21
type input "Interior Overall"
click at [373, 144] on input "text" at bounding box center [377, 144] width 99 height 20
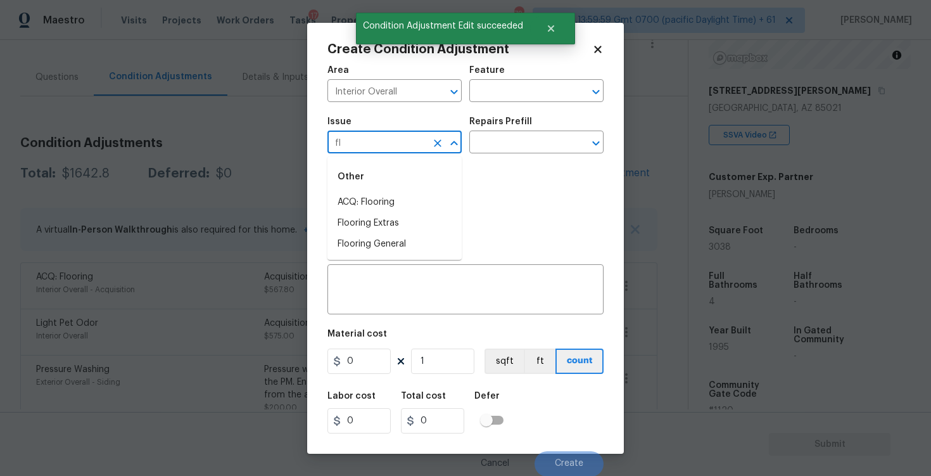
type input "flo"
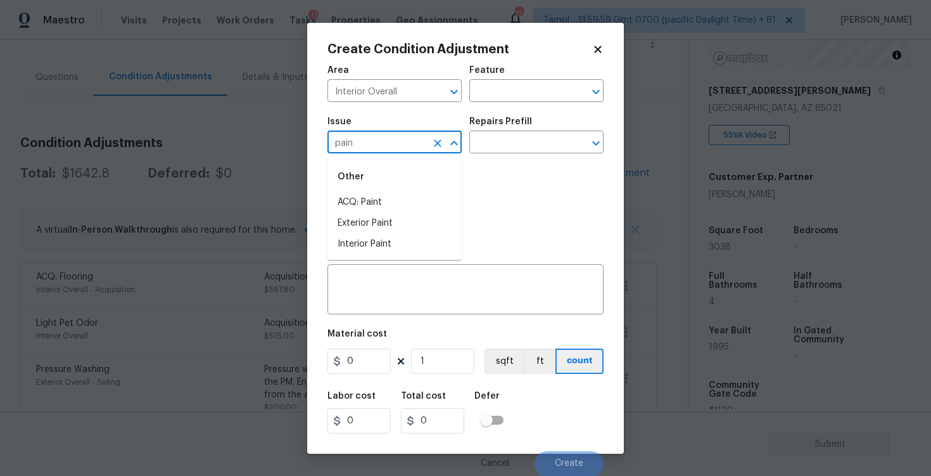
click at [375, 191] on div "Other" at bounding box center [395, 177] width 134 height 30
click at [382, 207] on li "ACQ: Paint" at bounding box center [395, 202] width 134 height 21
type input "ACQ: Paint"
click at [489, 153] on div "Issue ACQ: Paint ​ Repairs Prefill ​" at bounding box center [466, 135] width 276 height 51
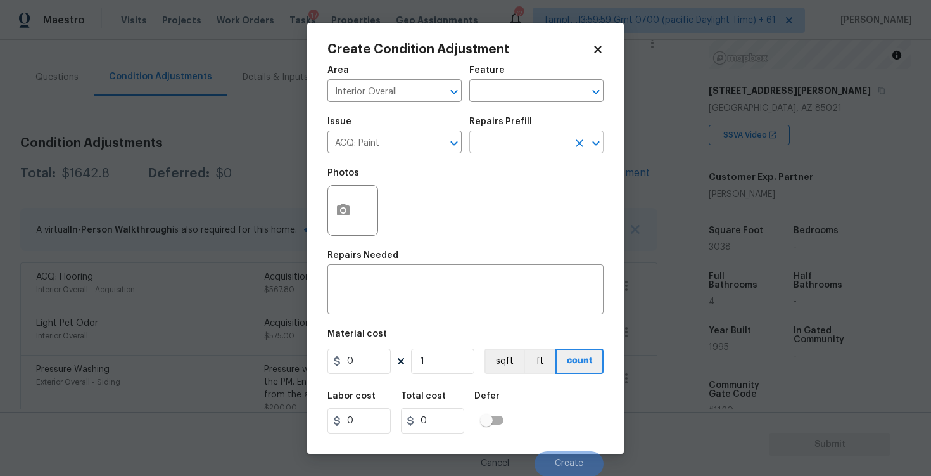
click at [501, 139] on input "text" at bounding box center [519, 144] width 99 height 20
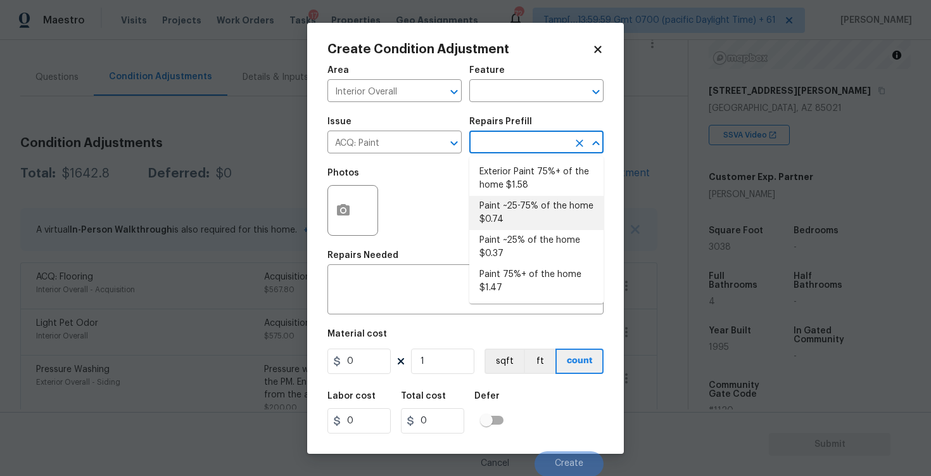
click at [512, 220] on li "Paint ~25-75% of the home $0.74" at bounding box center [537, 213] width 134 height 34
type input "Acquisition"
type textarea "Acquisition Scope: ~25 - 75% of the home needs interior paint"
type input "0.74"
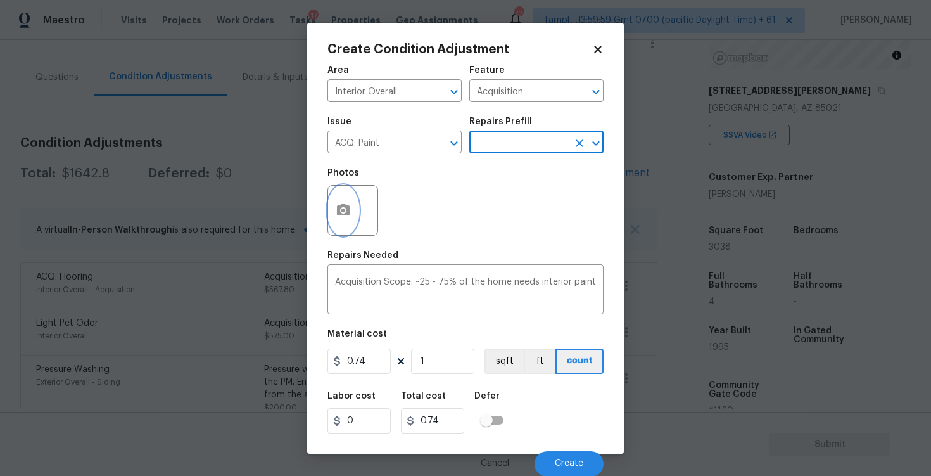
click at [341, 212] on icon "button" at bounding box center [343, 209] width 13 height 11
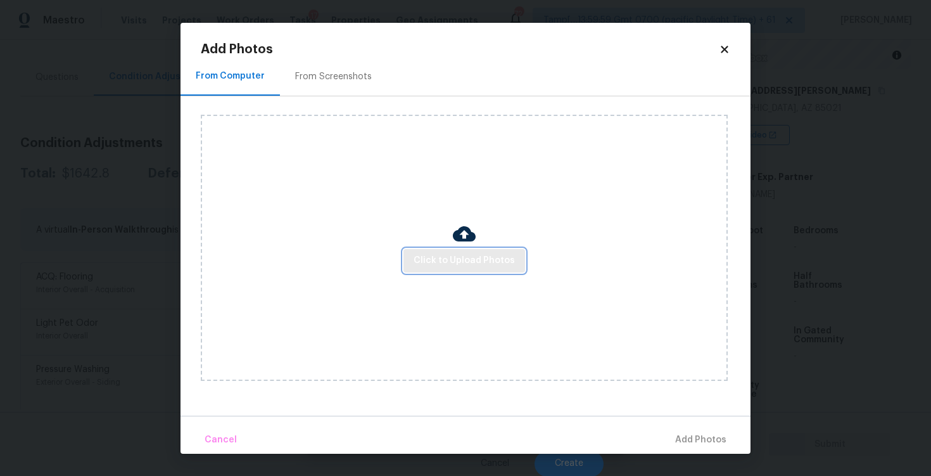
click at [484, 262] on span "Click to Upload Photos" at bounding box center [464, 261] width 101 height 16
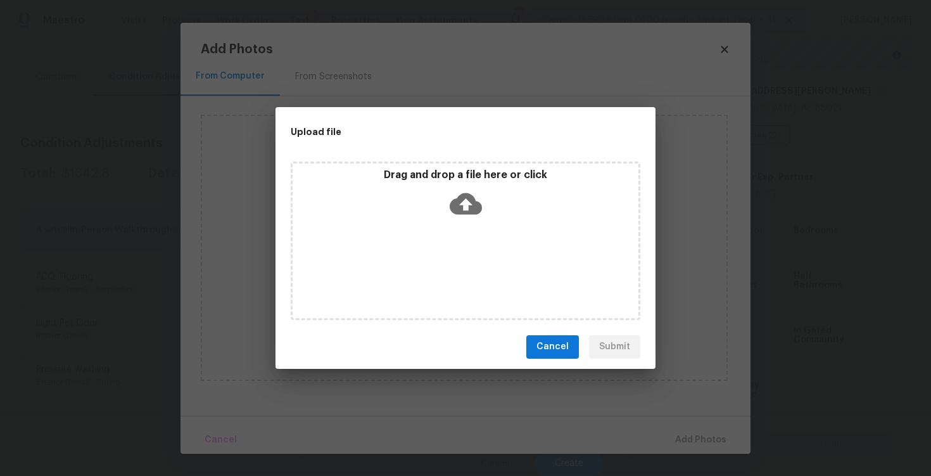
click at [471, 214] on icon at bounding box center [466, 204] width 32 height 32
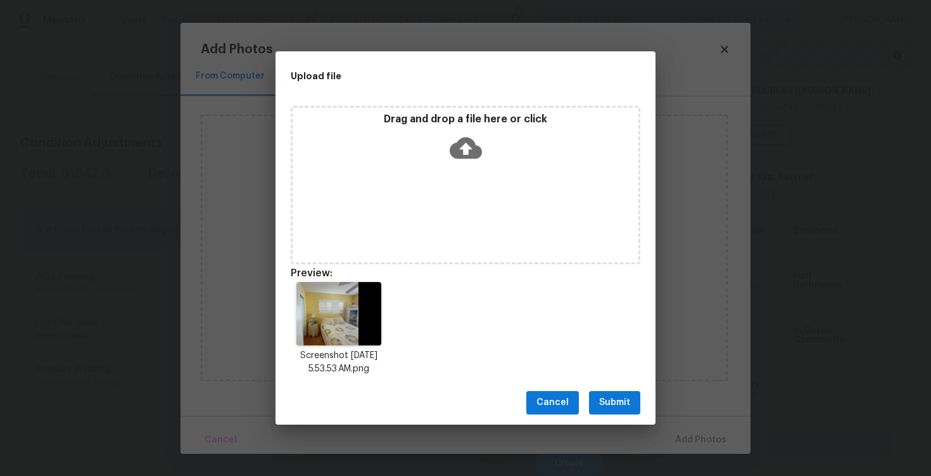
click at [620, 406] on span "Submit" at bounding box center [614, 403] width 31 height 16
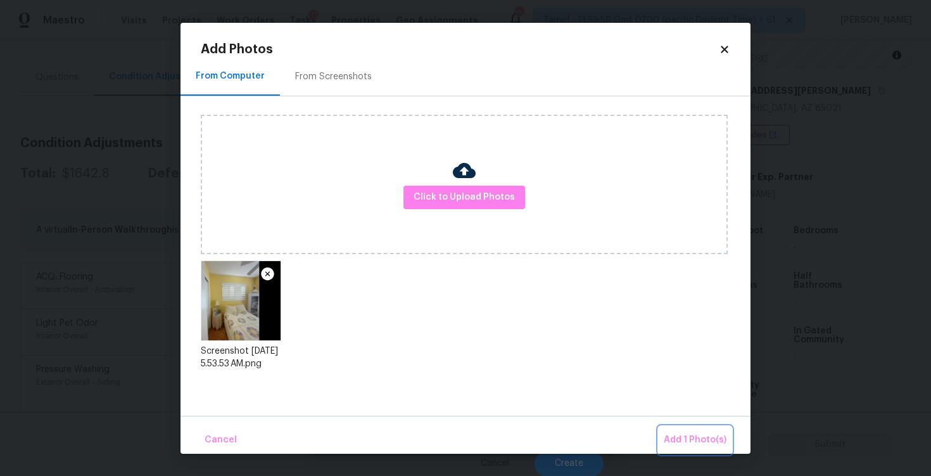
click at [681, 433] on span "Add 1 Photo(s)" at bounding box center [695, 440] width 63 height 16
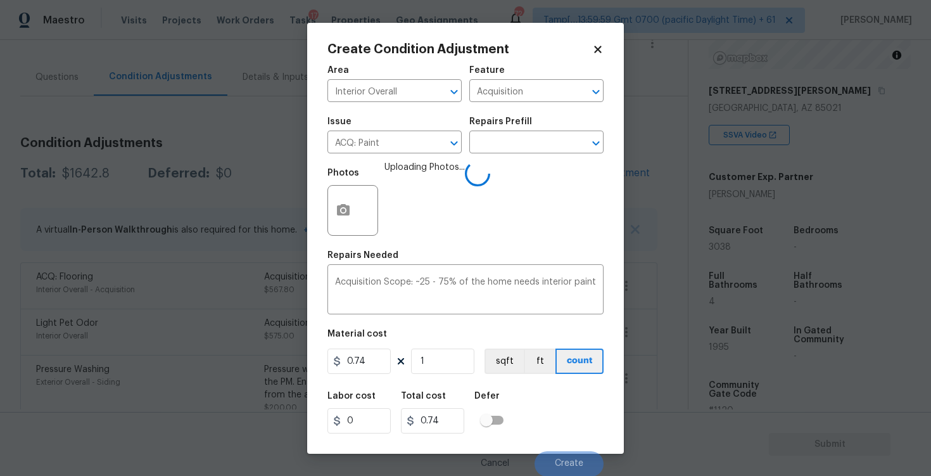
click at [360, 192] on div at bounding box center [353, 210] width 51 height 51
click at [355, 199] on button "button" at bounding box center [343, 210] width 30 height 49
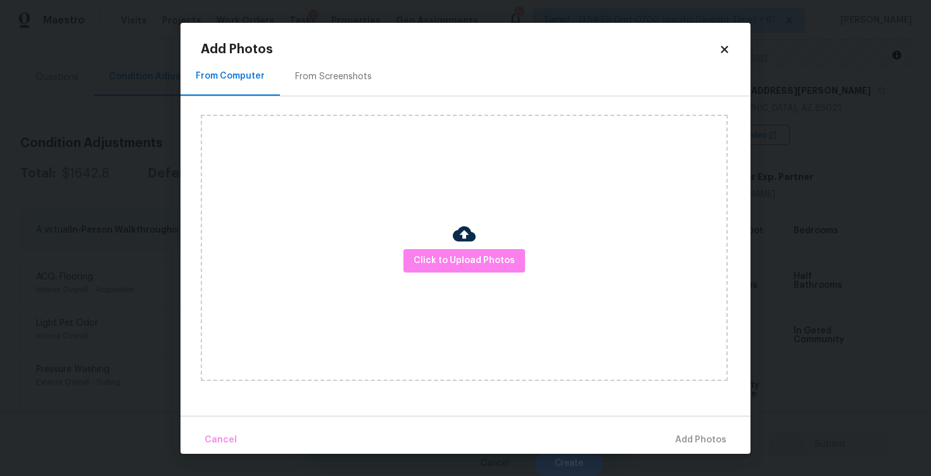
click at [298, 98] on div "Click to Upload Photos" at bounding box center [476, 247] width 550 height 303
click at [330, 72] on div "From Screenshots" at bounding box center [333, 76] width 77 height 13
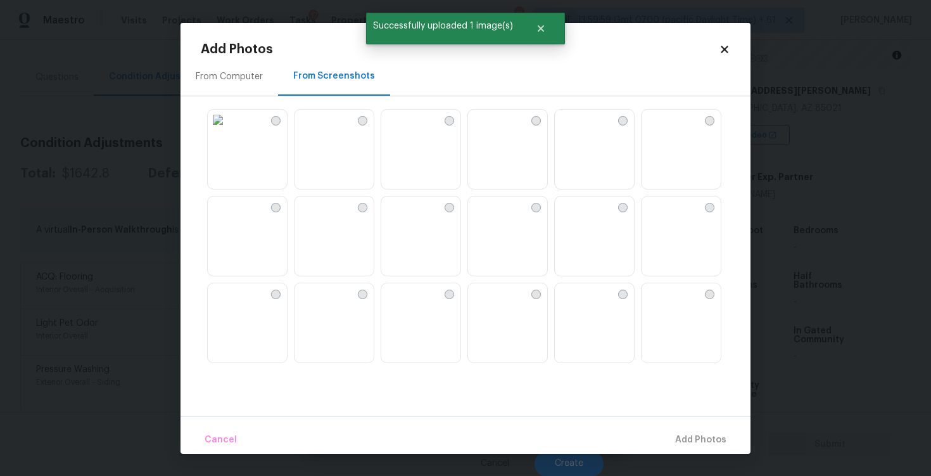
click at [402, 130] on img at bounding box center [391, 120] width 20 height 20
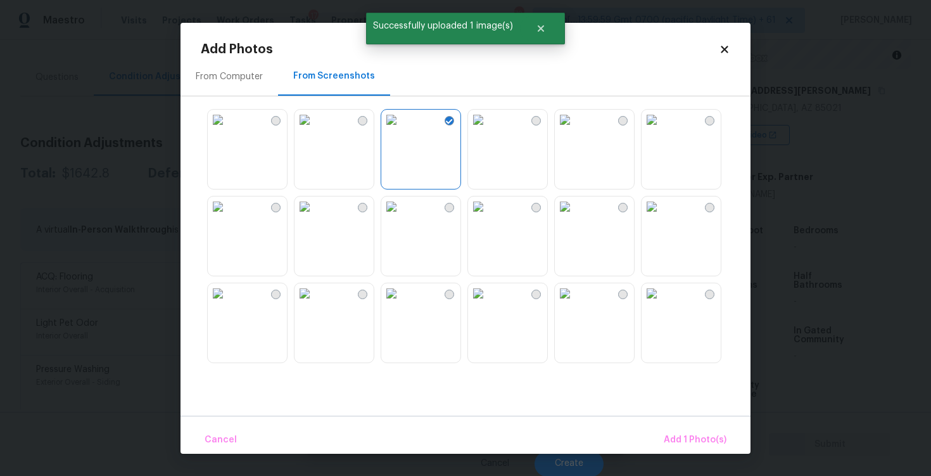
click at [489, 130] on img at bounding box center [478, 120] width 20 height 20
click at [662, 130] on img at bounding box center [652, 120] width 20 height 20
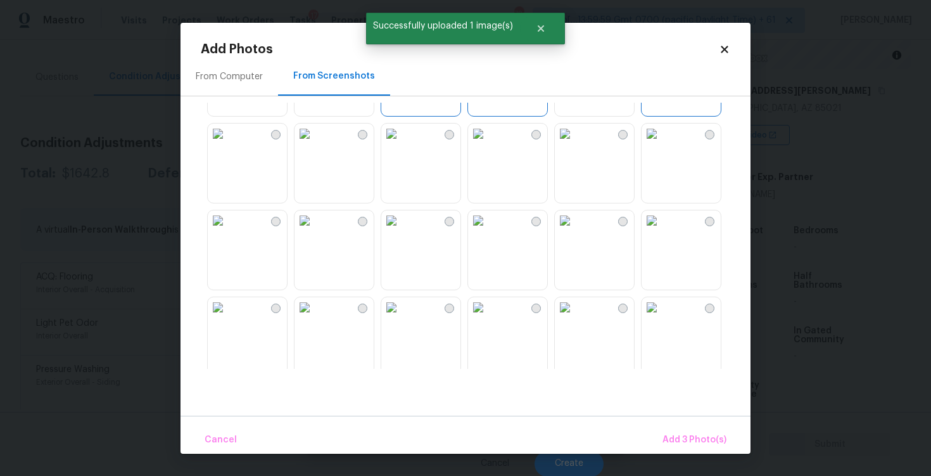
scroll to position [78, 0]
click at [315, 139] on img at bounding box center [305, 128] width 20 height 20
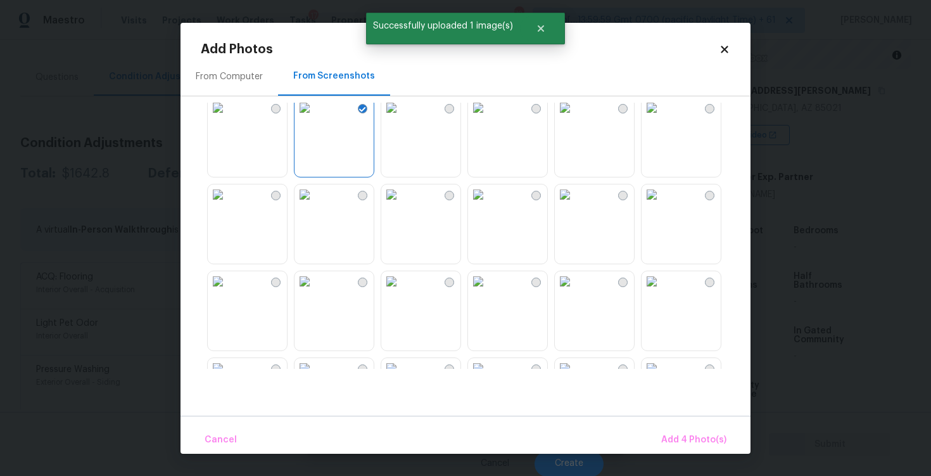
scroll to position [100, 0]
click at [489, 188] on img at bounding box center [478, 193] width 20 height 20
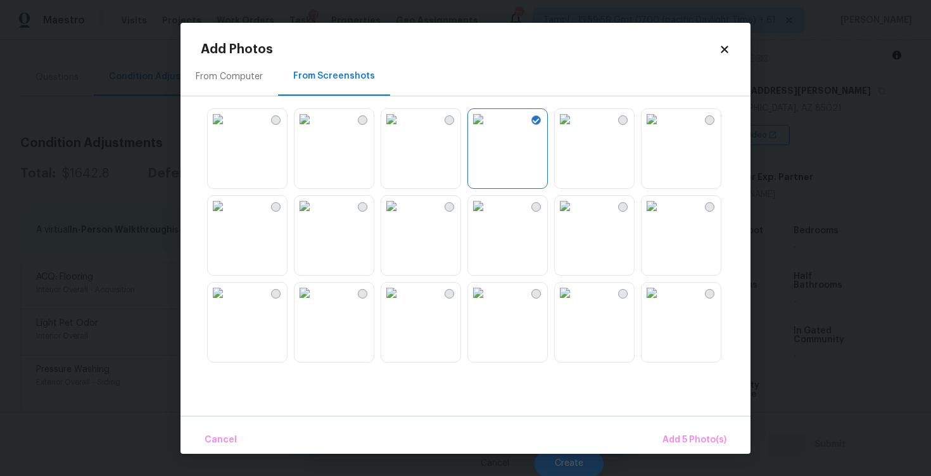
click at [662, 216] on img at bounding box center [652, 206] width 20 height 20
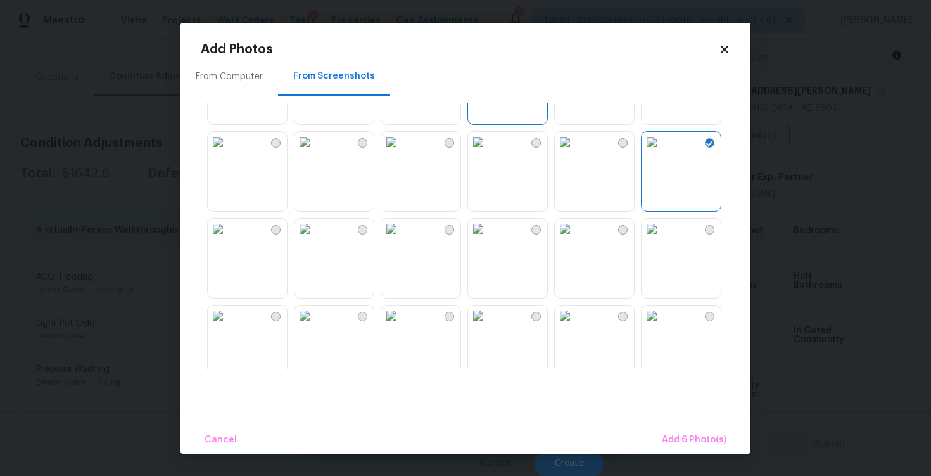
scroll to position [248, 0]
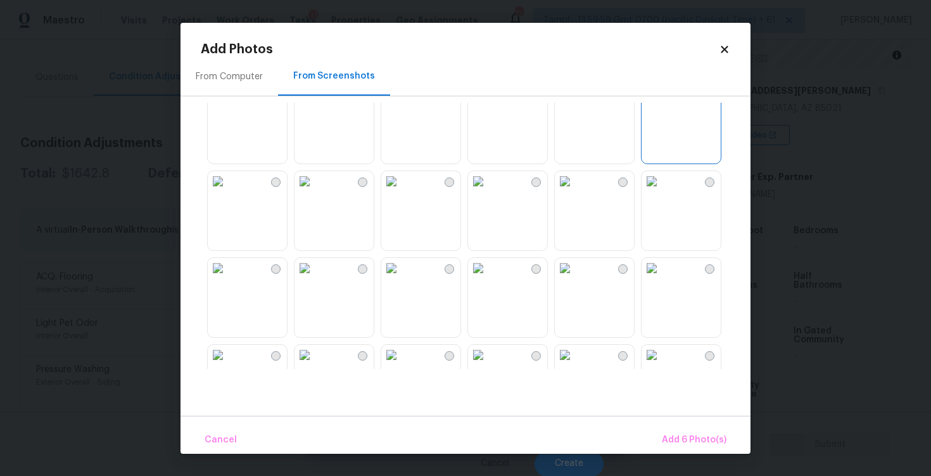
click at [575, 191] on img at bounding box center [565, 181] width 20 height 20
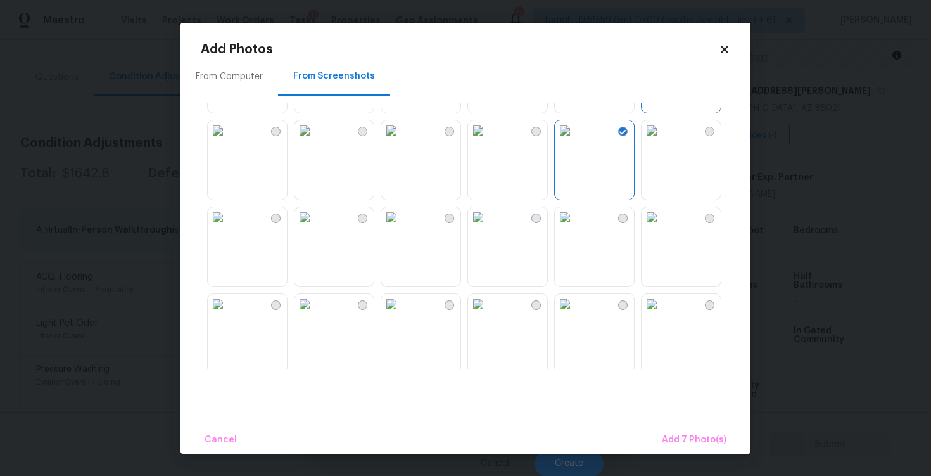
scroll to position [346, 0]
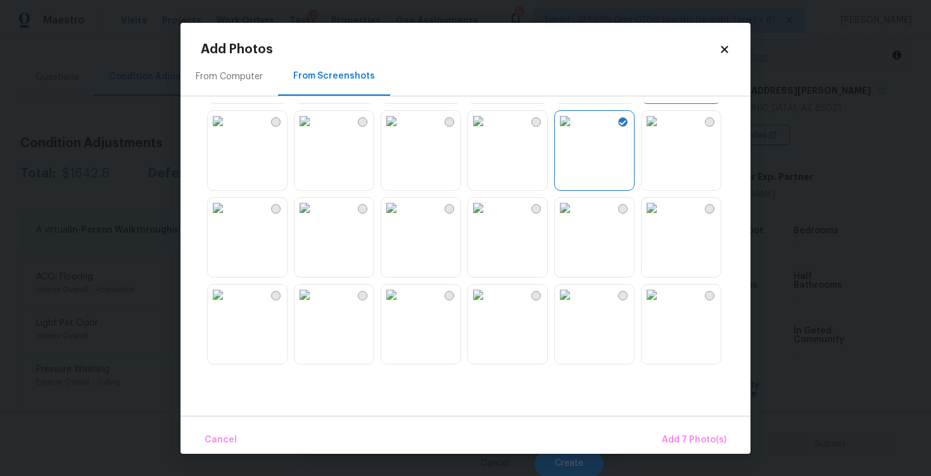
click at [575, 212] on img at bounding box center [565, 208] width 20 height 20
click at [489, 218] on img at bounding box center [478, 208] width 20 height 20
click at [228, 218] on img at bounding box center [218, 208] width 20 height 20
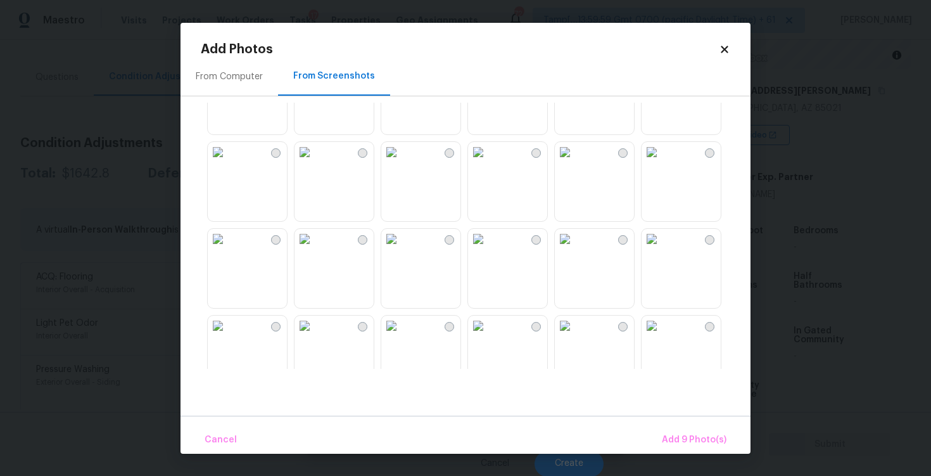
click at [402, 162] on img at bounding box center [391, 152] width 20 height 20
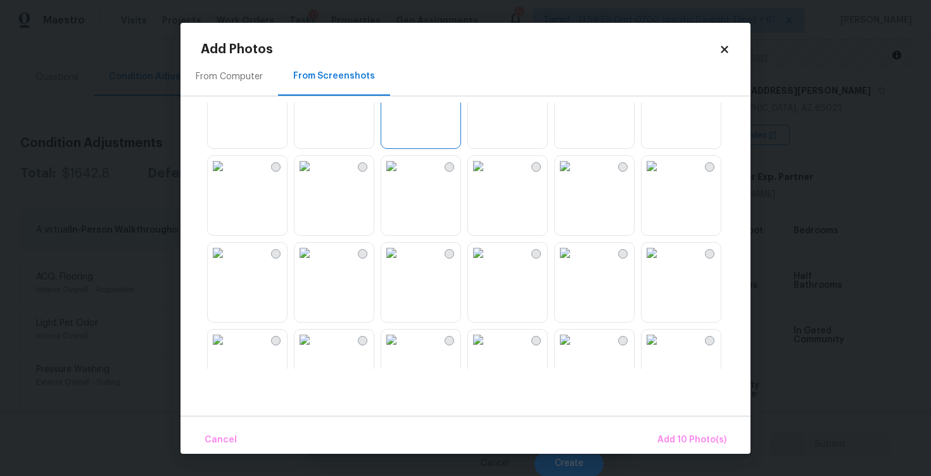
scroll to position [1082, 0]
click at [694, 435] on span "Add 10 Photo(s)" at bounding box center [692, 440] width 69 height 16
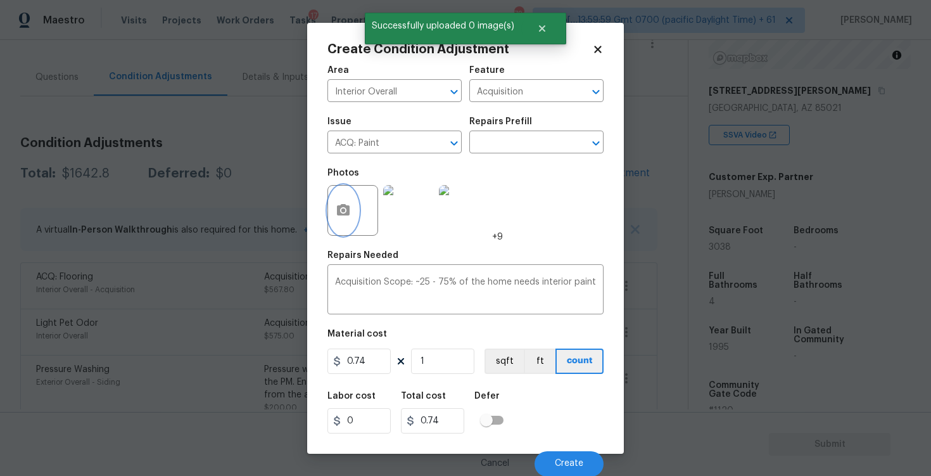
scroll to position [1, 0]
click at [466, 364] on input "1" at bounding box center [442, 360] width 63 height 25
type input "0"
paste input "2839"
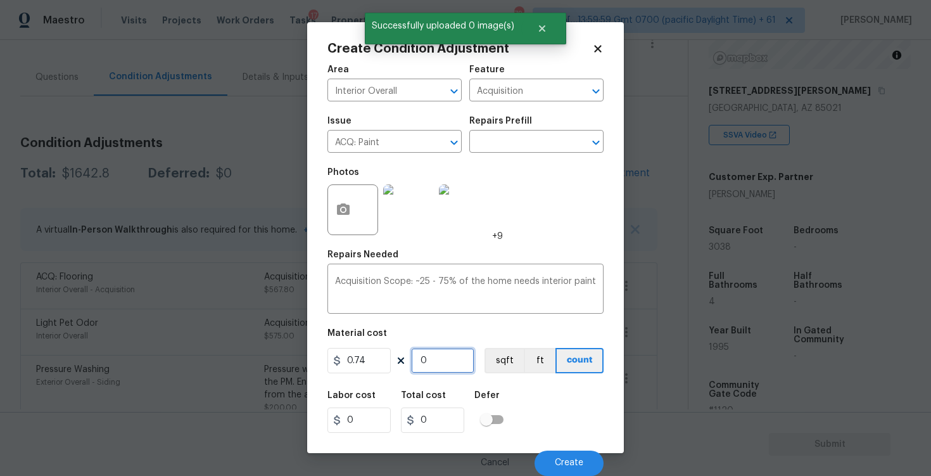
type input "2839"
type input "2100.86"
type input "2839"
click at [521, 371] on button "sqft" at bounding box center [504, 360] width 39 height 25
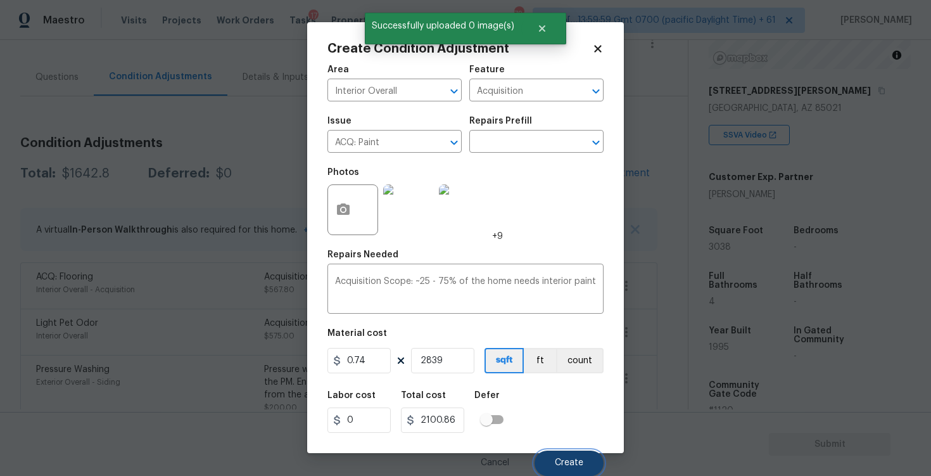
click at [577, 452] on button "Create" at bounding box center [569, 463] width 69 height 25
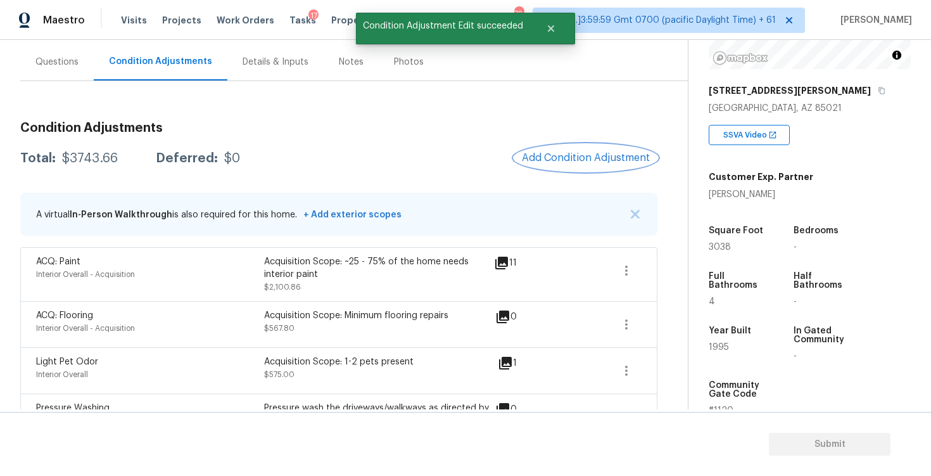
scroll to position [61, 0]
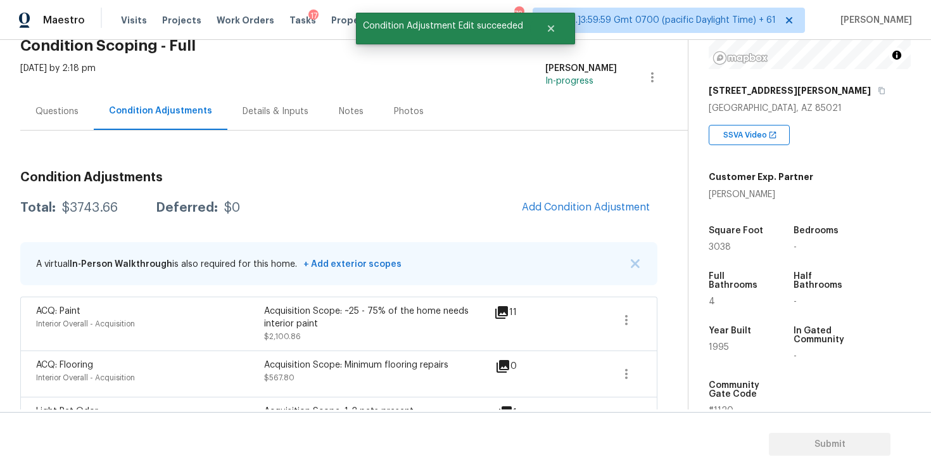
click at [70, 113] on div "Questions" at bounding box center [56, 111] width 43 height 13
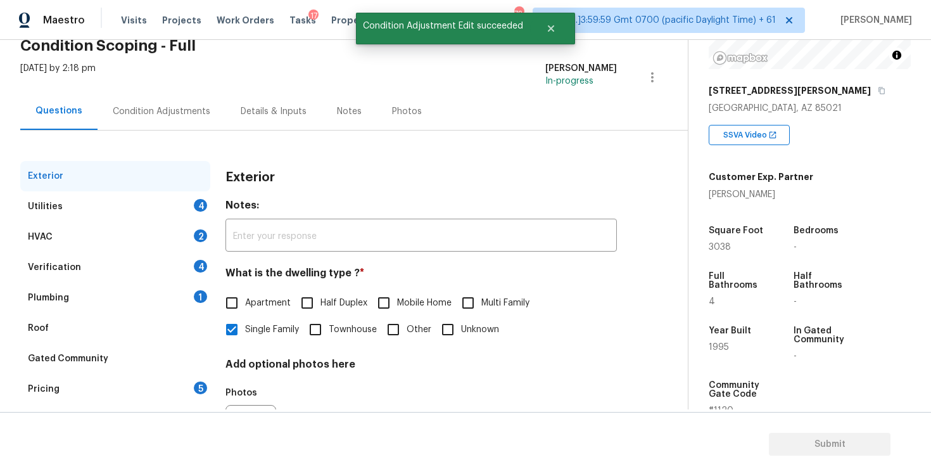
scroll to position [134, 0]
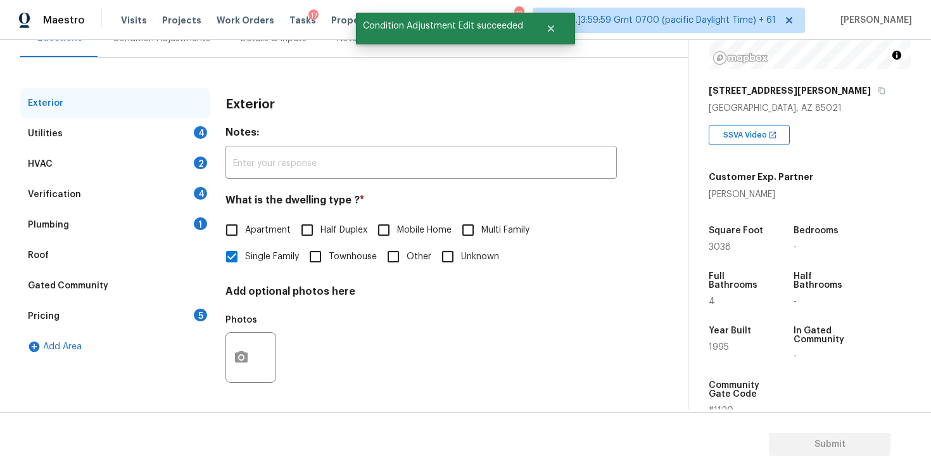
click at [192, 134] on div "Utilities 4" at bounding box center [115, 133] width 190 height 30
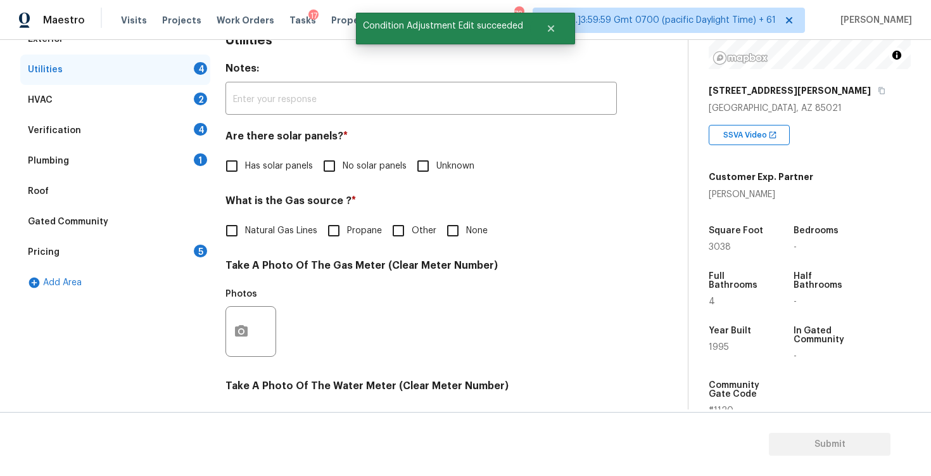
scroll to position [203, 0]
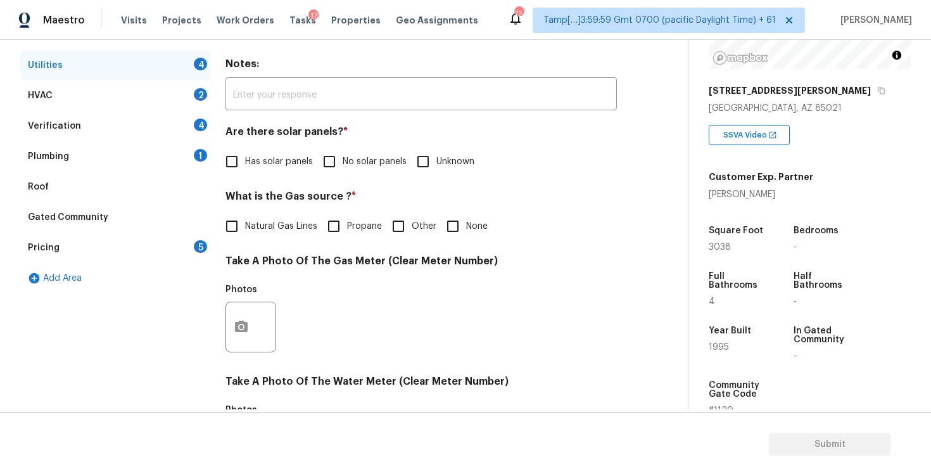
click at [340, 150] on input "No solar panels" at bounding box center [329, 161] width 27 height 27
checkbox input "true"
click at [303, 221] on span "Natural Gas Lines" at bounding box center [281, 227] width 72 height 13
click at [245, 221] on input "Natural Gas Lines" at bounding box center [232, 227] width 27 height 27
checkbox input "true"
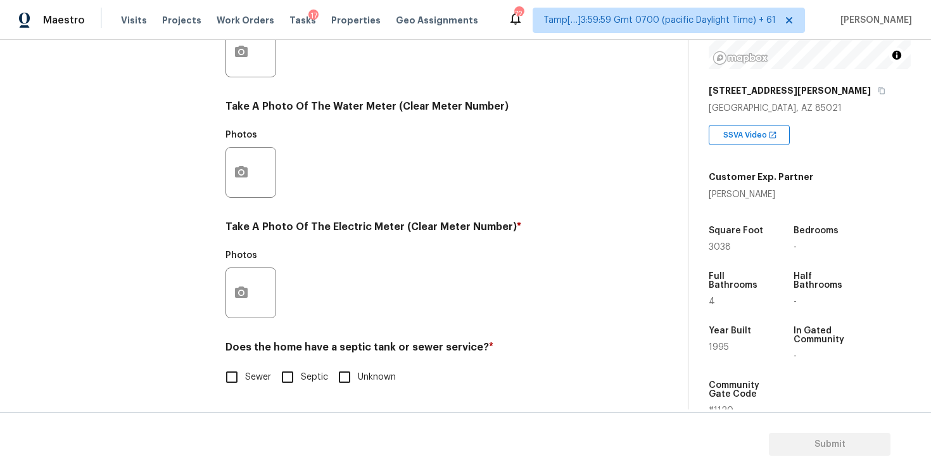
scroll to position [478, 0]
click at [252, 291] on button "button" at bounding box center [241, 292] width 30 height 49
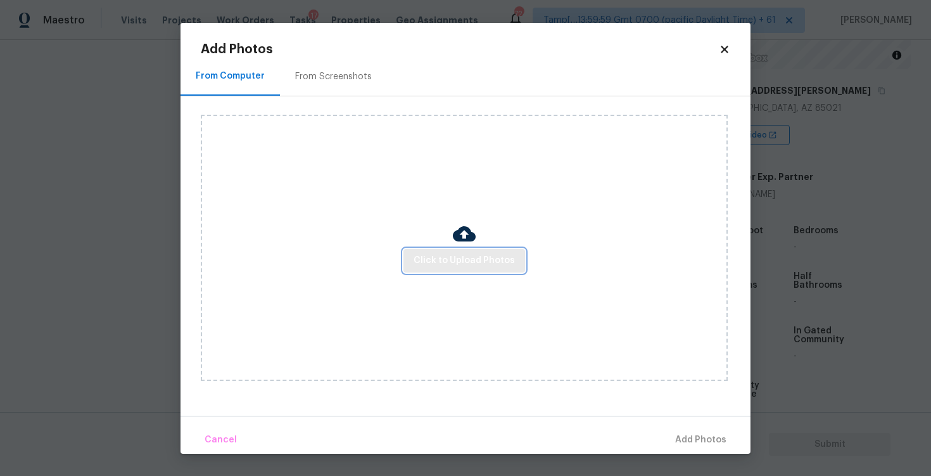
click at [462, 253] on span "Click to Upload Photos" at bounding box center [464, 261] width 101 height 16
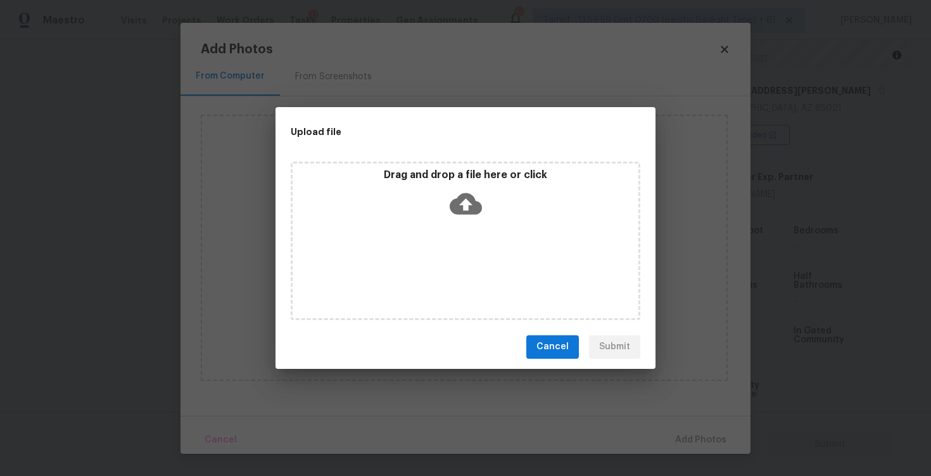
click at [461, 207] on icon at bounding box center [466, 204] width 32 height 22
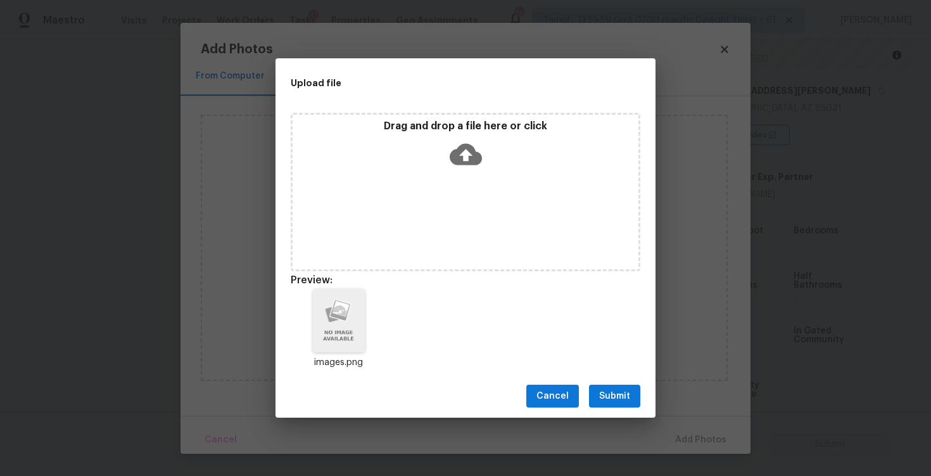
click at [605, 399] on span "Submit" at bounding box center [614, 396] width 31 height 16
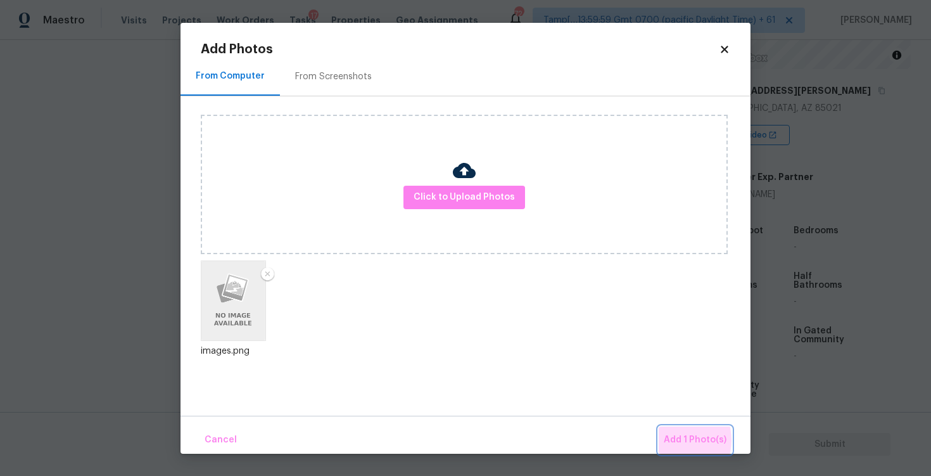
click at [675, 440] on span "Add 1 Photo(s)" at bounding box center [695, 440] width 63 height 16
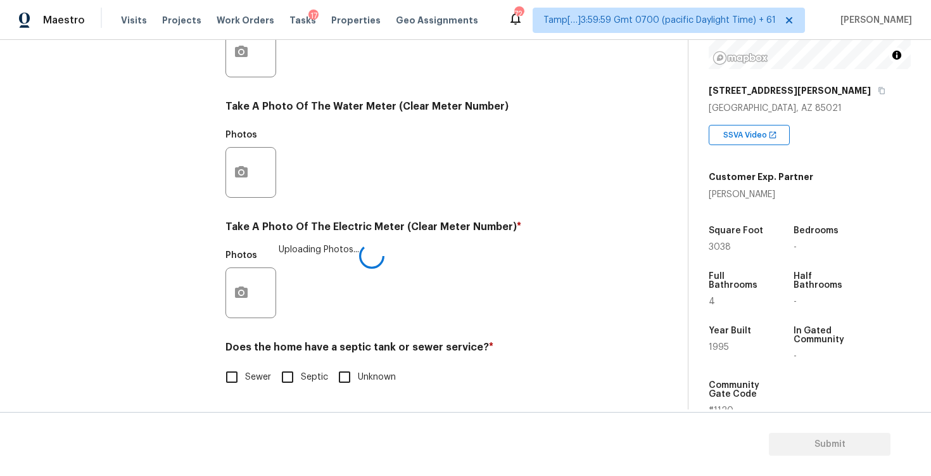
click at [221, 371] on input "Sewer" at bounding box center [232, 377] width 27 height 27
checkbox input "true"
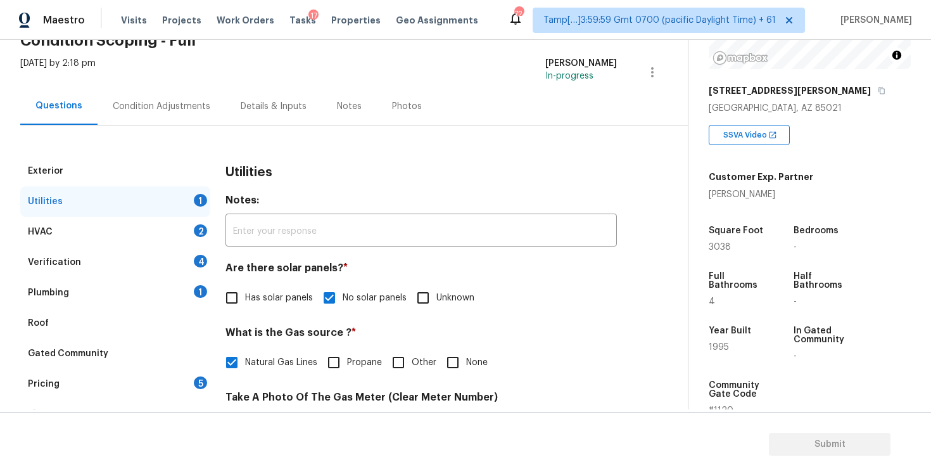
scroll to position [63, 0]
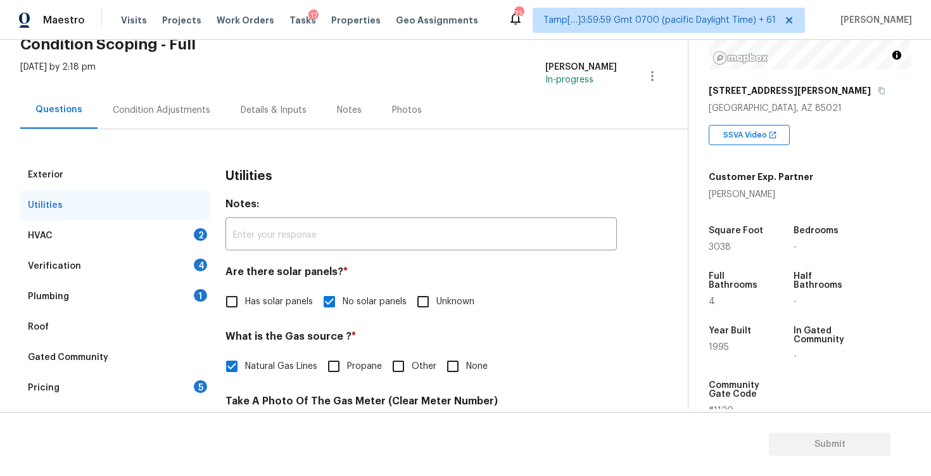
click at [184, 228] on div "HVAC 2" at bounding box center [115, 236] width 190 height 30
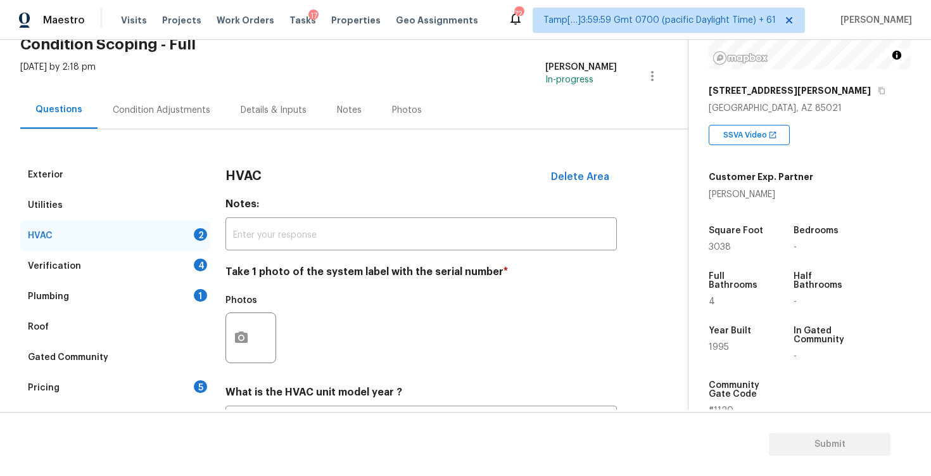
scroll to position [176, 0]
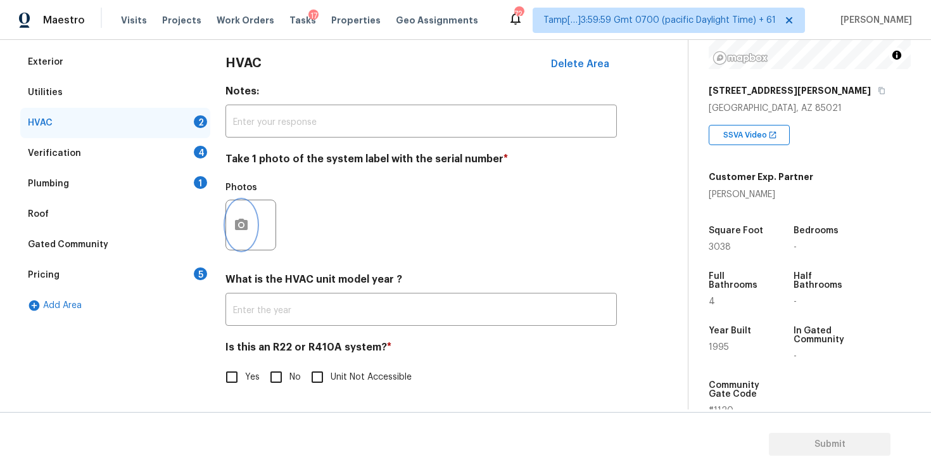
click at [236, 213] on button "button" at bounding box center [241, 224] width 30 height 49
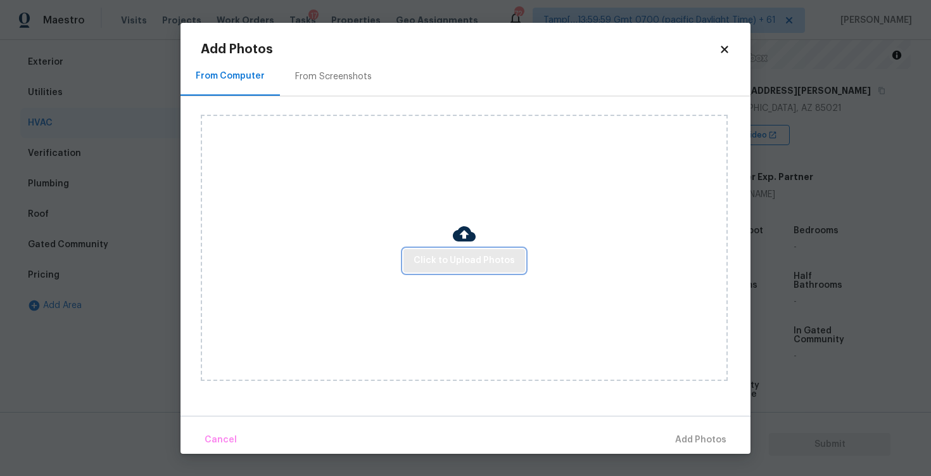
click at [422, 258] on span "Click to Upload Photos" at bounding box center [464, 261] width 101 height 16
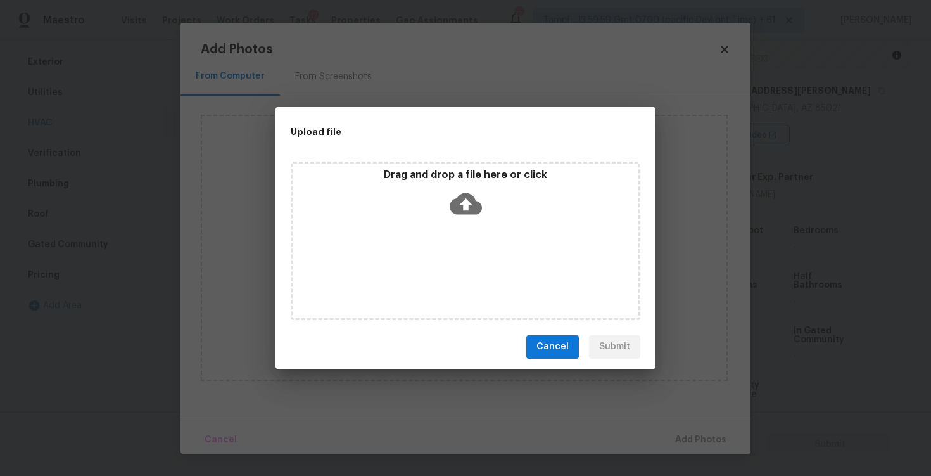
click at [456, 195] on icon at bounding box center [466, 204] width 32 height 32
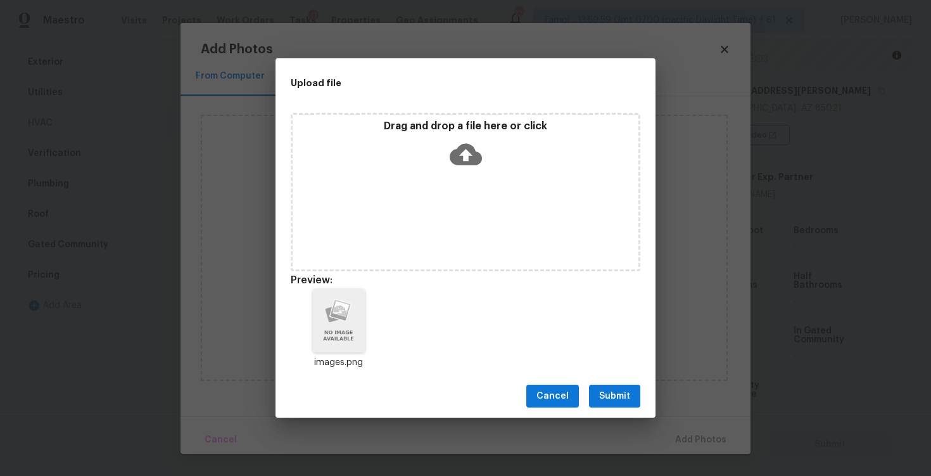
click at [631, 396] on button "Submit" at bounding box center [614, 396] width 51 height 23
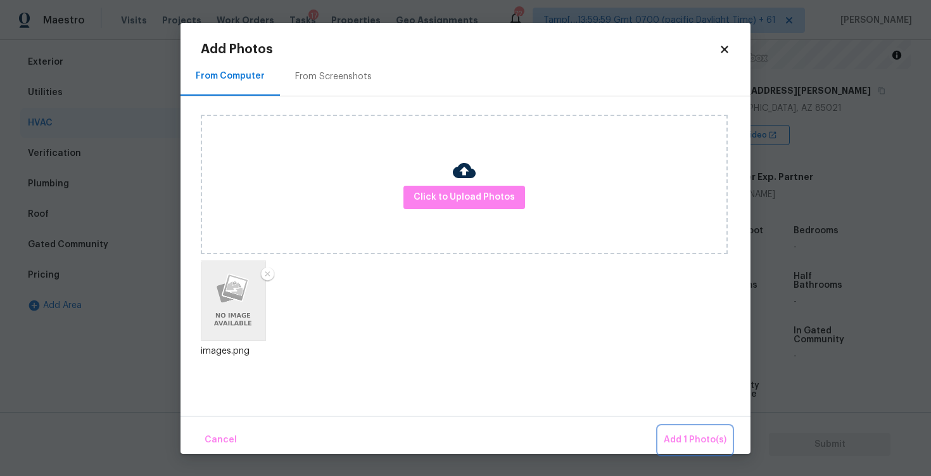
click at [675, 432] on span "Add 1 Photo(s)" at bounding box center [695, 440] width 63 height 16
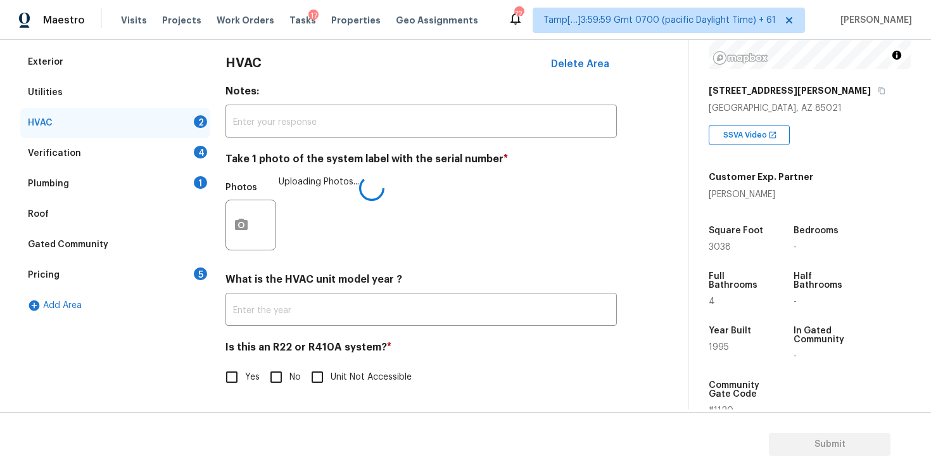
click at [281, 371] on input "No" at bounding box center [276, 377] width 27 height 27
checkbox input "true"
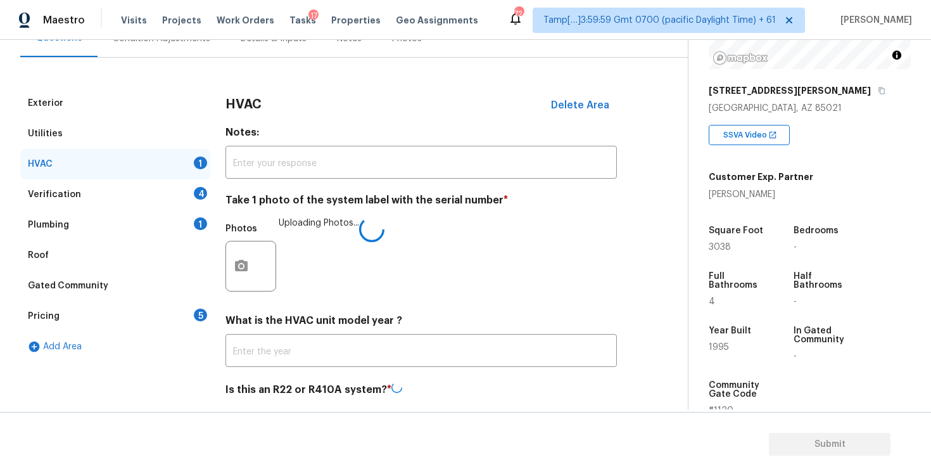
scroll to position [97, 0]
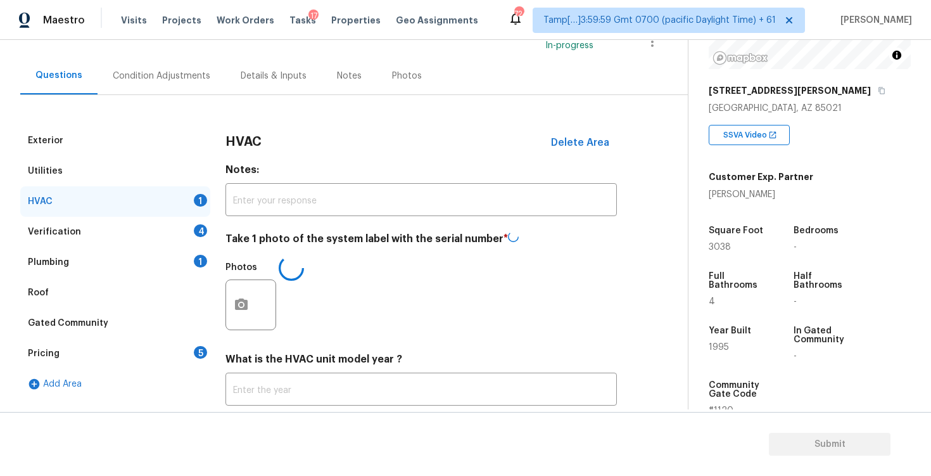
click at [161, 224] on div "Verification 4" at bounding box center [115, 232] width 190 height 30
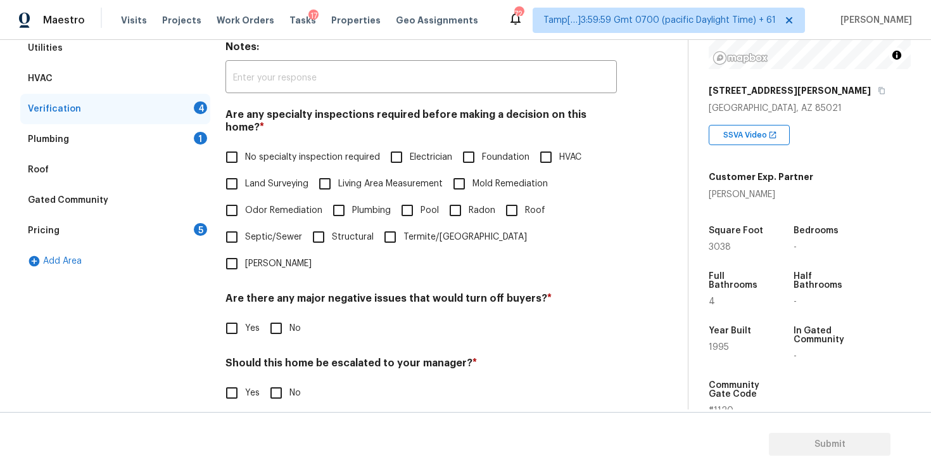
click at [257, 151] on span "No specialty inspection required" at bounding box center [312, 157] width 135 height 13
click at [245, 144] on input "No specialty inspection required" at bounding box center [232, 157] width 27 height 27
checkbox input "true"
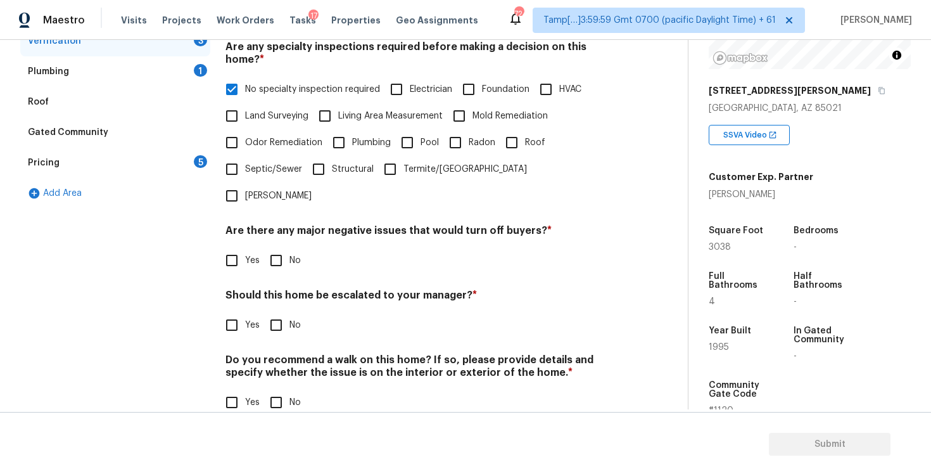
scroll to position [274, 0]
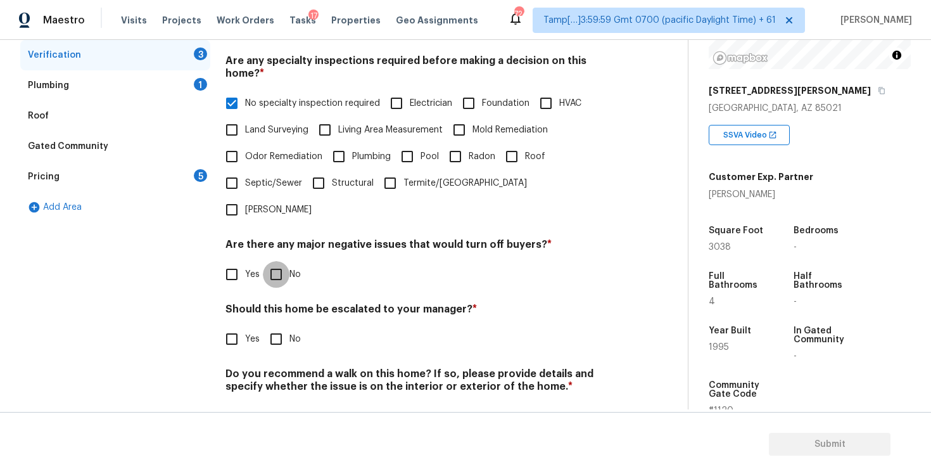
click at [280, 261] on input "No" at bounding box center [276, 274] width 27 height 27
checkbox input "true"
click at [275, 327] on input "No" at bounding box center [276, 340] width 27 height 27
checkbox input "true"
click at [278, 404] on input "No" at bounding box center [276, 417] width 27 height 27
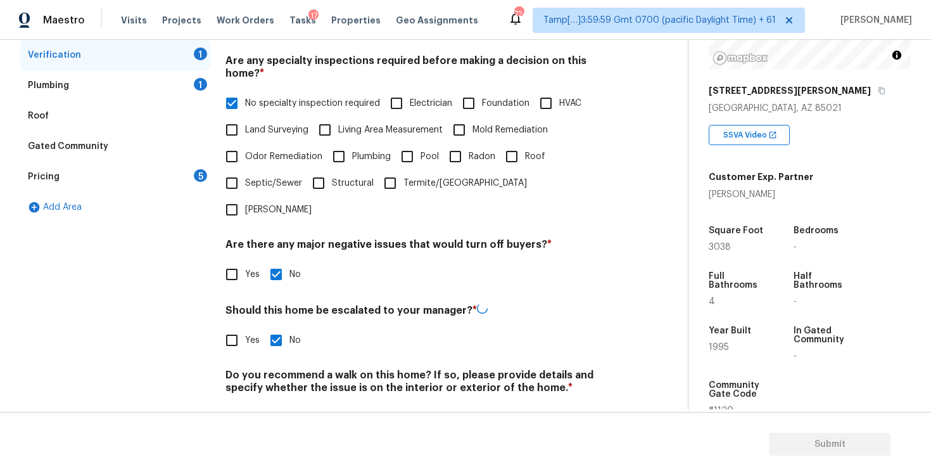
checkbox input "true"
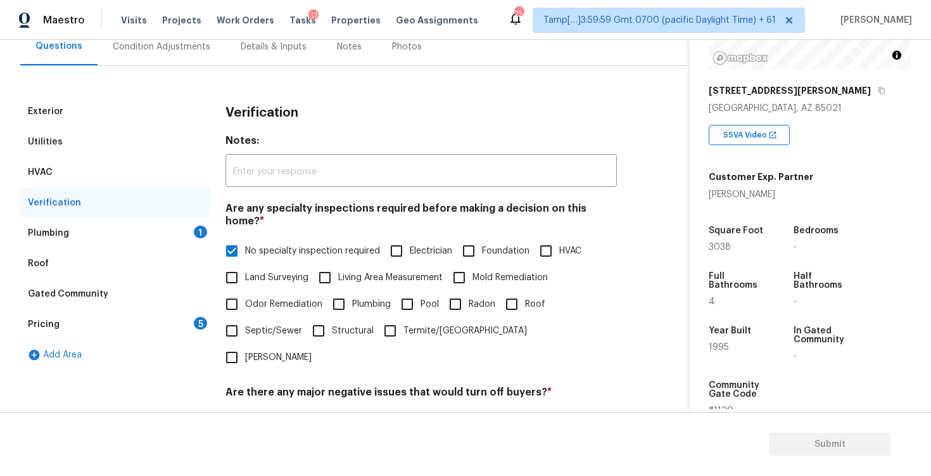
click at [197, 223] on div "Plumbing 1" at bounding box center [115, 233] width 190 height 30
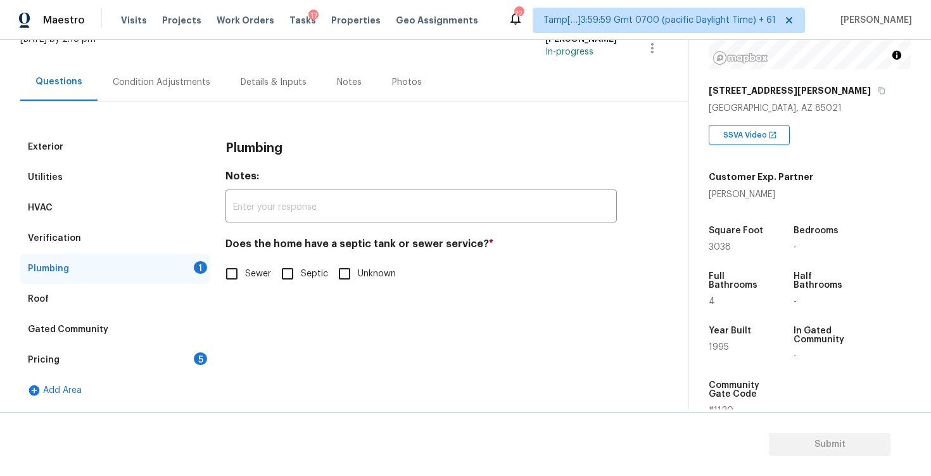
click at [231, 281] on input "Sewer" at bounding box center [232, 273] width 27 height 27
checkbox input "true"
click at [173, 368] on div "Pricing 5" at bounding box center [115, 360] width 190 height 30
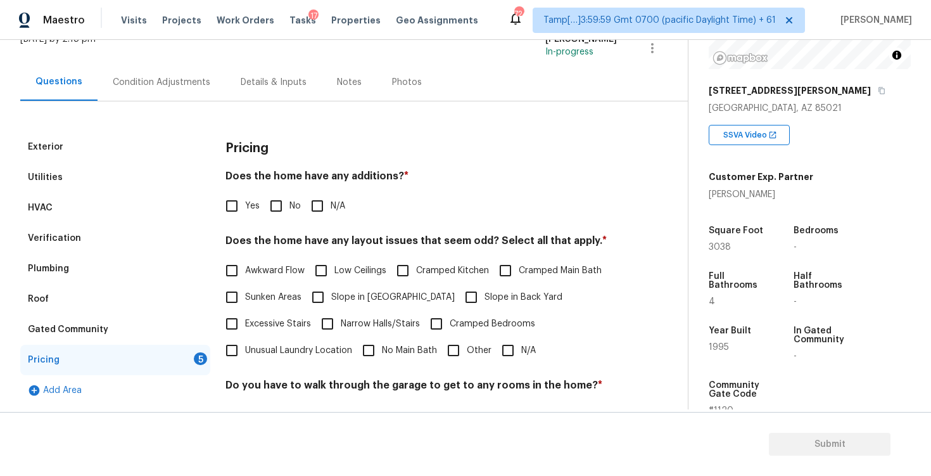
click at [269, 200] on input "No" at bounding box center [276, 206] width 27 height 27
checkbox input "true"
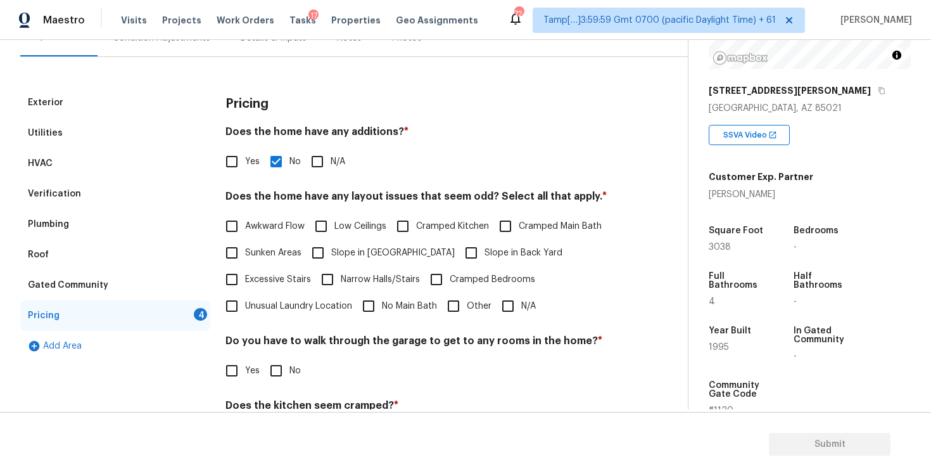
click at [485, 259] on span "Slope in Back Yard" at bounding box center [524, 252] width 78 height 13
click at [458, 259] on input "Slope in Back Yard" at bounding box center [471, 253] width 27 height 27
checkbox input "true"
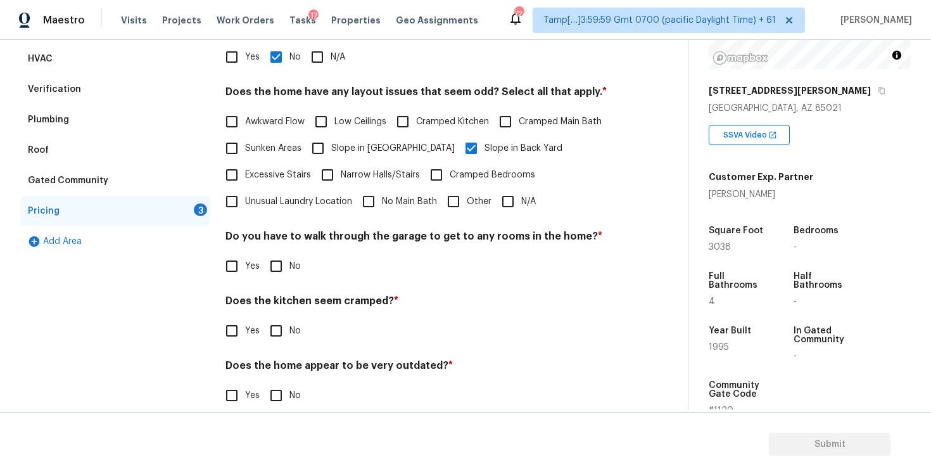
scroll to position [258, 0]
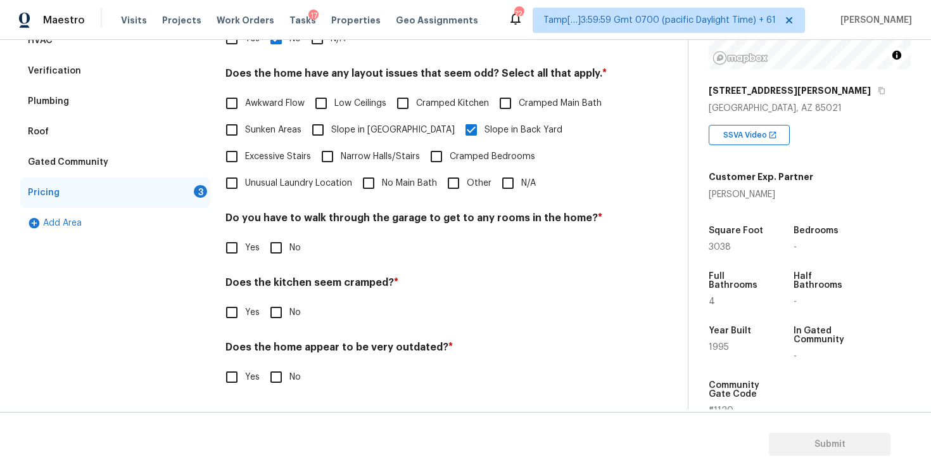
click at [286, 247] on input "No" at bounding box center [276, 247] width 27 height 27
checkbox input "true"
click at [285, 316] on input "No" at bounding box center [276, 313] width 27 height 27
checkbox input "true"
click at [285, 395] on div "Pricing Does the home have any additions? * Yes No N/A Does the home have any l…" at bounding box center [422, 186] width 392 height 442
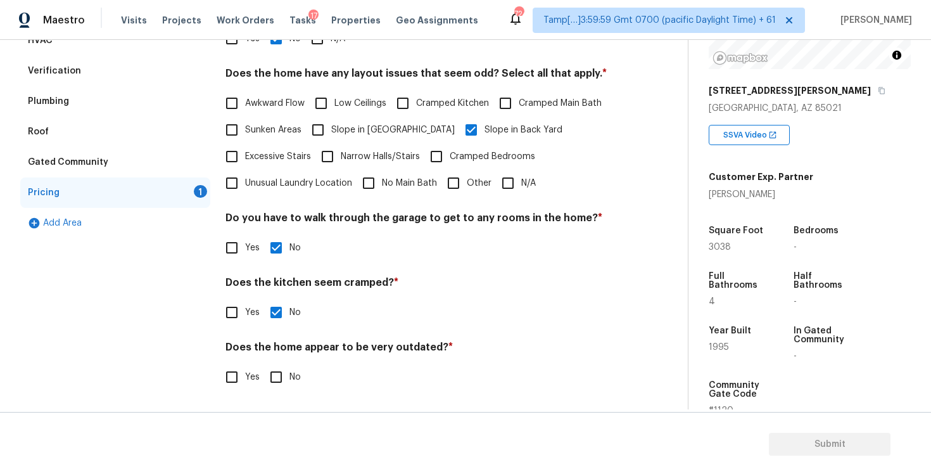
click at [276, 373] on input "No" at bounding box center [276, 377] width 27 height 27
checkbox input "true"
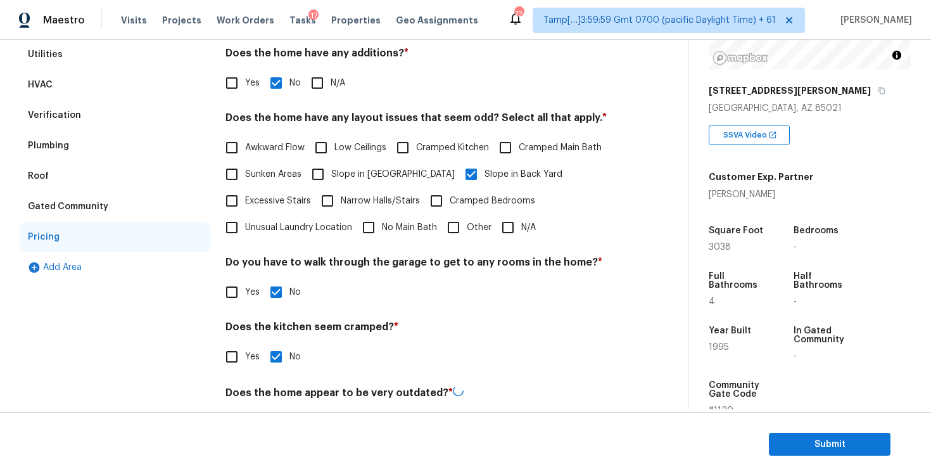
scroll to position [207, 0]
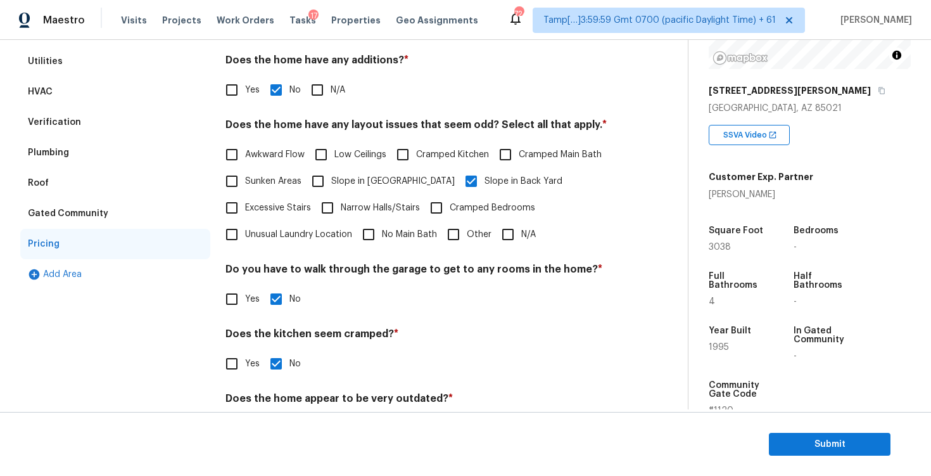
click at [324, 167] on input "Low Ceilings" at bounding box center [321, 154] width 27 height 27
checkbox input "true"
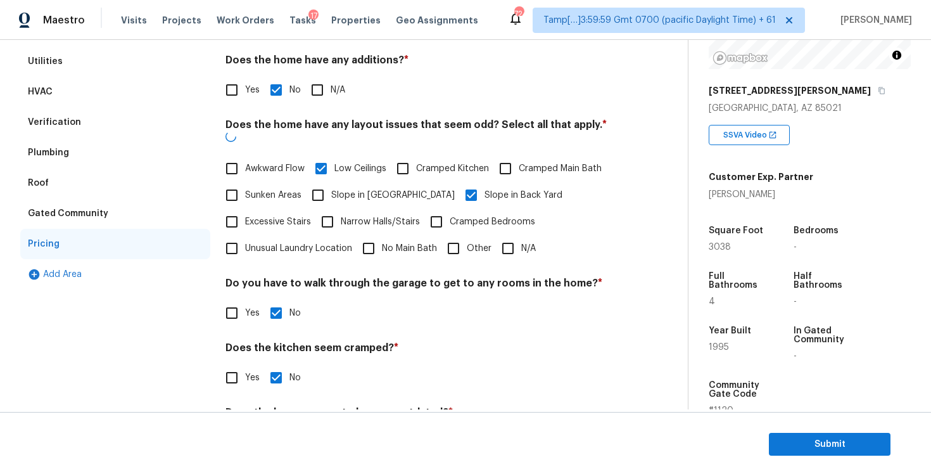
click at [329, 182] on input "Slope in Front Yard" at bounding box center [318, 195] width 27 height 27
checkbox input "true"
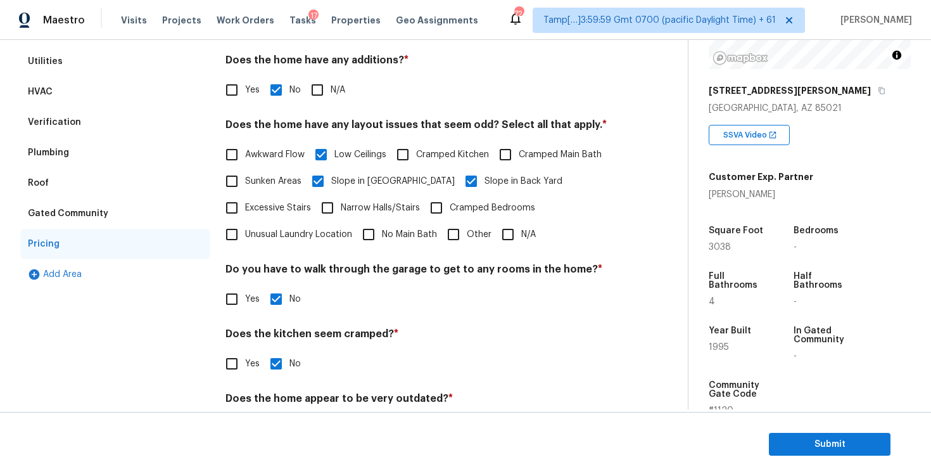
click at [337, 152] on span "Low Ceilings" at bounding box center [361, 154] width 52 height 13
click at [335, 152] on input "Low Ceilings" at bounding box center [321, 154] width 27 height 27
checkbox input "false"
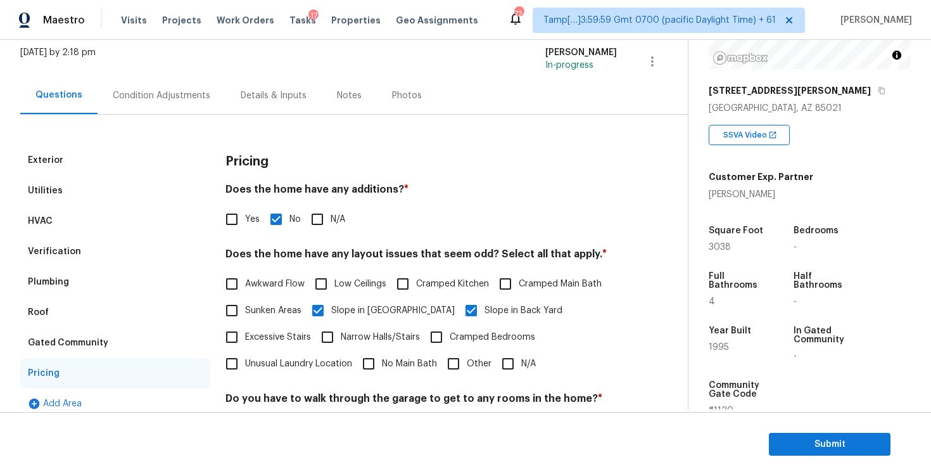
scroll to position [0, 0]
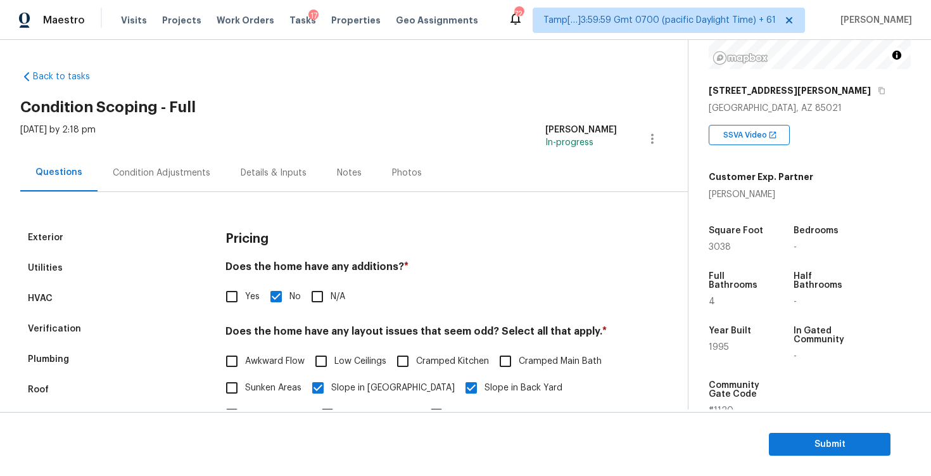
click at [223, 193] on div "Exterior Utilities HVAC Verification Plumbing Roof Gated Community Pricing Add …" at bounding box center [338, 427] width 637 height 471
click at [205, 181] on div "Condition Adjustments" at bounding box center [162, 172] width 128 height 37
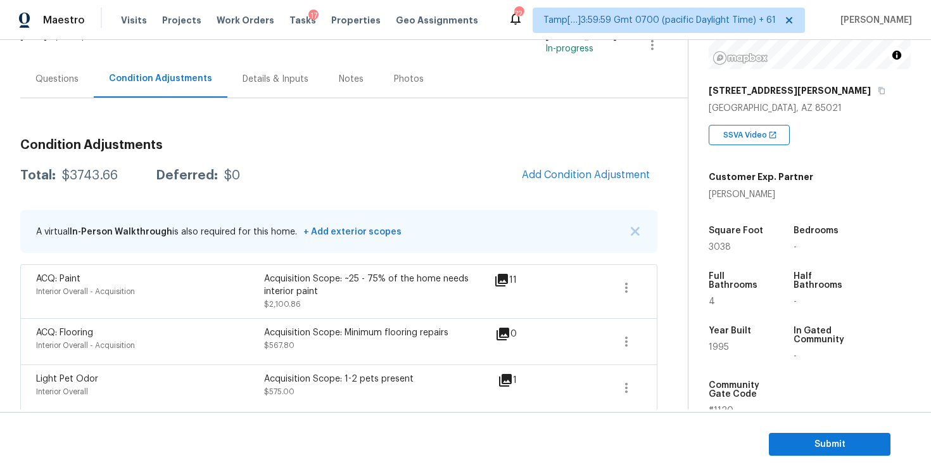
scroll to position [91, 0]
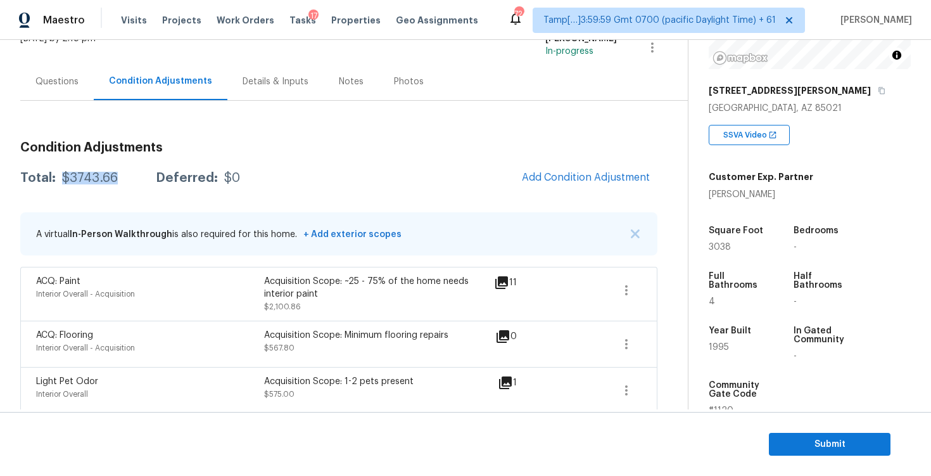
drag, startPoint x: 60, startPoint y: 174, endPoint x: 115, endPoint y: 174, distance: 55.1
click at [115, 174] on div "Total: $3743.66 Deferred: $0" at bounding box center [130, 178] width 220 height 13
copy div "$3743.66"
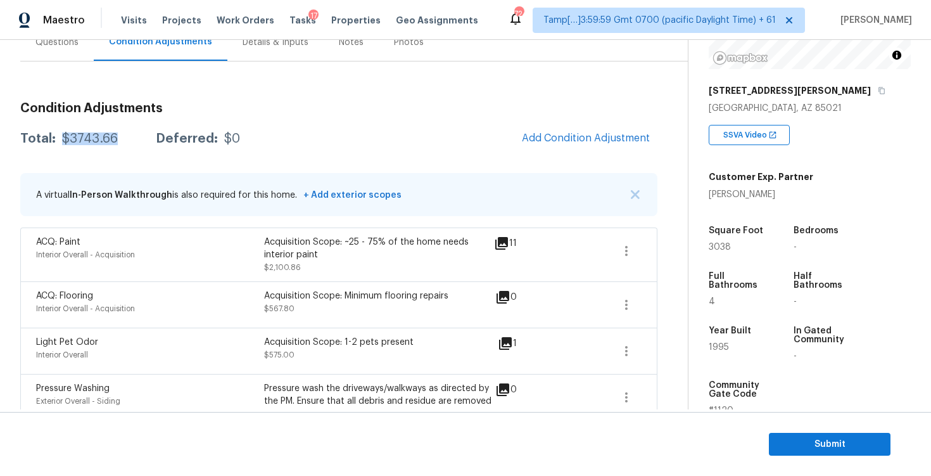
scroll to position [284, 0]
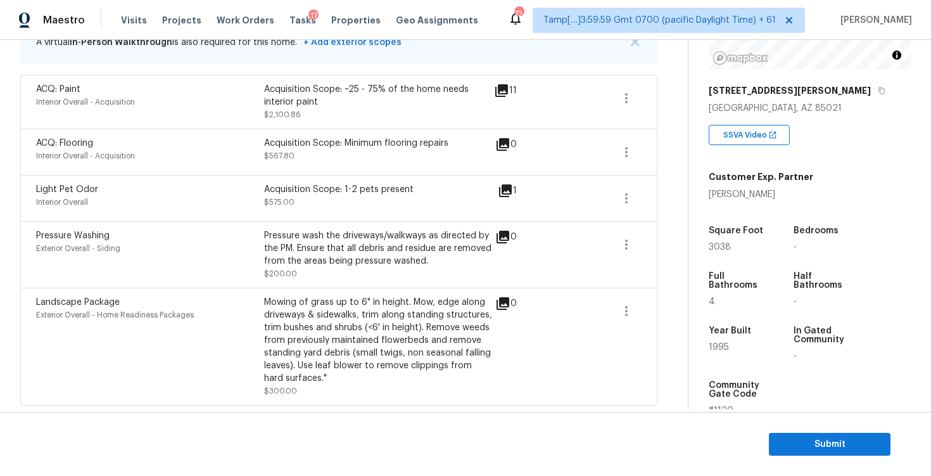
click at [508, 197] on icon at bounding box center [505, 190] width 15 height 15
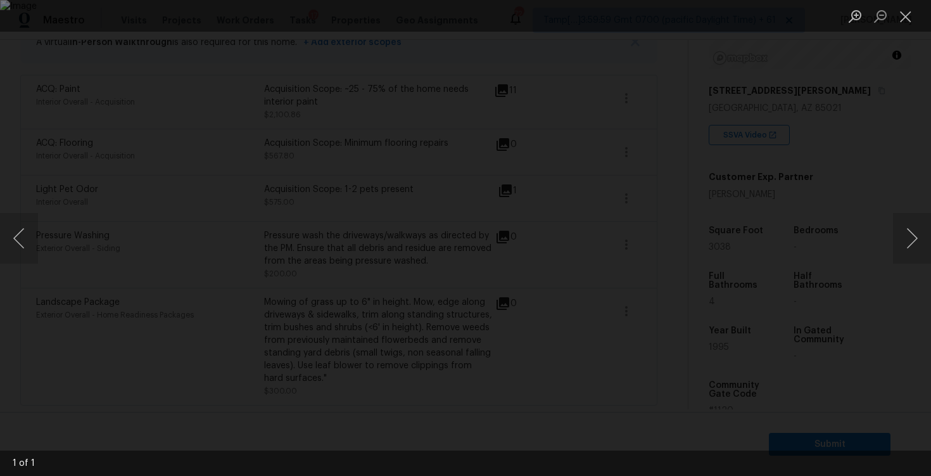
click at [697, 183] on div "Lightbox" at bounding box center [465, 238] width 931 height 476
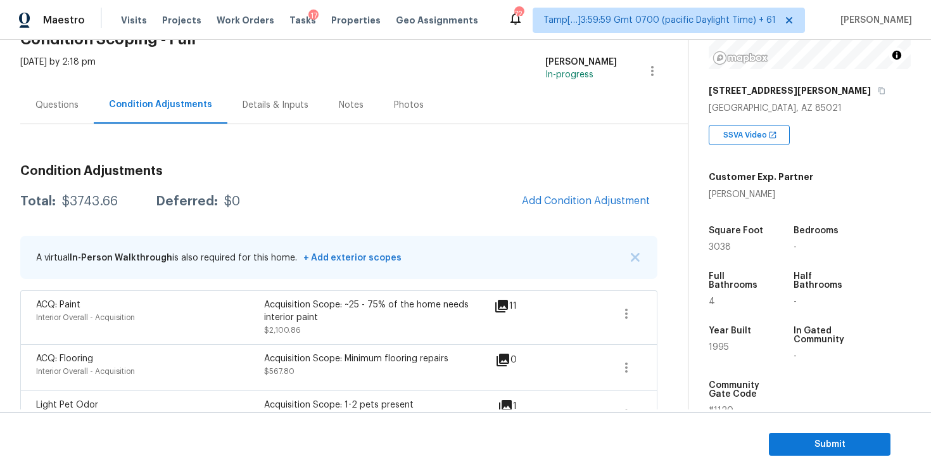
scroll to position [46, 0]
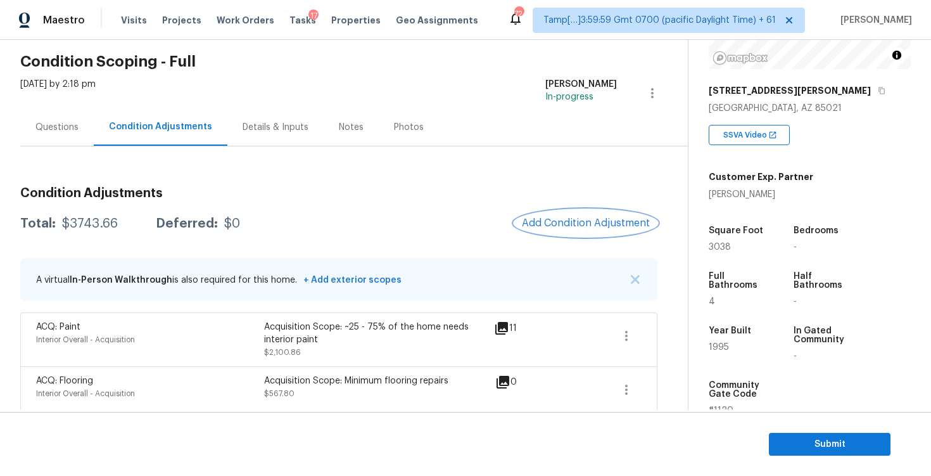
click at [582, 231] on button "Add Condition Adjustment" at bounding box center [586, 223] width 143 height 27
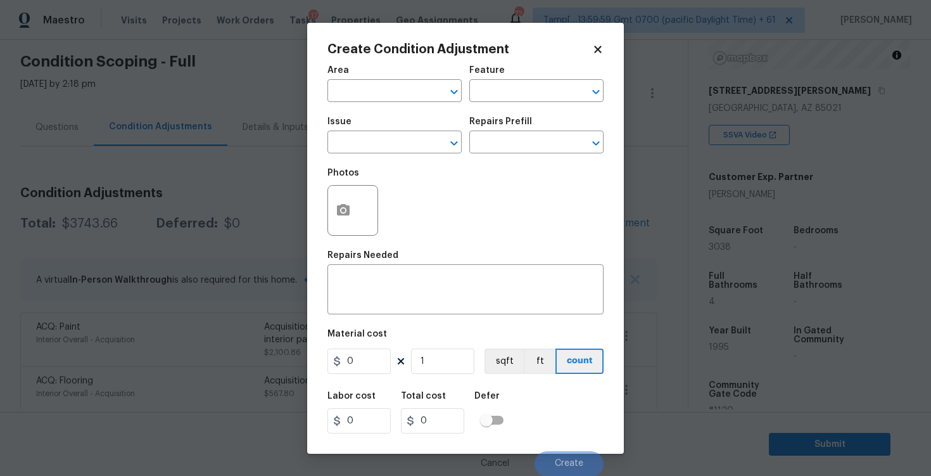
click at [389, 102] on span "Area ​" at bounding box center [395, 83] width 134 height 51
click at [386, 89] on input "text" at bounding box center [377, 92] width 99 height 20
click at [384, 133] on li "Interior Overall" at bounding box center [395, 141] width 134 height 21
type input "Interior Overall"
click at [384, 133] on div "Issue" at bounding box center [395, 125] width 134 height 16
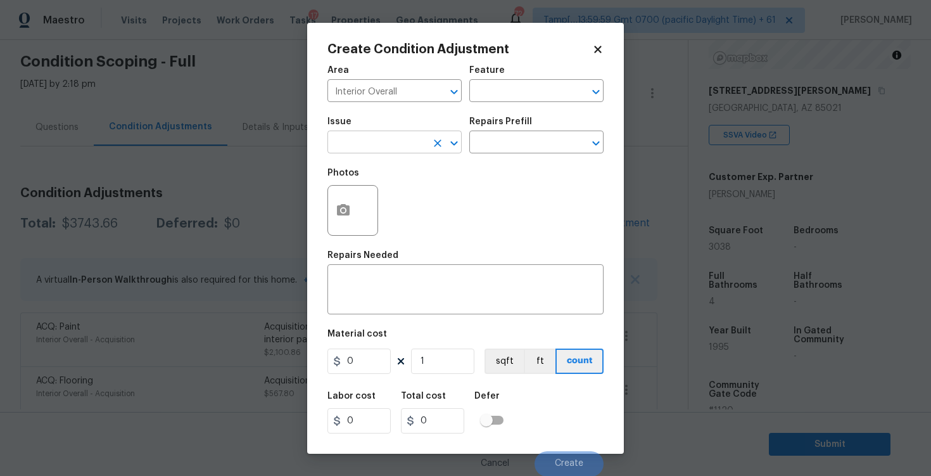
click at [384, 136] on input "text" at bounding box center [377, 144] width 99 height 20
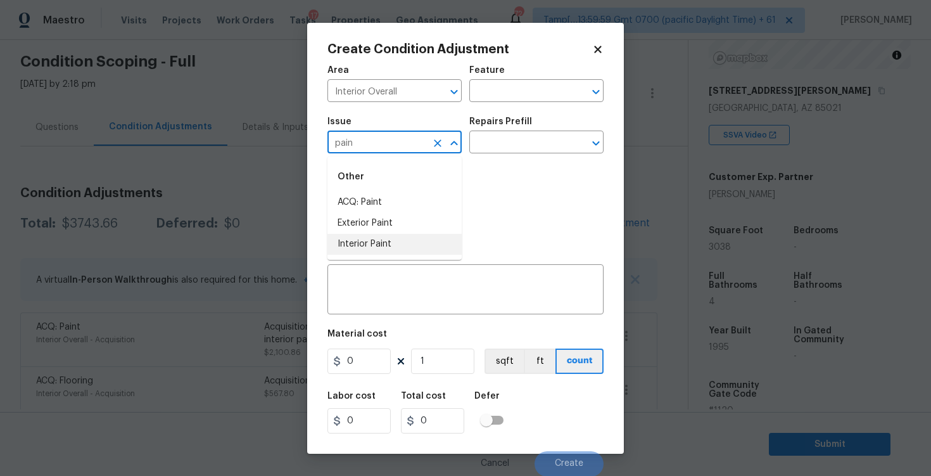
click at [395, 241] on li "Interior Paint" at bounding box center [395, 244] width 134 height 21
type input "Interior Paint"
click at [493, 140] on input "text" at bounding box center [519, 144] width 99 height 20
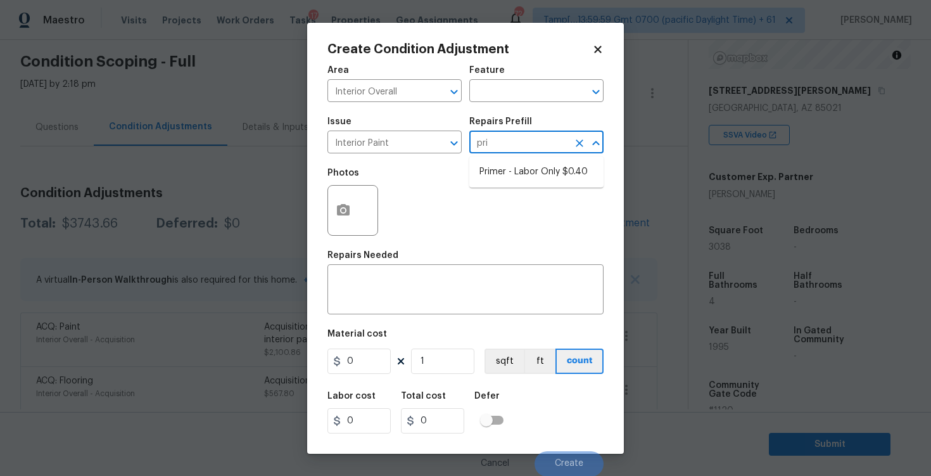
type input "prim"
click at [516, 170] on li "Primer - Labor Only $0.40" at bounding box center [537, 172] width 134 height 21
type input "Overall Paint"
type textarea "Interior primer - PRIMER PROVIDED BY OPENDOOR - All nails, screws, drywall anch…"
type input "0.4"
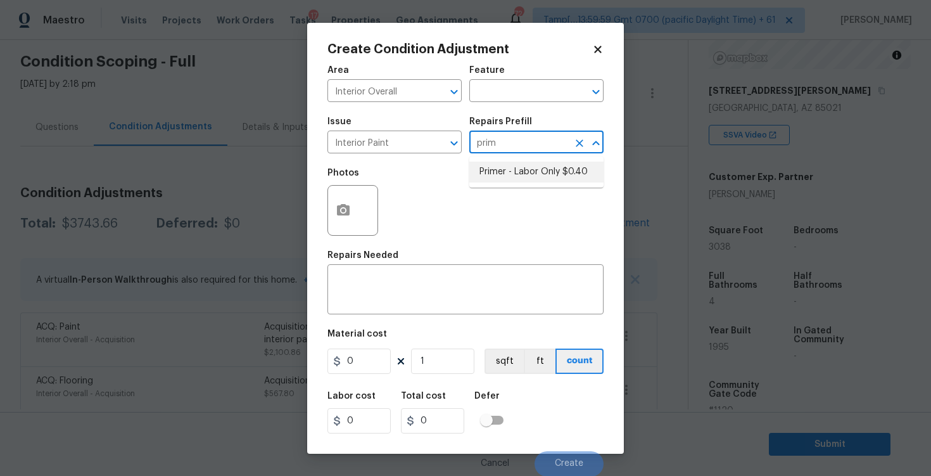
type input "0.4"
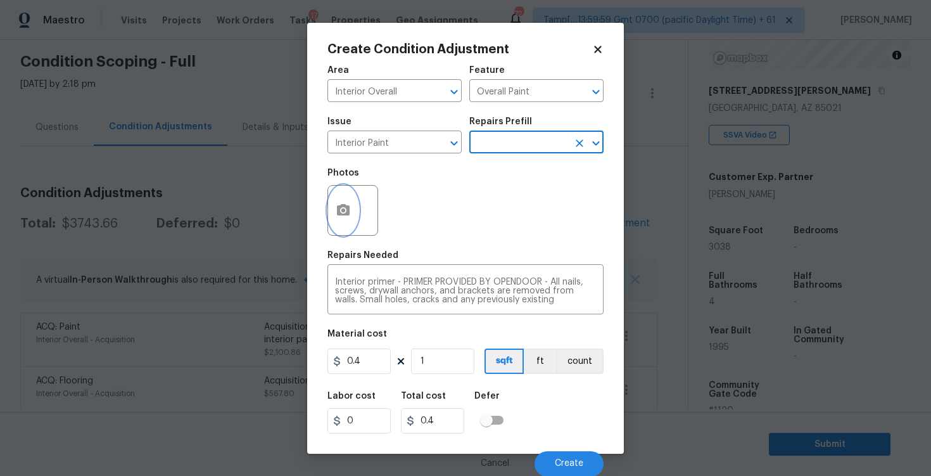
click at [350, 205] on icon "button" at bounding box center [343, 210] width 15 height 15
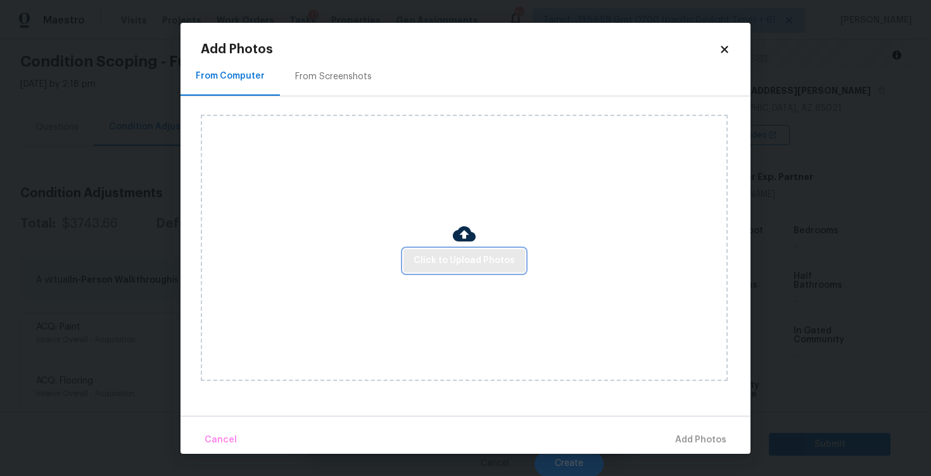
click at [460, 253] on span "Click to Upload Photos" at bounding box center [464, 261] width 101 height 16
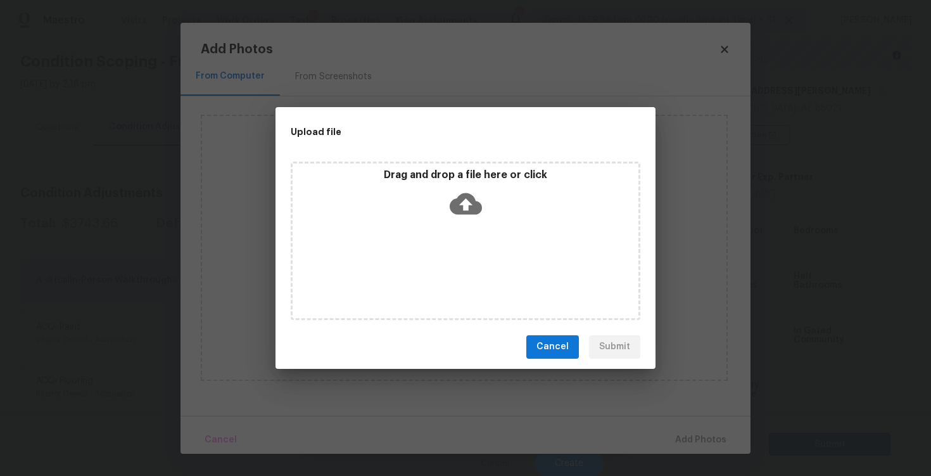
click at [457, 200] on icon at bounding box center [466, 204] width 32 height 22
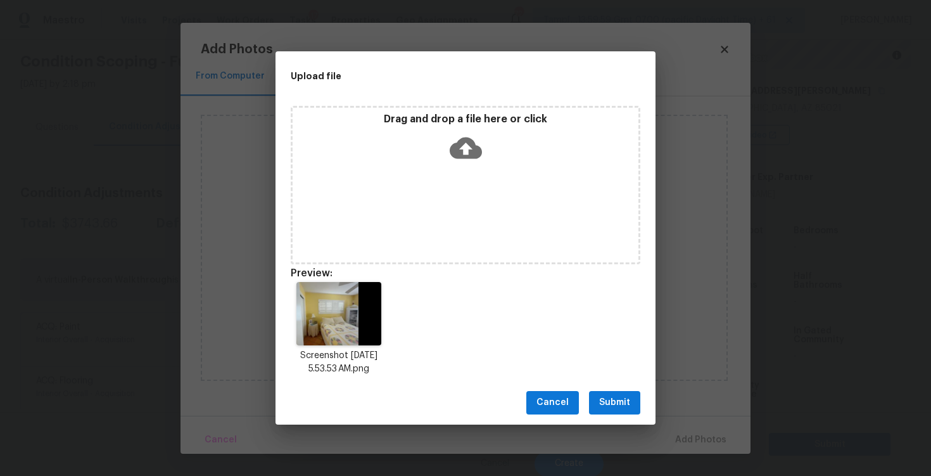
click at [601, 397] on span "Submit" at bounding box center [614, 403] width 31 height 16
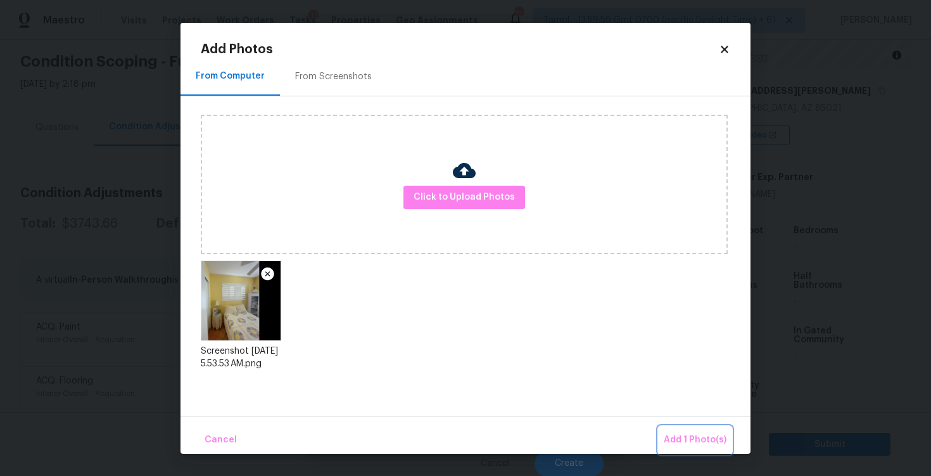
click at [670, 428] on button "Add 1 Photo(s)" at bounding box center [695, 439] width 73 height 27
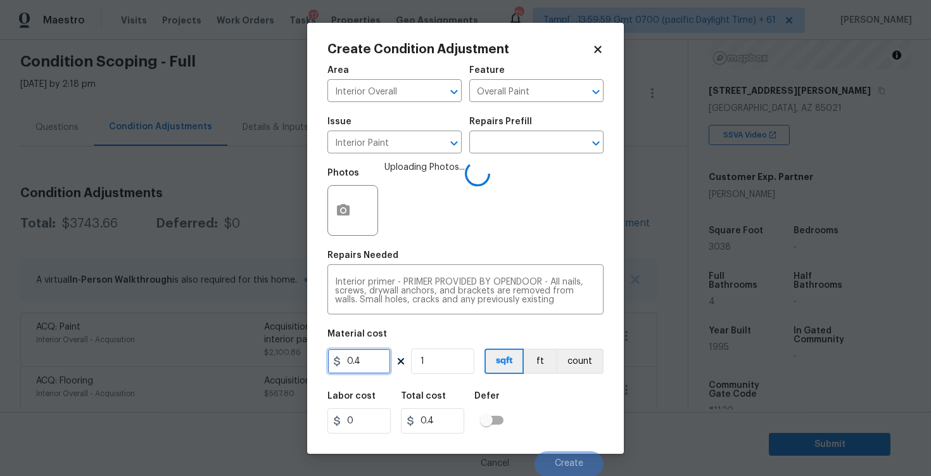
click at [381, 366] on input "0.4" at bounding box center [359, 360] width 63 height 25
type input "200"
click at [523, 401] on div "Labor cost 0 Total cost 0.4 Defer" at bounding box center [466, 412] width 276 height 57
type input "200"
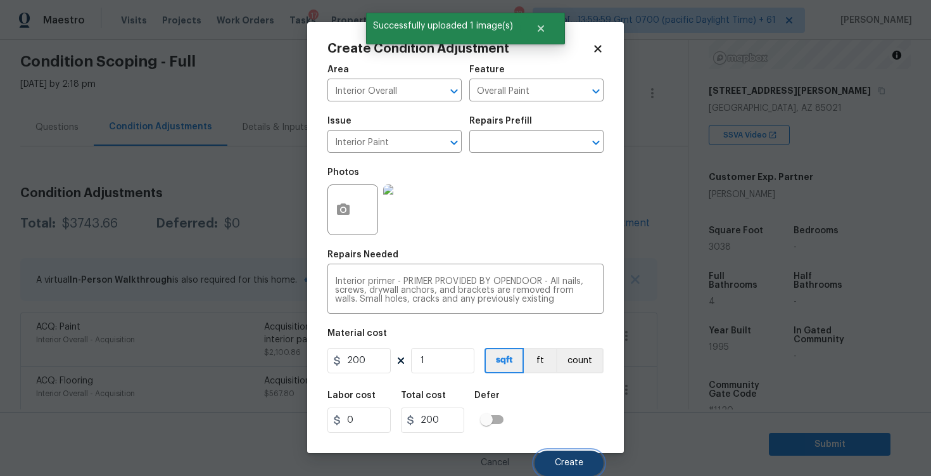
click at [565, 455] on button "Create" at bounding box center [569, 463] width 69 height 25
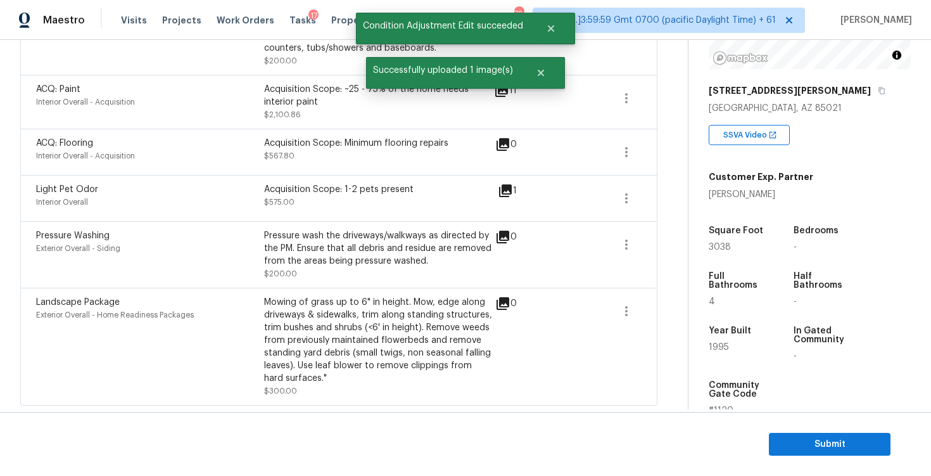
scroll to position [0, 0]
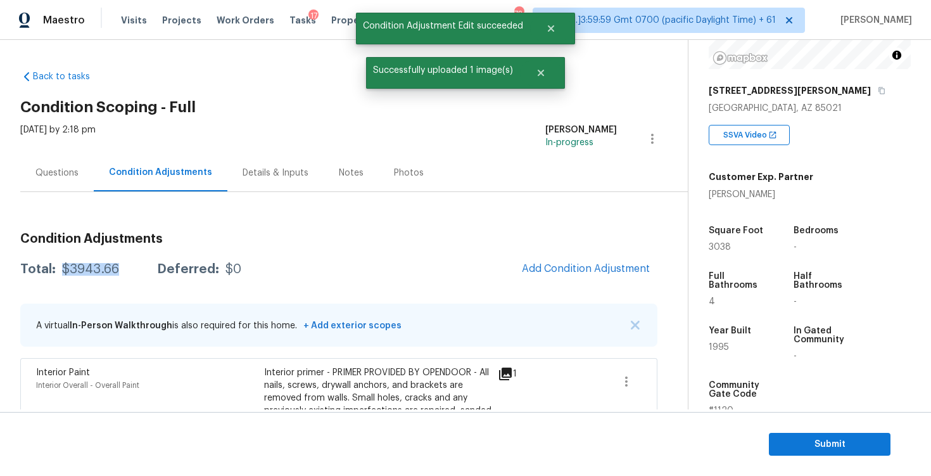
drag, startPoint x: 63, startPoint y: 273, endPoint x: 122, endPoint y: 272, distance: 58.9
click at [122, 272] on div "Total: $3943.66 Deferred: $0" at bounding box center [130, 269] width 221 height 13
copy div "$3943.66"
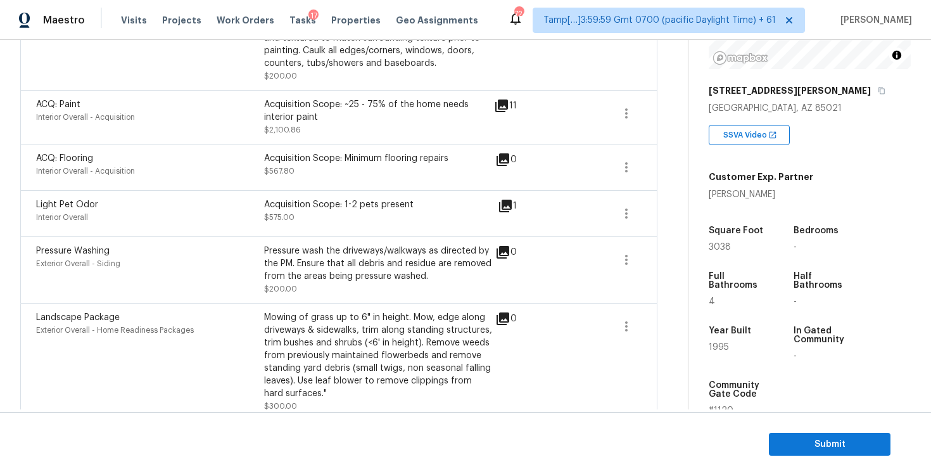
scroll to position [402, 0]
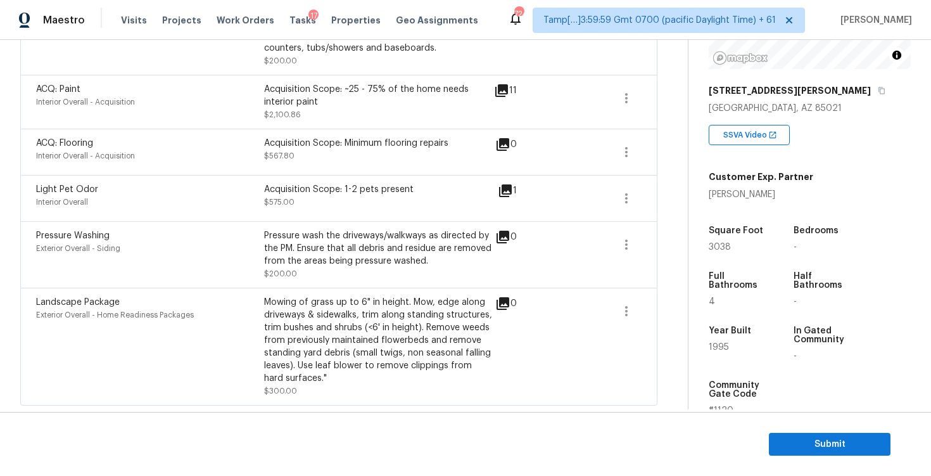
click at [770, 422] on section "Submit" at bounding box center [465, 444] width 931 height 65
click at [786, 442] on span "Submit" at bounding box center [829, 445] width 101 height 16
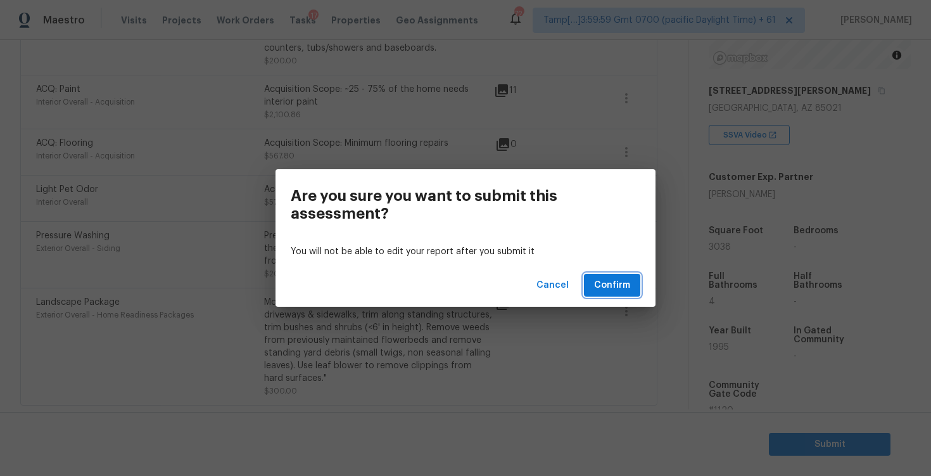
click at [615, 292] on span "Confirm" at bounding box center [612, 286] width 36 height 16
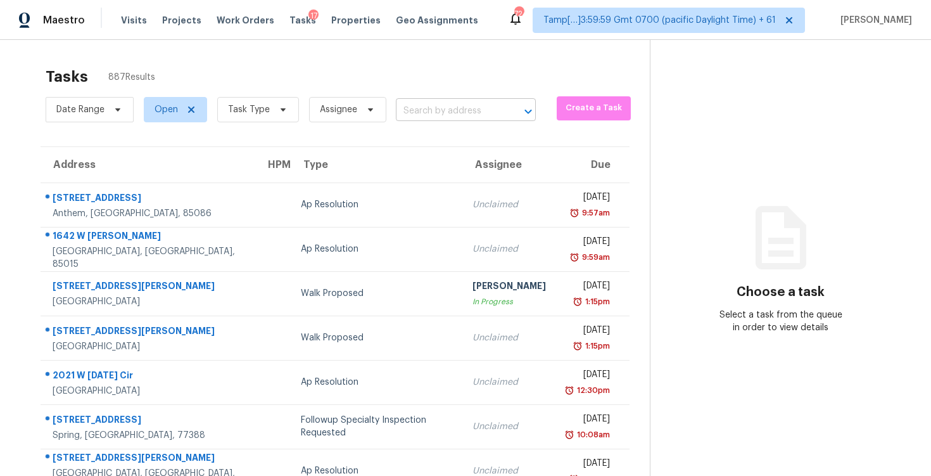
click at [482, 108] on input "text" at bounding box center [448, 111] width 105 height 20
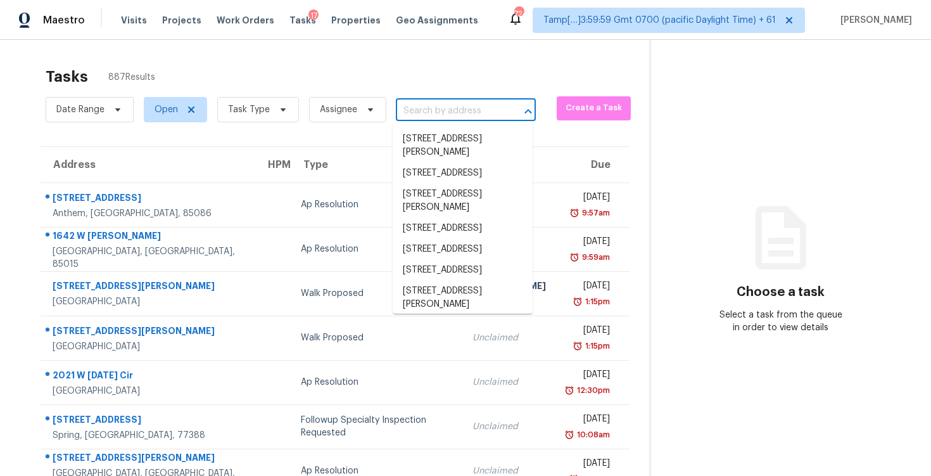
paste input "[STREET_ADDRESS]"
type input "[STREET_ADDRESS]"
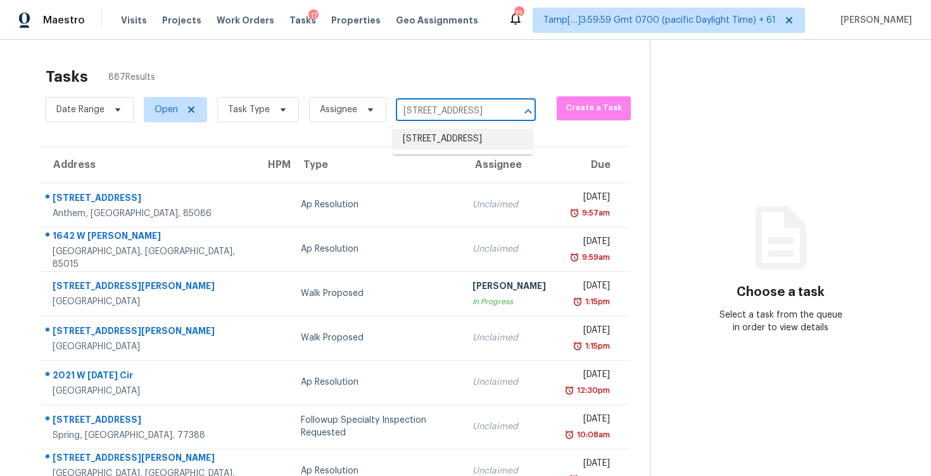
click at [494, 143] on li "[STREET_ADDRESS]" at bounding box center [463, 139] width 140 height 21
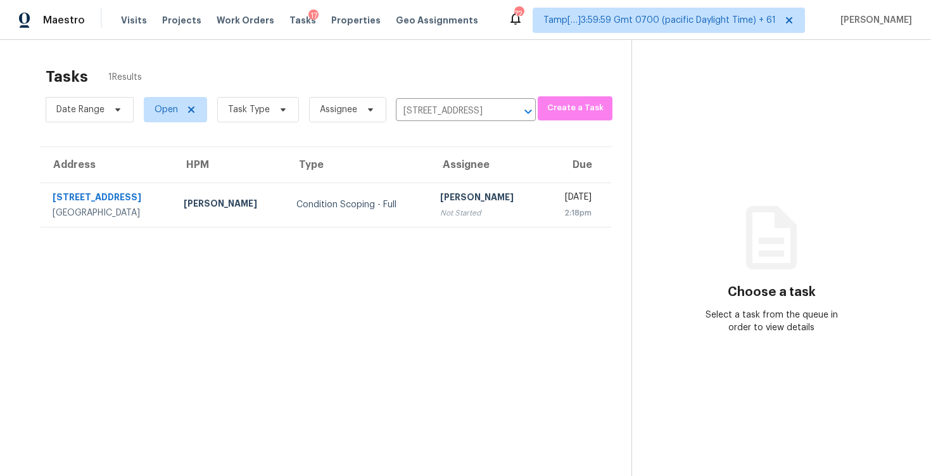
click at [543, 198] on td "[DATE] 2:18pm" at bounding box center [577, 204] width 68 height 44
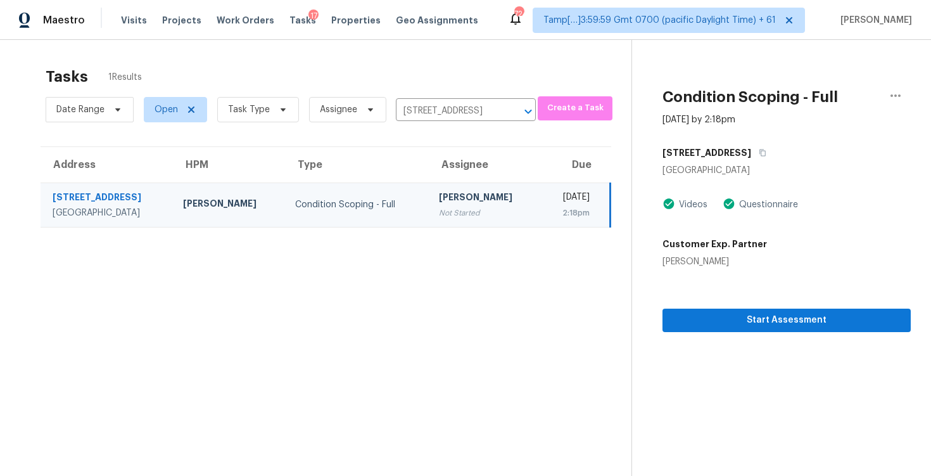
click at [763, 347] on section "Condition Scoping - Full [DATE] by 2:18pm [STREET_ADDRESS] Videos Questionnaire…" at bounding box center [771, 278] width 279 height 476
click at [760, 325] on span "Start Assessment" at bounding box center [787, 320] width 228 height 16
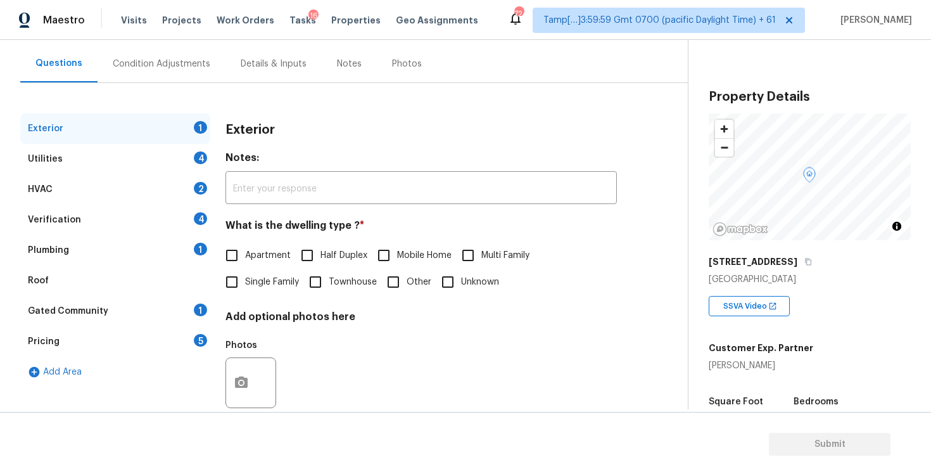
scroll to position [117, 0]
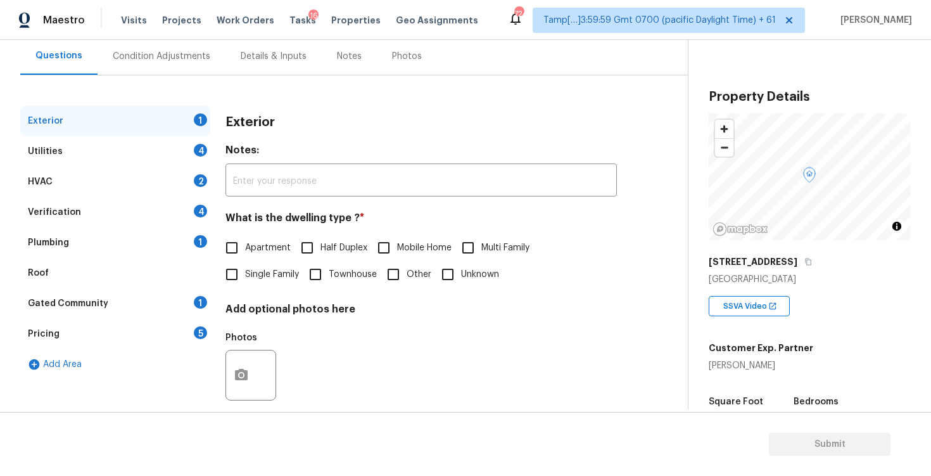
click at [240, 265] on input "Single Family" at bounding box center [232, 274] width 27 height 27
checkbox input "true"
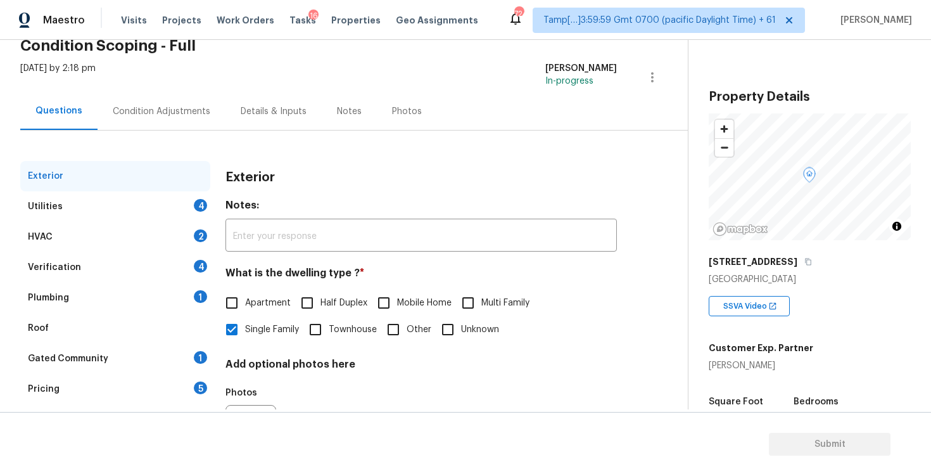
scroll to position [44, 0]
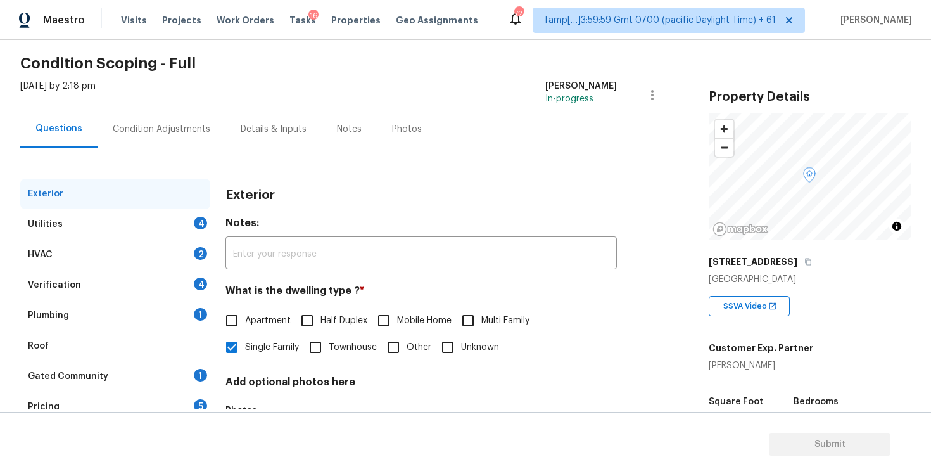
click at [197, 124] on div "Condition Adjustments" at bounding box center [162, 129] width 98 height 13
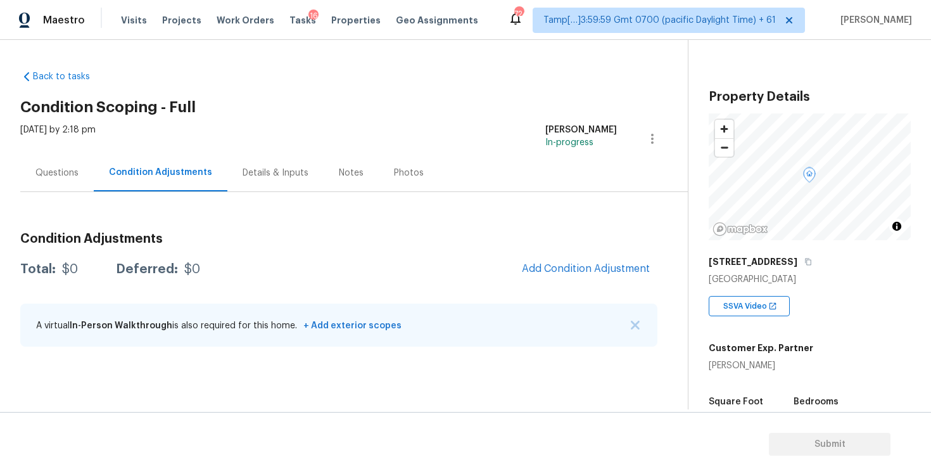
click at [565, 282] on span "Add Condition Adjustment" at bounding box center [586, 269] width 143 height 28
click at [605, 272] on span "Add Condition Adjustment" at bounding box center [586, 268] width 128 height 11
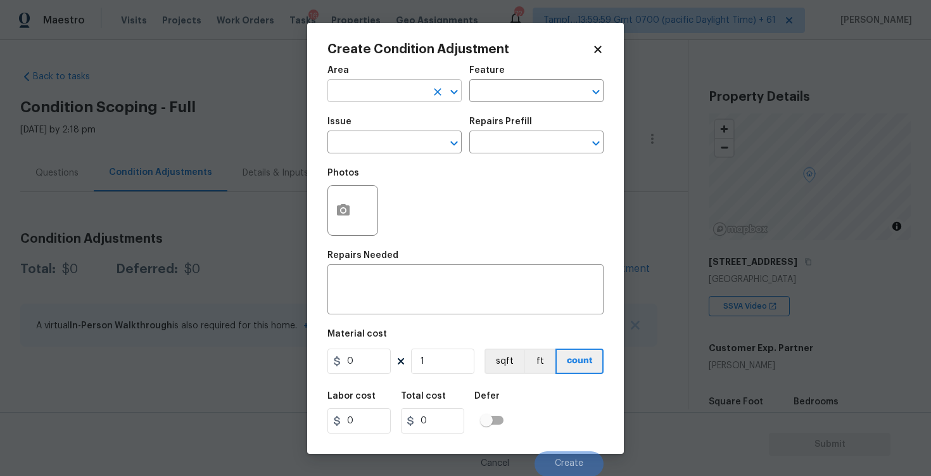
click at [395, 94] on input "text" at bounding box center [377, 92] width 99 height 20
type input "e"
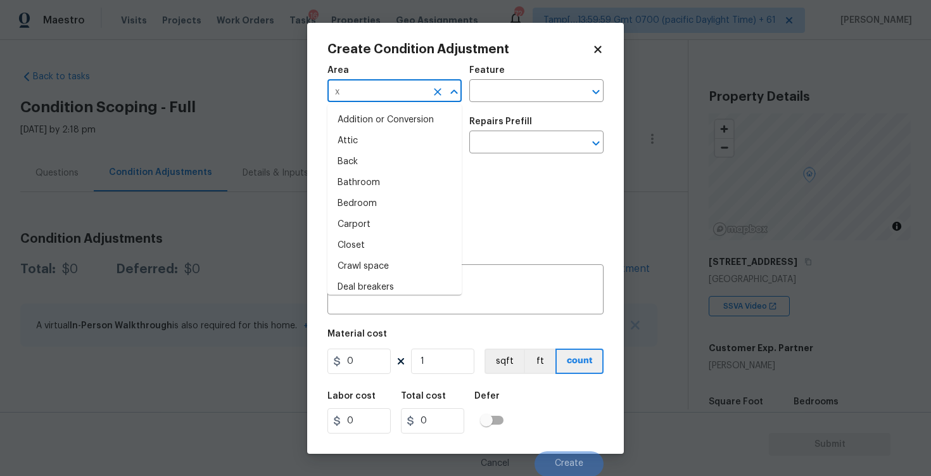
type input "xt"
type input "e"
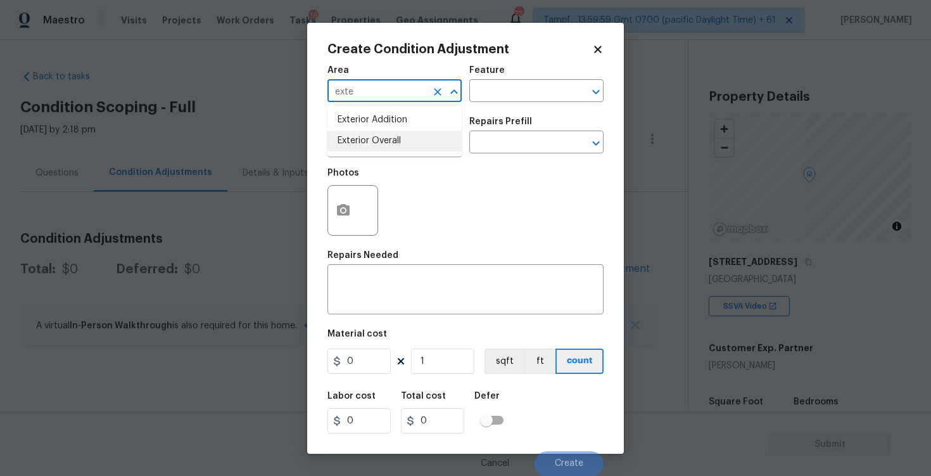
click at [398, 143] on li "Exterior Overall" at bounding box center [395, 141] width 134 height 21
type input "Exterior Overall"
click at [398, 143] on input "text" at bounding box center [377, 144] width 99 height 20
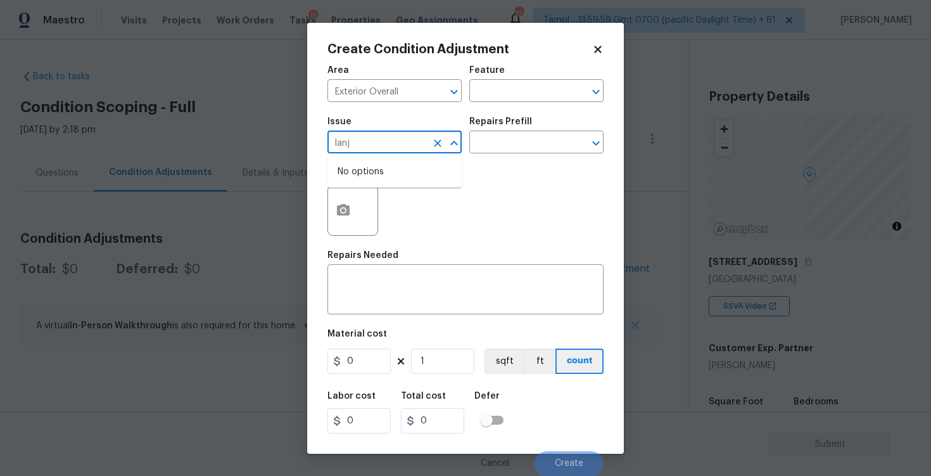
type input "lanjd"
click at [412, 220] on li "Landscaping" at bounding box center [395, 223] width 134 height 21
type input "Landscaping"
click at [428, 154] on span "Issue Landscaping ​" at bounding box center [395, 135] width 134 height 51
click at [434, 144] on icon "Clear" at bounding box center [437, 143] width 13 height 13
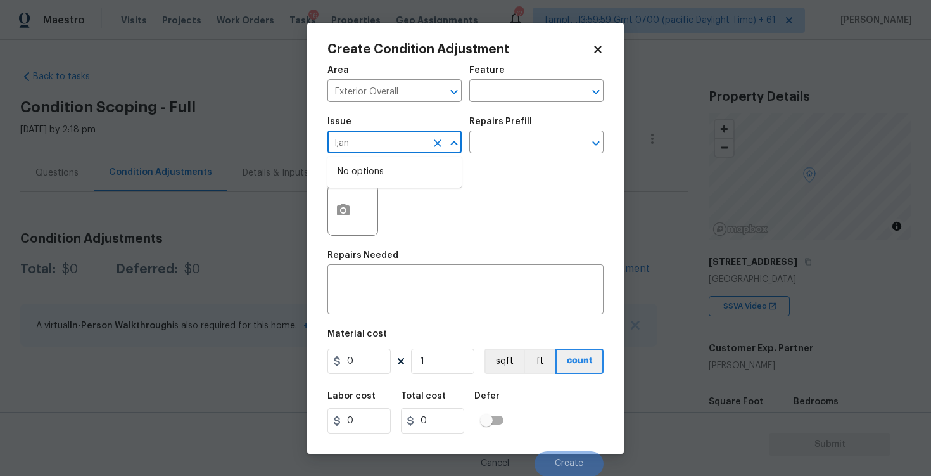
type input "l;and"
click at [427, 193] on li "Landscape Package" at bounding box center [395, 202] width 134 height 21
type input "Landscape Package"
click at [506, 153] on input "text" at bounding box center [519, 144] width 99 height 20
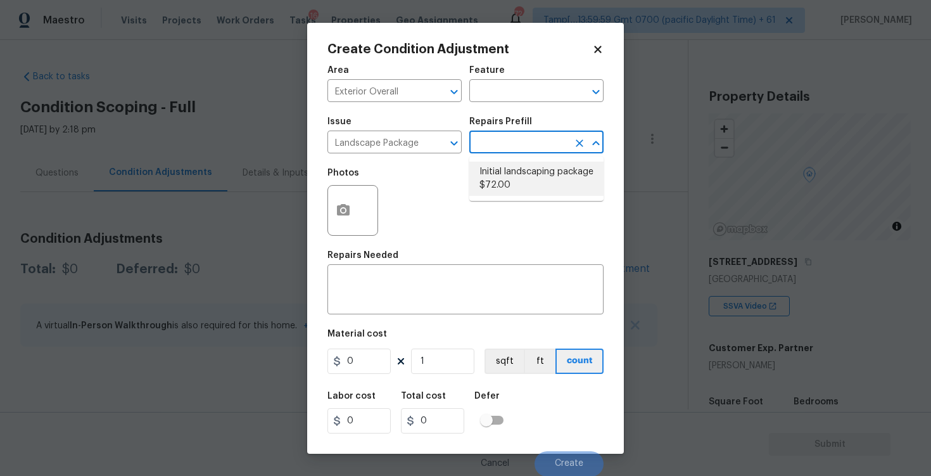
click at [524, 183] on li "Initial landscaping package $72.00" at bounding box center [537, 179] width 134 height 34
type input "Home Readiness Packages"
type textarea "Mowing of grass up to 6" in height. Mow, edge along driveways & sidewalks, trim…"
type input "72"
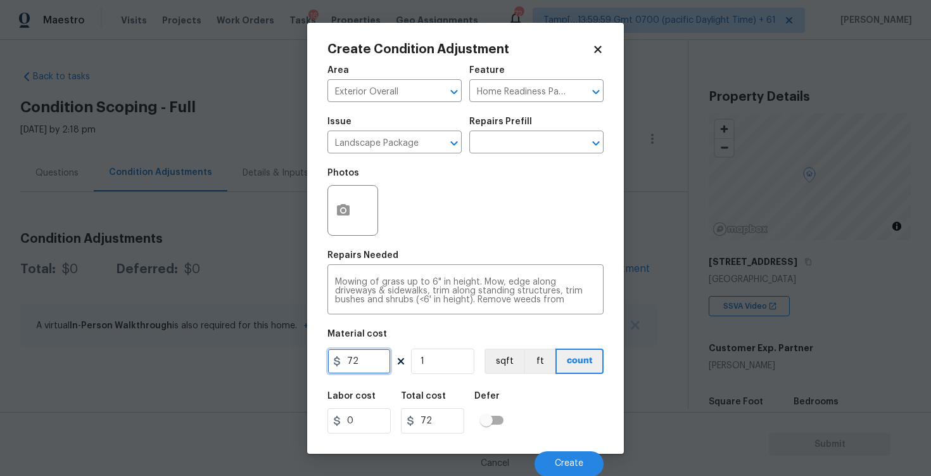
click at [380, 362] on input "72" at bounding box center [359, 360] width 63 height 25
type input "300"
click at [479, 378] on div "Area Exterior Overall ​ Feature Home Readiness Packages ​ Issue Landscape Packa…" at bounding box center [466, 267] width 276 height 418
type input "300"
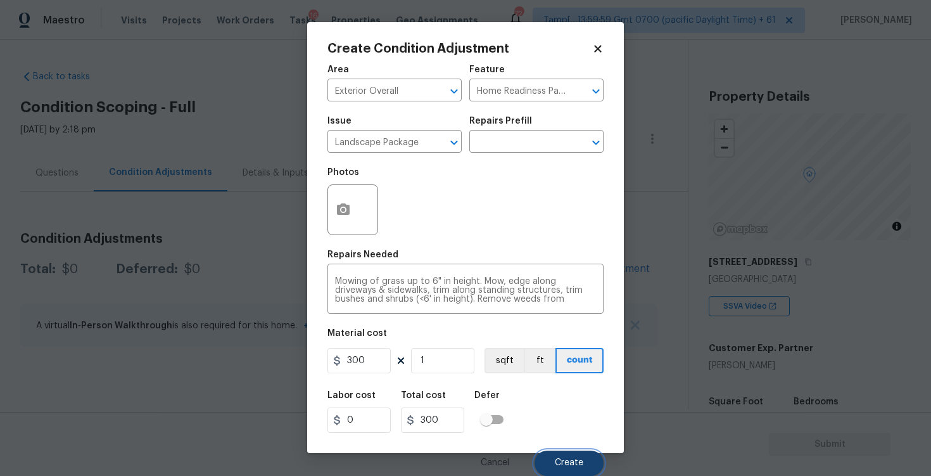
click at [572, 464] on span "Create" at bounding box center [569, 463] width 29 height 10
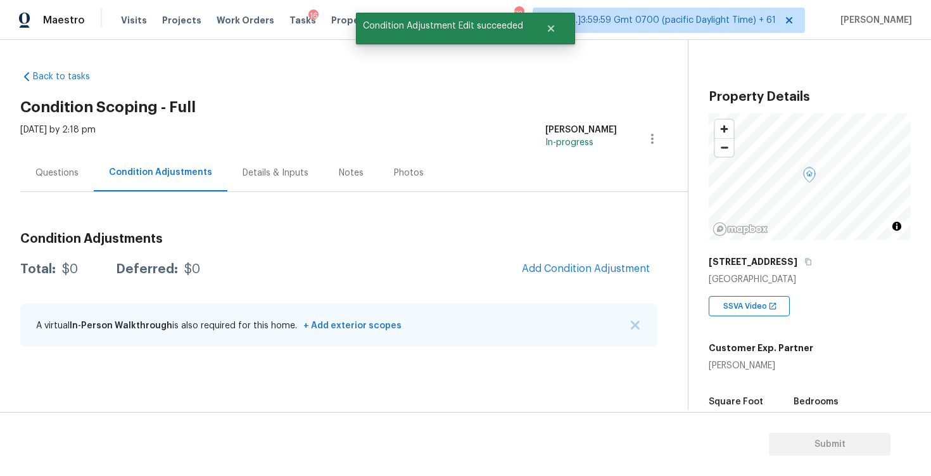
scroll to position [0, 0]
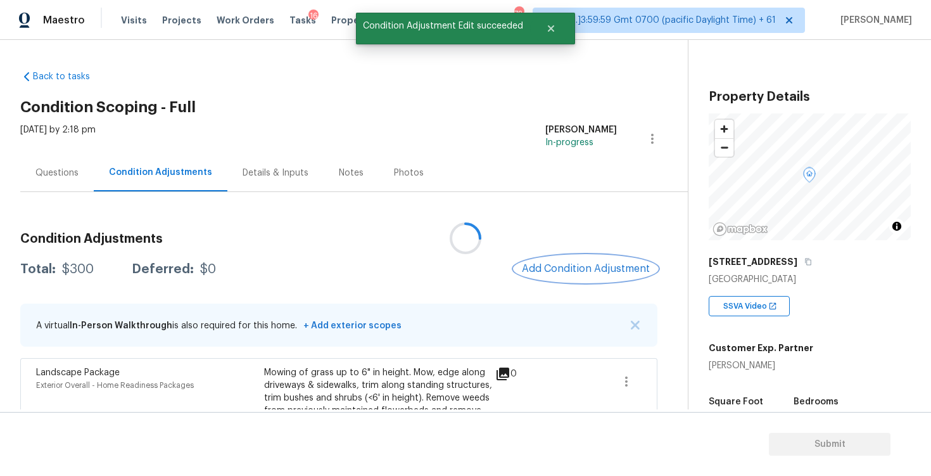
click at [551, 271] on span "Add Condition Adjustment" at bounding box center [586, 268] width 128 height 11
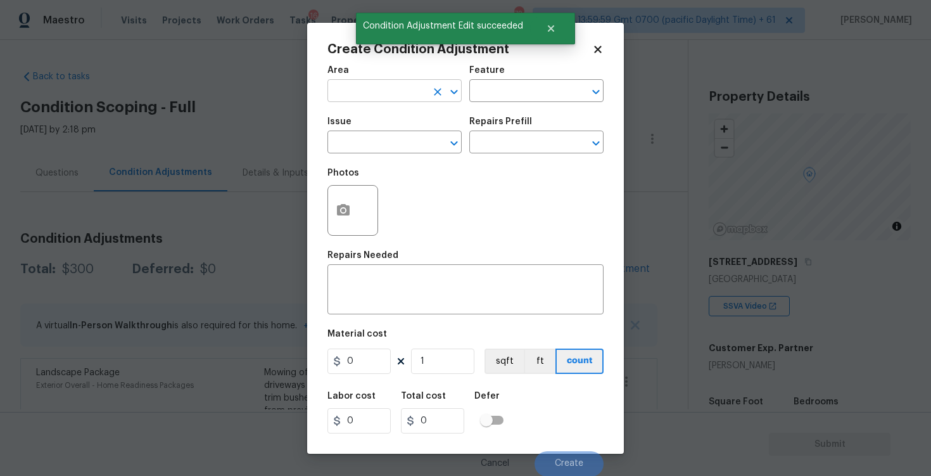
click at [348, 88] on input "text" at bounding box center [377, 92] width 99 height 20
click at [376, 134] on li "Exterior Overall" at bounding box center [395, 141] width 134 height 21
type input "Exterior Overall"
click at [376, 134] on input "text" at bounding box center [377, 144] width 99 height 20
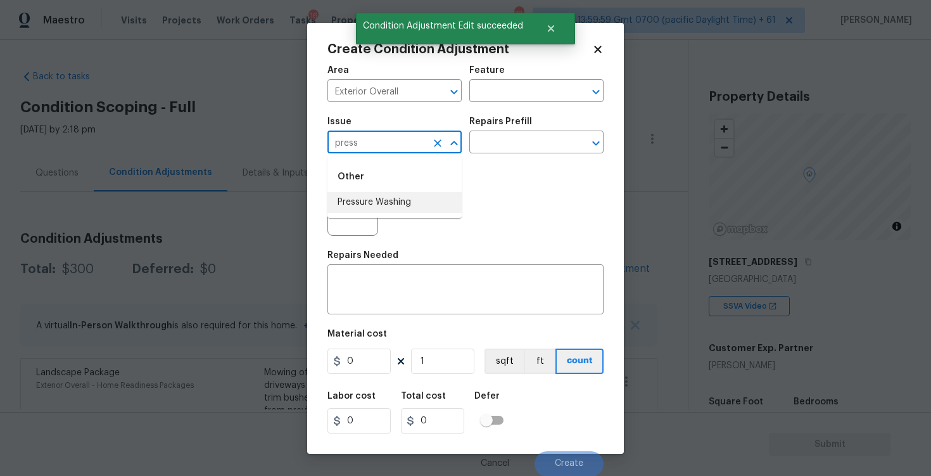
click at [407, 214] on ul "Other Pressure Washing" at bounding box center [395, 187] width 134 height 61
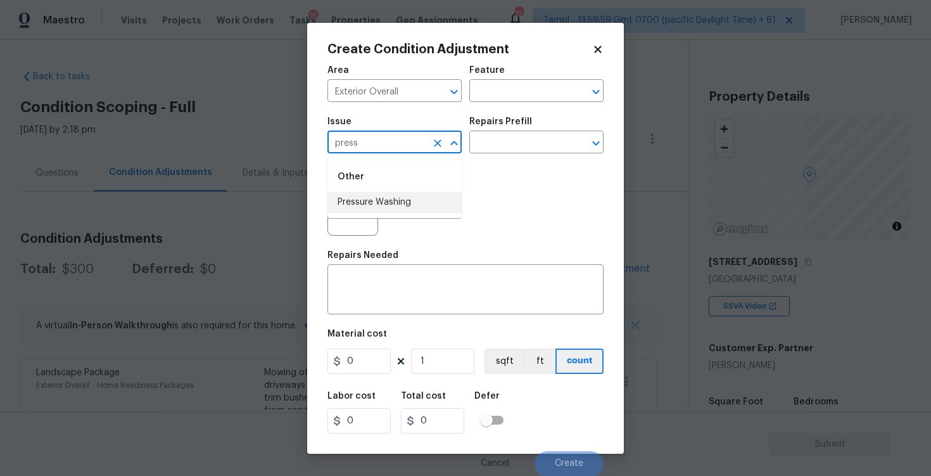
click at [442, 199] on li "Pressure Washing" at bounding box center [395, 202] width 134 height 21
type input "Pressure Washing"
click at [543, 140] on input "text" at bounding box center [519, 144] width 99 height 20
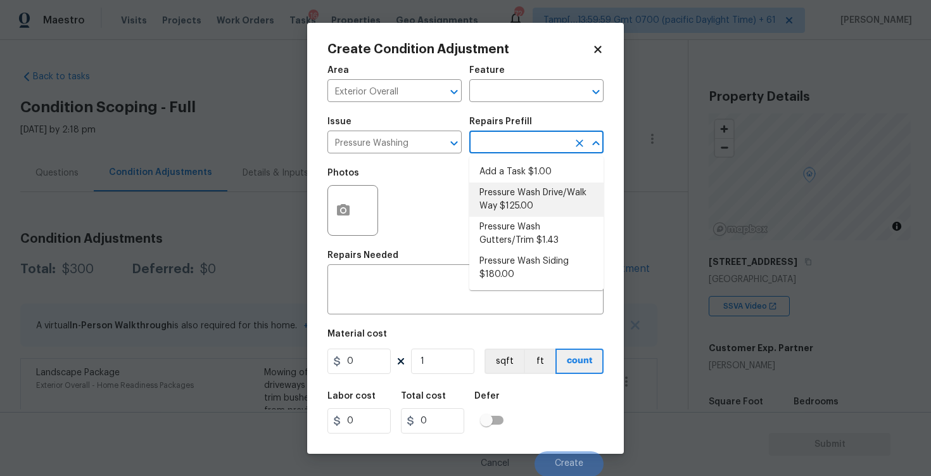
click at [539, 205] on li "Pressure Wash Drive/Walk Way $125.00" at bounding box center [537, 199] width 134 height 34
type input "Siding"
type textarea "Pressure wash the driveways/walkways as directed by the PM. Ensure that all deb…"
type input "125"
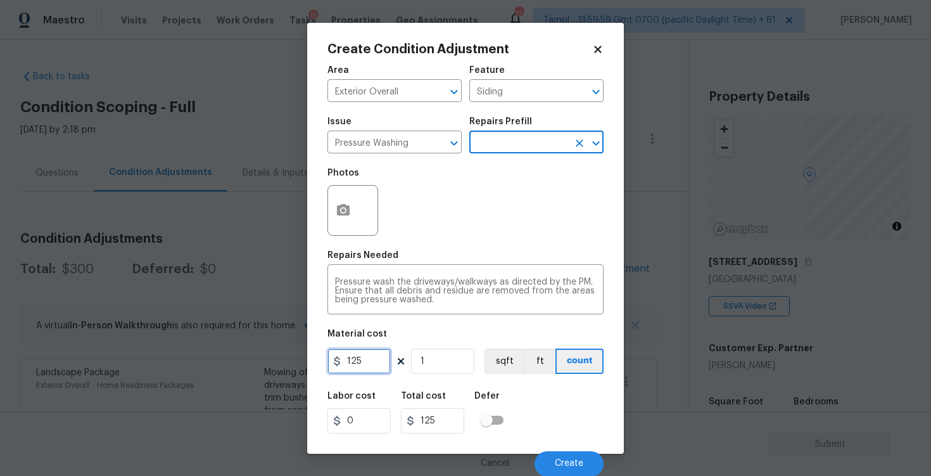
click at [383, 362] on input "125" at bounding box center [359, 360] width 63 height 25
type input "400"
click at [531, 378] on div "Area Exterior Overall ​ Feature Siding ​ Issue Pressure Washing ​ Repairs Prefi…" at bounding box center [466, 267] width 276 height 418
type input "400"
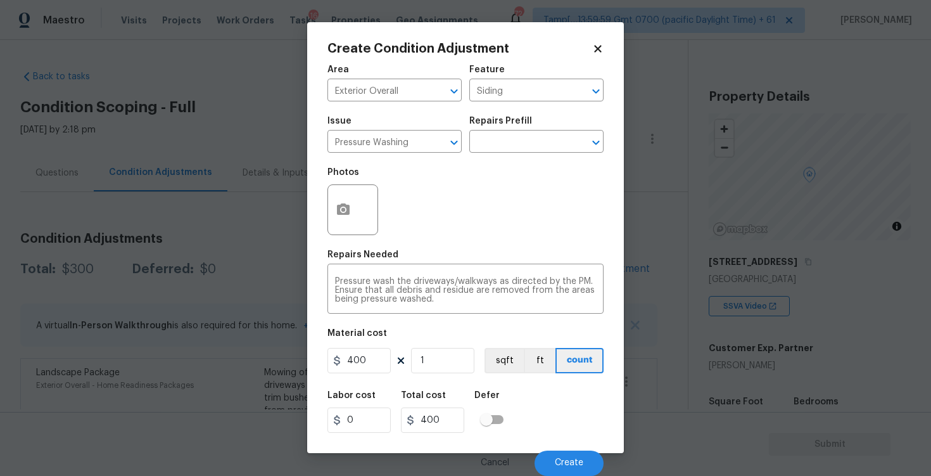
click at [576, 445] on div "Cancel Create" at bounding box center [466, 457] width 276 height 35
click at [575, 454] on button "Create" at bounding box center [569, 463] width 69 height 25
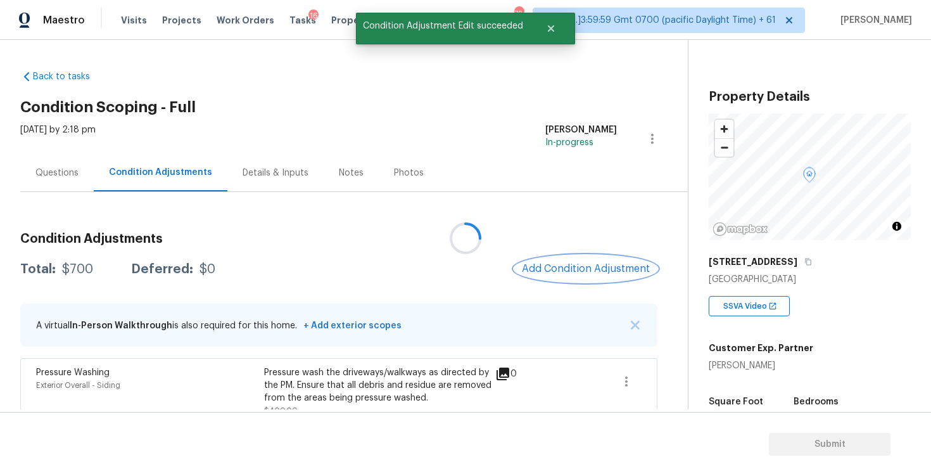
scroll to position [137, 0]
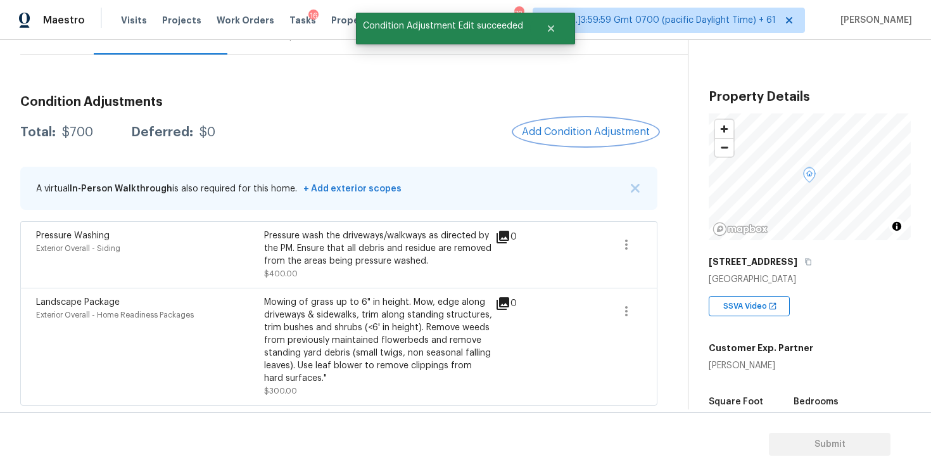
click at [587, 123] on button "Add Condition Adjustment" at bounding box center [586, 131] width 143 height 27
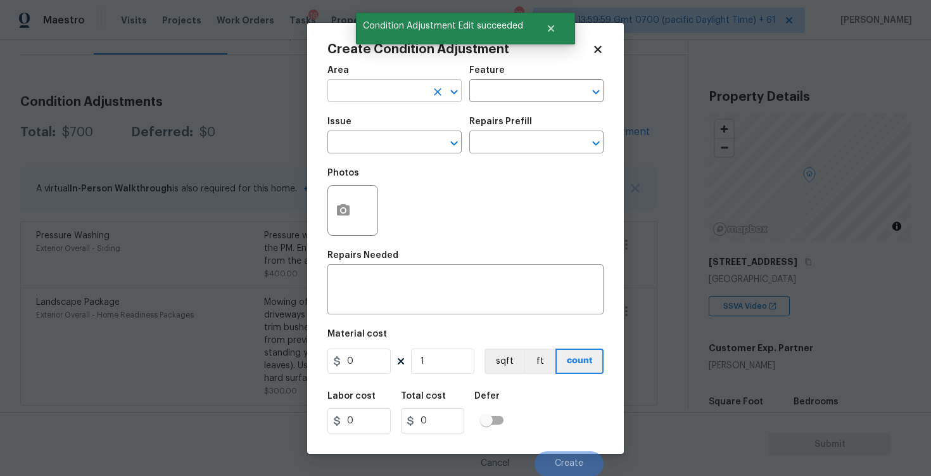
click at [418, 95] on input "text" at bounding box center [377, 92] width 99 height 20
click at [363, 133] on li "Exterior Overall" at bounding box center [395, 141] width 134 height 21
type input "Exterior Overall"
click at [363, 134] on input "text" at bounding box center [377, 144] width 99 height 20
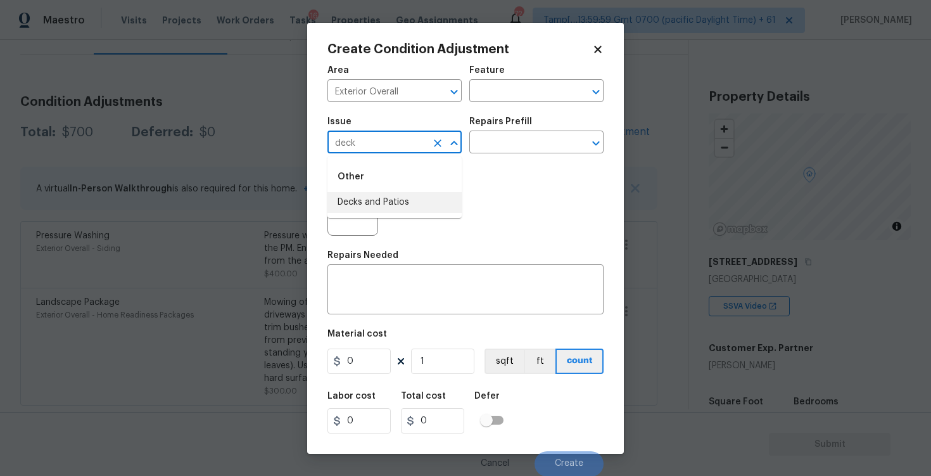
click at [374, 205] on li "Decks and Patios" at bounding box center [395, 202] width 134 height 21
type input "Decks and Patios"
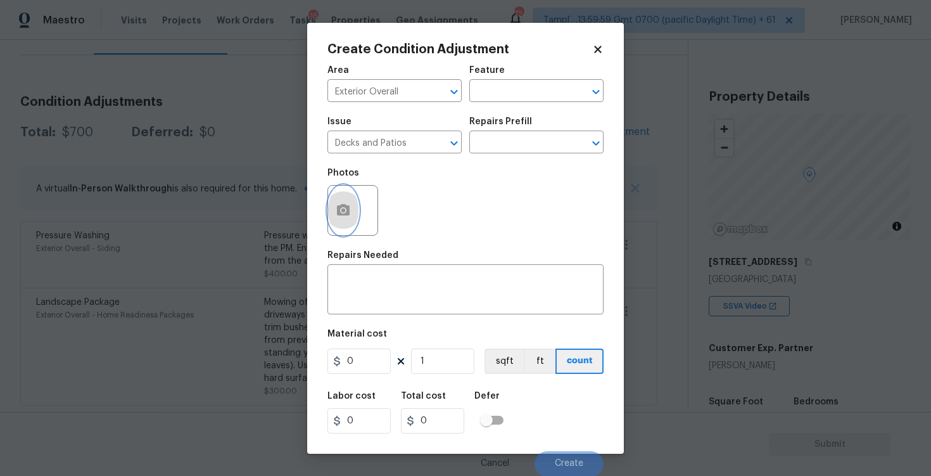
click at [347, 205] on icon "button" at bounding box center [343, 210] width 15 height 15
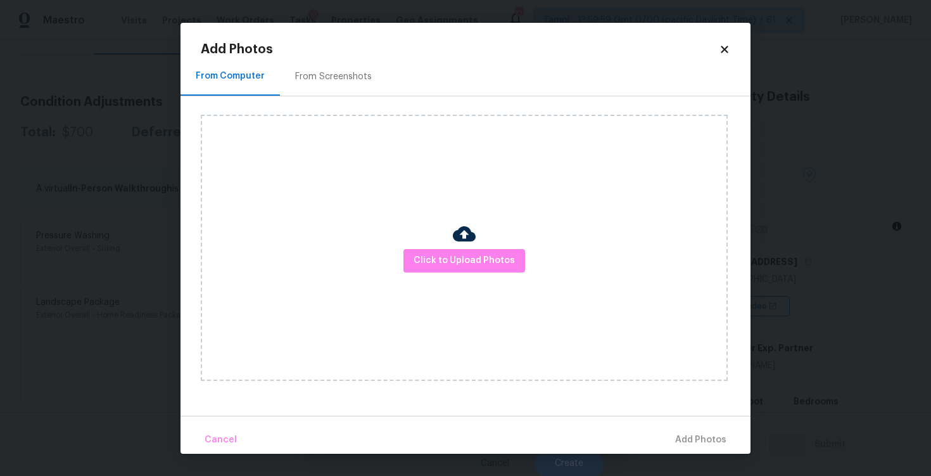
click at [335, 83] on div "From Screenshots" at bounding box center [333, 76] width 107 height 37
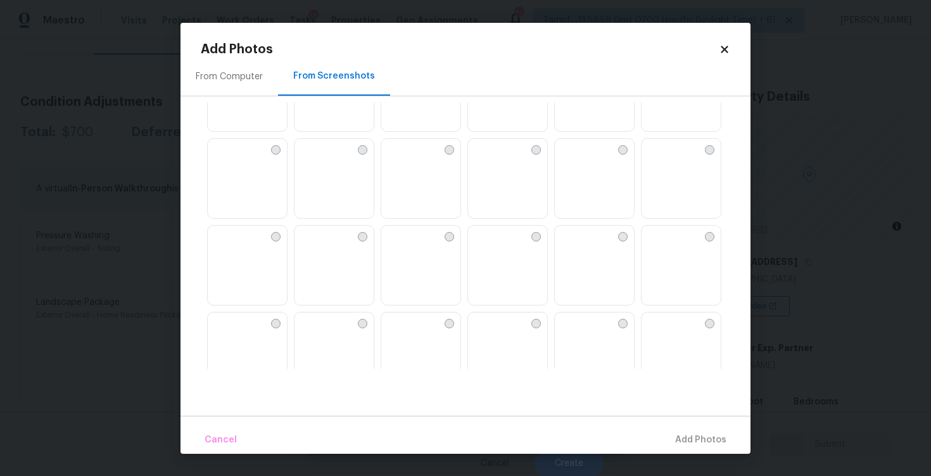
scroll to position [0, 0]
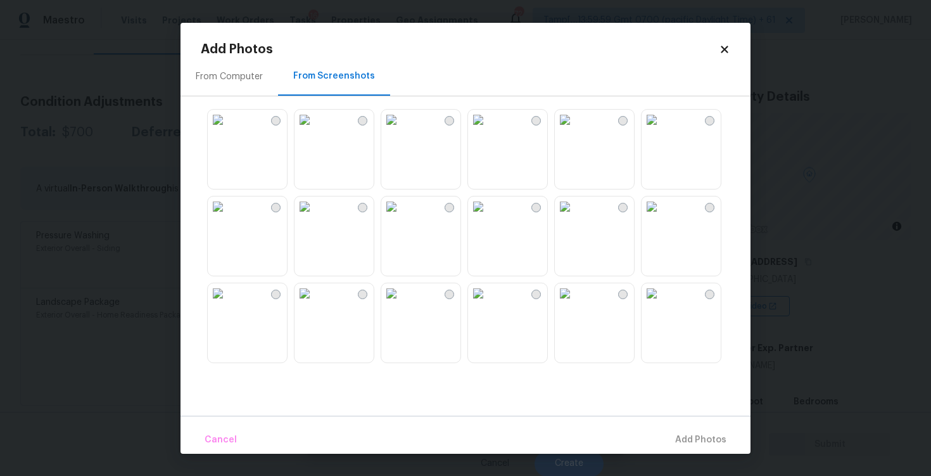
click at [228, 130] on img at bounding box center [218, 120] width 20 height 20
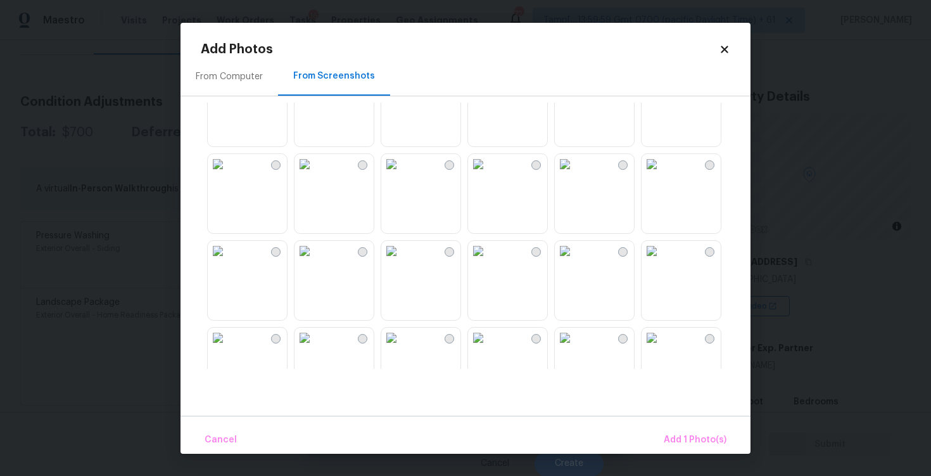
click at [658, 174] on img at bounding box center [652, 164] width 20 height 20
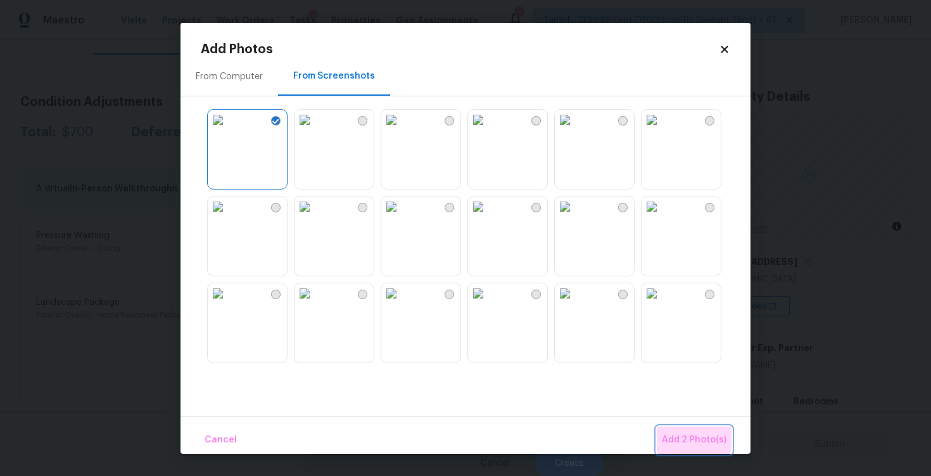
click at [681, 431] on button "Add 2 Photo(s)" at bounding box center [694, 439] width 75 height 27
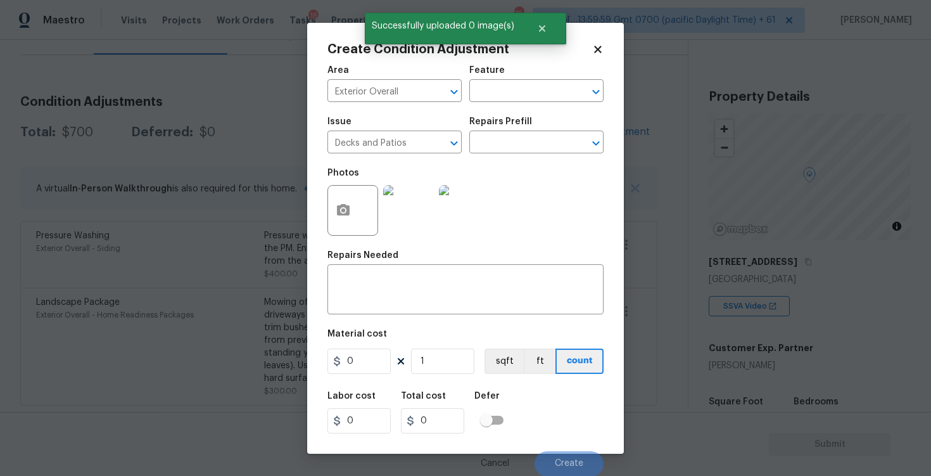
click at [437, 263] on div "Repairs Needed" at bounding box center [466, 259] width 276 height 16
click at [437, 286] on textarea at bounding box center [465, 291] width 261 height 27
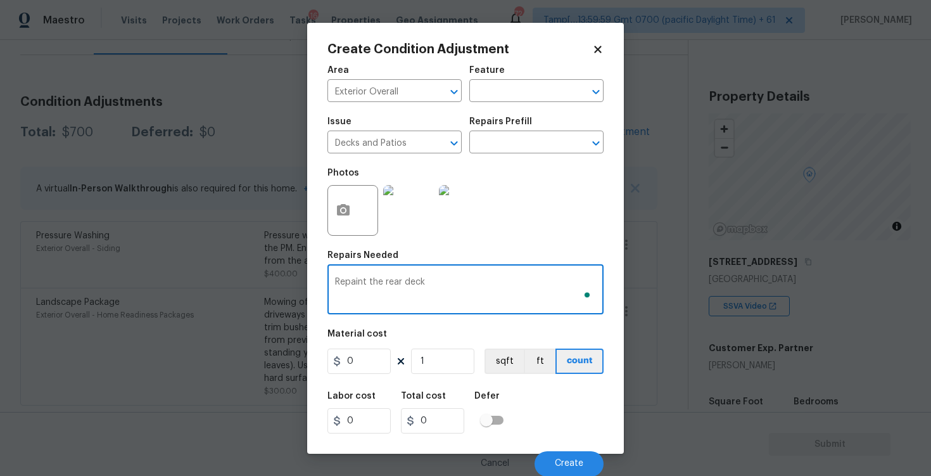
type textarea "Repaint the rear deck"
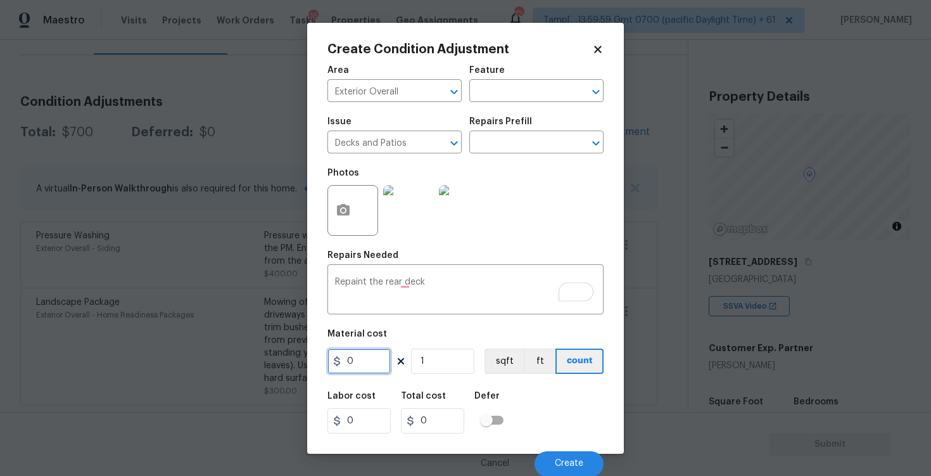
click at [368, 369] on input "0" at bounding box center [359, 360] width 63 height 25
type input "800"
click at [499, 394] on div "Defer" at bounding box center [493, 400] width 37 height 16
type input "800"
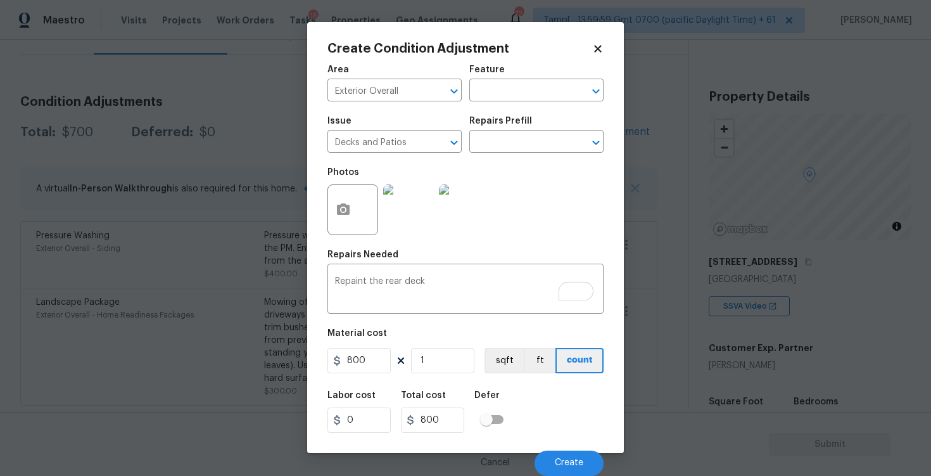
click at [563, 449] on div "Cancel Create" at bounding box center [466, 457] width 276 height 35
click at [568, 463] on span "Create" at bounding box center [569, 463] width 29 height 10
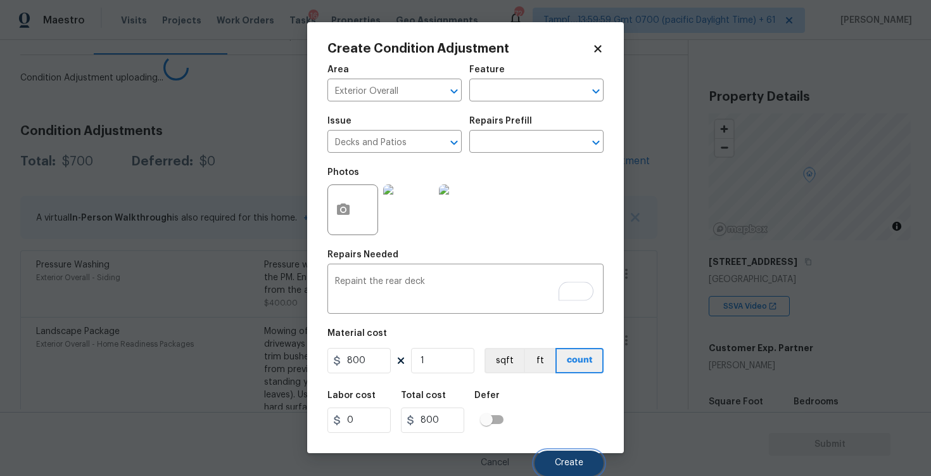
scroll to position [0, 0]
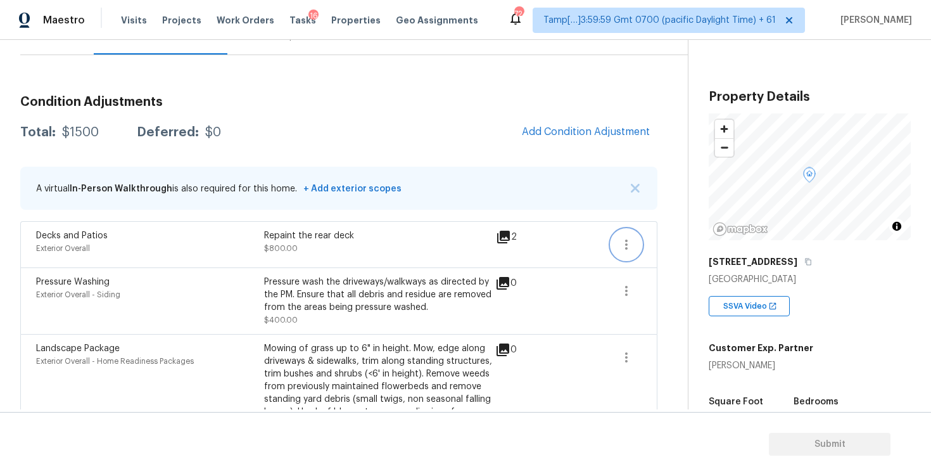
click at [628, 237] on icon "button" at bounding box center [626, 244] width 15 height 15
click at [670, 241] on div "Edit" at bounding box center [698, 242] width 99 height 13
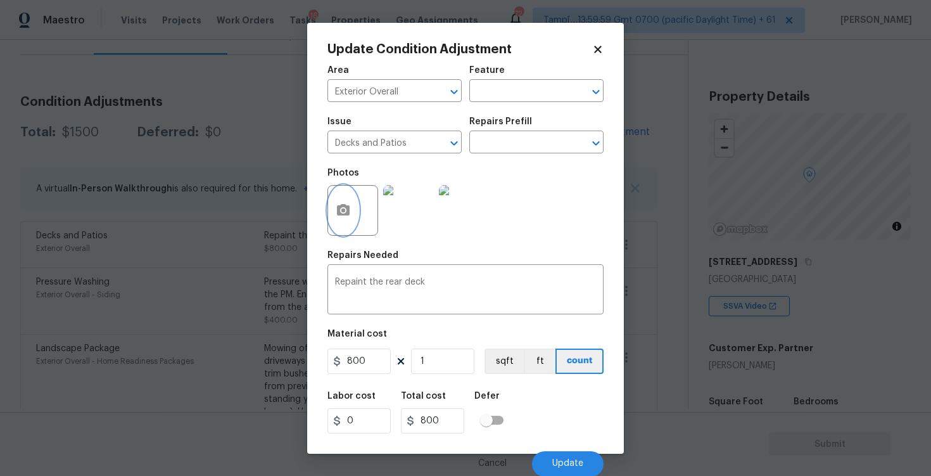
click at [343, 191] on button "button" at bounding box center [343, 210] width 30 height 49
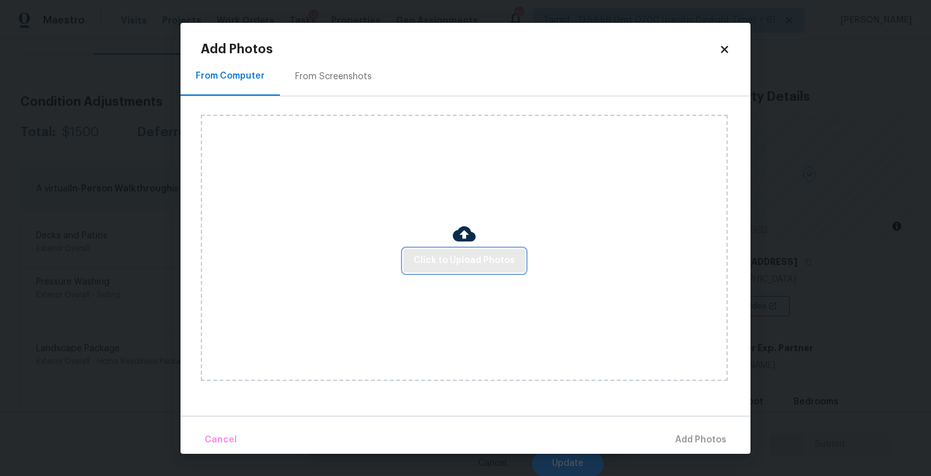
click at [496, 261] on span "Click to Upload Photos" at bounding box center [464, 261] width 101 height 16
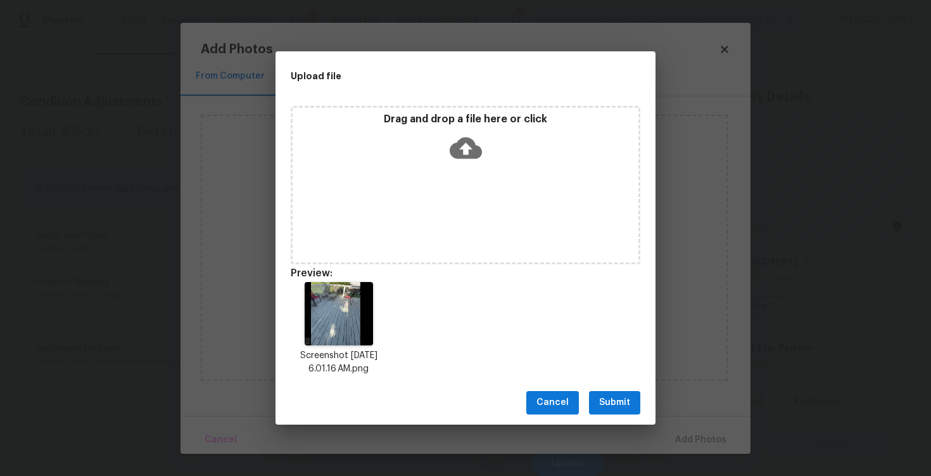
click at [627, 403] on span "Submit" at bounding box center [614, 403] width 31 height 16
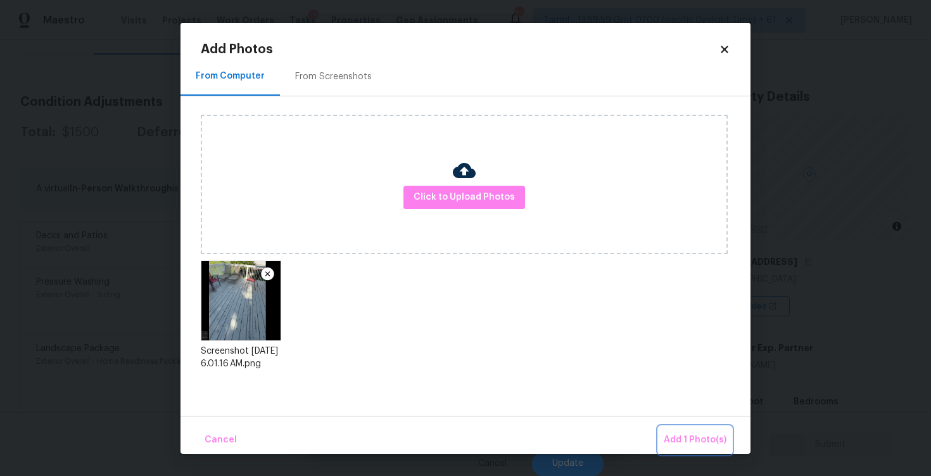
click at [662, 426] on button "Add 1 Photo(s)" at bounding box center [695, 439] width 73 height 27
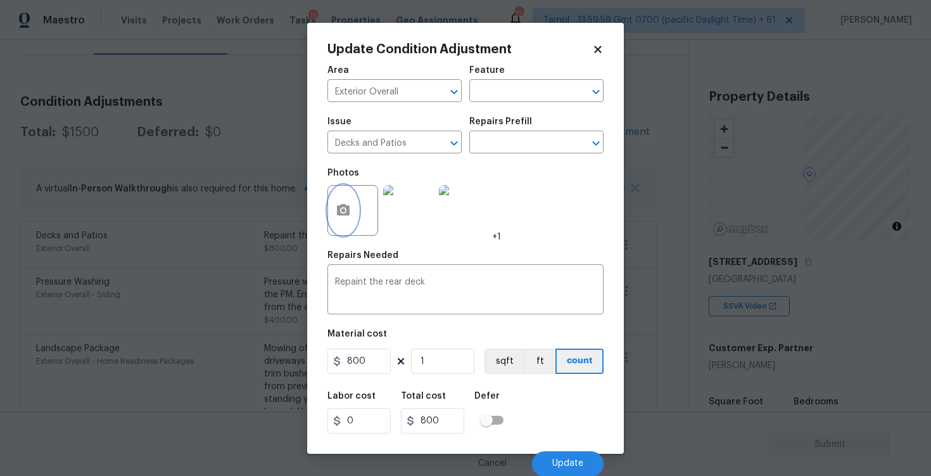
scroll to position [1, 0]
click at [570, 449] on div "Cancel Update" at bounding box center [466, 457] width 276 height 35
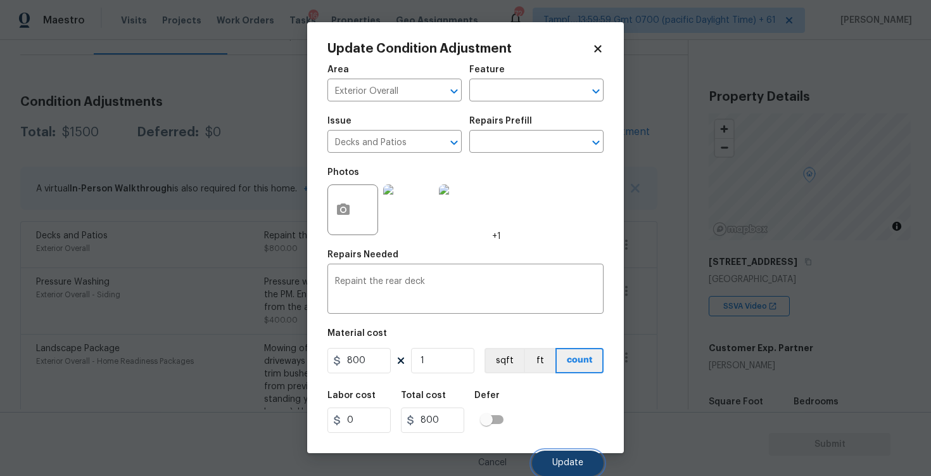
click at [575, 461] on span "Update" at bounding box center [568, 463] width 31 height 10
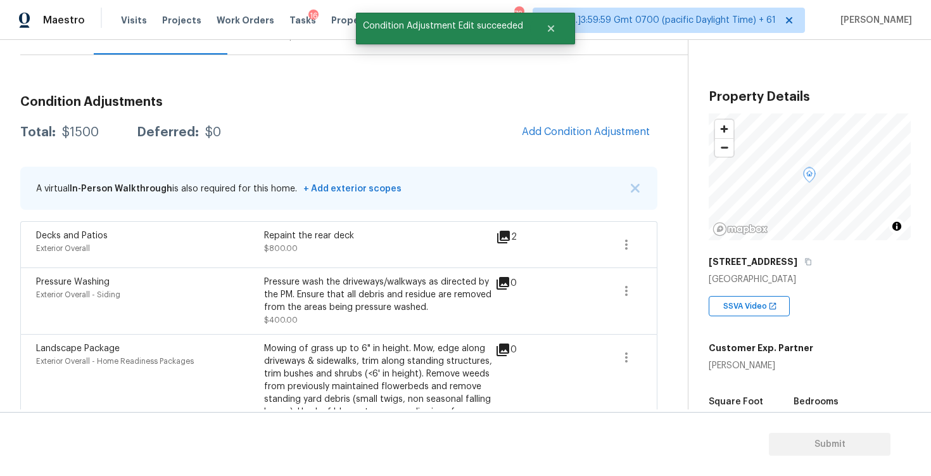
scroll to position [0, 0]
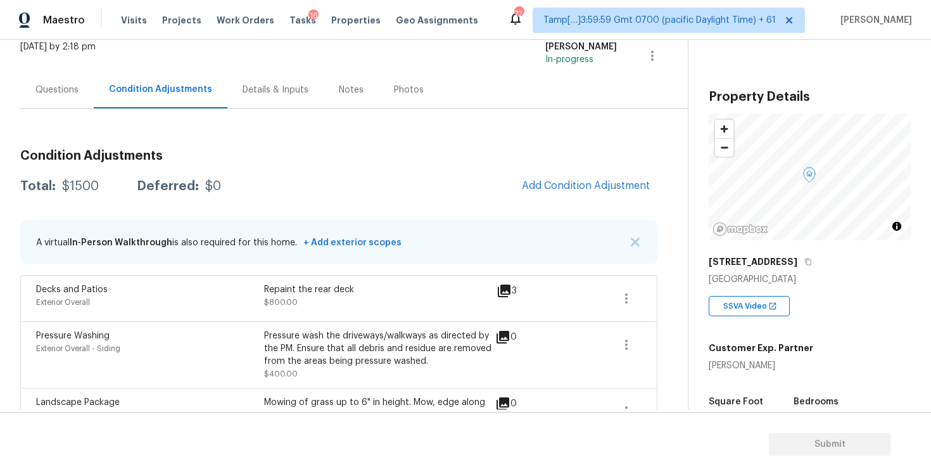
click at [58, 103] on div "Questions" at bounding box center [57, 89] width 74 height 37
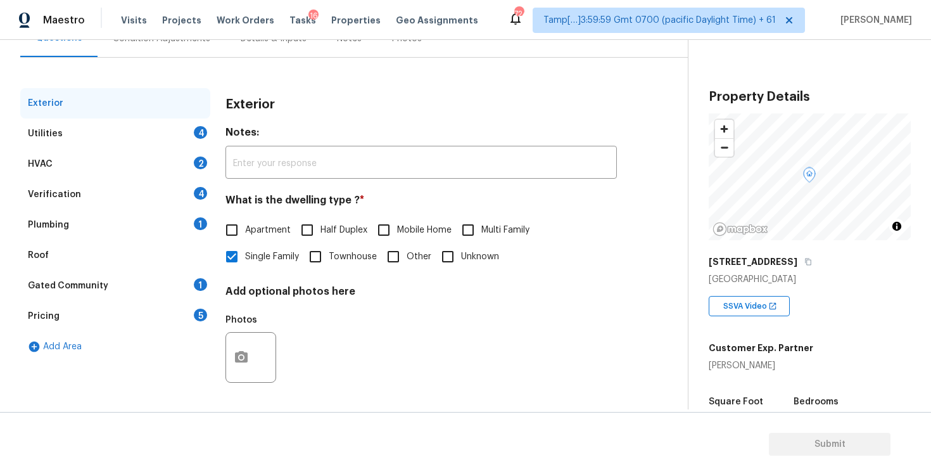
click at [162, 193] on div "Verification 4" at bounding box center [115, 194] width 190 height 30
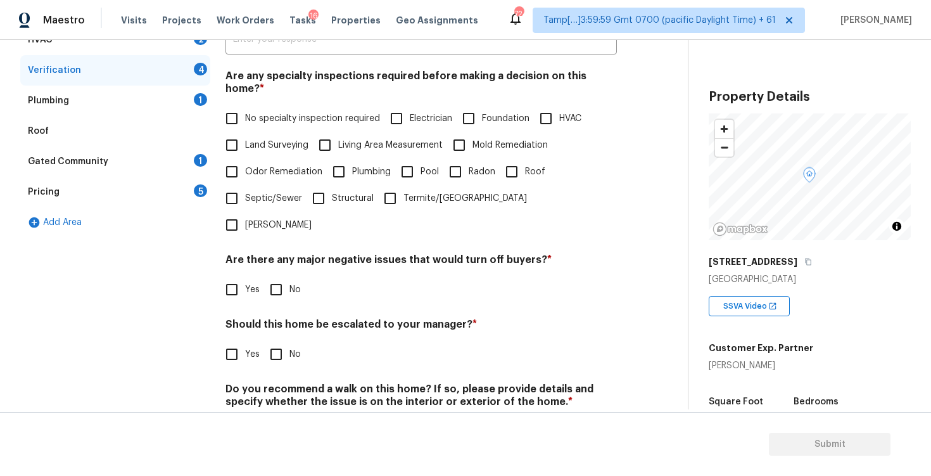
scroll to position [272, 0]
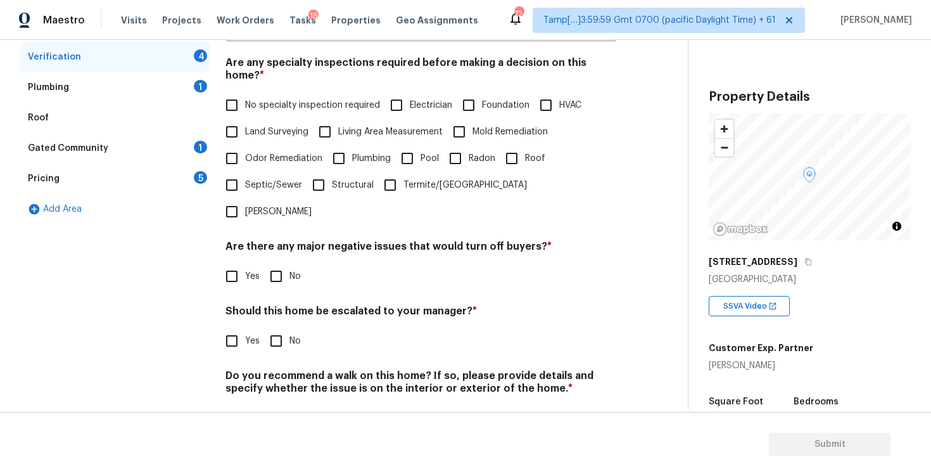
click at [237, 322] on div "Verification Notes: ​ Are any specialty inspections required before making a de…" at bounding box center [422, 199] width 392 height 496
click at [234, 328] on input "Yes" at bounding box center [232, 341] width 27 height 27
checkbox input "true"
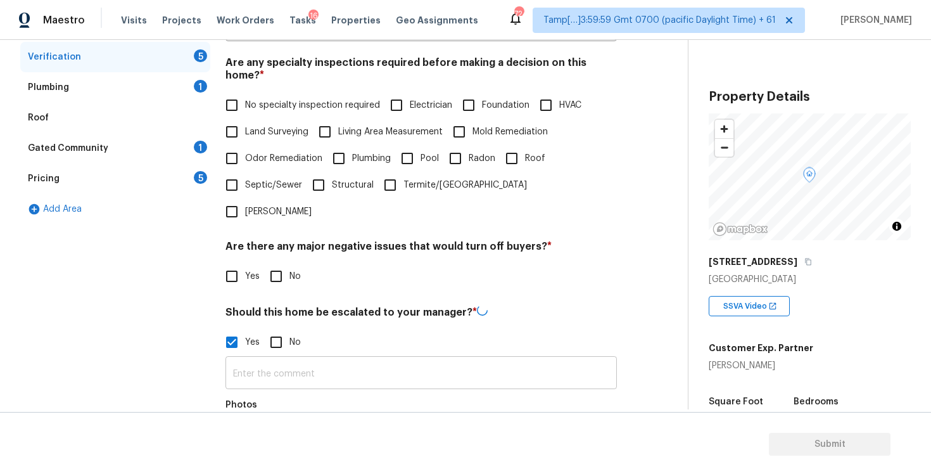
click at [274, 359] on input "text" at bounding box center [422, 374] width 392 height 30
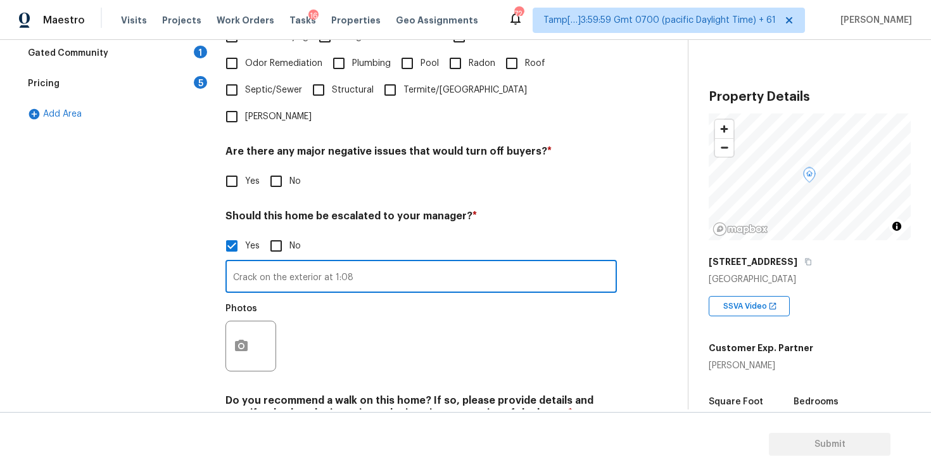
scroll to position [380, 0]
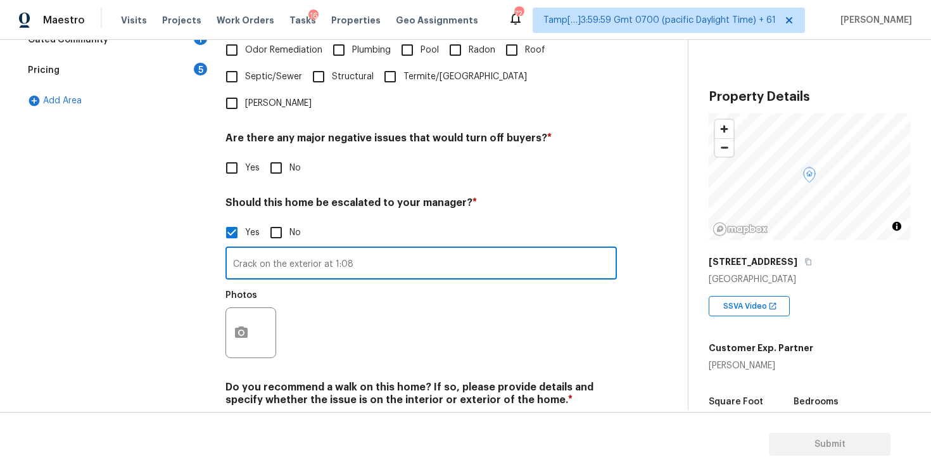
type input "Crack on the exterior at 1:08"
click at [223, 272] on div "Exterior Utilities 4 HVAC 2 Verification 4 Plumbing 1 Roof Gated Community 1 Pr…" at bounding box center [338, 150] width 637 height 616
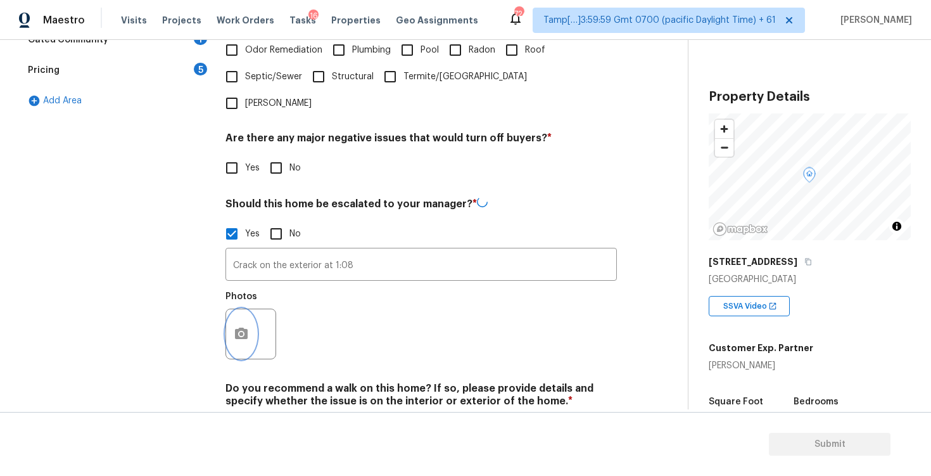
click at [240, 332] on circle "button" at bounding box center [242, 334] width 4 height 4
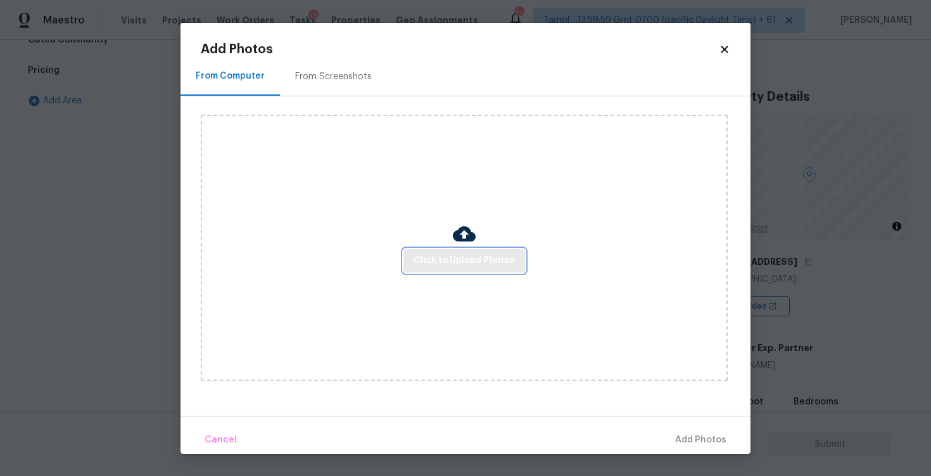
click at [482, 262] on span "Click to Upload Photos" at bounding box center [464, 261] width 101 height 16
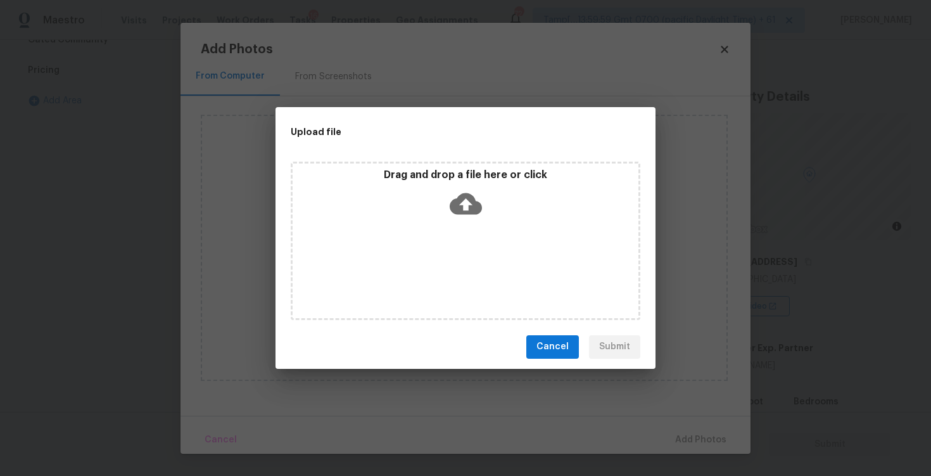
click at [463, 195] on icon at bounding box center [466, 204] width 32 height 22
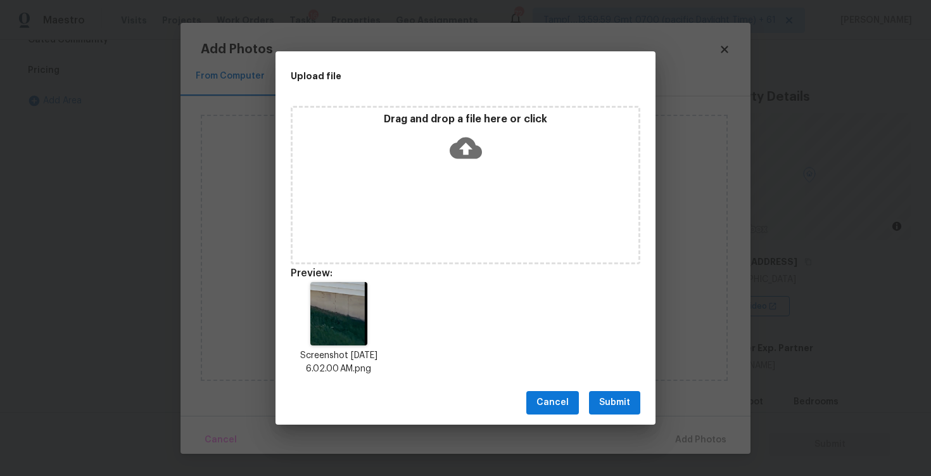
click at [595, 407] on button "Submit" at bounding box center [614, 402] width 51 height 23
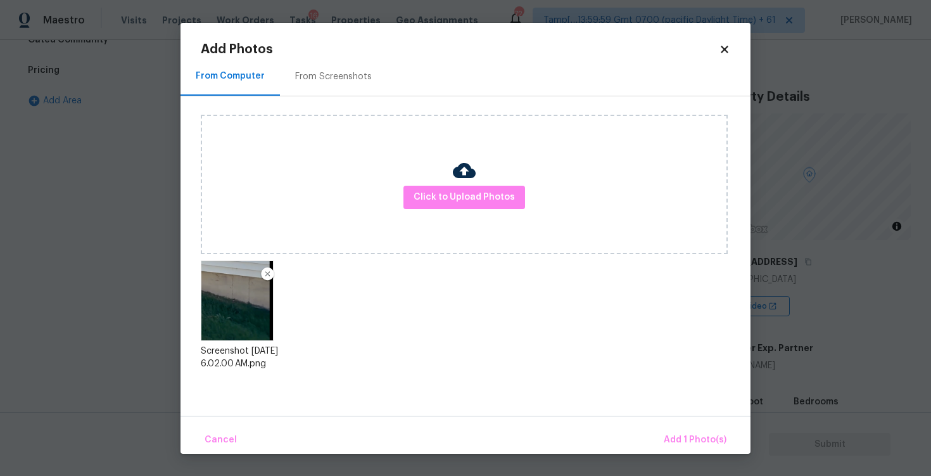
click at [678, 453] on body "Maestro Visits Projects Work Orders Tasks 16 Properties Geo Assignments 724 Tam…" at bounding box center [465, 238] width 931 height 476
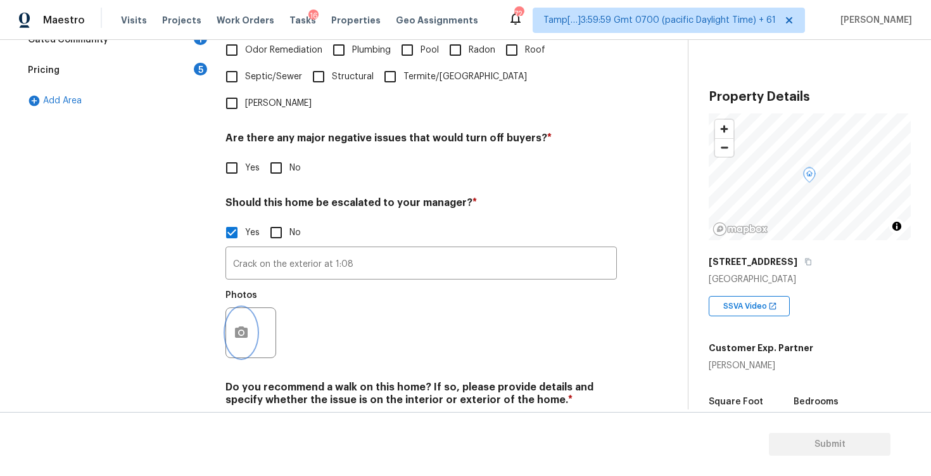
click at [240, 308] on button "button" at bounding box center [241, 332] width 30 height 49
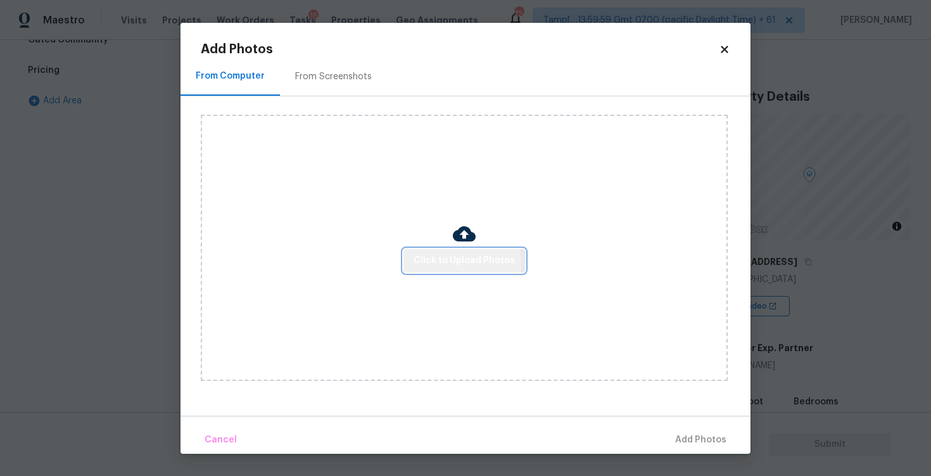
click at [419, 265] on span "Click to Upload Photos" at bounding box center [464, 261] width 101 height 16
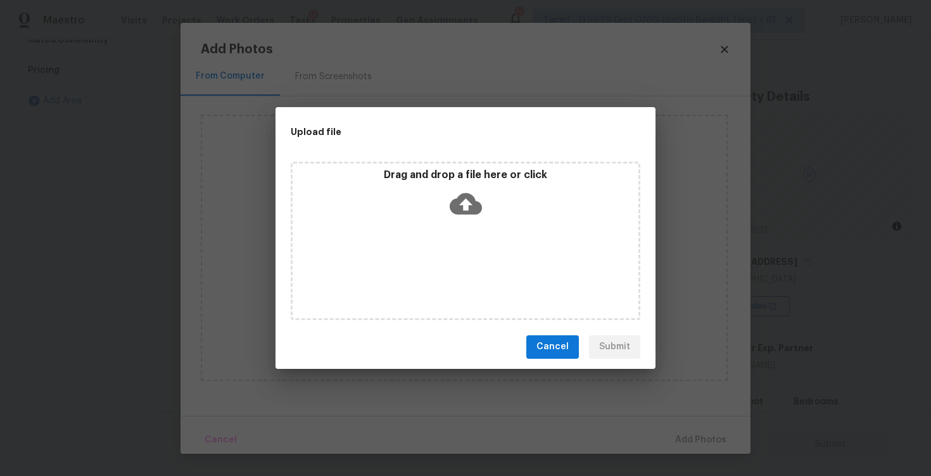
click at [452, 207] on icon at bounding box center [466, 204] width 32 height 22
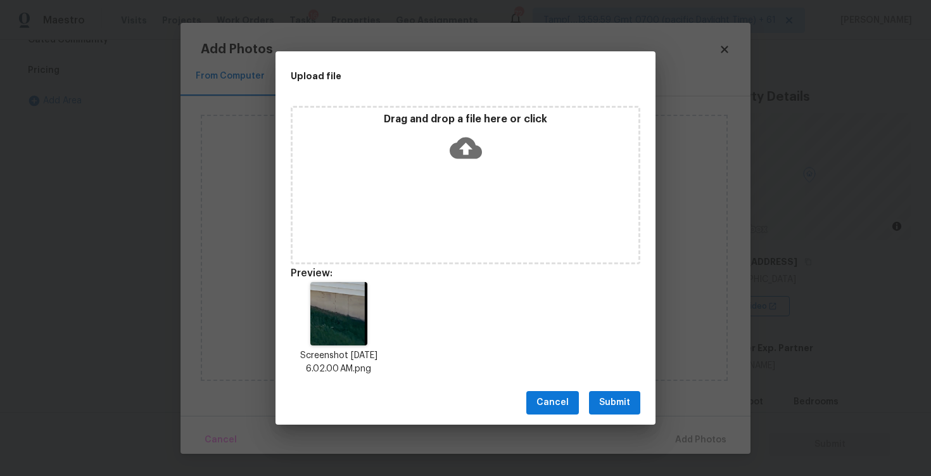
click at [636, 392] on button "Submit" at bounding box center [614, 402] width 51 height 23
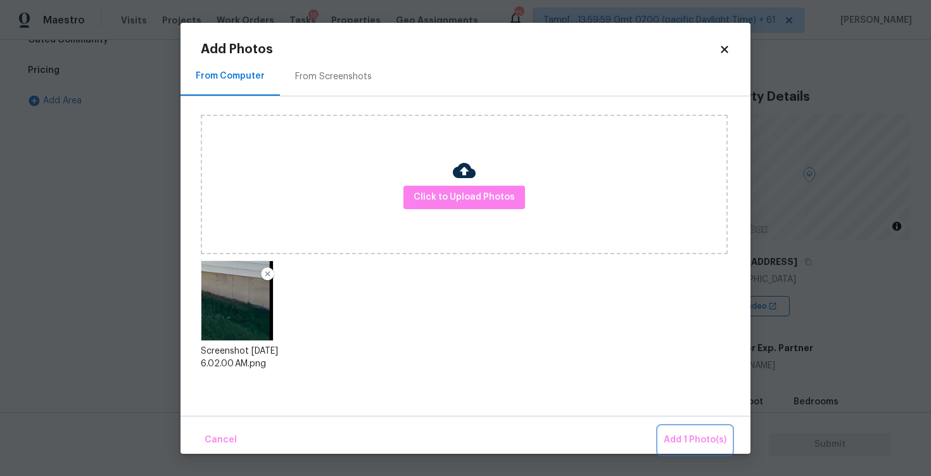
click at [687, 430] on button "Add 1 Photo(s)" at bounding box center [695, 439] width 73 height 27
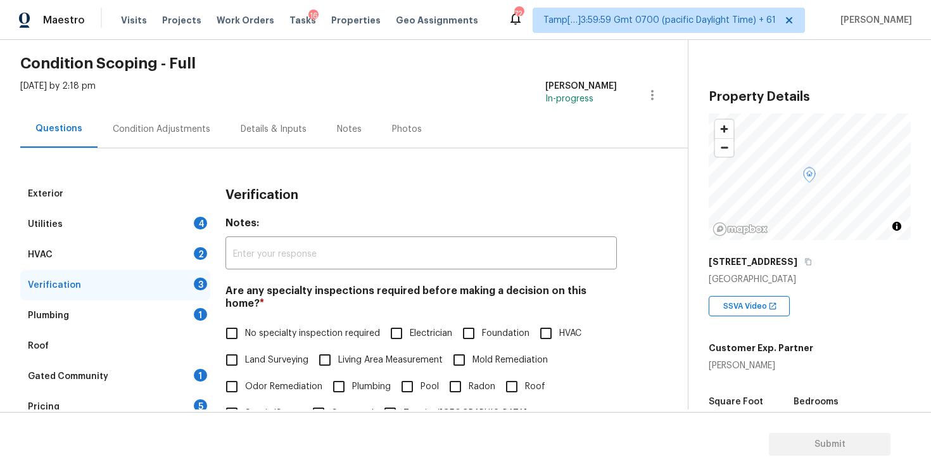
scroll to position [0, 0]
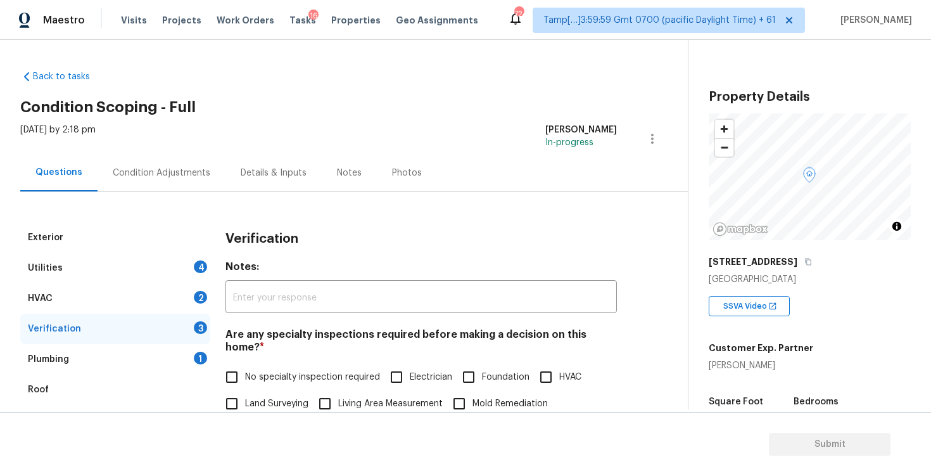
click at [196, 155] on div "Condition Adjustments" at bounding box center [162, 172] width 128 height 37
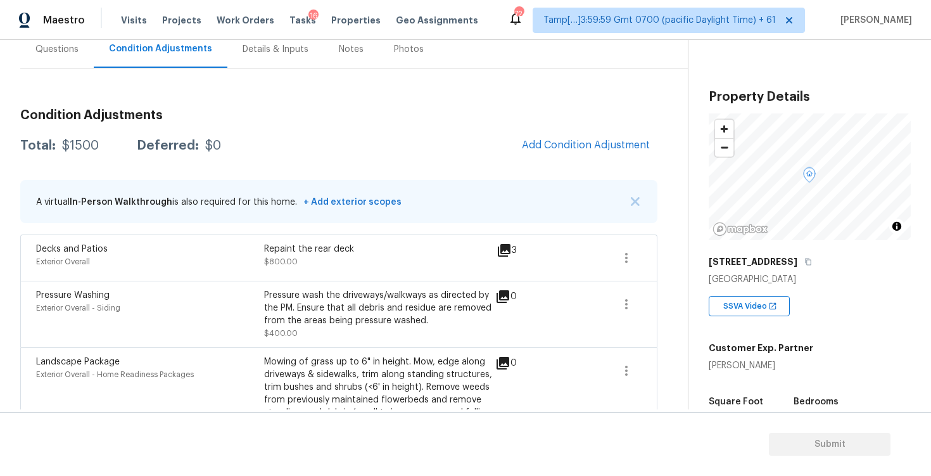
scroll to position [144, 0]
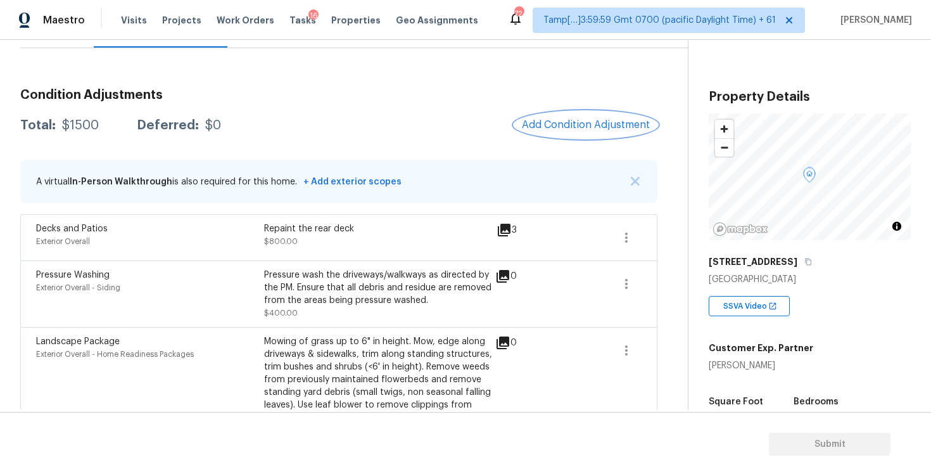
click at [592, 128] on span "Add Condition Adjustment" at bounding box center [586, 124] width 128 height 11
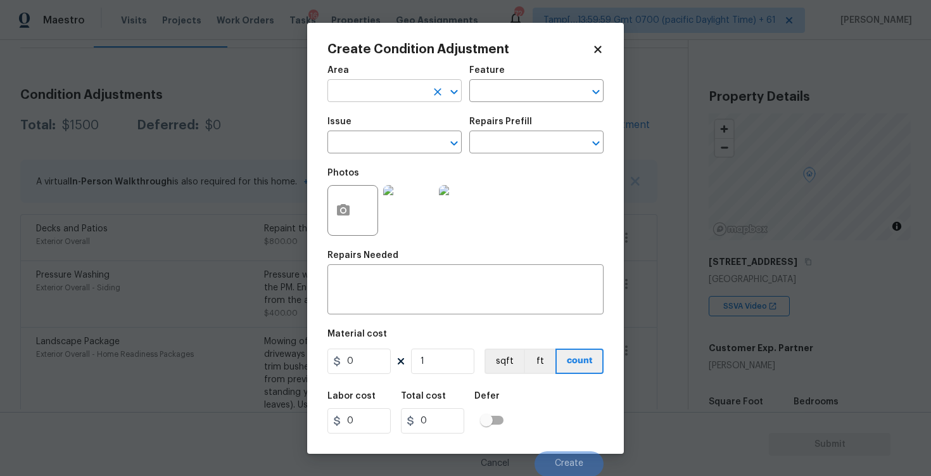
click at [385, 87] on input "text" at bounding box center [377, 92] width 99 height 20
click at [383, 145] on li "Exterior Overall" at bounding box center [395, 141] width 134 height 21
type input "Exterior Overall"
click at [383, 145] on input "text" at bounding box center [377, 144] width 99 height 20
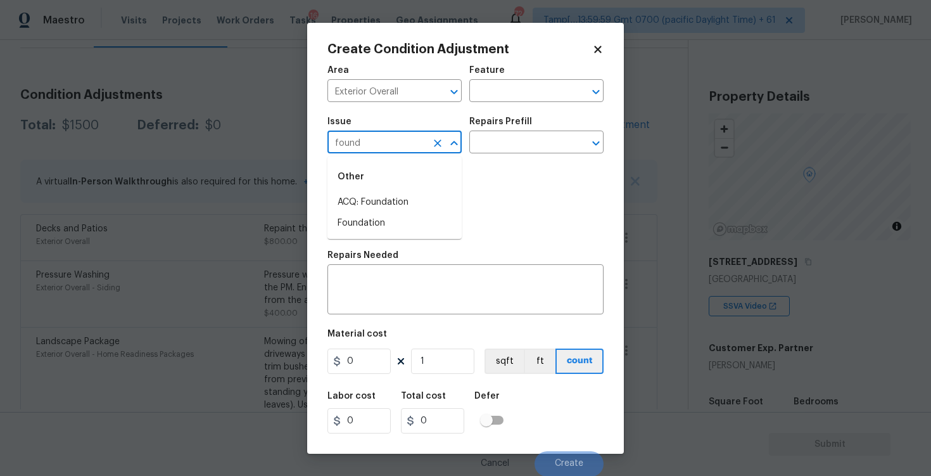
click at [390, 191] on div "Other" at bounding box center [395, 177] width 134 height 30
click at [404, 200] on li "ACQ: Foundation" at bounding box center [395, 202] width 134 height 21
type input "ACQ: Foundation"
click at [512, 155] on div "Issue ACQ: Foundation ​ Repairs Prefill ​" at bounding box center [466, 135] width 276 height 51
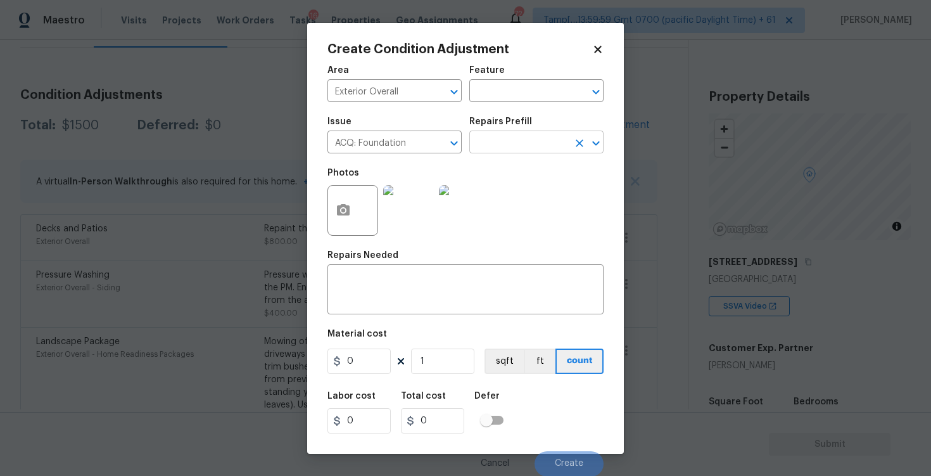
click at [511, 149] on input "text" at bounding box center [519, 144] width 99 height 20
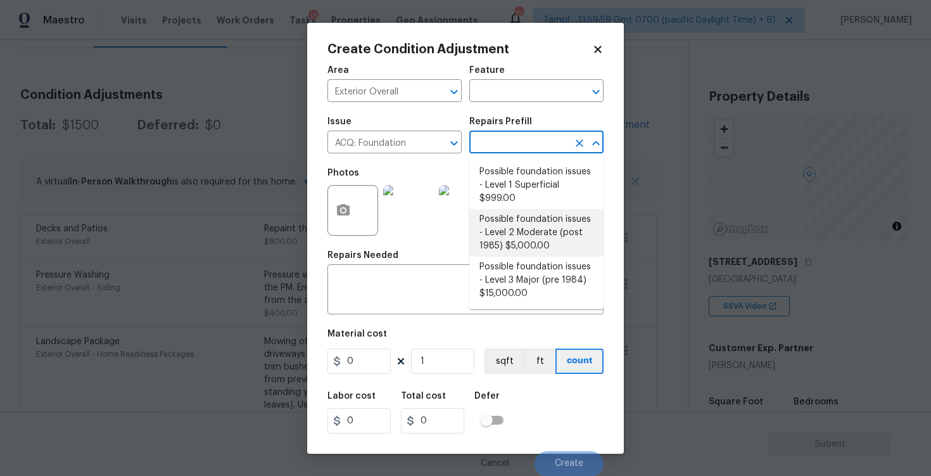
click at [515, 229] on li "Possible foundation issues - Level 2 Moderate (post 1985) $5,000.00" at bounding box center [537, 233] width 134 height 48
type input "Acquisition"
type textarea "Possible foundation issues - Level 2 Moderate: Disclaimer: This is NOT a techni…"
type input "5000"
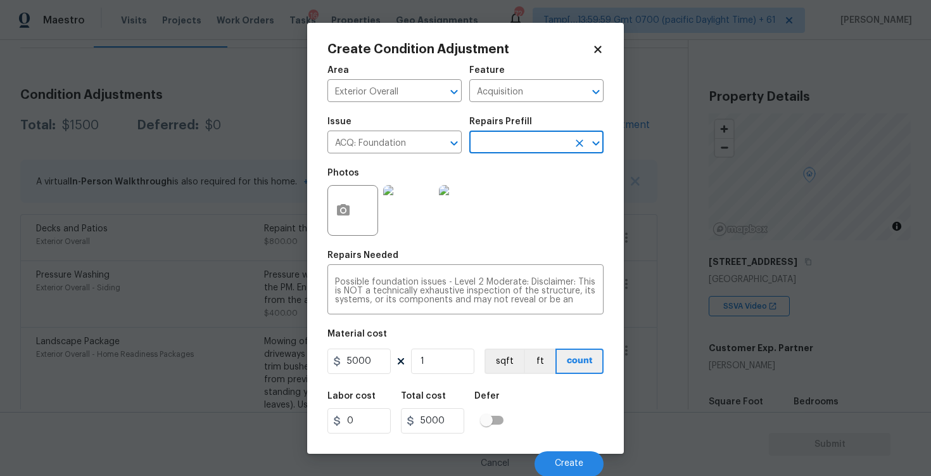
scroll to position [1, 0]
click at [566, 454] on button "Create" at bounding box center [569, 463] width 69 height 25
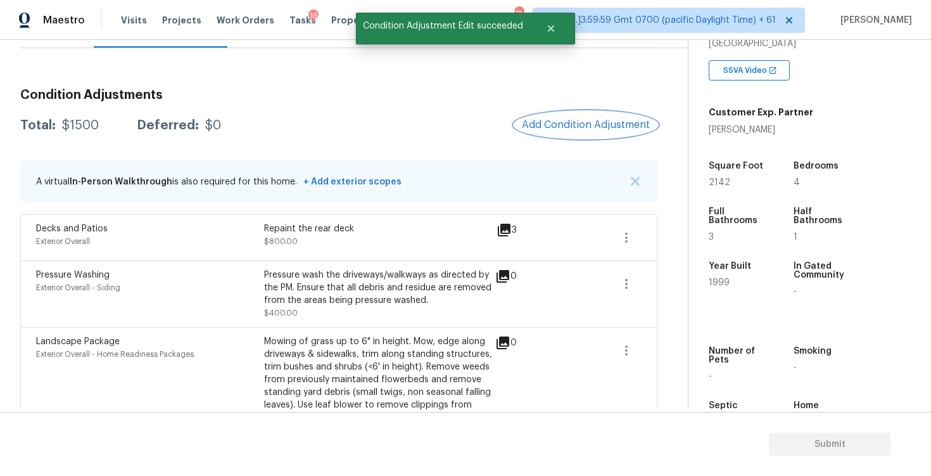
scroll to position [237, 0]
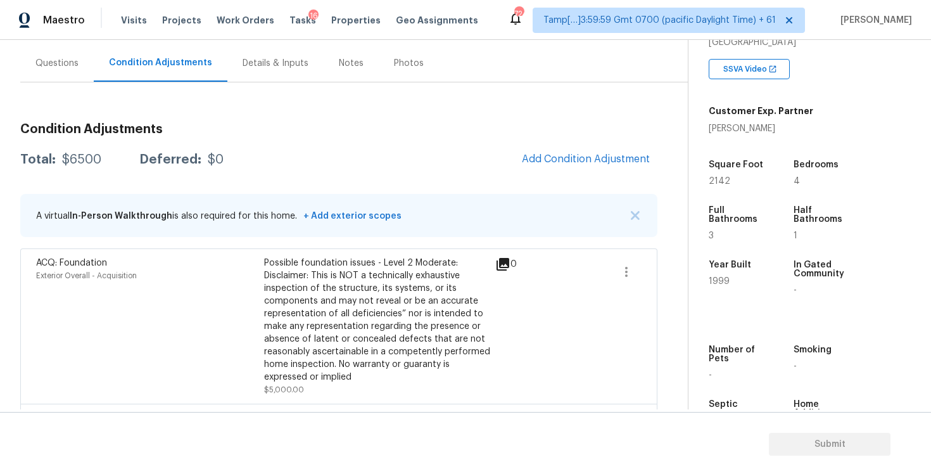
click at [583, 180] on div "Condition Adjustments Total: $6500 Deferred: $0 Add Condition Adjustment A virt…" at bounding box center [338, 373] width 637 height 521
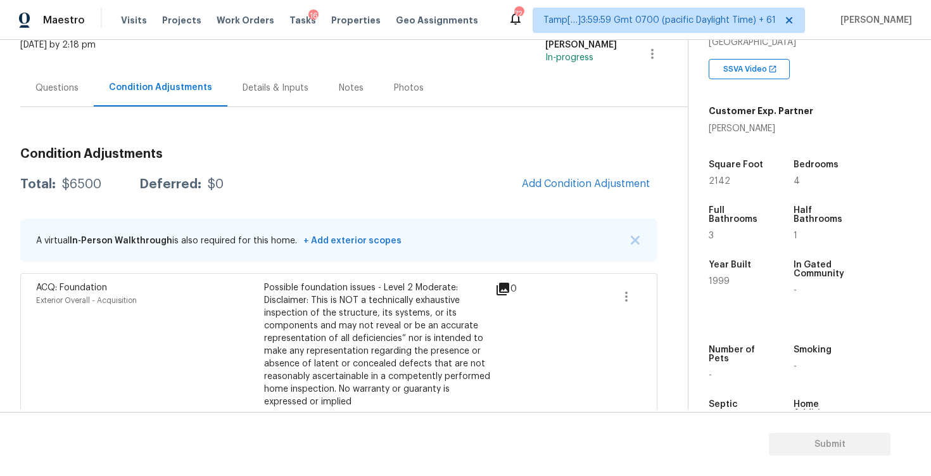
scroll to position [72, 0]
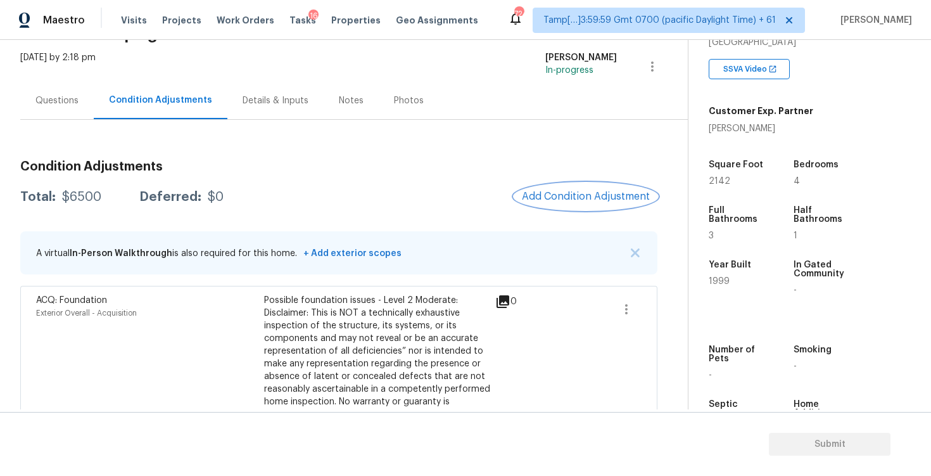
click at [564, 207] on button "Add Condition Adjustment" at bounding box center [586, 196] width 143 height 27
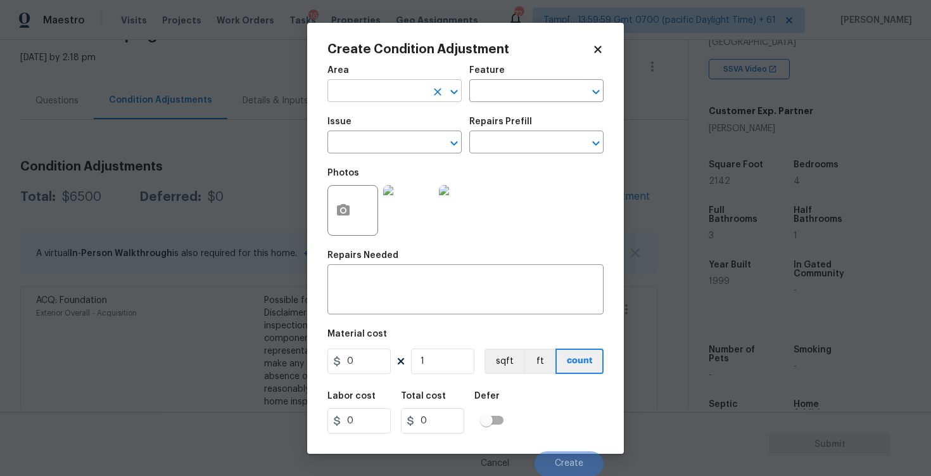
click at [375, 86] on input "text" at bounding box center [377, 92] width 99 height 20
click at [370, 135] on li "Exterior Overall" at bounding box center [395, 141] width 134 height 21
type input "Exterior Overall"
click at [370, 135] on input "text" at bounding box center [377, 144] width 99 height 20
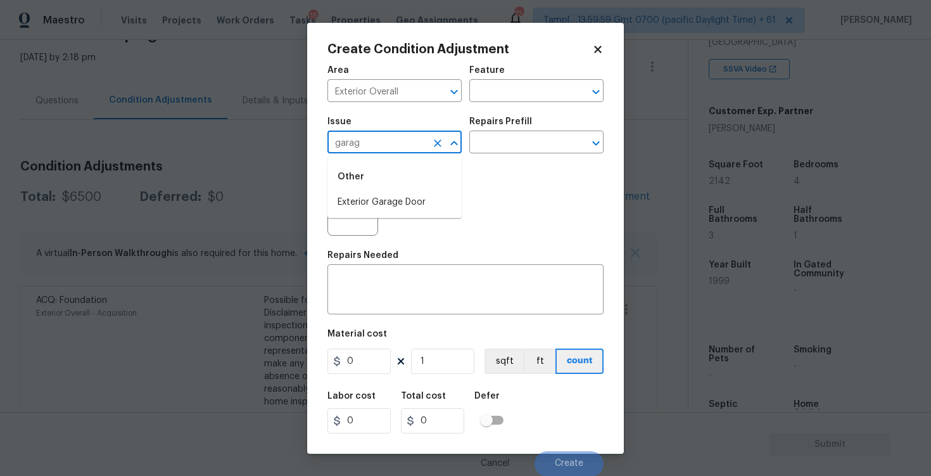
click at [377, 202] on li "Exterior Garage Door" at bounding box center [395, 202] width 134 height 21
type input "Exterior Garage Door"
click at [383, 275] on div "x ​" at bounding box center [466, 290] width 276 height 47
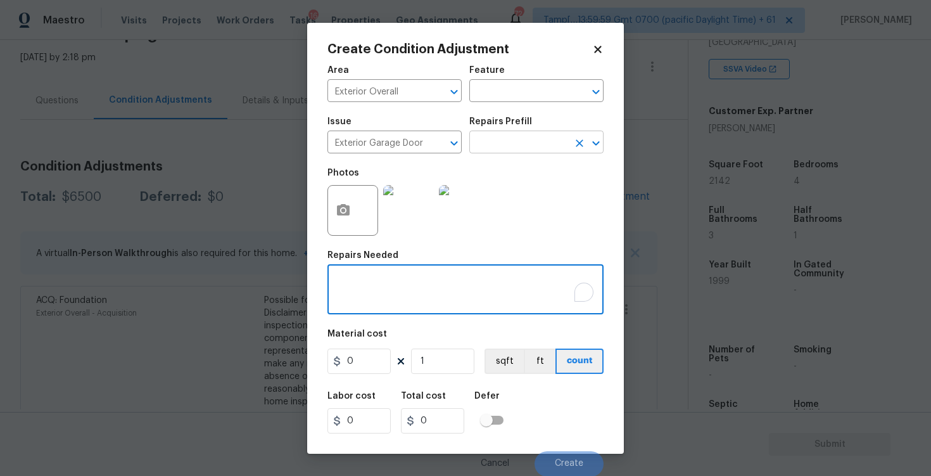
click at [541, 145] on input "text" at bounding box center [519, 144] width 99 height 20
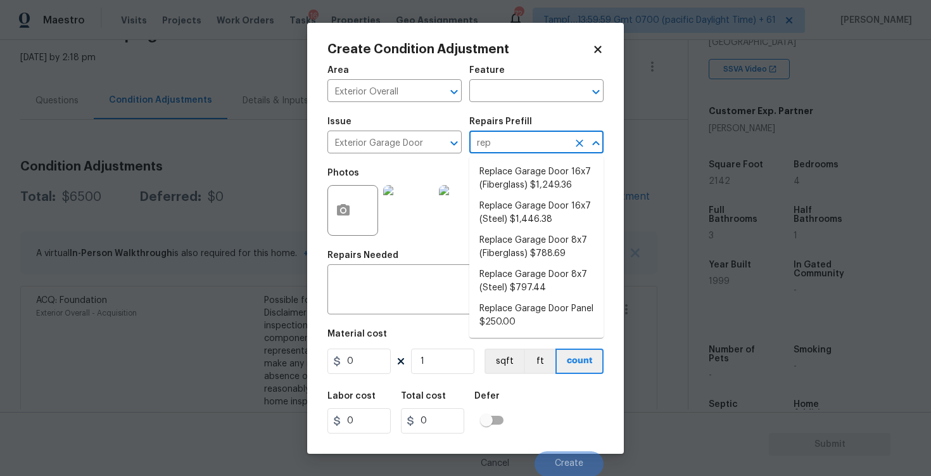
type input "repl"
click at [547, 222] on li "Replace Garage Door 16x7 (Steel) $1,446.38" at bounding box center [537, 213] width 134 height 34
type input "Interior Door"
type textarea "Remove the existing garage door and ALL of the existing hardware. Install new h…"
type input "1446.38"
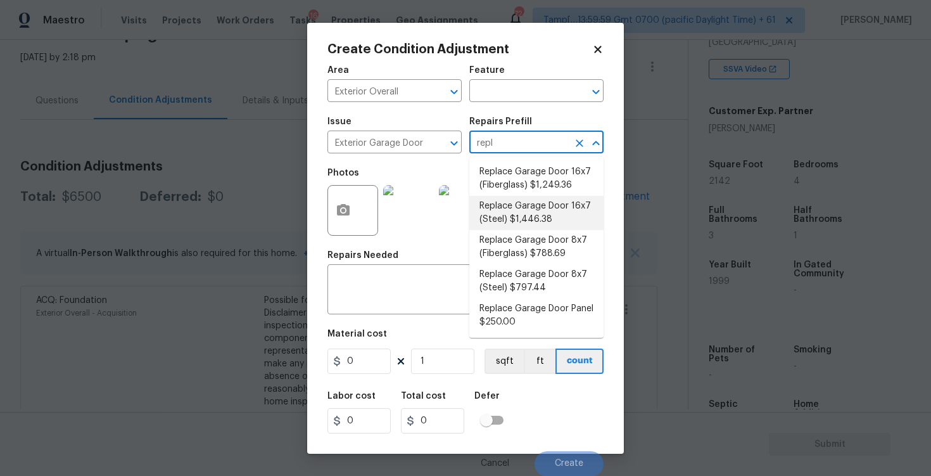
type input "1446.38"
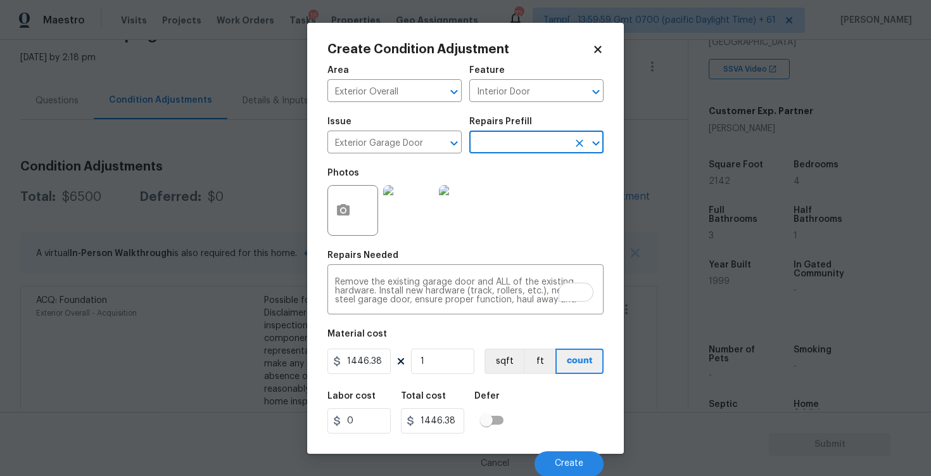
scroll to position [1, 0]
click at [348, 196] on button "button" at bounding box center [343, 209] width 30 height 49
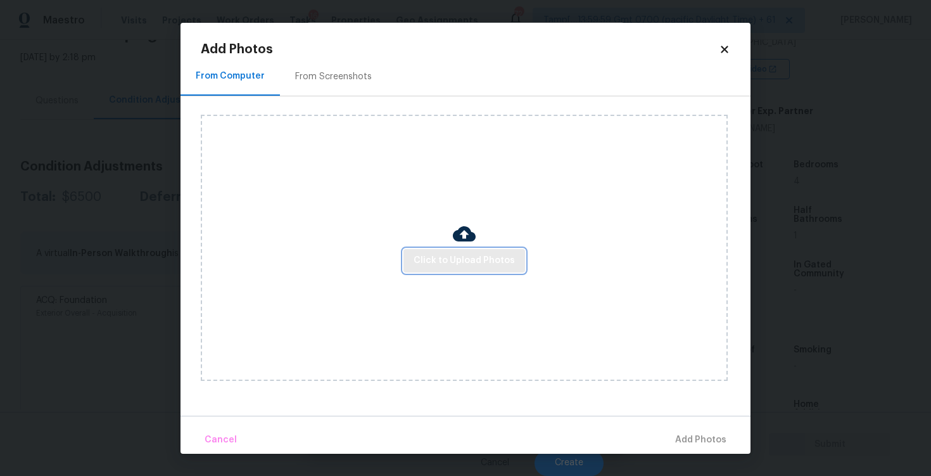
click at [452, 262] on span "Click to Upload Photos" at bounding box center [464, 261] width 101 height 16
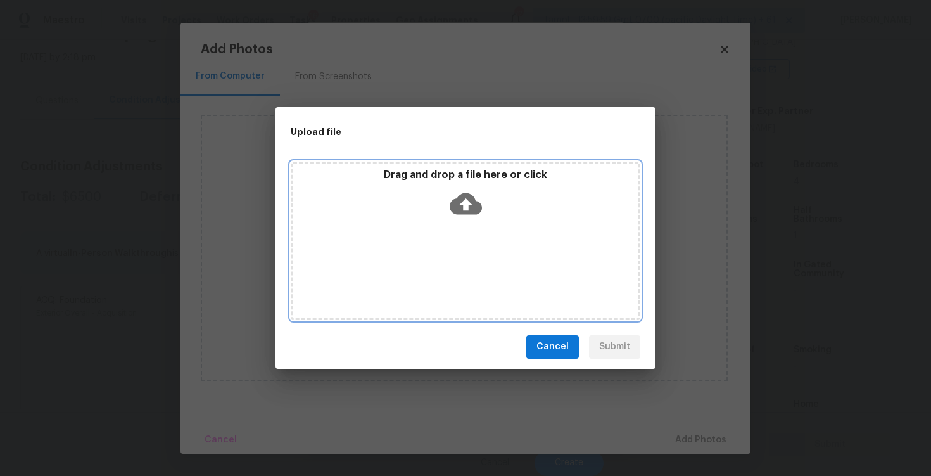
click at [464, 212] on icon at bounding box center [466, 204] width 32 height 22
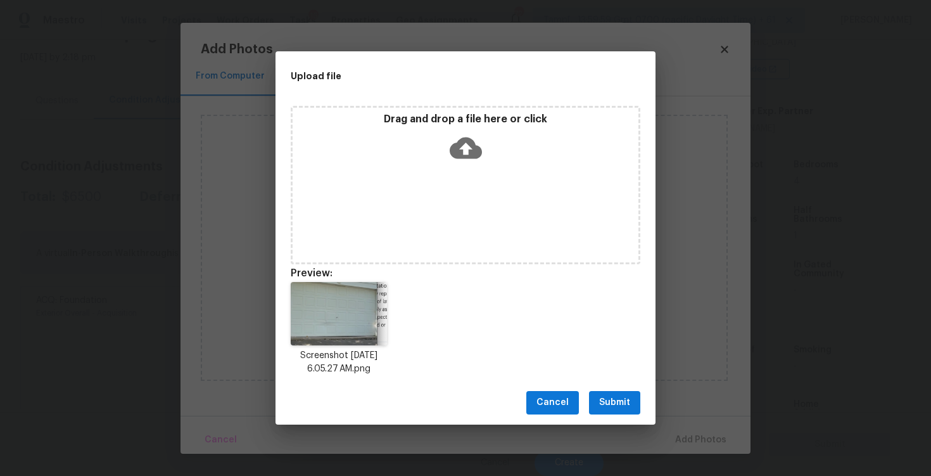
click at [599, 406] on span "Submit" at bounding box center [614, 403] width 31 height 16
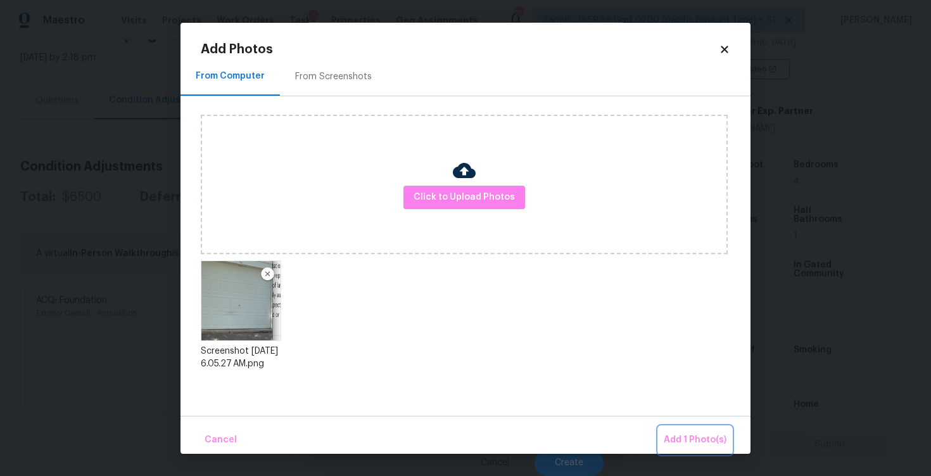
click at [670, 433] on span "Add 1 Photo(s)" at bounding box center [695, 440] width 63 height 16
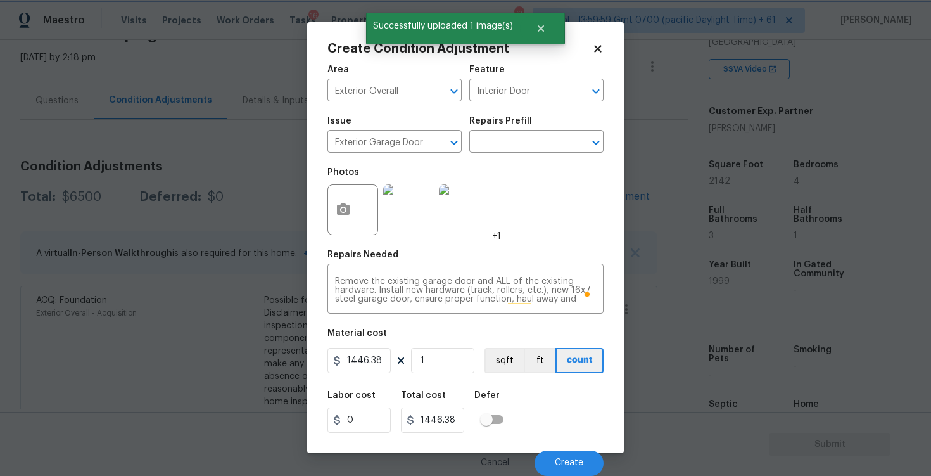
click at [568, 442] on div "Cancel Create" at bounding box center [466, 457] width 276 height 35
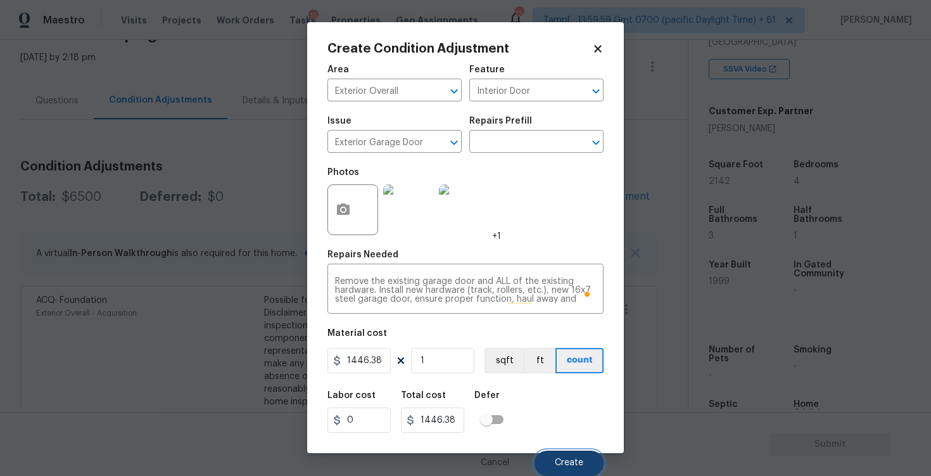
click at [568, 456] on button "Create" at bounding box center [569, 463] width 69 height 25
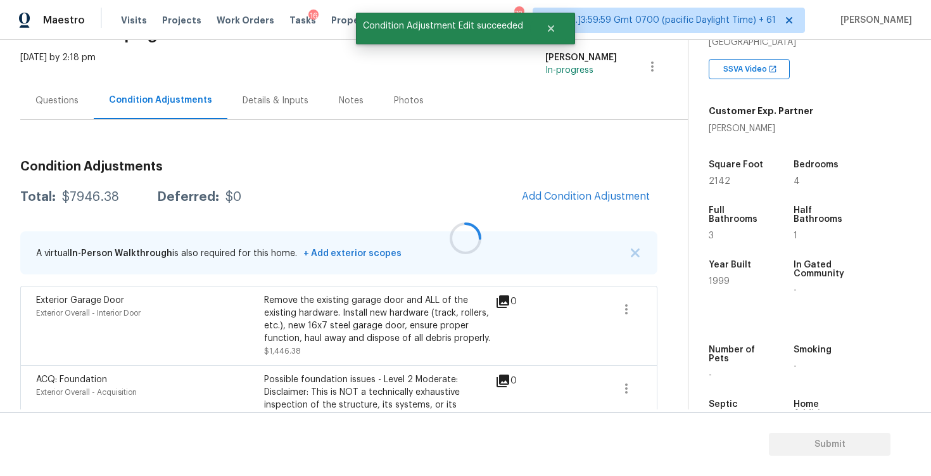
scroll to position [0, 0]
drag, startPoint x: 698, startPoint y: 178, endPoint x: 738, endPoint y: 177, distance: 39.3
click at [738, 177] on div "Property Details © Mapbox © OpenStreetMap Improve this map 14440 Flax Way Apple…" at bounding box center [800, 131] width 222 height 656
copy span "2142"
click at [632, 187] on button "Add Condition Adjustment" at bounding box center [586, 196] width 143 height 27
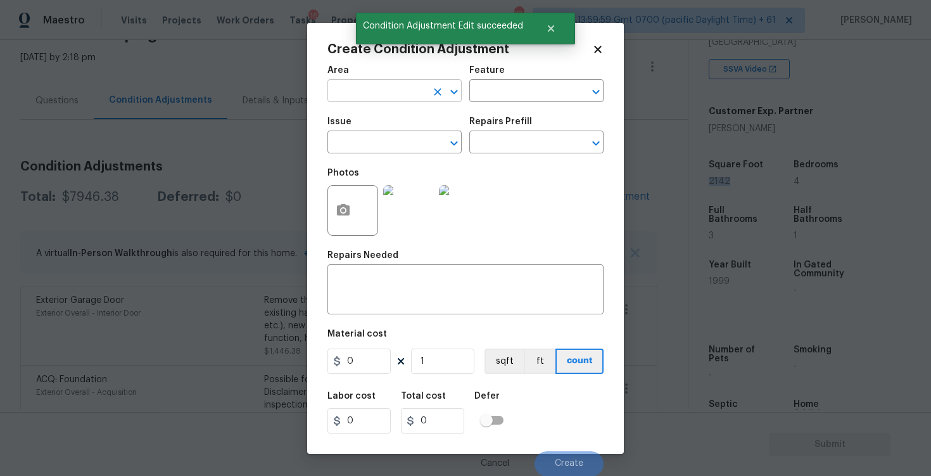
click at [404, 99] on input "text" at bounding box center [377, 92] width 99 height 20
type input "exte"
click at [393, 160] on span "Issue ​" at bounding box center [395, 135] width 134 height 51
click at [382, 85] on input "text" at bounding box center [377, 92] width 99 height 20
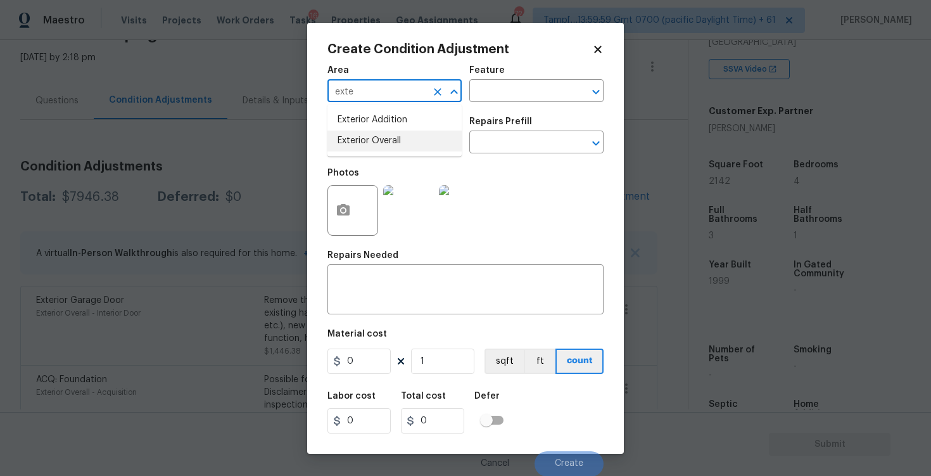
click at [383, 144] on li "Exterior Overall" at bounding box center [395, 141] width 134 height 21
type input "Exterior Overall"
click at [383, 144] on input "text" at bounding box center [377, 144] width 99 height 20
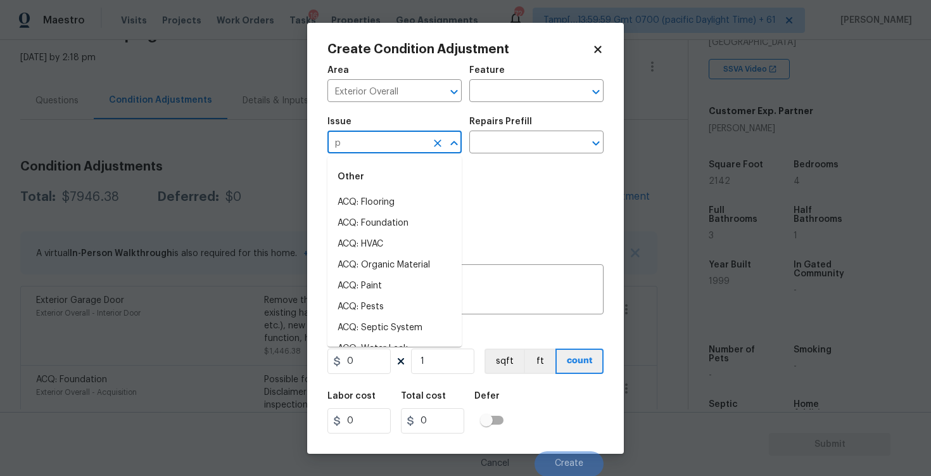
type input "pa"
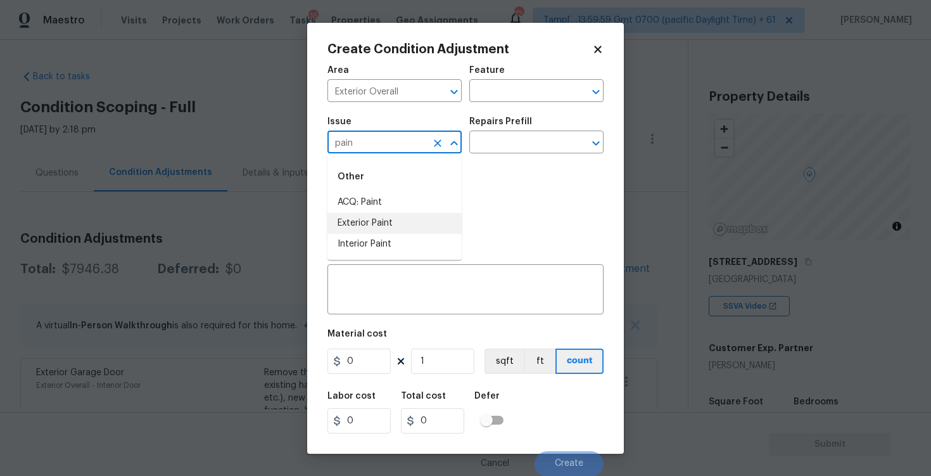
scroll to position [237, 0]
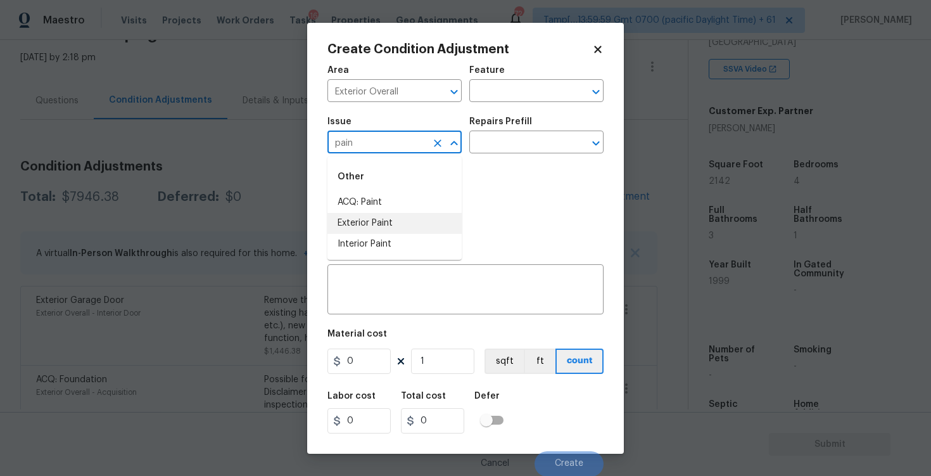
click at [386, 222] on li "Exterior Paint" at bounding box center [395, 223] width 134 height 21
type input "Exterior Paint"
click at [513, 129] on div "Repairs Prefill" at bounding box center [537, 125] width 134 height 16
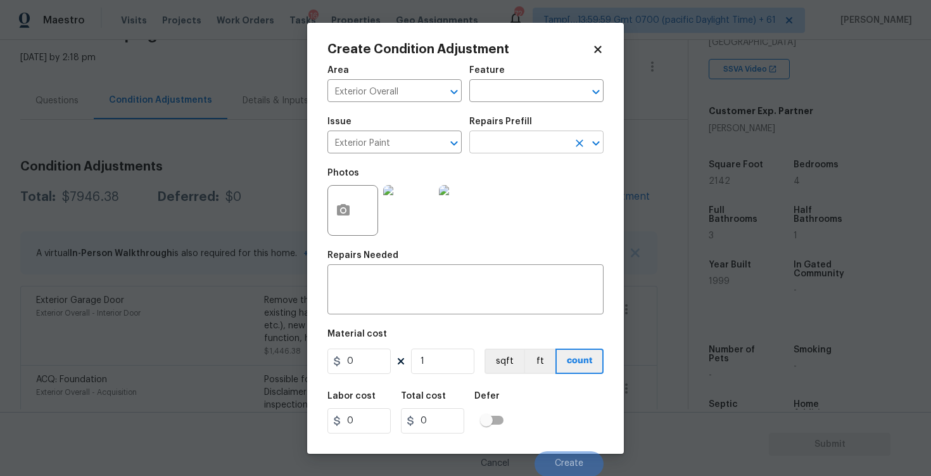
click at [513, 148] on input "text" at bounding box center [519, 144] width 99 height 20
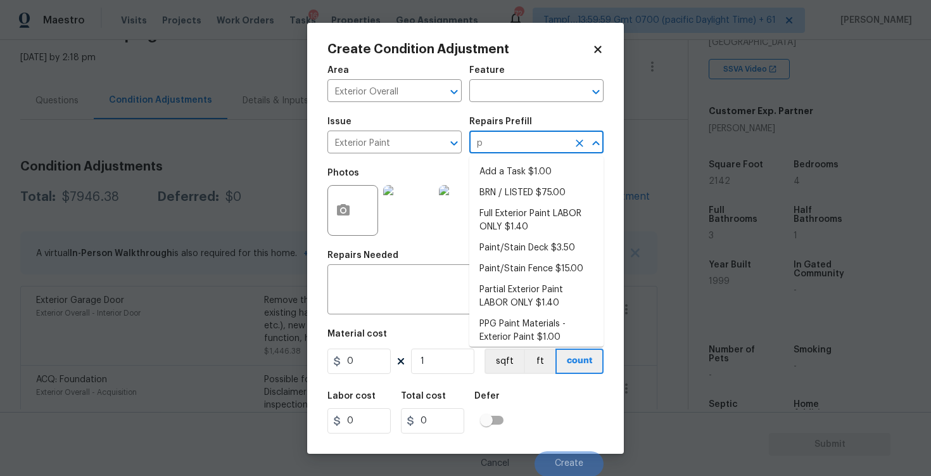
type input "pa"
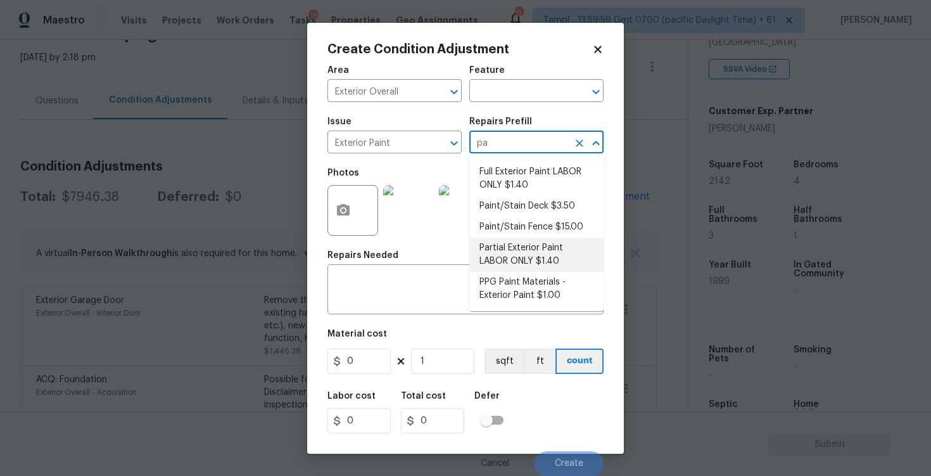
click at [513, 250] on li "Partial Exterior Paint LABOR ONLY $1.40" at bounding box center [537, 255] width 134 height 34
type input "Overall Paint"
type input "1.4"
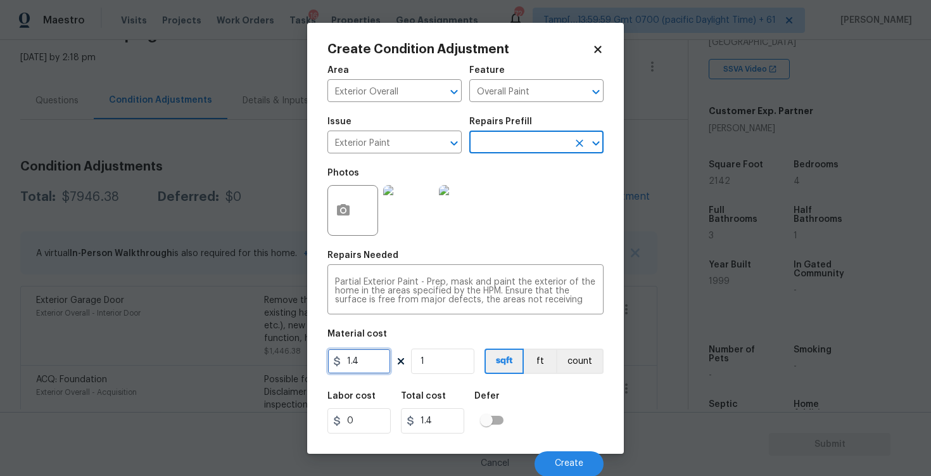
click at [371, 354] on input "1.4" at bounding box center [359, 360] width 63 height 25
type input "0.65"
click at [352, 221] on button "button" at bounding box center [343, 210] width 30 height 49
type input "0.65"
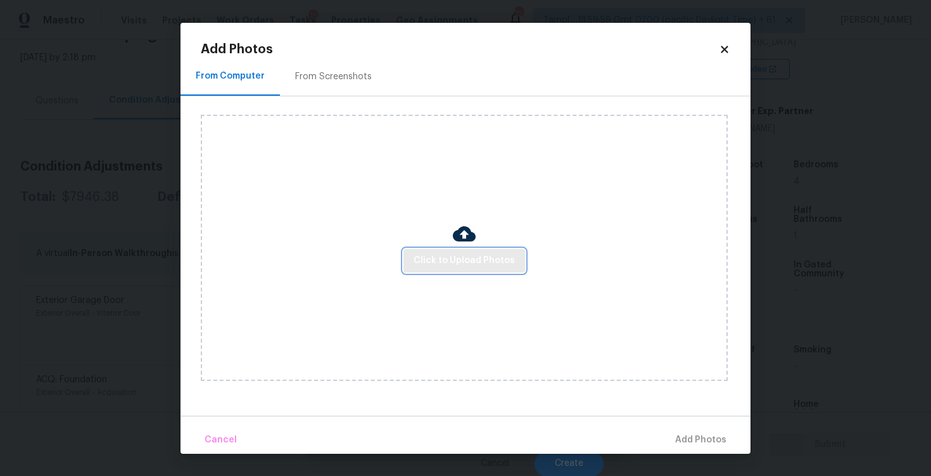
click at [461, 271] on button "Click to Upload Photos" at bounding box center [465, 260] width 122 height 23
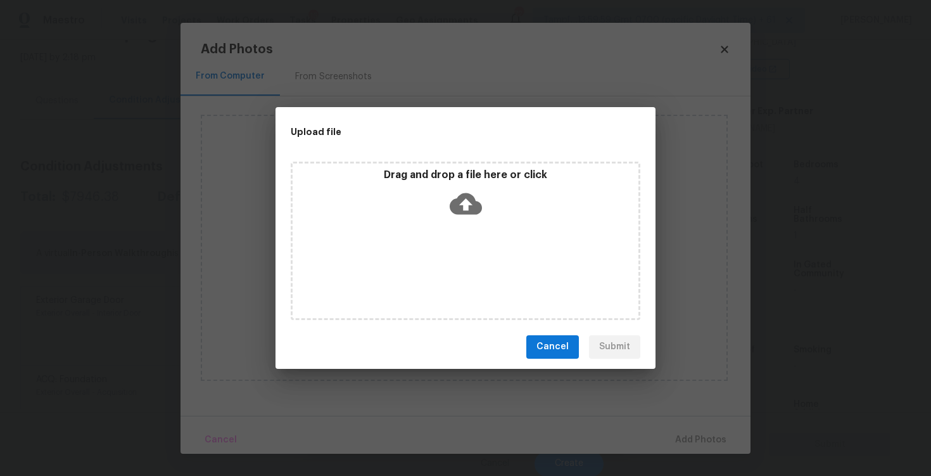
click at [450, 210] on icon at bounding box center [466, 204] width 32 height 32
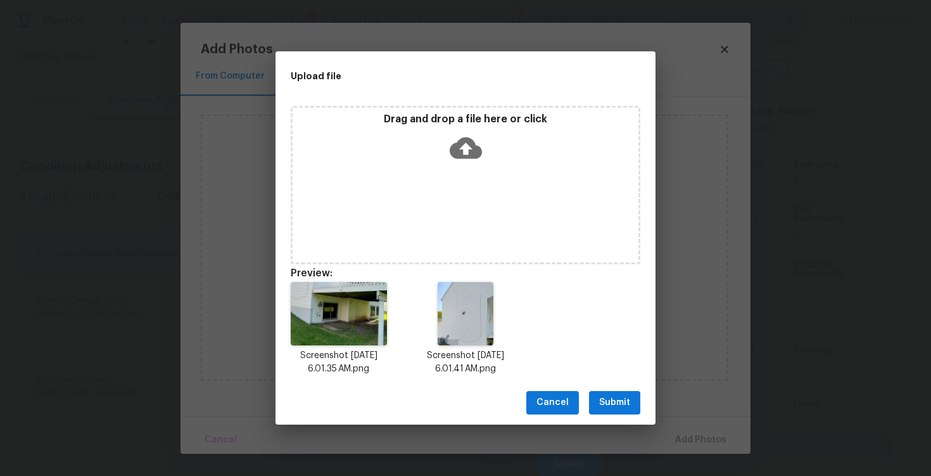
scroll to position [10, 0]
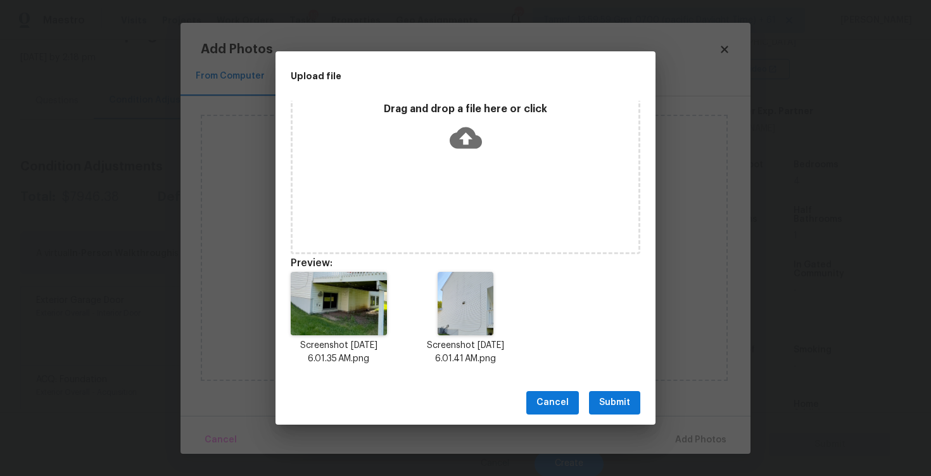
click at [618, 400] on span "Submit" at bounding box center [614, 403] width 31 height 16
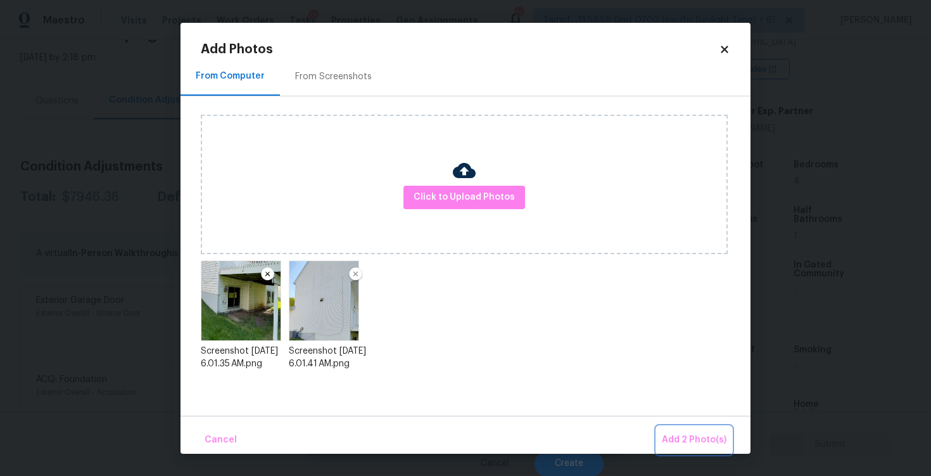
click at [689, 430] on button "Add 2 Photo(s)" at bounding box center [694, 439] width 75 height 27
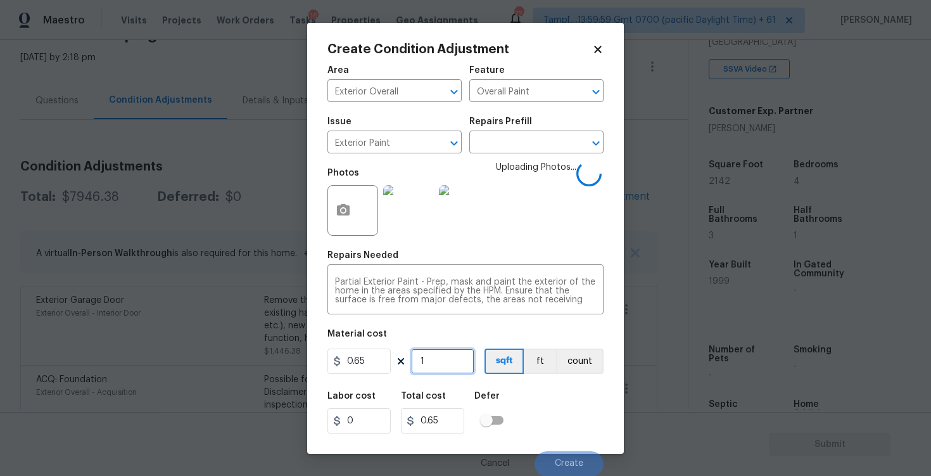
click at [464, 359] on input "1" at bounding box center [442, 360] width 63 height 25
type input "0"
paste input "2142"
type input "2142"
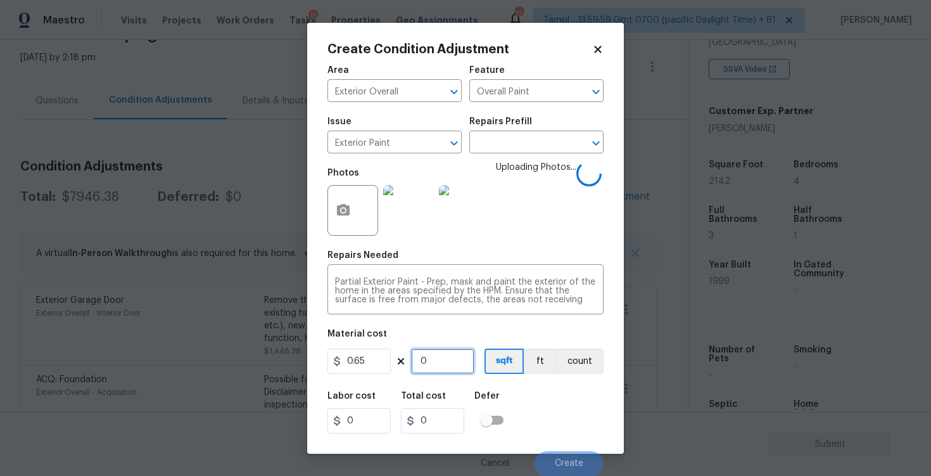
type input "1392.3"
type input "2142"
click at [521, 392] on div "Labor cost 0 Total cost 1392.3 Defer" at bounding box center [466, 412] width 276 height 57
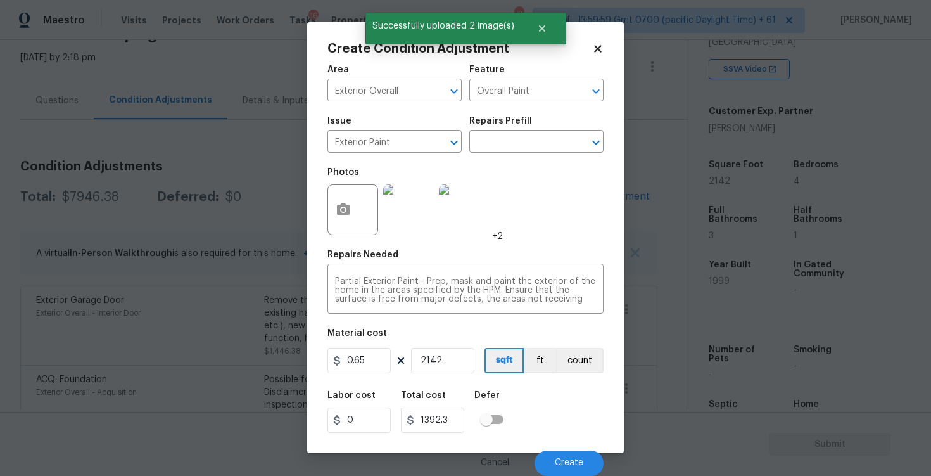
click at [564, 449] on div "Cancel Create" at bounding box center [466, 457] width 276 height 35
click at [573, 451] on button "Create" at bounding box center [569, 463] width 69 height 25
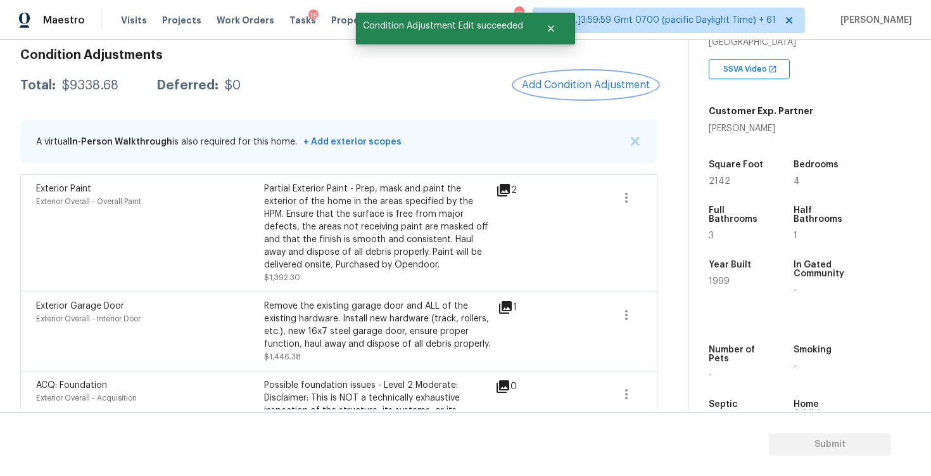
scroll to position [536, 0]
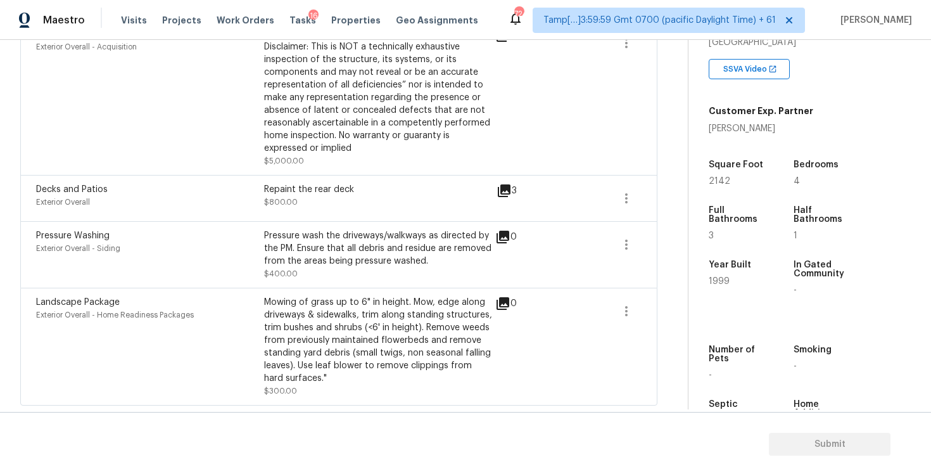
click at [539, 240] on div "0" at bounding box center [526, 236] width 62 height 15
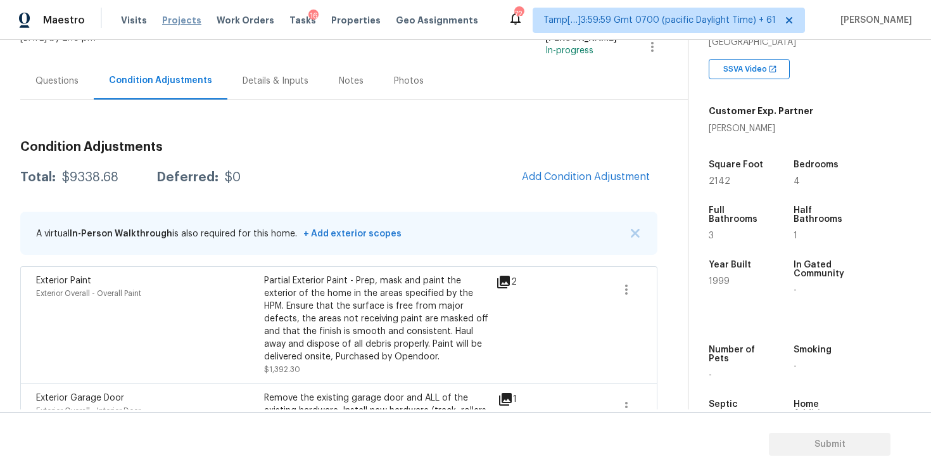
scroll to position [72, 0]
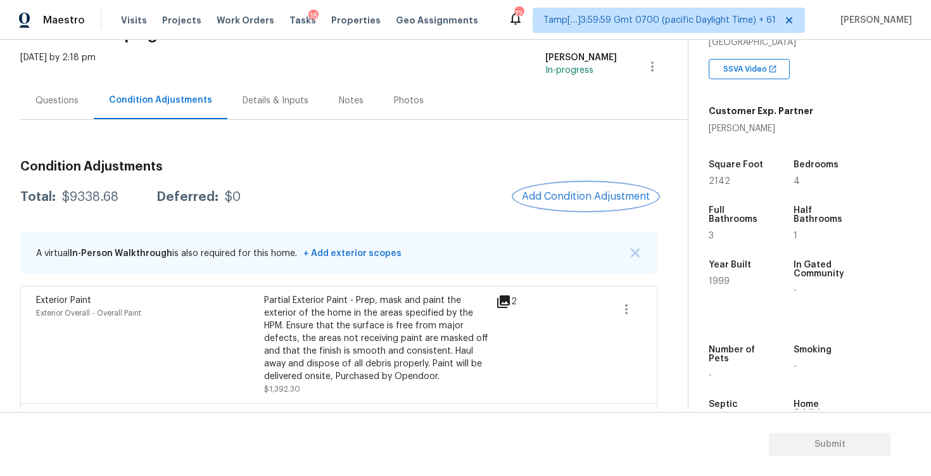
click at [562, 193] on span "Add Condition Adjustment" at bounding box center [586, 196] width 128 height 11
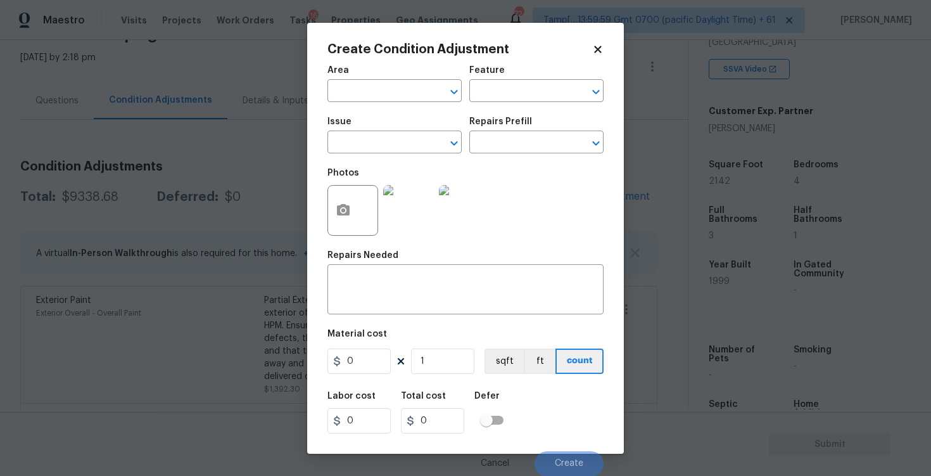
click at [356, 191] on div at bounding box center [353, 210] width 51 height 51
click at [356, 206] on button "button" at bounding box center [343, 210] width 30 height 49
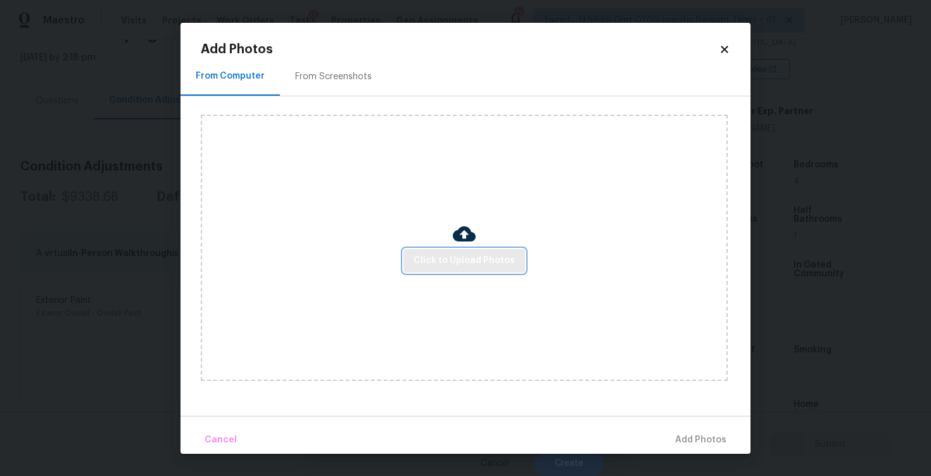
click at [470, 260] on span "Click to Upload Photos" at bounding box center [464, 261] width 101 height 16
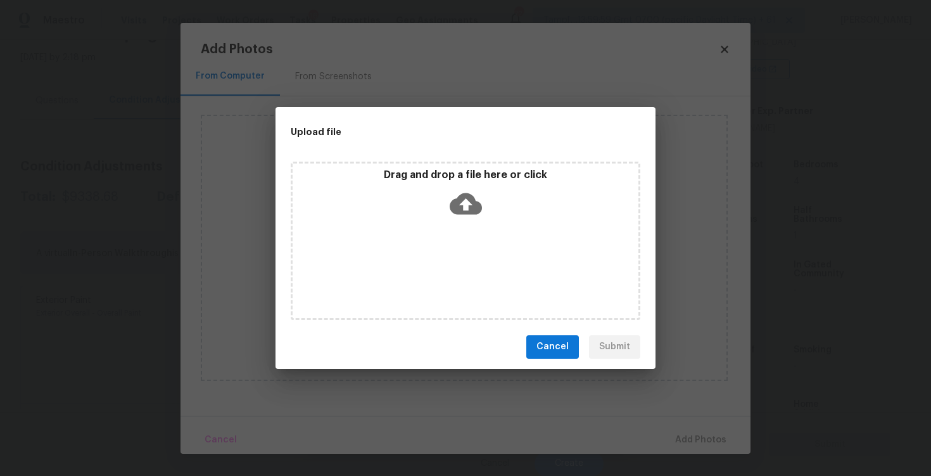
click at [492, 201] on div "Drag and drop a file here or click" at bounding box center [466, 196] width 346 height 54
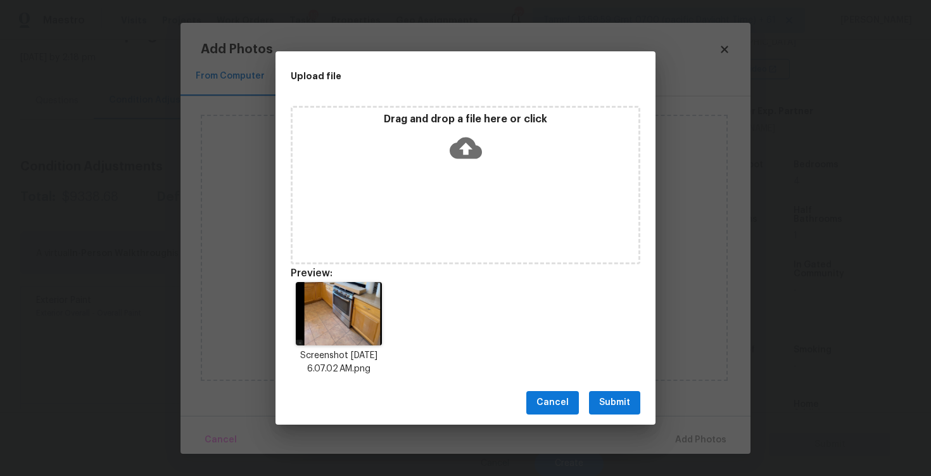
click at [639, 391] on button "Submit" at bounding box center [614, 402] width 51 height 23
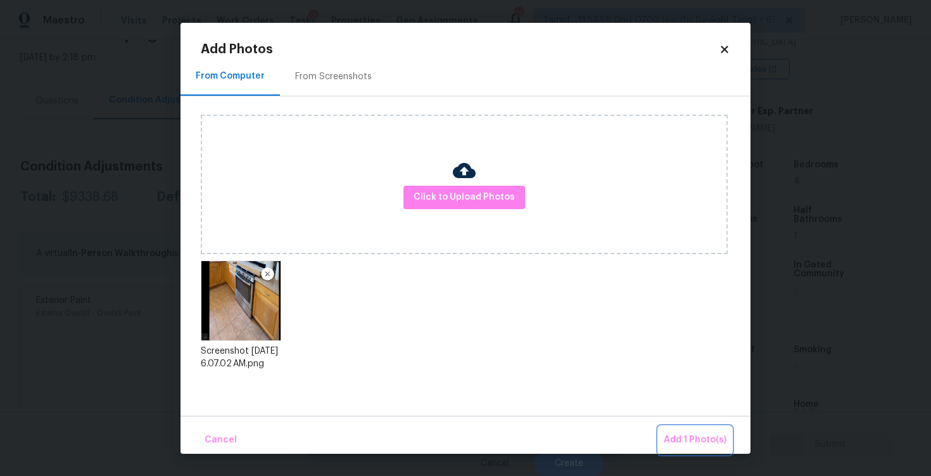
click at [687, 438] on span "Add 1 Photo(s)" at bounding box center [695, 440] width 63 height 16
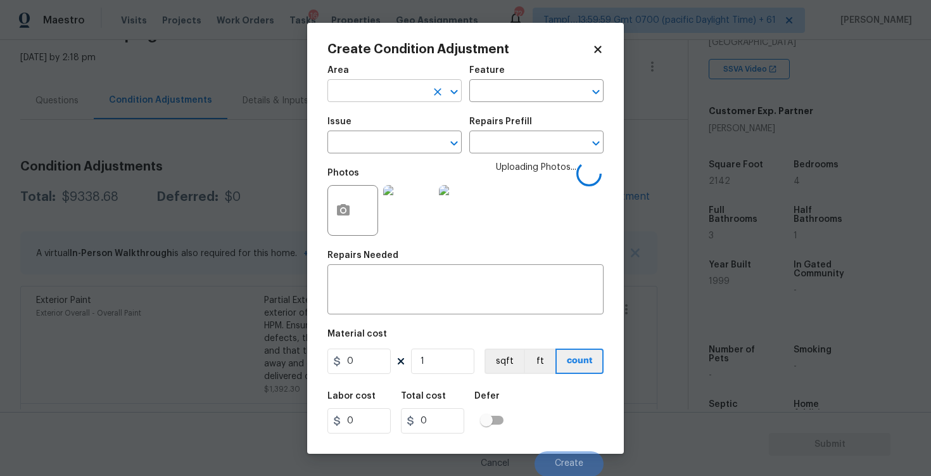
click at [404, 98] on input "text" at bounding box center [377, 92] width 99 height 20
type input "inter"
click at [393, 147] on li "Interior Overall" at bounding box center [395, 141] width 134 height 21
type input "Attic"
click at [393, 147] on input "text" at bounding box center [377, 144] width 99 height 20
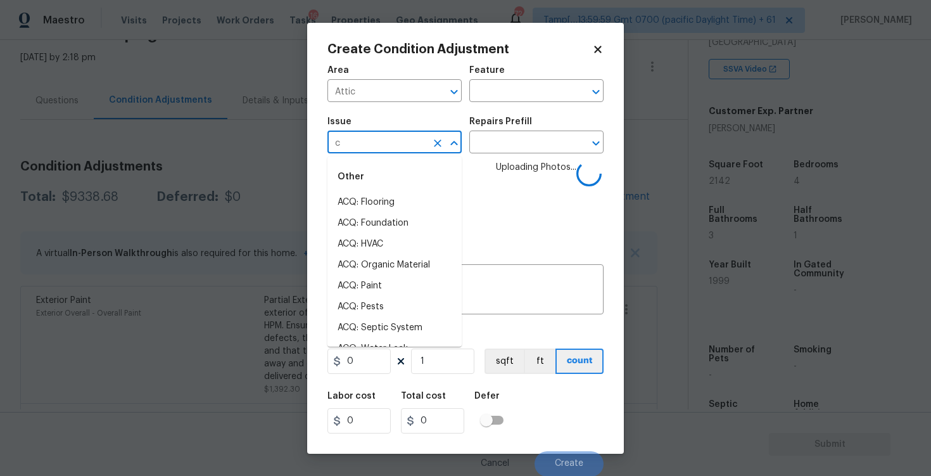
type input "ca"
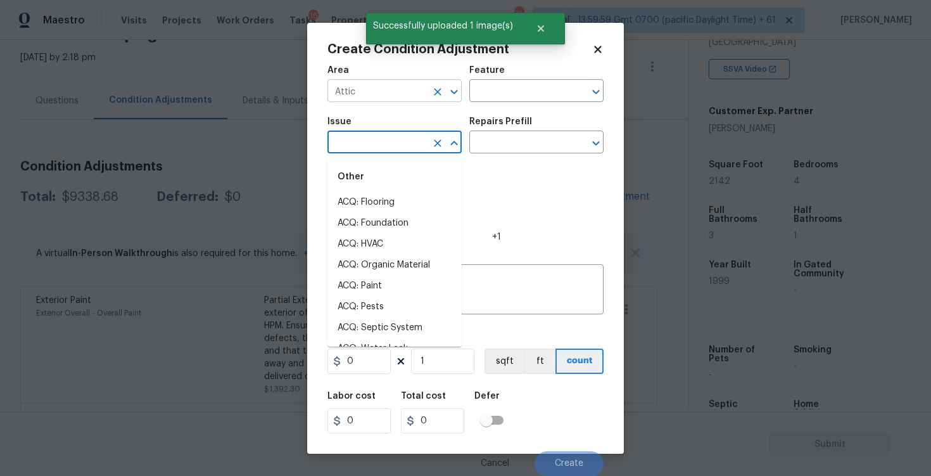
click at [380, 93] on input "Attic" at bounding box center [377, 92] width 99 height 20
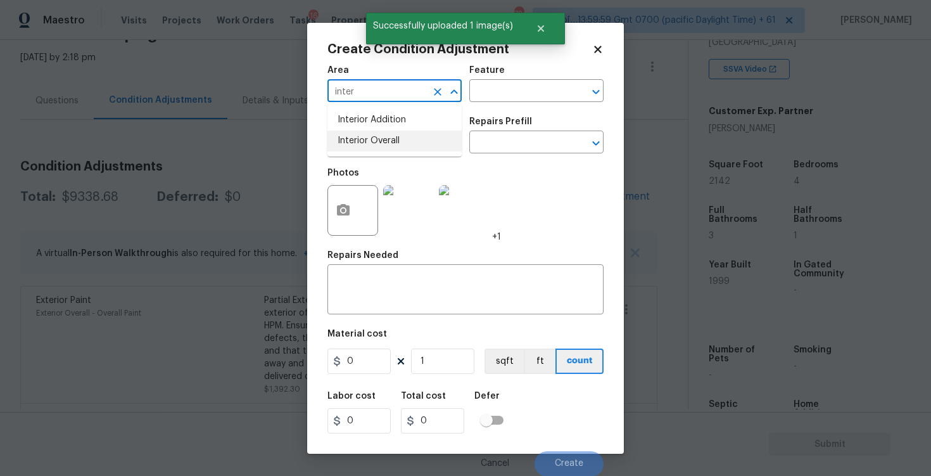
click at [365, 131] on li "Interior Overall" at bounding box center [395, 141] width 134 height 21
type input "Interior Overall"
click at [367, 142] on input "text" at bounding box center [377, 144] width 99 height 20
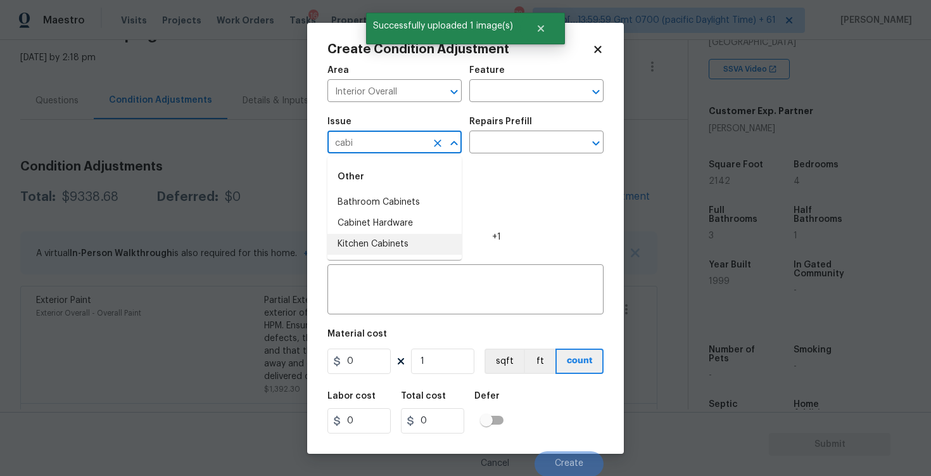
click at [373, 236] on li "Kitchen Cabinets" at bounding box center [395, 244] width 134 height 21
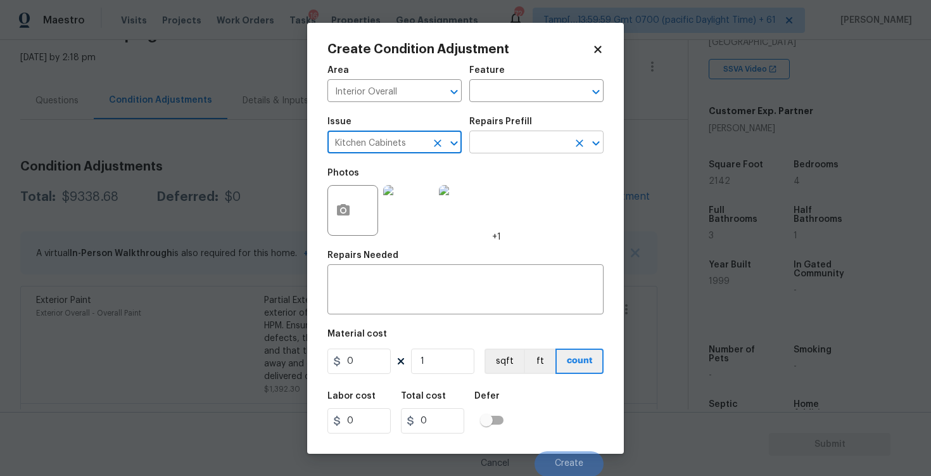
type input "Kitchen Cabinets"
click at [478, 148] on input "text" at bounding box center [519, 144] width 99 height 20
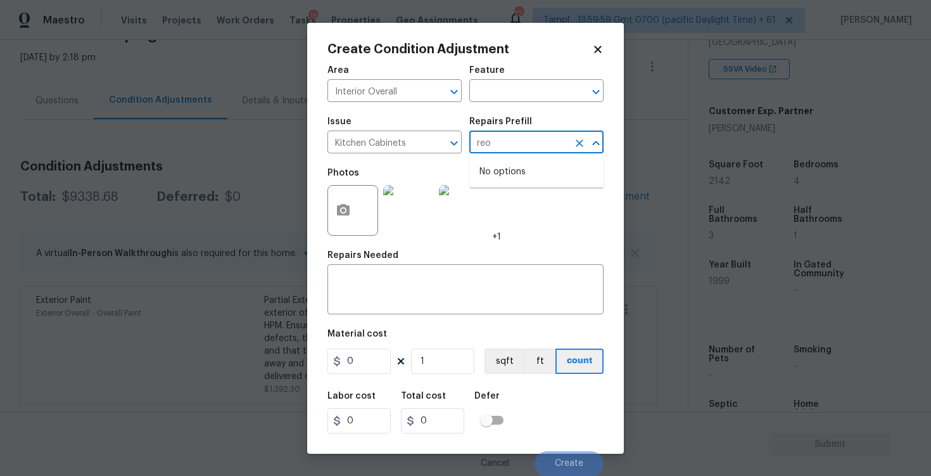
type input "re"
click at [516, 169] on li "Repair & Paint Cabinet Base $35.00" at bounding box center [537, 179] width 134 height 34
type input "Cabinets"
type textarea "Prep/Paint the damaged cabinet base and repair to meet current standard. Remove…"
type input "35"
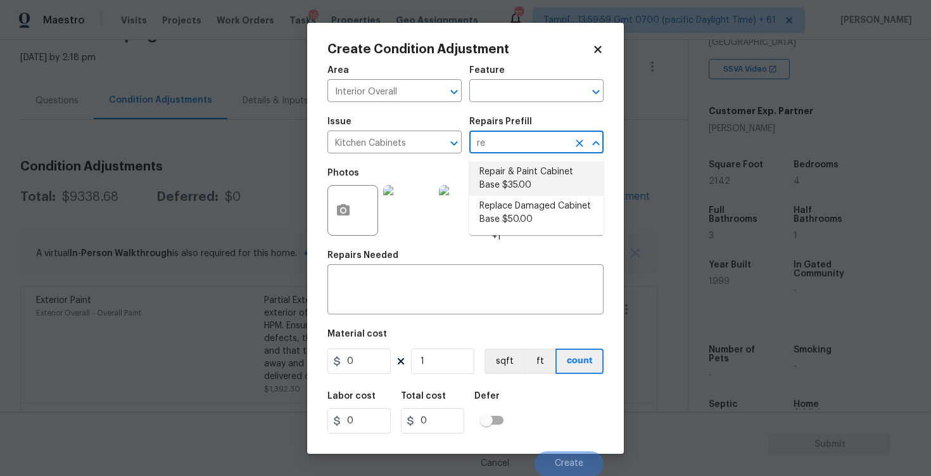
type input "35"
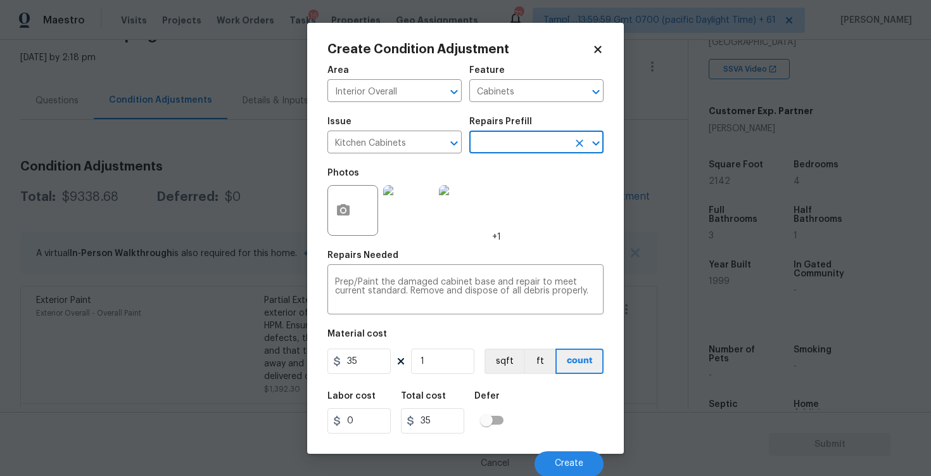
scroll to position [1, 0]
click at [389, 369] on input "35" at bounding box center [359, 360] width 63 height 25
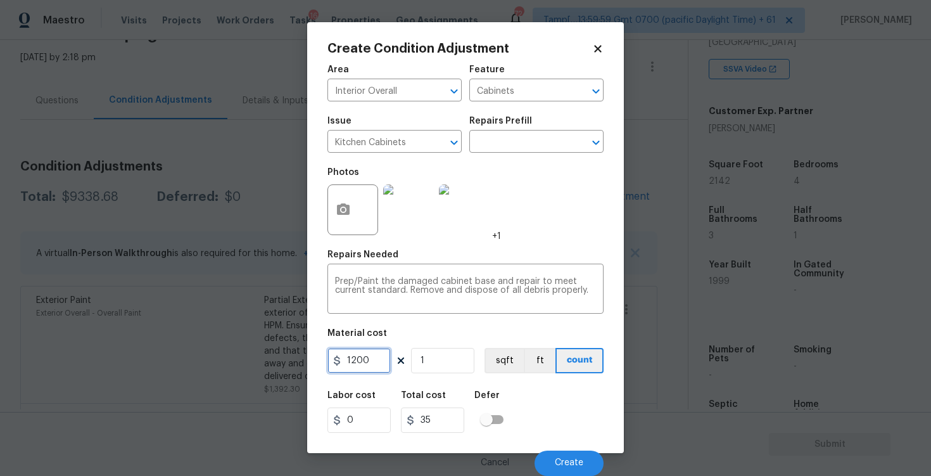
type input "1200"
click at [565, 387] on div "Labor cost 0 Total cost 35 Defer" at bounding box center [466, 411] width 276 height 57
type input "1200"
click at [587, 452] on button "Create" at bounding box center [569, 463] width 69 height 25
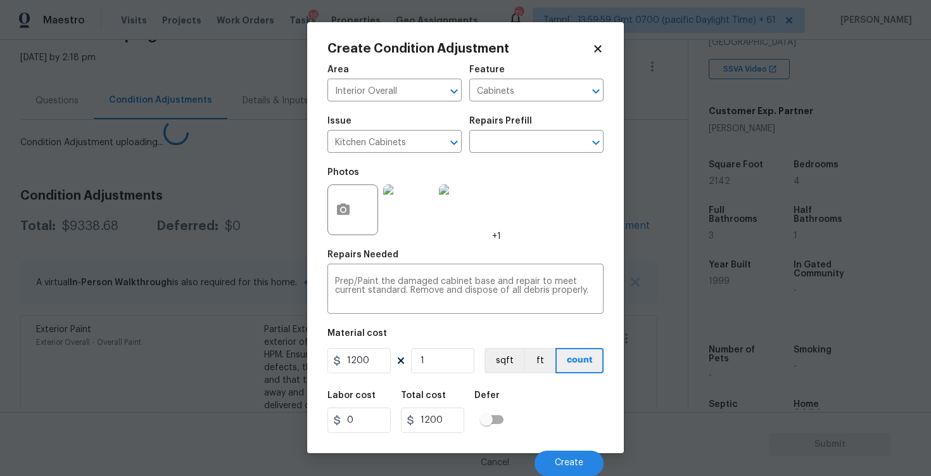
scroll to position [0, 0]
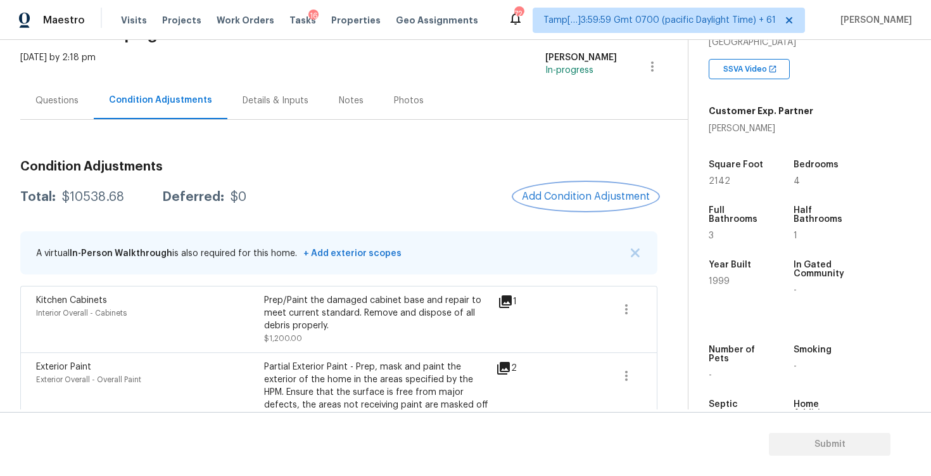
click at [586, 204] on button "Add Condition Adjustment" at bounding box center [586, 196] width 143 height 27
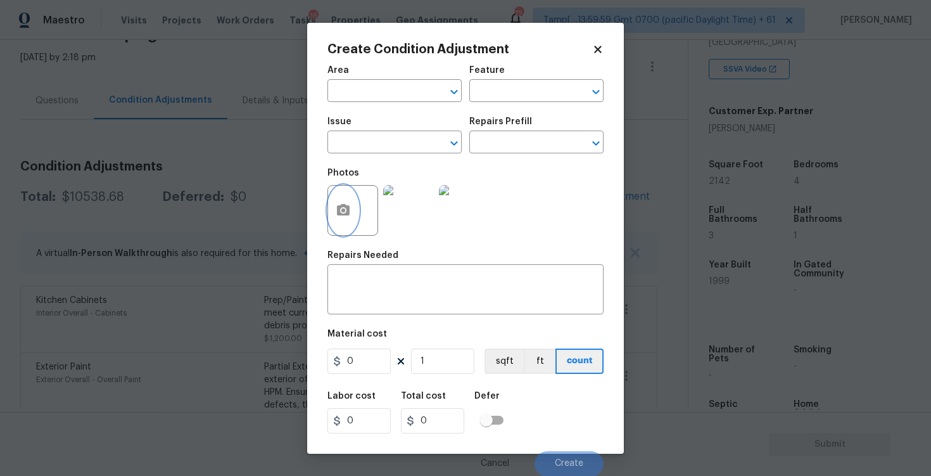
click at [340, 202] on button "button" at bounding box center [343, 210] width 30 height 49
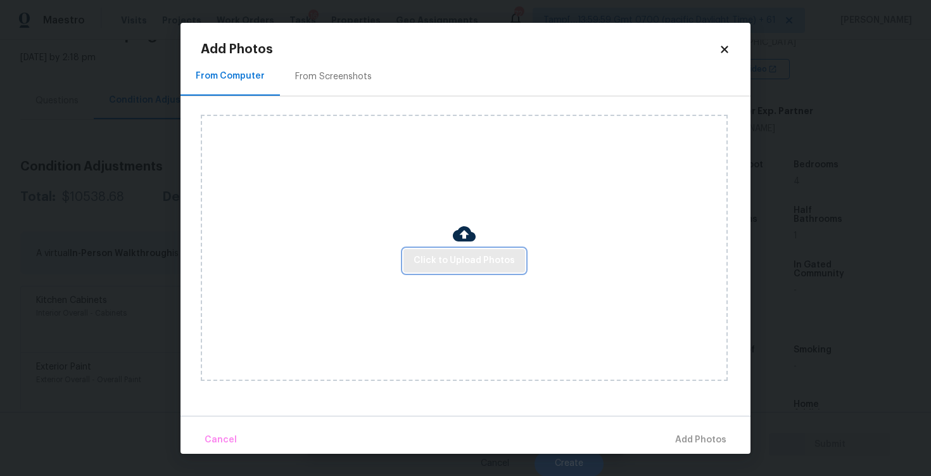
click at [475, 249] on button "Click to Upload Photos" at bounding box center [465, 260] width 122 height 23
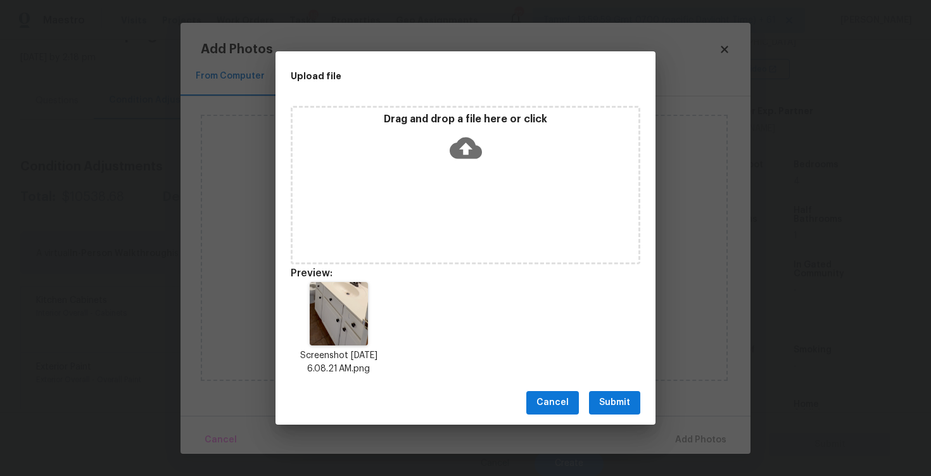
click at [613, 403] on span "Submit" at bounding box center [614, 403] width 31 height 16
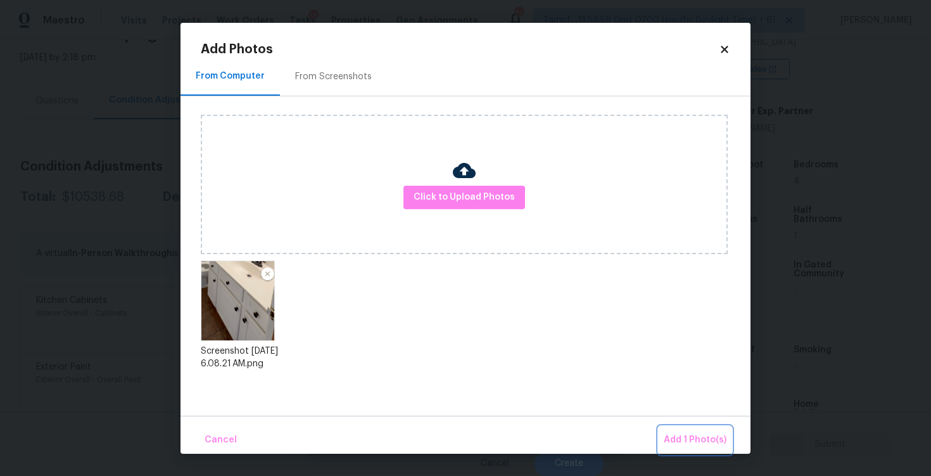
click at [680, 433] on span "Add 1 Photo(s)" at bounding box center [695, 440] width 63 height 16
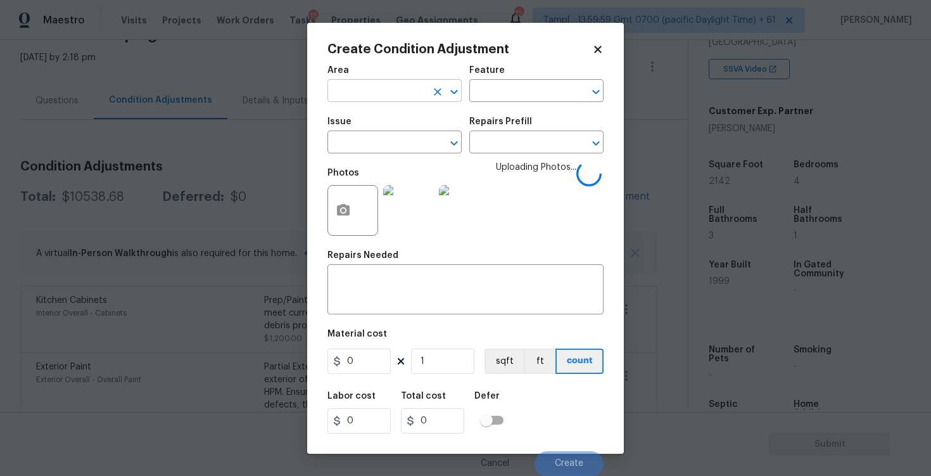
click at [374, 101] on input "text" at bounding box center [377, 92] width 99 height 20
click at [371, 152] on ul "Interior Addition Interior Overall" at bounding box center [395, 131] width 134 height 52
click at [369, 145] on li "Interior Overall" at bounding box center [395, 141] width 134 height 21
type input "Interior Overall"
click at [369, 145] on input "text" at bounding box center [377, 144] width 99 height 20
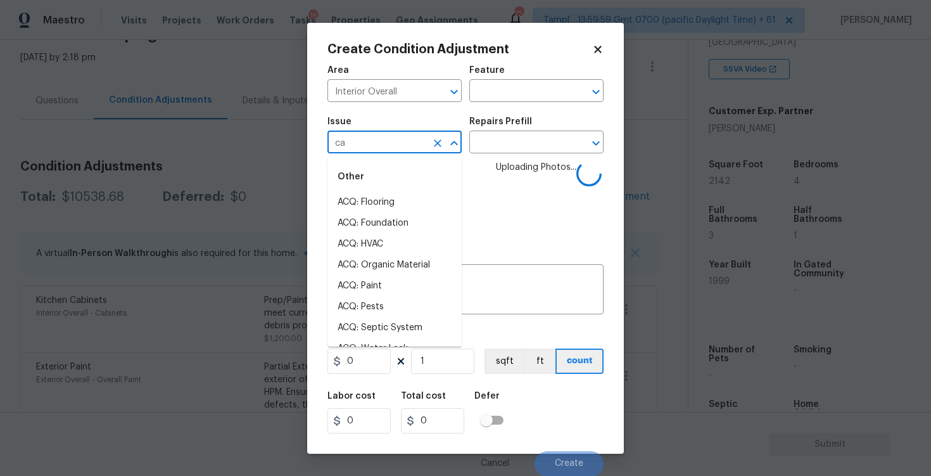
type input "cab"
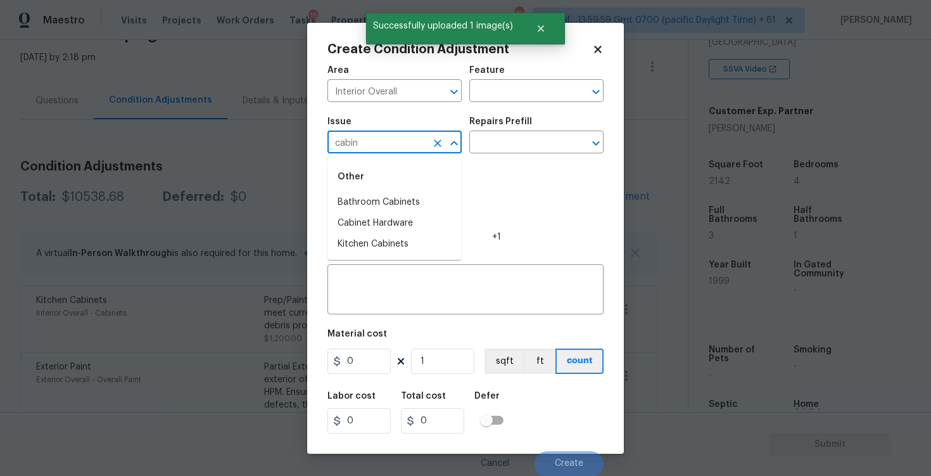
type input "cabine"
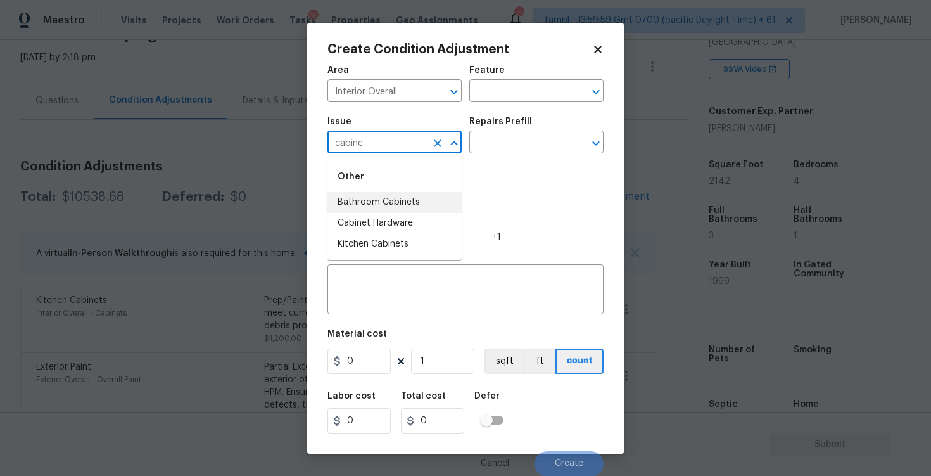
click at [380, 207] on li "Bathroom Cabinets" at bounding box center [395, 202] width 134 height 21
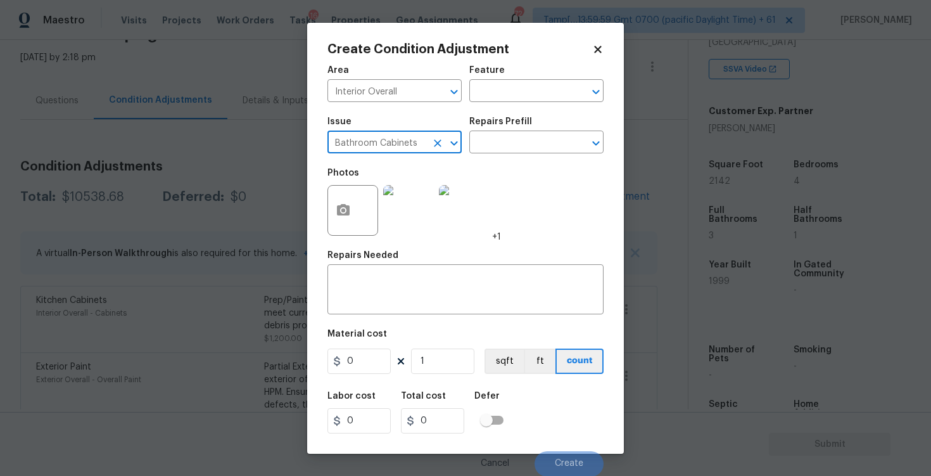
type input "Bathroom Cabinets"
click at [518, 129] on div "Repairs Prefill" at bounding box center [537, 125] width 134 height 16
click at [517, 135] on input "text" at bounding box center [519, 144] width 99 height 20
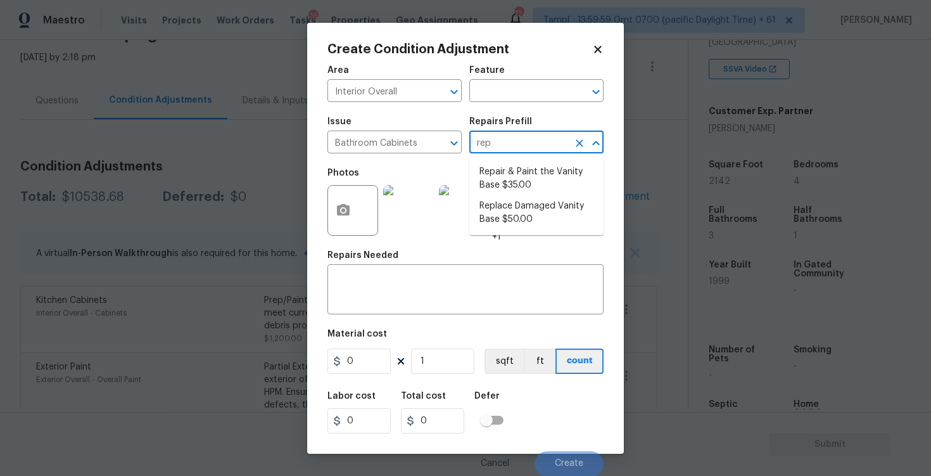
type input "repa"
click at [527, 180] on li "Repair & Paint the Vanity Base $35.00" at bounding box center [537, 179] width 134 height 34
type input "Cabinets"
type textarea "Repair and Paint the damaged vanity base to meet current standard. Remove and d…"
type input "35"
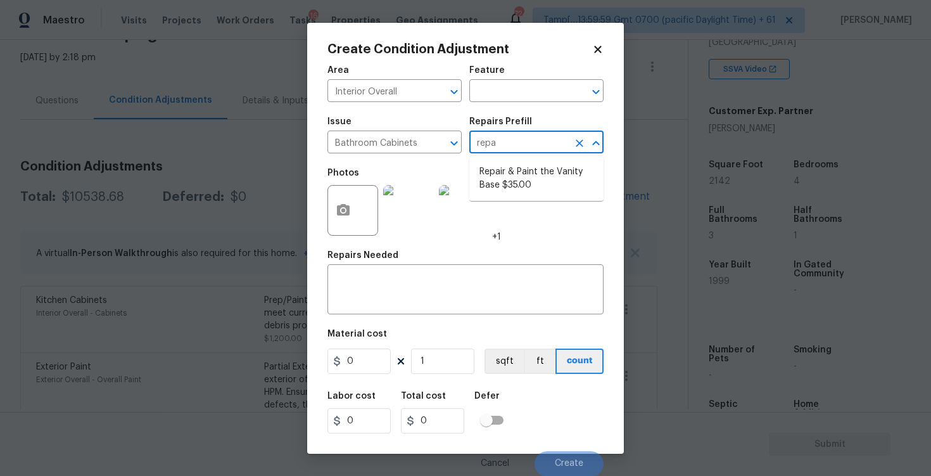
type input "35"
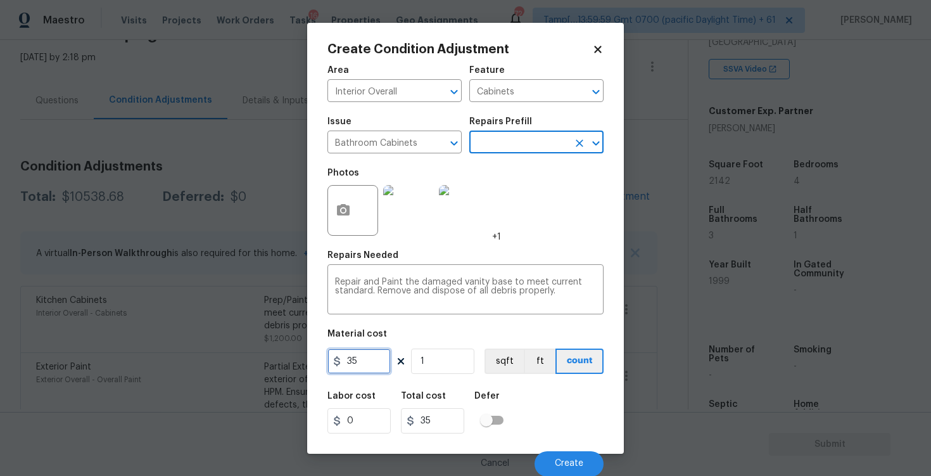
click at [363, 368] on input "35" at bounding box center [359, 360] width 63 height 25
type input "400"
click at [511, 407] on div "Labor cost 0 Total cost 400 Defer" at bounding box center [466, 412] width 276 height 57
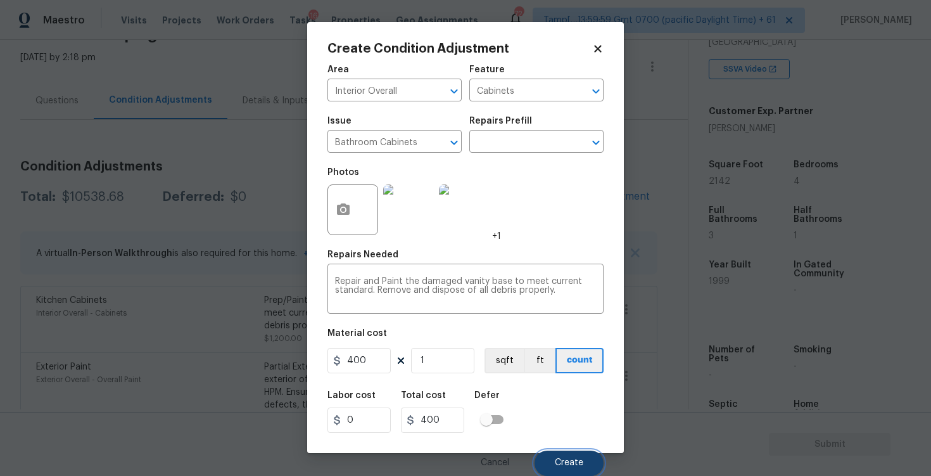
click at [573, 463] on span "Create" at bounding box center [569, 463] width 29 height 10
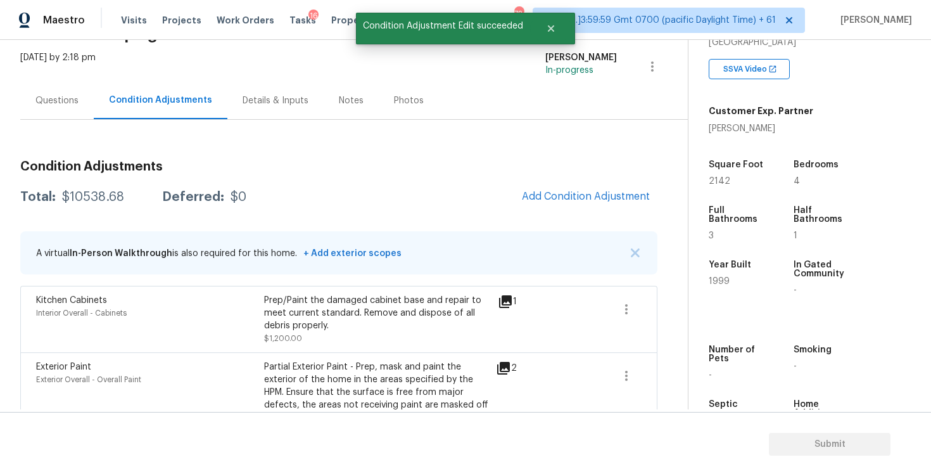
scroll to position [0, 0]
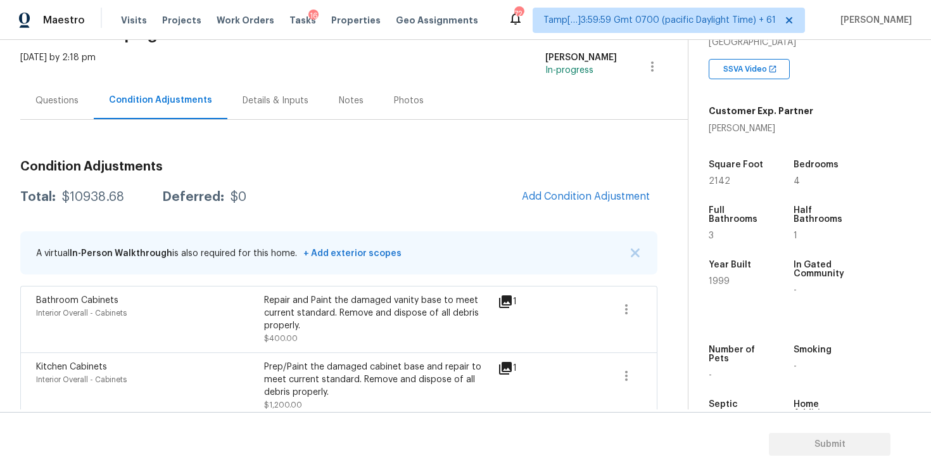
drag, startPoint x: 710, startPoint y: 186, endPoint x: 759, endPoint y: 186, distance: 49.4
click at [759, 186] on div "Square Foot 2142" at bounding box center [749, 173] width 80 height 46
click at [562, 198] on span "Add Condition Adjustment" at bounding box center [586, 196] width 128 height 11
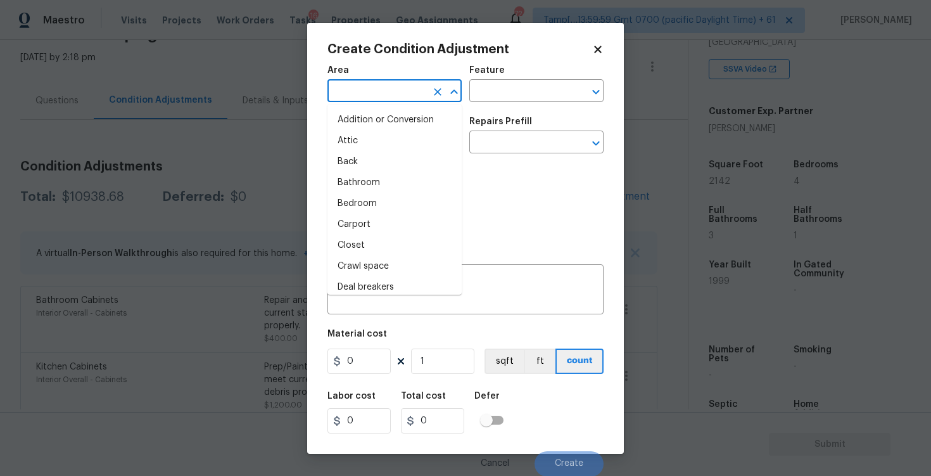
click at [414, 96] on input "text" at bounding box center [377, 92] width 99 height 20
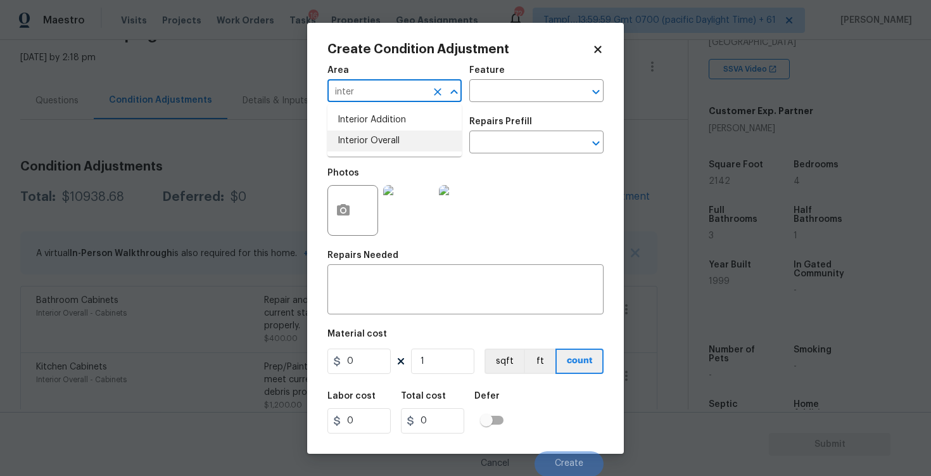
click at [402, 140] on li "Interior Overall" at bounding box center [395, 141] width 134 height 21
type input "Interior Overall"
click at [402, 140] on input "text" at bounding box center [377, 144] width 99 height 20
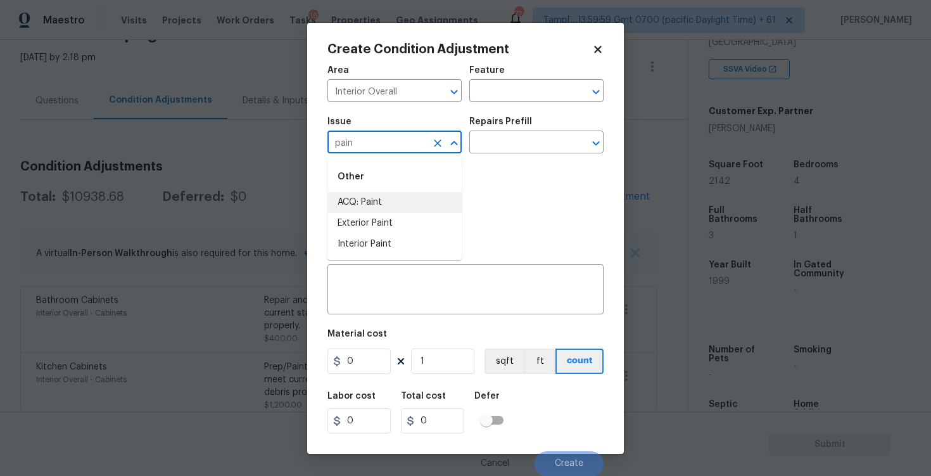
click at [409, 201] on li "ACQ: Paint" at bounding box center [395, 202] width 134 height 21
type input "ACQ: Paint"
click at [490, 160] on div "Issue ACQ: Paint ​ Repairs Prefill ​" at bounding box center [466, 135] width 276 height 51
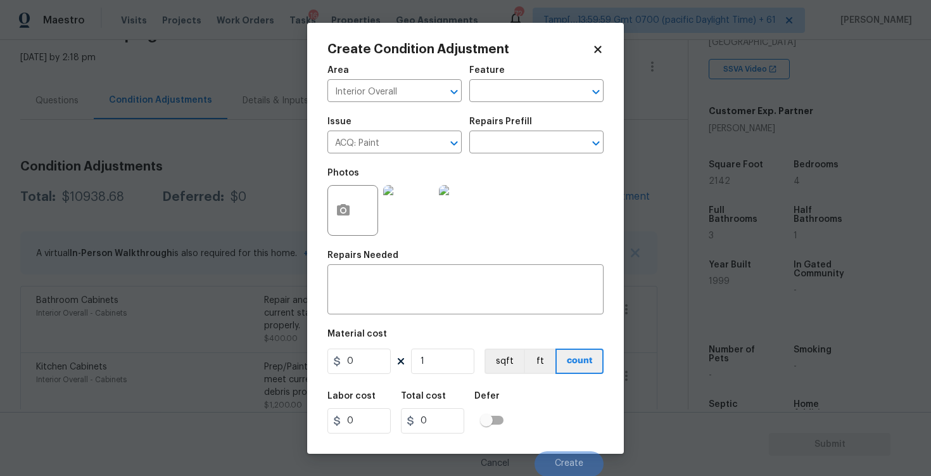
click at [492, 157] on div "Issue ACQ: Paint ​ Repairs Prefill ​" at bounding box center [466, 135] width 276 height 51
click at [493, 149] on input "text" at bounding box center [519, 144] width 99 height 20
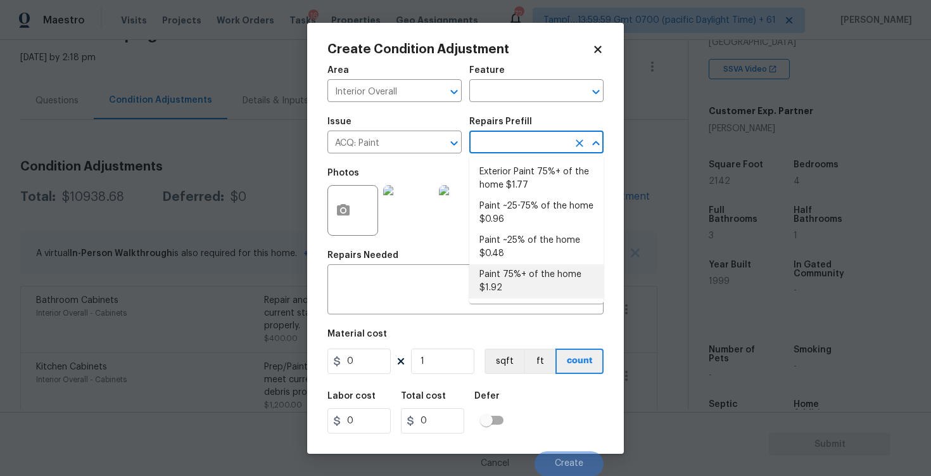
click at [508, 274] on li "Paint 75%+ of the home $1.92" at bounding box center [537, 281] width 134 height 34
type input "Acquisition"
type textarea "Acquisition Scope: 75%+ of the home will likely require interior paint"
type input "1.92"
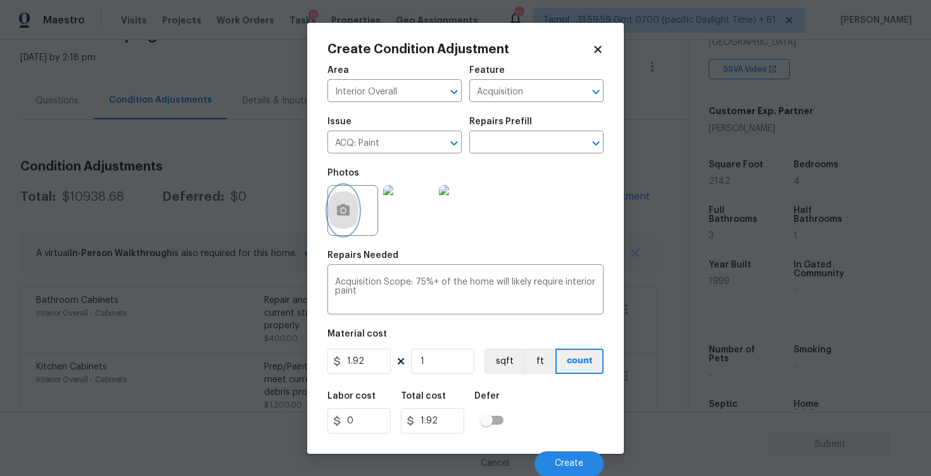
click at [352, 203] on button "button" at bounding box center [343, 210] width 30 height 49
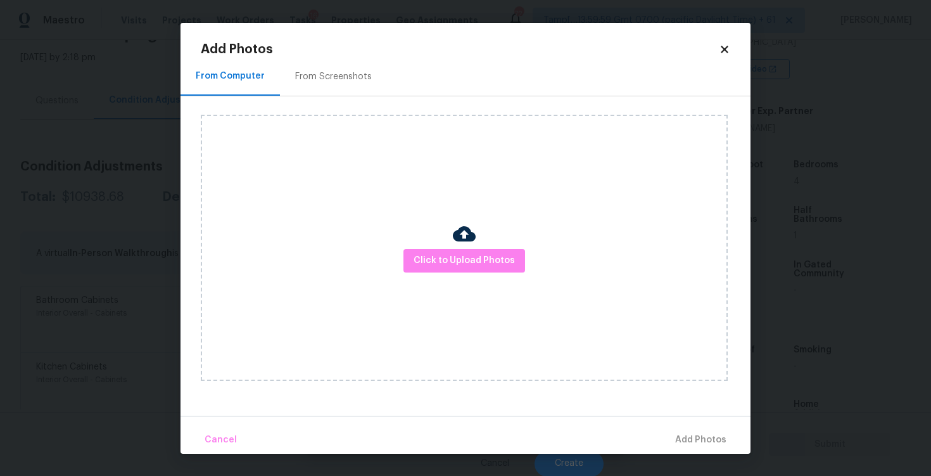
click at [452, 245] on div "Click to Upload Photos" at bounding box center [464, 248] width 527 height 266
click at [455, 264] on span "Click to Upload Photos" at bounding box center [464, 261] width 101 height 16
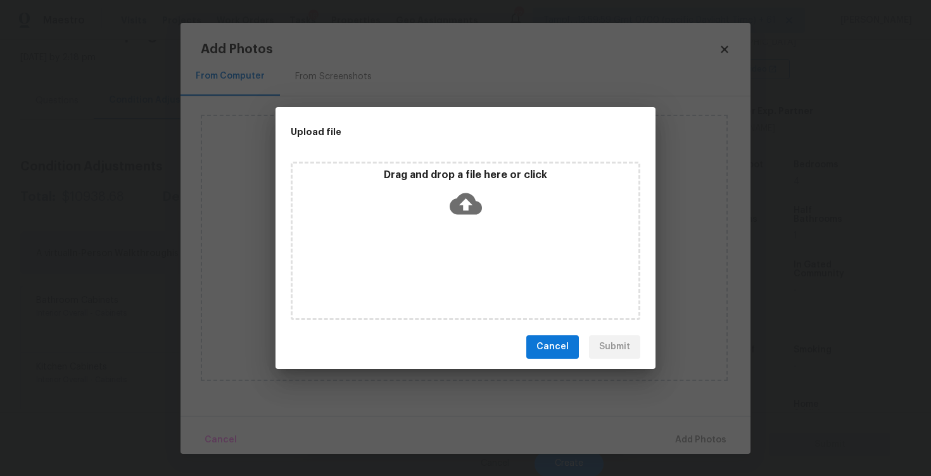
click at [476, 172] on p "Drag and drop a file here or click" at bounding box center [466, 175] width 346 height 13
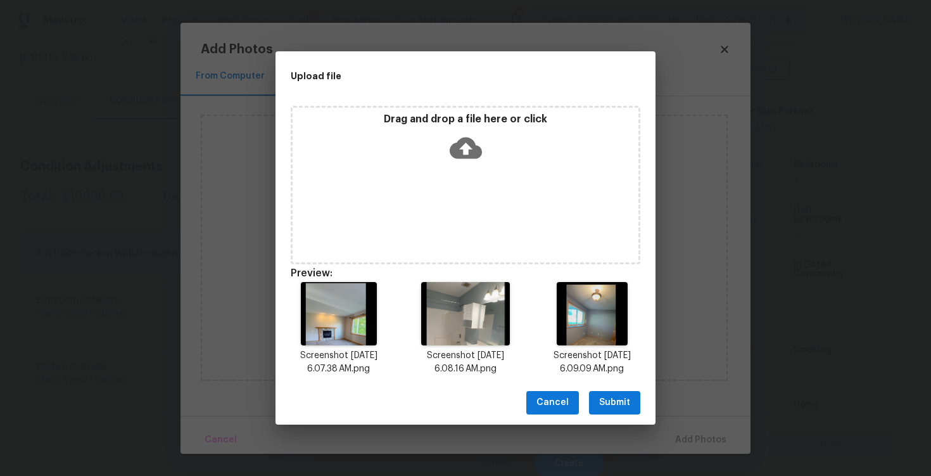
scroll to position [10, 0]
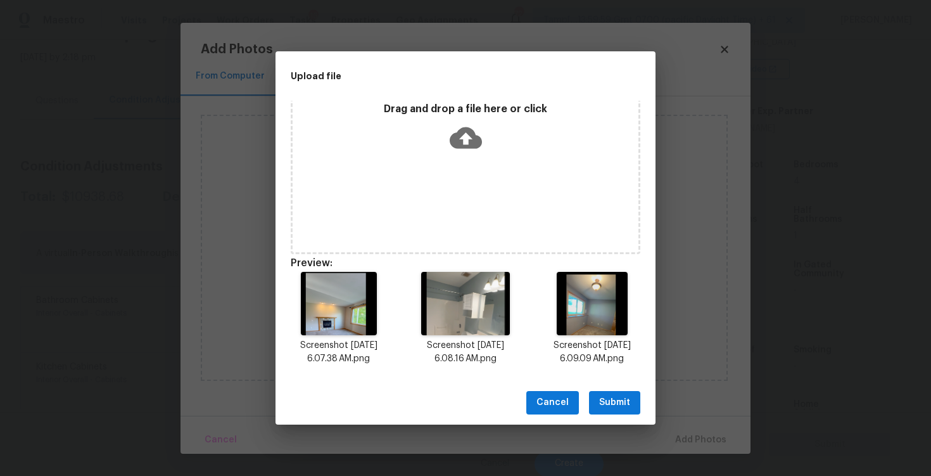
click at [437, 141] on div "Drag and drop a file here or click" at bounding box center [466, 130] width 346 height 54
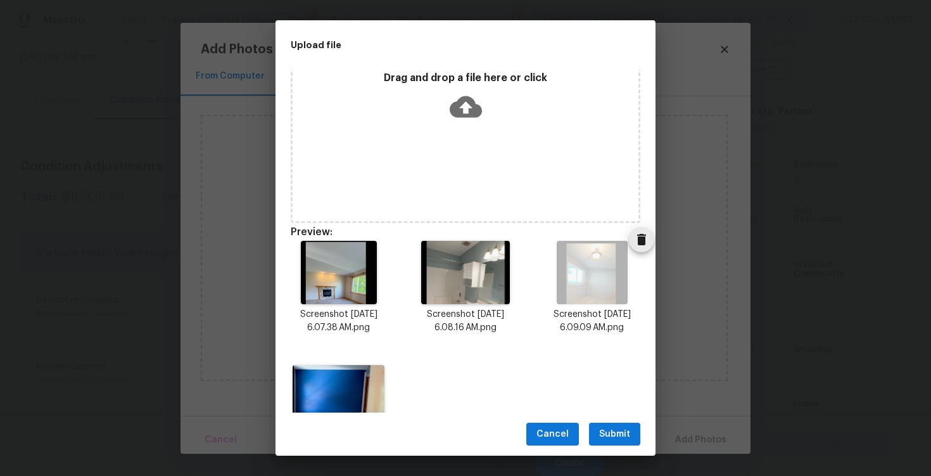
scroll to position [72, 0]
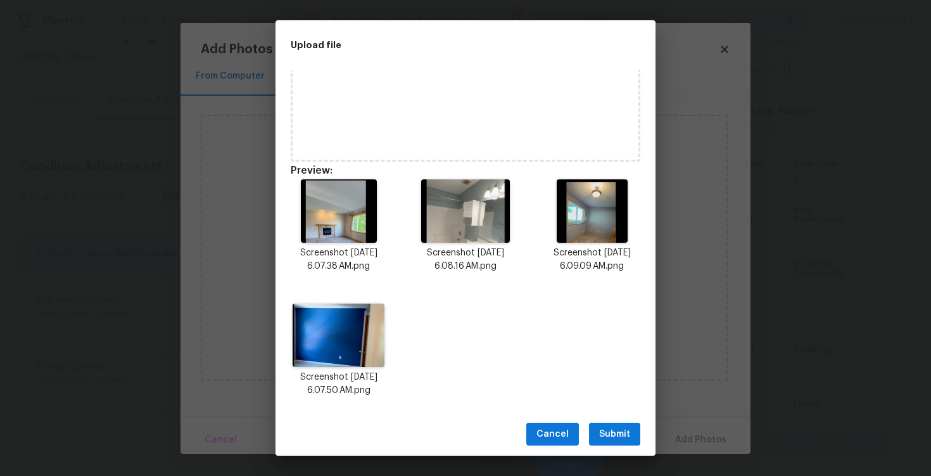
click at [622, 438] on span "Submit" at bounding box center [614, 434] width 31 height 16
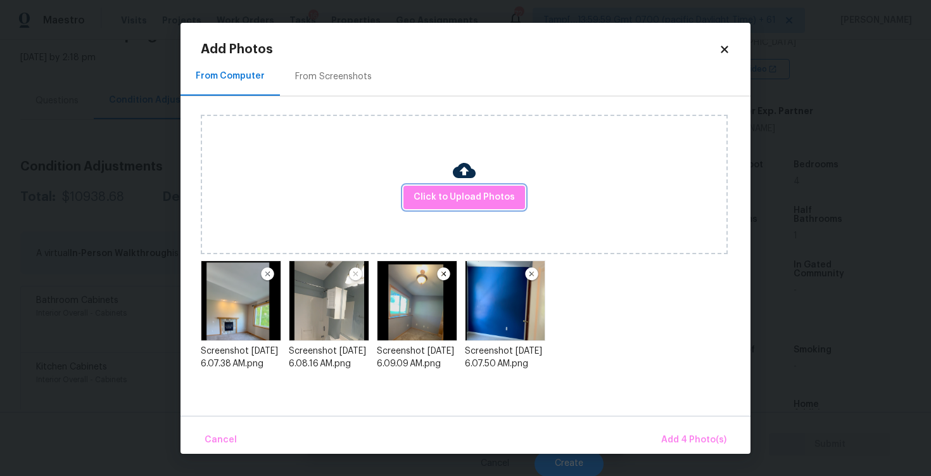
scroll to position [0, 0]
click at [694, 437] on span "Add 4 Photo(s)" at bounding box center [694, 440] width 65 height 16
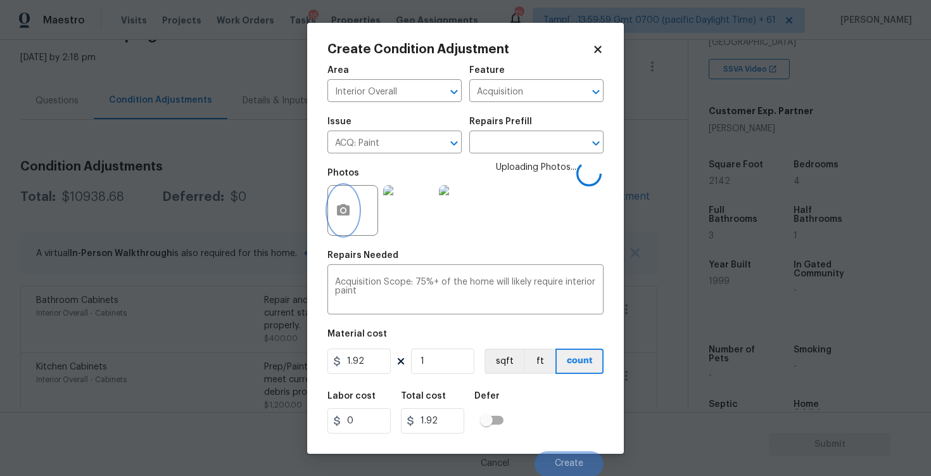
scroll to position [1, 0]
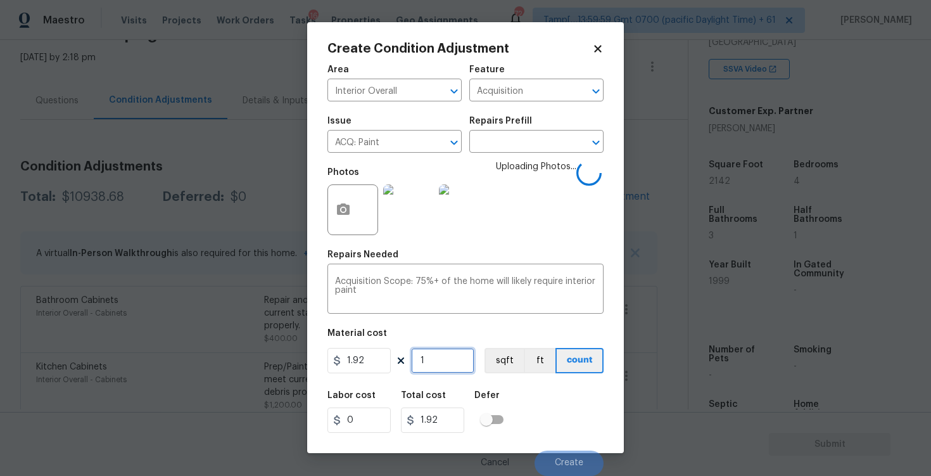
click at [453, 362] on input "1" at bounding box center [442, 360] width 63 height 25
type input "0"
paste input "2142"
type input "2142"
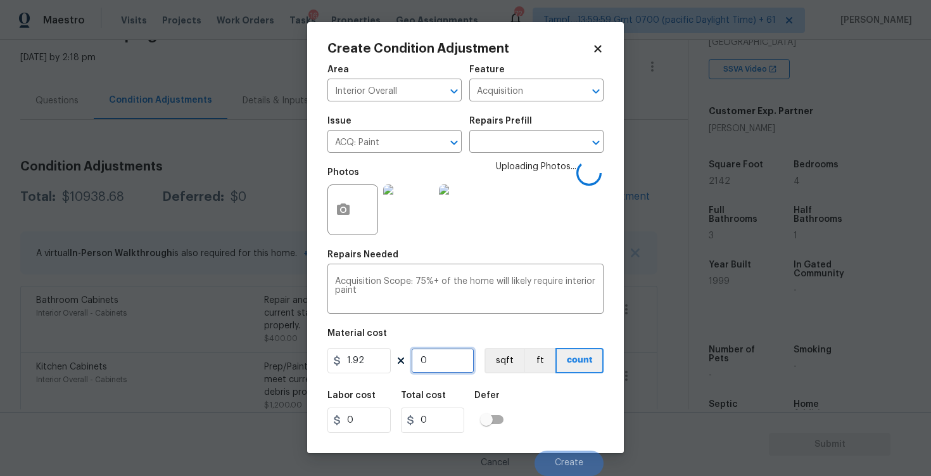
type input "4112.64"
type input "2142"
click at [524, 358] on button "ft" at bounding box center [540, 360] width 32 height 25
click at [500, 348] on button "sqft" at bounding box center [504, 360] width 39 height 25
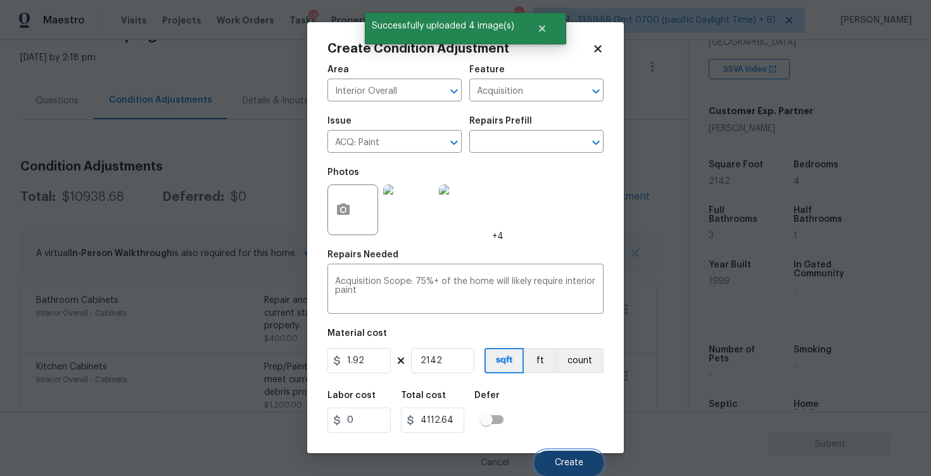
click at [553, 466] on button "Create" at bounding box center [569, 463] width 69 height 25
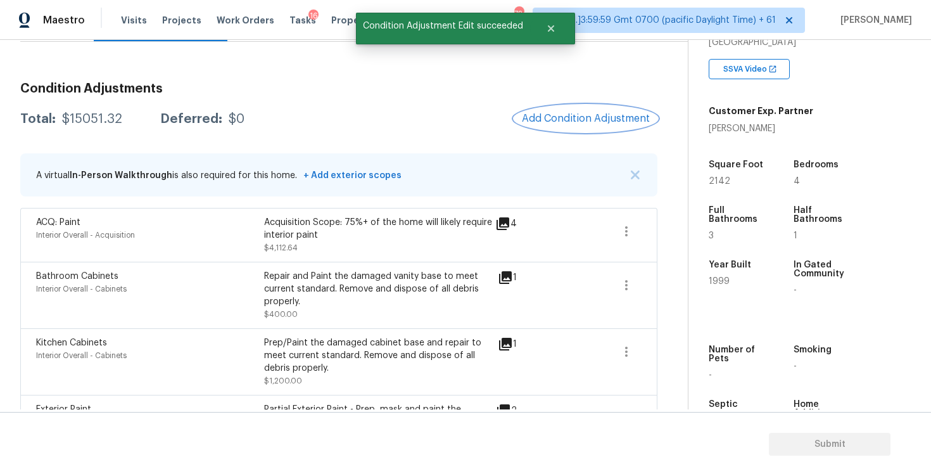
scroll to position [200, 0]
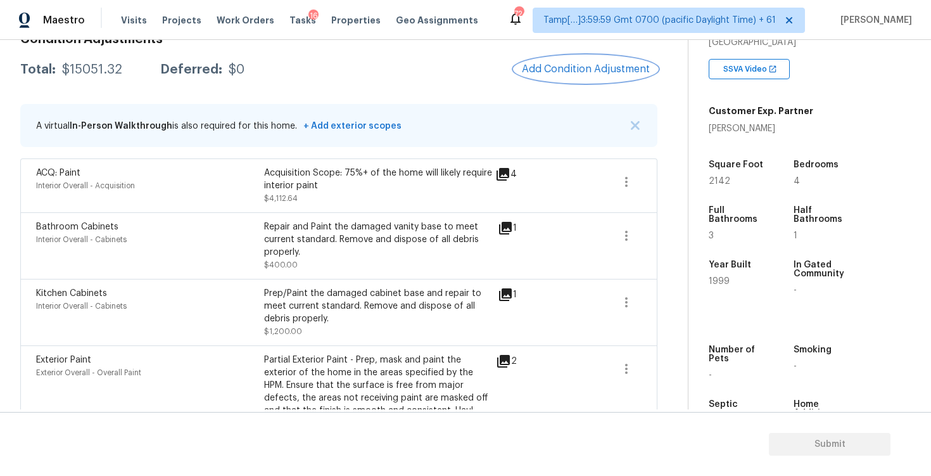
click at [562, 75] on button "Add Condition Adjustment" at bounding box center [586, 69] width 143 height 27
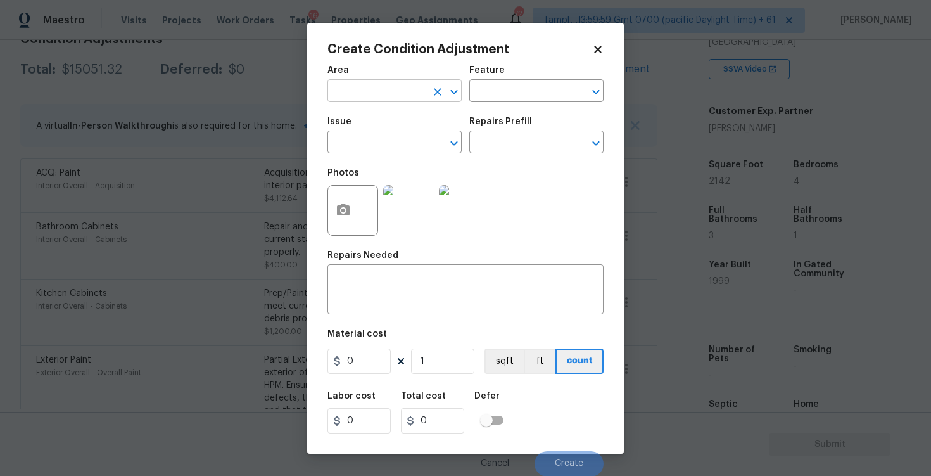
click at [419, 86] on input "text" at bounding box center [377, 92] width 99 height 20
click at [406, 131] on li "Interior Overall" at bounding box center [395, 141] width 134 height 21
type input "Interior Overall"
click at [407, 139] on input "text" at bounding box center [377, 144] width 99 height 20
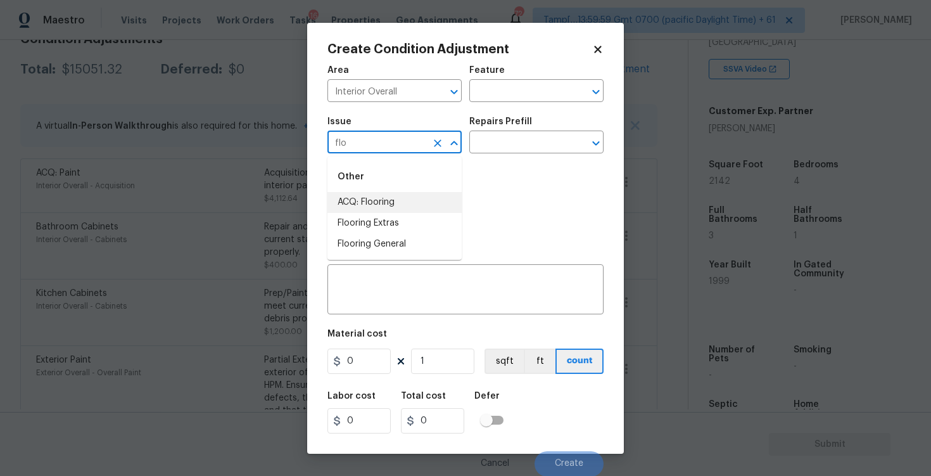
click at [404, 201] on li "ACQ: Flooring" at bounding box center [395, 202] width 134 height 21
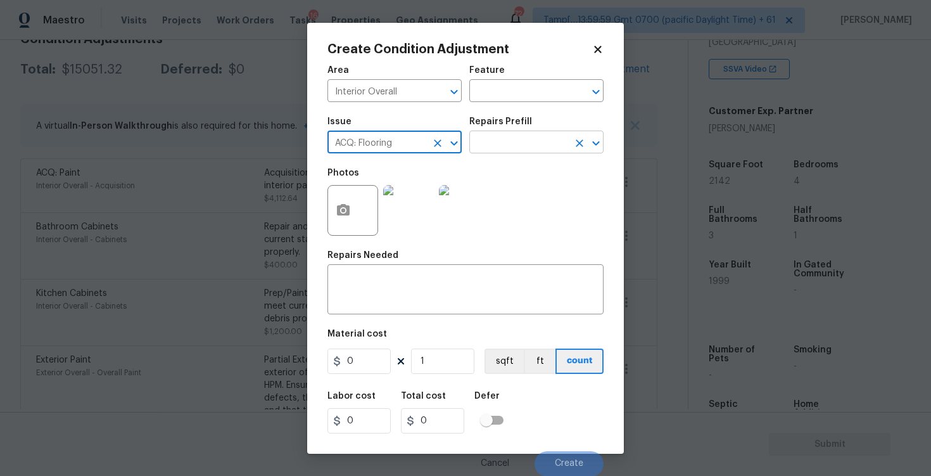
type input "ACQ: Flooring"
click at [503, 153] on input "text" at bounding box center [519, 144] width 99 height 20
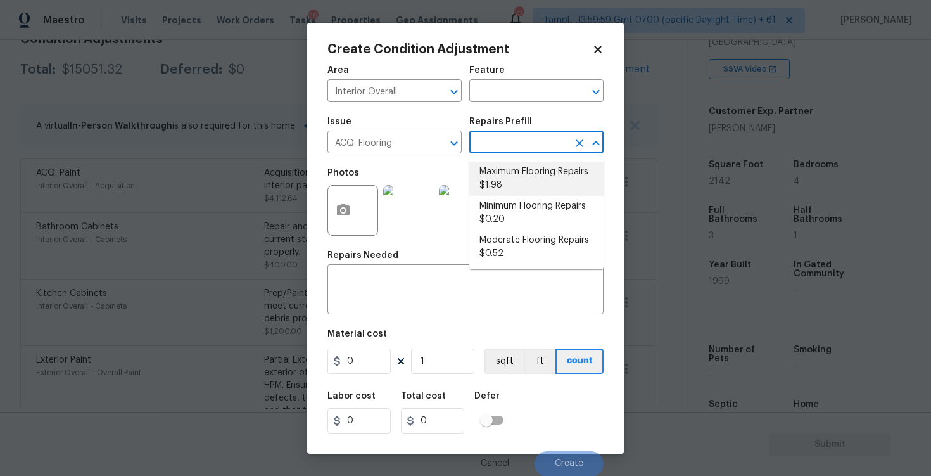
click at [509, 188] on li "Maximum Flooring Repairs $1.98" at bounding box center [537, 179] width 134 height 34
type input "Acquisition"
type textarea "Acquisition Scope: Maximum flooring repairs"
type input "1.98"
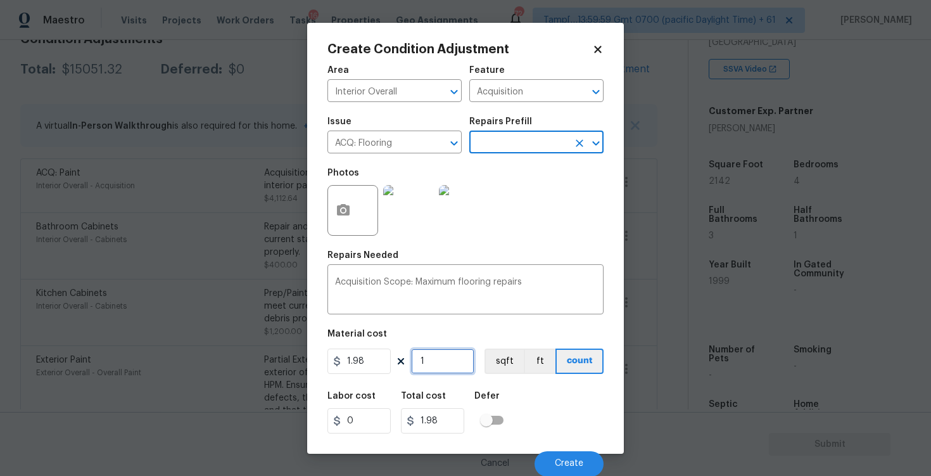
click at [451, 357] on input "1" at bounding box center [442, 360] width 63 height 25
type input "0"
paste input "2142"
type input "2142"
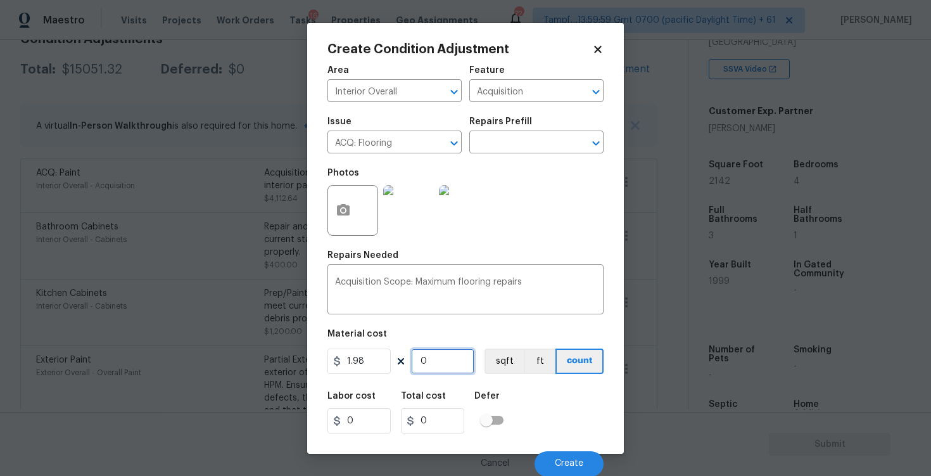
type input "4241.16"
type input "2142"
click at [525, 349] on button "ft" at bounding box center [540, 360] width 32 height 25
click at [491, 352] on button "sqft" at bounding box center [504, 360] width 39 height 25
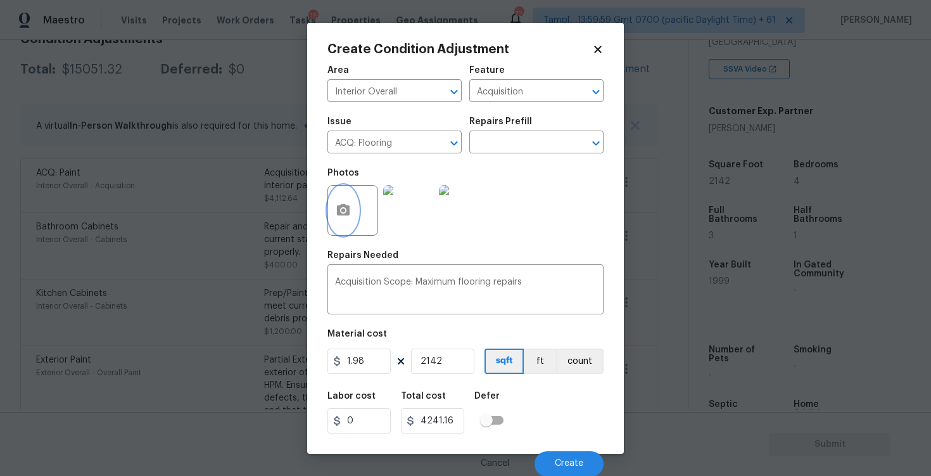
click at [352, 212] on button "button" at bounding box center [343, 210] width 30 height 49
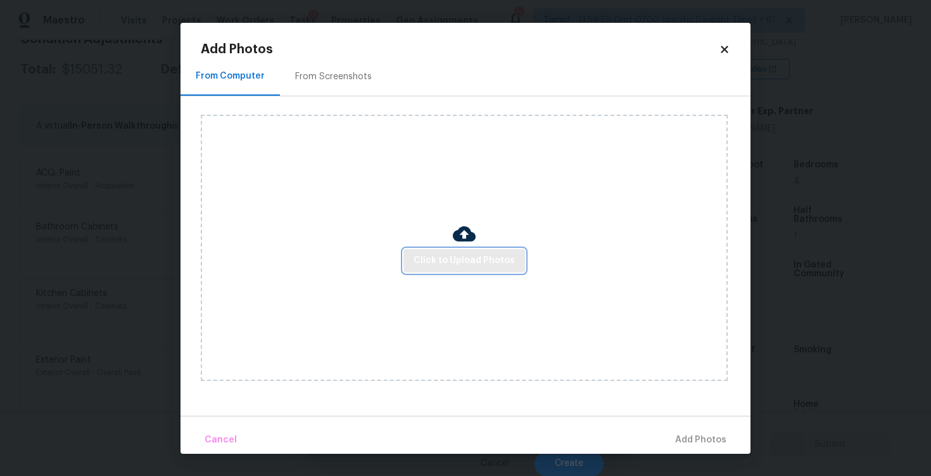
click at [448, 250] on button "Click to Upload Photos" at bounding box center [465, 260] width 122 height 23
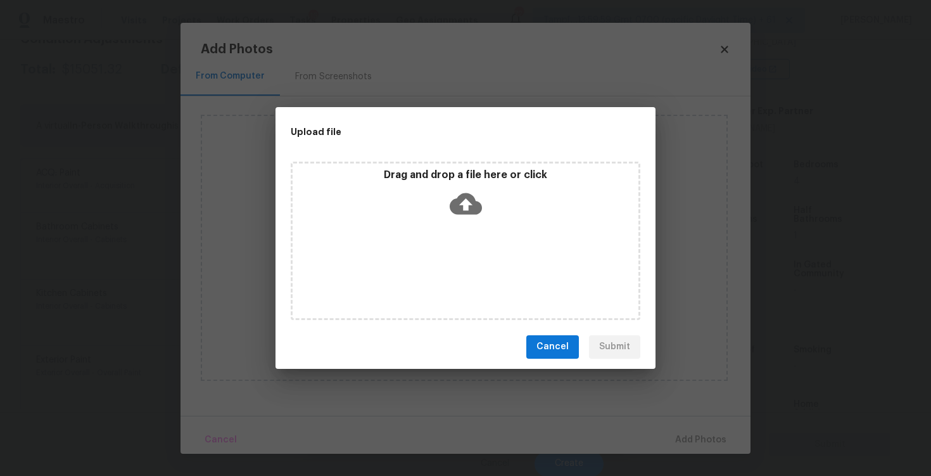
click at [478, 189] on icon at bounding box center [466, 204] width 32 height 32
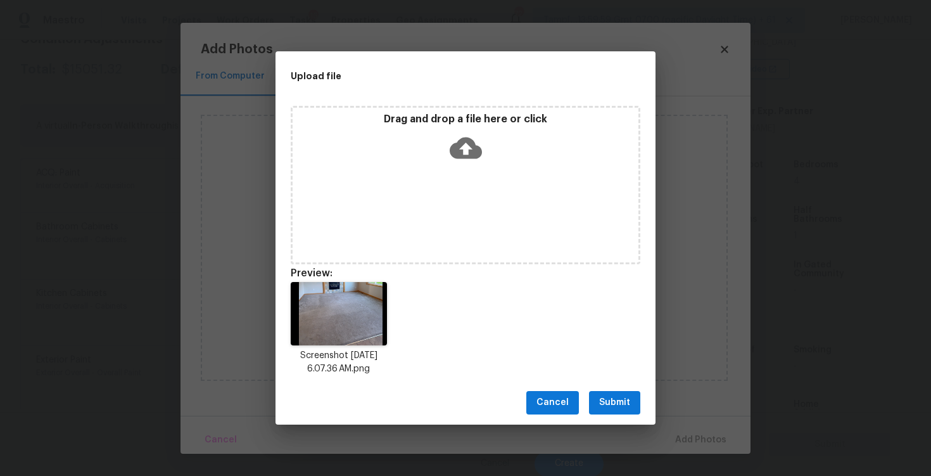
click at [617, 397] on span "Submit" at bounding box center [614, 403] width 31 height 16
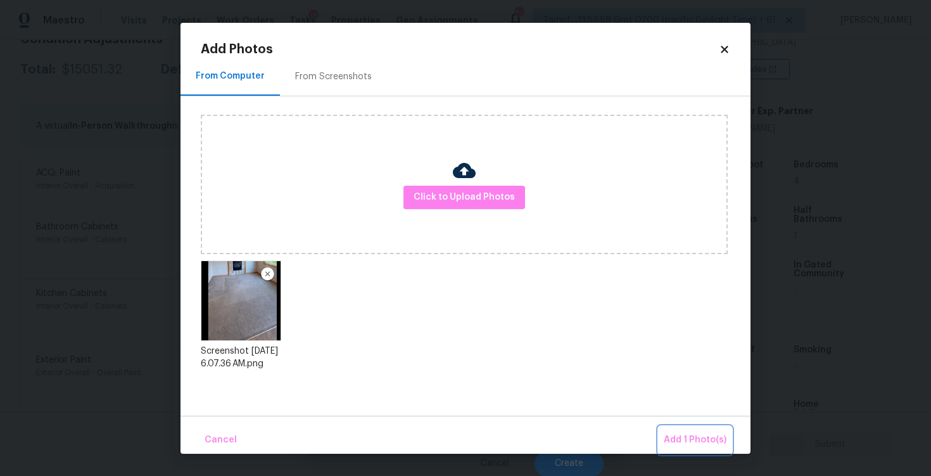
click at [681, 429] on button "Add 1 Photo(s)" at bounding box center [695, 439] width 73 height 27
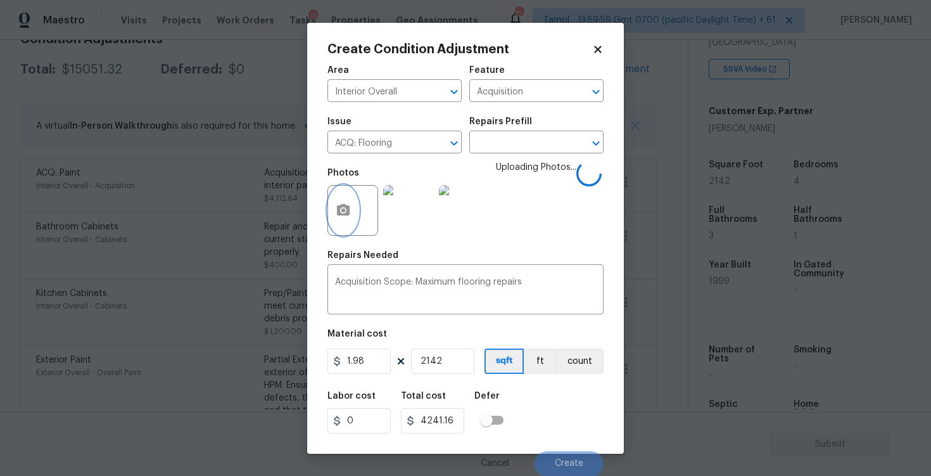
click at [353, 208] on button "button" at bounding box center [343, 210] width 30 height 49
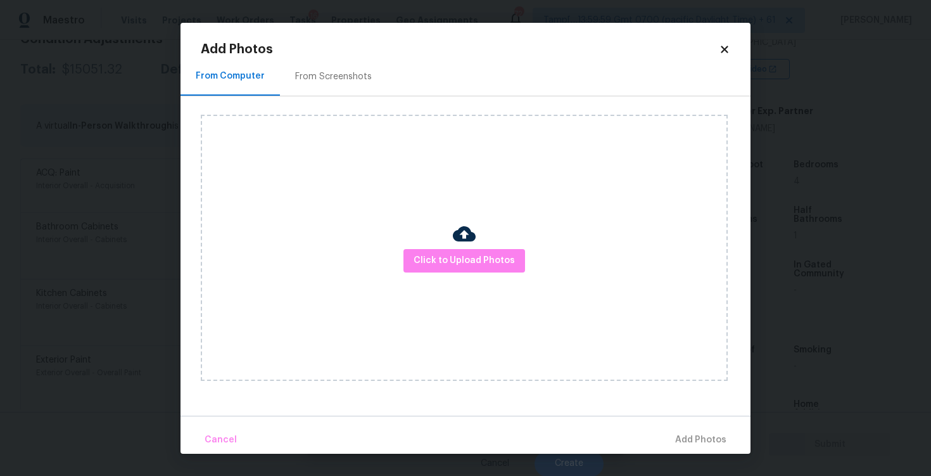
click at [329, 85] on div "From Screenshots" at bounding box center [333, 76] width 107 height 37
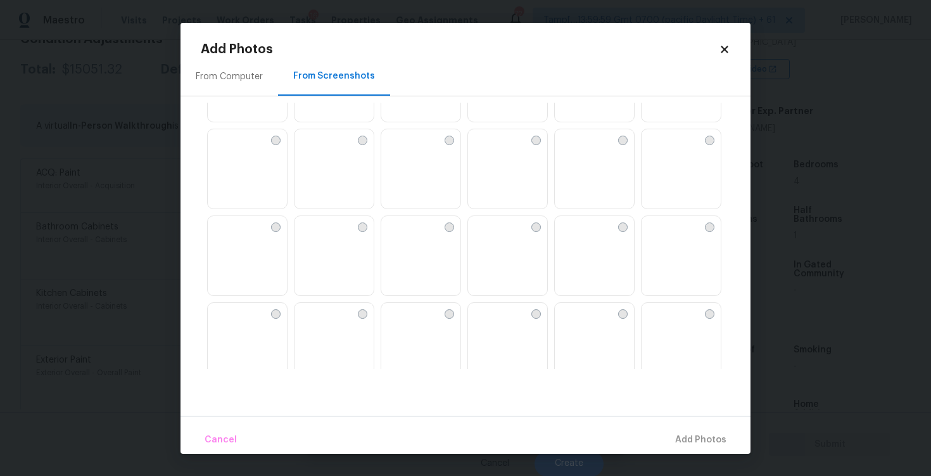
scroll to position [71, 0]
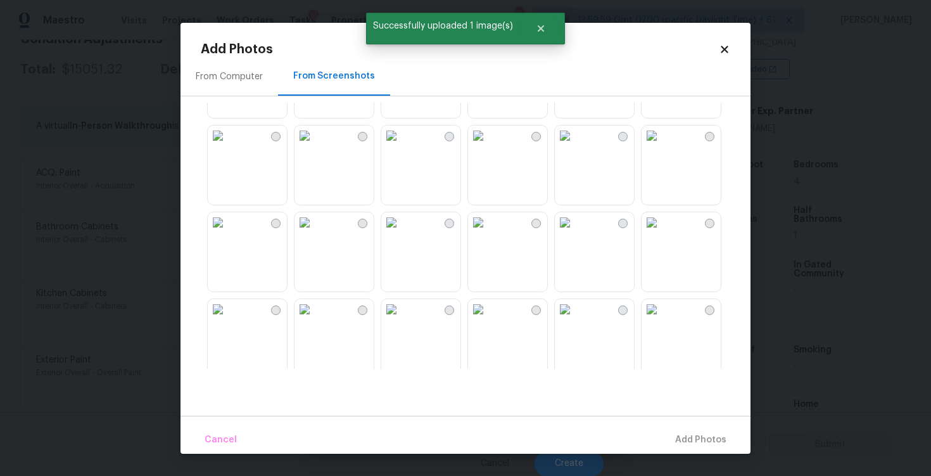
click at [575, 233] on img at bounding box center [565, 222] width 20 height 20
click at [662, 233] on img at bounding box center [652, 222] width 20 height 20
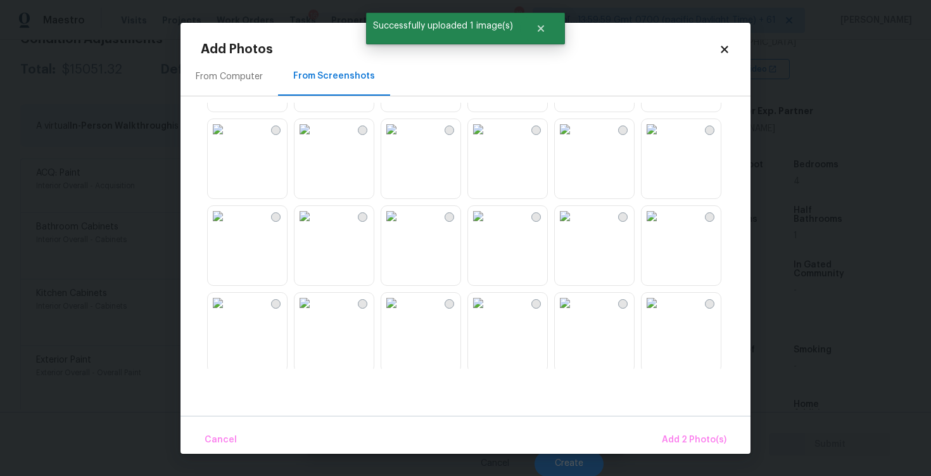
click at [402, 226] on img at bounding box center [391, 216] width 20 height 20
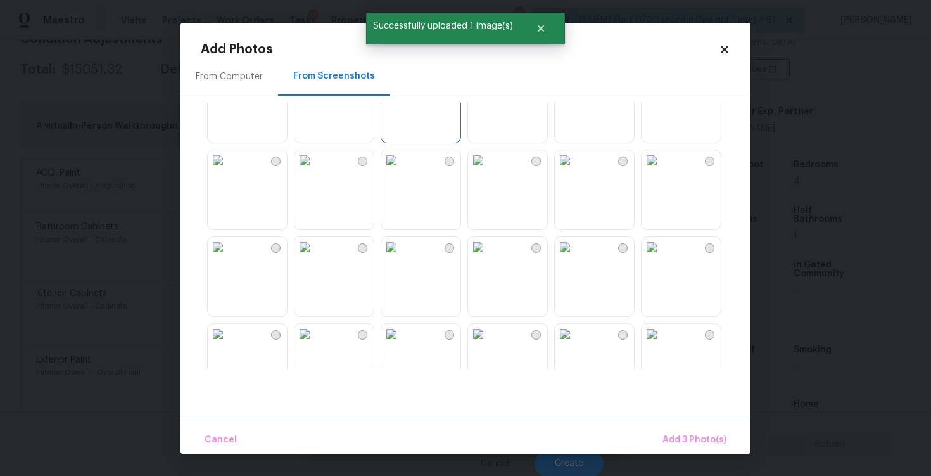
scroll to position [542, 0]
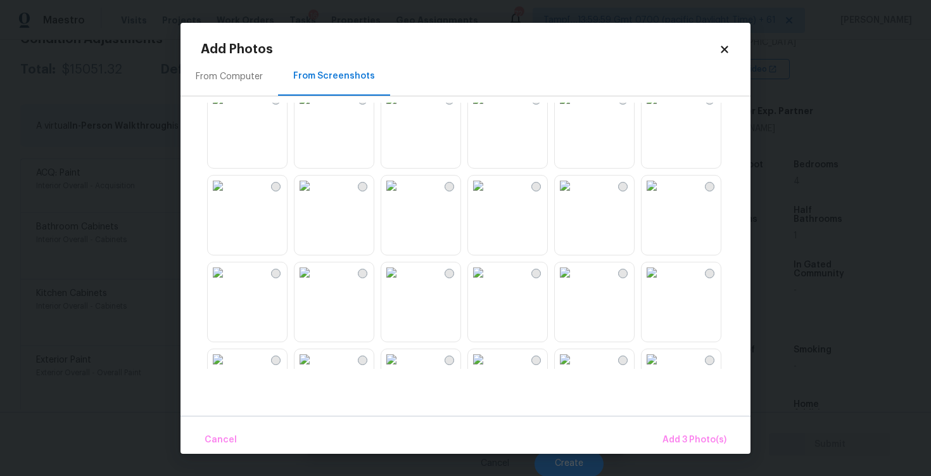
click at [660, 196] on img at bounding box center [652, 186] width 20 height 20
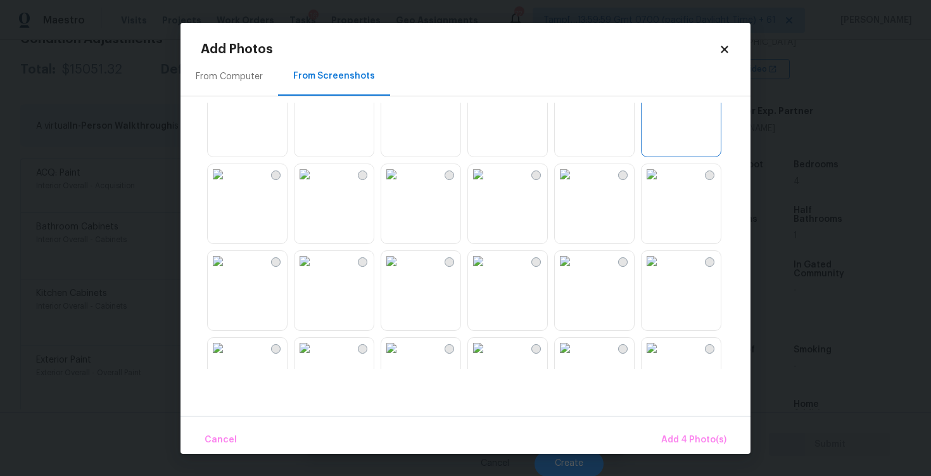
scroll to position [658, 0]
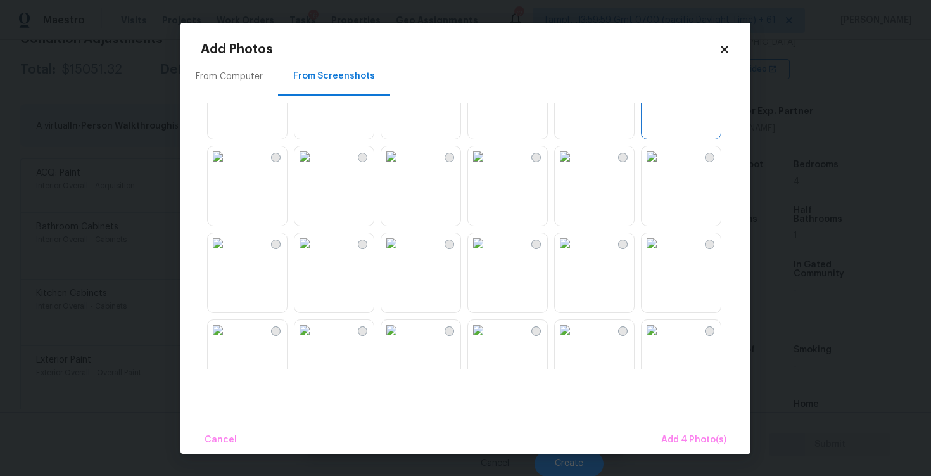
click at [315, 167] on img at bounding box center [305, 156] width 20 height 20
click at [686, 432] on span "Add 5 Photo(s)" at bounding box center [695, 440] width 64 height 16
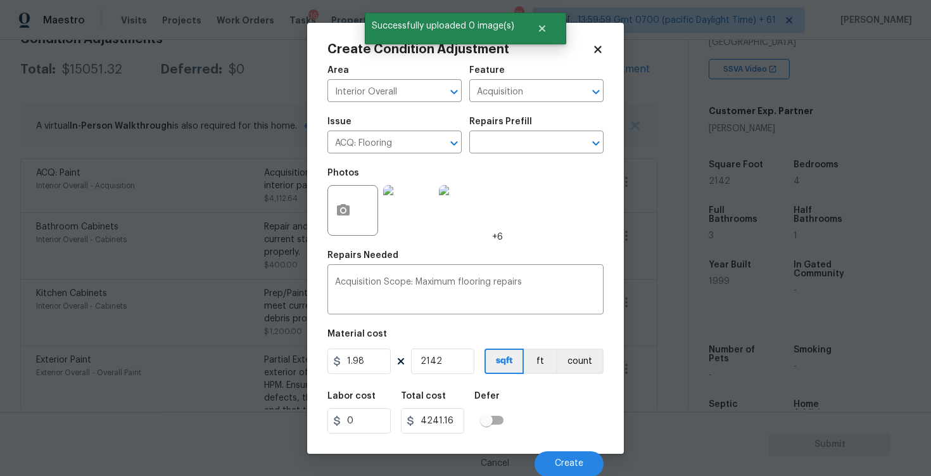
click at [536, 388] on div "Labor cost 0 Total cost 4241.16 Defer" at bounding box center [466, 412] width 276 height 57
click at [559, 468] on button "Create" at bounding box center [569, 463] width 69 height 25
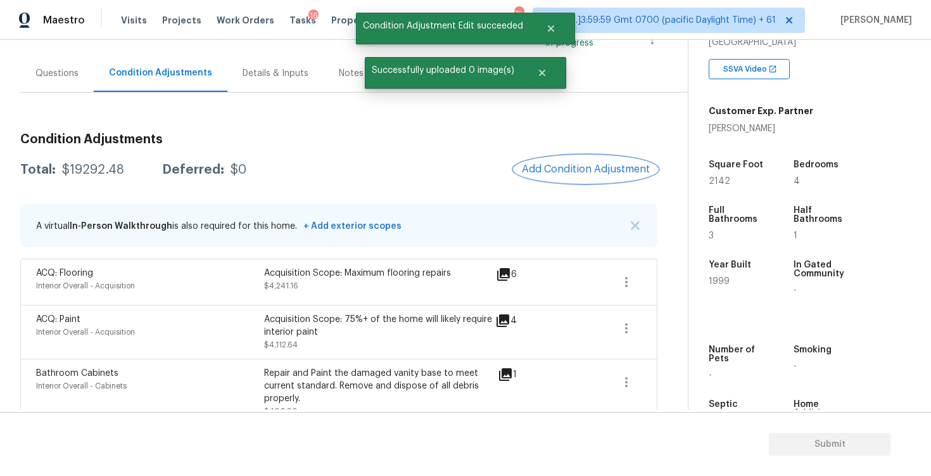
scroll to position [96, 0]
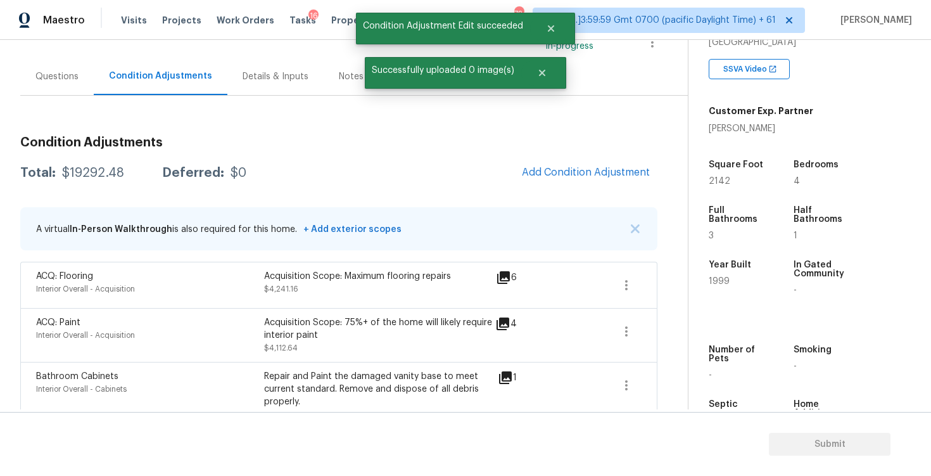
click at [580, 164] on button "Add Condition Adjustment" at bounding box center [586, 172] width 143 height 27
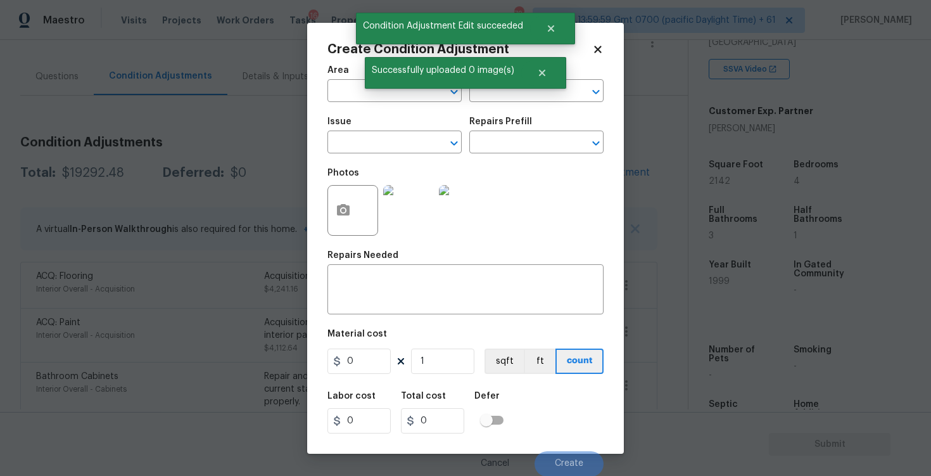
click at [368, 108] on span "Area ​" at bounding box center [395, 83] width 134 height 51
click at [366, 94] on input "text" at bounding box center [377, 92] width 99 height 20
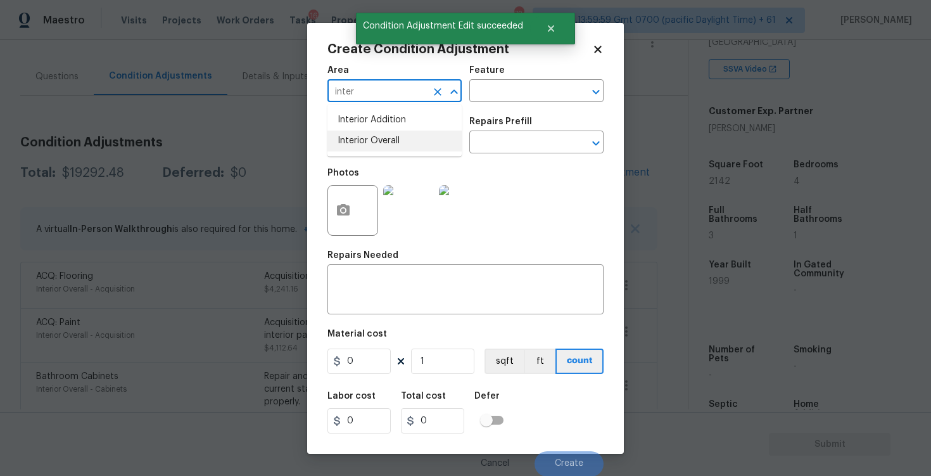
click at [366, 136] on li "Interior Overall" at bounding box center [395, 141] width 134 height 21
type input "Interior Overall"
click at [366, 136] on input "text" at bounding box center [377, 144] width 99 height 20
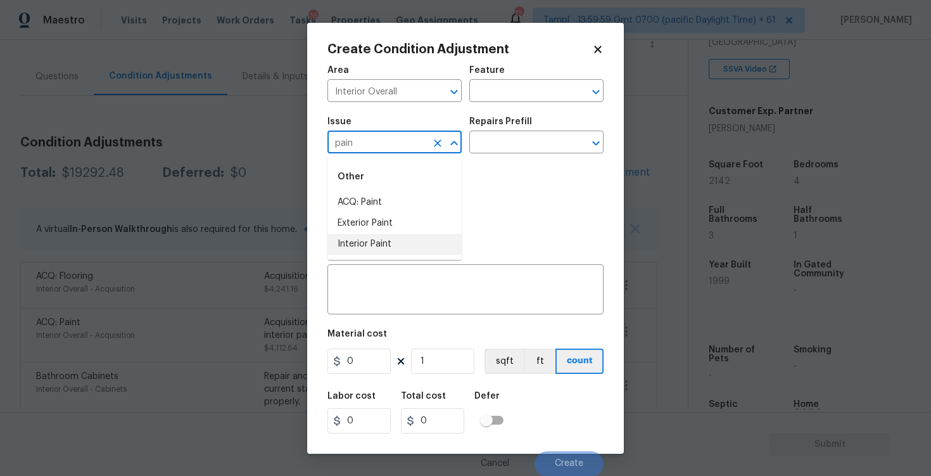
click at [378, 238] on li "Interior Paint" at bounding box center [395, 244] width 134 height 21
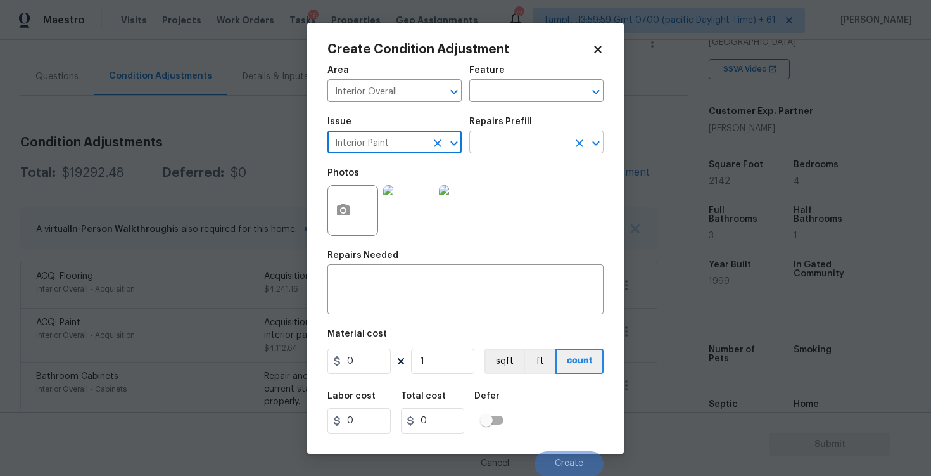
type input "Interior Paint"
click at [502, 147] on input "text" at bounding box center [519, 144] width 99 height 20
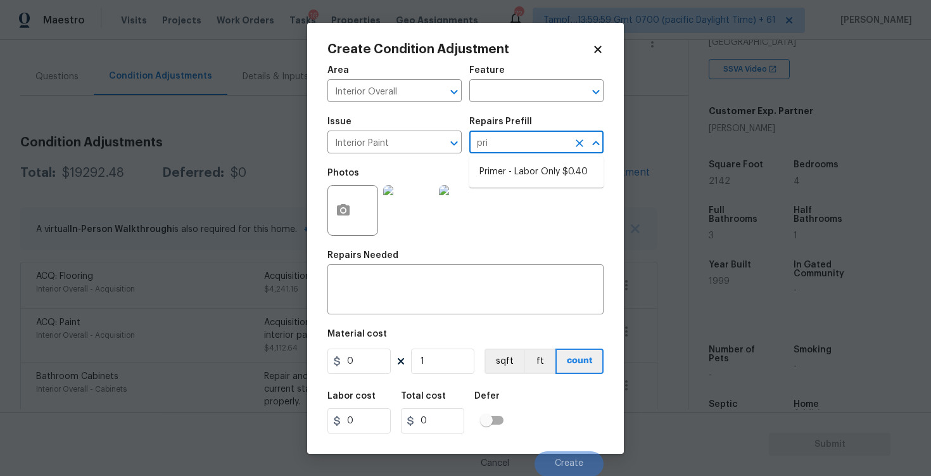
type input "prim"
click at [508, 174] on li "Primer - Labor Only $0.40" at bounding box center [537, 172] width 134 height 21
type input "Overall Paint"
type textarea "Interior primer - PRIMER PROVIDED BY OPENDOOR - All nails, screws, drywall anch…"
type input "0.4"
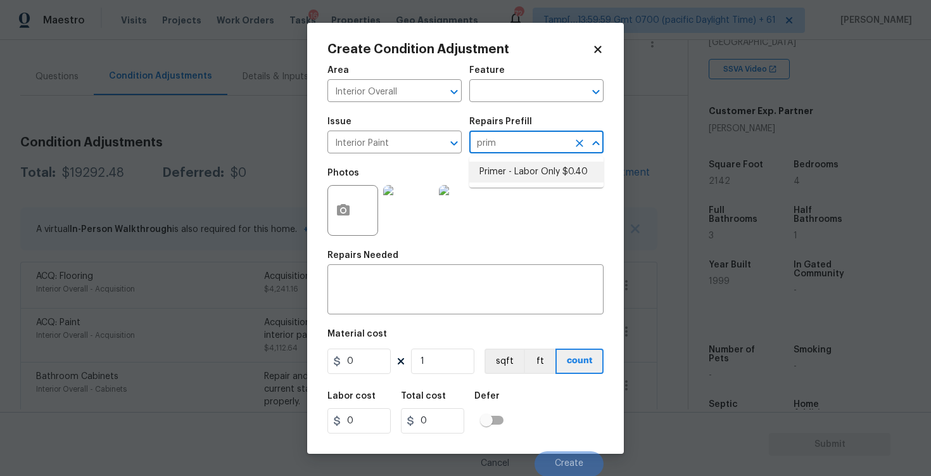
type input "0.4"
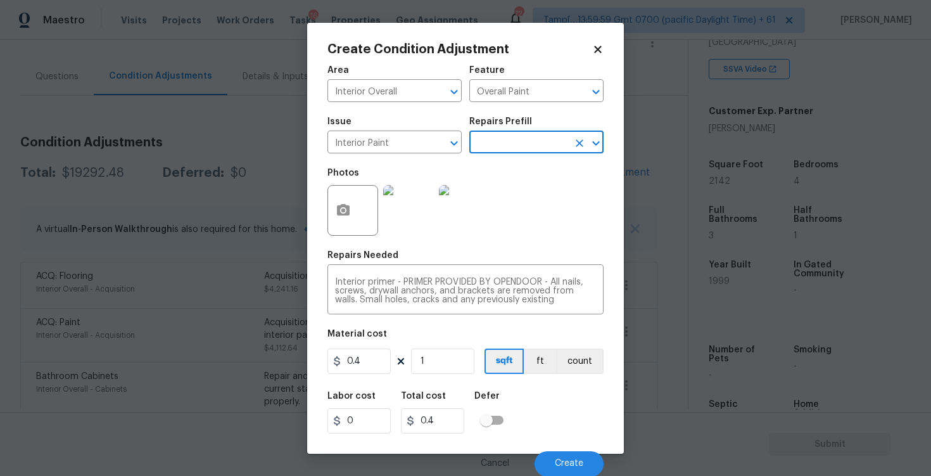
click at [328, 216] on div at bounding box center [353, 210] width 51 height 51
click at [353, 212] on button "button" at bounding box center [343, 210] width 30 height 49
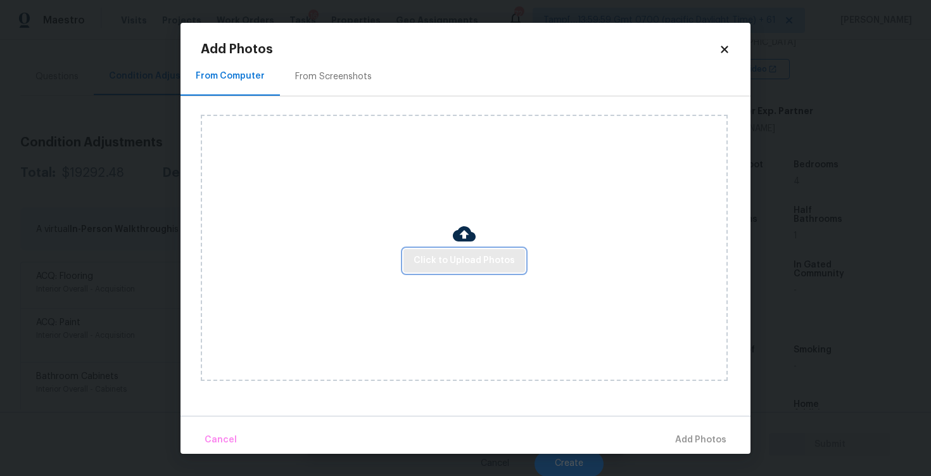
click at [447, 251] on button "Click to Upload Photos" at bounding box center [465, 260] width 122 height 23
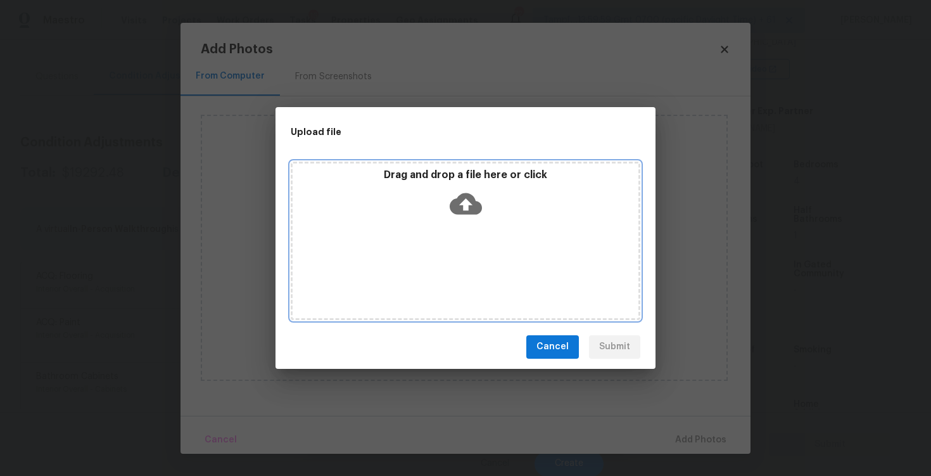
click at [459, 189] on icon at bounding box center [466, 204] width 32 height 32
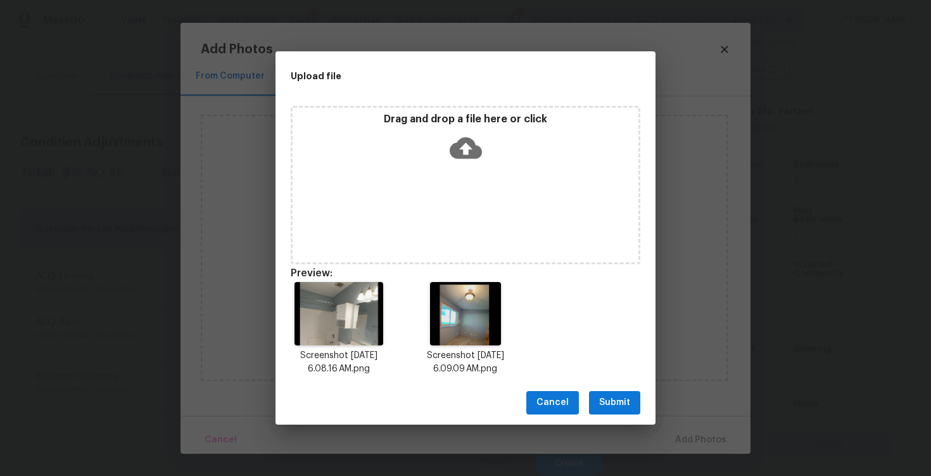
click at [463, 150] on icon at bounding box center [466, 148] width 32 height 32
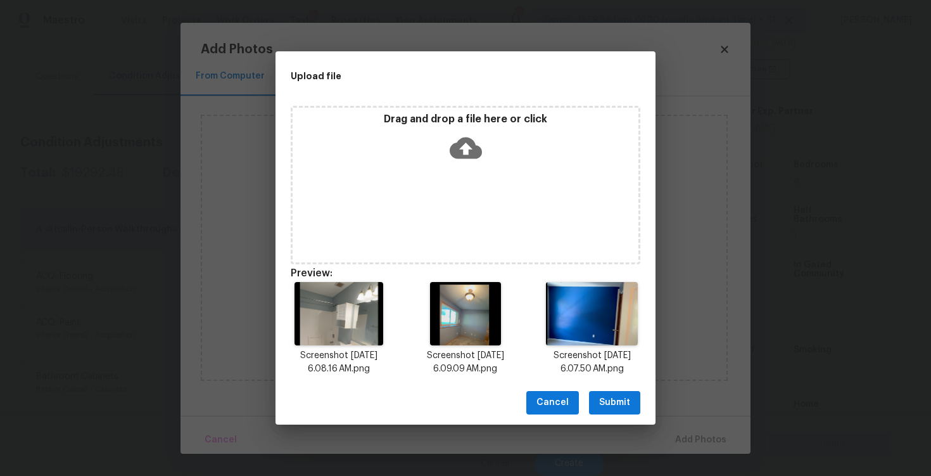
scroll to position [10, 0]
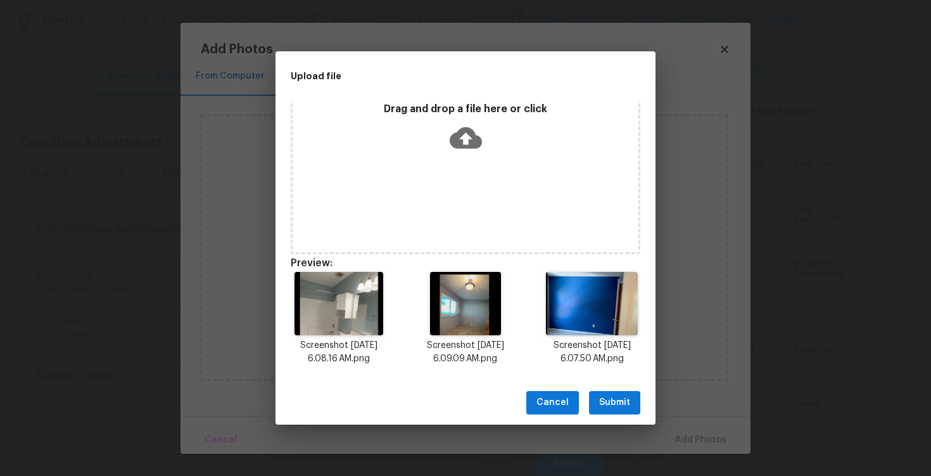
click at [603, 406] on span "Submit" at bounding box center [614, 403] width 31 height 16
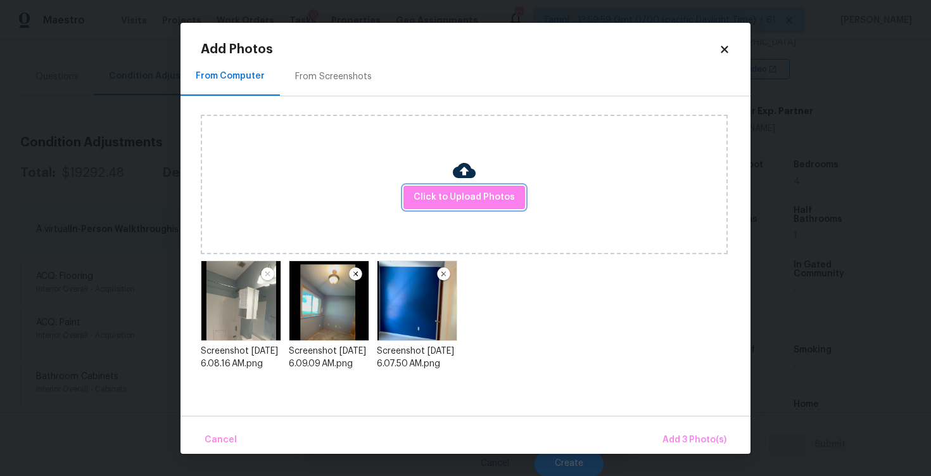
scroll to position [0, 0]
click at [690, 431] on button "Add 3 Photo(s)" at bounding box center [695, 439] width 74 height 27
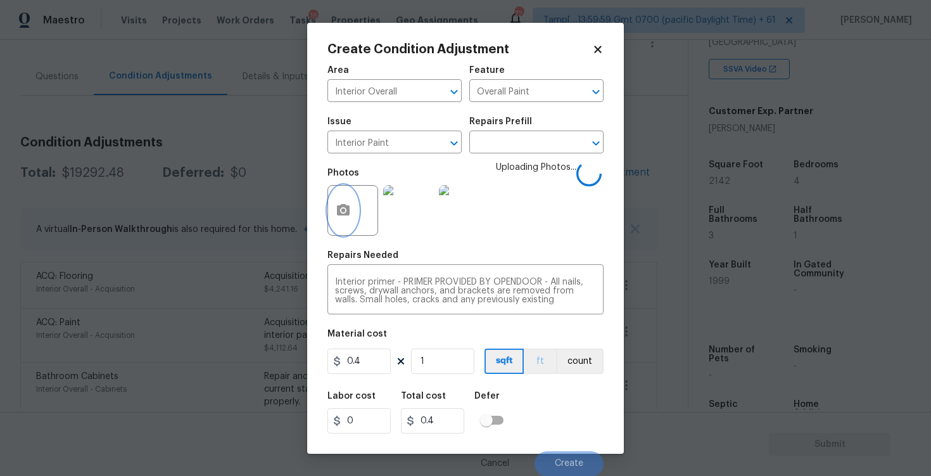
scroll to position [1, 0]
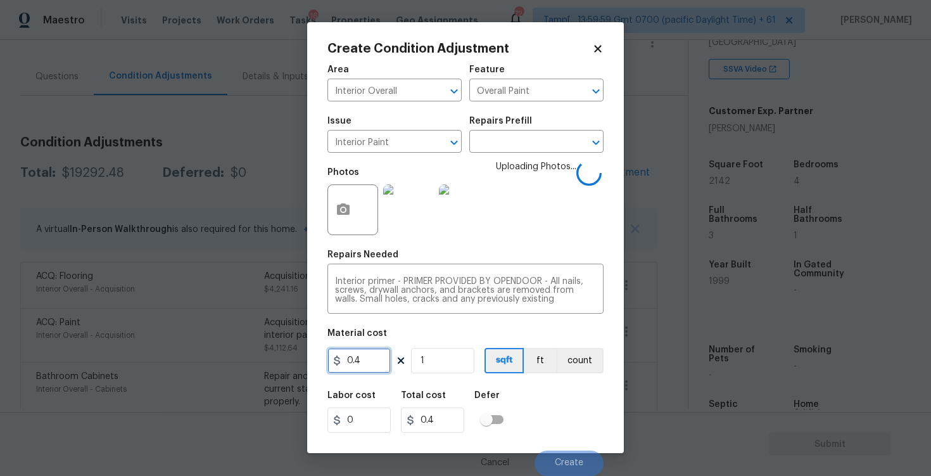
click at [364, 357] on input "0.4" at bounding box center [359, 360] width 63 height 25
type input "300"
click at [520, 393] on div "Labor cost 0 Total cost 0.4 Defer" at bounding box center [466, 411] width 276 height 57
type input "300"
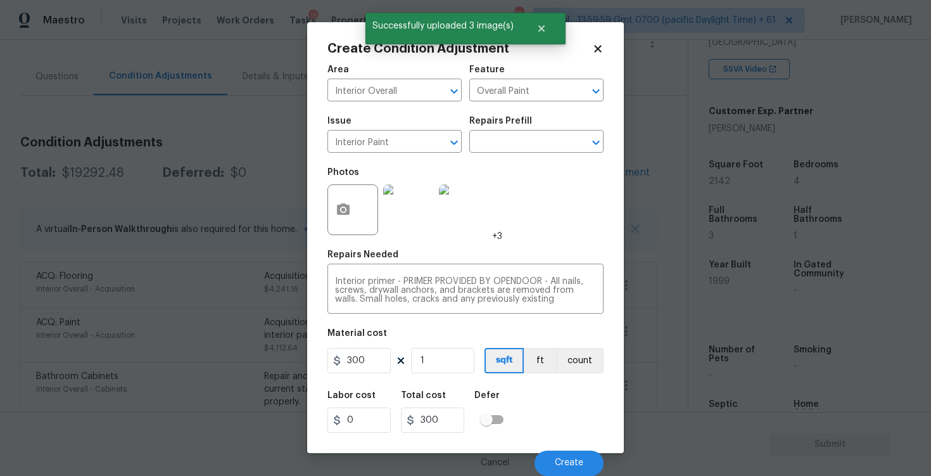
click at [566, 449] on div "Cancel Create" at bounding box center [466, 457] width 276 height 35
click at [566, 454] on button "Create" at bounding box center [569, 463] width 69 height 25
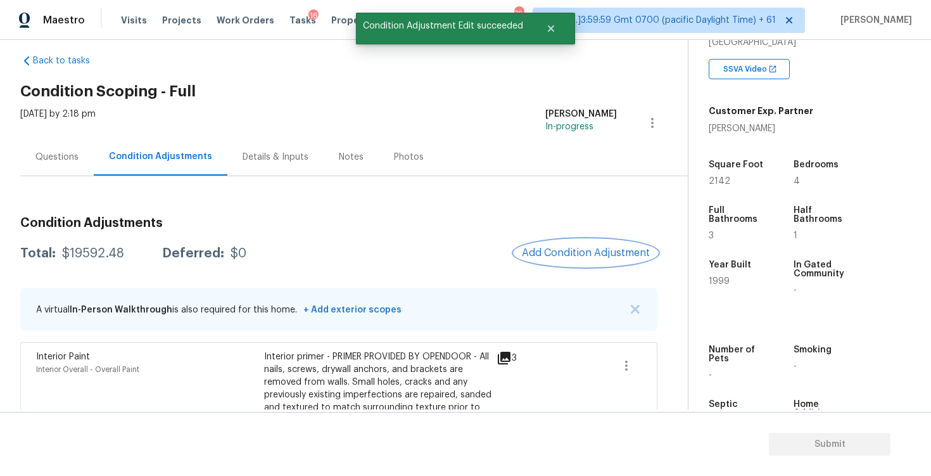
scroll to position [0, 0]
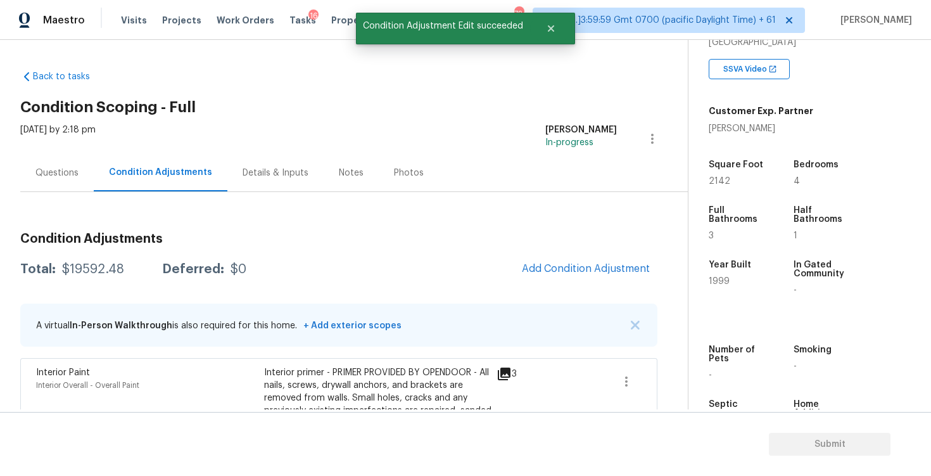
click at [39, 160] on div "Questions" at bounding box center [57, 172] width 74 height 37
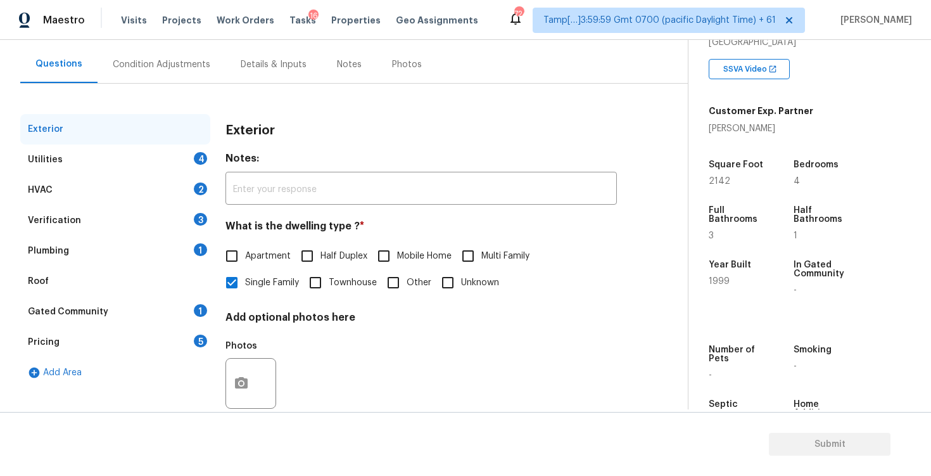
click at [186, 151] on div "Utilities 4" at bounding box center [115, 159] width 190 height 30
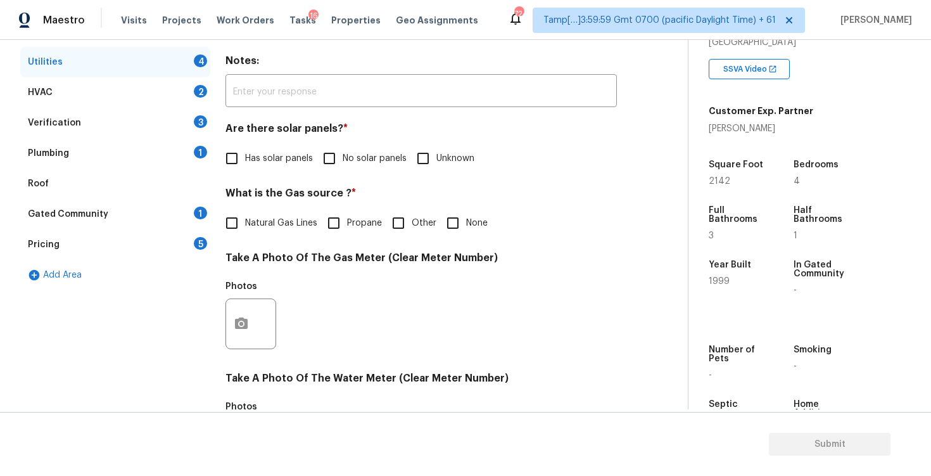
scroll to position [207, 0]
click at [336, 151] on input "No solar panels" at bounding box center [329, 157] width 27 height 27
checkbox input "true"
click at [266, 223] on span "Natural Gas Lines" at bounding box center [281, 223] width 72 height 13
click at [245, 223] on input "Natural Gas Lines" at bounding box center [232, 223] width 27 height 27
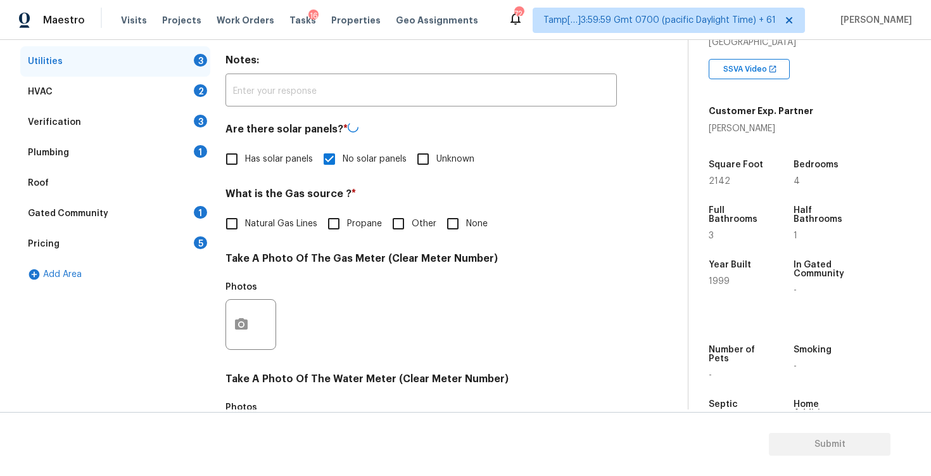
checkbox input "true"
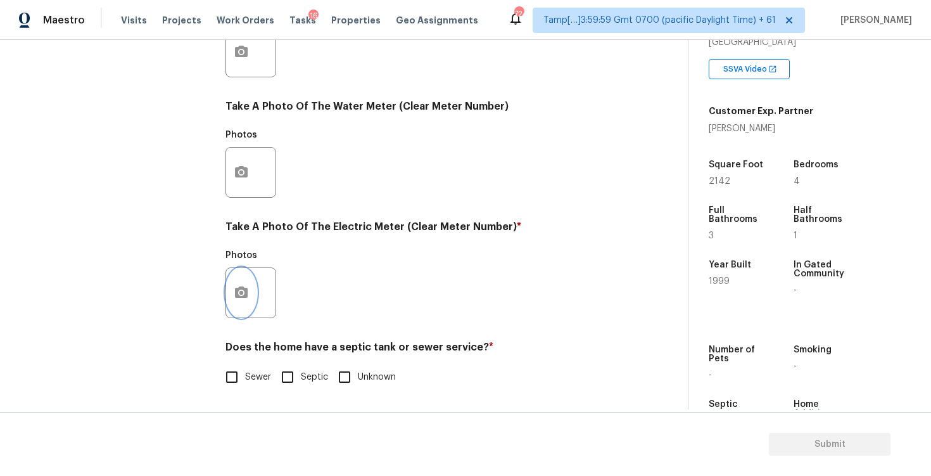
click at [245, 286] on icon "button" at bounding box center [241, 292] width 15 height 15
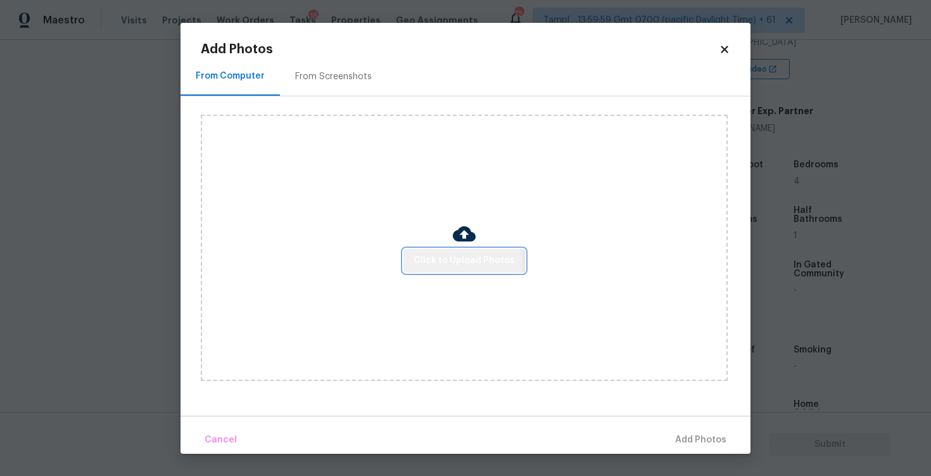
click at [456, 268] on span "Click to Upload Photos" at bounding box center [464, 261] width 101 height 16
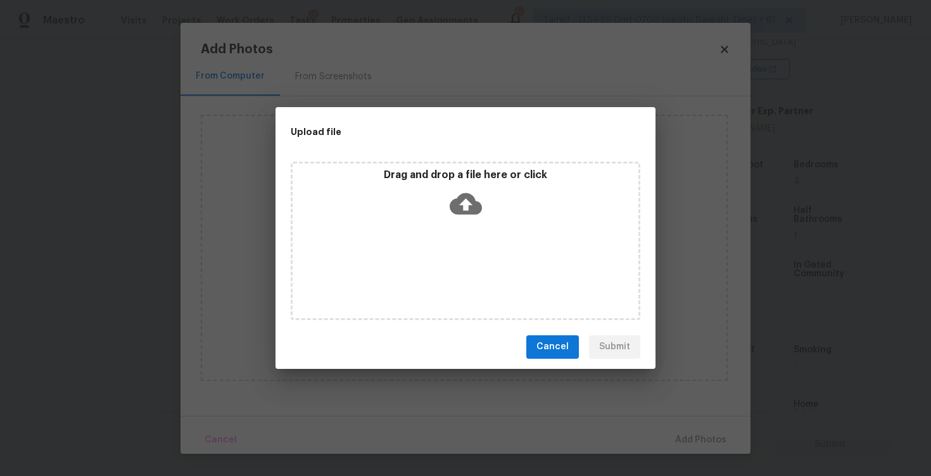
click at [470, 205] on icon at bounding box center [466, 204] width 32 height 22
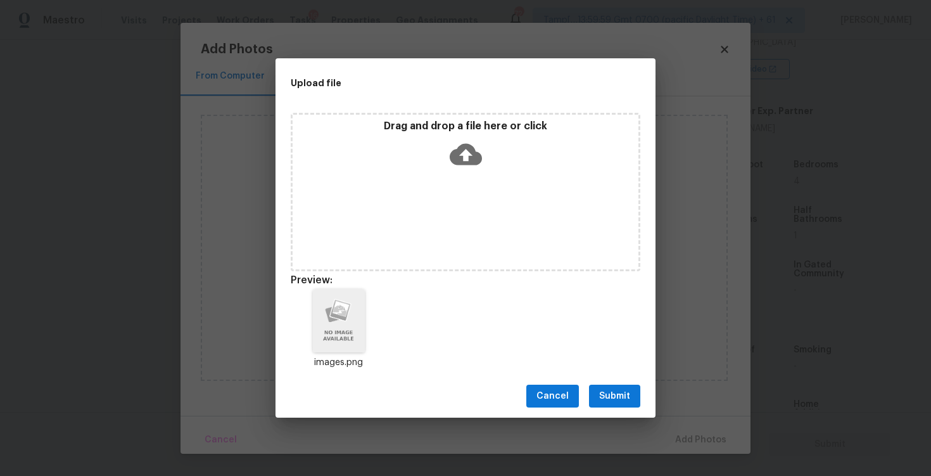
click at [637, 381] on div "Cancel Submit" at bounding box center [466, 396] width 380 height 44
click at [635, 394] on button "Submit" at bounding box center [614, 396] width 51 height 23
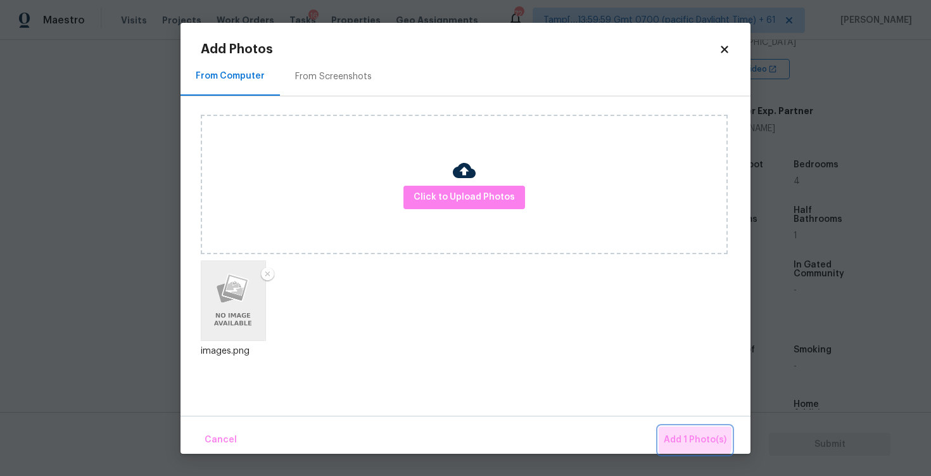
click at [689, 435] on span "Add 1 Photo(s)" at bounding box center [695, 440] width 63 height 16
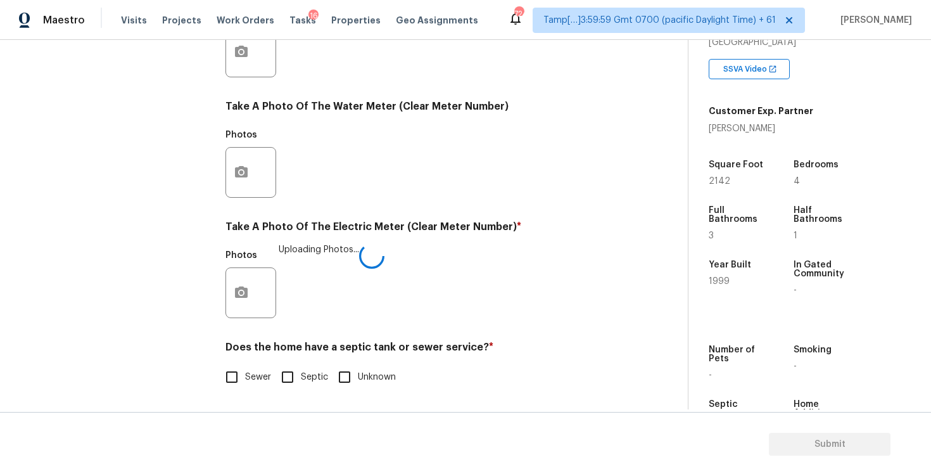
click at [261, 371] on span "Sewer" at bounding box center [258, 377] width 26 height 13
click at [245, 371] on input "Sewer" at bounding box center [232, 377] width 27 height 27
checkbox input "true"
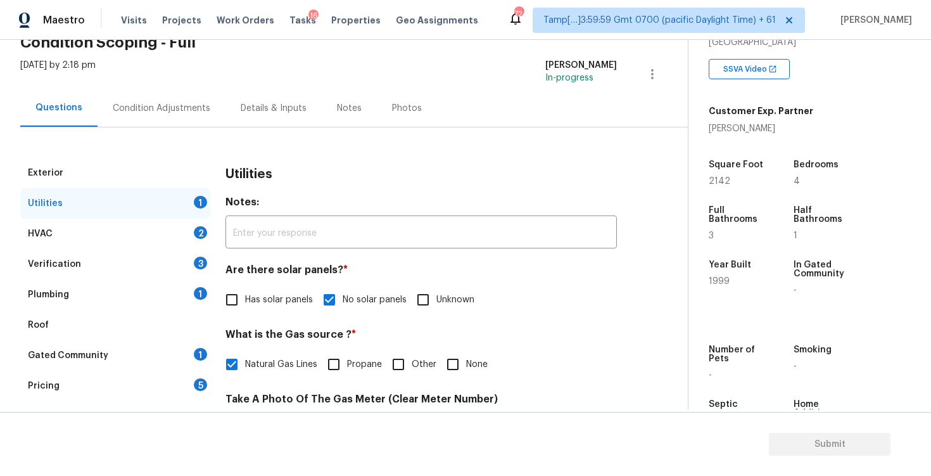
scroll to position [42, 0]
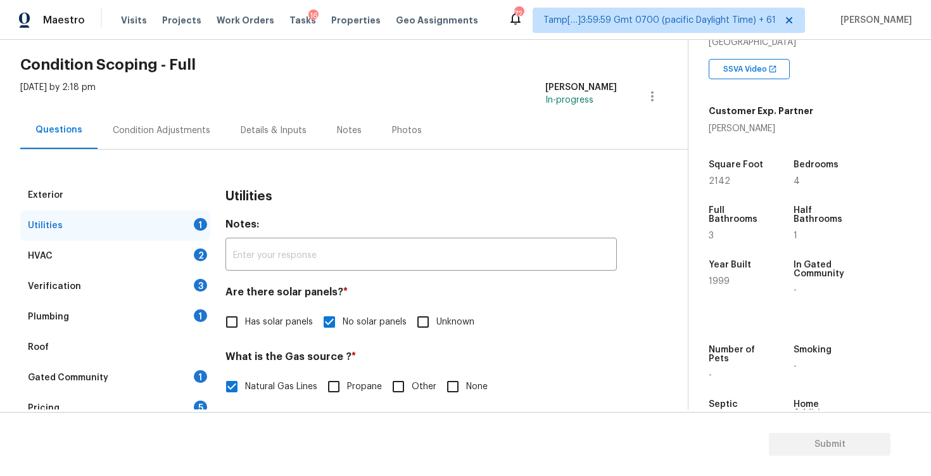
click at [182, 253] on div "HVAC 2" at bounding box center [115, 256] width 190 height 30
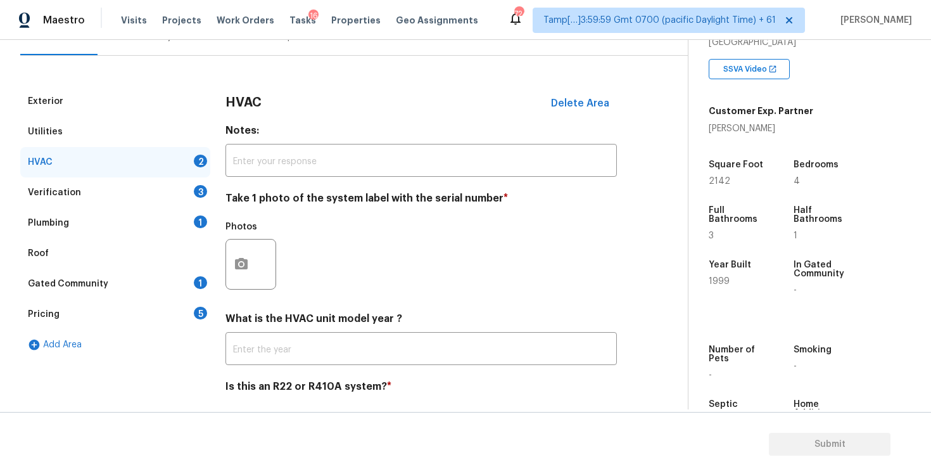
scroll to position [140, 0]
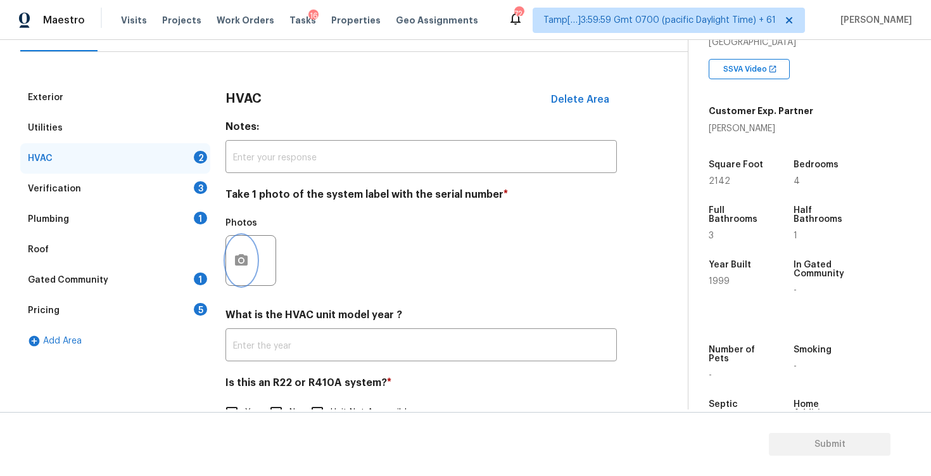
click at [246, 279] on button "button" at bounding box center [241, 260] width 30 height 49
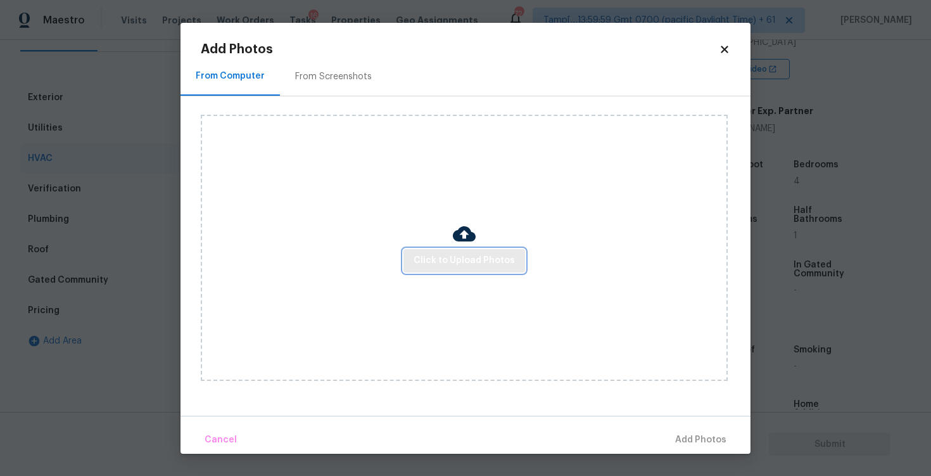
click at [485, 260] on span "Click to Upload Photos" at bounding box center [464, 261] width 101 height 16
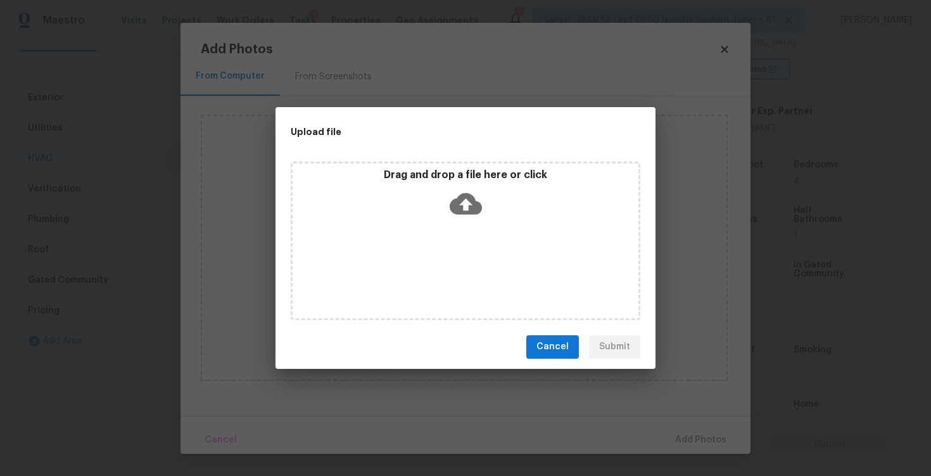
click at [471, 224] on div "Drag and drop a file here or click" at bounding box center [466, 241] width 350 height 158
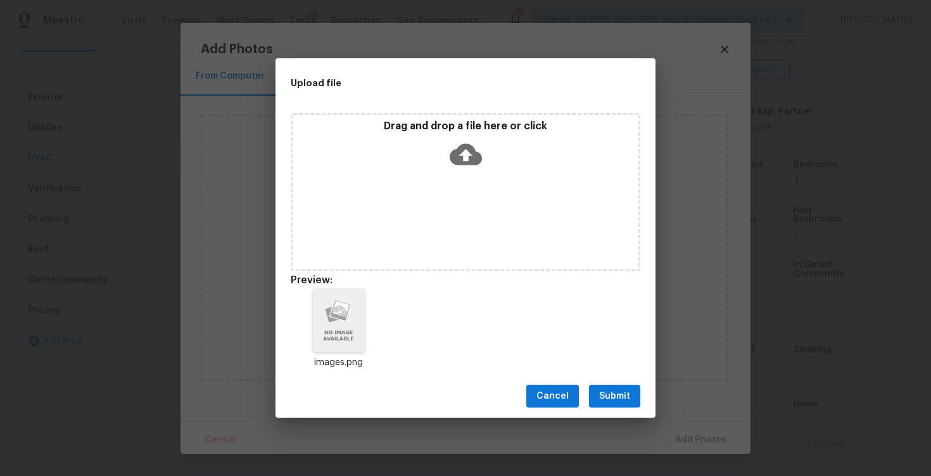
click at [626, 390] on span "Submit" at bounding box center [614, 396] width 31 height 16
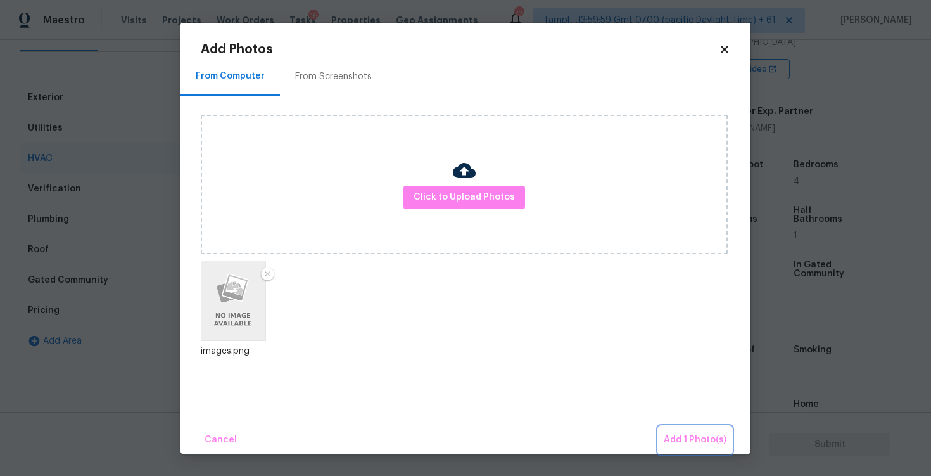
click at [677, 430] on button "Add 1 Photo(s)" at bounding box center [695, 439] width 73 height 27
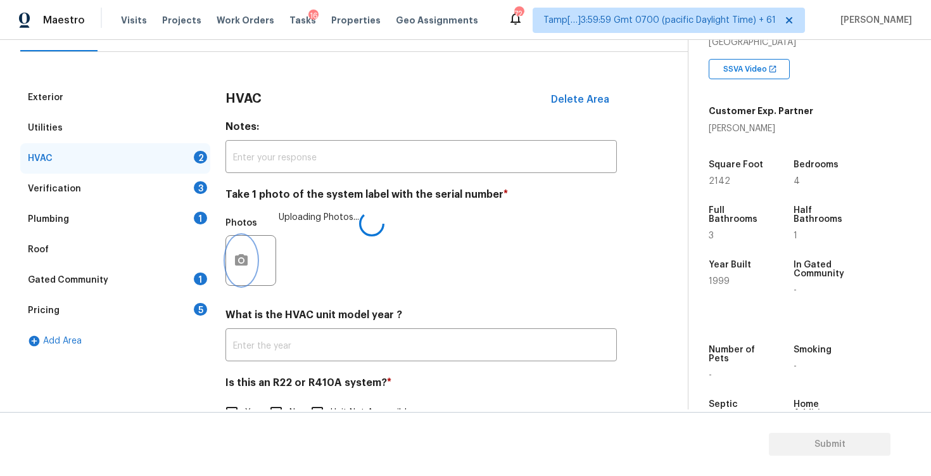
scroll to position [176, 0]
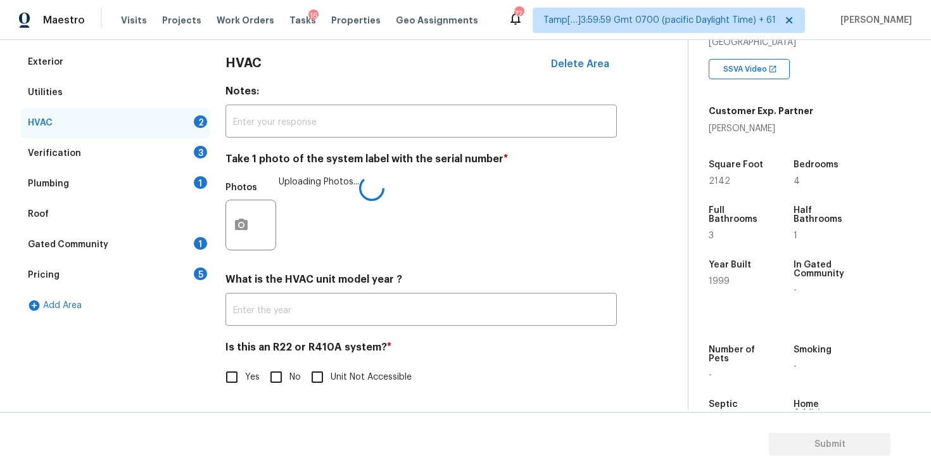
click at [284, 355] on h4 "Is this an R22 or R410A system? *" at bounding box center [422, 350] width 392 height 18
click at [286, 368] on input "No" at bounding box center [276, 377] width 27 height 27
checkbox input "true"
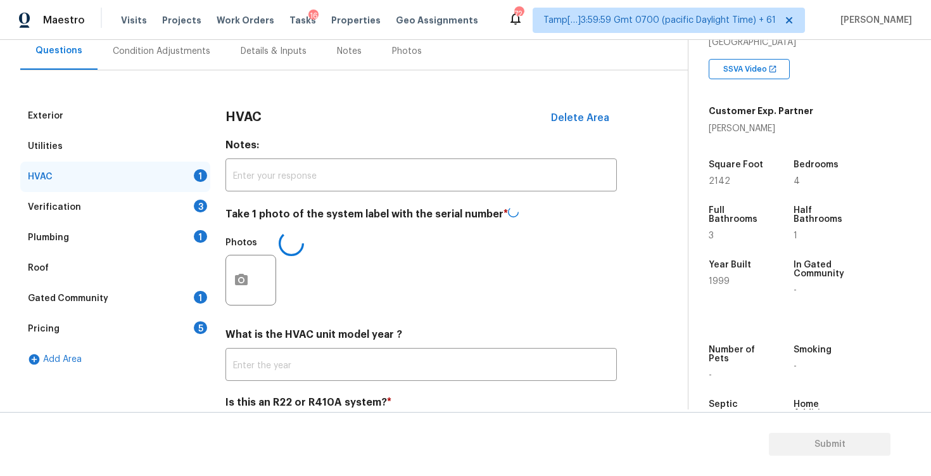
scroll to position [77, 0]
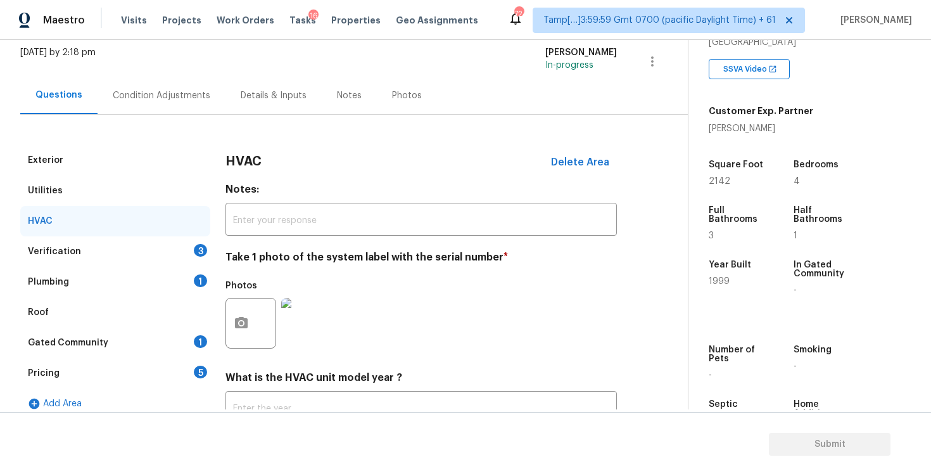
click at [182, 264] on div "Verification 3" at bounding box center [115, 251] width 190 height 30
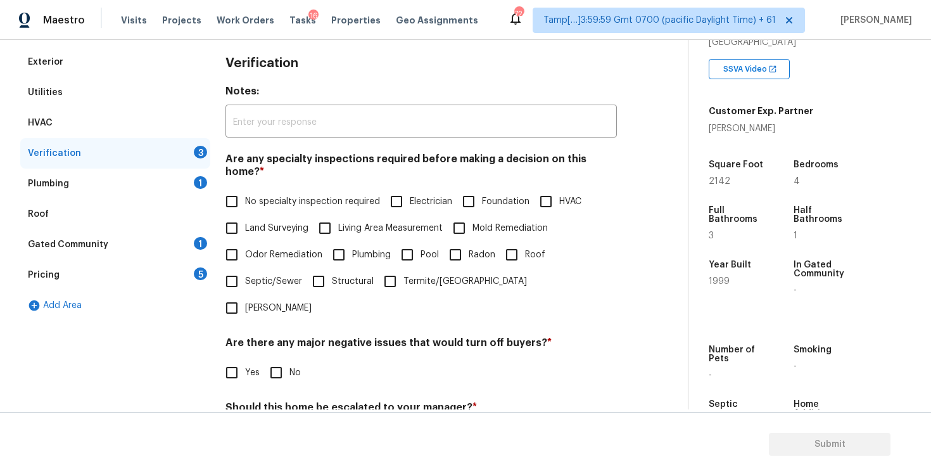
scroll to position [202, 0]
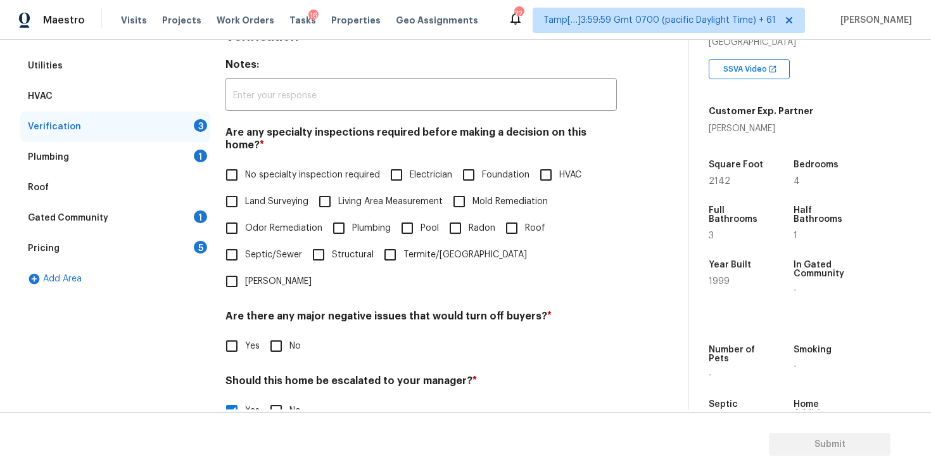
click at [472, 148] on div "Are any specialty inspections required before making a decision on this home? *…" at bounding box center [422, 210] width 392 height 169
click at [475, 166] on input "Foundation" at bounding box center [469, 175] width 27 height 27
checkbox input "true"
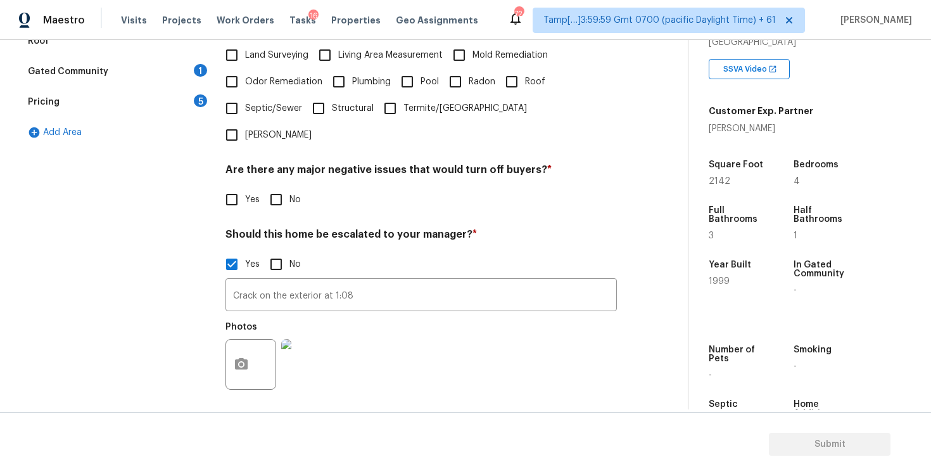
scroll to position [373, 0]
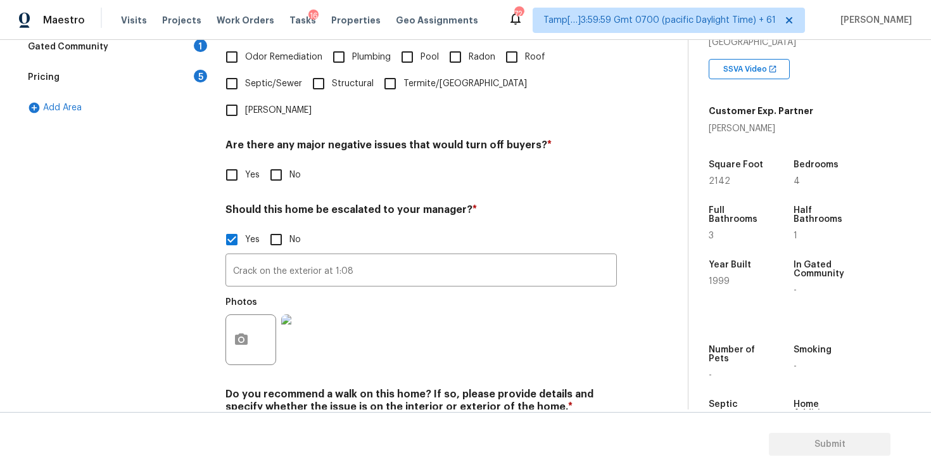
click at [276, 149] on div "Verification Notes: ​ Are any specialty inspections required before making a de…" at bounding box center [422, 157] width 392 height 616
click at [283, 162] on input "No" at bounding box center [276, 175] width 27 height 27
checkbox input "true"
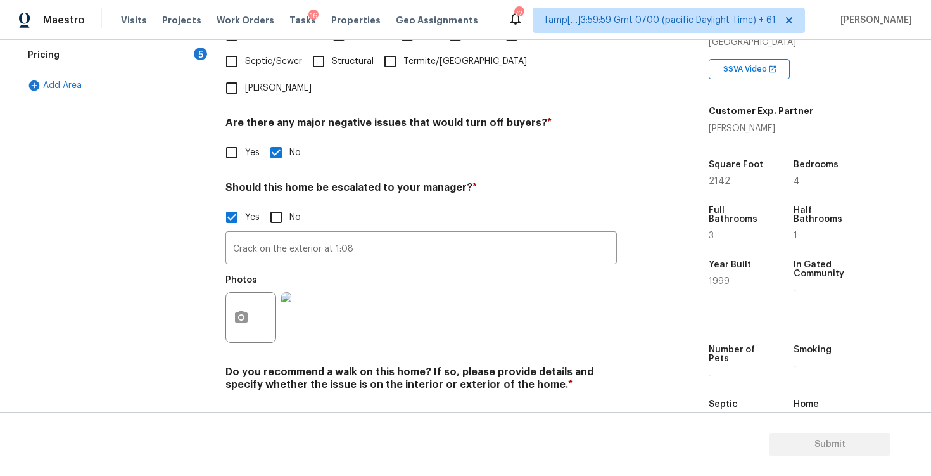
scroll to position [394, 0]
click at [266, 391] on div "Verification Notes: ​ Are any specialty inspections required before making a de…" at bounding box center [422, 136] width 392 height 616
click at [268, 402] on input "No" at bounding box center [276, 415] width 27 height 27
checkbox input "true"
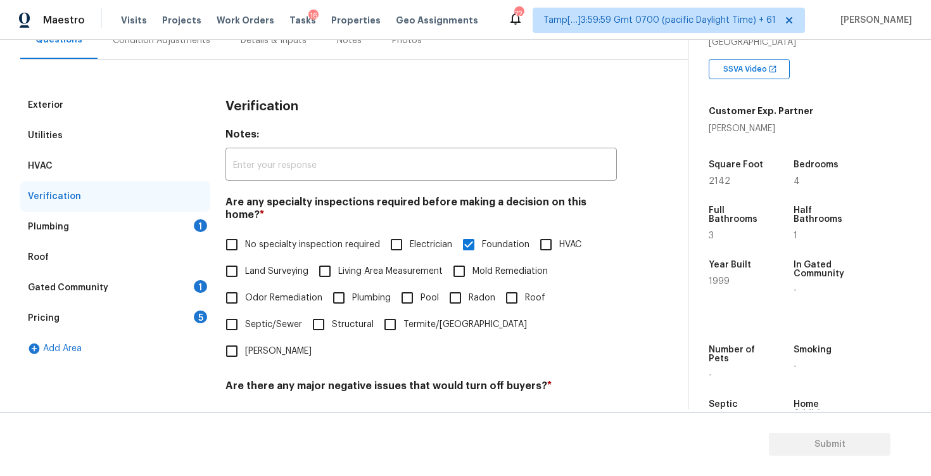
click at [209, 227] on div "Plumbing 1" at bounding box center [115, 227] width 190 height 30
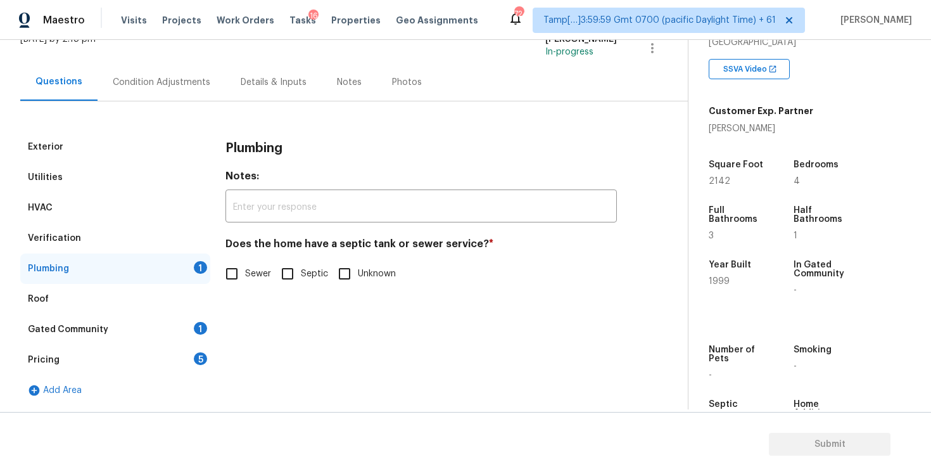
scroll to position [91, 0]
click at [246, 272] on span "Sewer" at bounding box center [258, 273] width 26 height 13
click at [245, 272] on input "Sewer" at bounding box center [232, 273] width 27 height 27
checkbox input "true"
click at [160, 335] on div "Gated Community 1" at bounding box center [115, 329] width 190 height 30
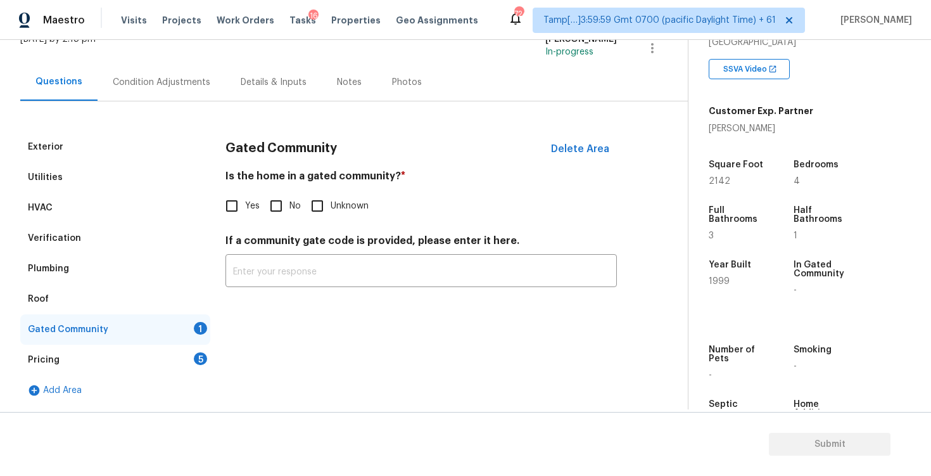
click at [293, 198] on label "No" at bounding box center [282, 206] width 38 height 27
click at [290, 198] on input "No" at bounding box center [276, 206] width 27 height 27
checkbox input "true"
click at [191, 341] on div "Gated Community" at bounding box center [115, 329] width 190 height 30
click at [192, 355] on div "Pricing 5" at bounding box center [115, 360] width 190 height 30
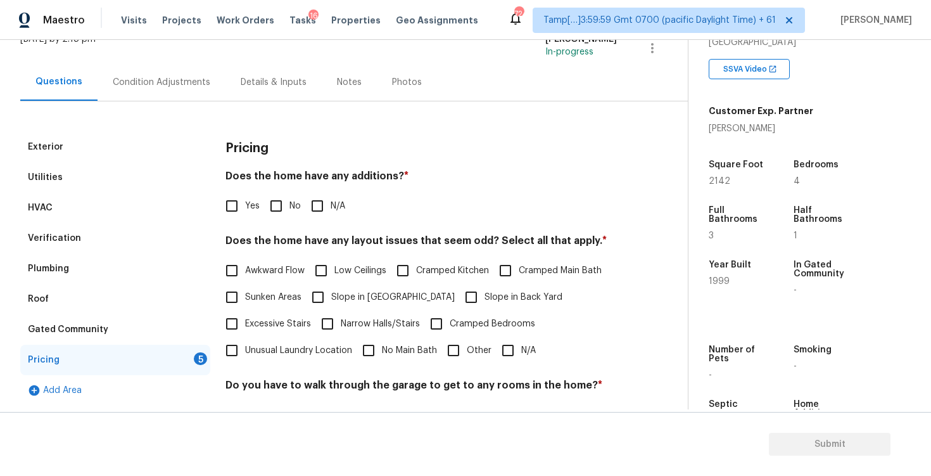
click at [269, 212] on input "No" at bounding box center [276, 206] width 27 height 27
checkbox input "true"
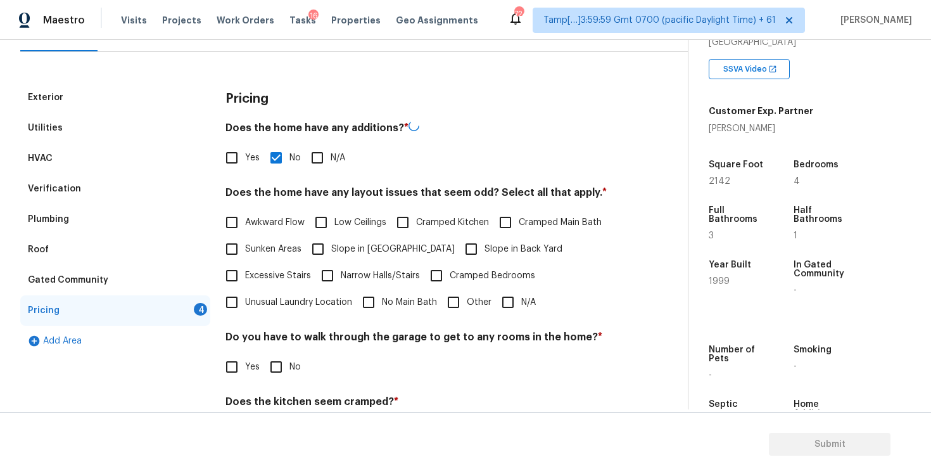
scroll to position [150, 0]
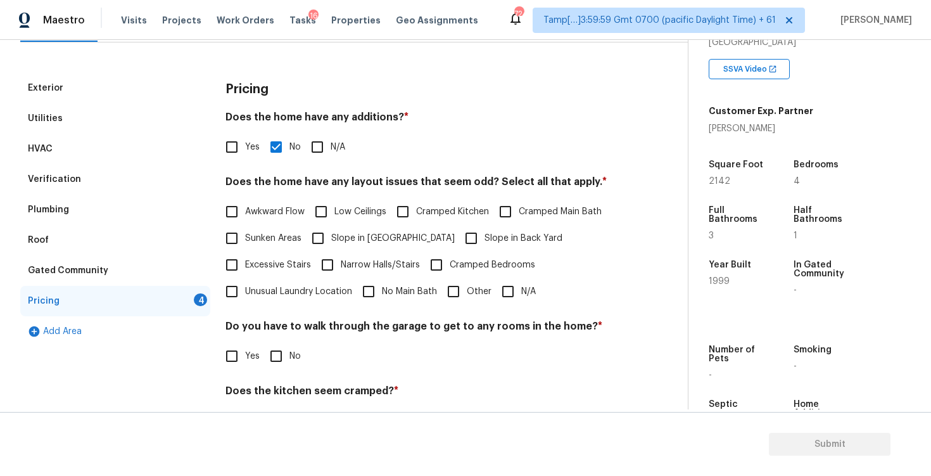
click at [485, 233] on span "Slope in Back Yard" at bounding box center [524, 238] width 78 height 13
click at [470, 233] on input "Slope in Back Yard" at bounding box center [471, 238] width 27 height 27
checkbox input "true"
click at [357, 238] on span "Slope in Front Yard" at bounding box center [393, 238] width 124 height 13
click at [331, 238] on input "Slope in Front Yard" at bounding box center [318, 238] width 27 height 27
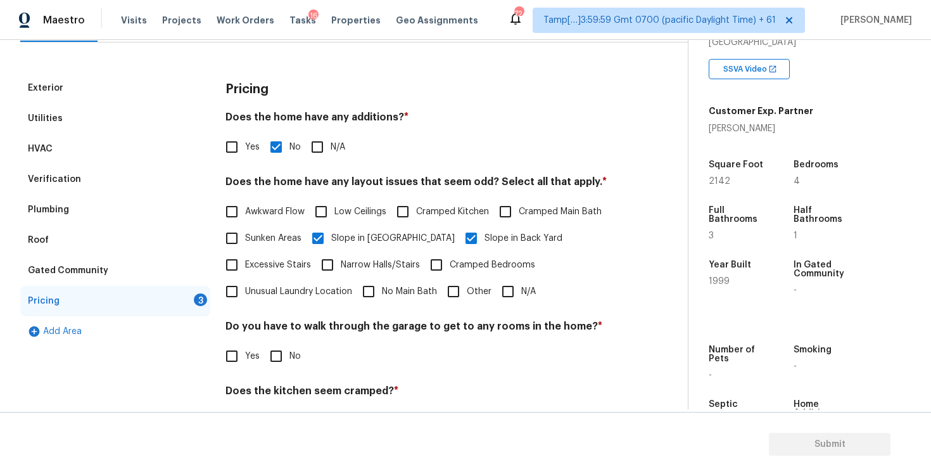
click at [357, 238] on span "Slope in Front Yard" at bounding box center [393, 238] width 124 height 13
click at [331, 238] on input "Slope in Front Yard" at bounding box center [318, 238] width 27 height 27
checkbox input "false"
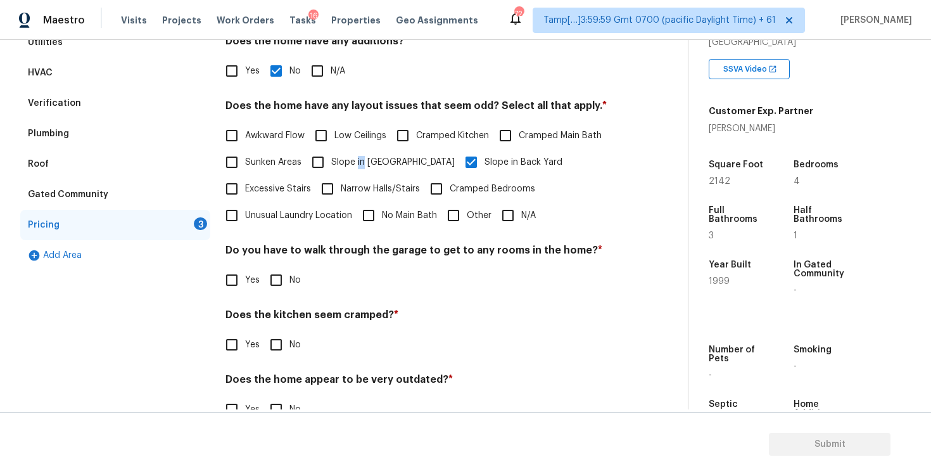
scroll to position [258, 0]
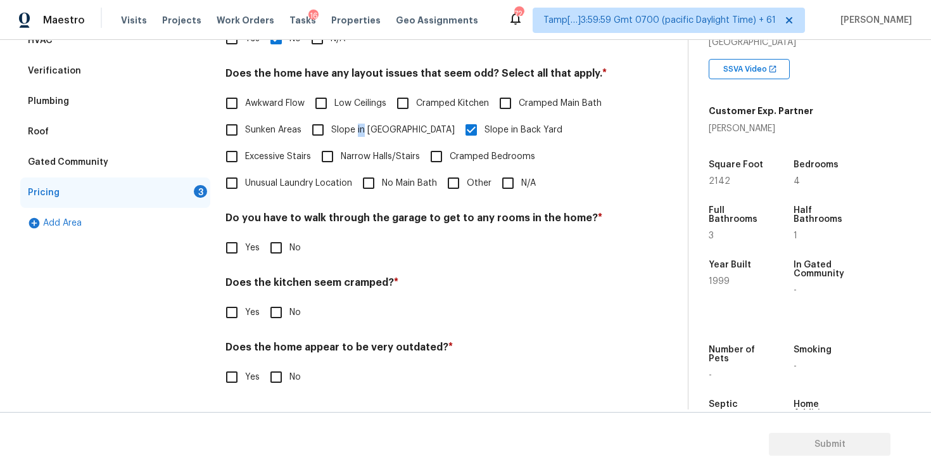
click at [271, 248] on input "No" at bounding box center [276, 247] width 27 height 27
checkbox input "true"
click at [279, 300] on div "Does the kitchen seem cramped? * Yes No" at bounding box center [422, 302] width 392 height 49
click at [278, 305] on input "No" at bounding box center [276, 312] width 27 height 27
checkbox input "true"
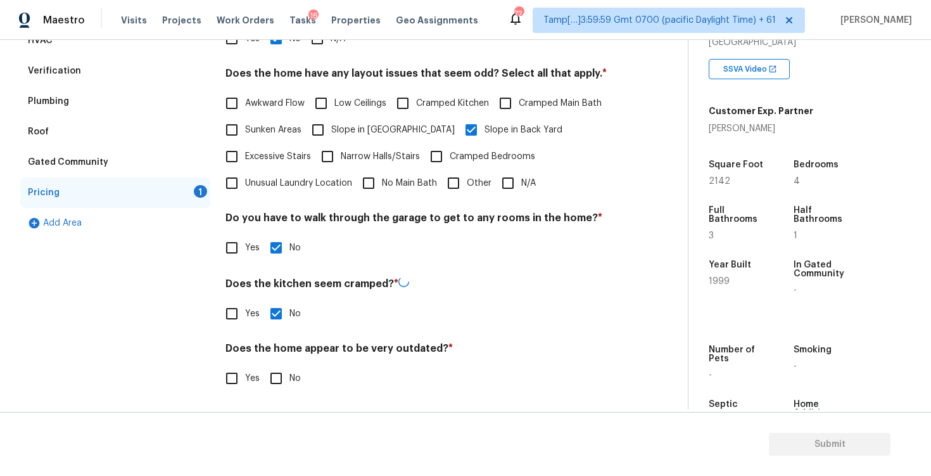
click at [281, 371] on input "No" at bounding box center [276, 378] width 27 height 27
checkbox input "true"
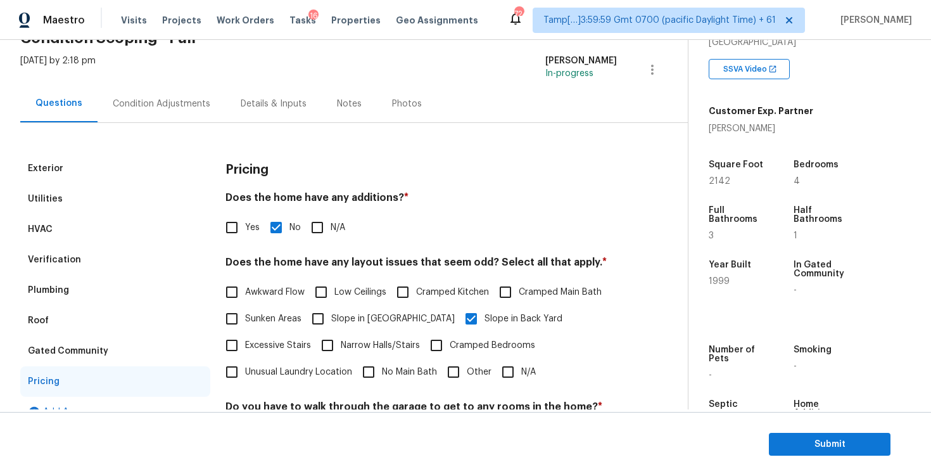
scroll to position [63, 0]
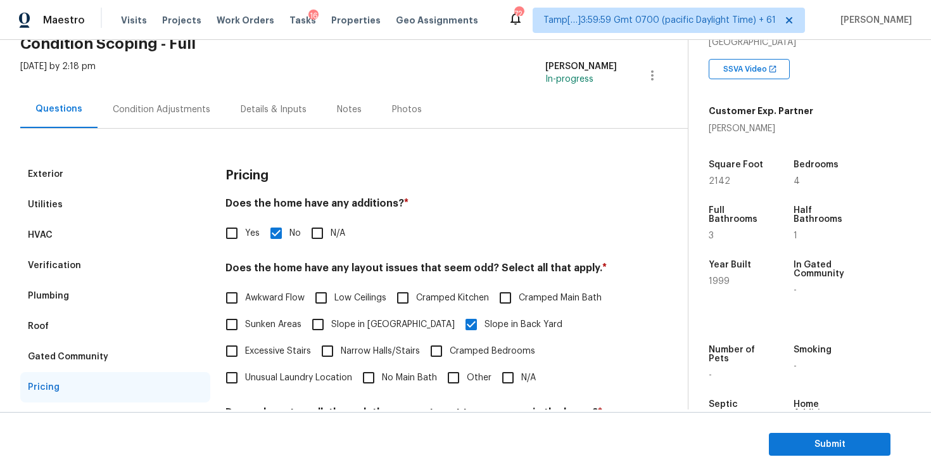
click at [191, 106] on div "Condition Adjustments" at bounding box center [162, 109] width 98 height 13
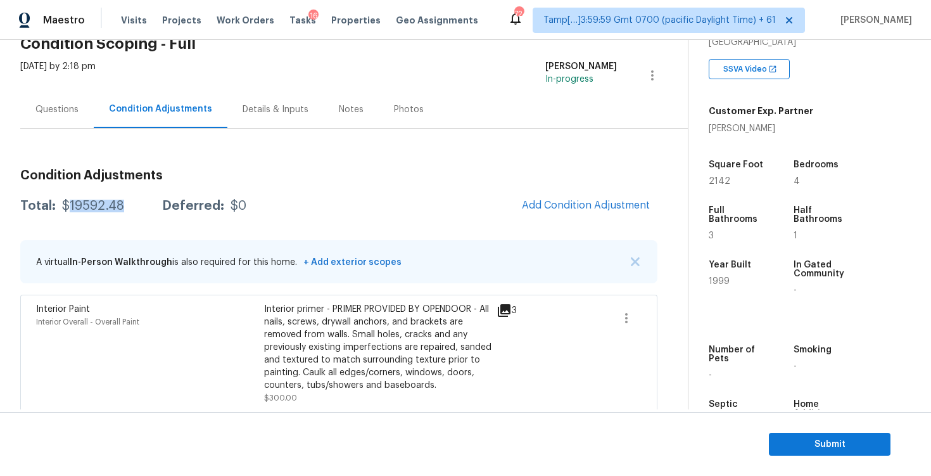
drag, startPoint x: 67, startPoint y: 202, endPoint x: 125, endPoint y: 205, distance: 58.4
click at [125, 206] on div "Total: $19592.48 Deferred: $0" at bounding box center [133, 206] width 226 height 13
copy div "19592.48"
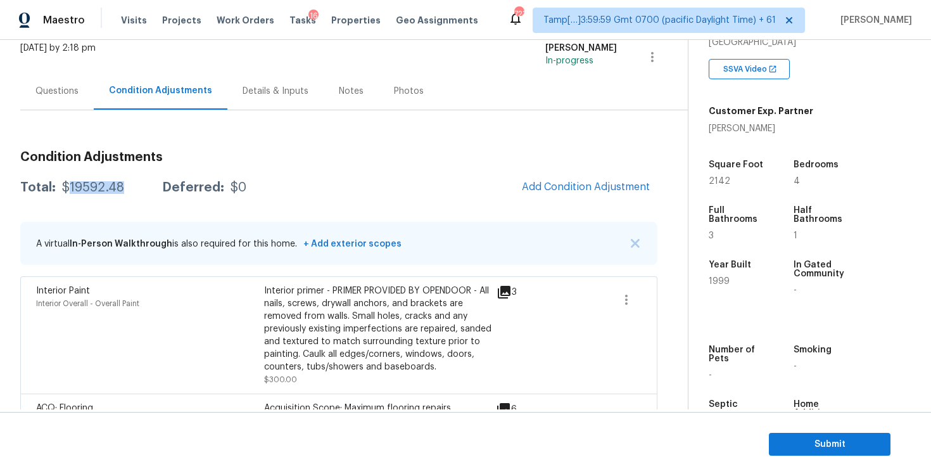
click at [76, 96] on div "Questions" at bounding box center [56, 91] width 43 height 13
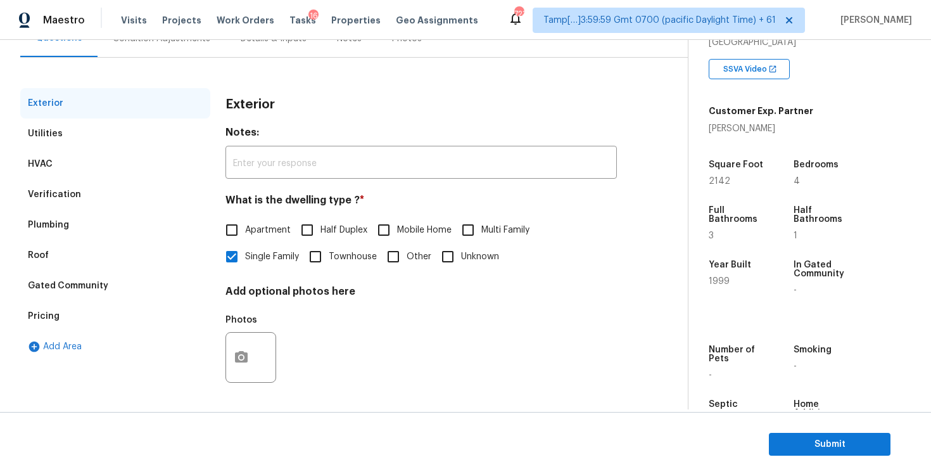
click at [150, 207] on div "Verification" at bounding box center [115, 194] width 190 height 30
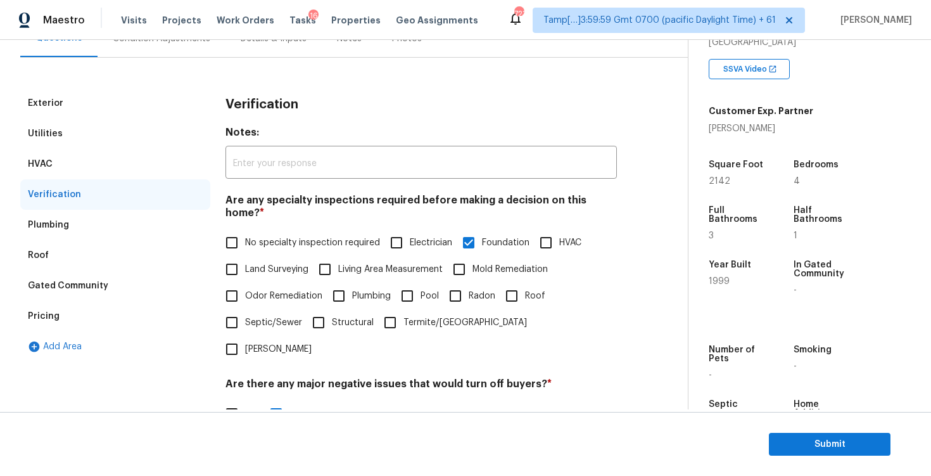
scroll to position [239, 0]
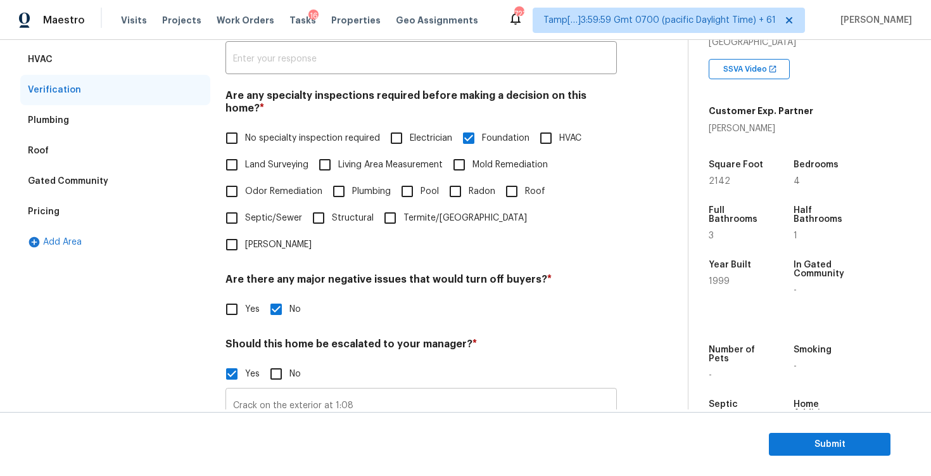
click at [307, 391] on input "Crack on the exterior at 1:08" at bounding box center [422, 406] width 392 height 30
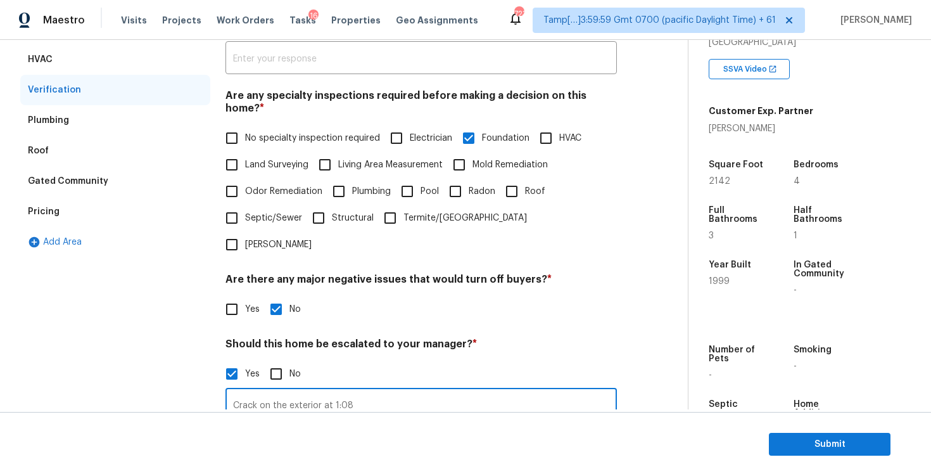
click at [307, 391] on input "Crack on the exterior at 1:08" at bounding box center [422, 406] width 392 height 30
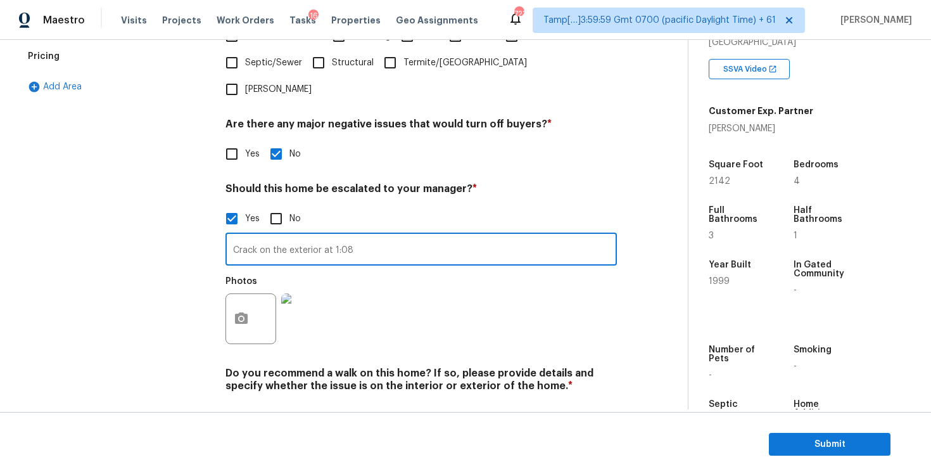
click at [354, 236] on input "Crack on the exterior at 1:08" at bounding box center [422, 251] width 392 height 30
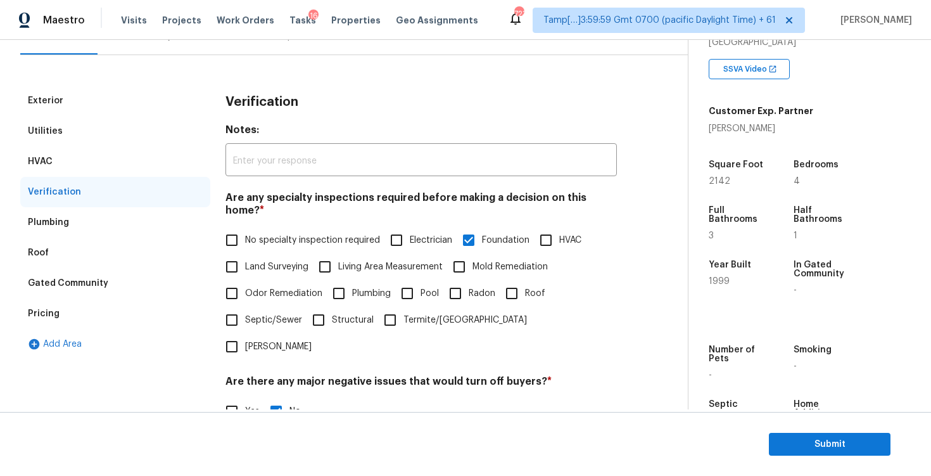
scroll to position [0, 0]
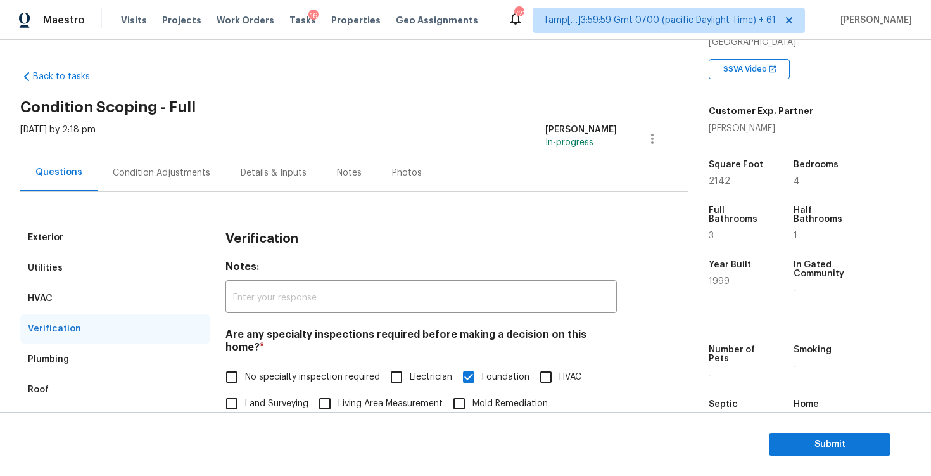
click at [188, 174] on div "Condition Adjustments" at bounding box center [162, 173] width 98 height 13
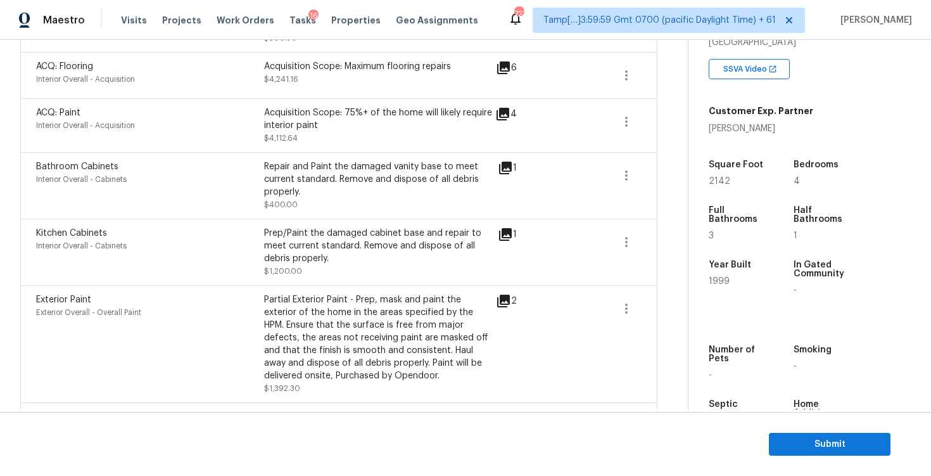
scroll to position [409, 0]
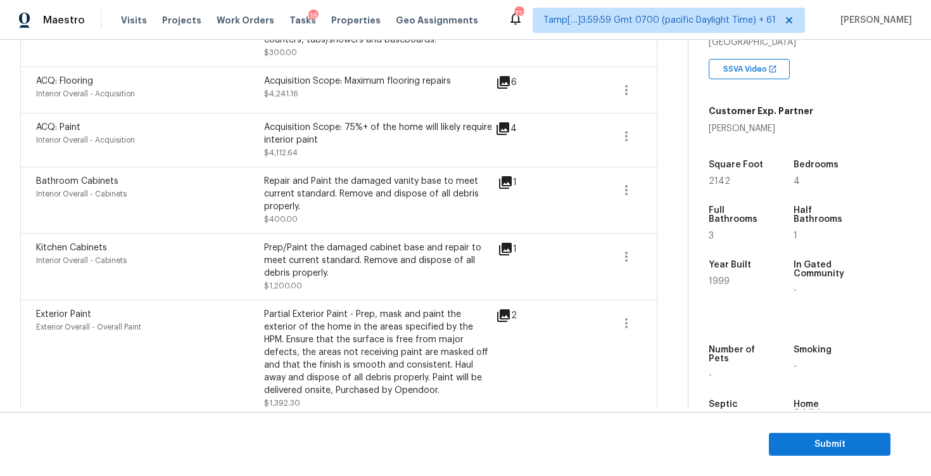
click at [787, 457] on section "Submit" at bounding box center [465, 444] width 931 height 65
click at [845, 445] on span "Submit" at bounding box center [829, 445] width 101 height 16
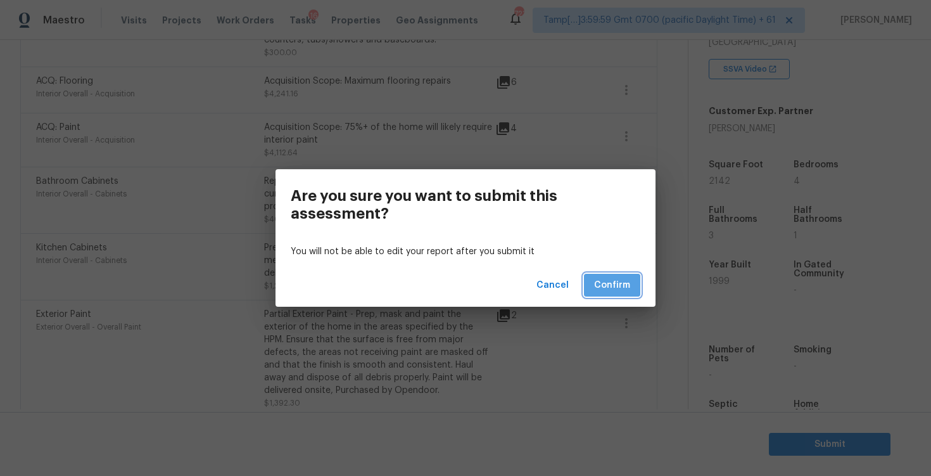
click at [621, 280] on span "Confirm" at bounding box center [612, 286] width 36 height 16
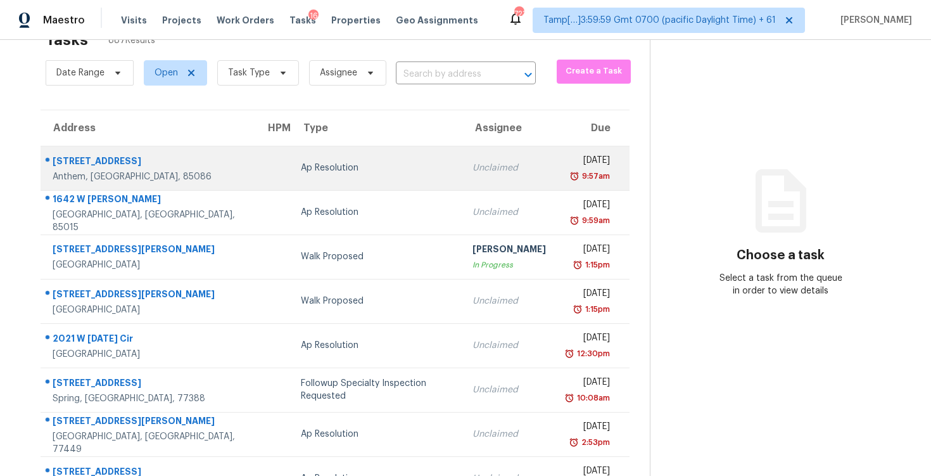
scroll to position [17, 0]
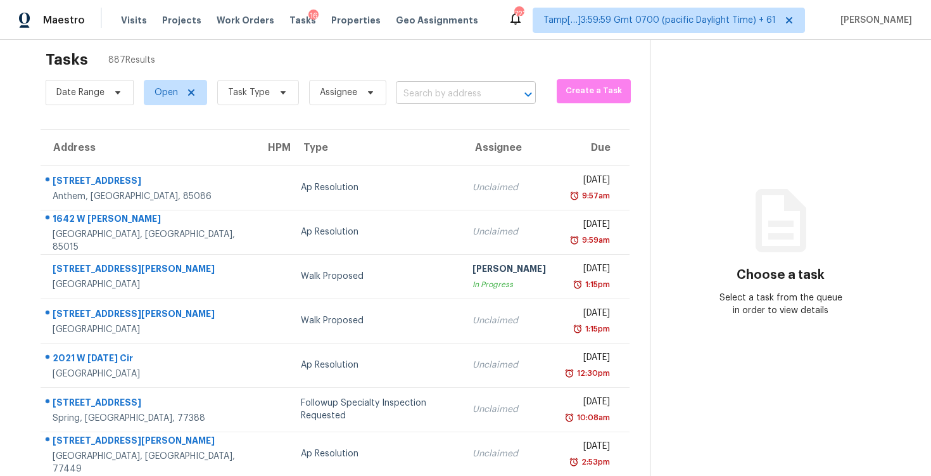
click at [435, 97] on input "text" at bounding box center [448, 94] width 105 height 20
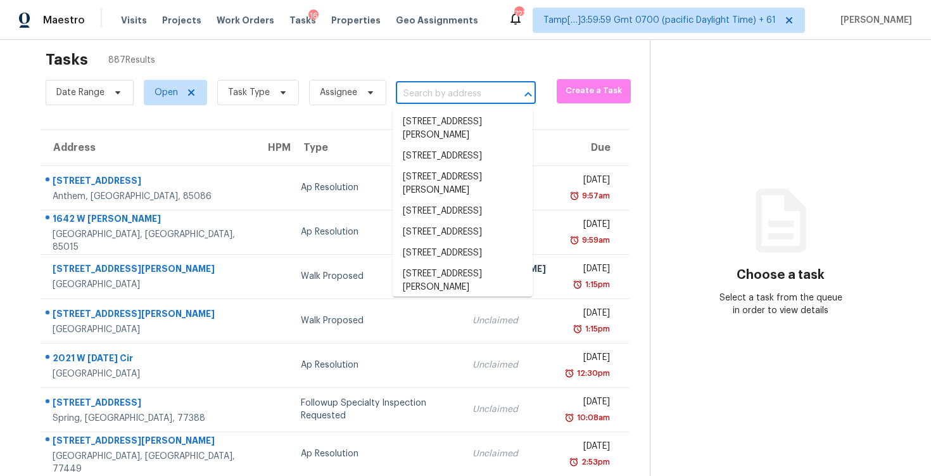
paste input "1617 S Wasatch Dr, Salt Lake City, UT 84108"
type input "1617 S Wasatch Dr, Salt Lake City, UT 84108"
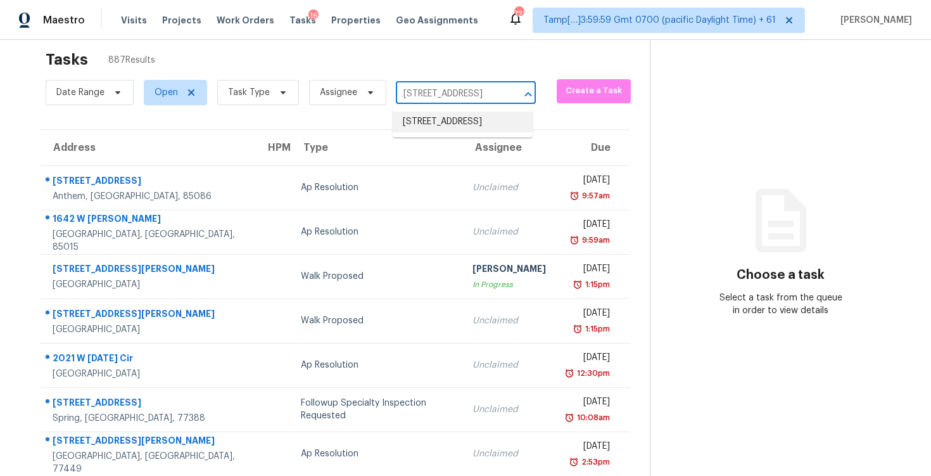
click at [461, 131] on li "1617 S Wasatch Dr, Salt Lake City, UT 84108" at bounding box center [463, 122] width 140 height 21
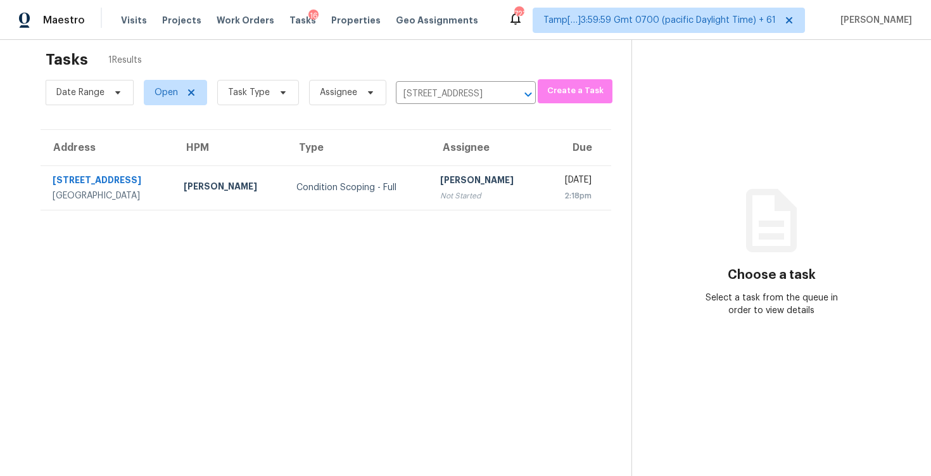
click at [478, 178] on div "[PERSON_NAME]" at bounding box center [486, 182] width 93 height 16
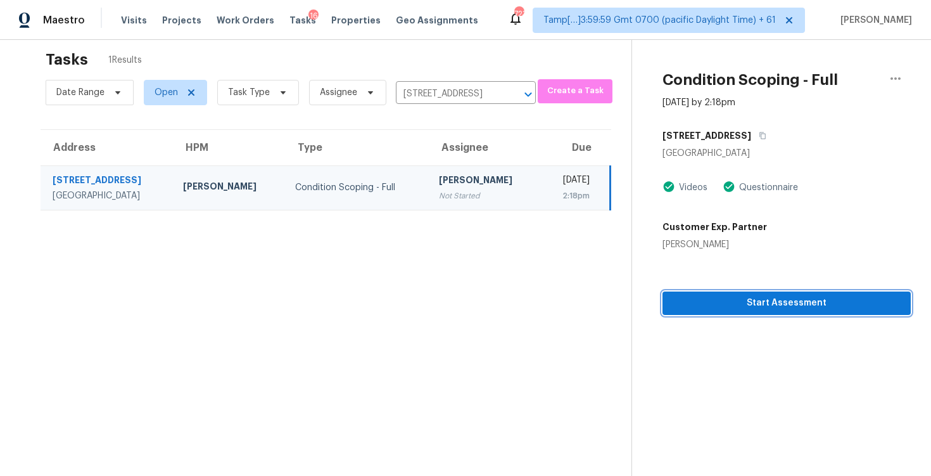
click at [784, 312] on button "Start Assessment" at bounding box center [787, 302] width 248 height 23
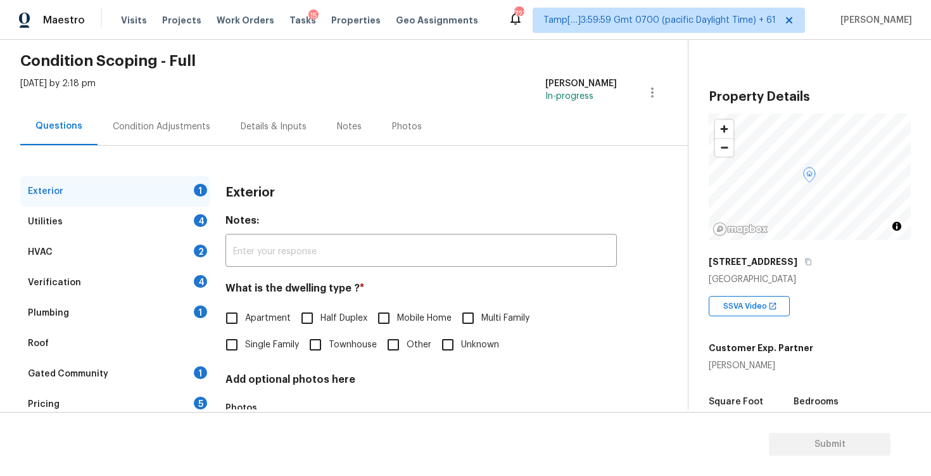
scroll to position [53, 0]
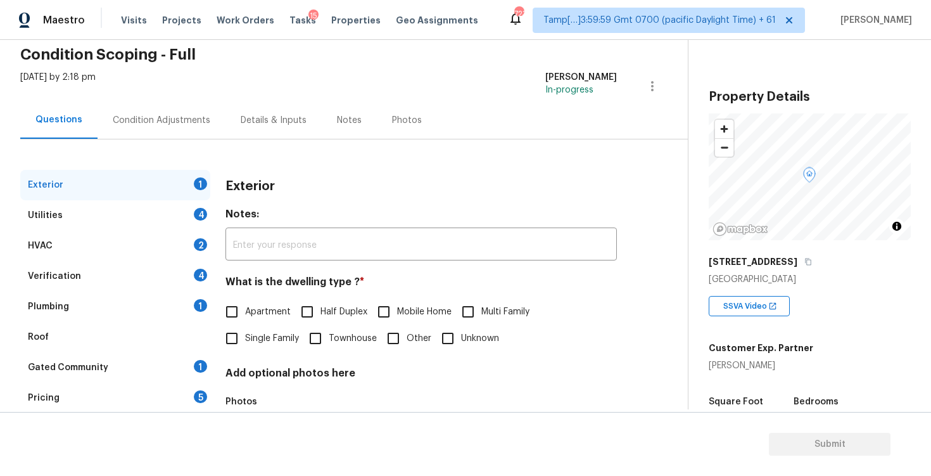
click at [276, 328] on label "Single Family" at bounding box center [259, 338] width 80 height 27
click at [245, 328] on input "Single Family" at bounding box center [232, 338] width 27 height 27
checkbox input "true"
click at [174, 132] on div "Condition Adjustments" at bounding box center [162, 119] width 128 height 37
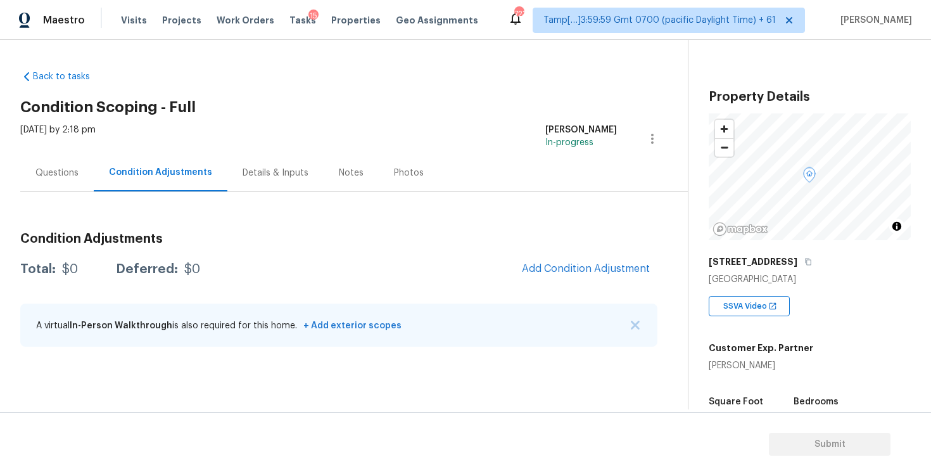
click at [518, 248] on div "Condition Adjustments Total: $0 Deferred: $0 Add Condition Adjustment A virtual…" at bounding box center [338, 290] width 637 height 136
click at [558, 257] on button "Add Condition Adjustment" at bounding box center [586, 268] width 143 height 27
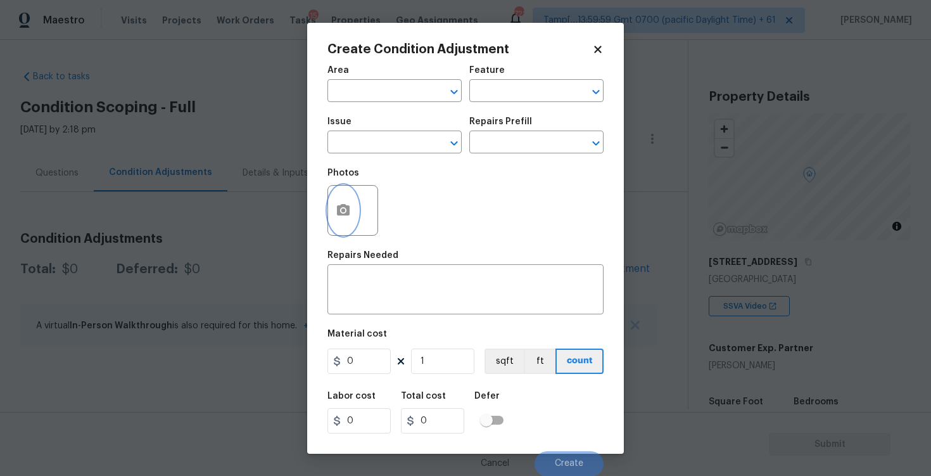
click at [345, 203] on icon "button" at bounding box center [343, 210] width 15 height 15
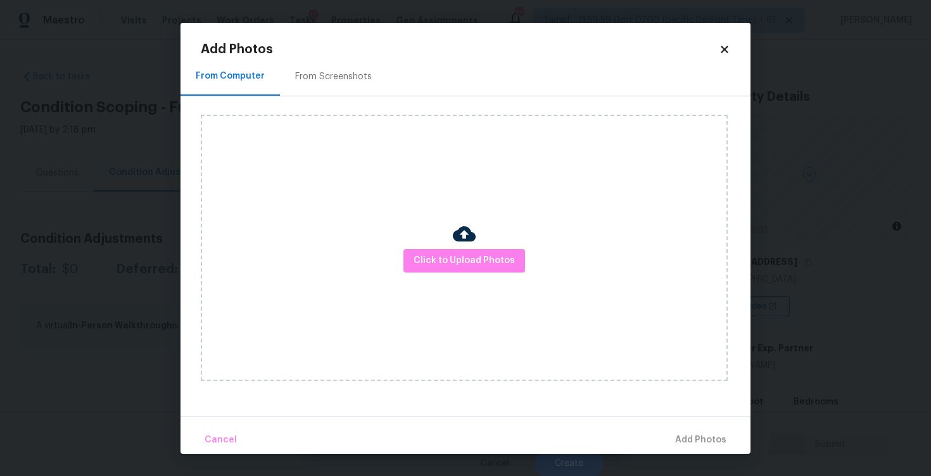
click at [339, 88] on div "From Screenshots" at bounding box center [333, 76] width 107 height 37
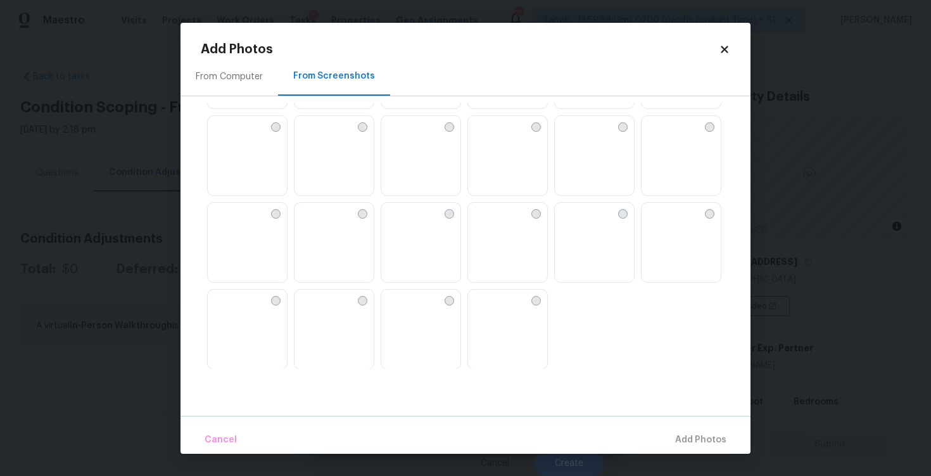
scroll to position [1210, 0]
click at [728, 44] on icon at bounding box center [724, 49] width 11 height 11
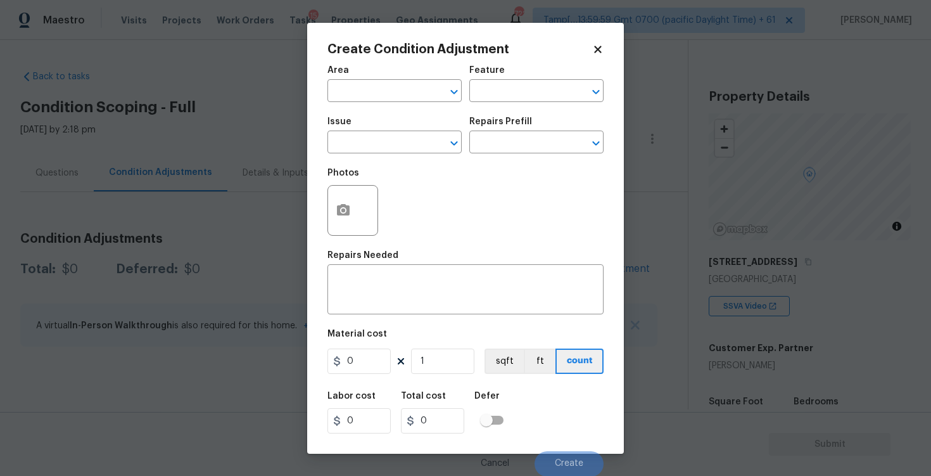
click at [595, 46] on icon at bounding box center [597, 49] width 7 height 7
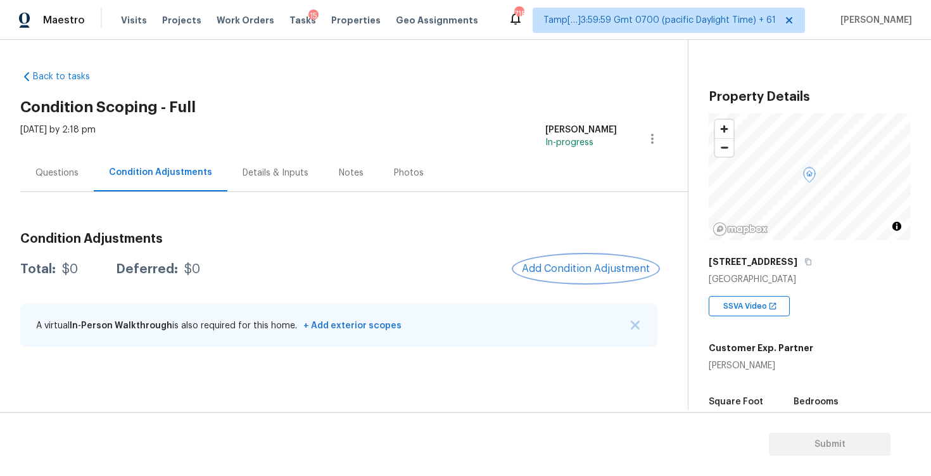
click at [556, 280] on button "Add Condition Adjustment" at bounding box center [586, 268] width 143 height 27
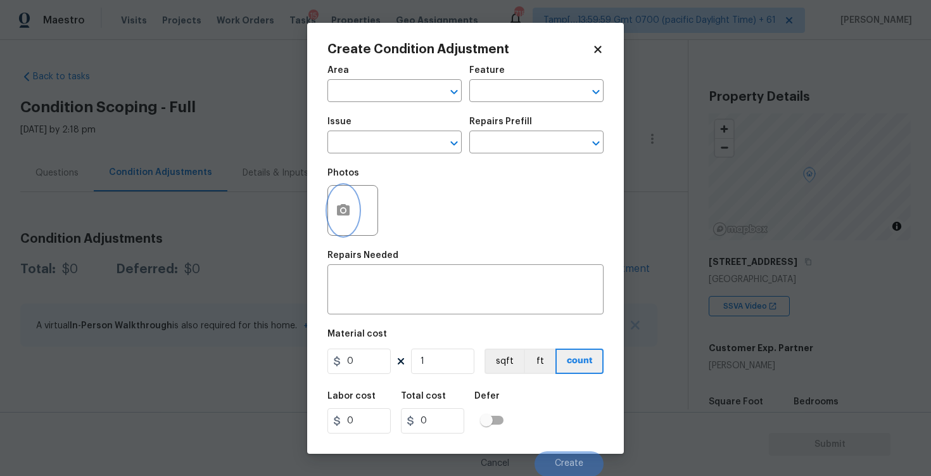
click at [349, 211] on icon "button" at bounding box center [343, 209] width 13 height 11
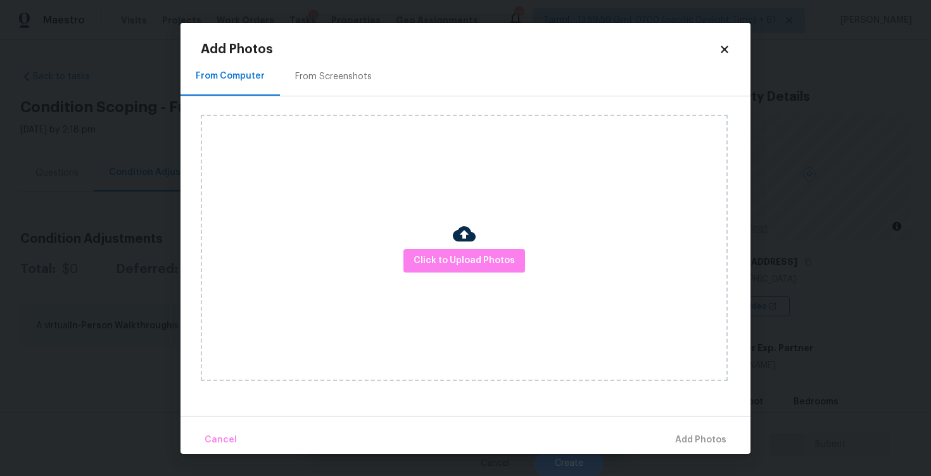
click at [430, 246] on div "Click to Upload Photos" at bounding box center [464, 248] width 527 height 266
click at [461, 260] on span "Click to Upload Photos" at bounding box center [464, 261] width 101 height 16
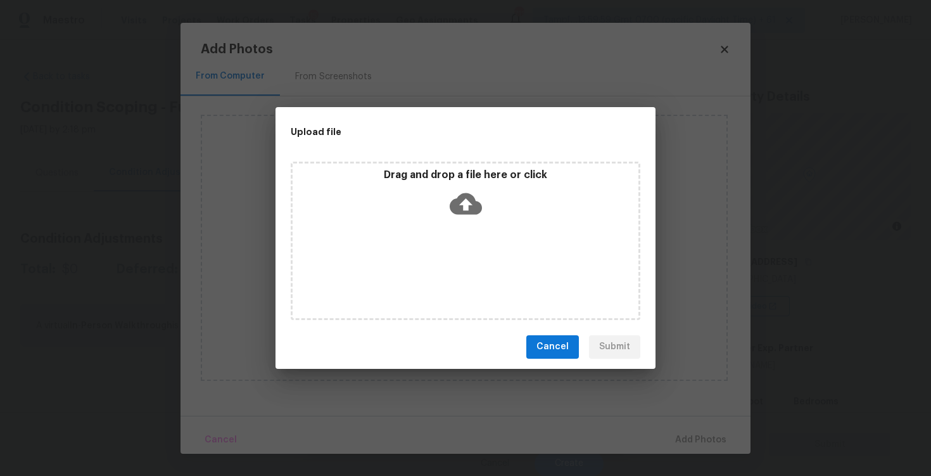
click at [489, 205] on div "Drag and drop a file here or click" at bounding box center [466, 196] width 346 height 54
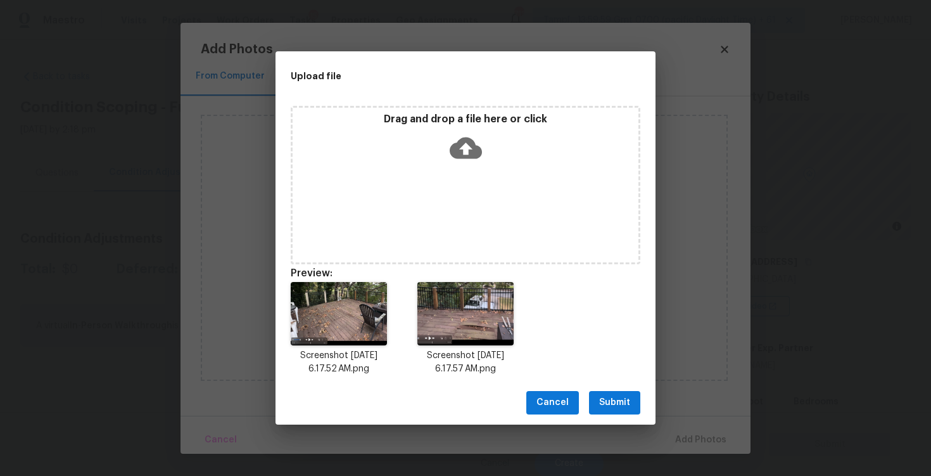
click at [615, 393] on button "Submit" at bounding box center [614, 402] width 51 height 23
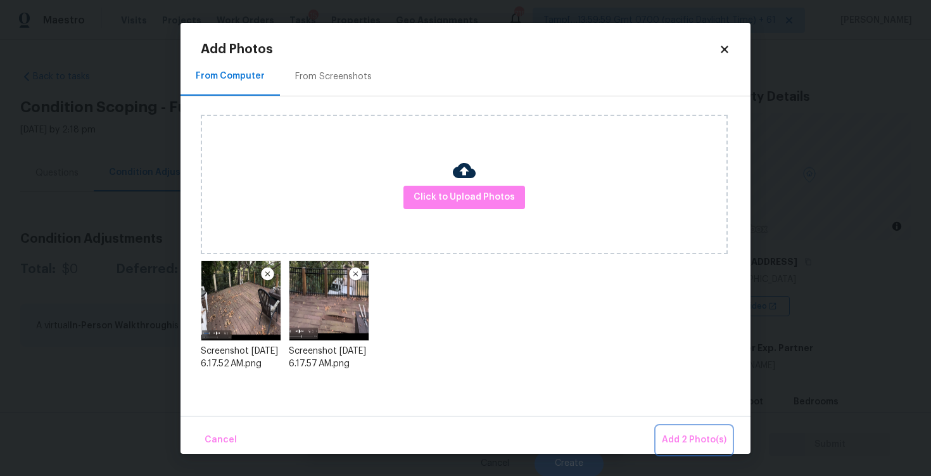
click at [674, 433] on span "Add 2 Photo(s)" at bounding box center [694, 440] width 65 height 16
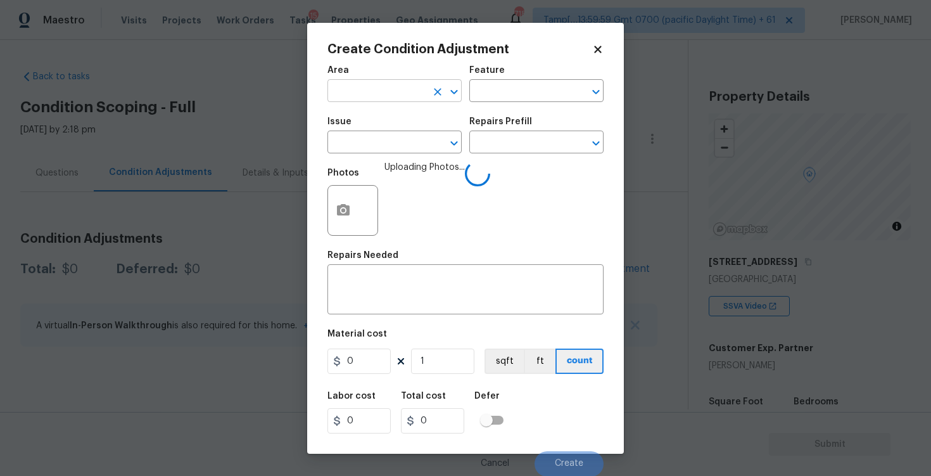
click at [383, 99] on input "text" at bounding box center [377, 92] width 99 height 20
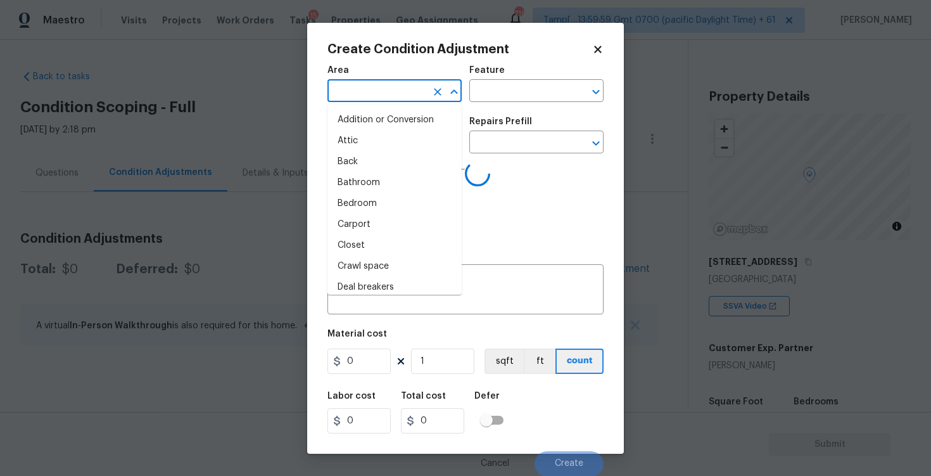
click at [383, 99] on input "text" at bounding box center [377, 92] width 99 height 20
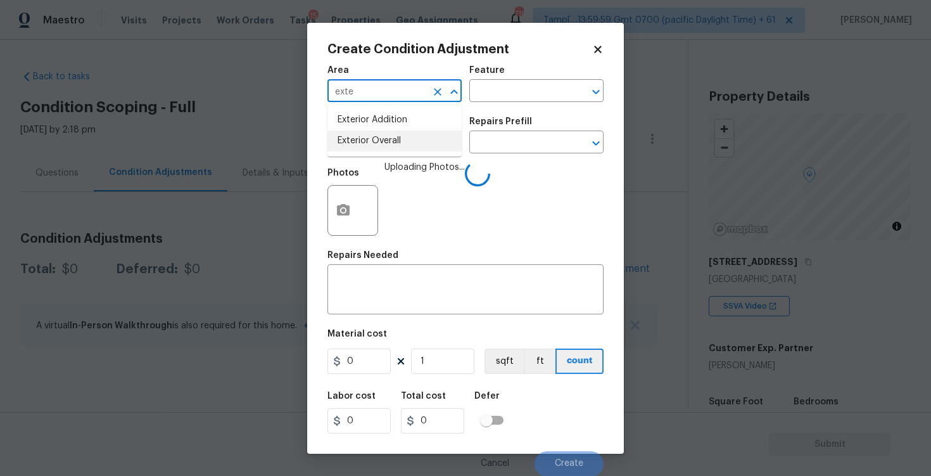
click at [390, 147] on li "Exterior Overall" at bounding box center [395, 141] width 134 height 21
type input "Exterior Overall"
click at [390, 147] on input "text" at bounding box center [377, 144] width 99 height 20
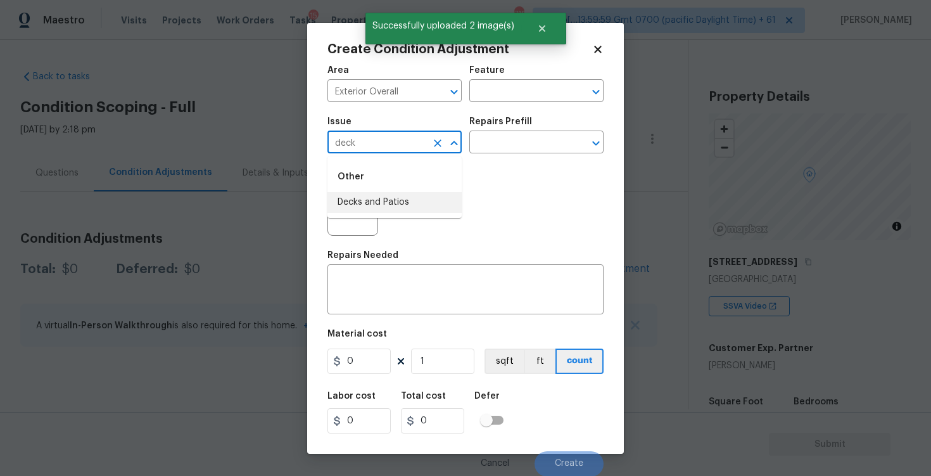
click at [399, 195] on li "Decks and Patios" at bounding box center [395, 202] width 134 height 21
type input "Decks and Patios"
click at [404, 286] on textarea at bounding box center [465, 291] width 261 height 27
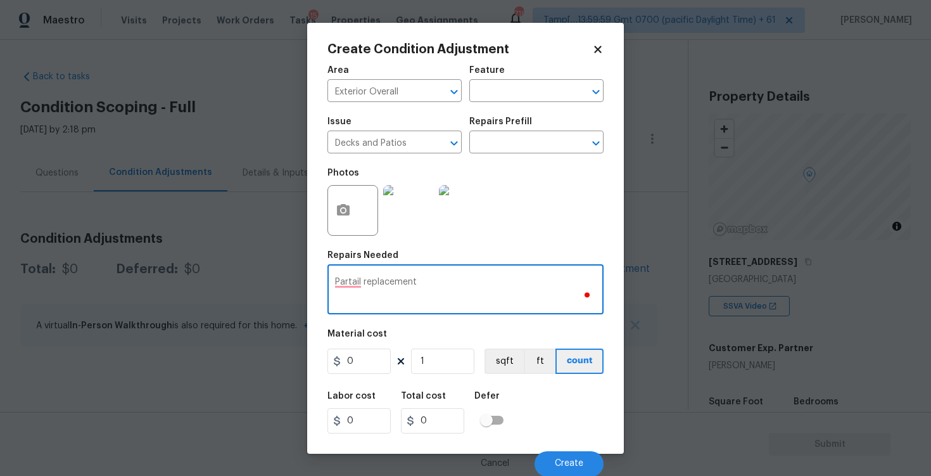
type textarea "Partail replacement"
click at [382, 356] on input "0" at bounding box center [359, 360] width 63 height 25
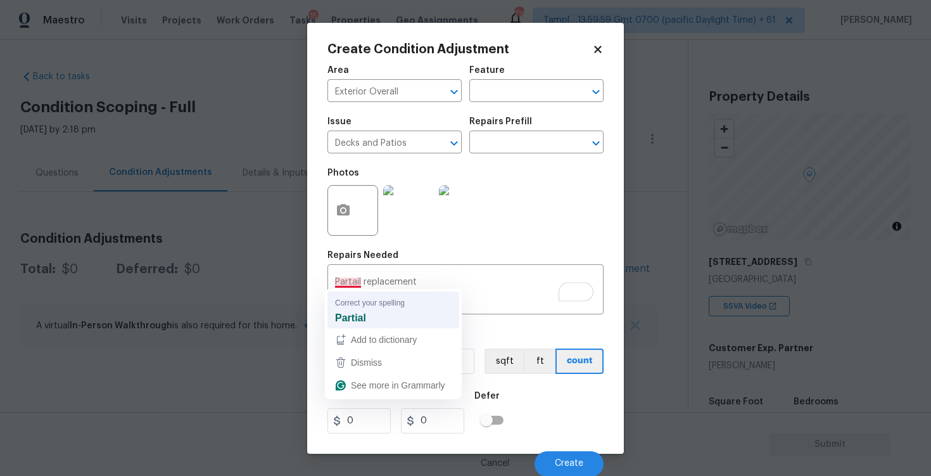
type input "2500"
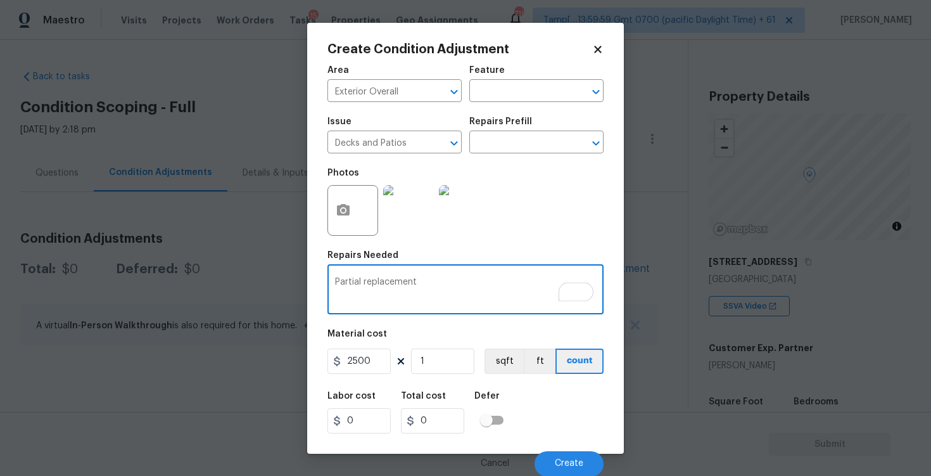
scroll to position [1, 0]
type textarea "Partial replacement"
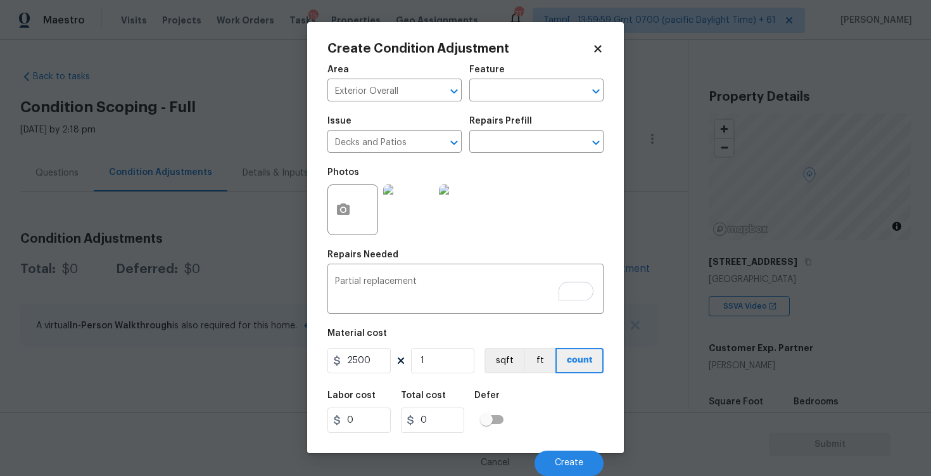
click at [534, 423] on div "Labor cost 0 Total cost 0 Defer" at bounding box center [466, 411] width 276 height 57
click at [558, 458] on span "Create" at bounding box center [569, 463] width 29 height 10
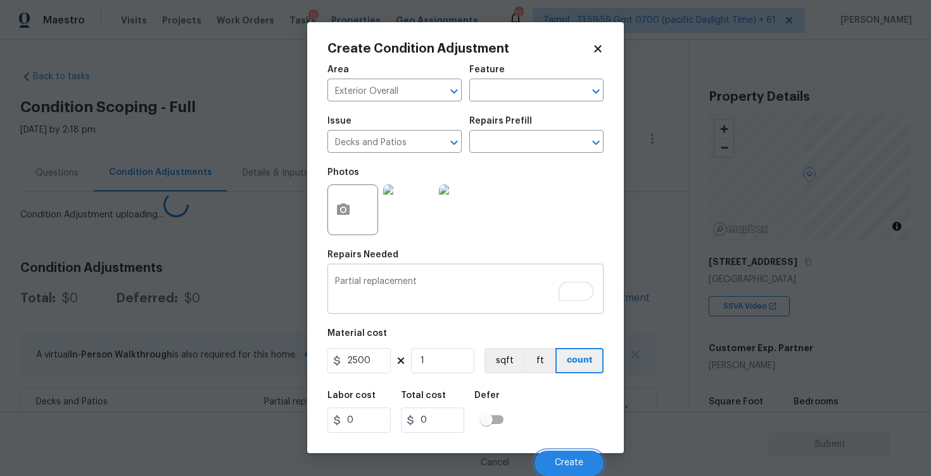
scroll to position [0, 0]
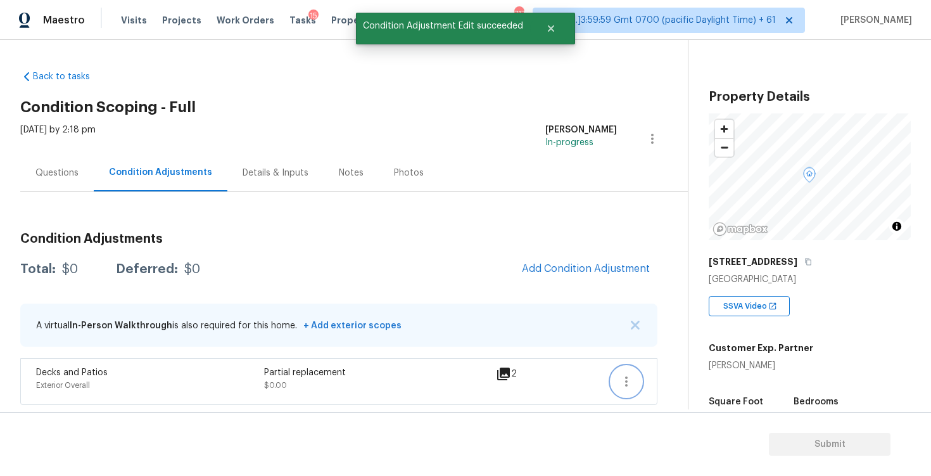
click at [622, 380] on icon "button" at bounding box center [626, 381] width 15 height 15
click at [679, 386] on link "Edit" at bounding box center [699, 378] width 108 height 19
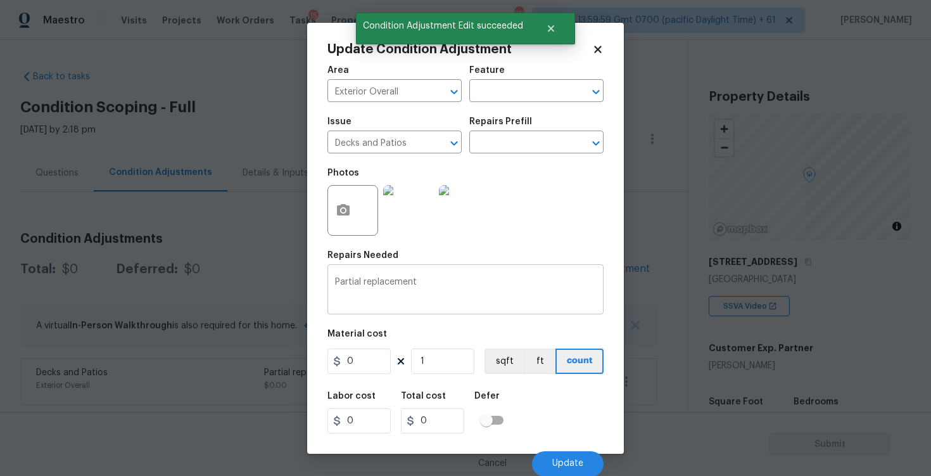
click at [361, 280] on textarea "Partial replacement" at bounding box center [465, 291] width 261 height 27
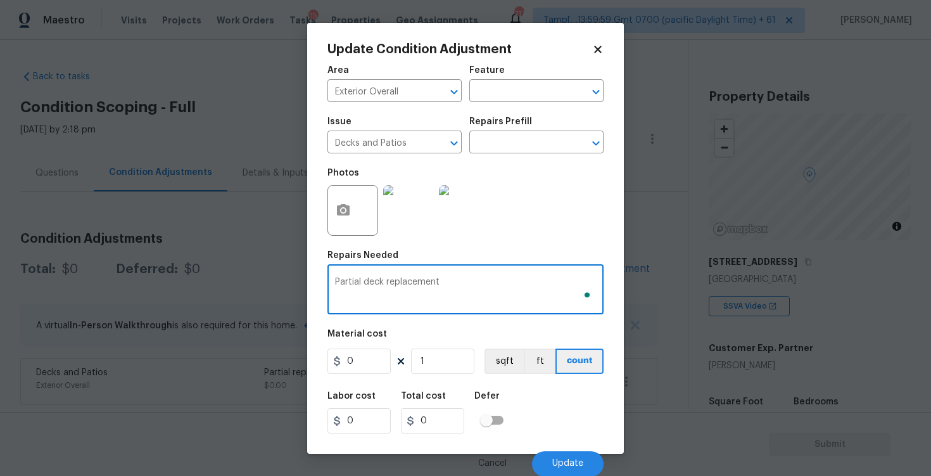
type textarea "Partial deck replacement"
click at [354, 359] on input "0" at bounding box center [359, 360] width 63 height 25
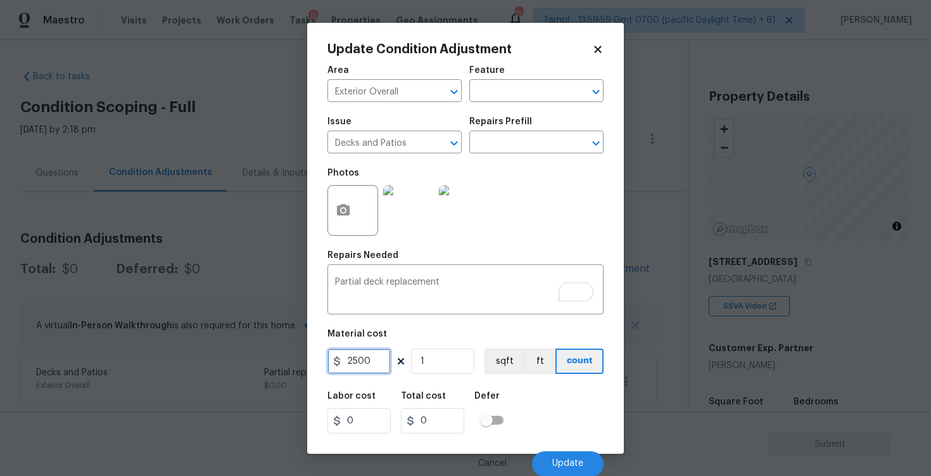
type input "2500"
click at [522, 386] on div "Labor cost 0 Total cost 2500 Defer" at bounding box center [466, 412] width 276 height 57
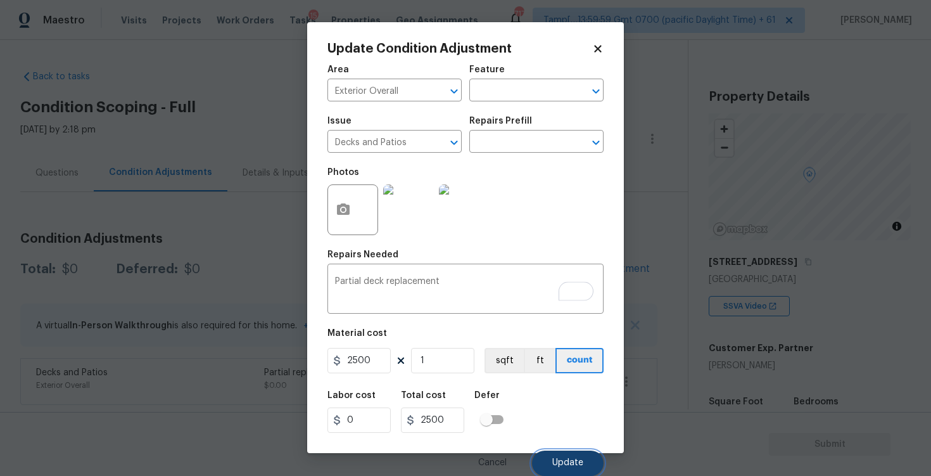
click at [558, 456] on button "Update" at bounding box center [568, 463] width 72 height 25
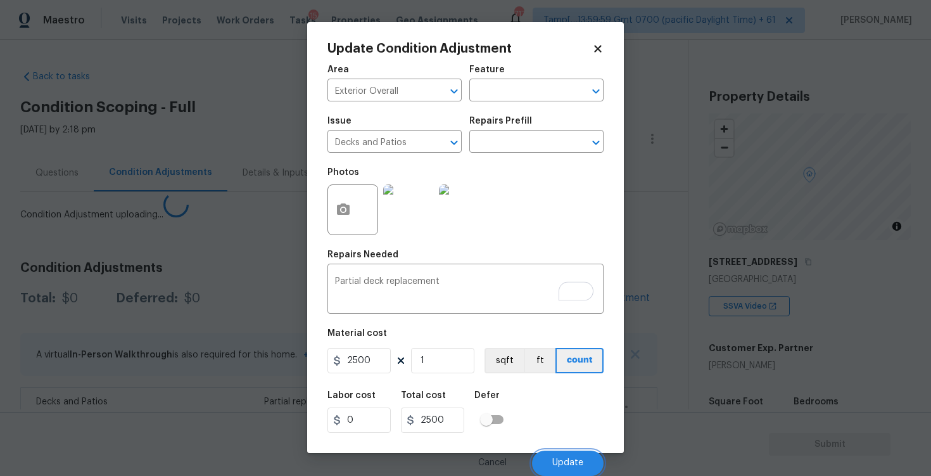
scroll to position [0, 0]
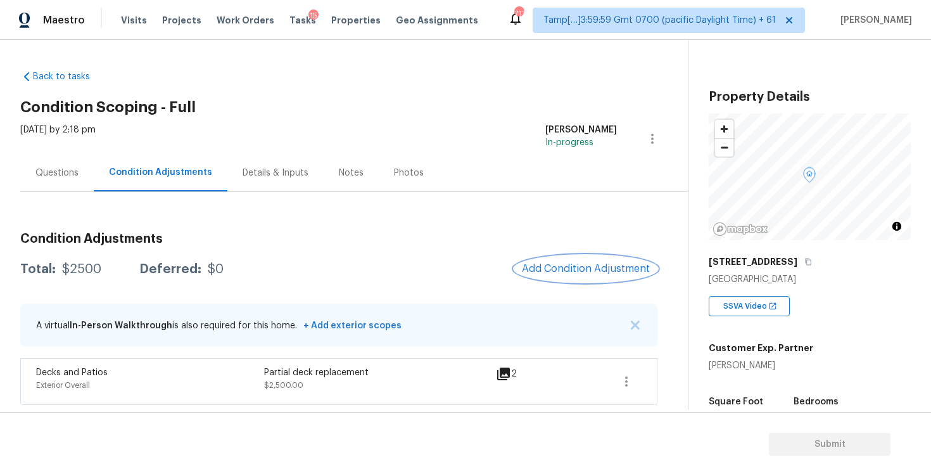
click at [574, 265] on span "Add Condition Adjustment" at bounding box center [586, 268] width 128 height 11
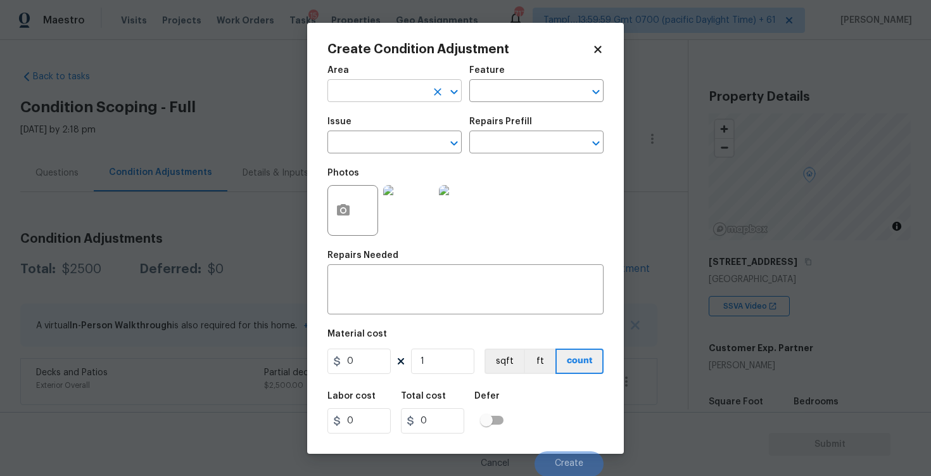
click at [392, 88] on input "text" at bounding box center [377, 92] width 99 height 20
click at [387, 140] on li "Exterior Overall" at bounding box center [395, 141] width 134 height 21
type input "Exterior Overall"
click at [387, 140] on input "text" at bounding box center [377, 144] width 99 height 20
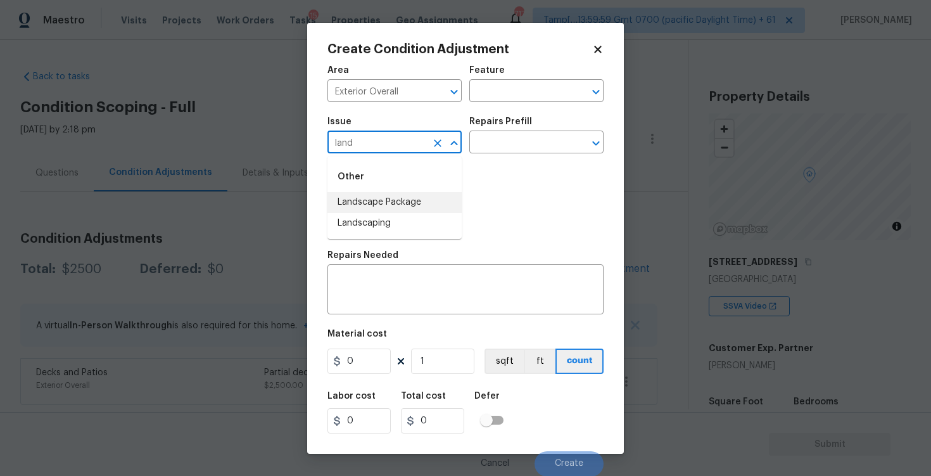
click at [395, 204] on li "Landscape Package" at bounding box center [395, 202] width 134 height 21
type input "Landscape Package"
click at [499, 142] on input "text" at bounding box center [519, 144] width 99 height 20
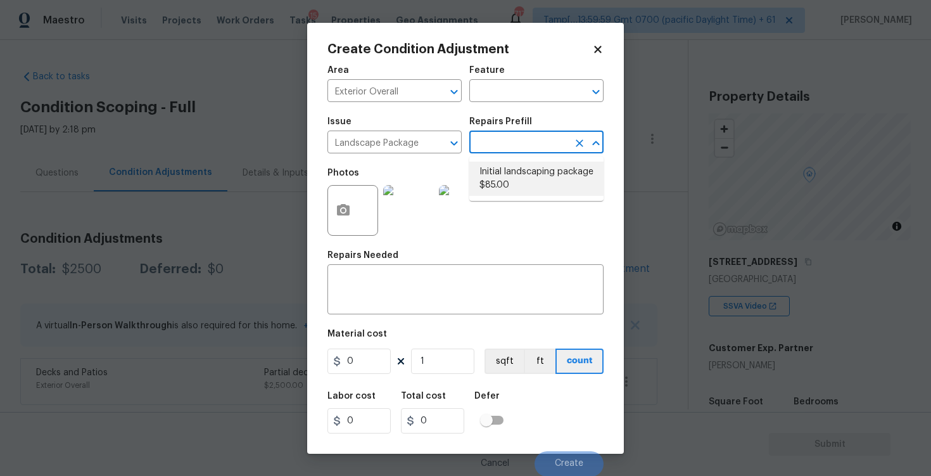
click at [508, 177] on li "Initial landscaping package $85.00" at bounding box center [537, 179] width 134 height 34
type input "Home Readiness Packages"
type textarea "Mowing of grass up to 6" in height. Mow, edge along driveways & sidewalks, trim…"
type input "85"
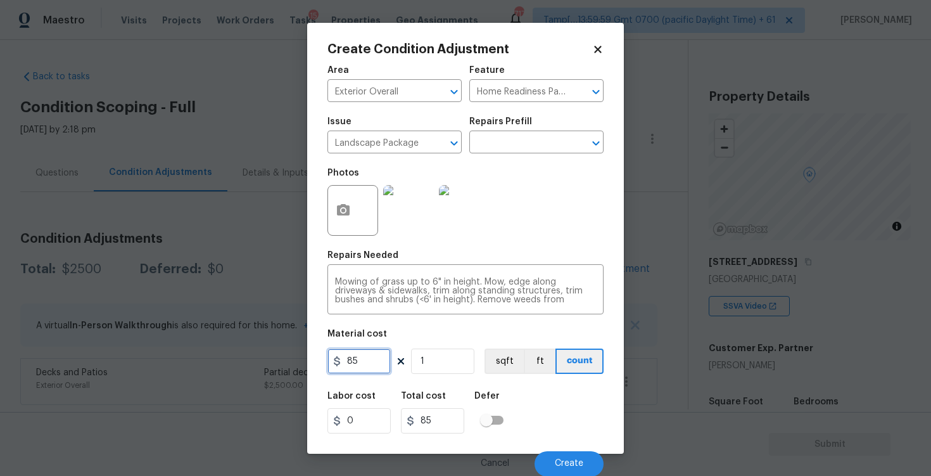
click at [386, 360] on input "85" at bounding box center [359, 360] width 63 height 25
type input "2000"
click at [355, 197] on button "button" at bounding box center [343, 210] width 30 height 49
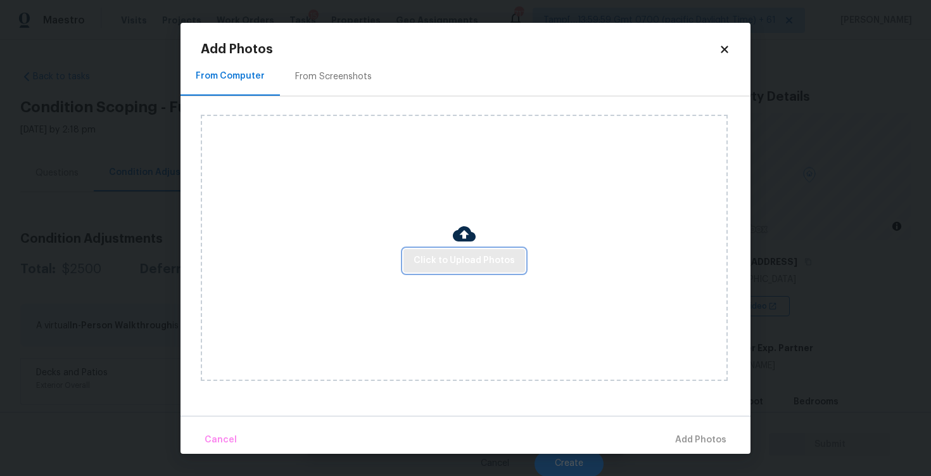
click at [433, 250] on button "Click to Upload Photos" at bounding box center [465, 260] width 122 height 23
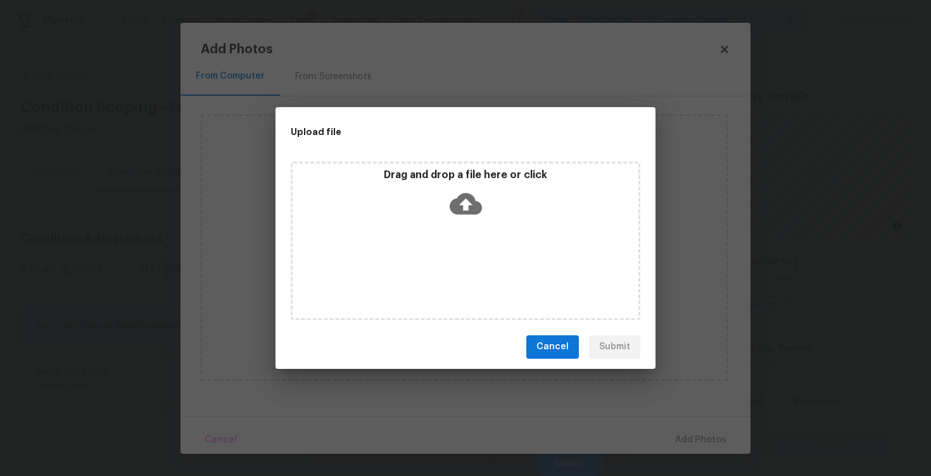
click at [457, 193] on icon at bounding box center [466, 204] width 32 height 32
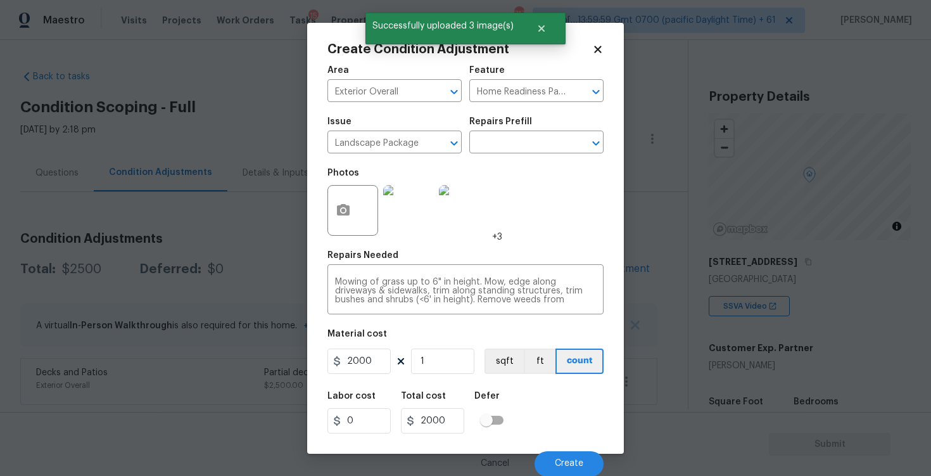
scroll to position [27, 0]
click at [552, 463] on button "Create" at bounding box center [569, 463] width 69 height 25
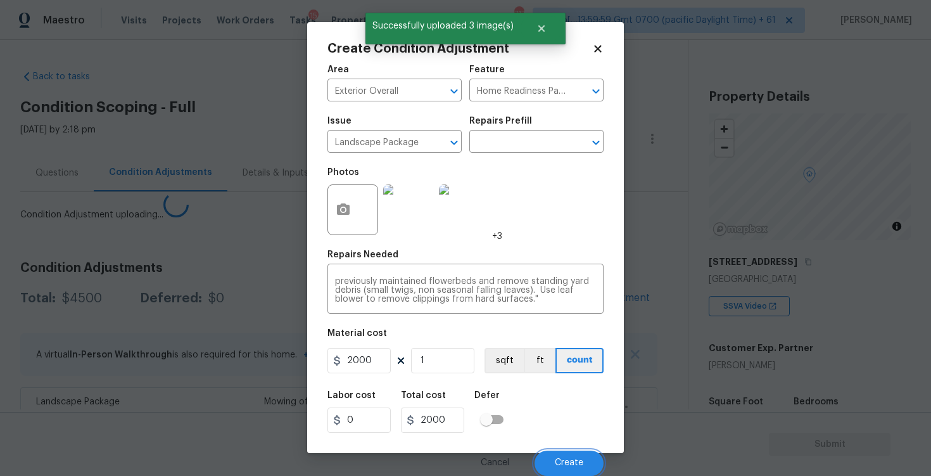
scroll to position [0, 0]
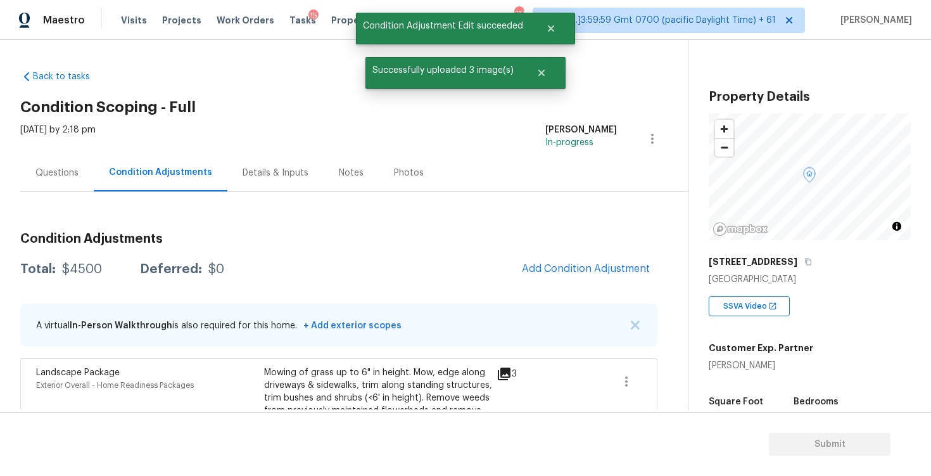
click at [595, 248] on div "Condition Adjustments Total: $4500 Deferred: $0 Add Condition Adjustment A virt…" at bounding box center [338, 372] width 637 height 300
click at [586, 259] on button "Add Condition Adjustment" at bounding box center [586, 268] width 143 height 27
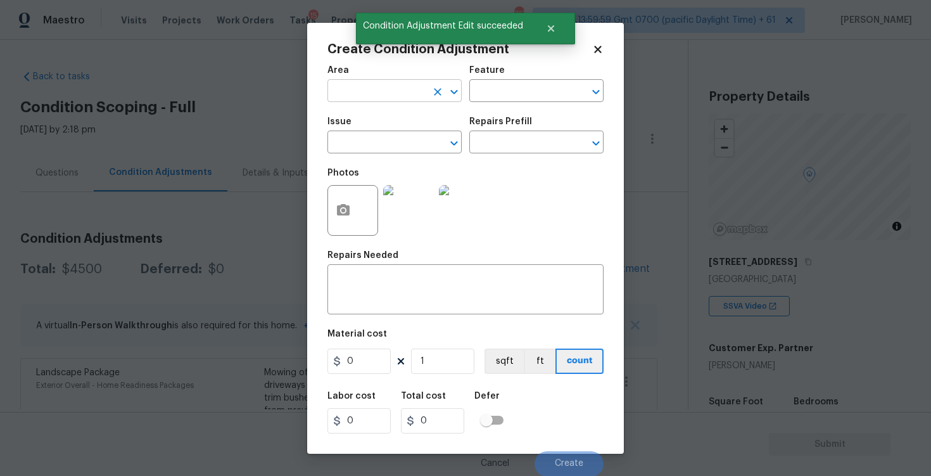
click at [397, 97] on input "text" at bounding box center [377, 92] width 99 height 20
click at [402, 143] on li "Exterior Overall" at bounding box center [395, 141] width 134 height 21
type input "Exterior Overall"
click at [402, 143] on input "text" at bounding box center [377, 144] width 99 height 20
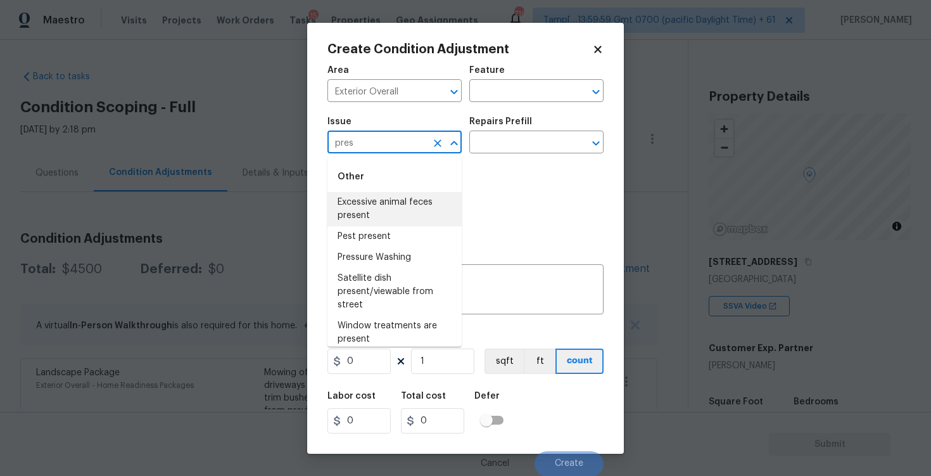
type input "pres"
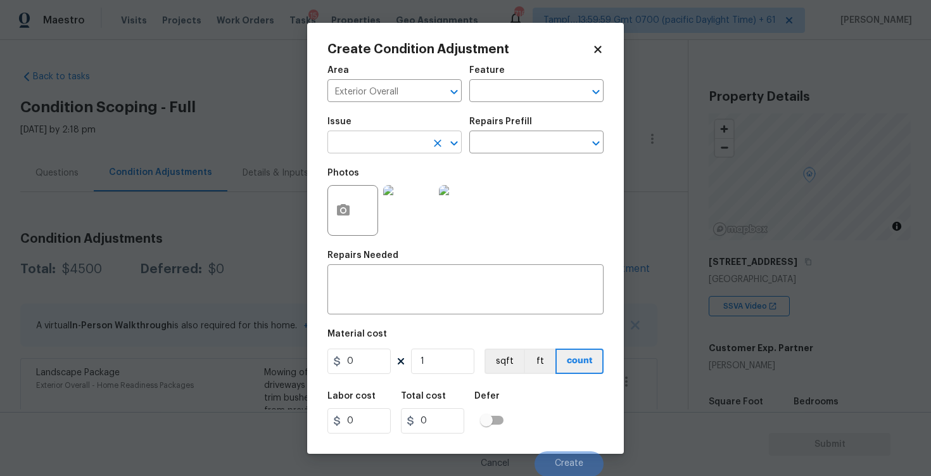
click at [392, 141] on input "text" at bounding box center [377, 144] width 99 height 20
click at [393, 195] on li "Pressure Washing" at bounding box center [395, 202] width 134 height 21
type input "Pressure Washing"
click at [482, 136] on input "text" at bounding box center [519, 144] width 99 height 20
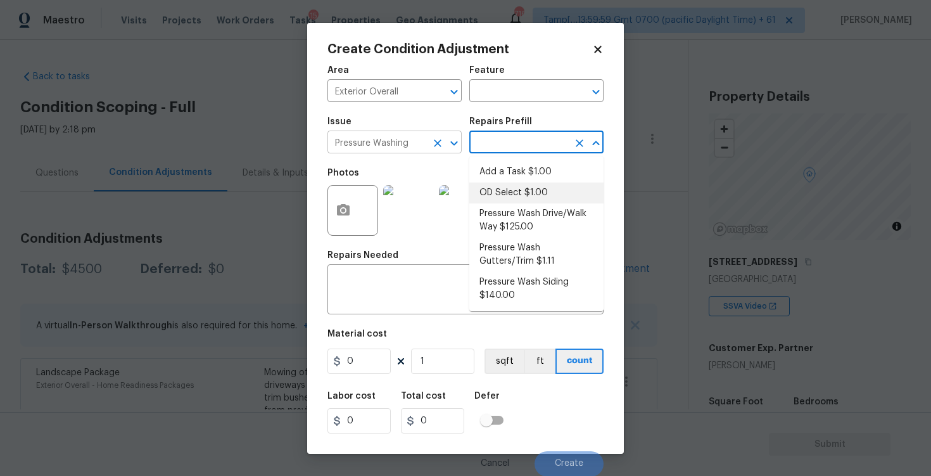
click at [433, 144] on icon "Clear" at bounding box center [437, 143] width 13 height 13
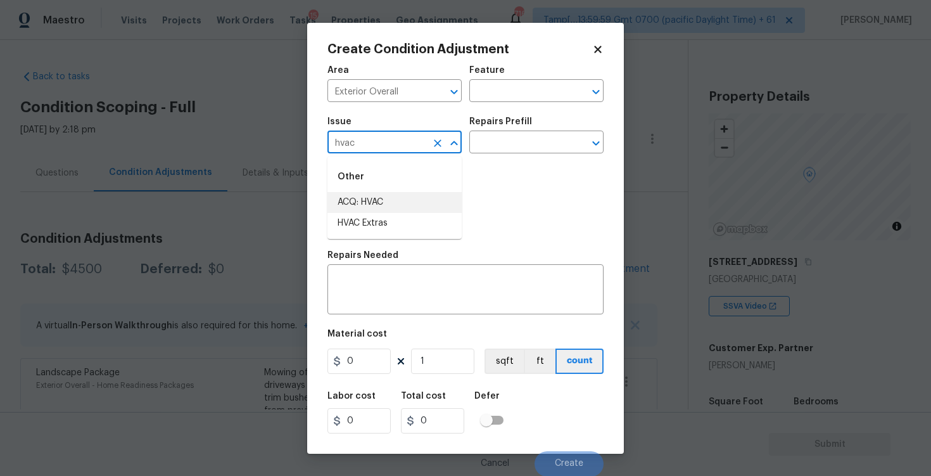
click at [400, 205] on li "ACQ: HVAC" at bounding box center [395, 202] width 134 height 21
type input "ACQ: HVAC"
click at [489, 153] on div "Issue ACQ: HVAC ​ Repairs Prefill ​" at bounding box center [466, 135] width 276 height 51
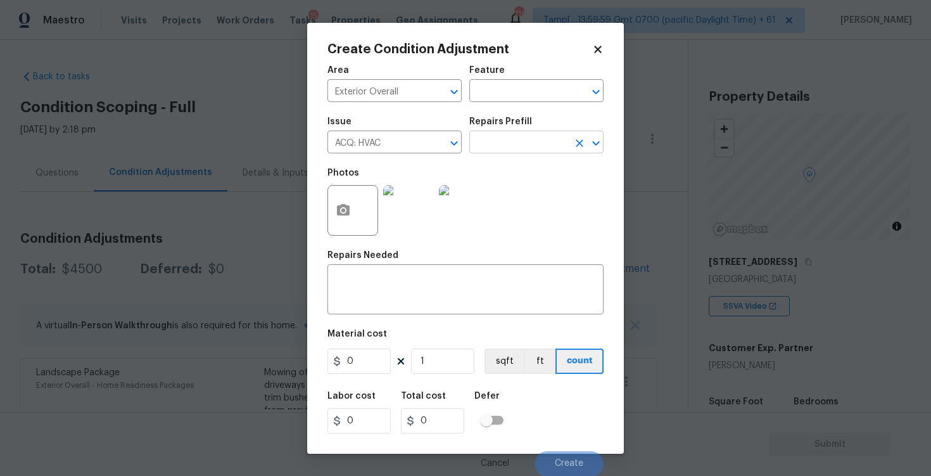
click at [499, 147] on input "text" at bounding box center [519, 144] width 99 height 20
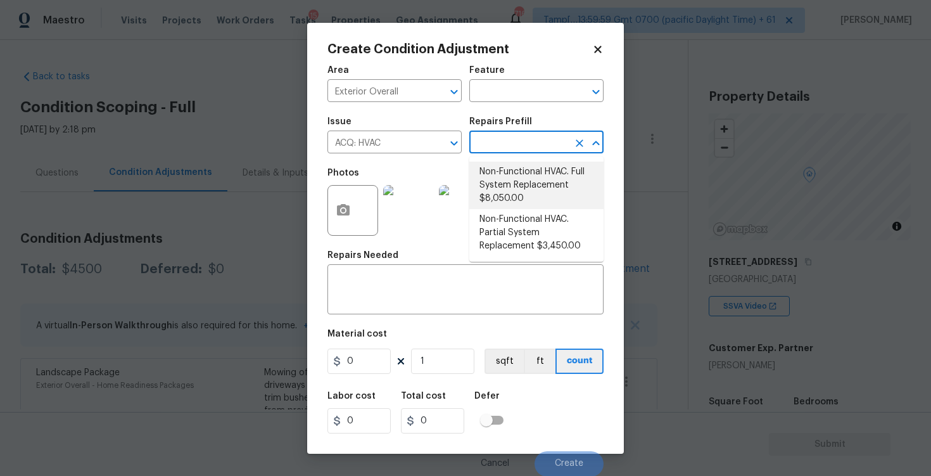
click at [506, 189] on li "Non-Functional HVAC. Full System Replacement $8,050.00" at bounding box center [537, 186] width 134 height 48
type input "Acquisition"
type textarea "Acquisition Scope: Full System Replacement"
type input "8050"
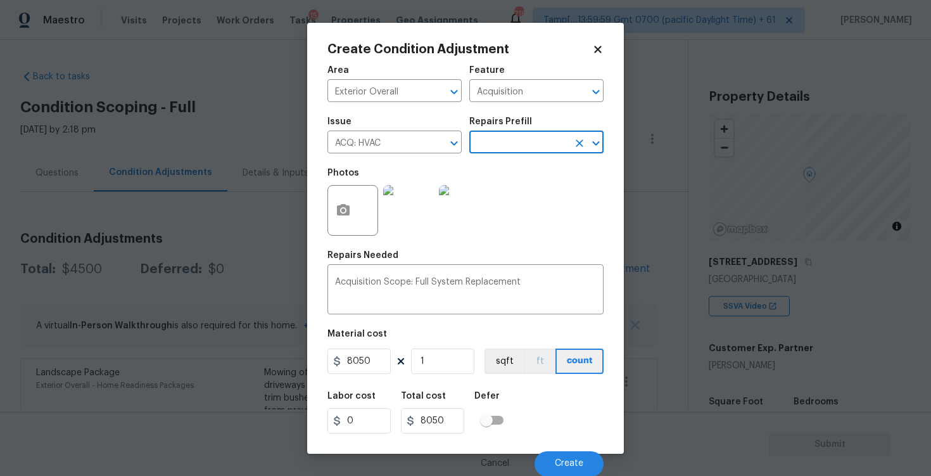
scroll to position [1, 0]
click at [556, 451] on button "Create" at bounding box center [569, 463] width 69 height 25
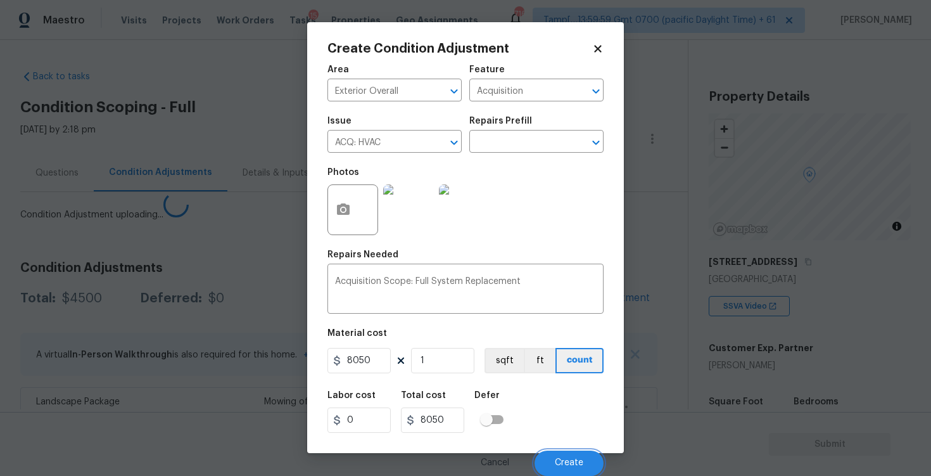
scroll to position [0, 0]
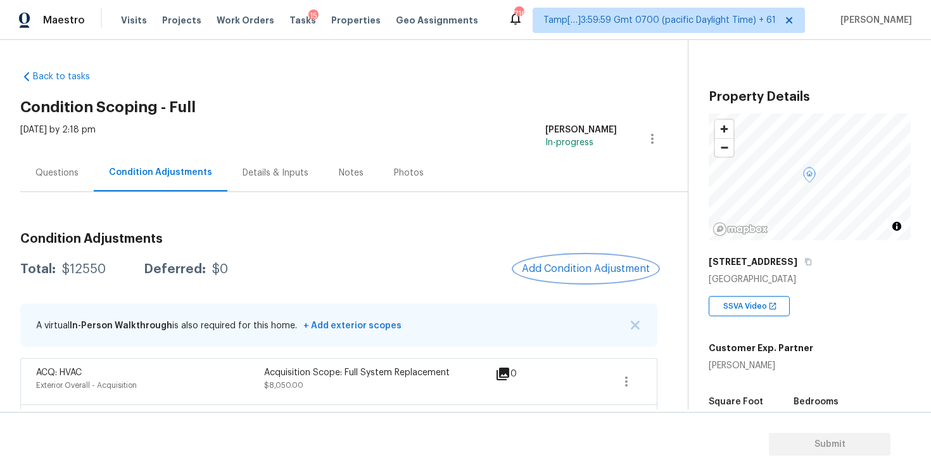
click at [570, 262] on button "Add Condition Adjustment" at bounding box center [586, 268] width 143 height 27
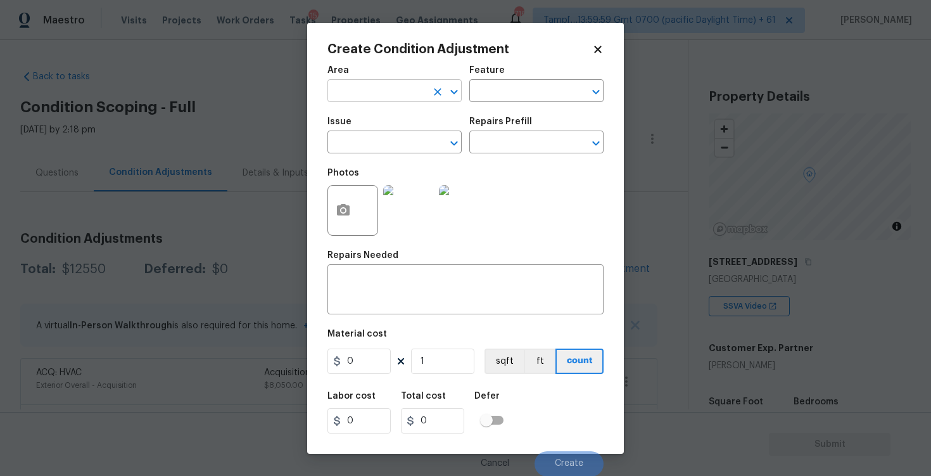
click at [387, 94] on input "text" at bounding box center [377, 92] width 99 height 20
click at [393, 146] on li "Exterior Overall" at bounding box center [395, 141] width 134 height 21
type input "Exterior Overall"
click at [393, 146] on input "text" at bounding box center [377, 144] width 99 height 20
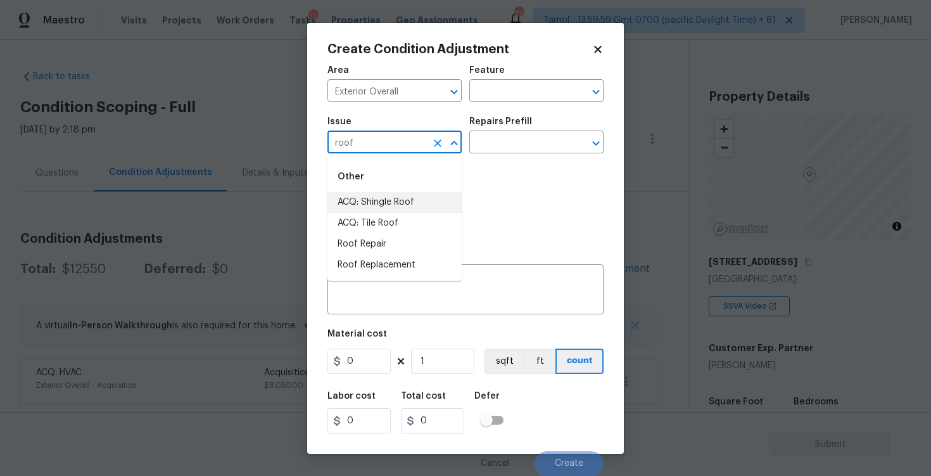
click at [410, 205] on li "ACQ: Shingle Roof" at bounding box center [395, 202] width 134 height 21
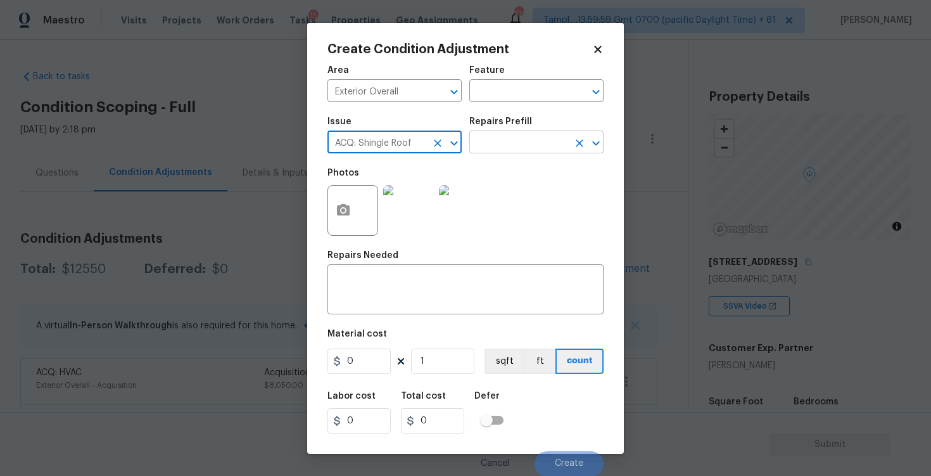
type input "ACQ: Shingle Roof"
click at [485, 144] on input "text" at bounding box center [519, 144] width 99 height 20
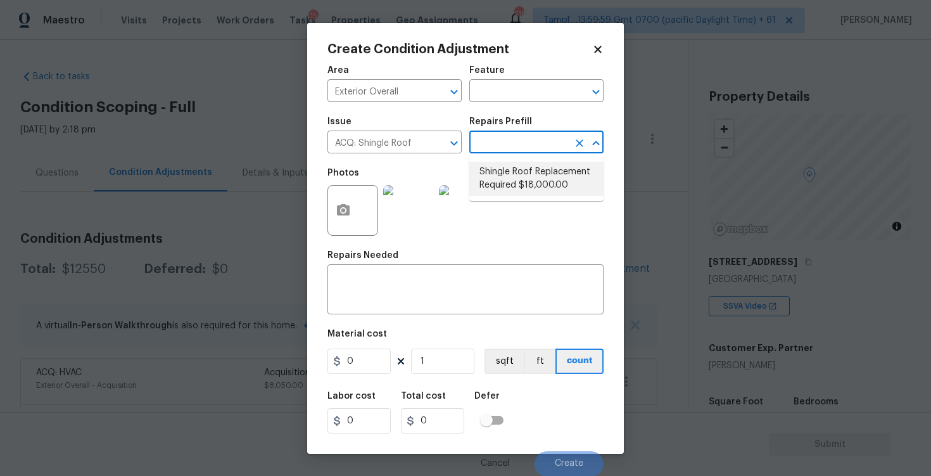
click at [501, 180] on li "Shingle Roof Replacement Required $18,000.00" at bounding box center [537, 179] width 134 height 34
type input "Acquisition"
type textarea "Acquisition Scope: Shingle Roof Replacement required."
type input "18000"
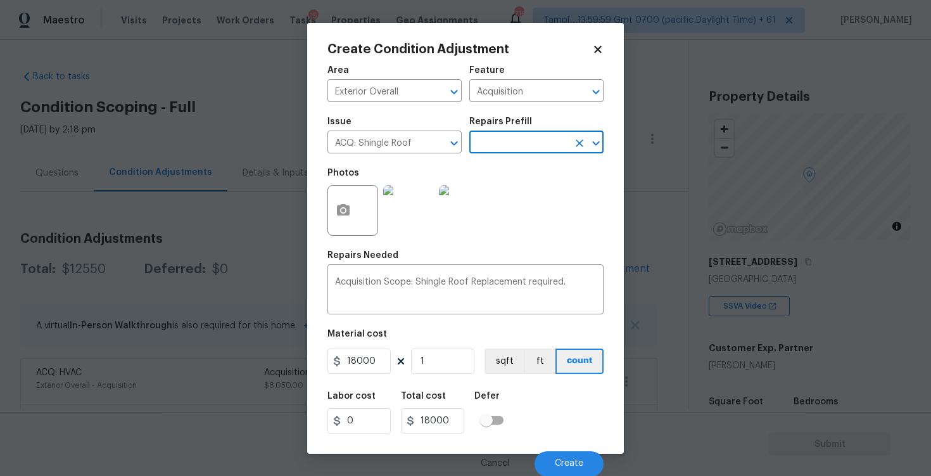
scroll to position [1, 0]
click at [559, 455] on button "Create" at bounding box center [569, 463] width 69 height 25
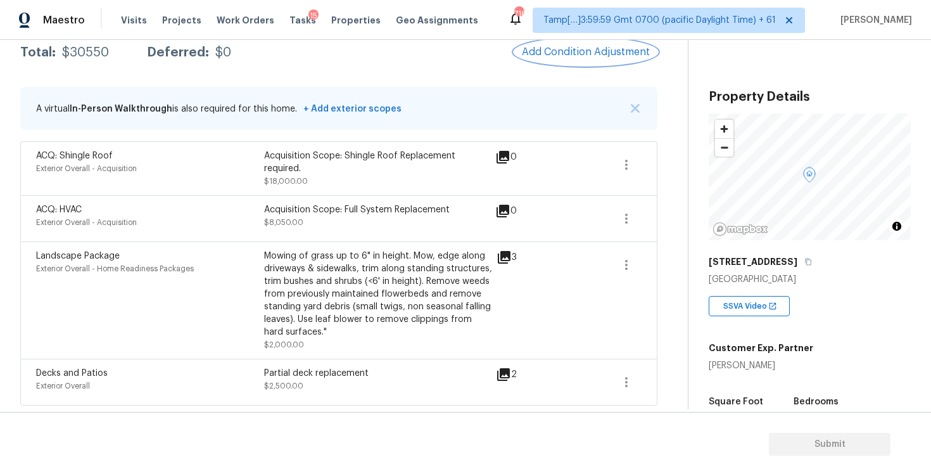
scroll to position [161, 0]
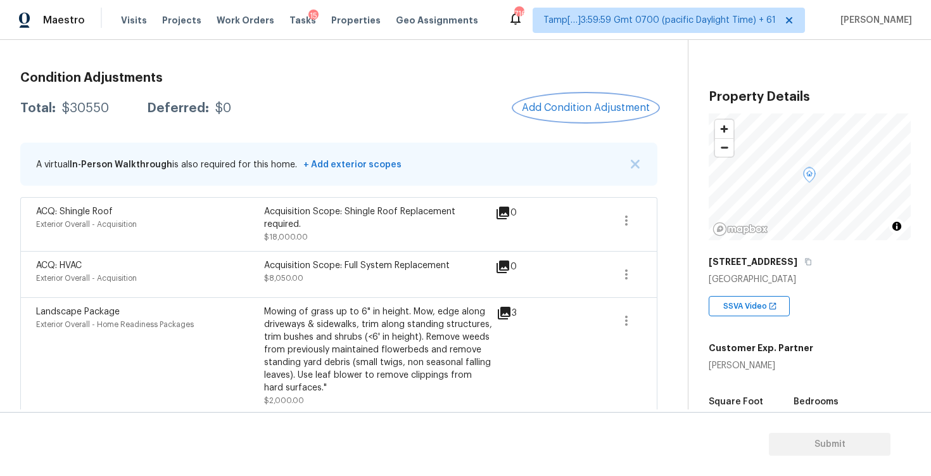
click at [553, 105] on span "Add Condition Adjustment" at bounding box center [586, 107] width 128 height 11
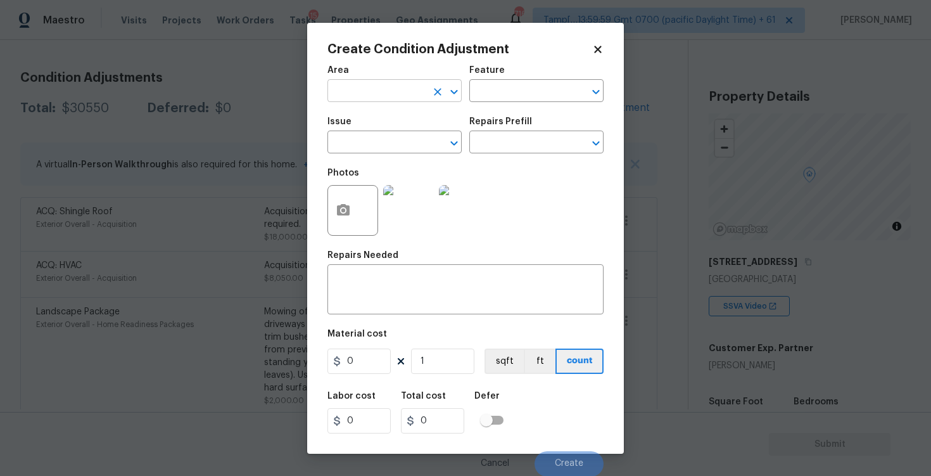
click at [420, 91] on input "text" at bounding box center [377, 92] width 99 height 20
click at [416, 136] on li "Interior Overall" at bounding box center [395, 141] width 134 height 21
type input "Interior Overall"
click at [416, 136] on input "text" at bounding box center [377, 144] width 99 height 20
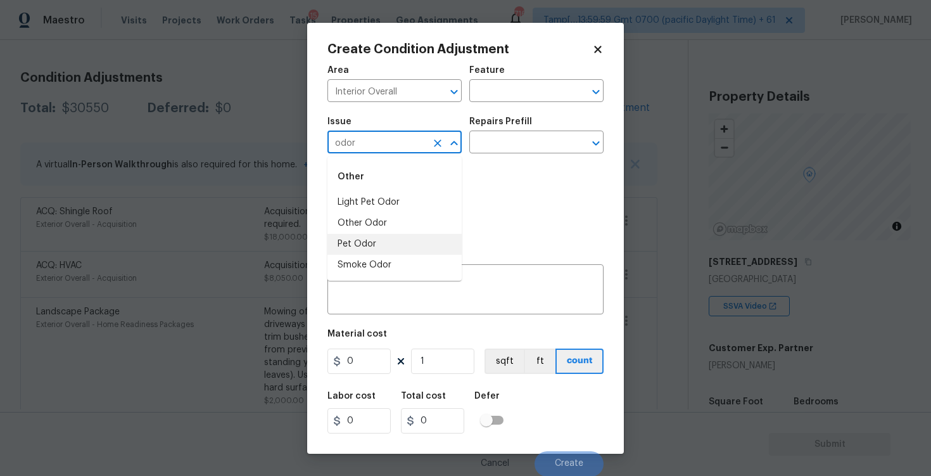
click at [403, 243] on li "Pet Odor" at bounding box center [395, 244] width 134 height 21
type input "Pet Odor"
click at [497, 148] on input "text" at bounding box center [519, 144] width 99 height 20
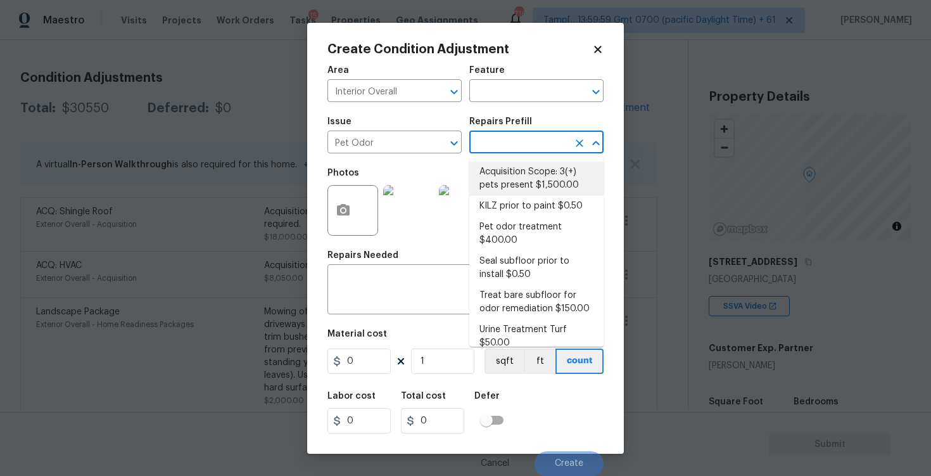
click at [515, 189] on li "Acquisition Scope: 3(+) pets present $1,500.00" at bounding box center [537, 179] width 134 height 34
type textarea "Acquisition Scope: 3(+) pets present"
type input "1500"
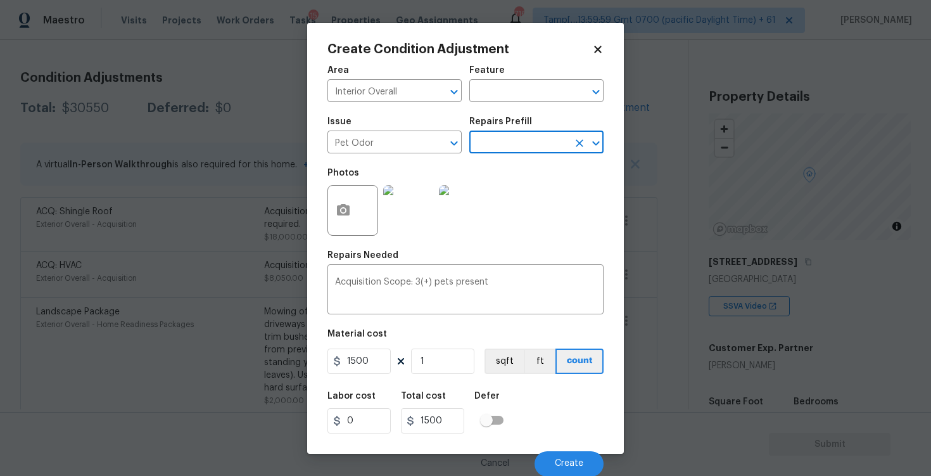
scroll to position [1, 0]
click at [557, 447] on div "Cancel Create" at bounding box center [466, 457] width 276 height 35
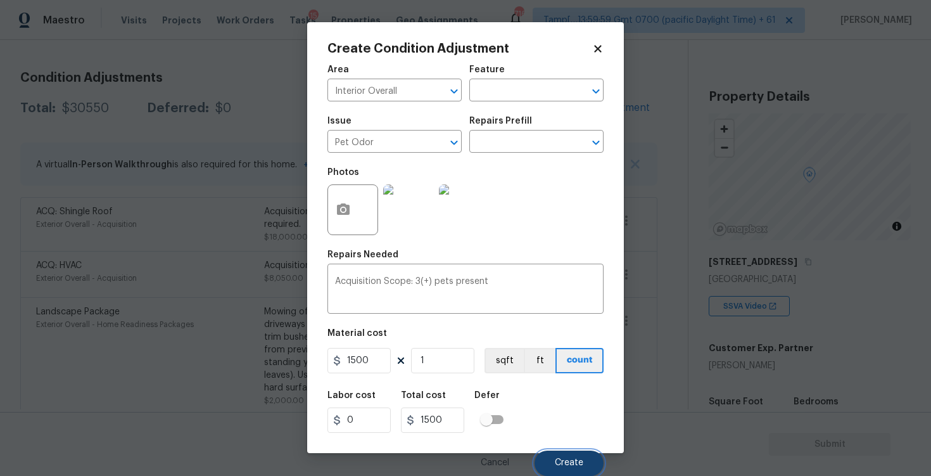
click at [558, 457] on button "Create" at bounding box center [569, 463] width 69 height 25
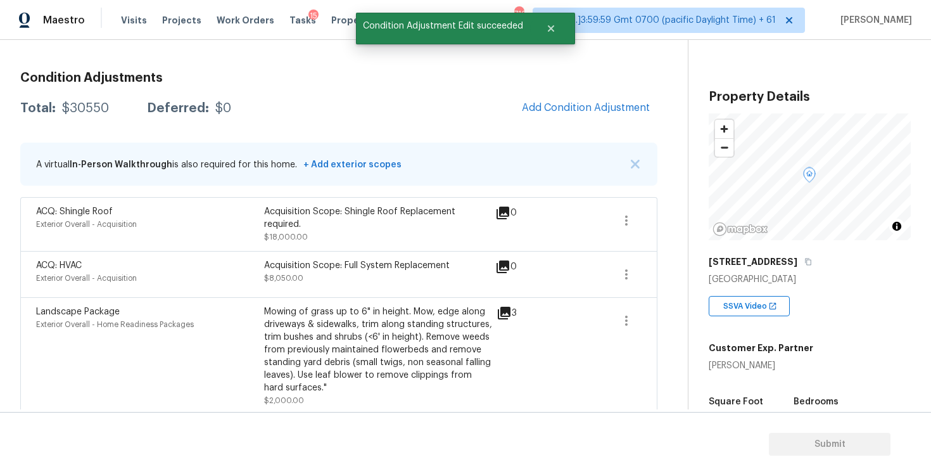
scroll to position [0, 0]
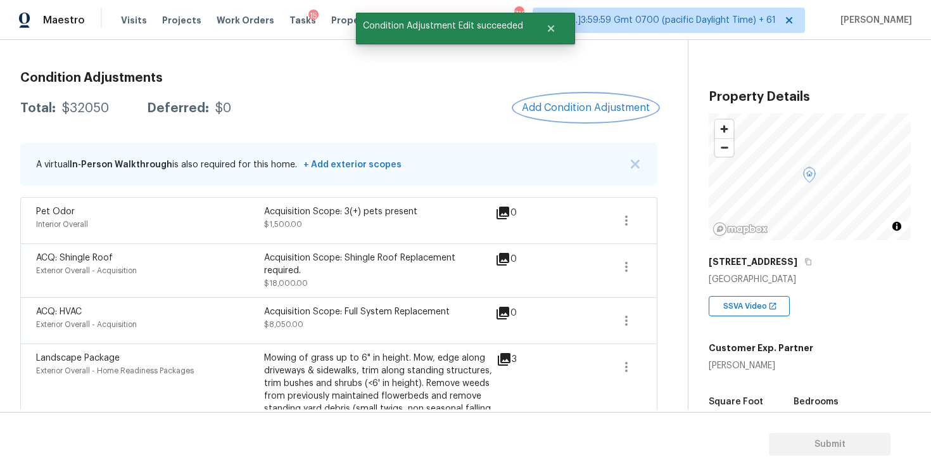
click at [591, 106] on span "Add Condition Adjustment" at bounding box center [586, 107] width 128 height 11
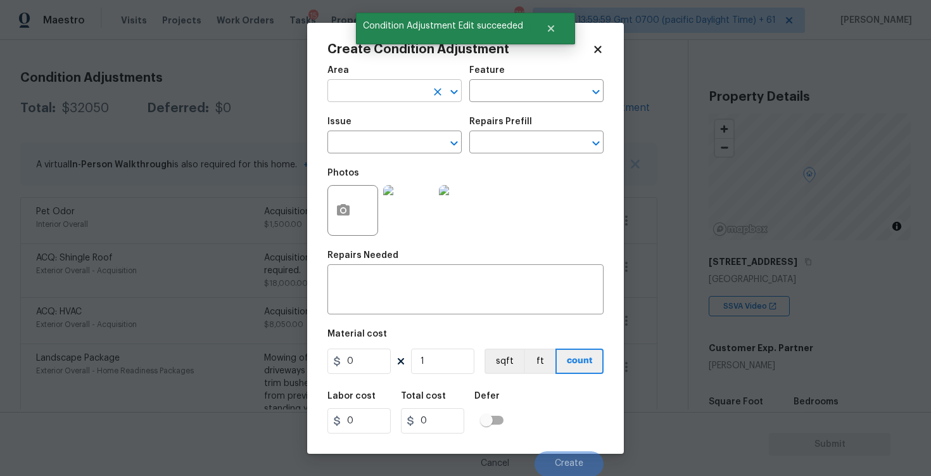
click at [370, 95] on input "text" at bounding box center [377, 92] width 99 height 20
click at [357, 151] on ul "Interior Addition Interior Overall" at bounding box center [395, 131] width 134 height 52
click at [355, 150] on li "Interior Overall" at bounding box center [395, 141] width 134 height 21
type input "Interior Overall"
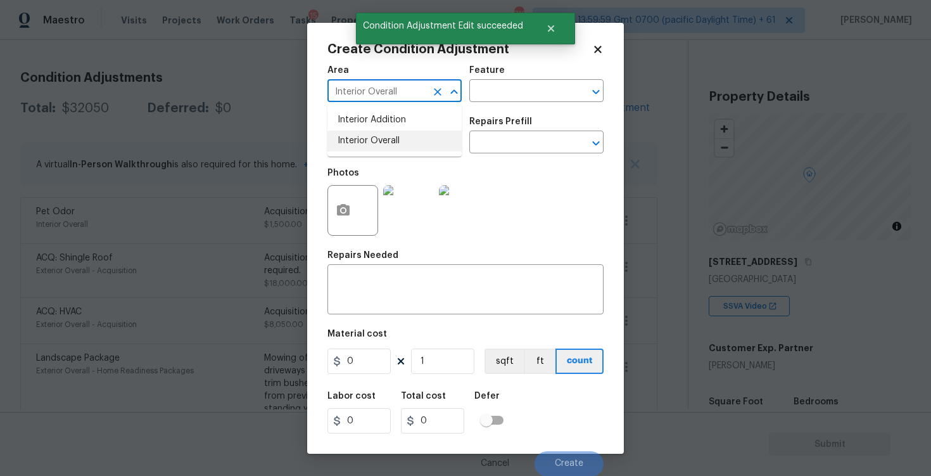
click at [355, 150] on input "text" at bounding box center [377, 144] width 99 height 20
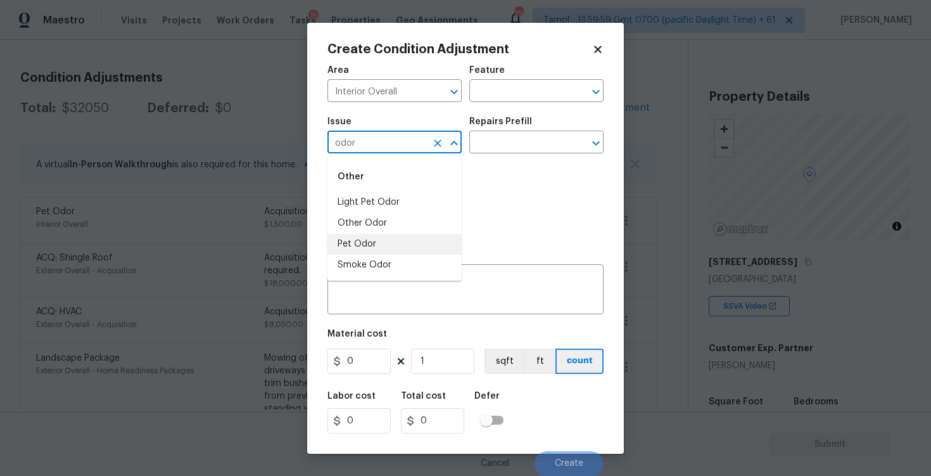
click at [385, 226] on li "Other Odor" at bounding box center [395, 223] width 134 height 21
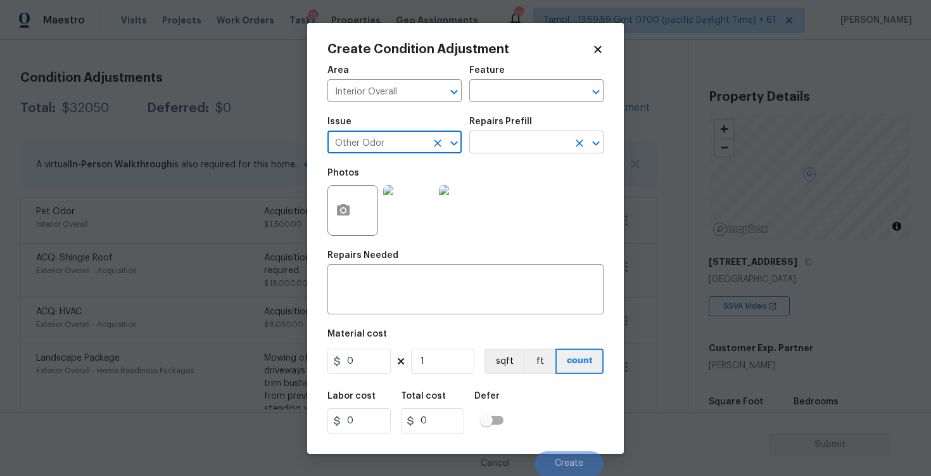
type input "Other Odor"
click at [483, 139] on input "text" at bounding box center [519, 144] width 99 height 20
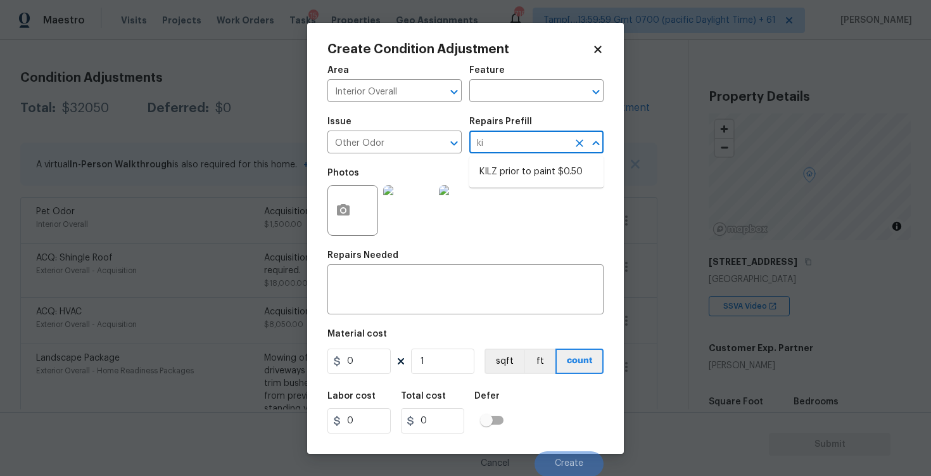
type input "kil"
click at [520, 166] on li "KILZ prior to paint $0.50" at bounding box center [537, 172] width 134 height 21
type textarea "OD Odor Protocol: Full Interior priming with KILZ prior to paint"
type input "0.5"
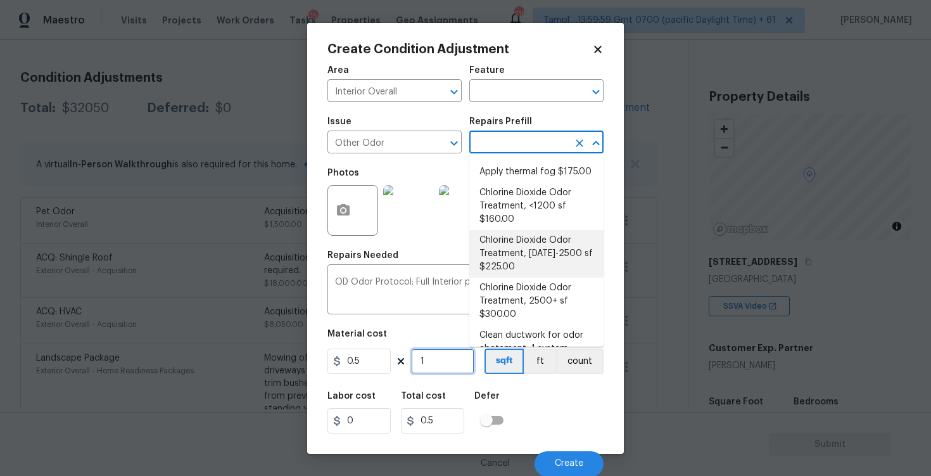
click at [440, 366] on input "1" at bounding box center [442, 360] width 63 height 25
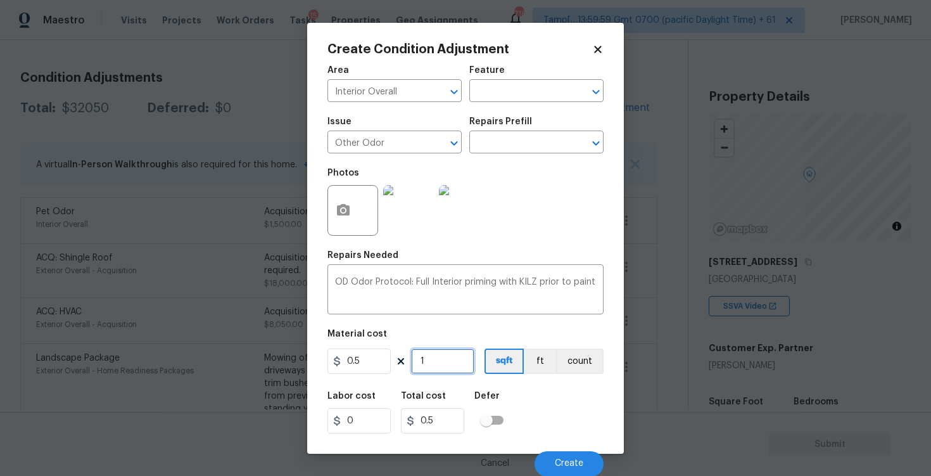
type input "0"
paste input "1332"
type input "1332"
type input "666"
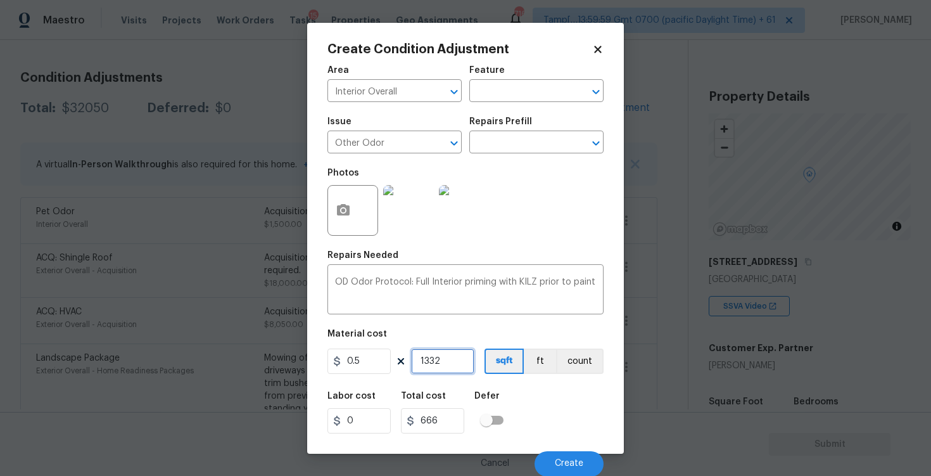
type input "1332"
click at [566, 414] on div "Labor cost 0 Total cost 666 Defer" at bounding box center [466, 412] width 276 height 57
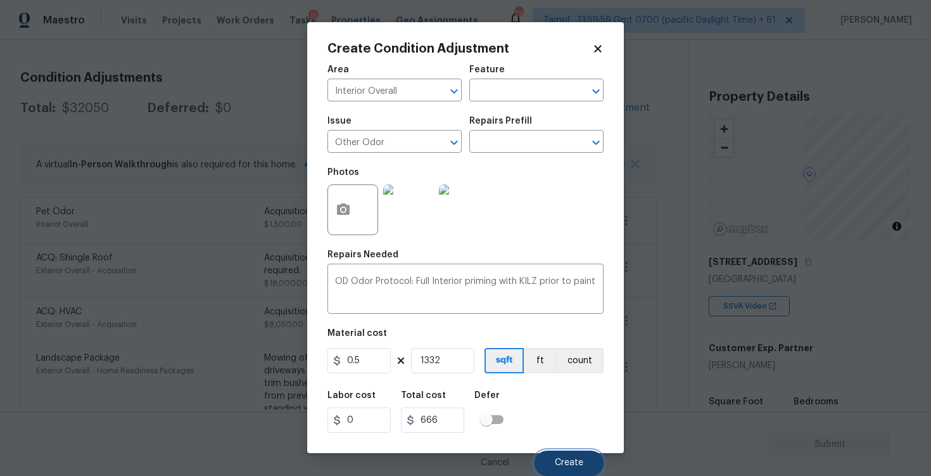
click at [577, 468] on span "Create" at bounding box center [569, 463] width 29 height 10
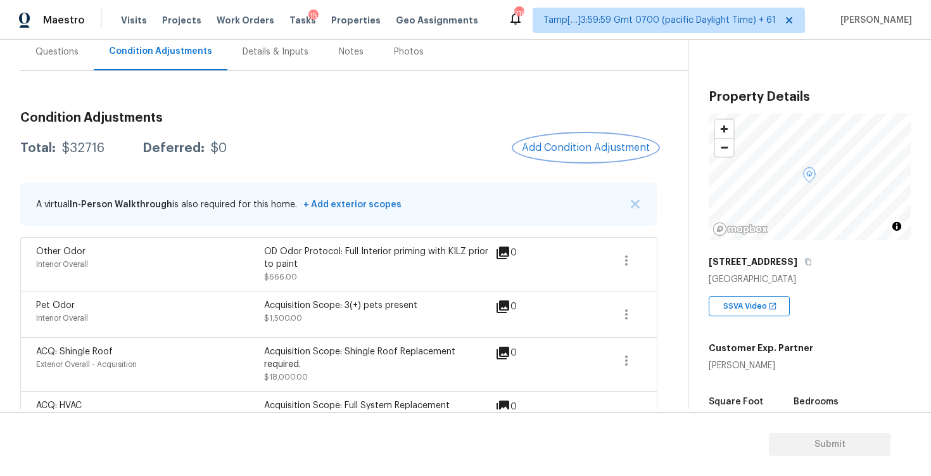
scroll to position [110, 0]
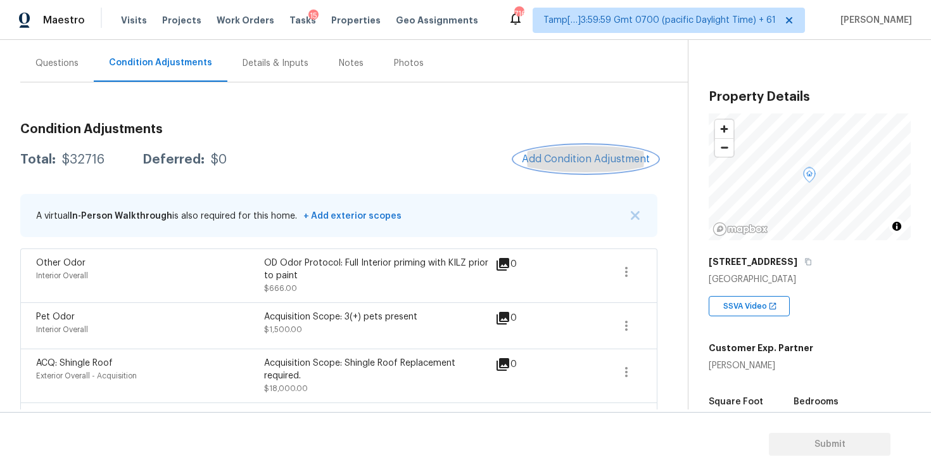
click at [554, 155] on span "Add Condition Adjustment" at bounding box center [586, 158] width 128 height 11
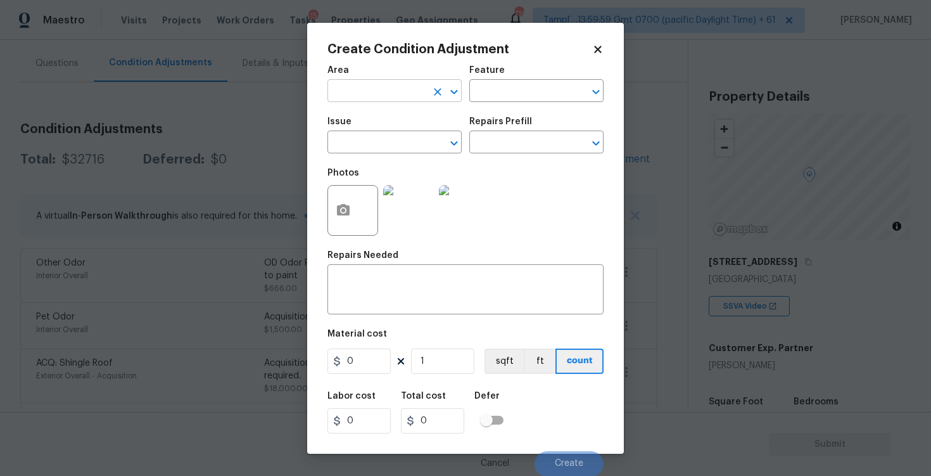
click at [361, 87] on input "text" at bounding box center [377, 92] width 99 height 20
click at [375, 153] on ul "Exterior Addition Exterior Overall" at bounding box center [395, 131] width 134 height 52
click at [374, 150] on li "Exterior Overall" at bounding box center [395, 141] width 134 height 21
type input "Exterior Overall"
click at [374, 150] on input "text" at bounding box center [377, 144] width 99 height 20
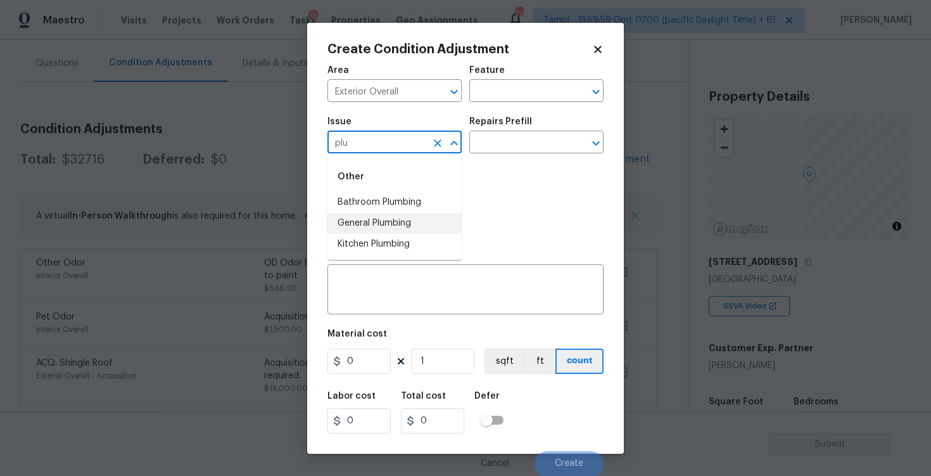
click at [387, 221] on li "General Plumbing" at bounding box center [395, 223] width 134 height 21
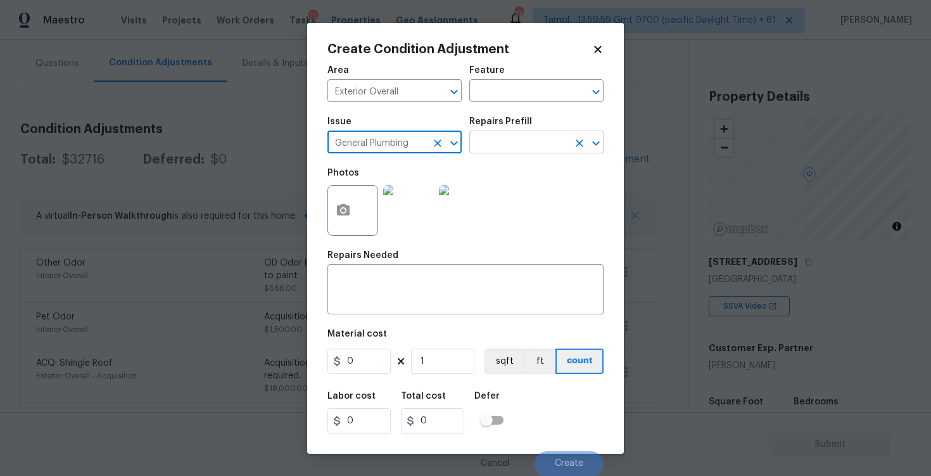
type input "General Plumbing"
click at [486, 144] on input "text" at bounding box center [519, 144] width 99 height 20
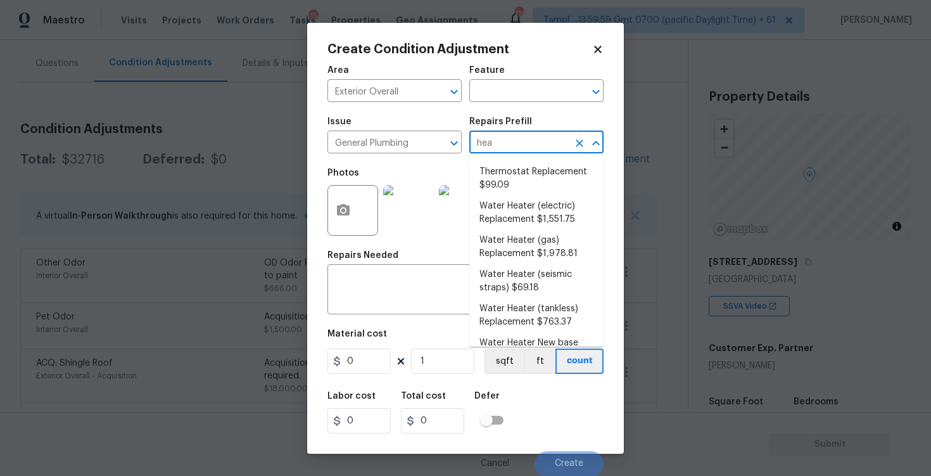
type input "heat"
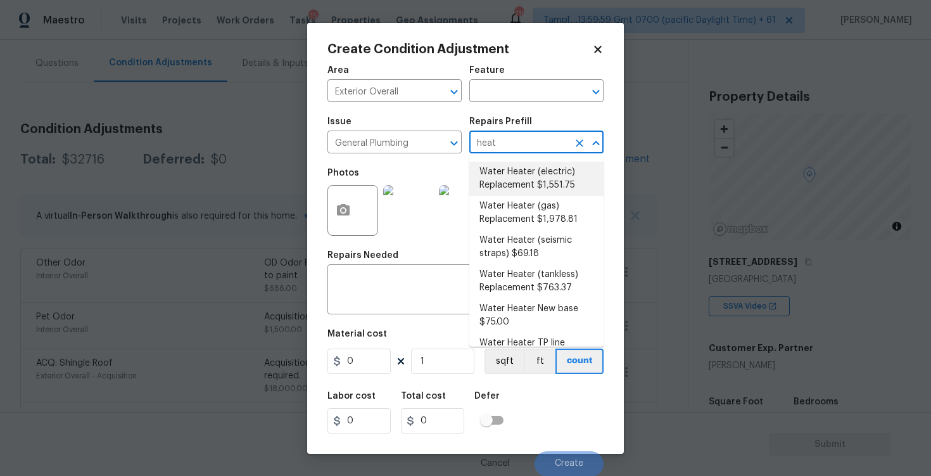
click at [498, 170] on li "Water Heater (electric) Replacement $1,551.75" at bounding box center [537, 179] width 134 height 34
type input "Plumbing"
type textarea "Remove the existing electric water heater and install a new 40 gallon electric …"
type input "1551.75"
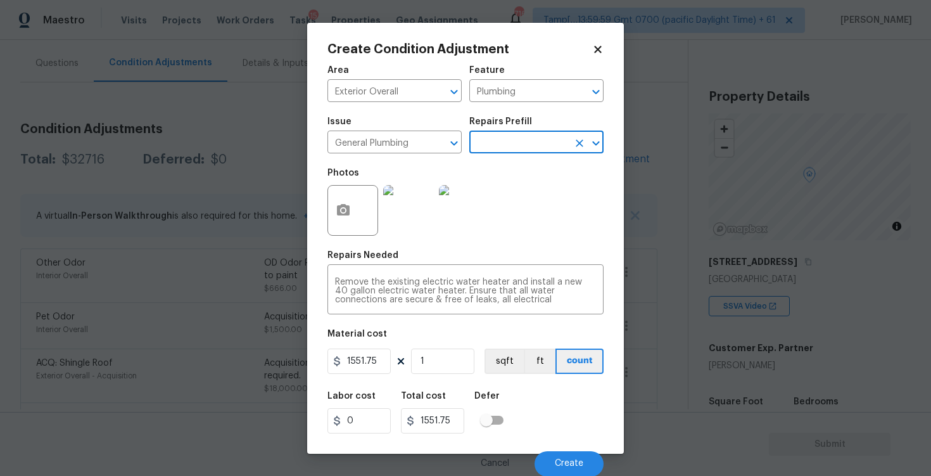
scroll to position [1, 0]
click at [556, 449] on div "Cancel Create" at bounding box center [466, 457] width 276 height 35
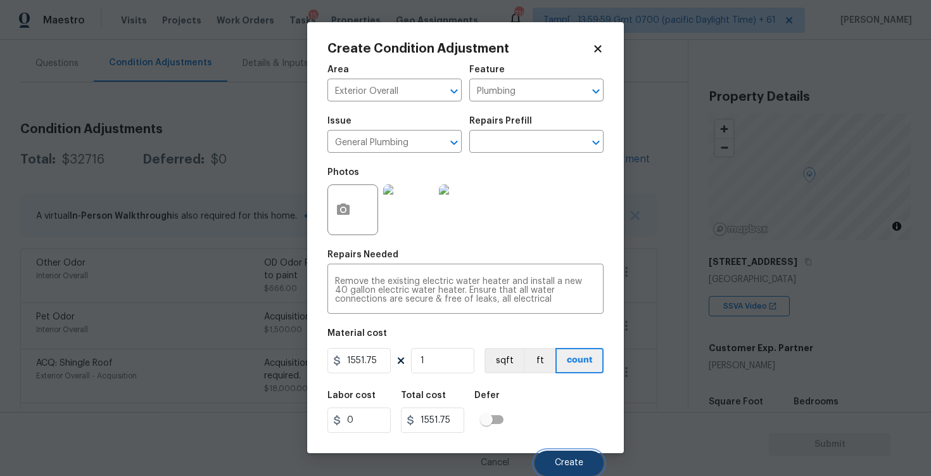
click at [555, 466] on button "Create" at bounding box center [569, 463] width 69 height 25
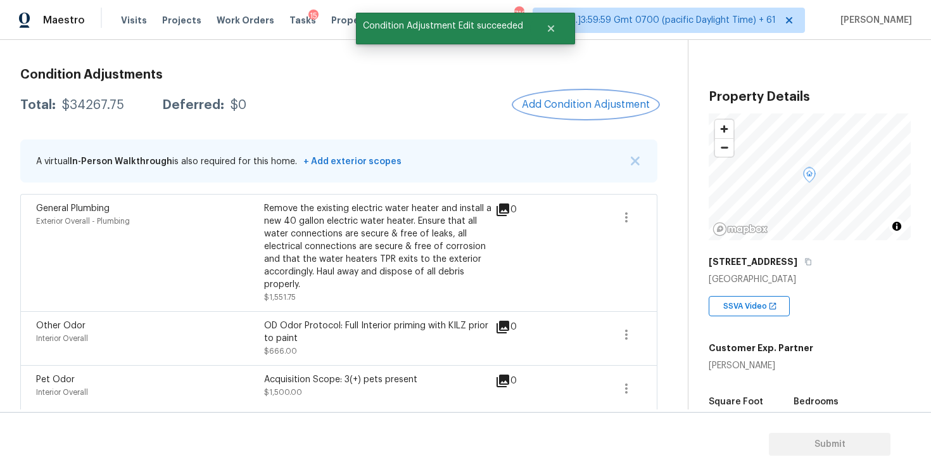
scroll to position [134, 0]
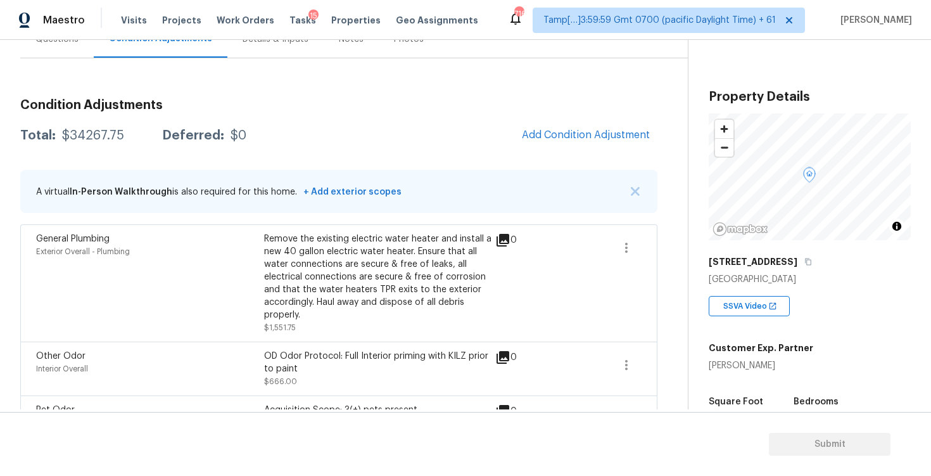
click at [486, 259] on div "Remove the existing electric water heater and install a new 40 gallon electric …" at bounding box center [378, 277] width 228 height 89
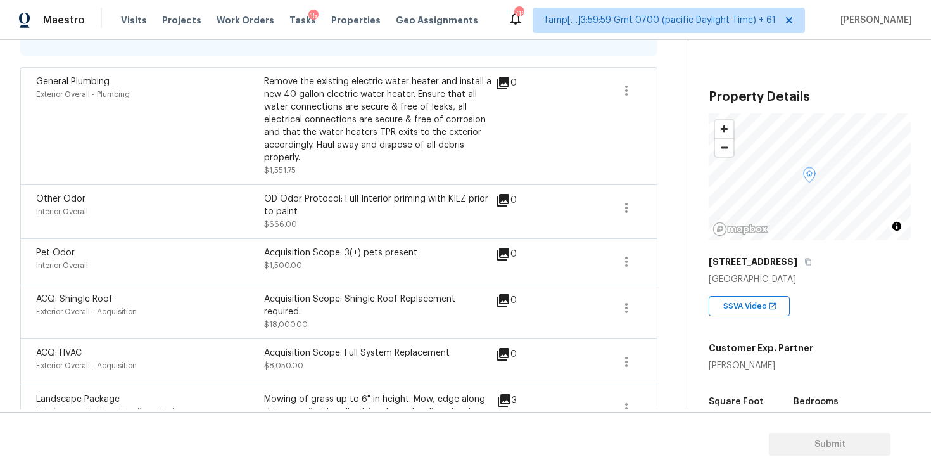
scroll to position [435, 0]
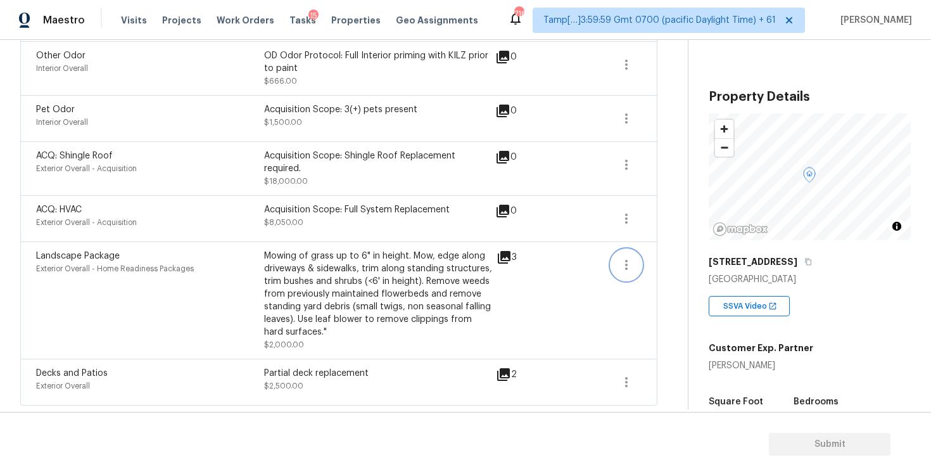
click at [621, 264] on icon "button" at bounding box center [626, 264] width 15 height 15
click at [666, 260] on div "Edit" at bounding box center [698, 262] width 99 height 13
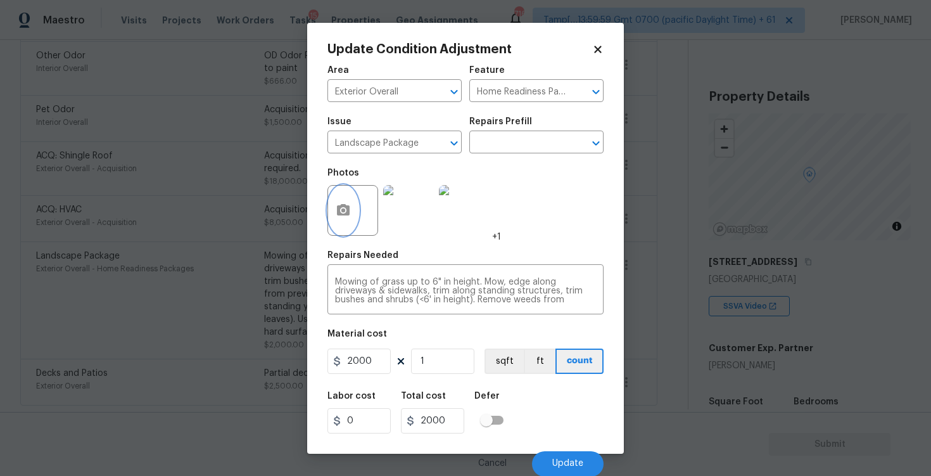
click at [352, 208] on button "button" at bounding box center [343, 210] width 30 height 49
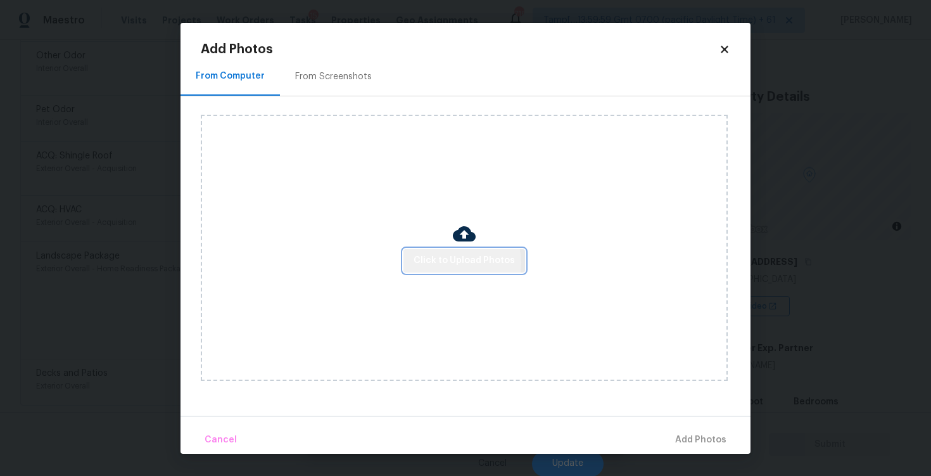
click at [460, 262] on span "Click to Upload Photos" at bounding box center [464, 261] width 101 height 16
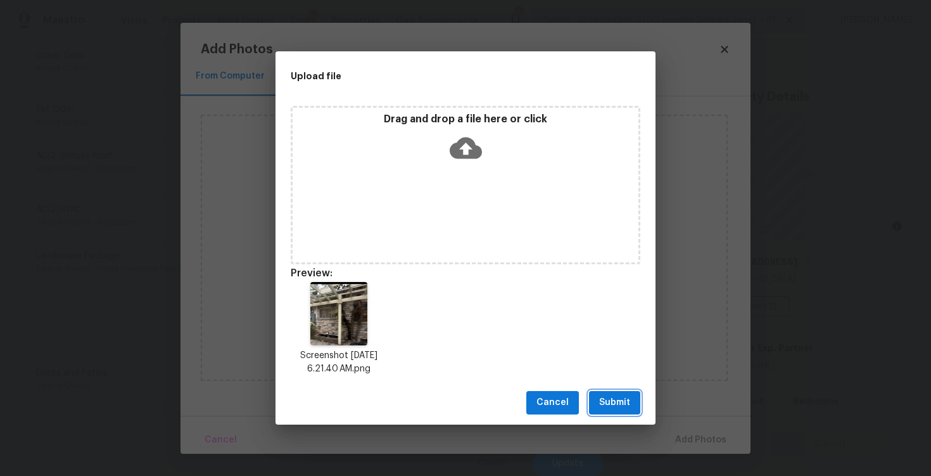
click at [610, 404] on span "Submit" at bounding box center [614, 403] width 31 height 16
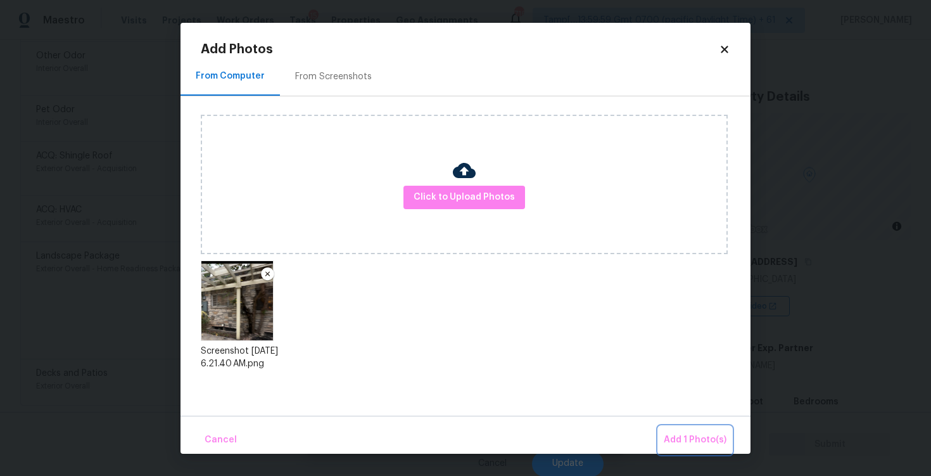
click at [686, 437] on span "Add 1 Photo(s)" at bounding box center [695, 440] width 63 height 16
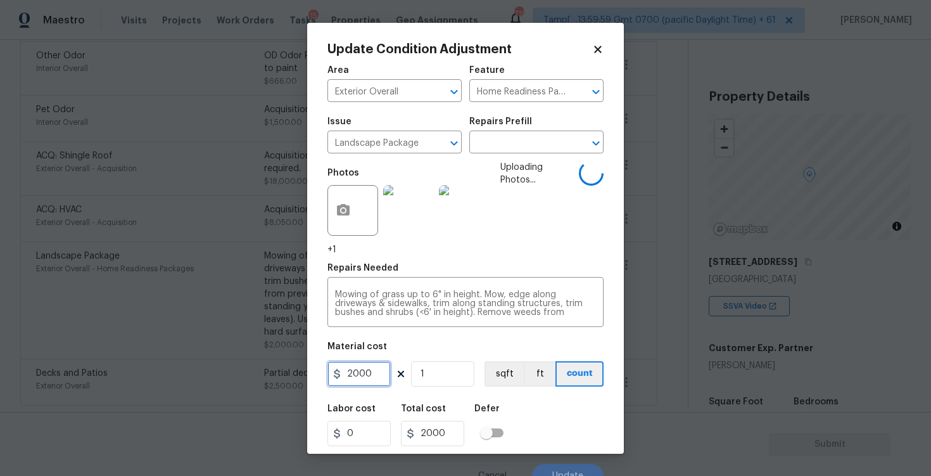
click at [386, 368] on input "2000" at bounding box center [359, 373] width 63 height 25
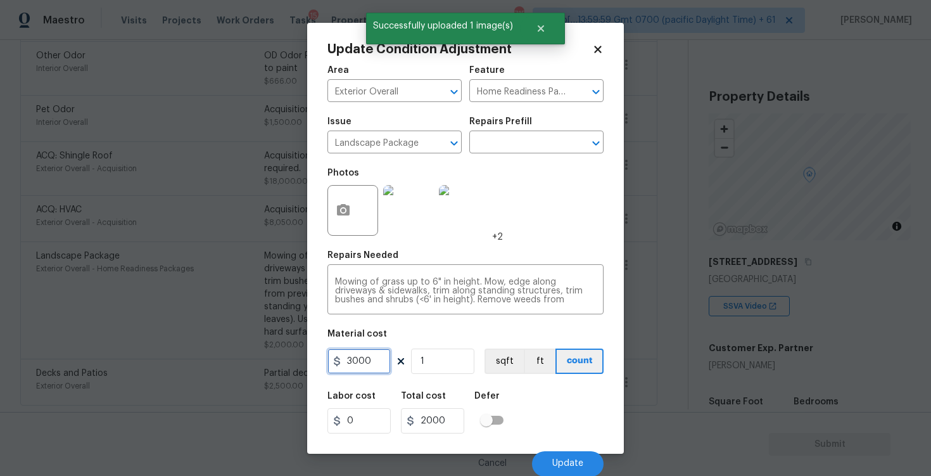
type input "3000"
click at [537, 401] on div "Labor cost 0 Total cost 3000 Defer" at bounding box center [466, 412] width 276 height 57
click at [566, 470] on button "Update" at bounding box center [568, 463] width 72 height 25
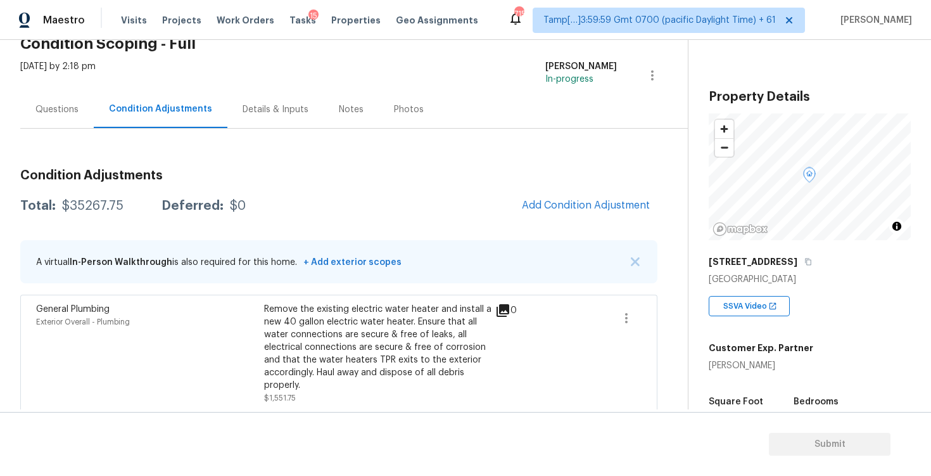
scroll to position [45, 0]
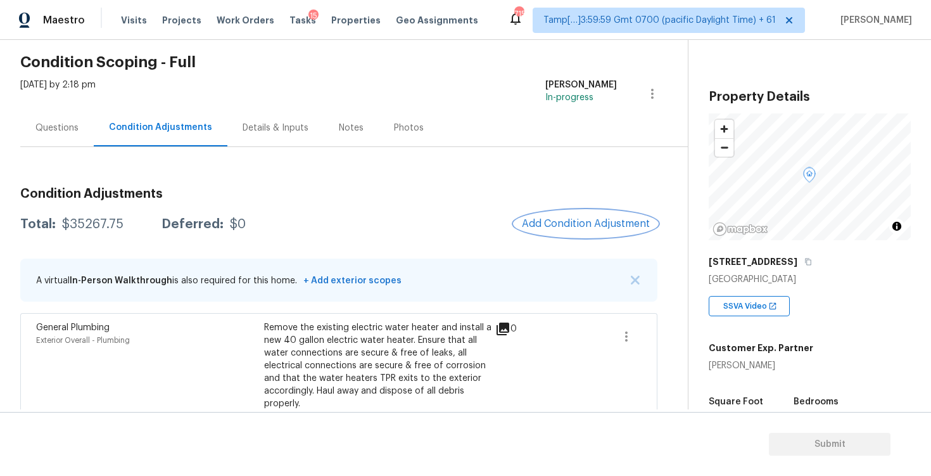
click at [615, 229] on span "Add Condition Adjustment" at bounding box center [586, 223] width 128 height 11
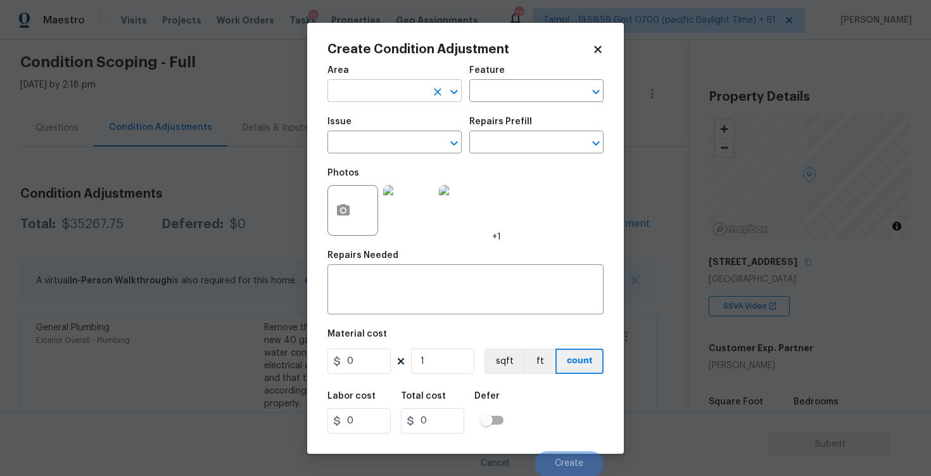
click at [365, 91] on input "text" at bounding box center [377, 92] width 99 height 20
click at [345, 142] on li "Exterior Overall" at bounding box center [395, 141] width 134 height 21
type input "Exterior Overall"
click at [345, 142] on input "text" at bounding box center [377, 144] width 99 height 20
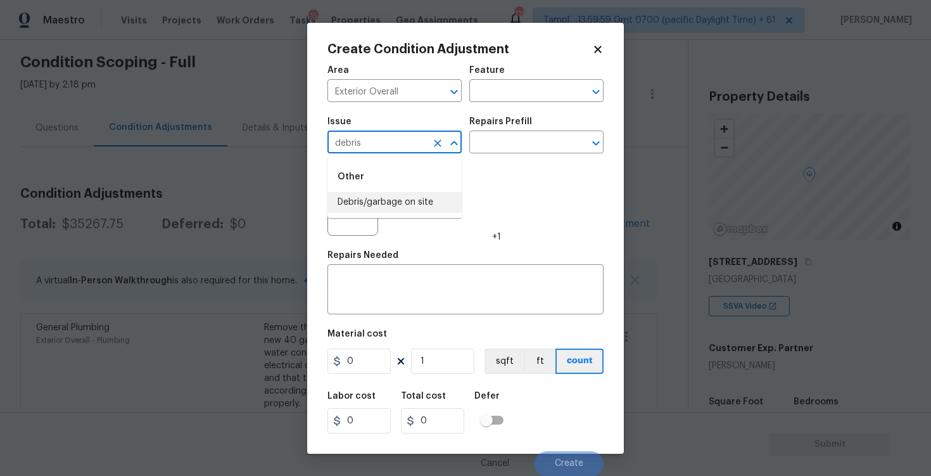
click at [339, 193] on li "Debris/garbage on site" at bounding box center [395, 202] width 134 height 21
type input "Debris/garbage on site"
click at [399, 310] on div "x ​" at bounding box center [466, 290] width 276 height 47
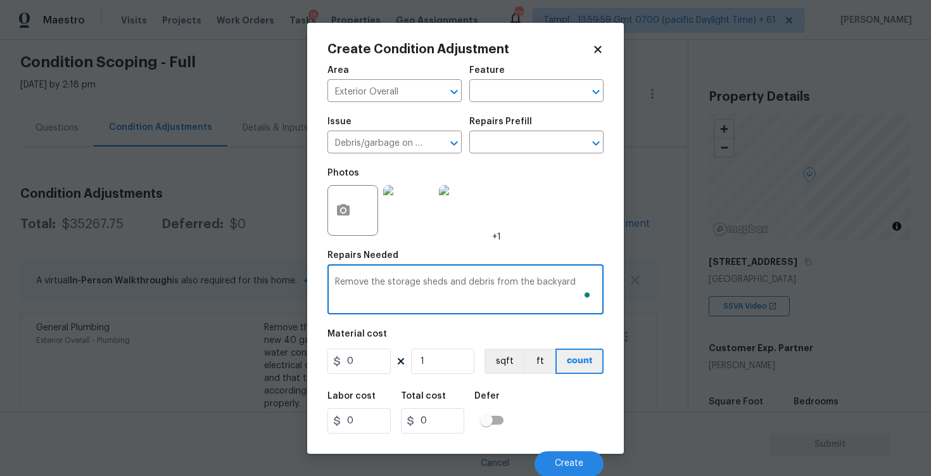
type textarea "Remove the storage sheds and debris from the backyard"
